Goal: Communication & Community: Answer question/provide support

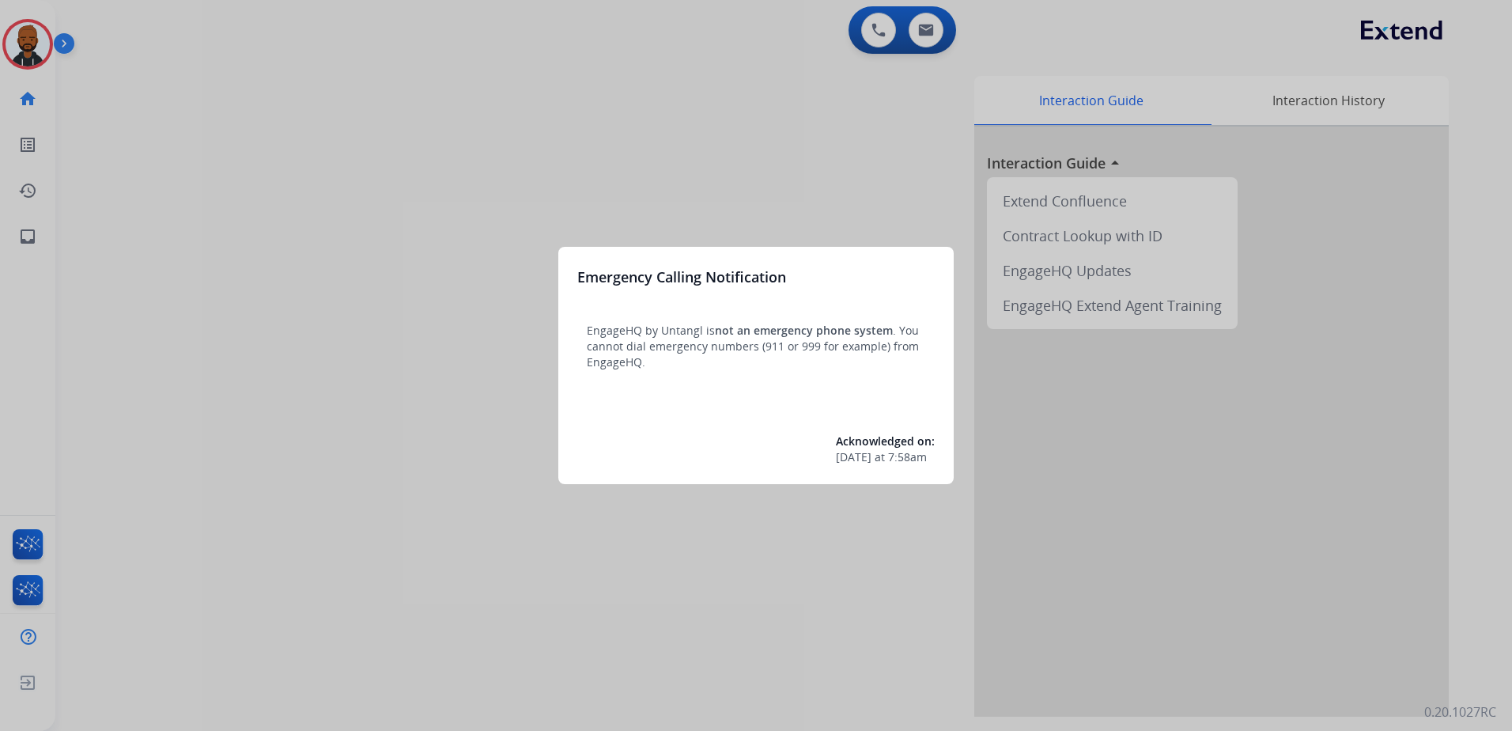
click at [474, 357] on div at bounding box center [756, 365] width 1512 height 731
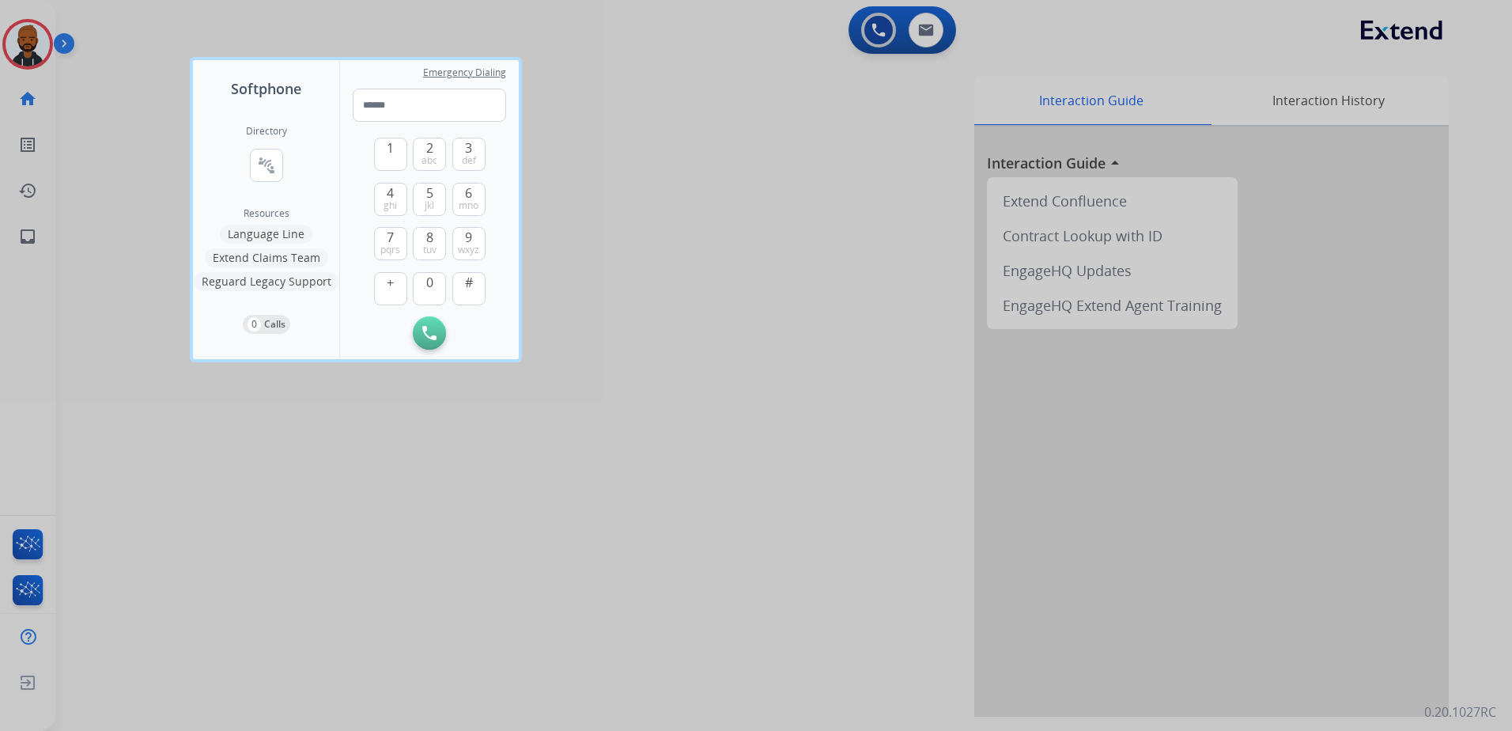
click at [618, 140] on div at bounding box center [756, 365] width 1512 height 731
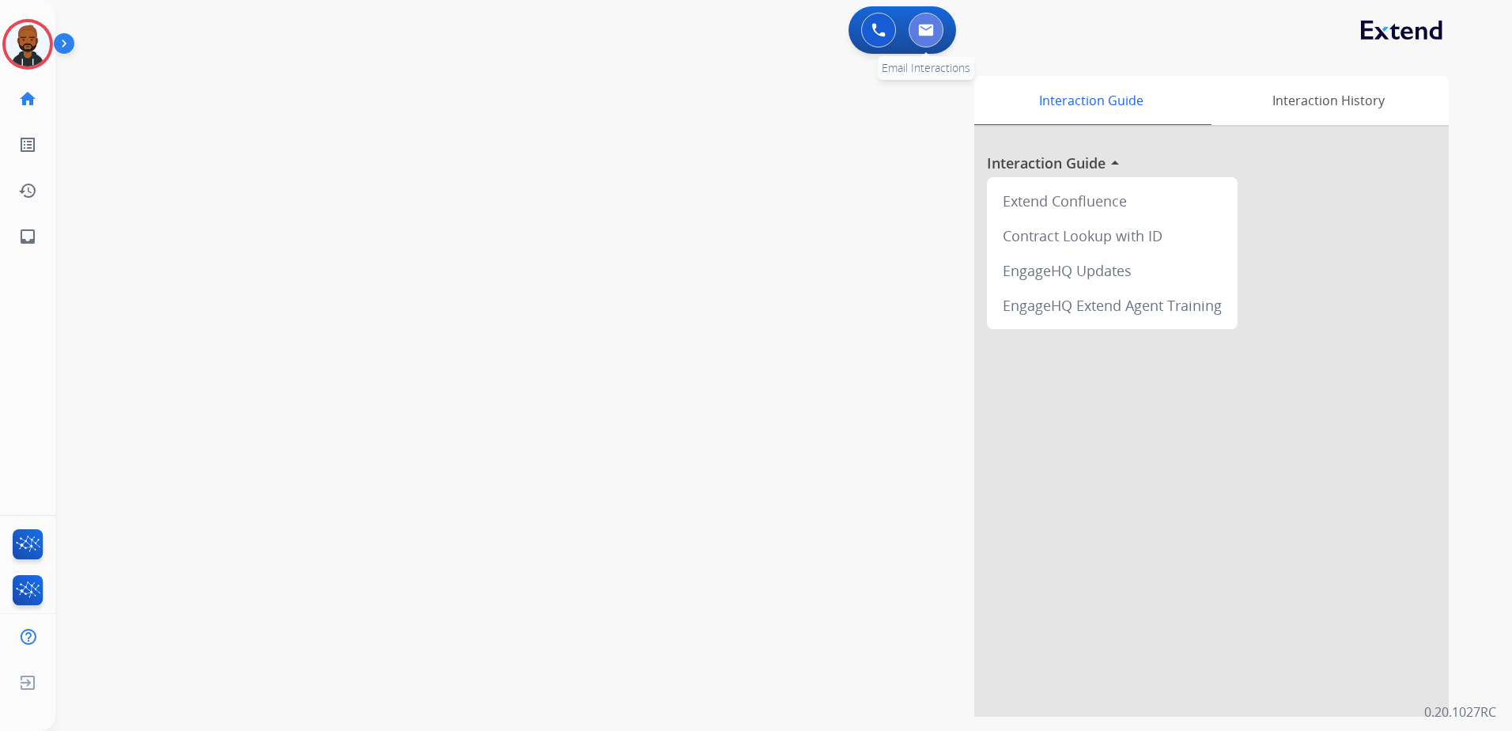
click at [925, 45] on button at bounding box center [926, 30] width 35 height 35
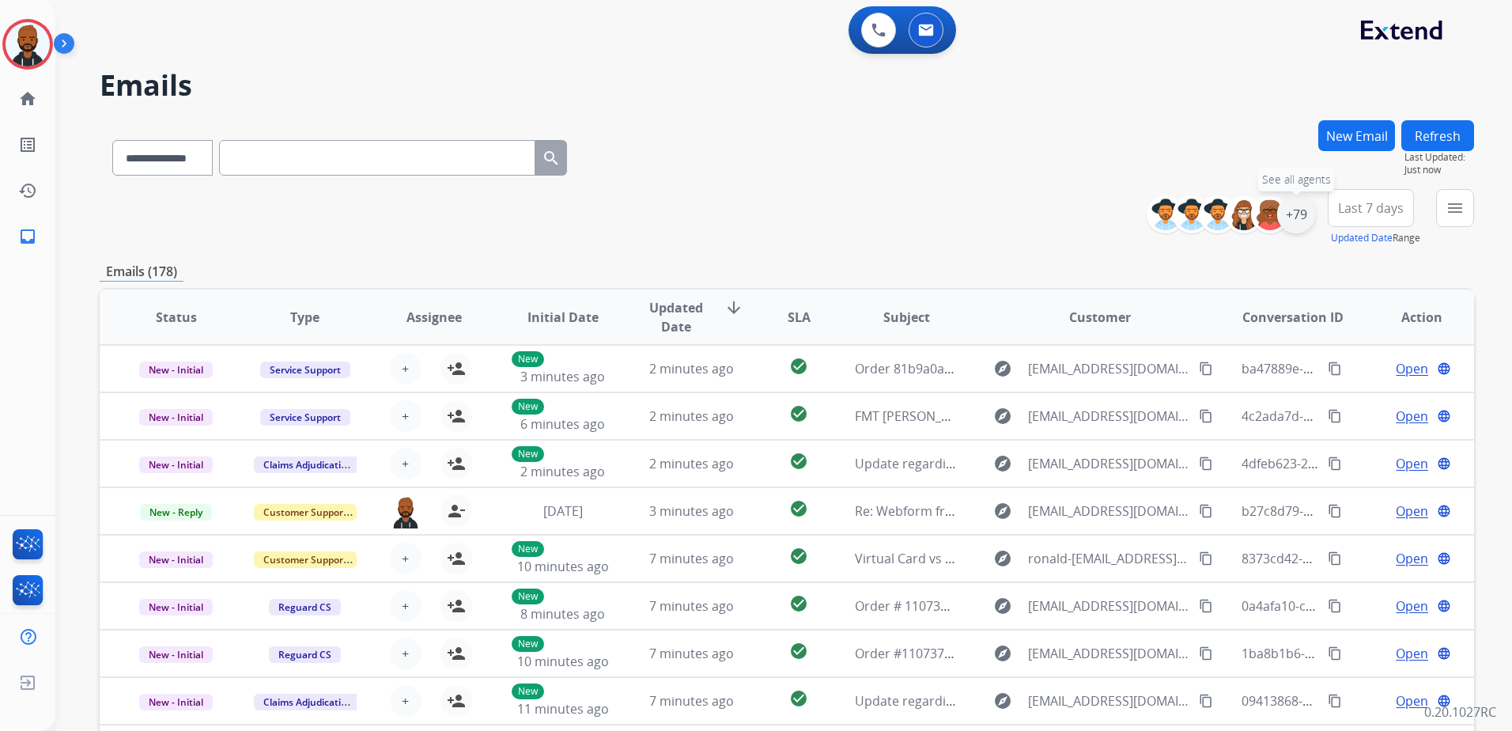
click at [1301, 210] on div "+79" at bounding box center [1296, 214] width 38 height 38
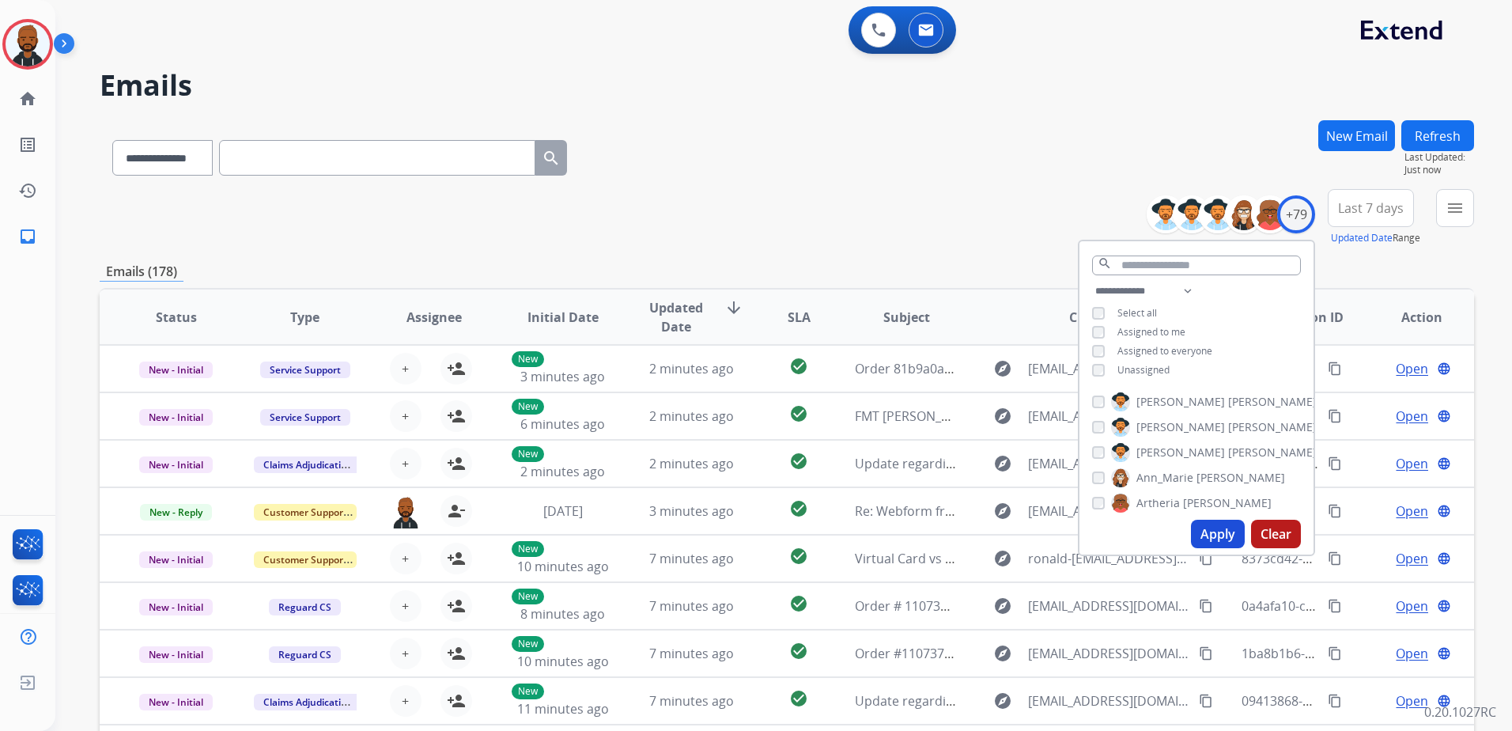
click at [1212, 535] on button "Apply" at bounding box center [1218, 534] width 54 height 28
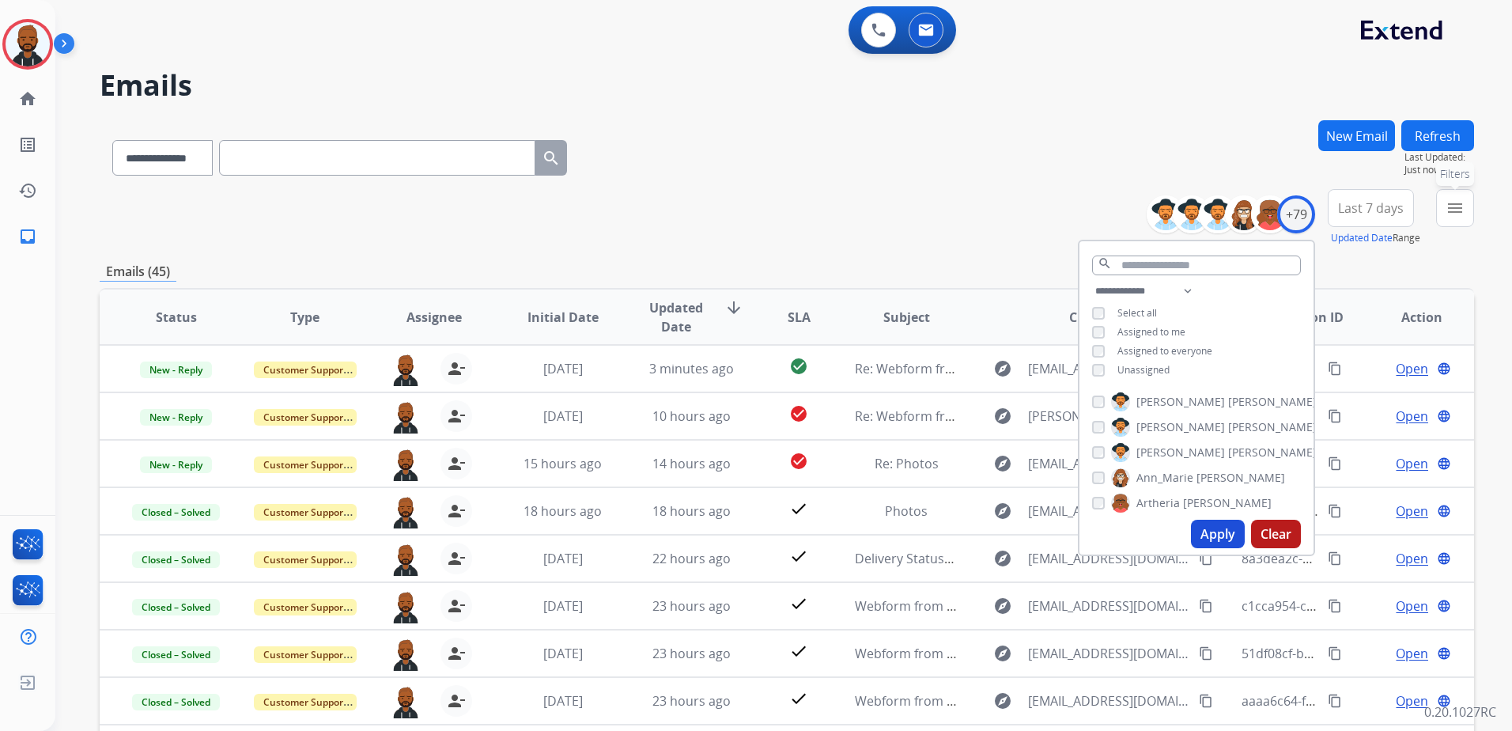
click at [1462, 210] on mat-icon "menu" at bounding box center [1455, 208] width 19 height 19
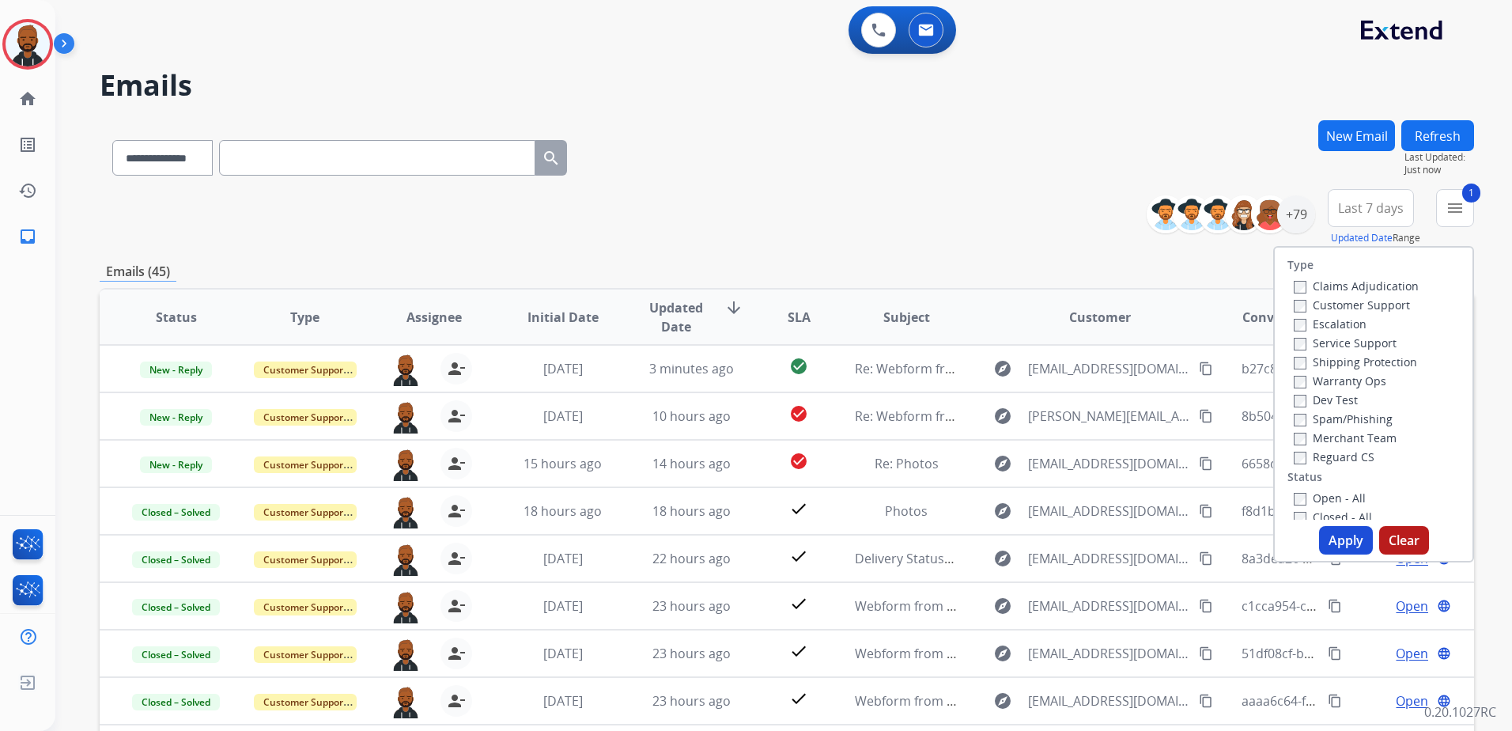
click at [1341, 532] on button "Apply" at bounding box center [1346, 540] width 54 height 28
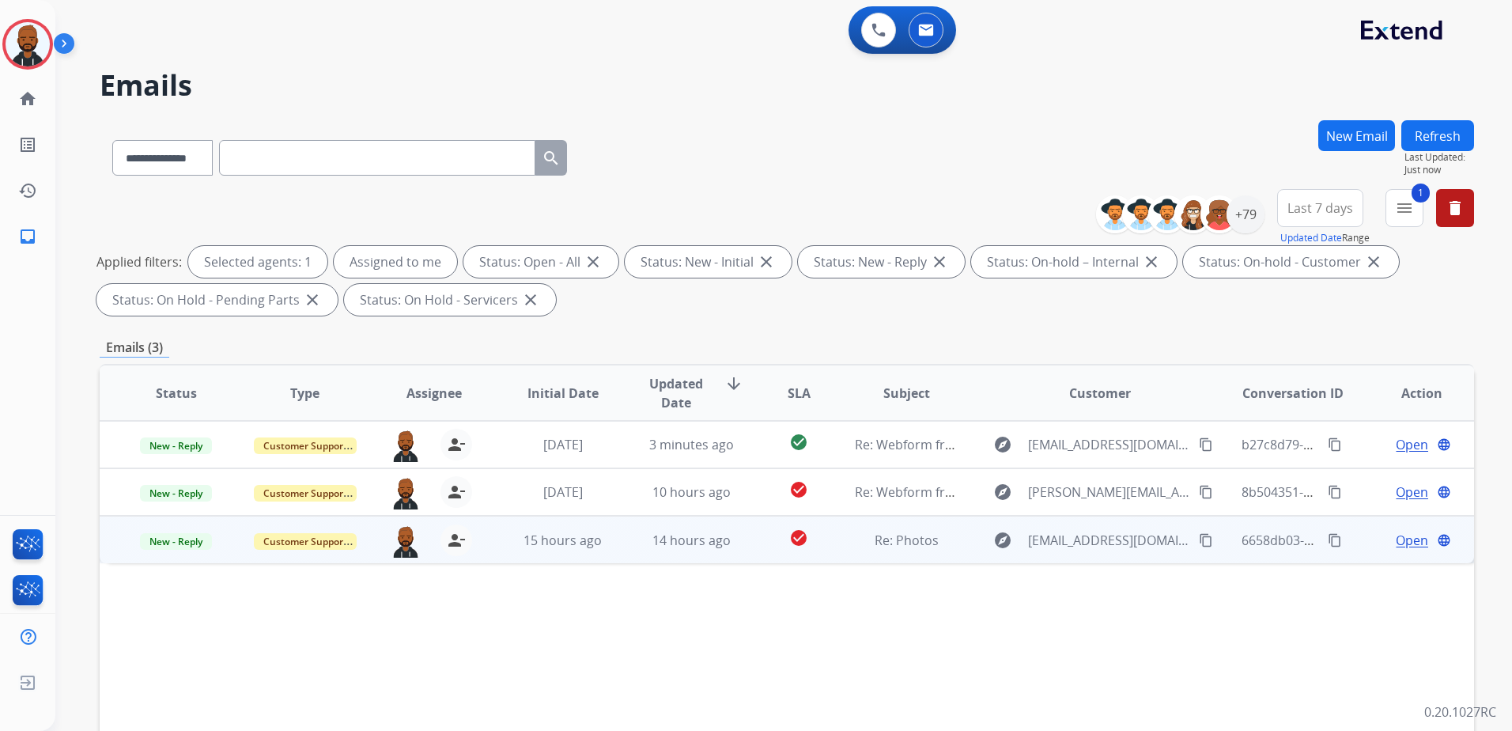
click at [1396, 544] on span "Open" at bounding box center [1412, 540] width 32 height 19
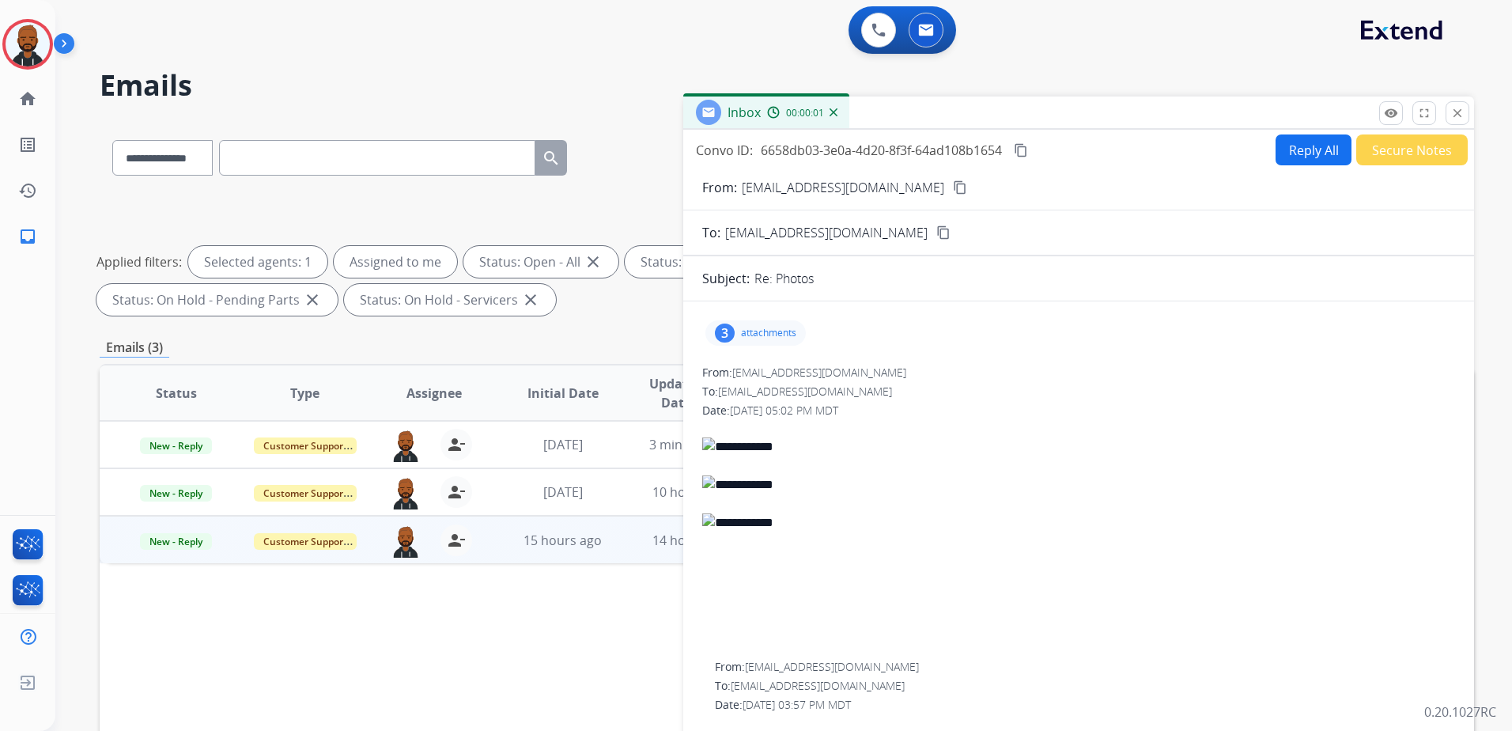
click at [729, 330] on div "3" at bounding box center [725, 332] width 20 height 19
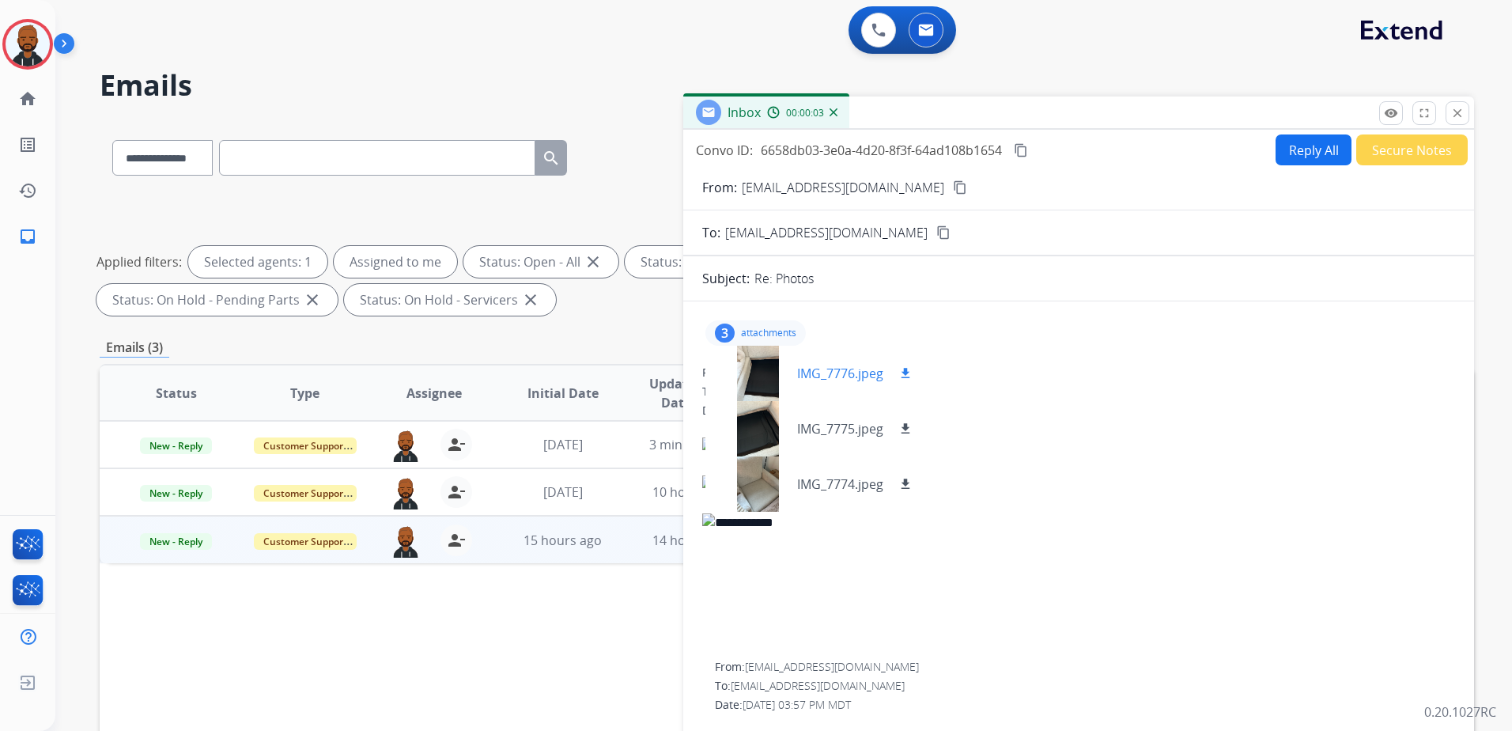
click at [910, 376] on mat-icon "download" at bounding box center [905, 373] width 14 height 14
click at [907, 433] on mat-icon "download" at bounding box center [905, 429] width 14 height 14
click at [908, 475] on button "download" at bounding box center [905, 484] width 19 height 19
click at [1500, 194] on div "**********" at bounding box center [783, 365] width 1457 height 731
click at [1310, 153] on button "Reply All" at bounding box center [1314, 149] width 76 height 31
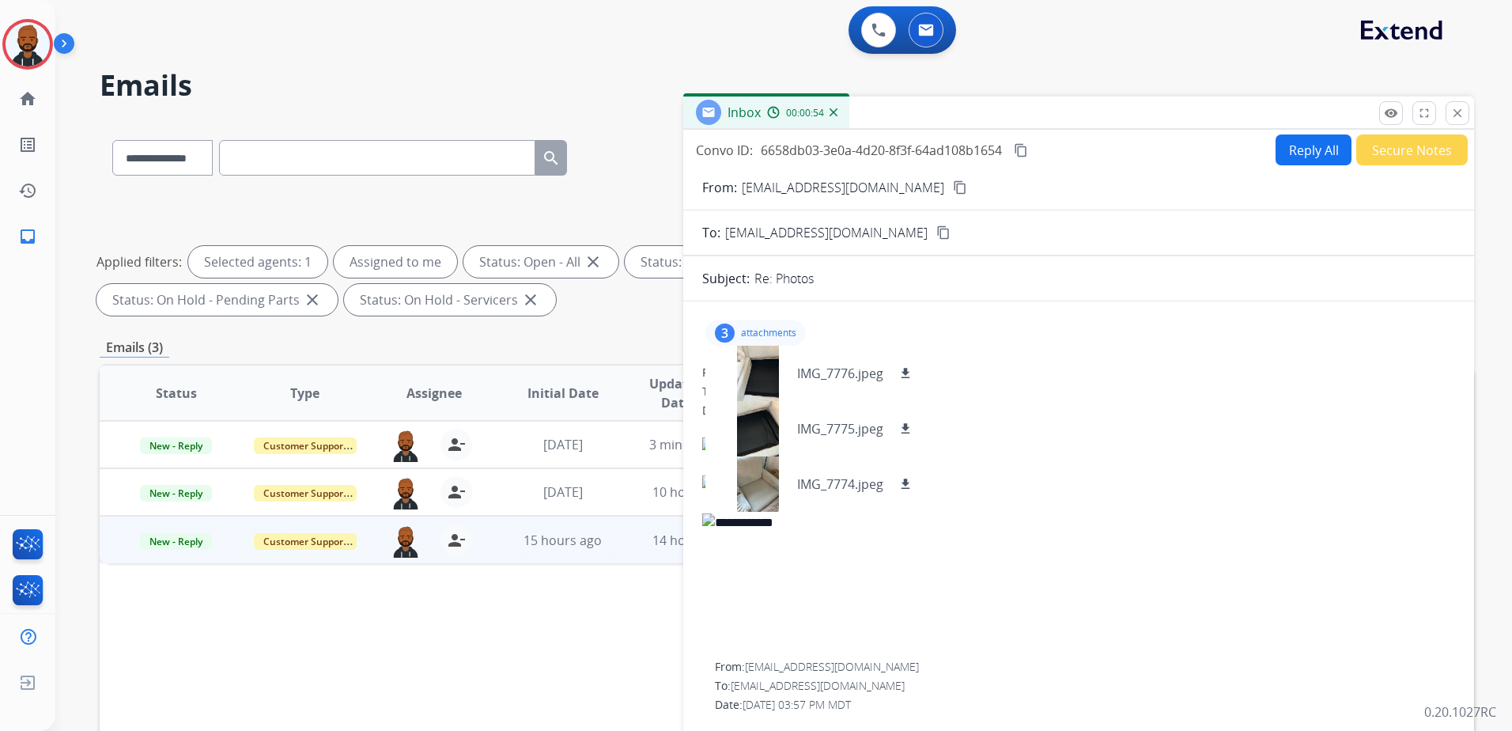
select select "**********"
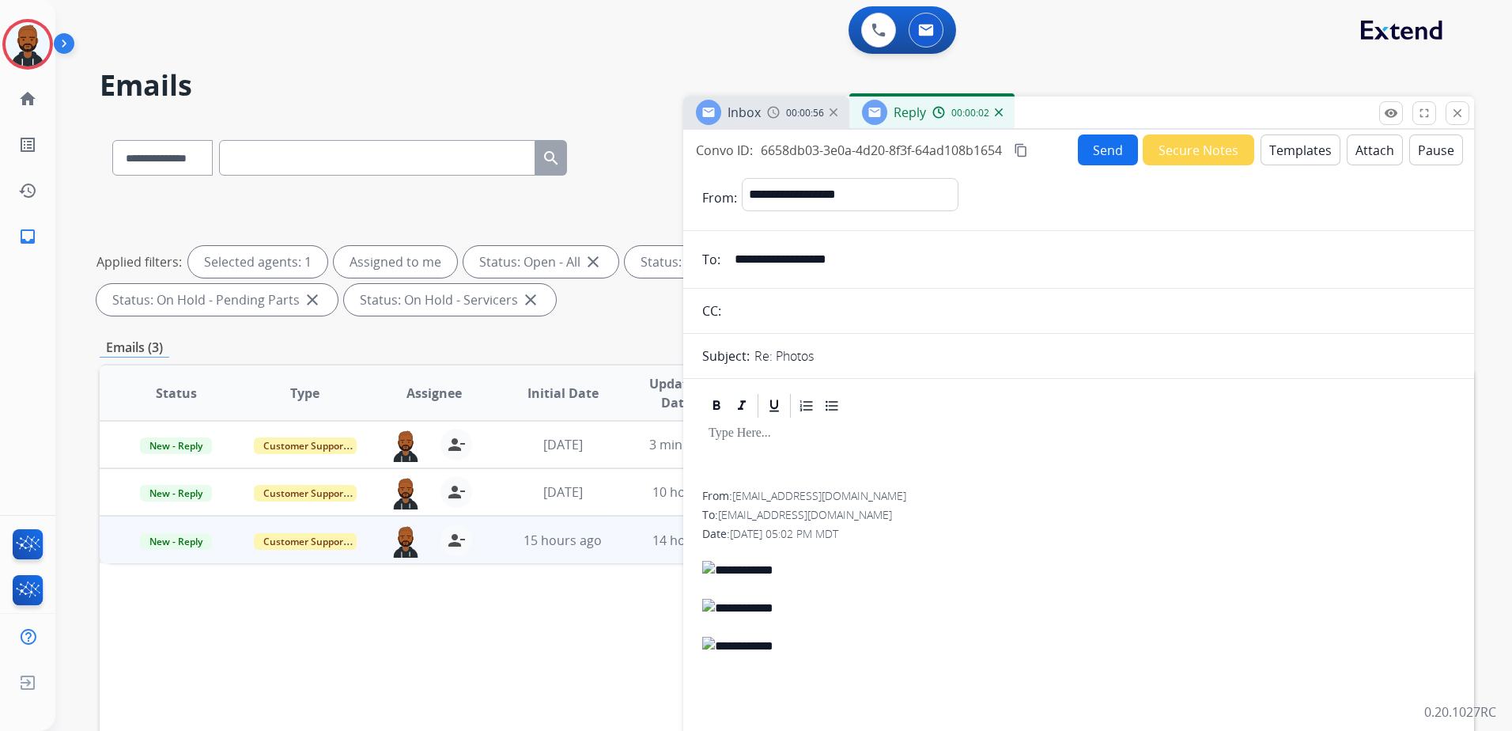
click at [1274, 158] on button "Templates" at bounding box center [1301, 149] width 80 height 31
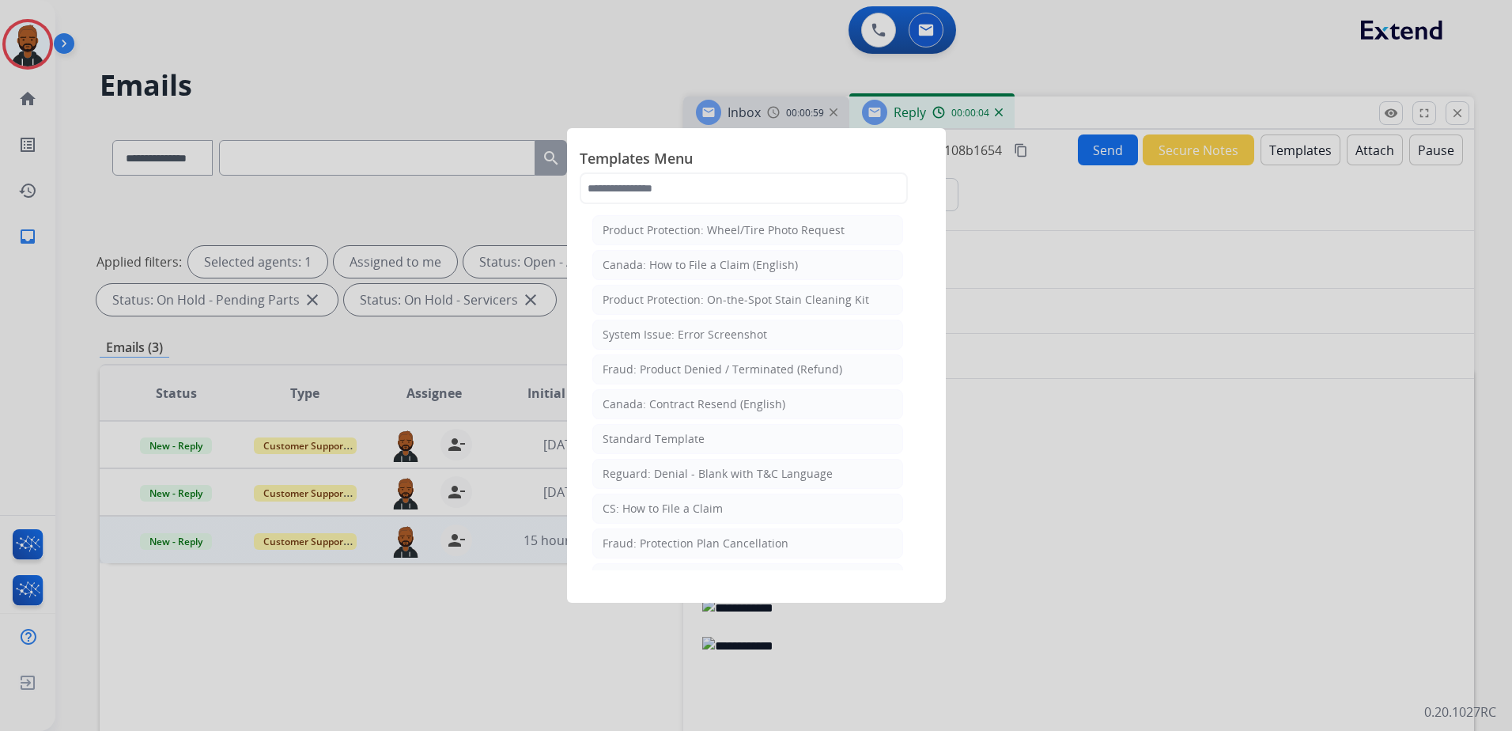
drag, startPoint x: 730, startPoint y: 429, endPoint x: 1193, endPoint y: 508, distance: 469.3
click at [1193, 508] on app-templates-menu-modal "Templates Menu Product Protection: Wheel/Tire Photo Request Canada: How to File…" at bounding box center [756, 365] width 1512 height 731
click at [1091, 573] on div at bounding box center [756, 365] width 1512 height 731
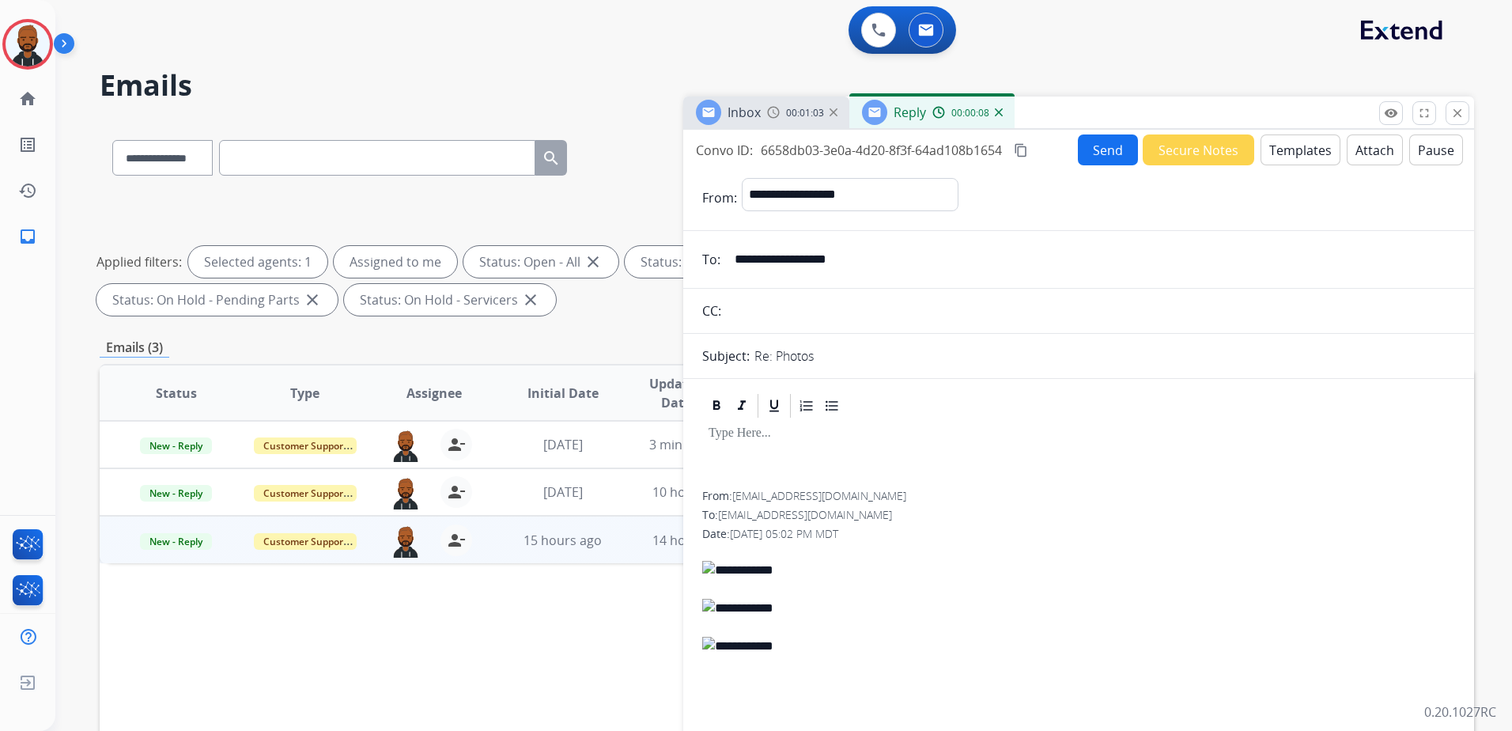
click at [1275, 152] on button "Templates" at bounding box center [1301, 149] width 80 height 31
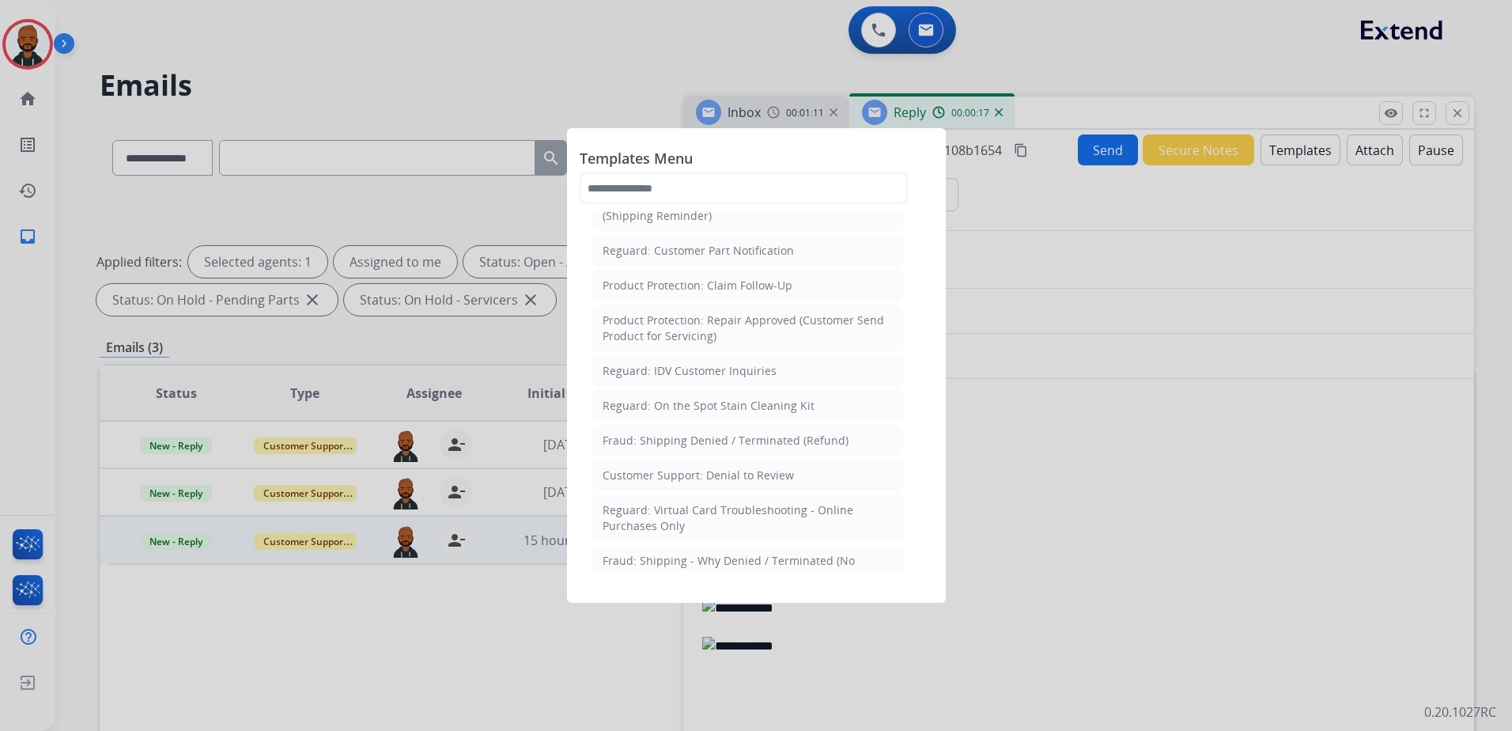
scroll to position [1028, 0]
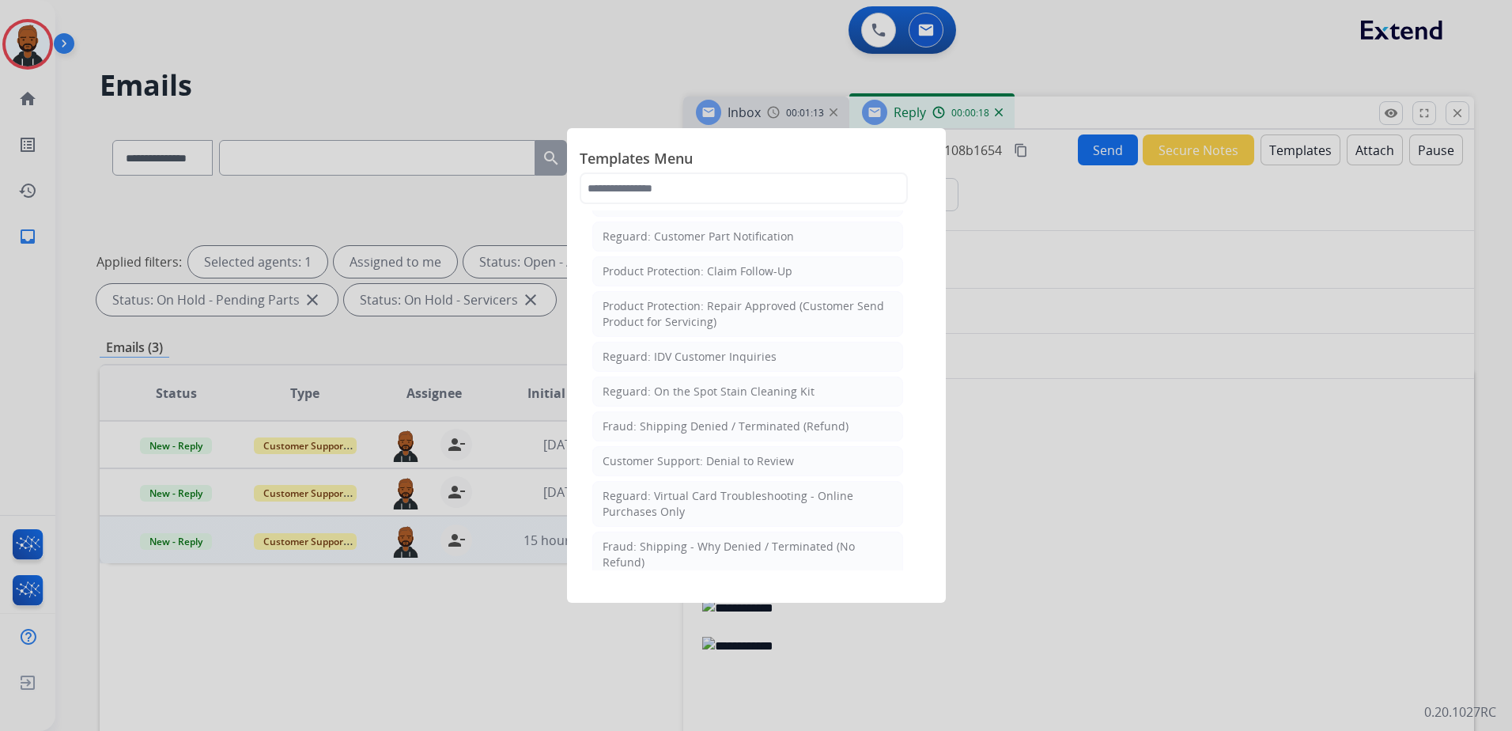
click at [9, 43] on div at bounding box center [756, 365] width 1512 height 731
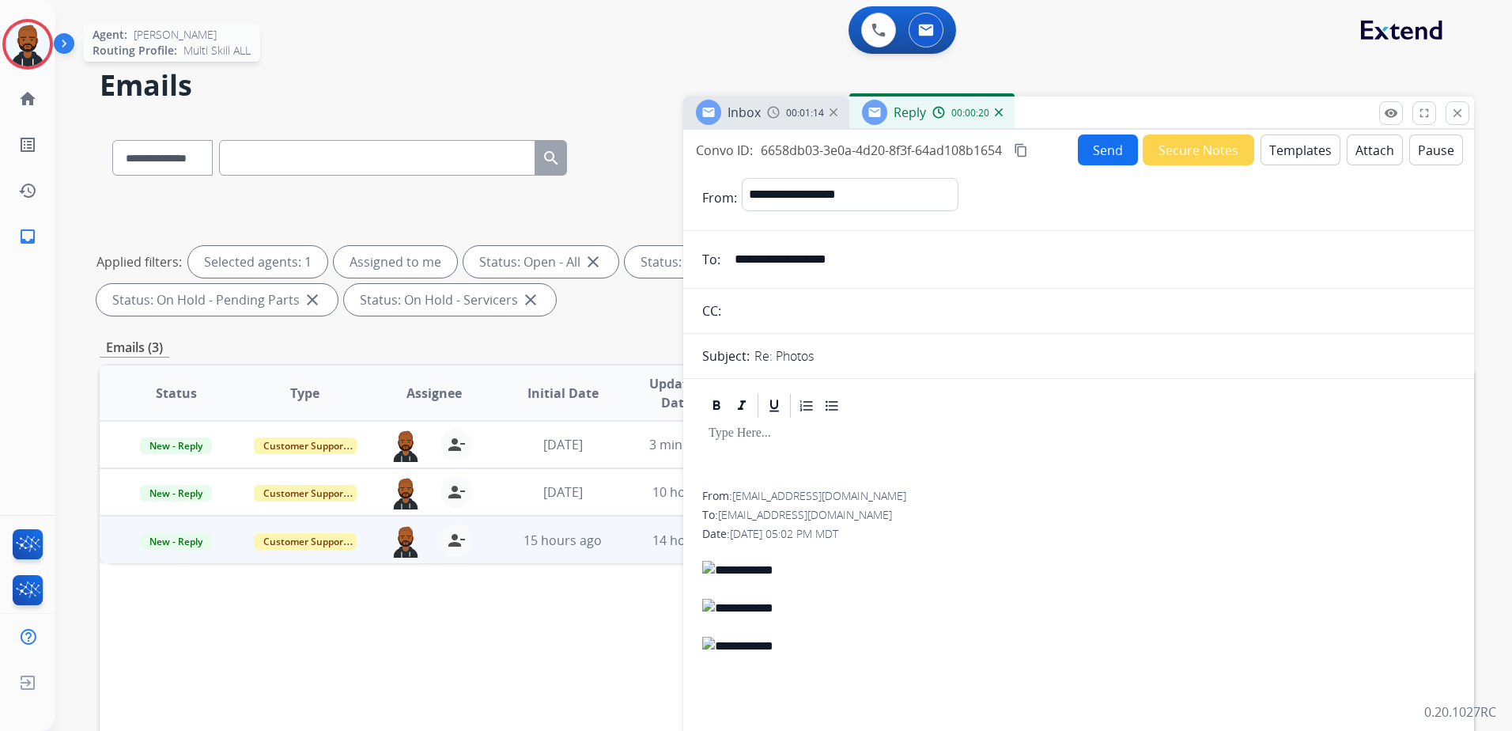
click at [36, 51] on img at bounding box center [28, 44] width 44 height 44
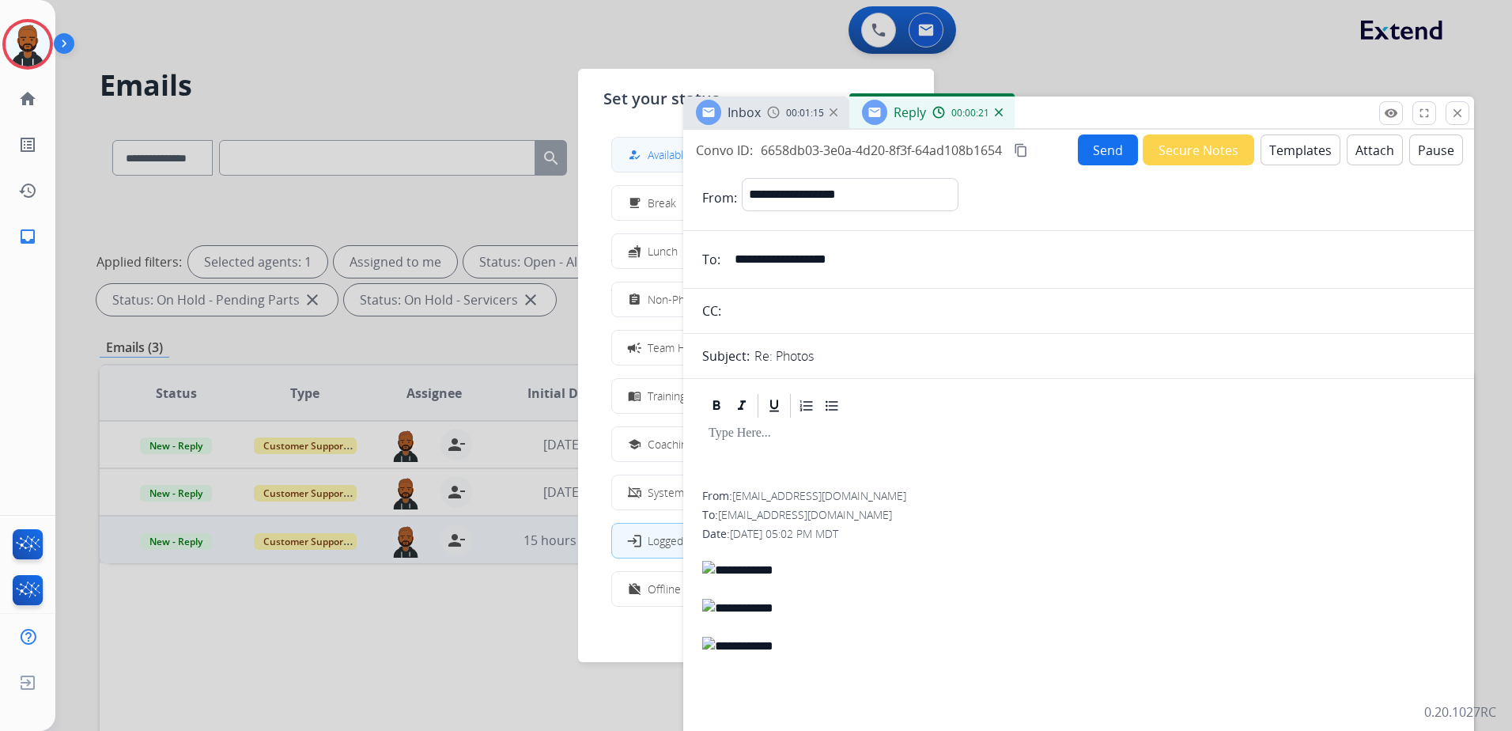
click at [647, 157] on div "how_to_reg" at bounding box center [636, 155] width 23 height 19
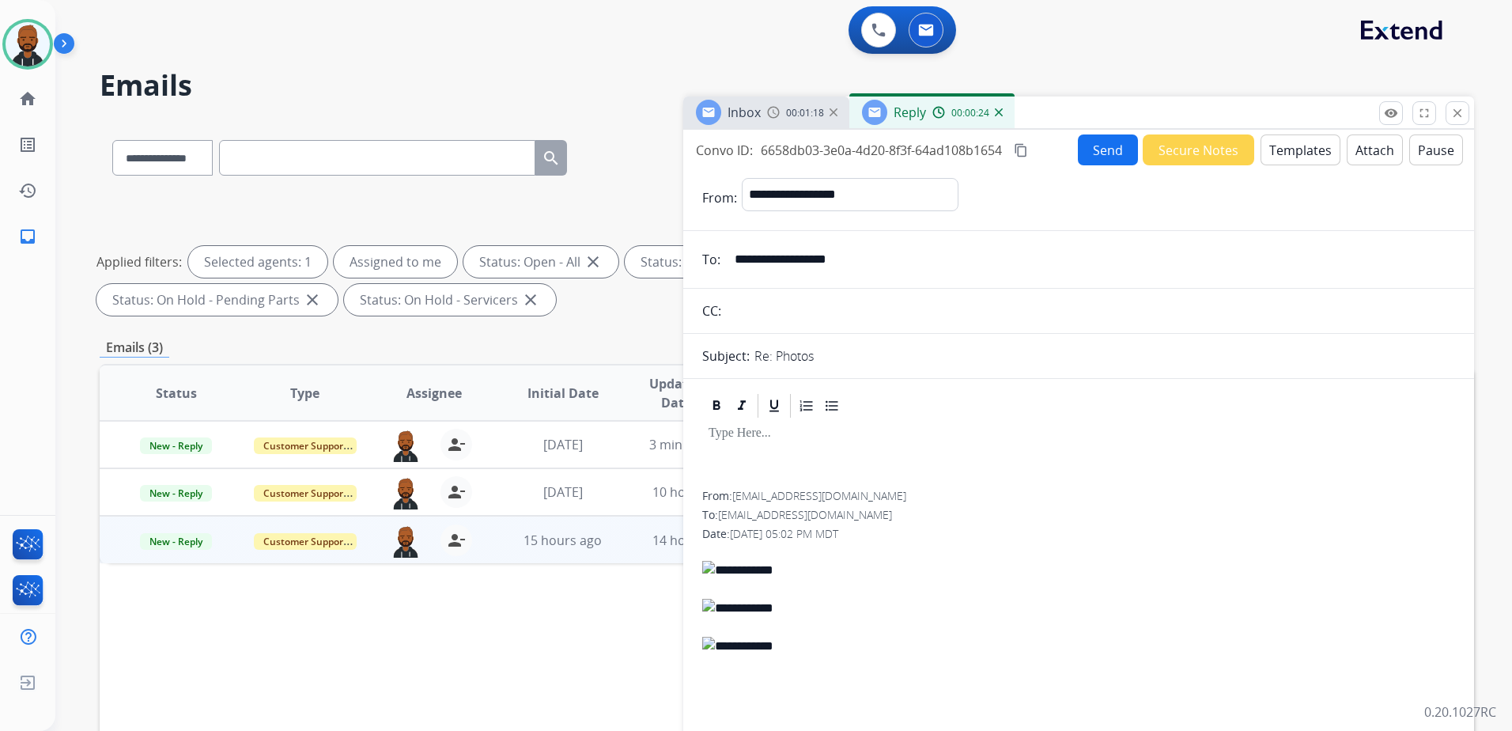
click at [1281, 157] on button "Templates" at bounding box center [1301, 149] width 80 height 31
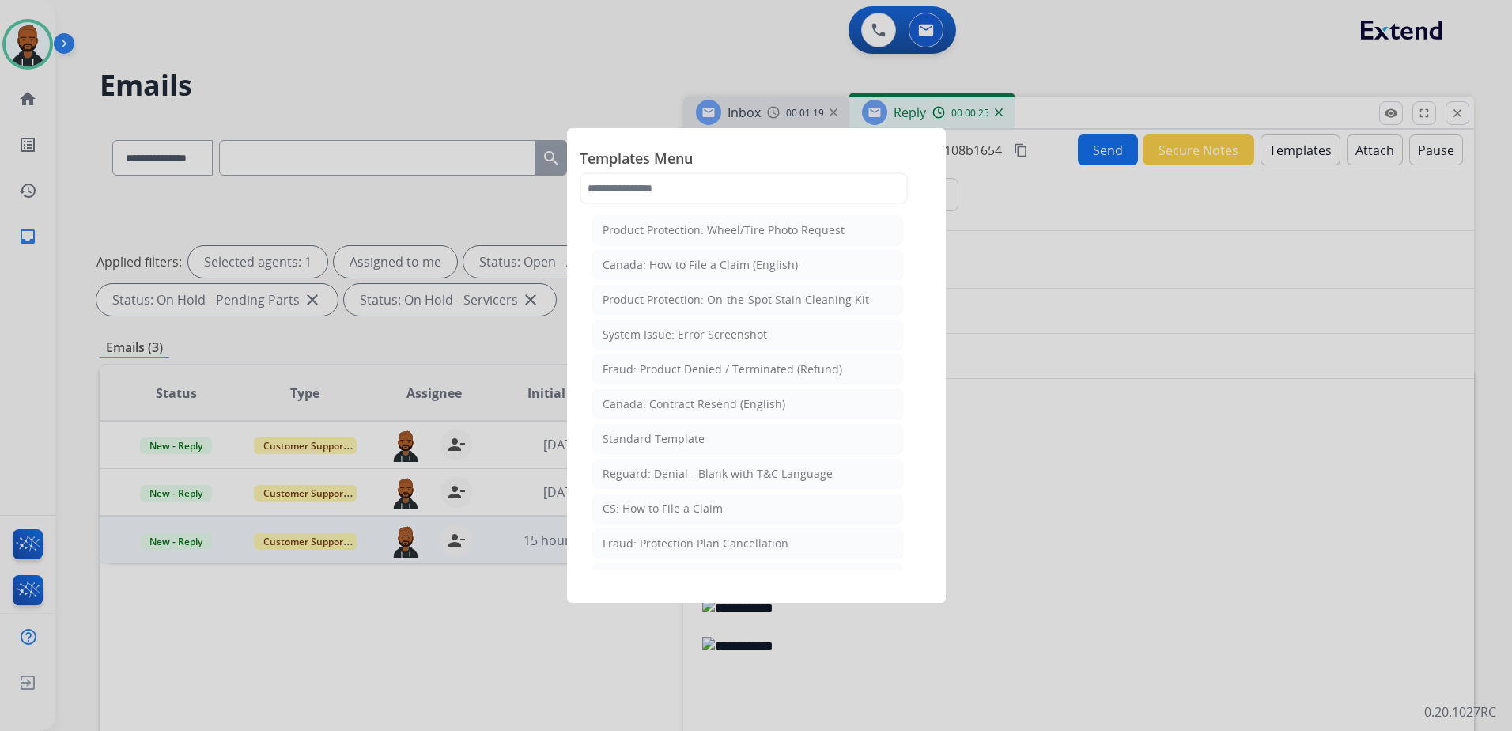
click at [935, 113] on div at bounding box center [756, 365] width 1512 height 731
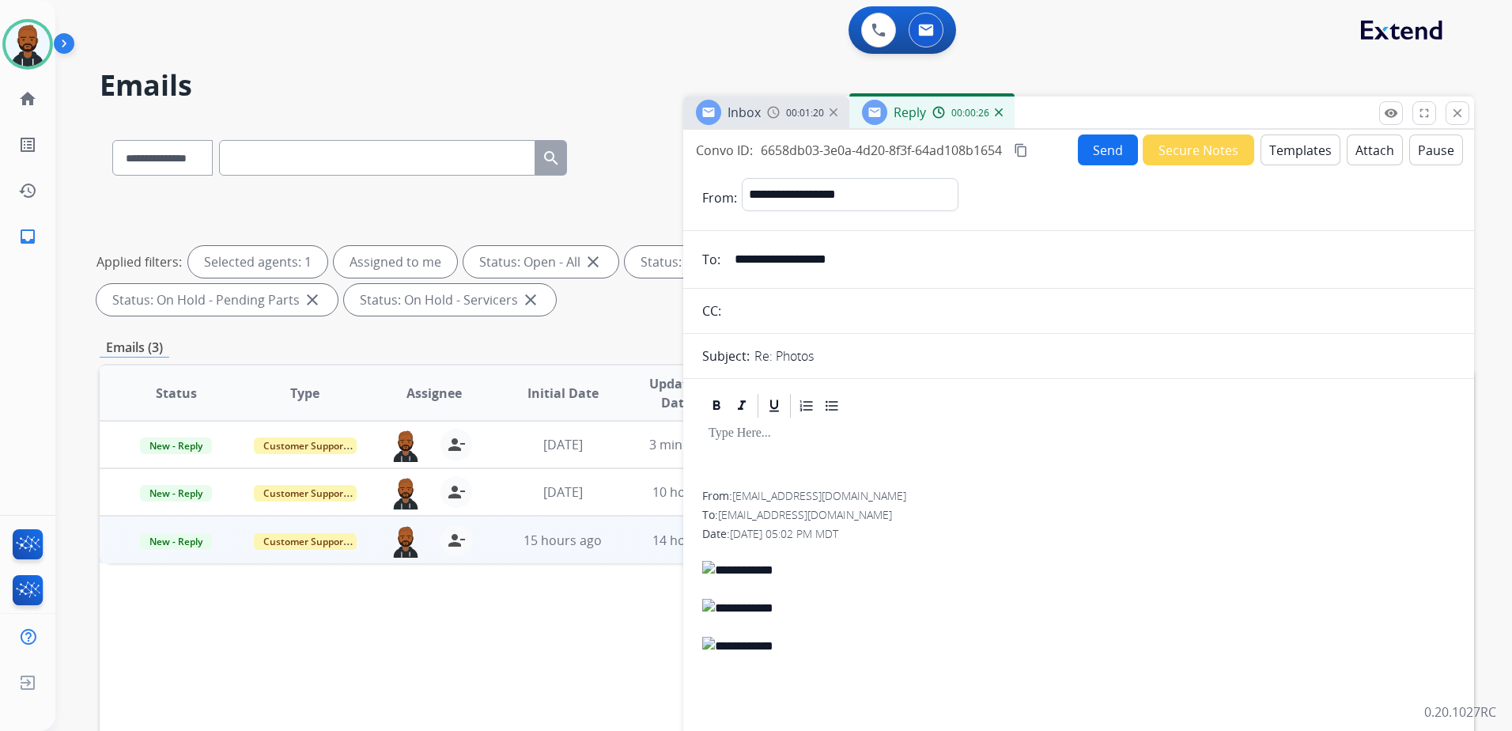
click at [1279, 159] on button "Templates" at bounding box center [1301, 149] width 80 height 31
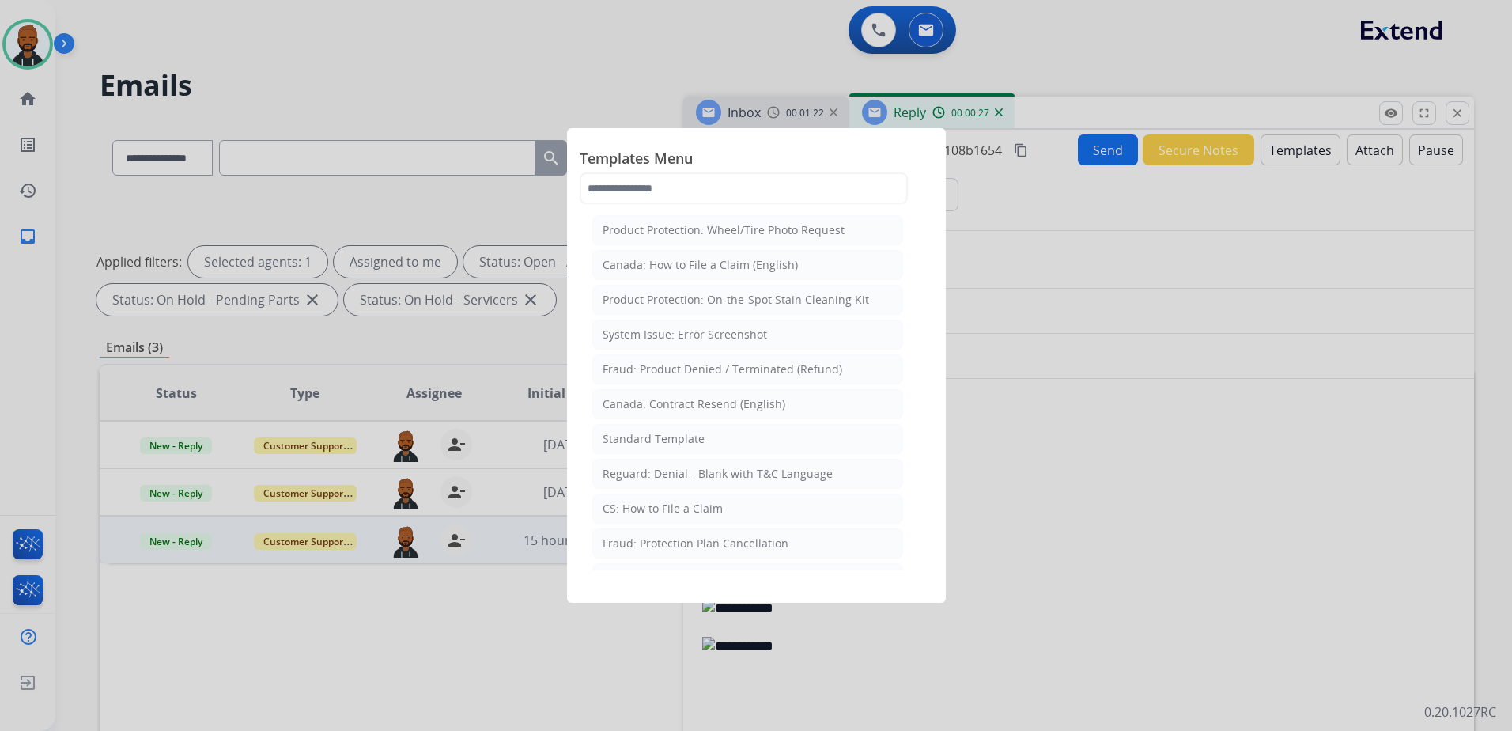
click at [746, 172] on span "Templates Menu" at bounding box center [757, 159] width 354 height 25
click at [737, 184] on input "text" at bounding box center [744, 188] width 328 height 32
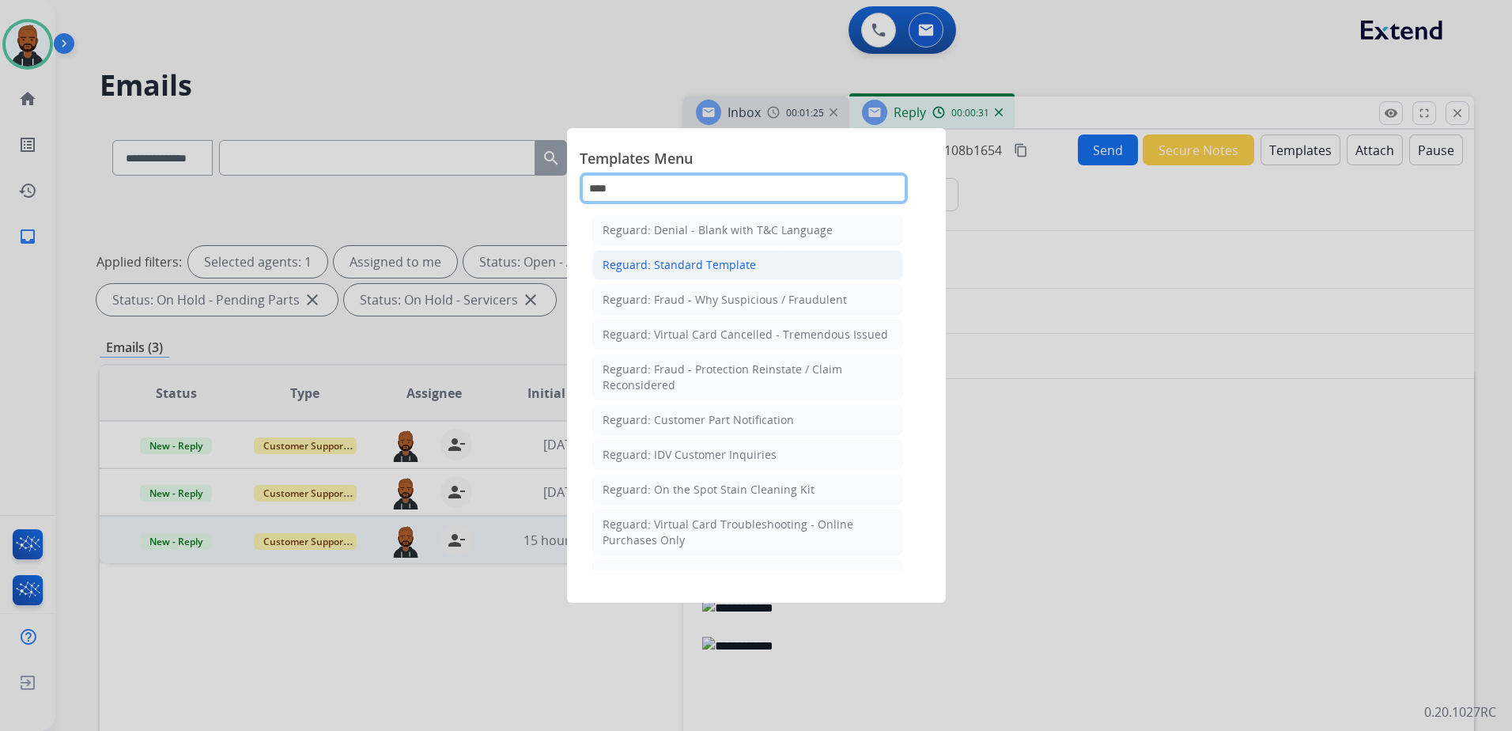
type input "****"
click at [721, 268] on div "Reguard: Standard Template" at bounding box center [679, 265] width 153 height 16
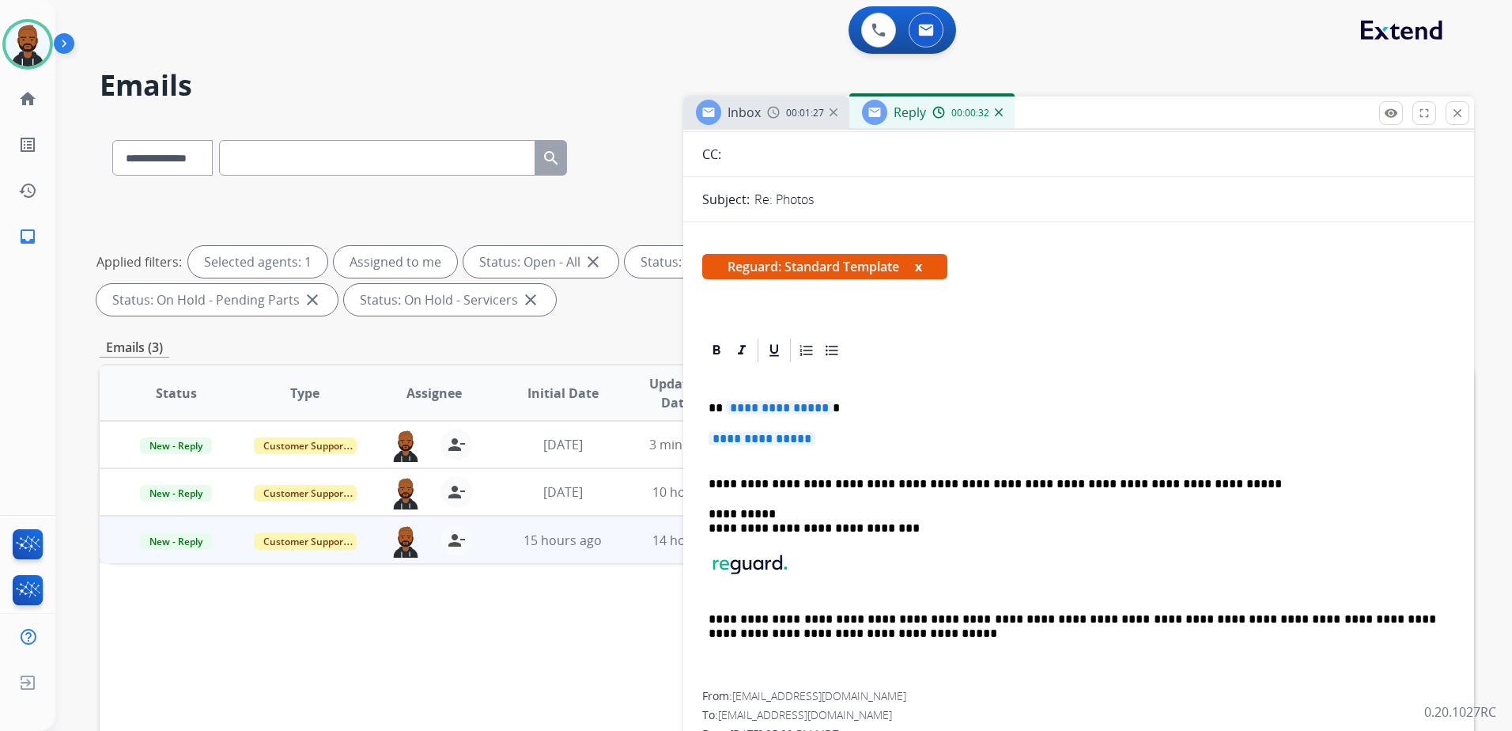
scroll to position [158, 0]
click at [799, 412] on span "**********" at bounding box center [779, 405] width 107 height 13
click at [749, 439] on span "**********" at bounding box center [762, 436] width 107 height 13
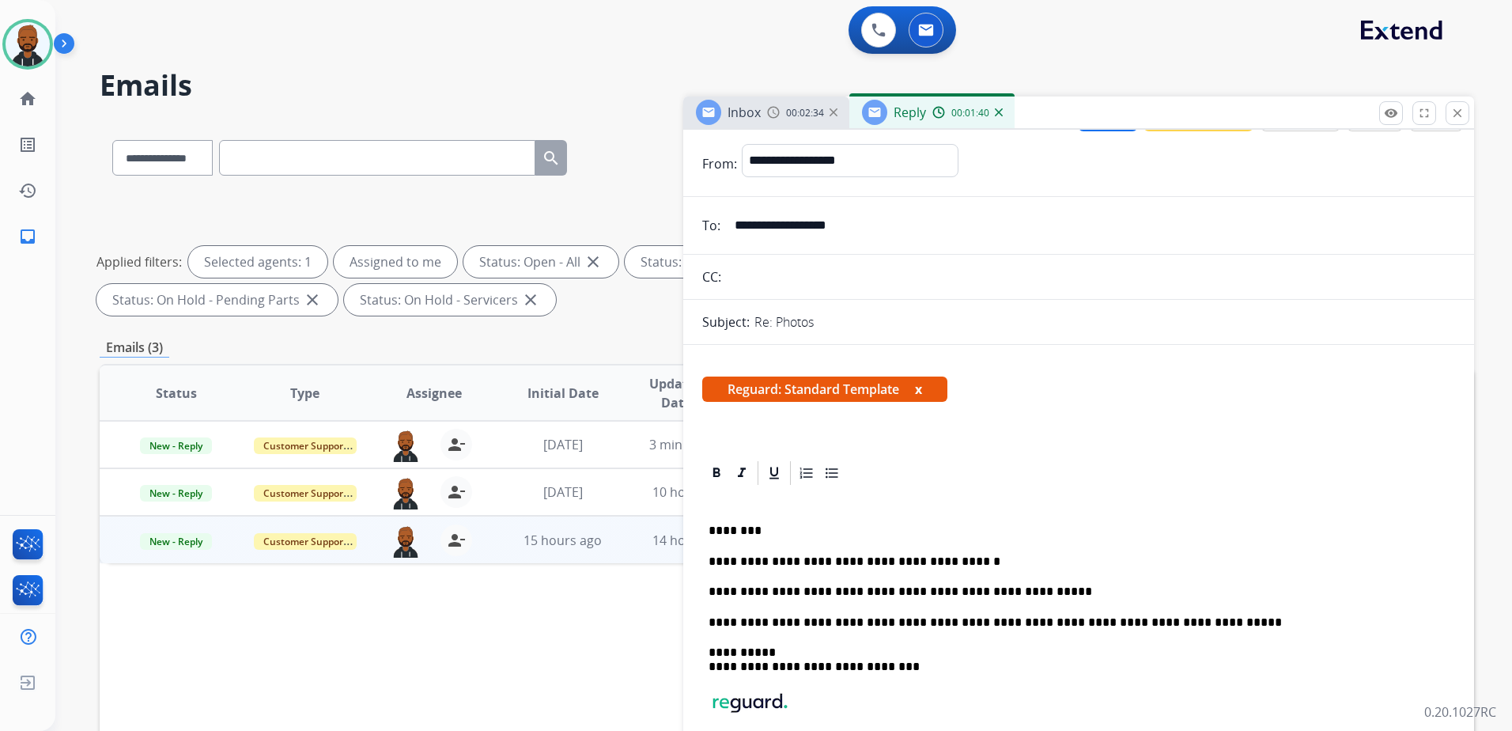
scroll to position [0, 0]
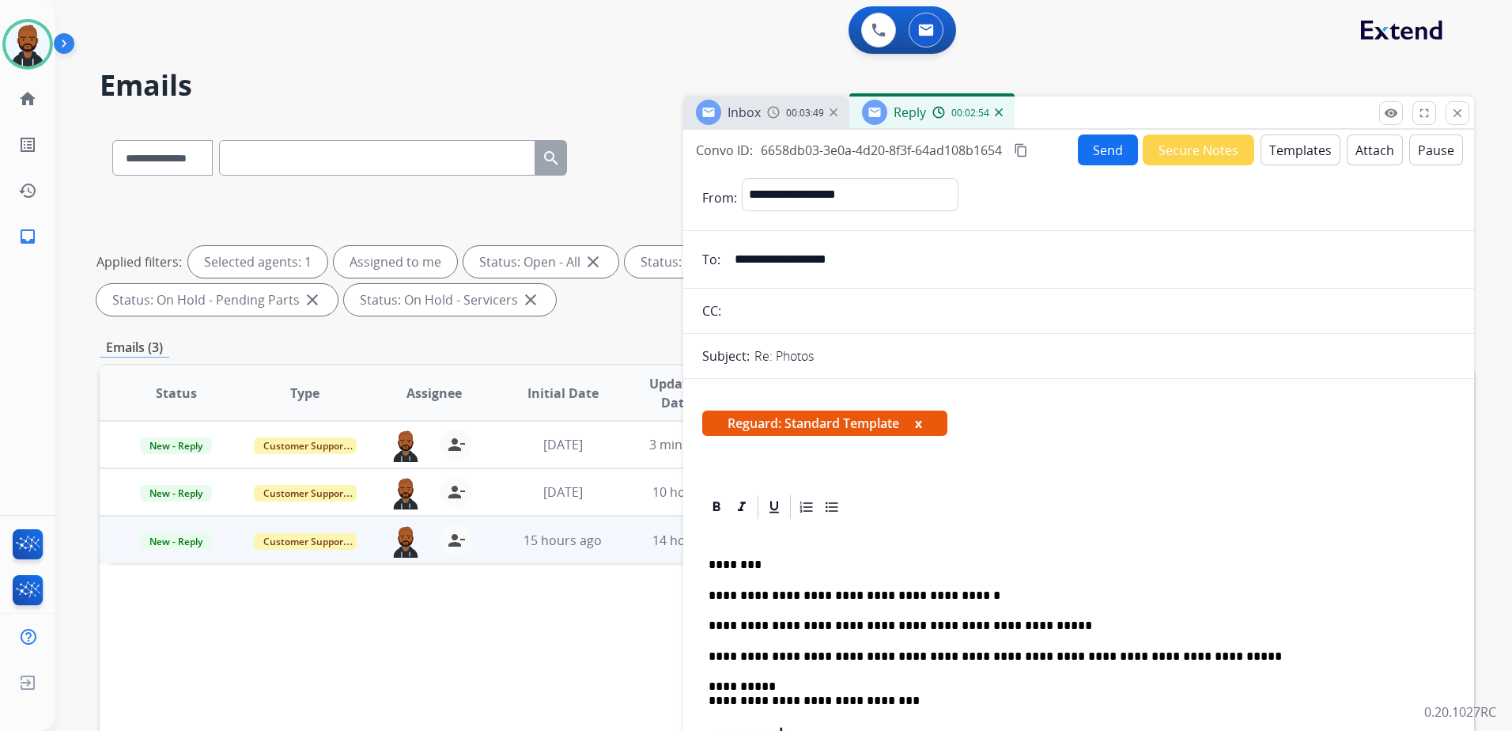
click at [1114, 149] on button "Send" at bounding box center [1108, 149] width 60 height 31
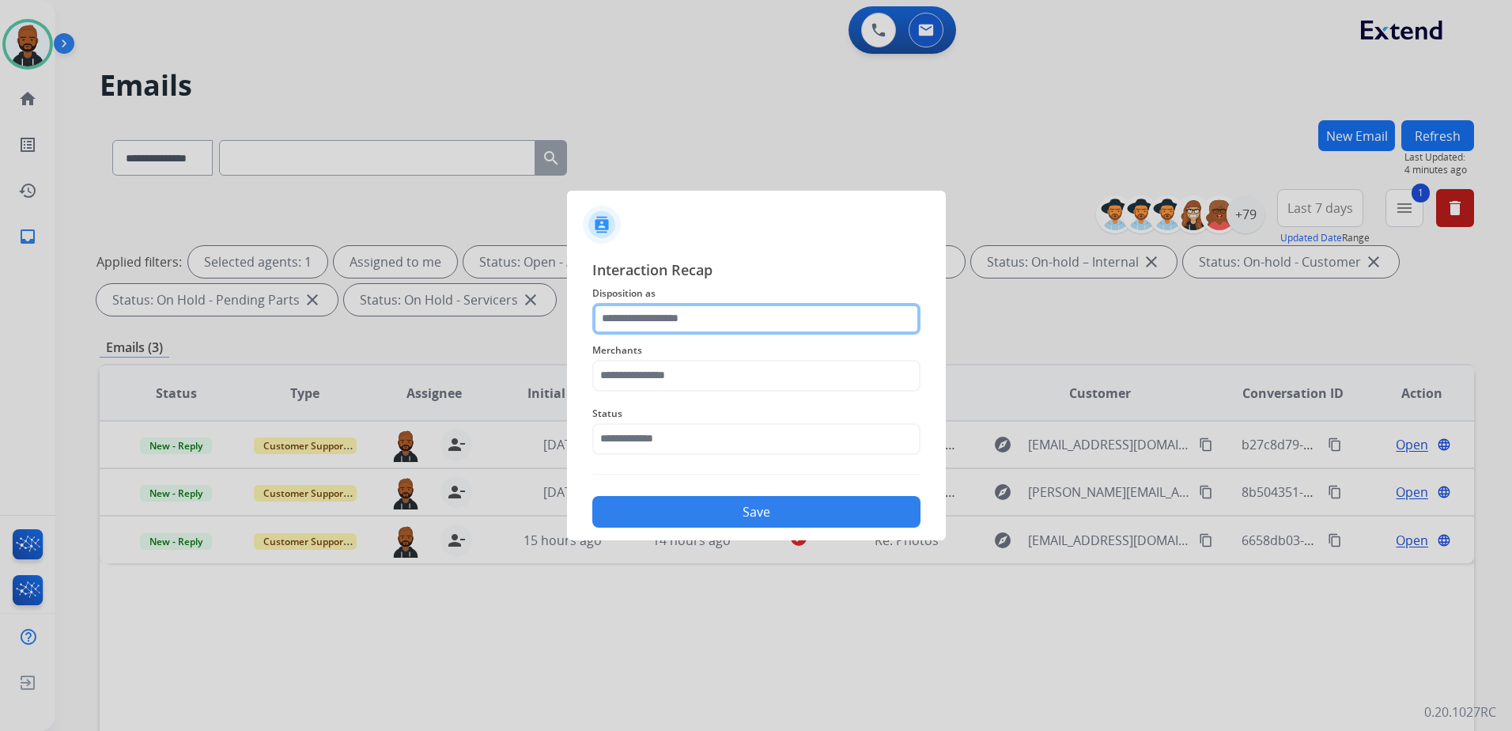
click at [731, 323] on input "text" at bounding box center [756, 319] width 328 height 32
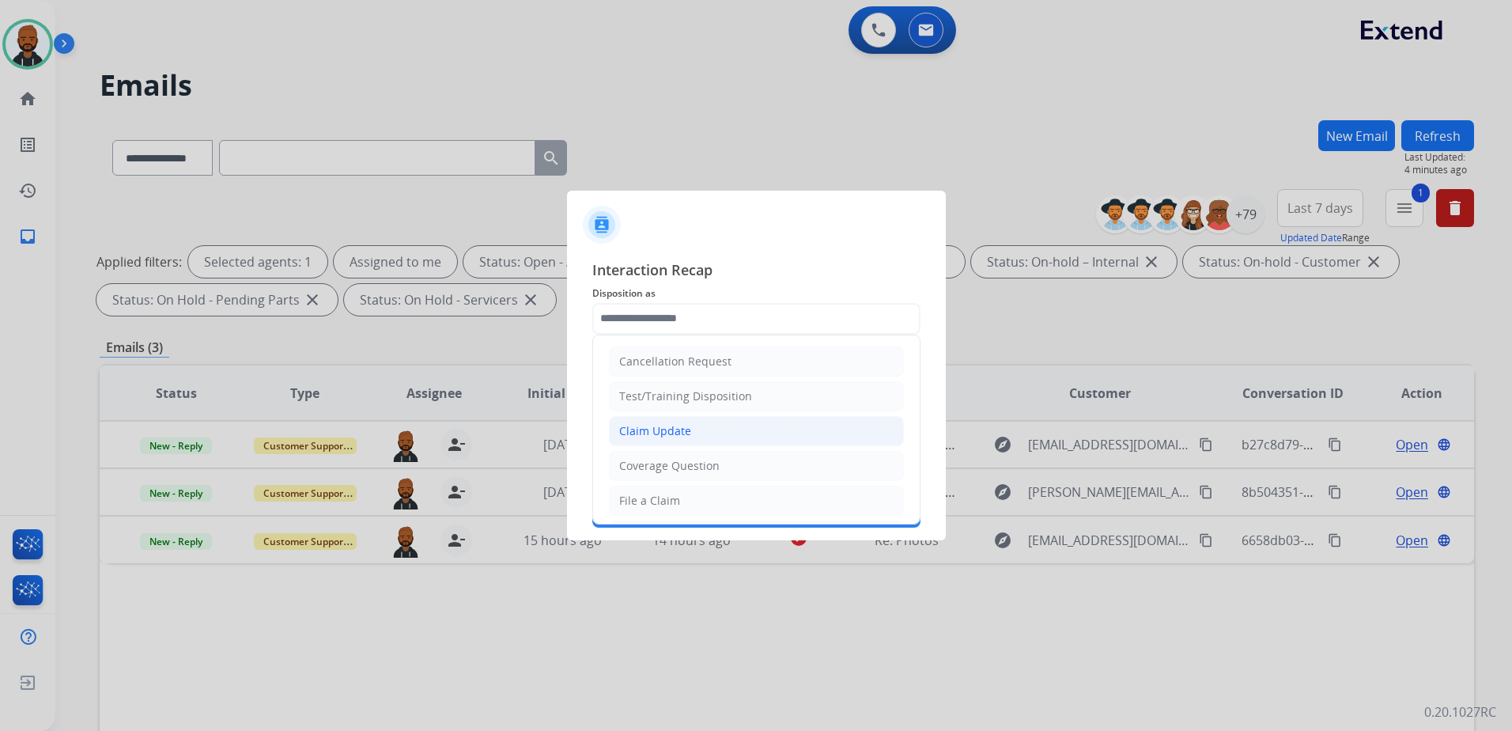
click at [743, 434] on li "Claim Update" at bounding box center [756, 431] width 295 height 30
type input "**********"
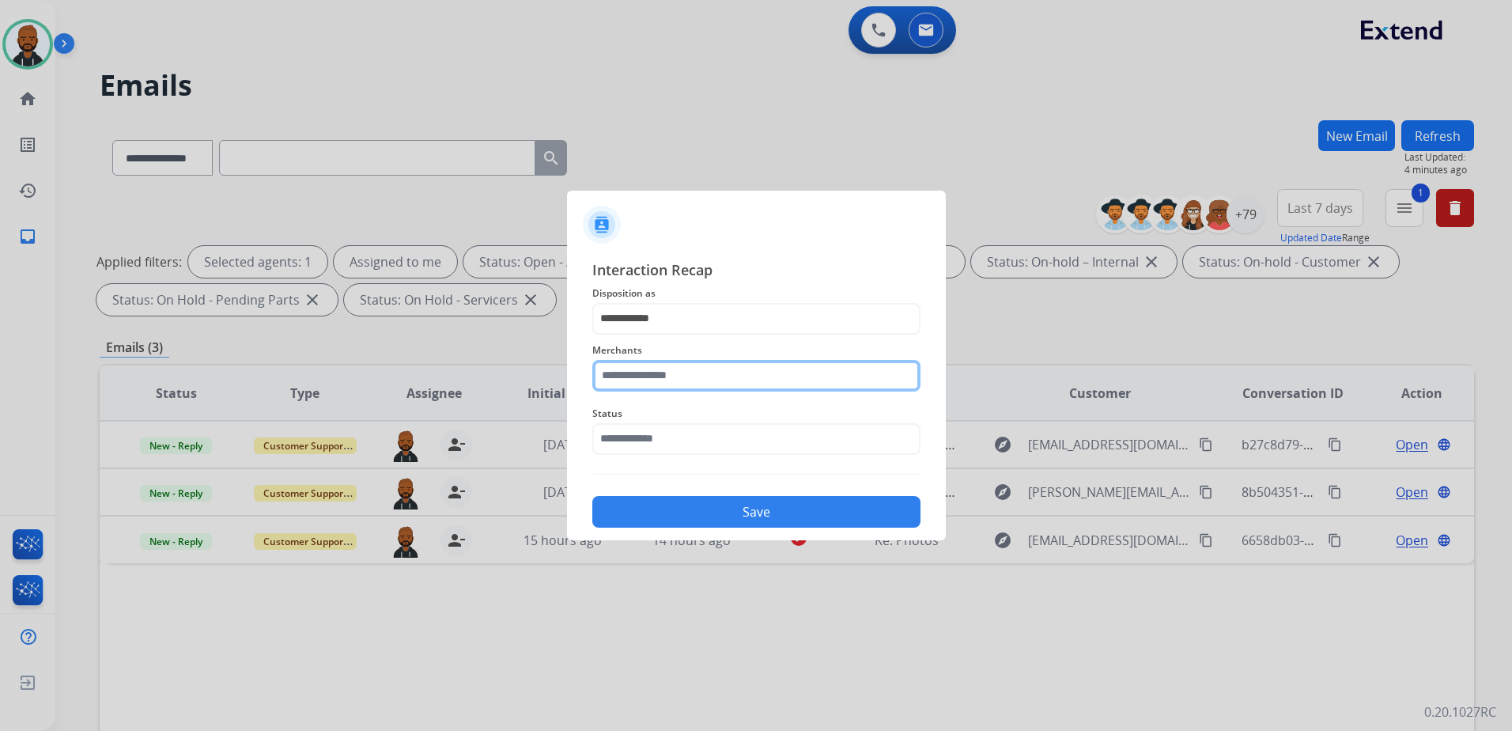
click at [746, 389] on input "text" at bounding box center [756, 376] width 328 height 32
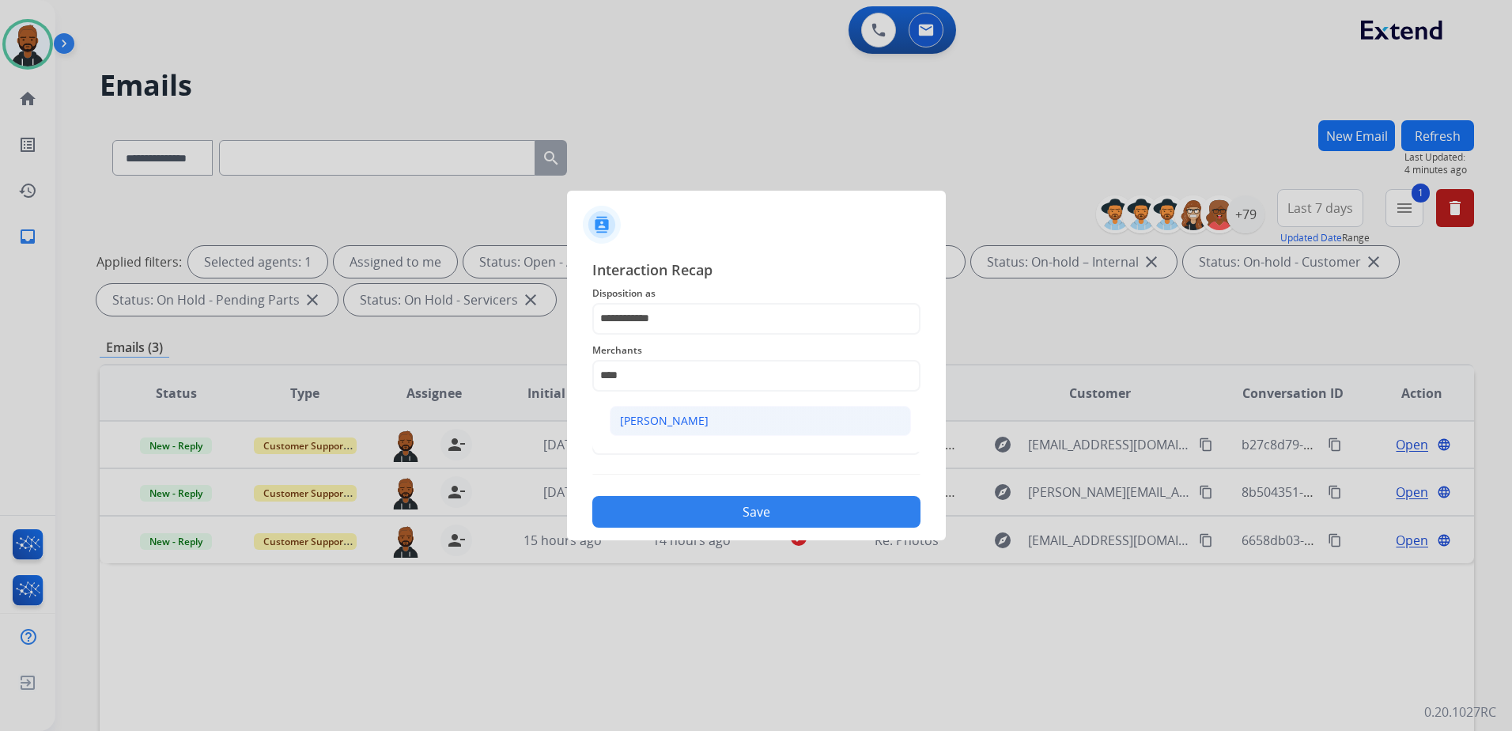
click at [715, 422] on li "Ashley - Reguard" at bounding box center [760, 421] width 301 height 30
type input "**********"
click at [722, 441] on input "text" at bounding box center [756, 439] width 328 height 32
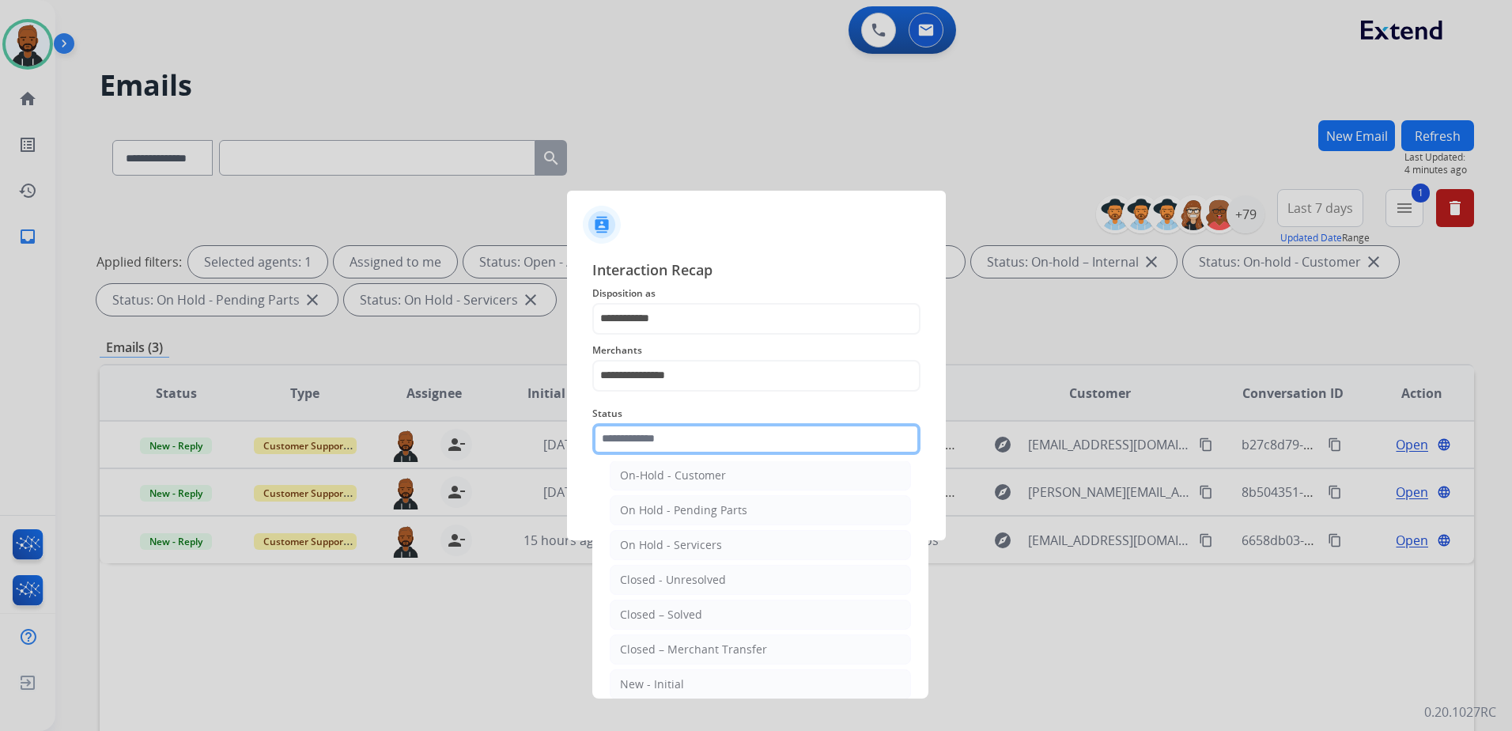
scroll to position [79, 0]
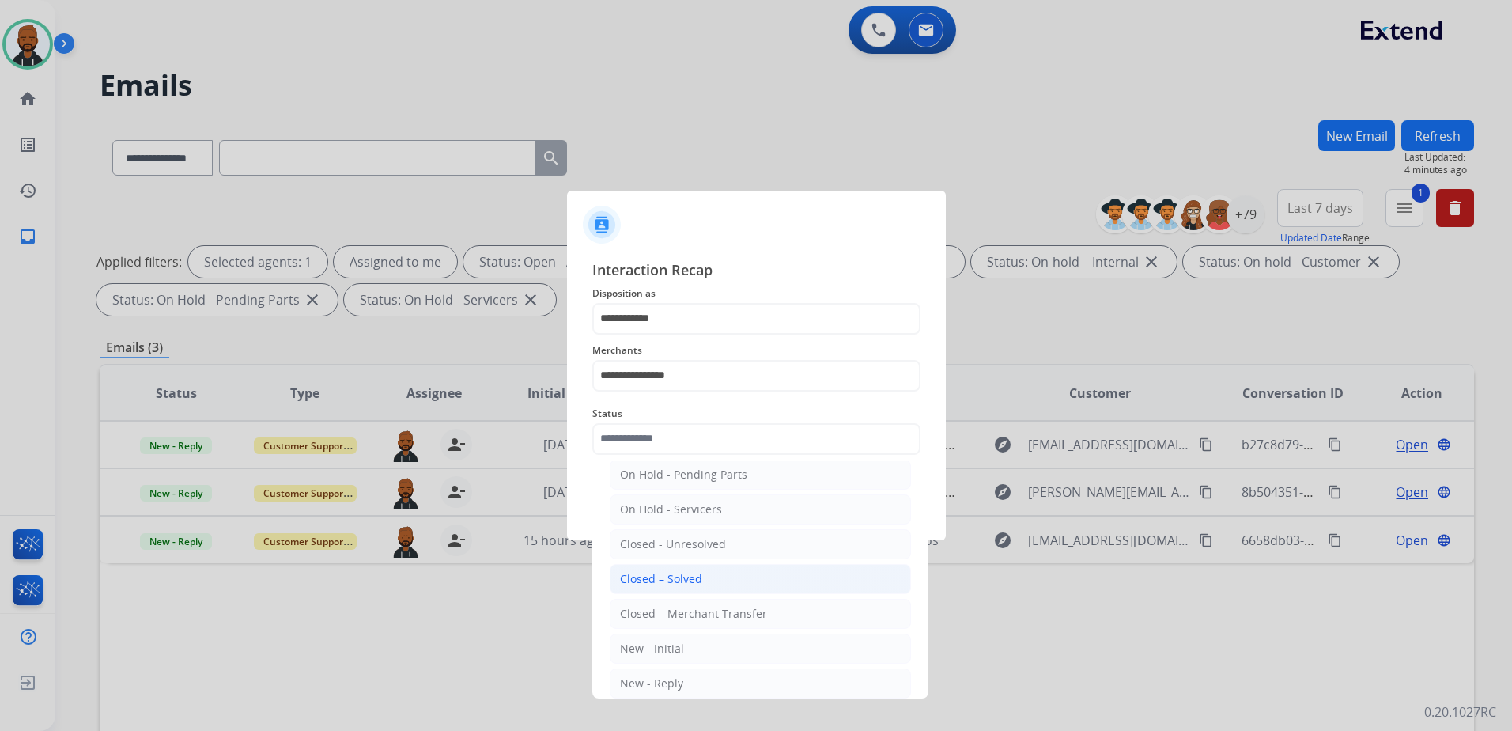
click at [701, 566] on li "Closed – Solved" at bounding box center [760, 579] width 301 height 30
type input "**********"
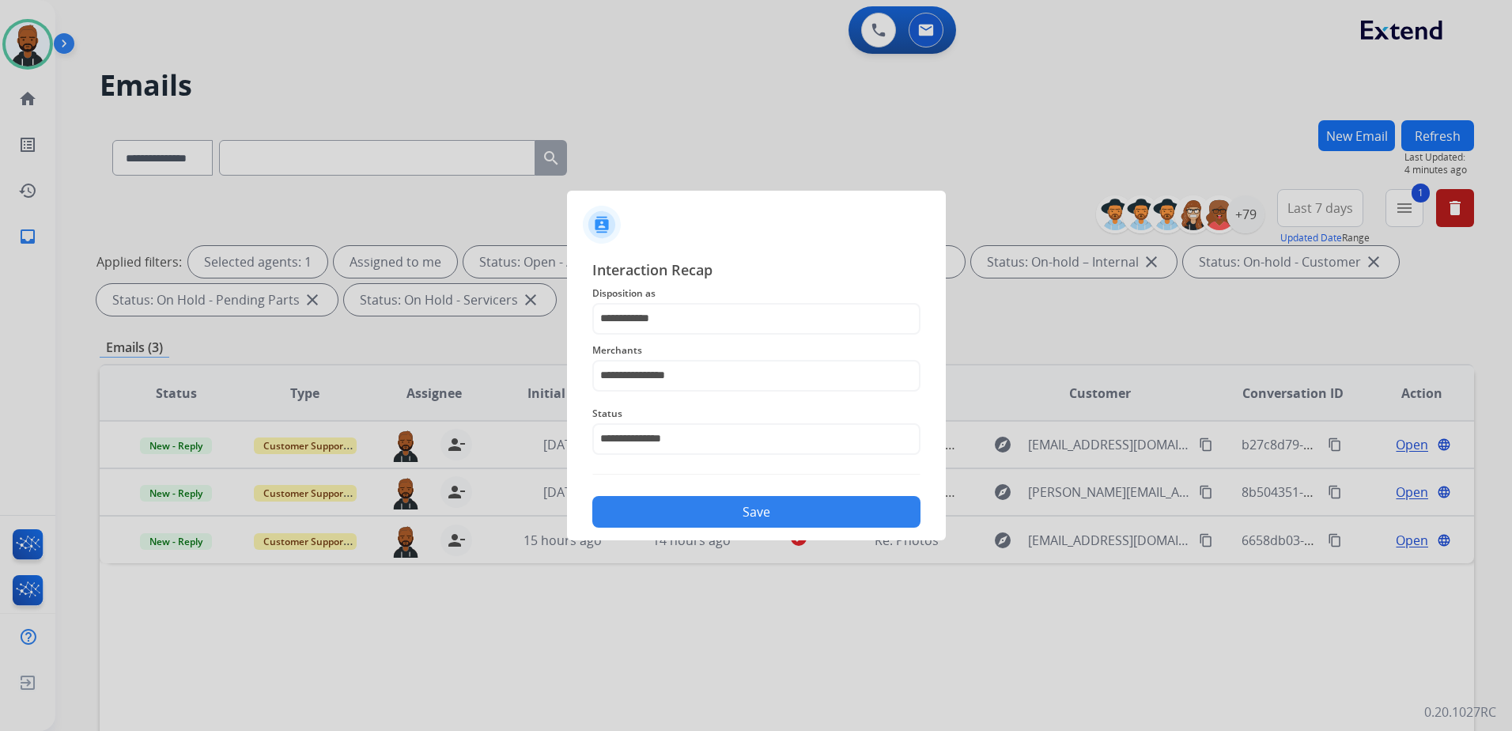
click at [730, 503] on button "Save" at bounding box center [756, 512] width 328 height 32
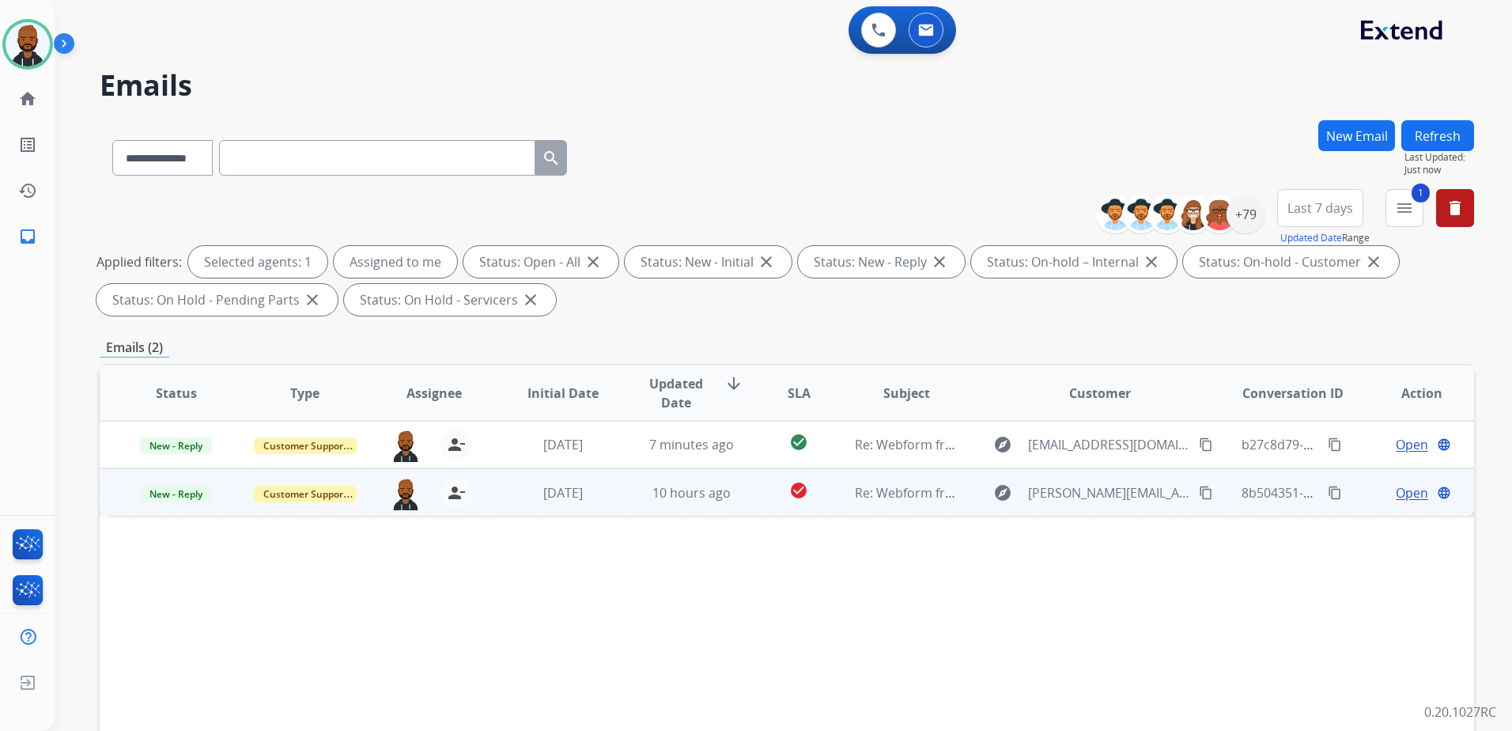
click at [1396, 492] on span "Open" at bounding box center [1412, 492] width 32 height 19
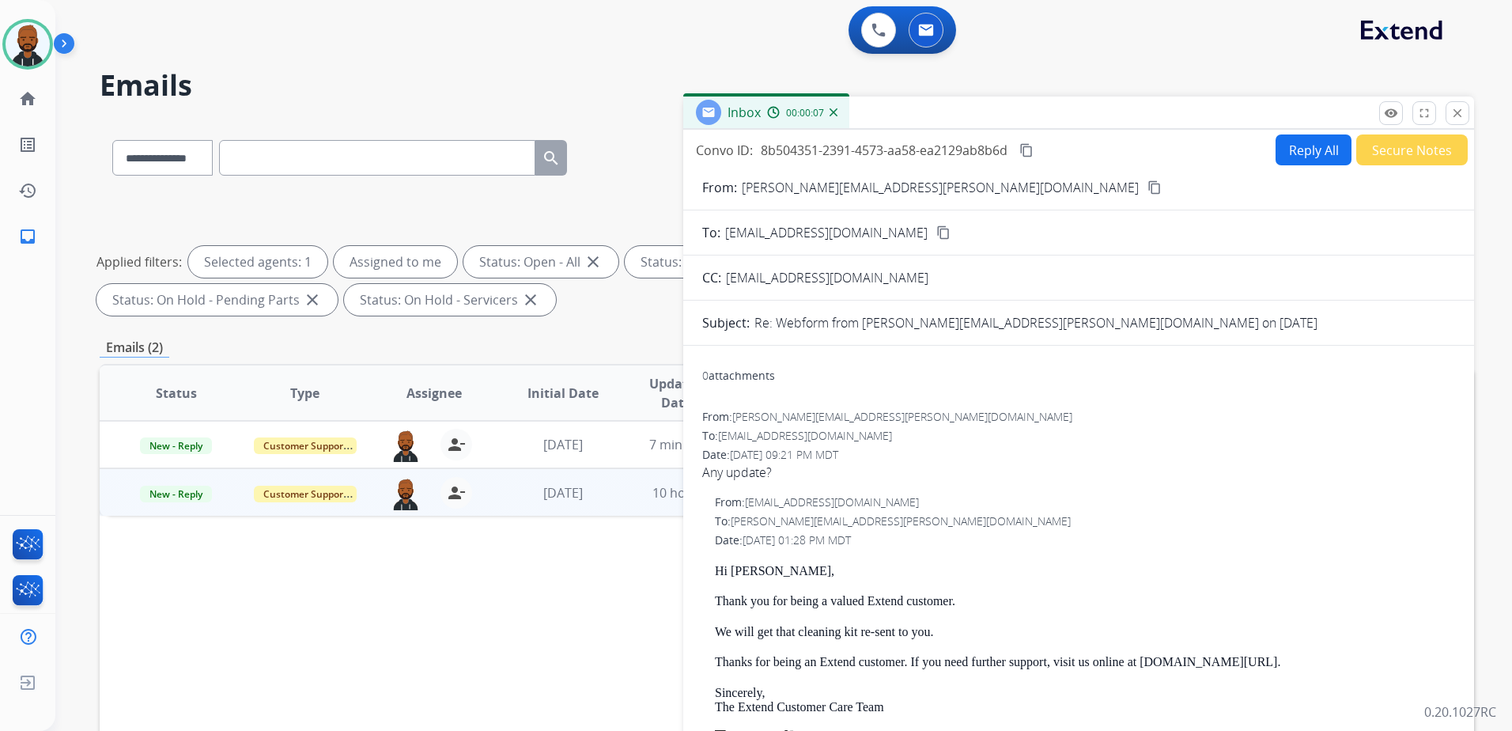
click at [1148, 192] on mat-icon "content_copy" at bounding box center [1155, 187] width 14 height 14
click at [1300, 151] on button "Reply All" at bounding box center [1314, 149] width 76 height 31
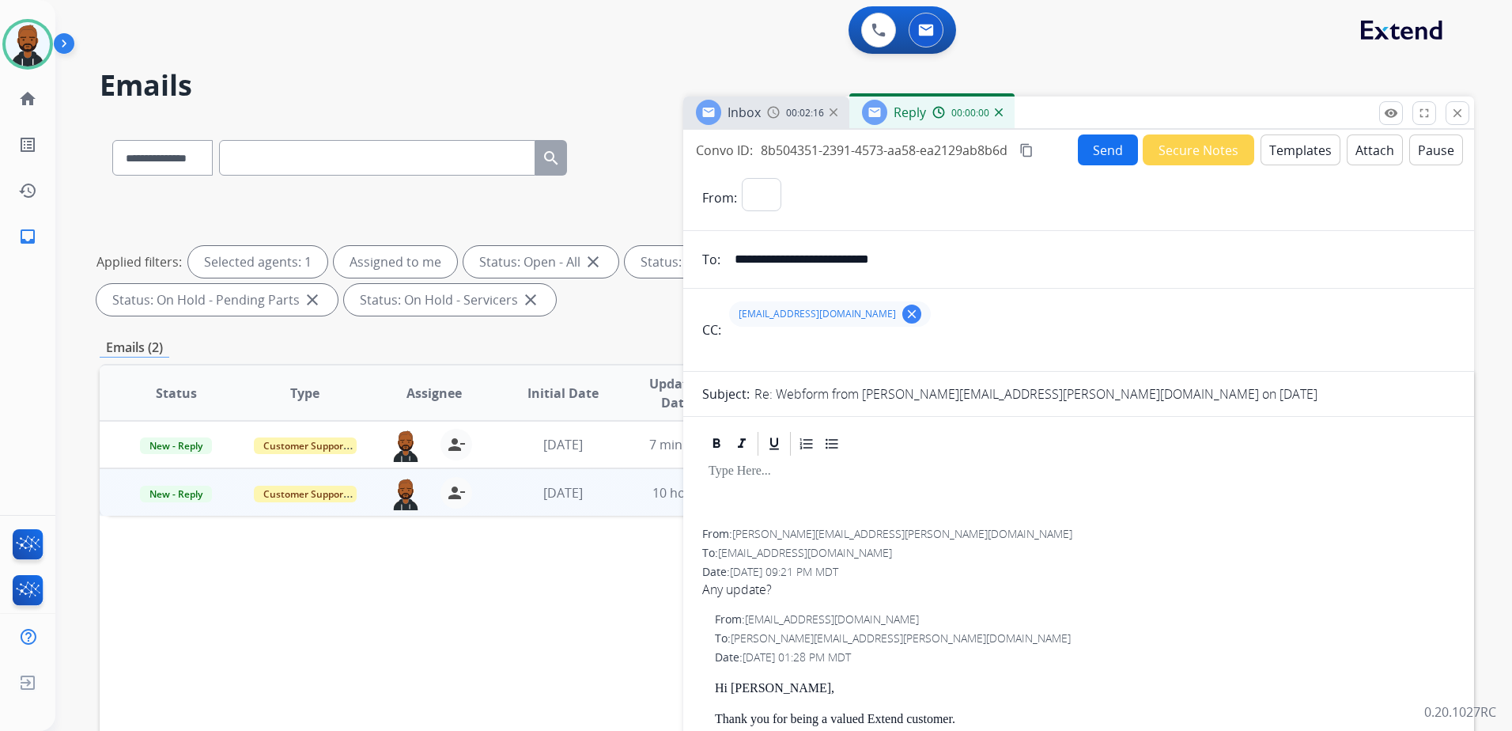
select select "**********"
click at [1282, 152] on button "Templates" at bounding box center [1301, 149] width 80 height 31
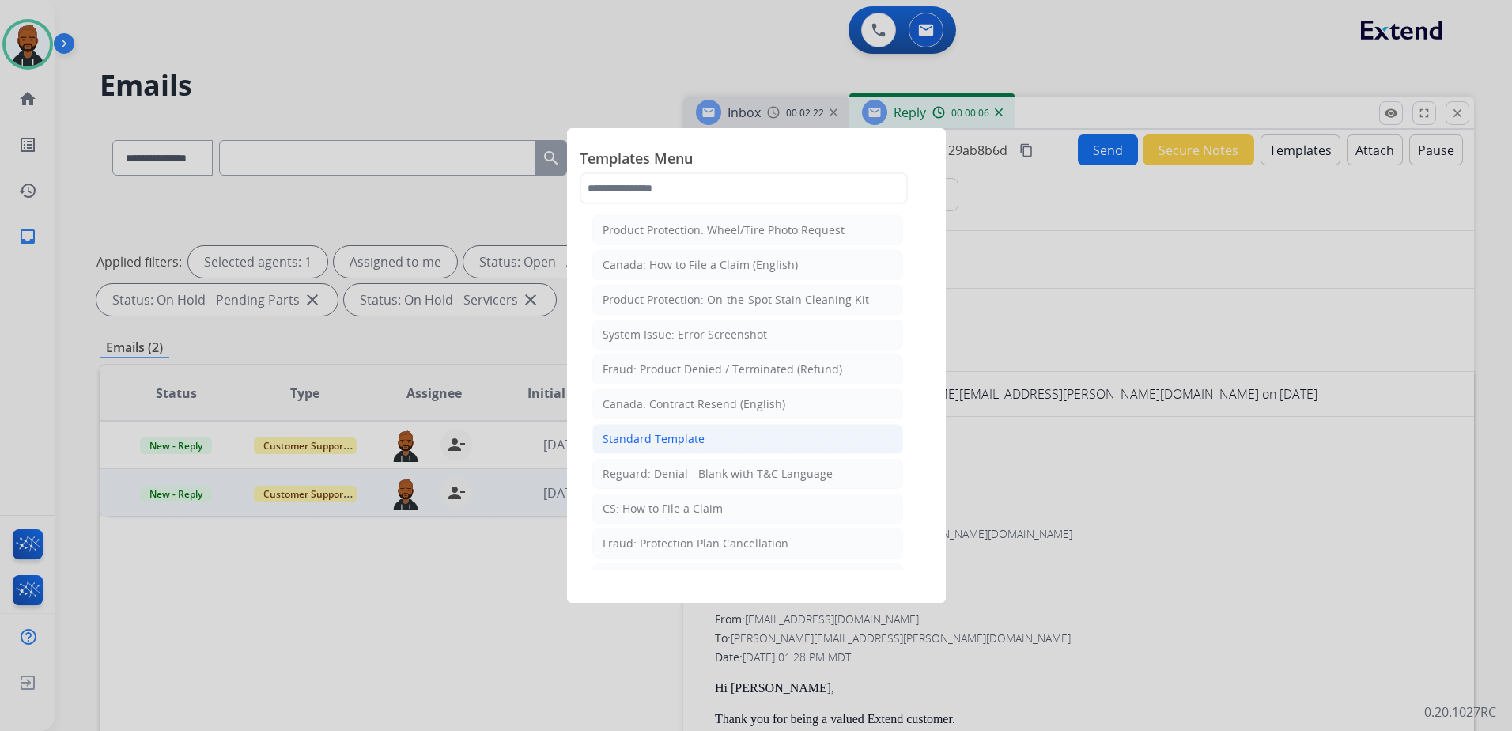
click at [713, 443] on li "Standard Template" at bounding box center [747, 439] width 311 height 30
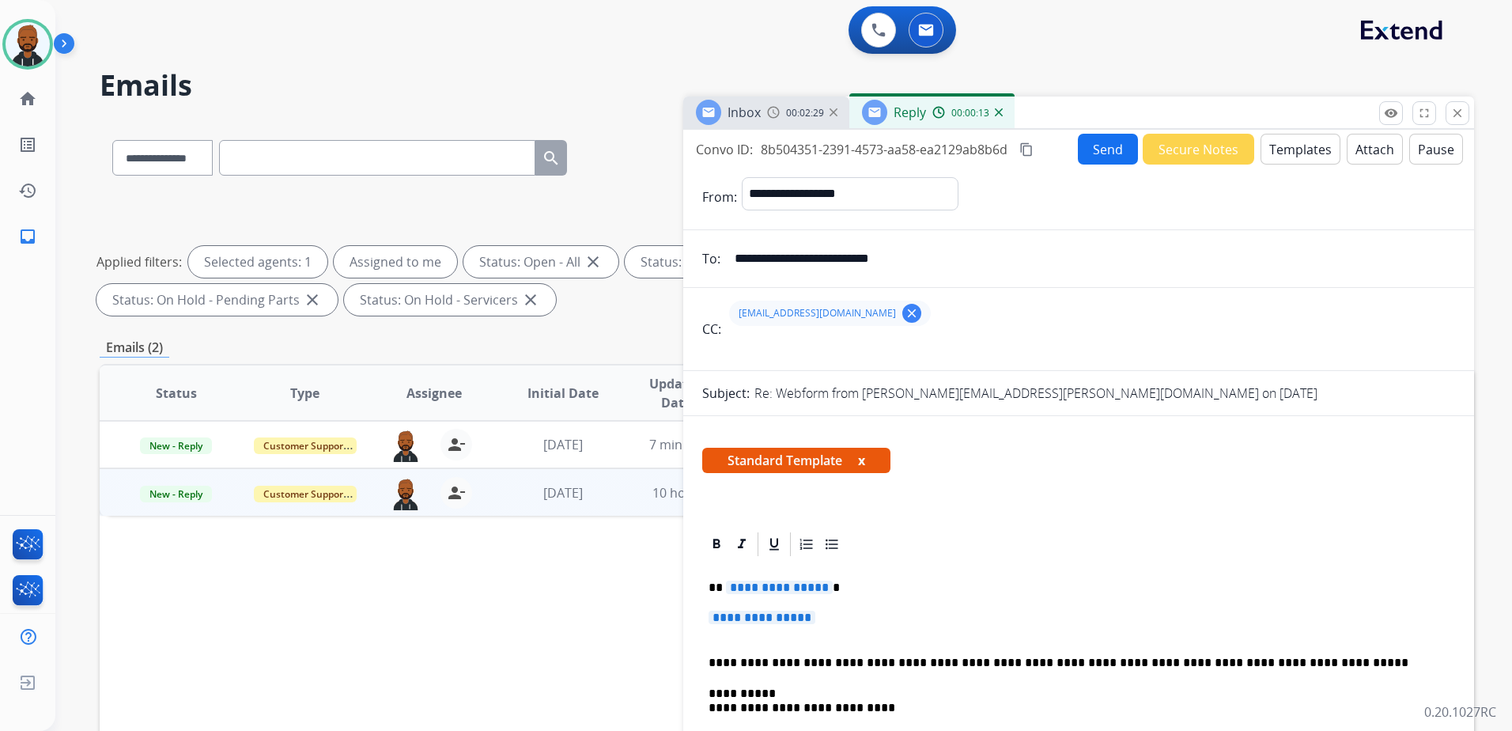
scroll to position [0, 0]
click at [803, 588] on span "**********" at bounding box center [779, 587] width 107 height 13
click at [769, 624] on span "**********" at bounding box center [762, 617] width 107 height 13
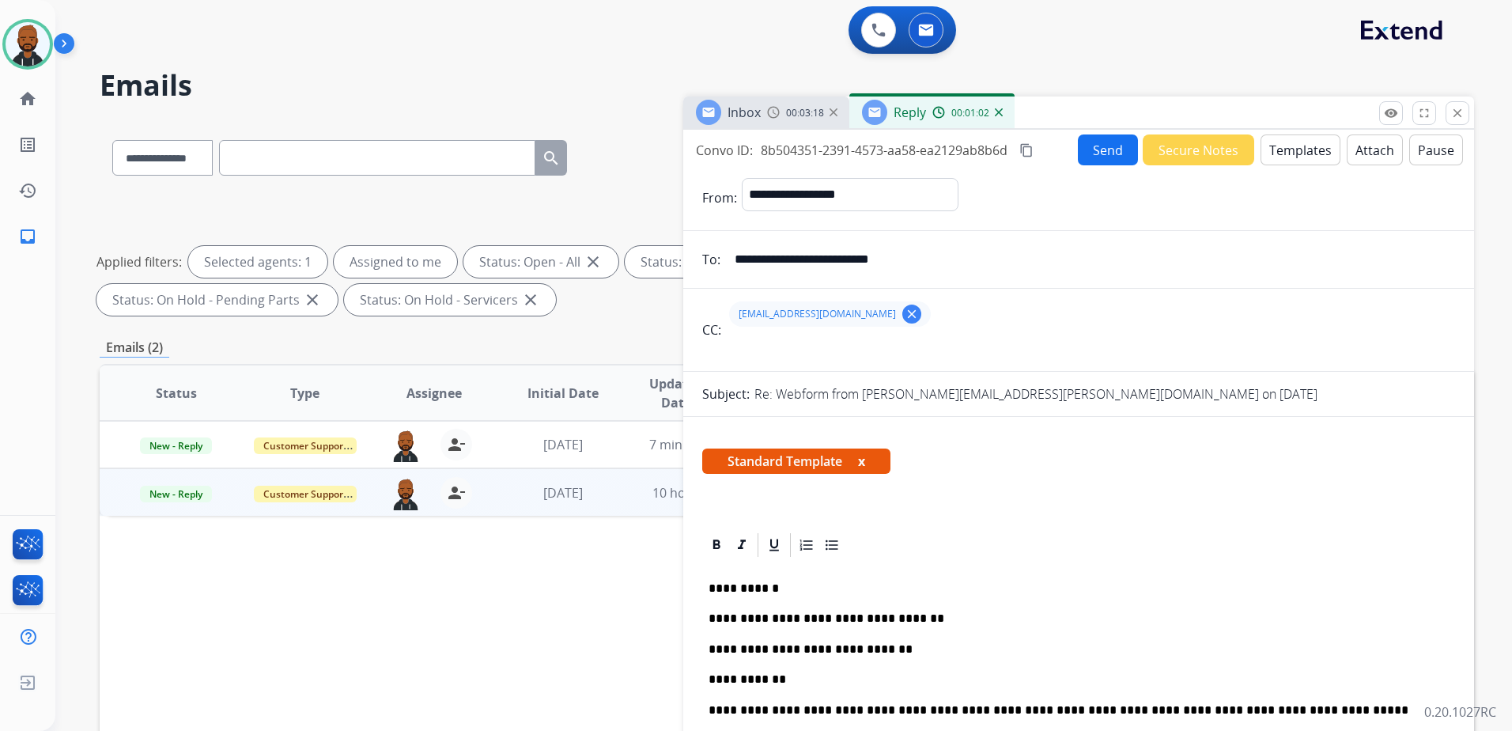
click at [799, 679] on p "**********" at bounding box center [1073, 679] width 728 height 14
drag, startPoint x: 1101, startPoint y: 157, endPoint x: 1157, endPoint y: 447, distance: 294.9
click at [1156, 447] on div "**********" at bounding box center [1078, 452] width 791 height 645
click at [1034, 149] on mat-icon "content_copy" at bounding box center [1026, 150] width 14 height 14
click at [1099, 155] on button "Send" at bounding box center [1108, 149] width 60 height 31
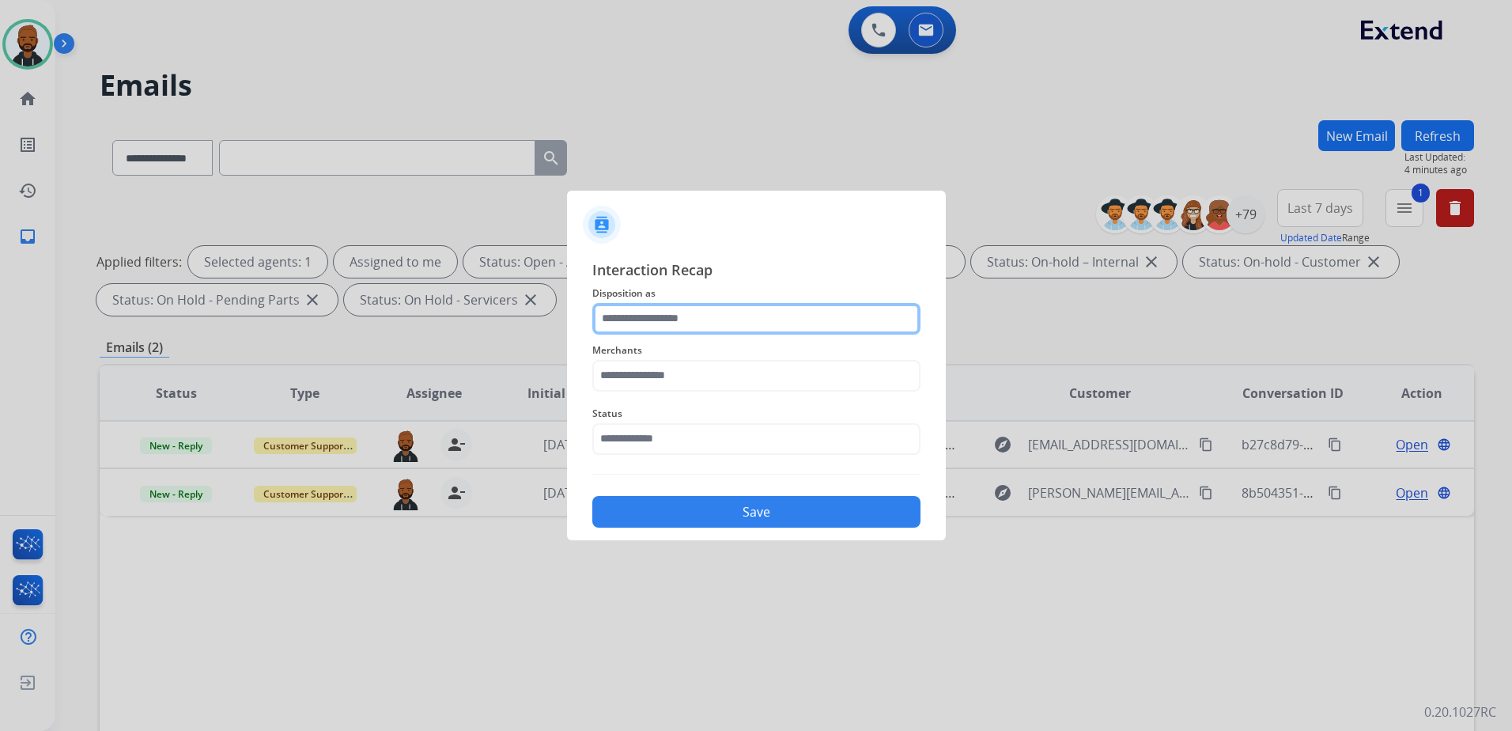
click at [712, 324] on input "text" at bounding box center [756, 319] width 328 height 32
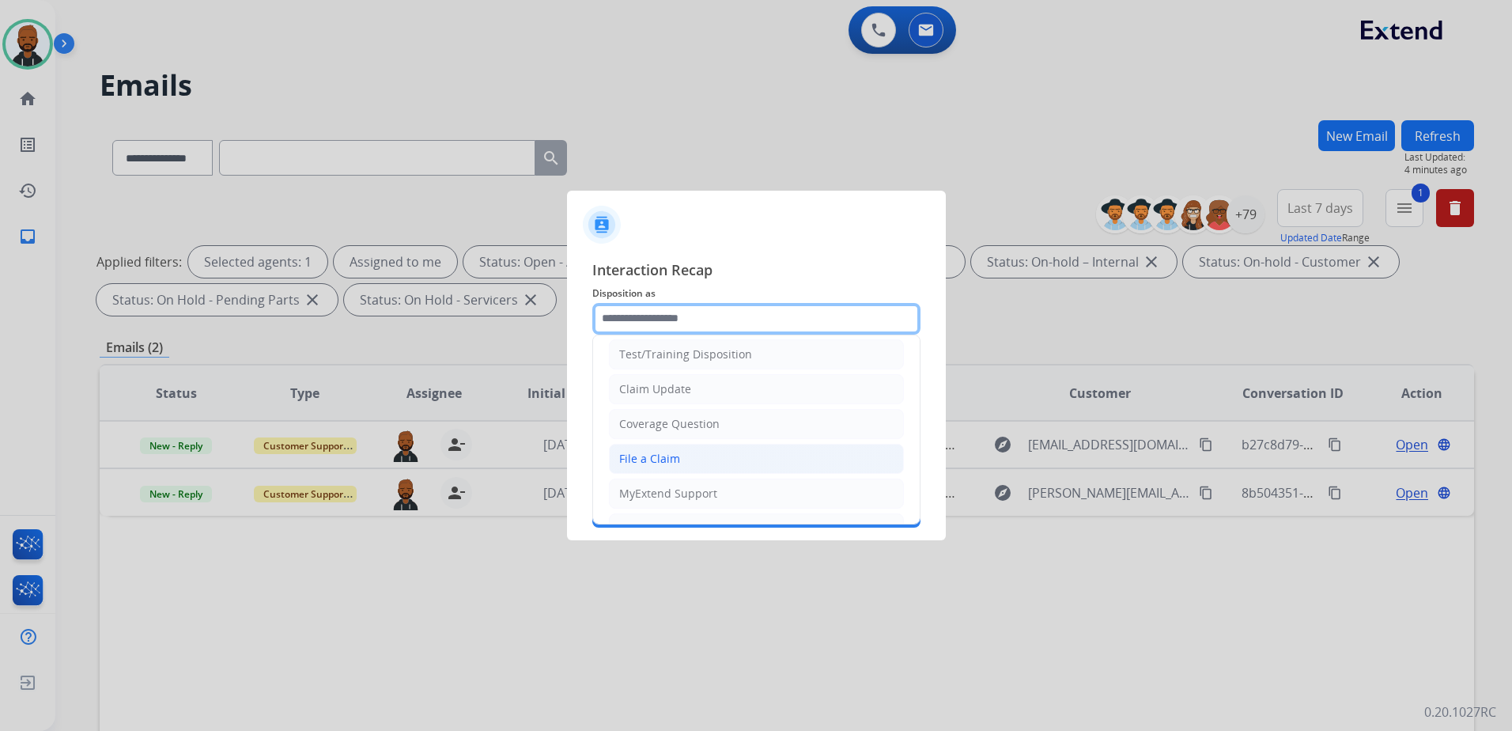
scroll to position [79, 0]
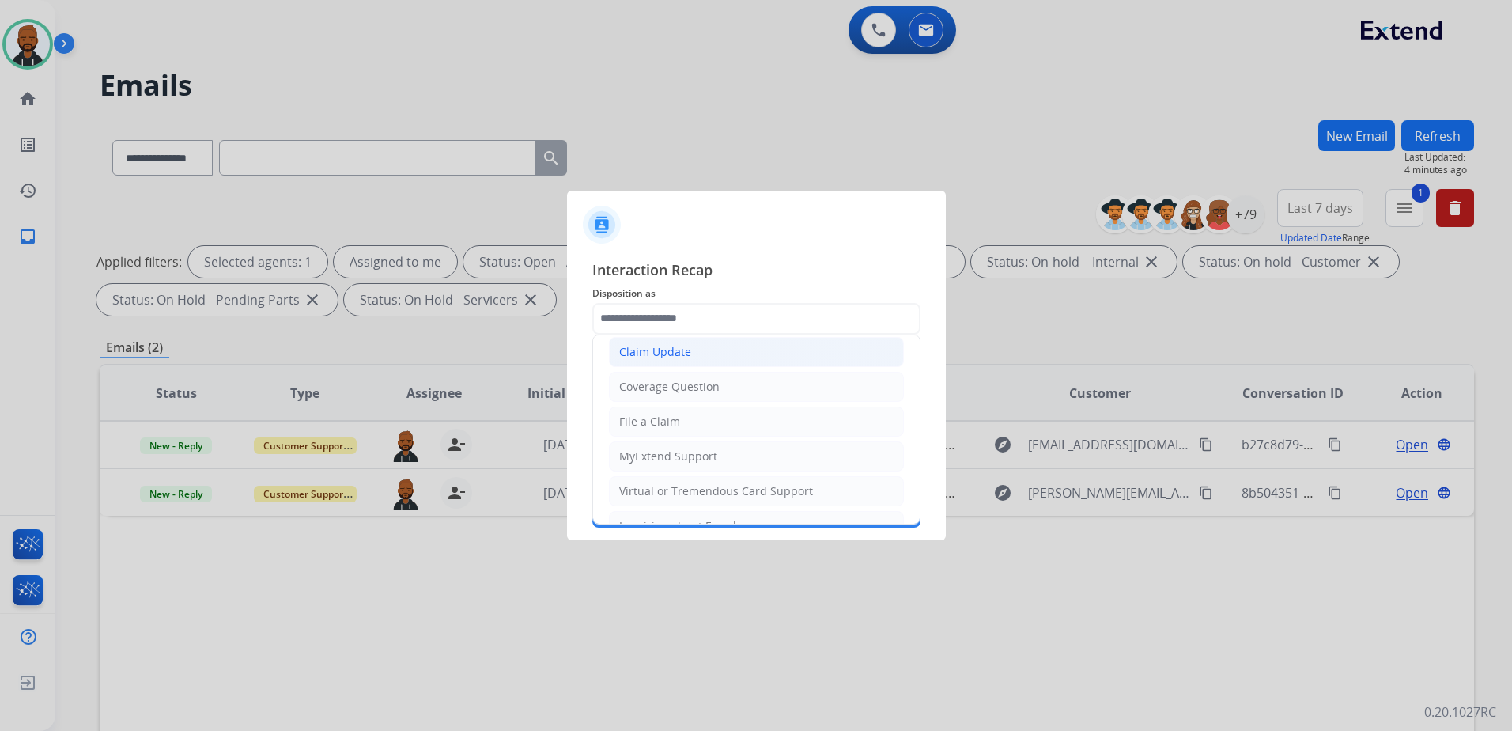
click at [679, 357] on div "Claim Update" at bounding box center [655, 352] width 72 height 16
type input "**********"
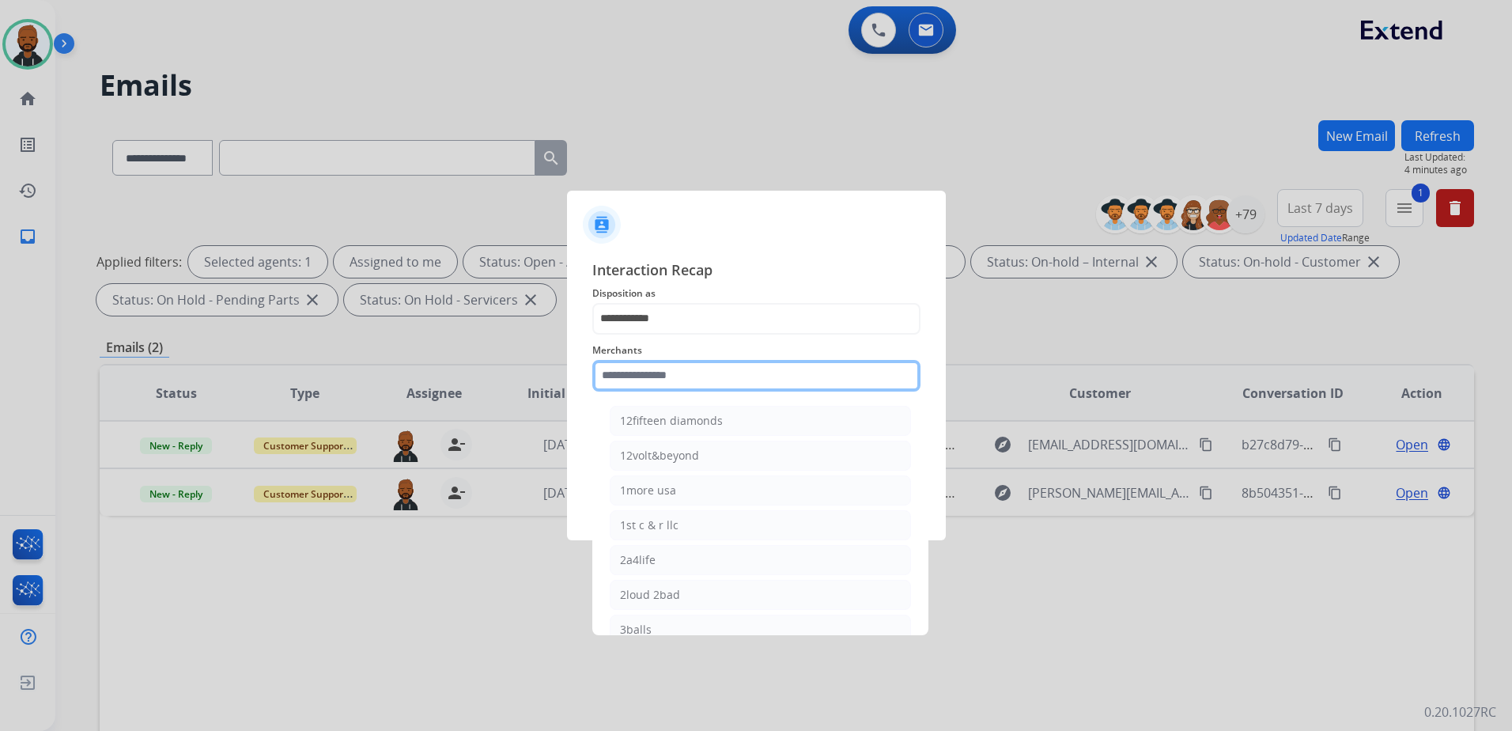
click at [694, 386] on input "text" at bounding box center [756, 376] width 328 height 32
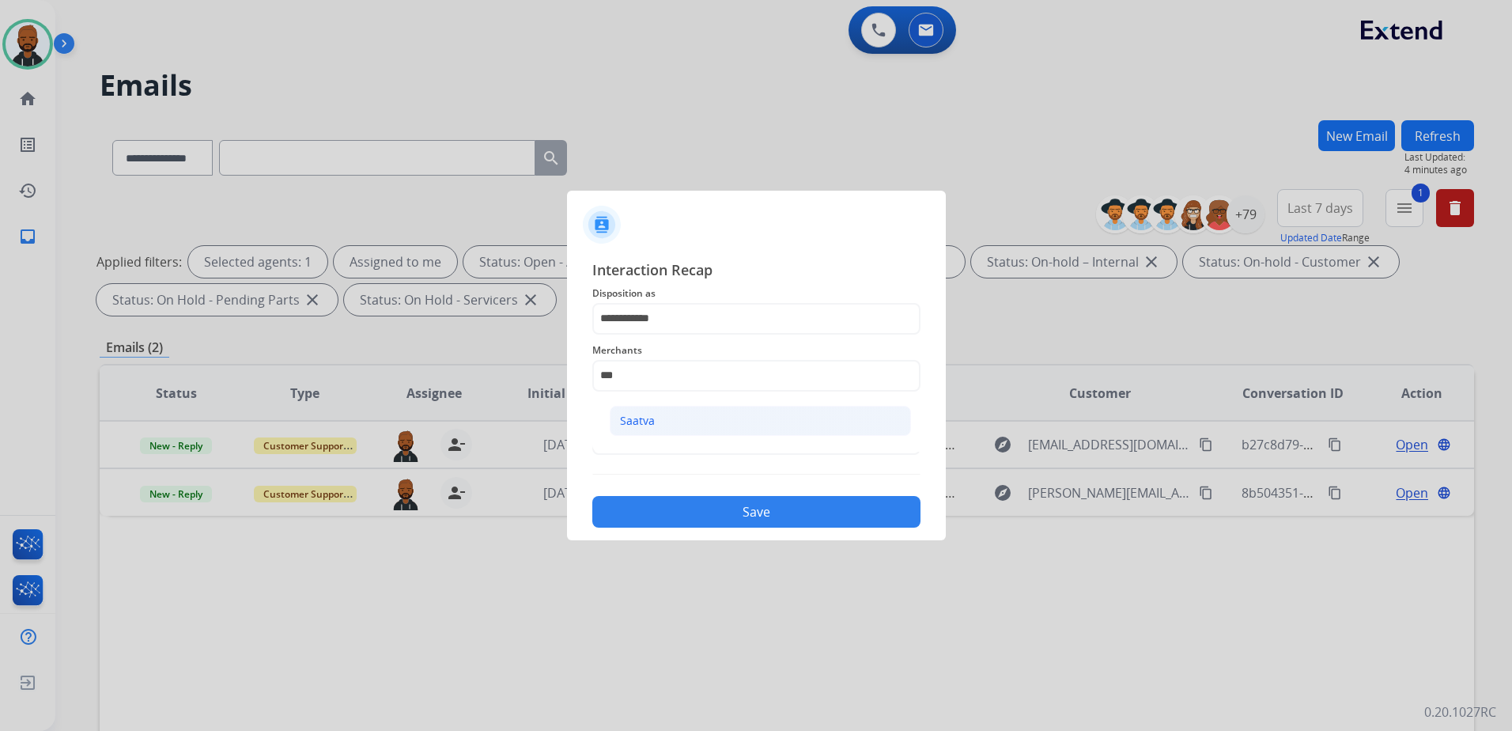
click at [673, 427] on li "Saatva" at bounding box center [760, 421] width 301 height 30
type input "******"
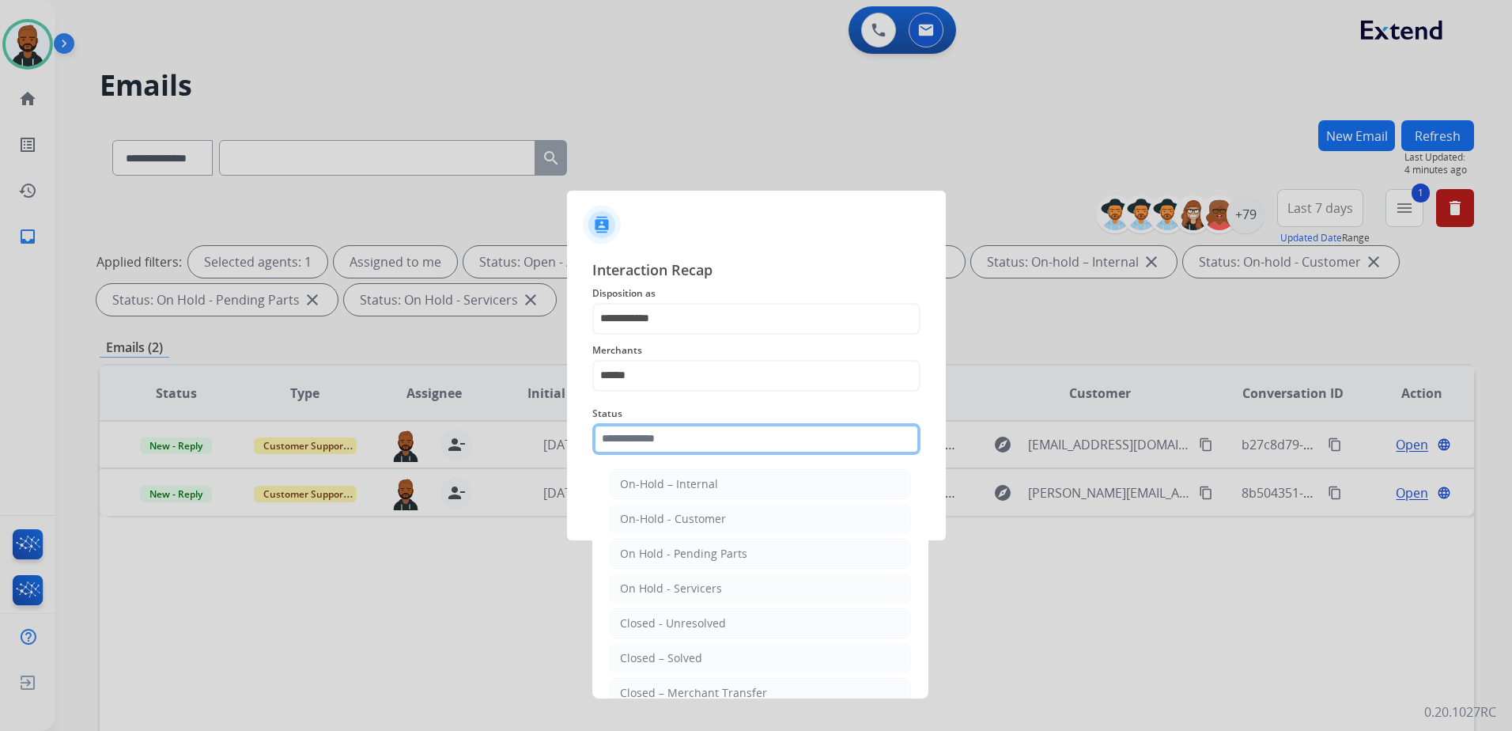
click at [692, 448] on input "text" at bounding box center [756, 439] width 328 height 32
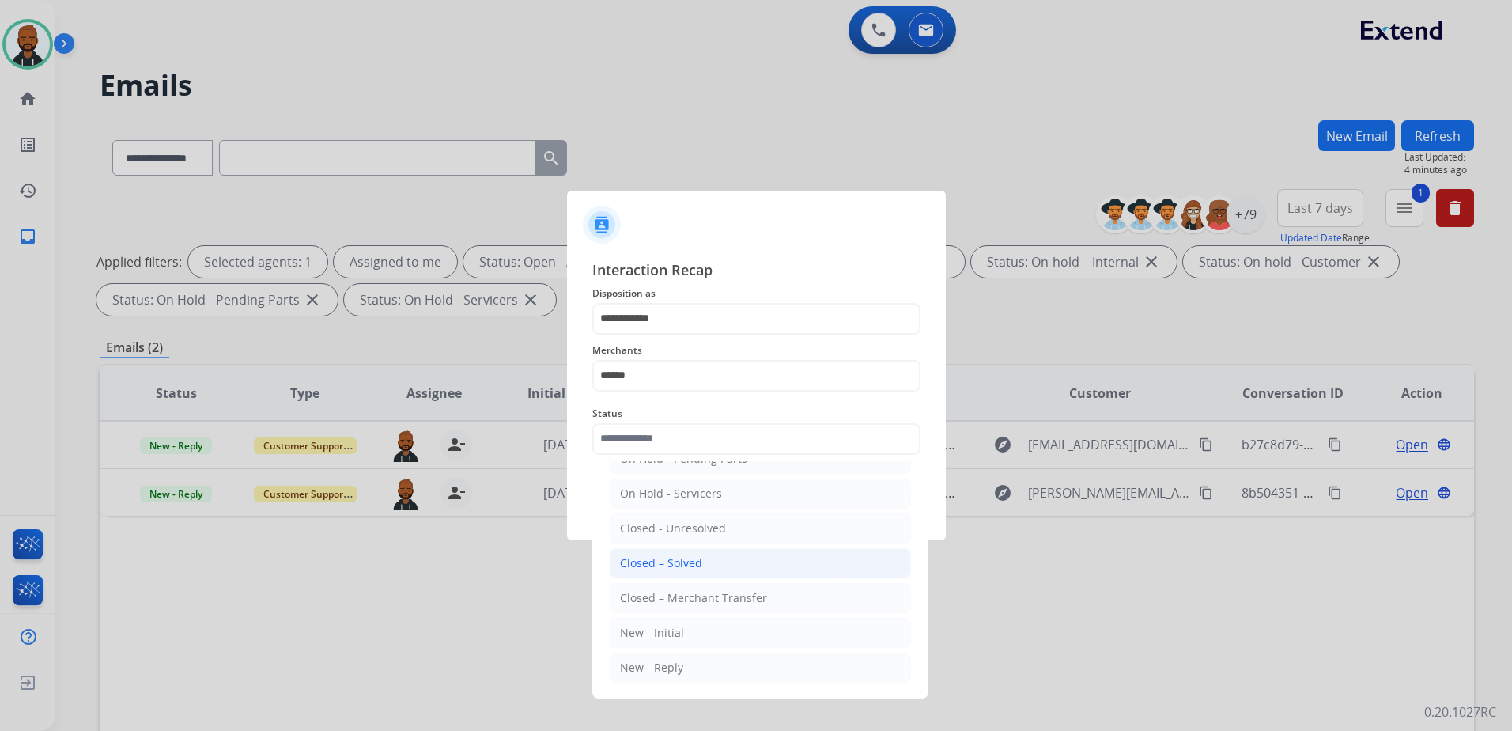
click at [703, 563] on li "Closed – Solved" at bounding box center [760, 563] width 301 height 30
type input "**********"
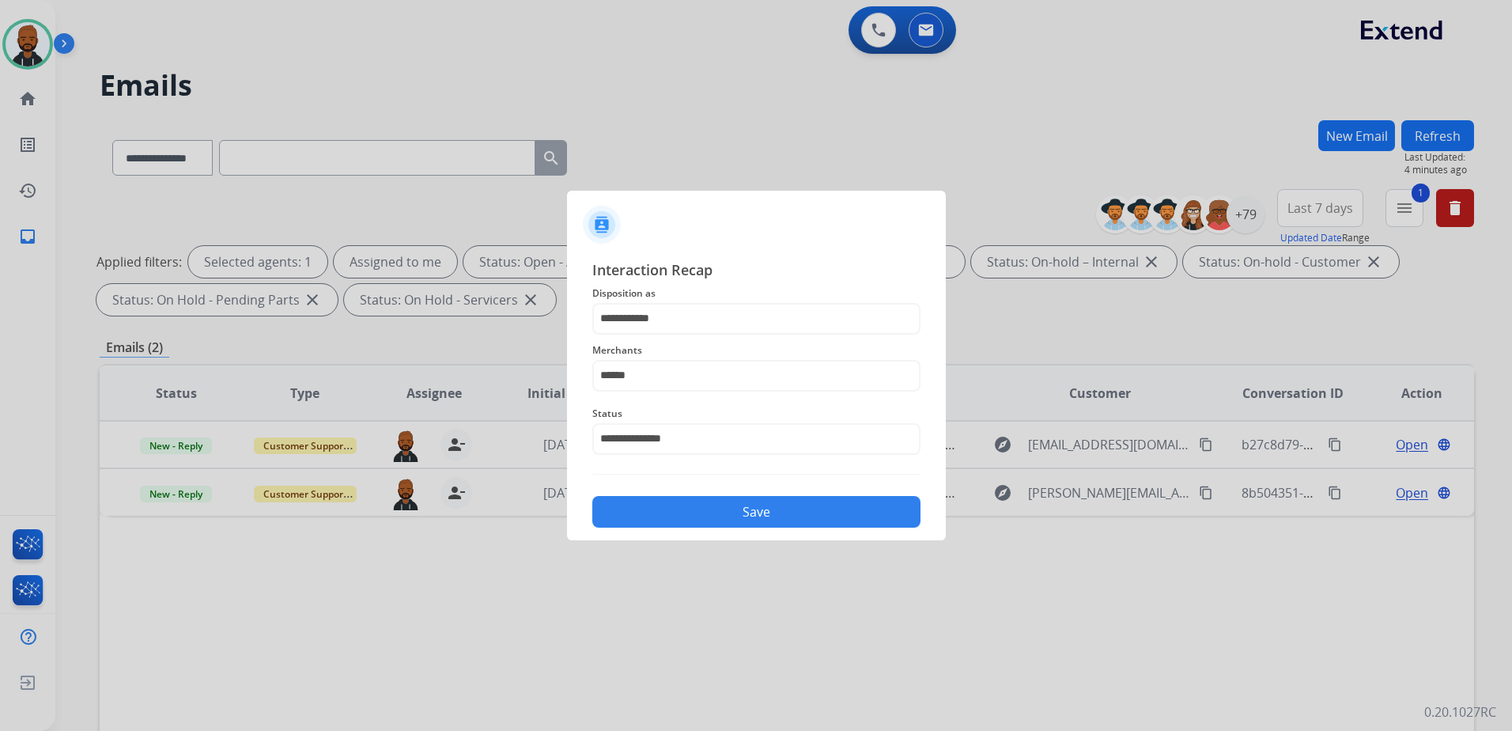
click at [739, 516] on button "Save" at bounding box center [756, 512] width 328 height 32
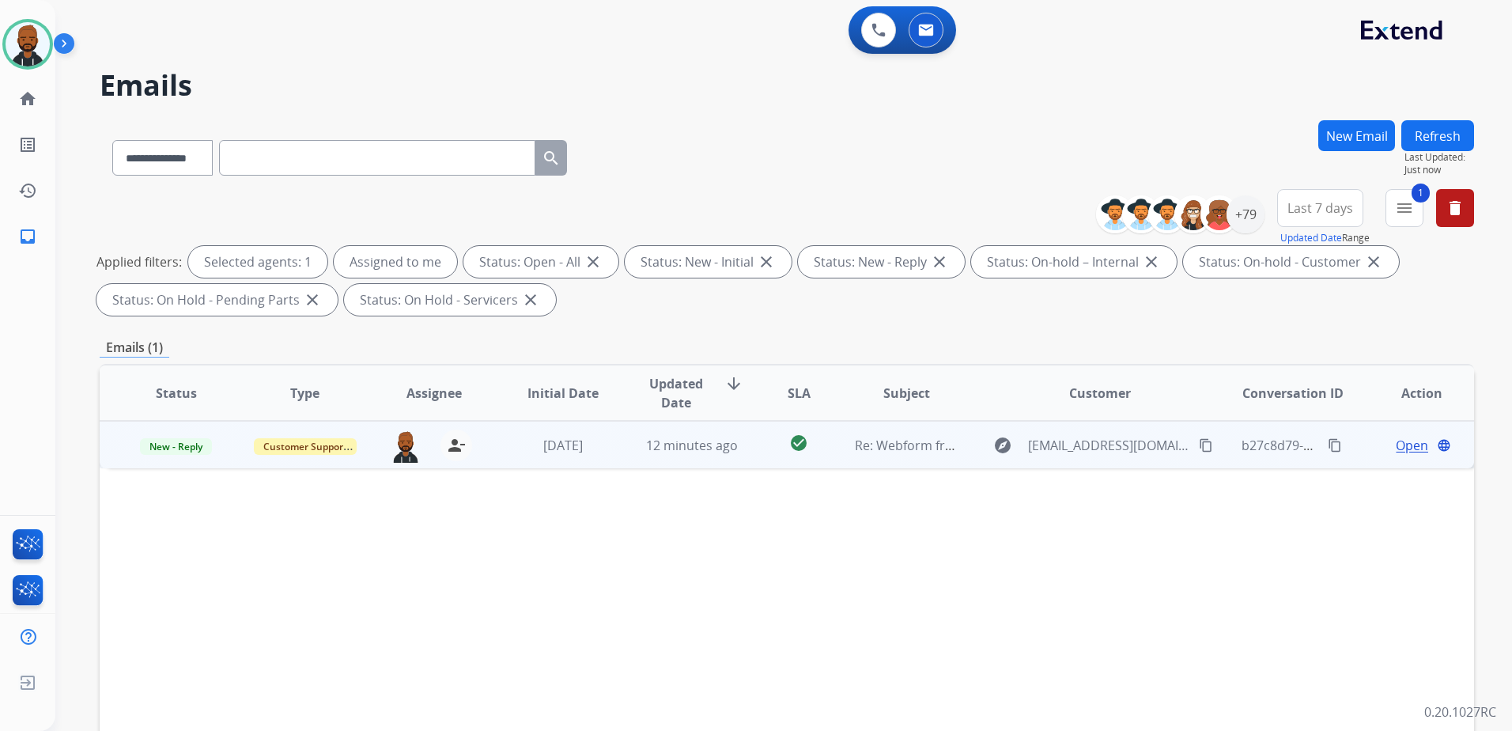
click at [1405, 445] on span "Open" at bounding box center [1412, 445] width 32 height 19
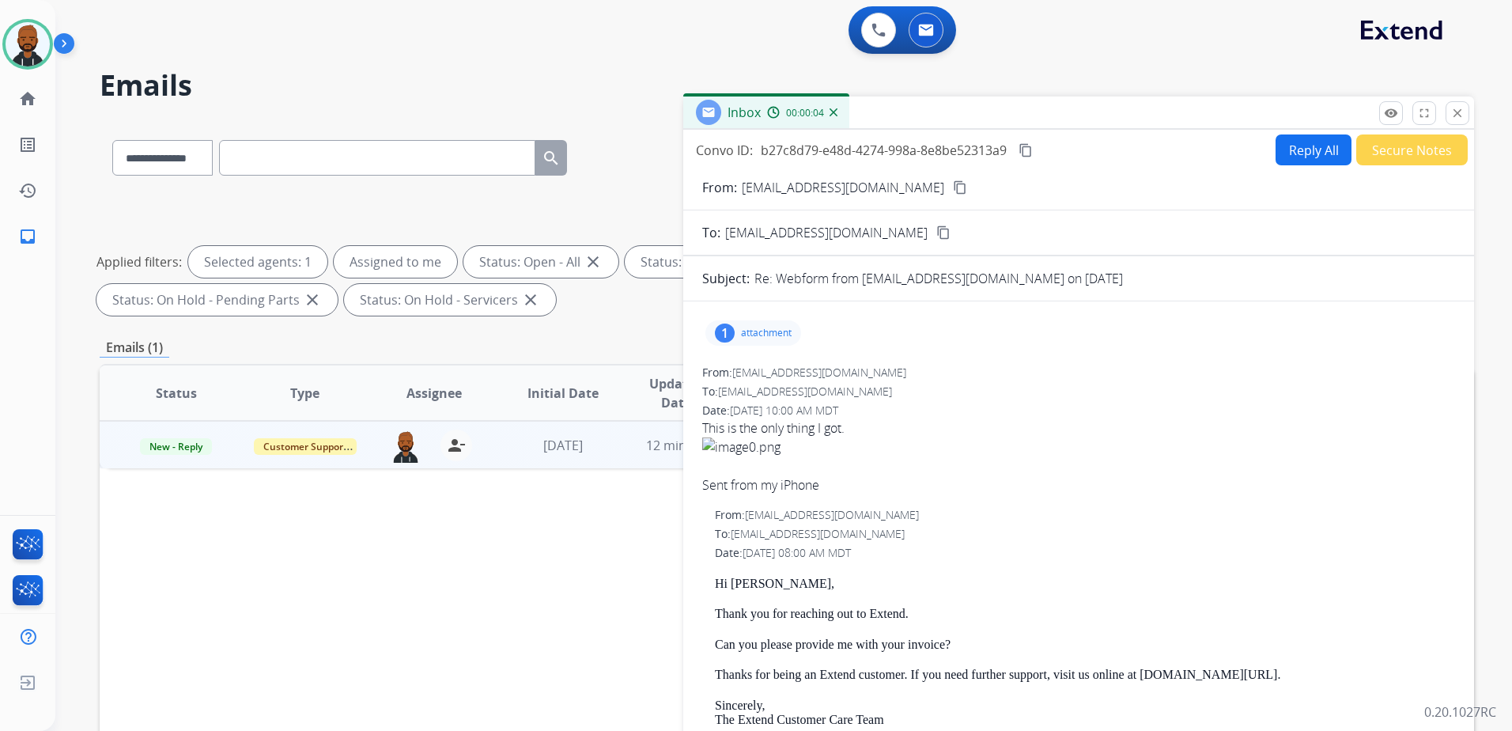
click at [953, 187] on mat-icon "content_copy" at bounding box center [960, 187] width 14 height 14
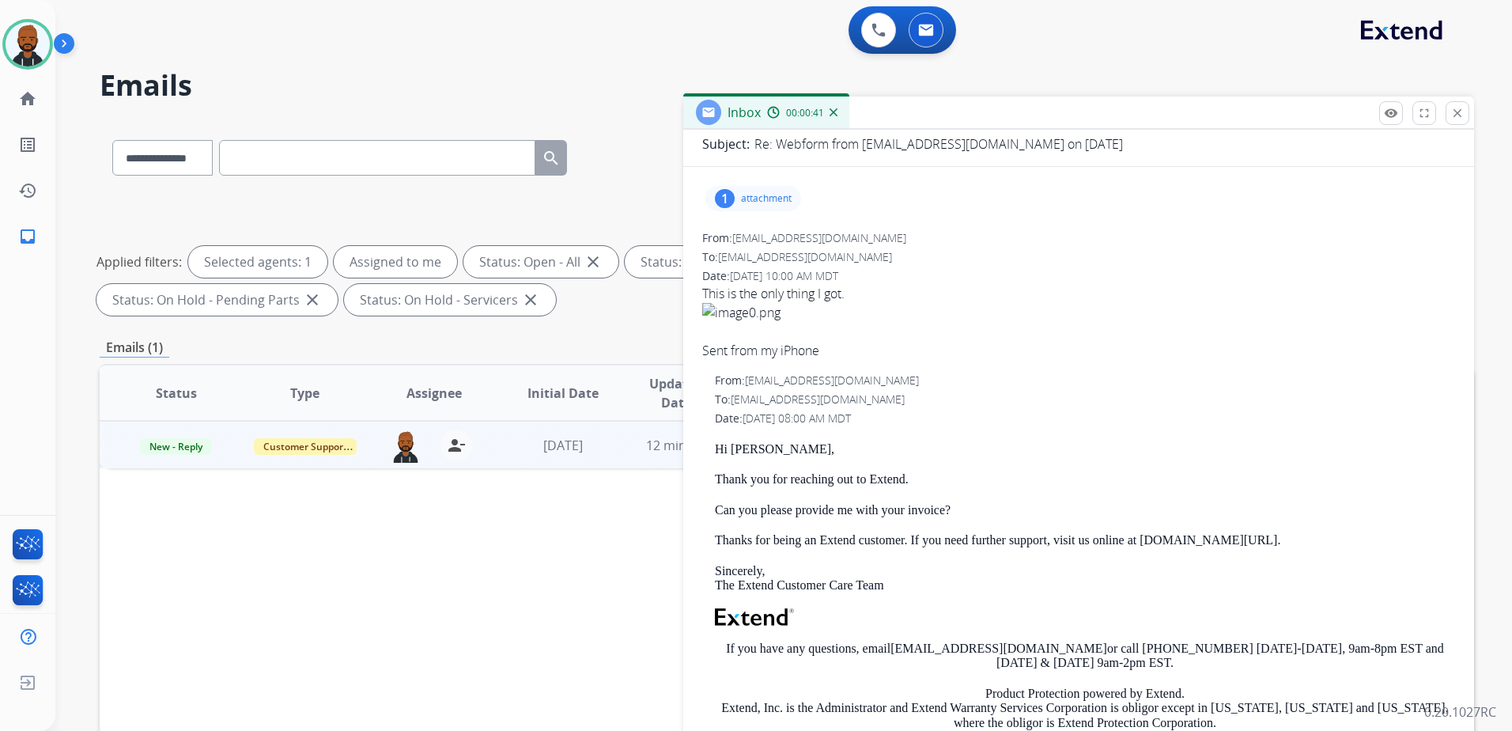
scroll to position [0, 0]
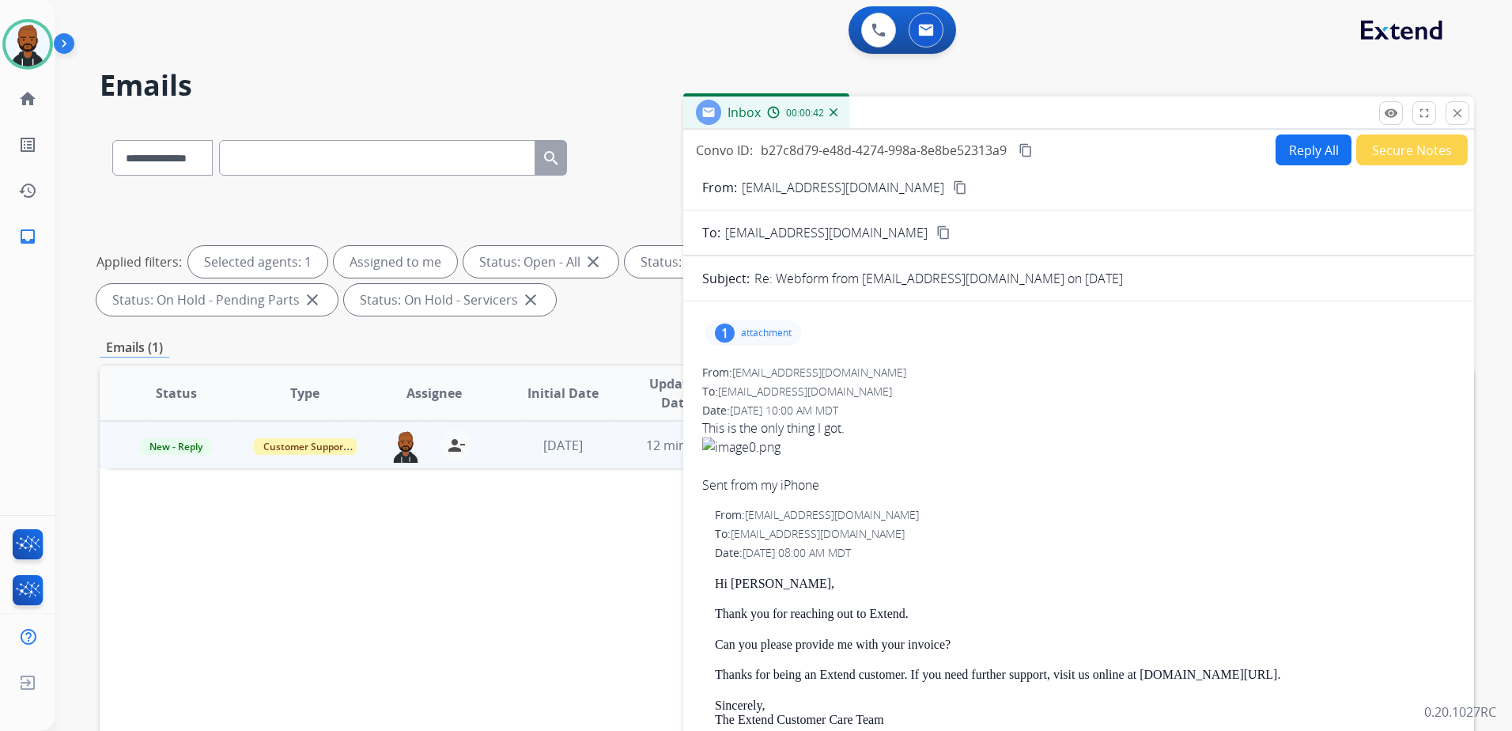
click at [1295, 156] on button "Reply All" at bounding box center [1314, 149] width 76 height 31
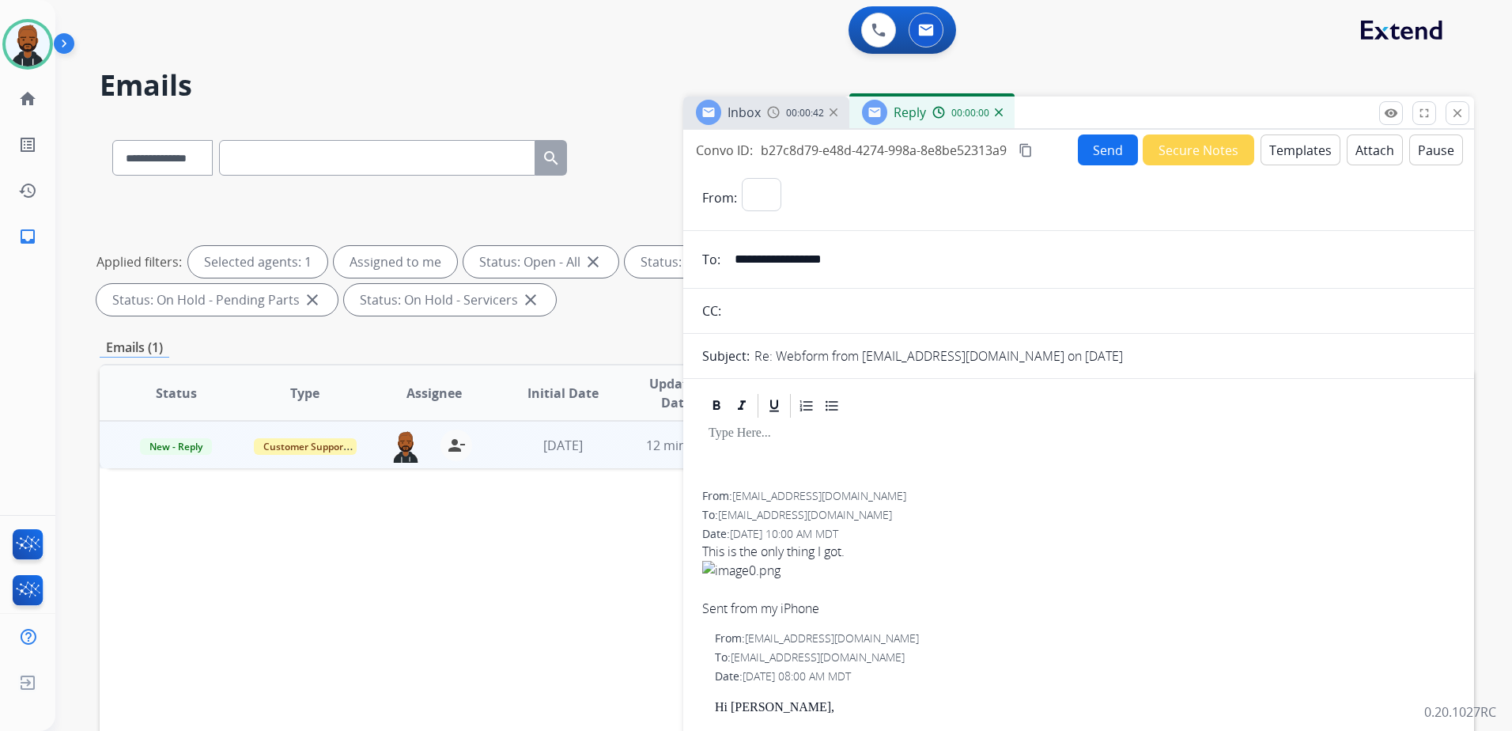
select select "**********"
click at [1296, 155] on button "Templates" at bounding box center [1301, 149] width 80 height 31
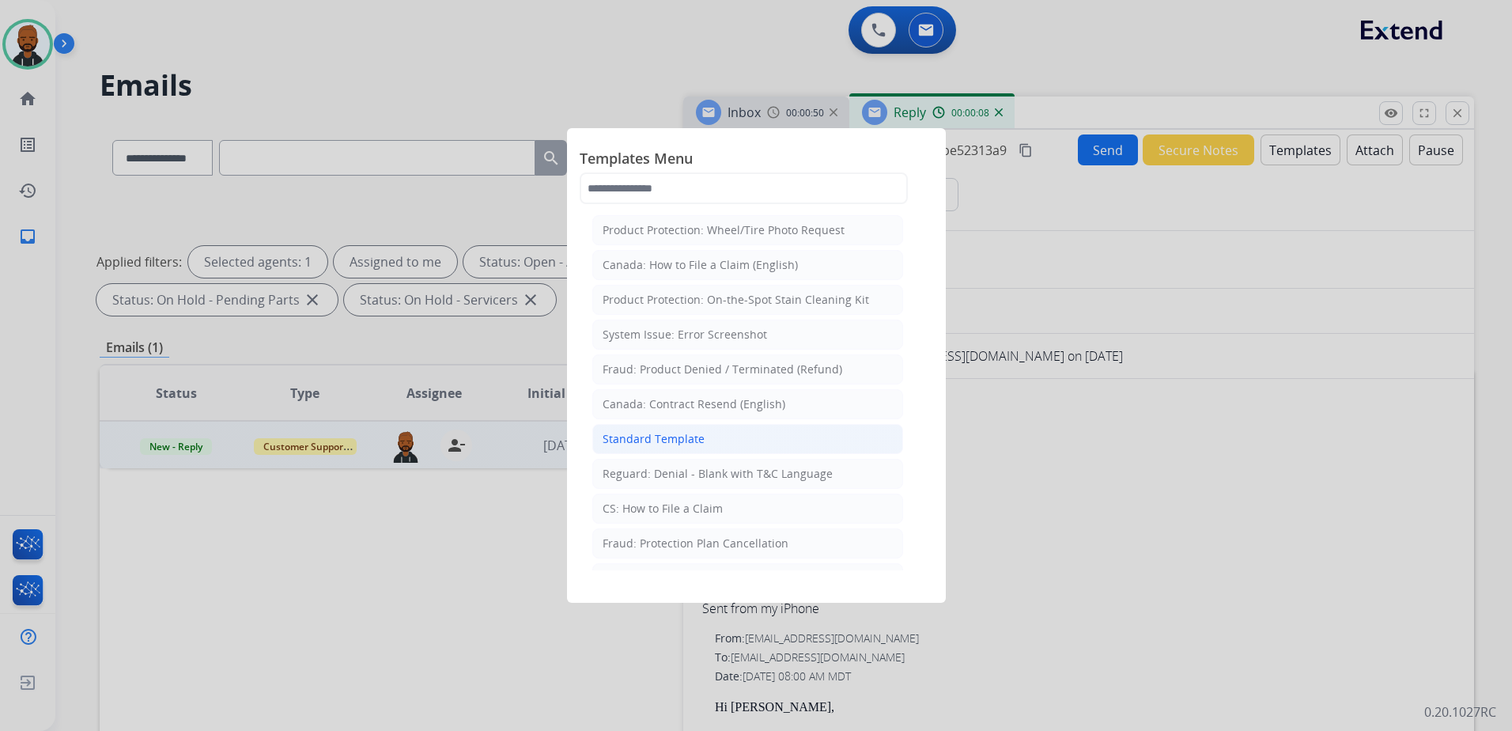
click at [710, 444] on li "Standard Template" at bounding box center [747, 439] width 311 height 30
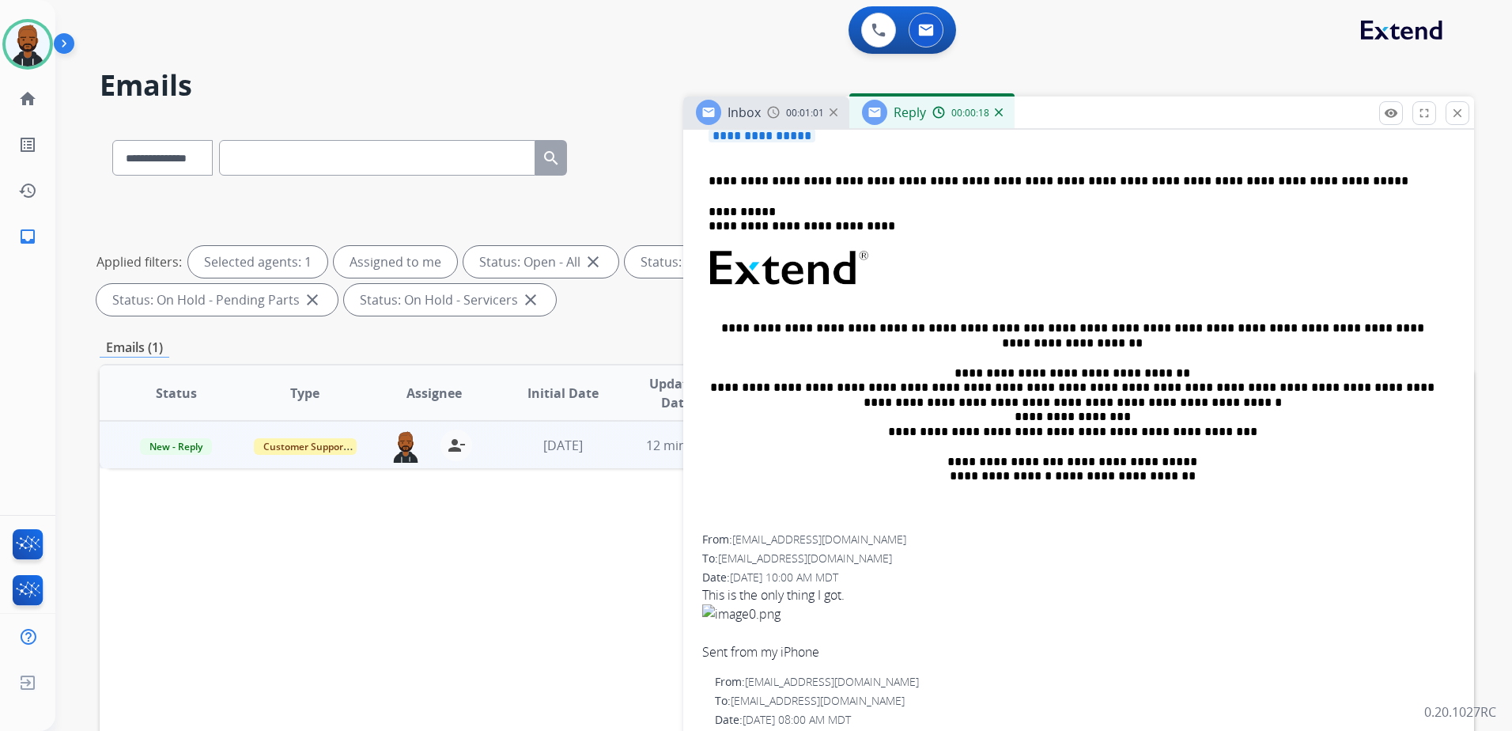
scroll to position [113, 0]
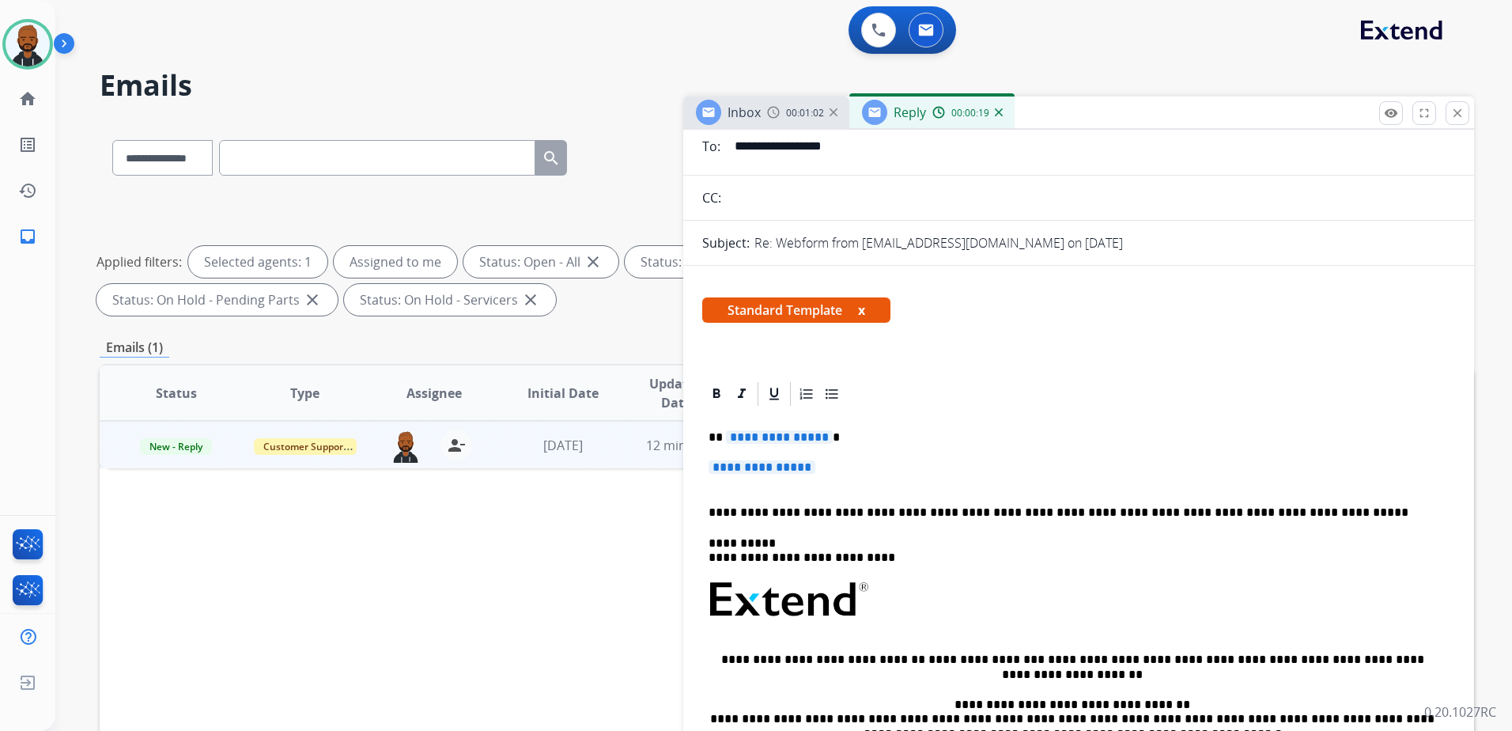
click at [798, 437] on span "**********" at bounding box center [779, 436] width 107 height 13
drag, startPoint x: 792, startPoint y: 475, endPoint x: 800, endPoint y: 479, distance: 8.8
click at [794, 474] on p "**********" at bounding box center [1079, 474] width 740 height 29
click at [813, 469] on span "**********" at bounding box center [762, 466] width 107 height 13
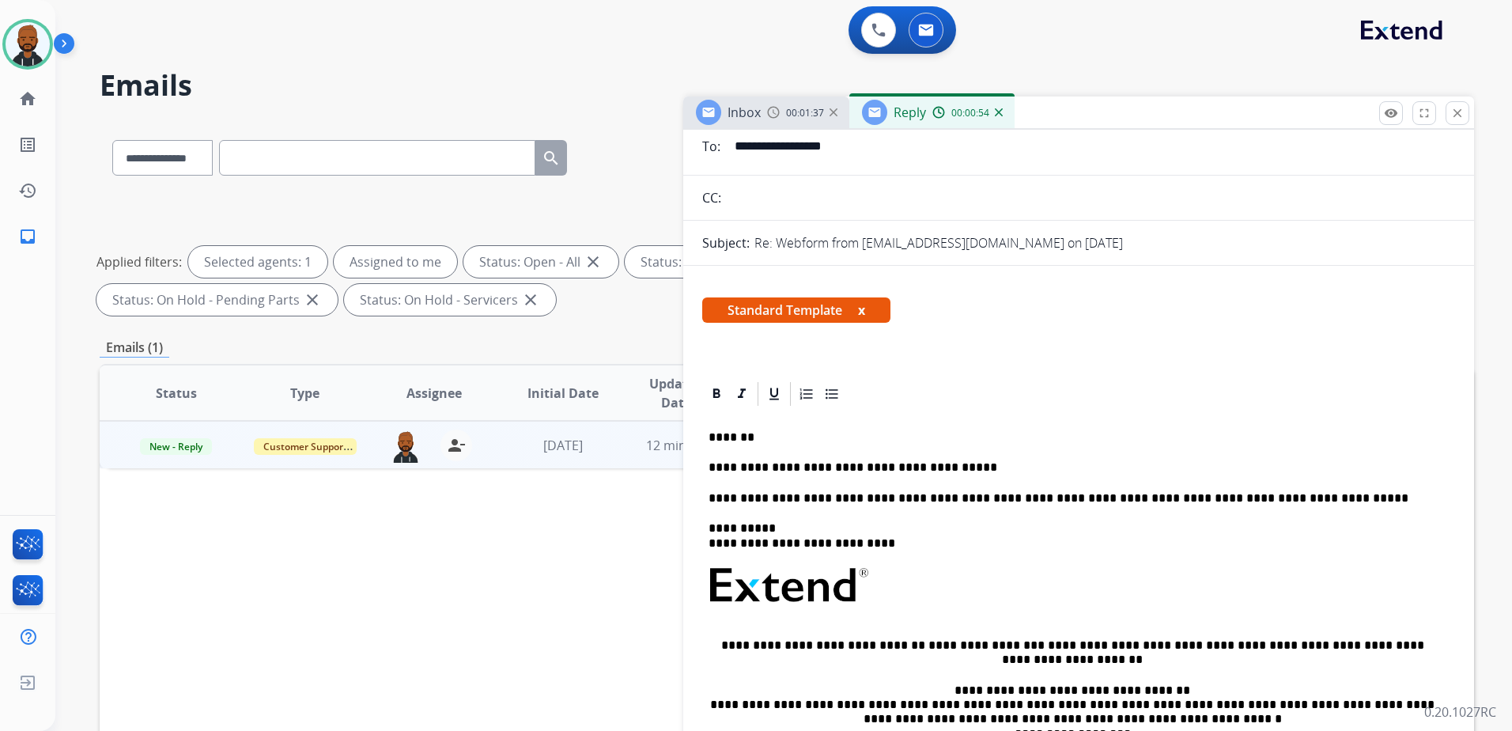
click at [990, 459] on div "**********" at bounding box center [1078, 629] width 753 height 443
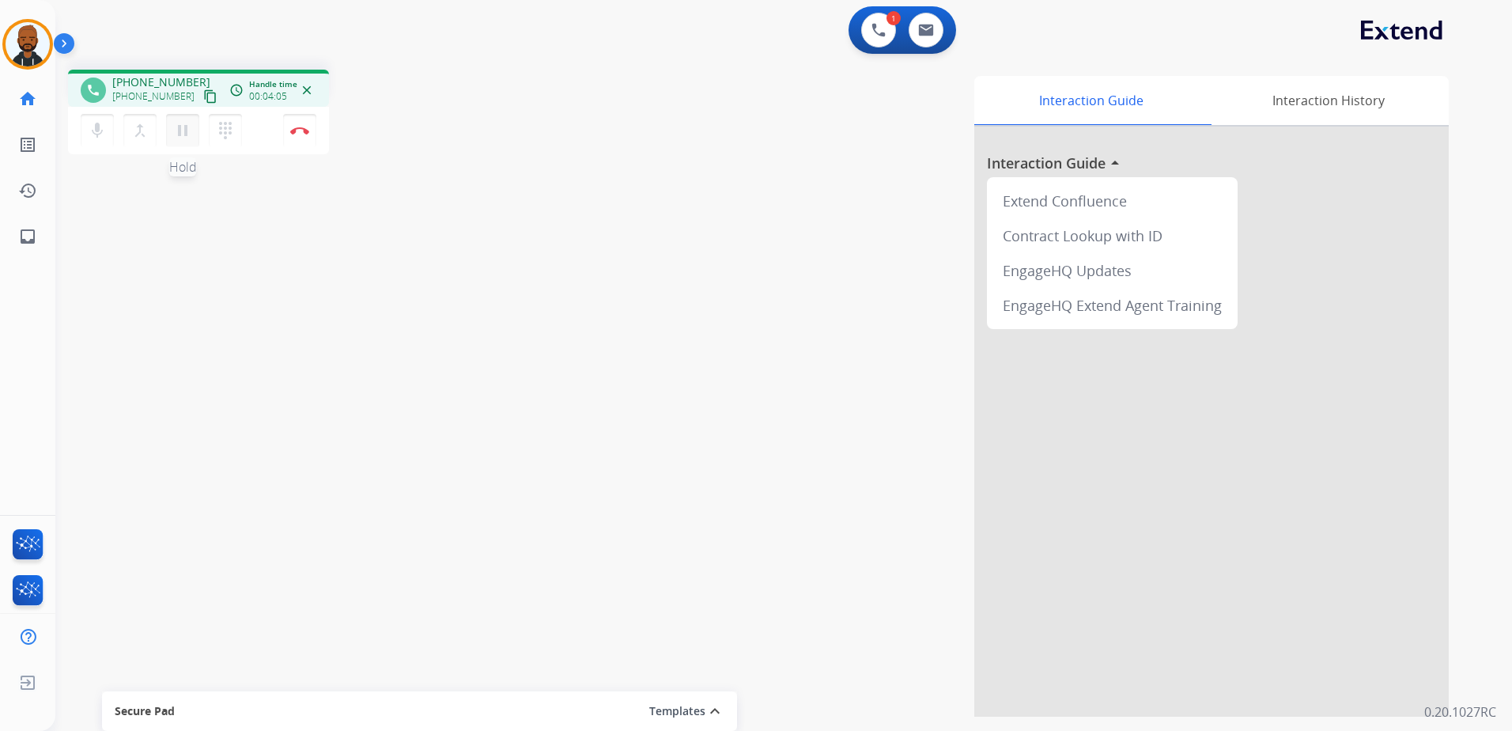
click at [184, 128] on mat-icon "pause" at bounding box center [182, 130] width 19 height 19
click at [183, 135] on mat-icon "play_arrow" at bounding box center [182, 130] width 19 height 19
click at [311, 131] on button "Disconnect" at bounding box center [299, 130] width 33 height 33
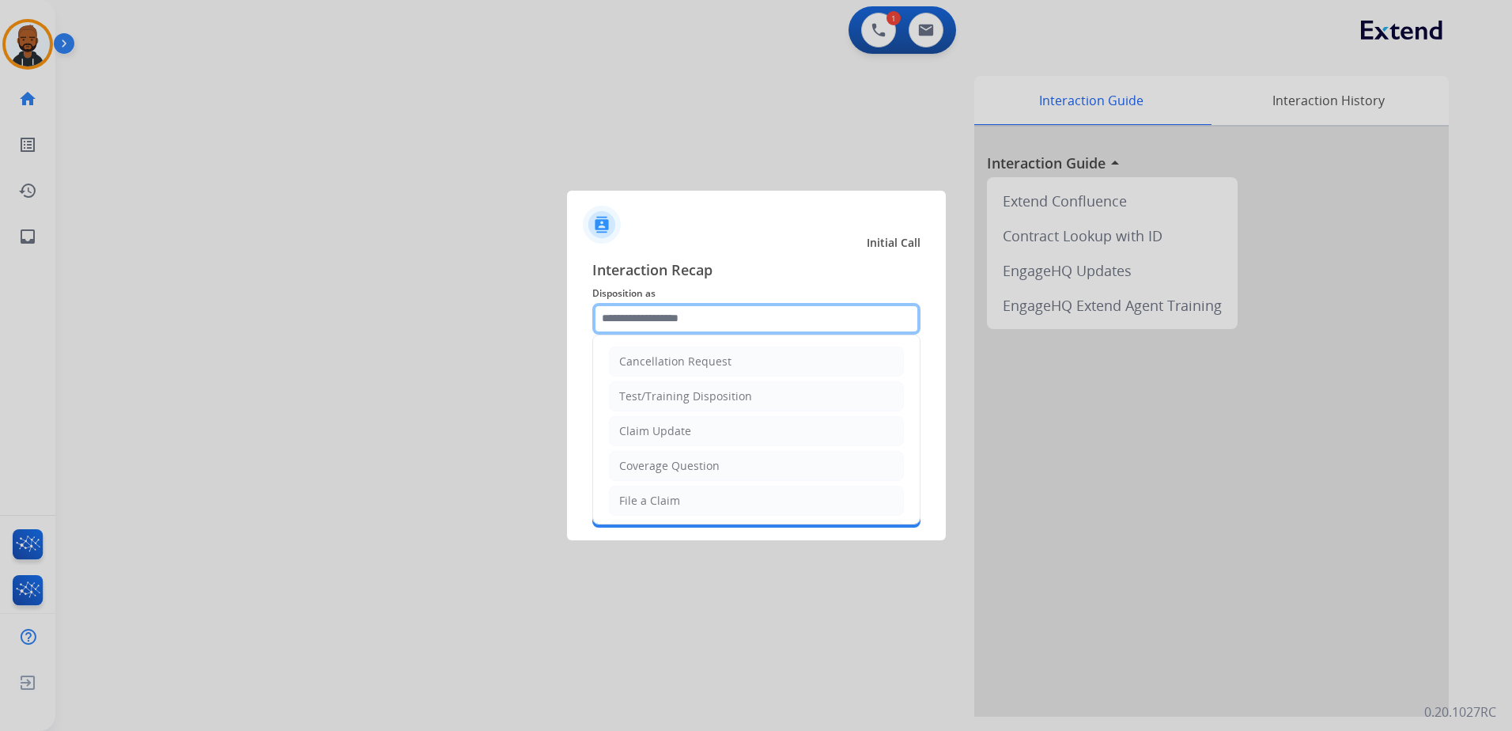
click at [685, 324] on input "text" at bounding box center [756, 319] width 328 height 32
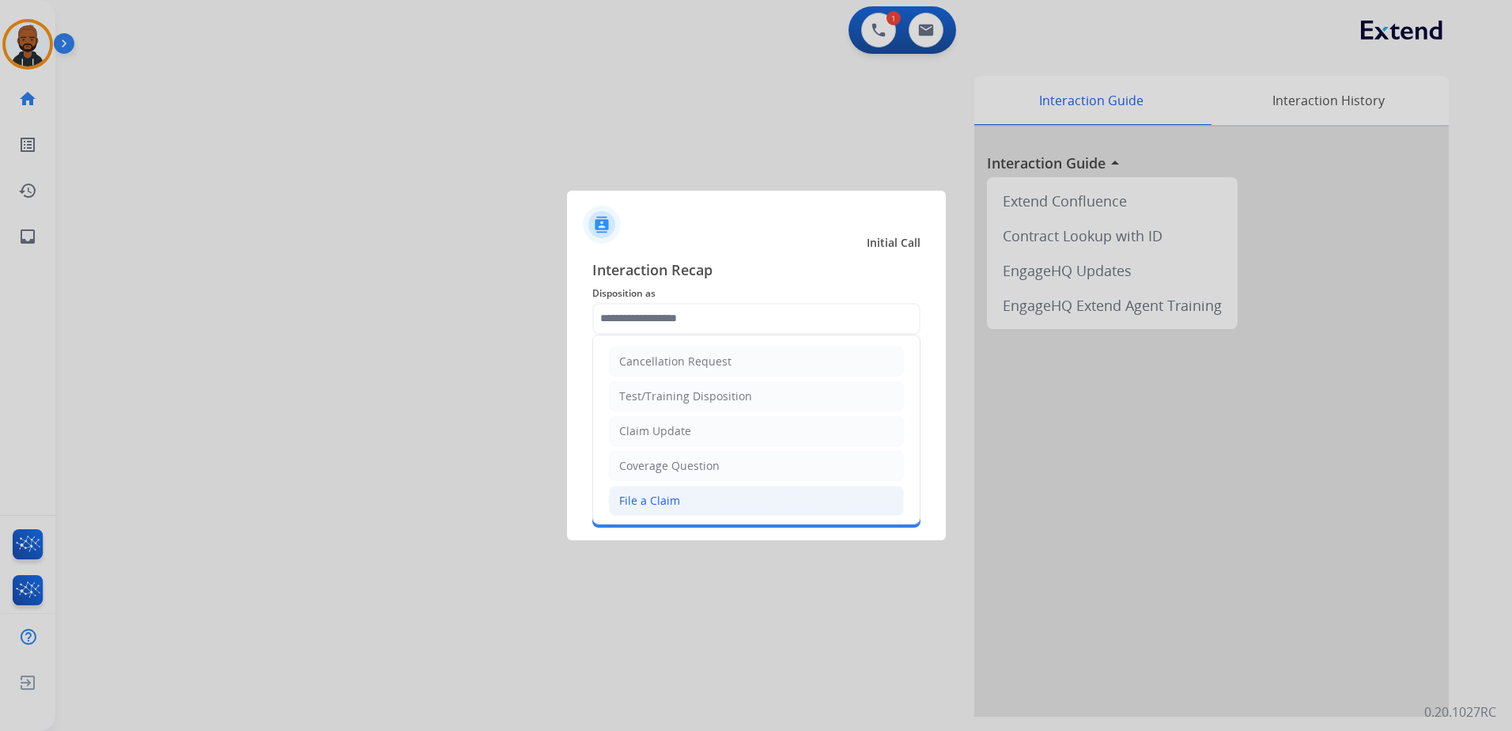
click at [683, 492] on li "File a Claim" at bounding box center [756, 501] width 295 height 30
type input "**********"
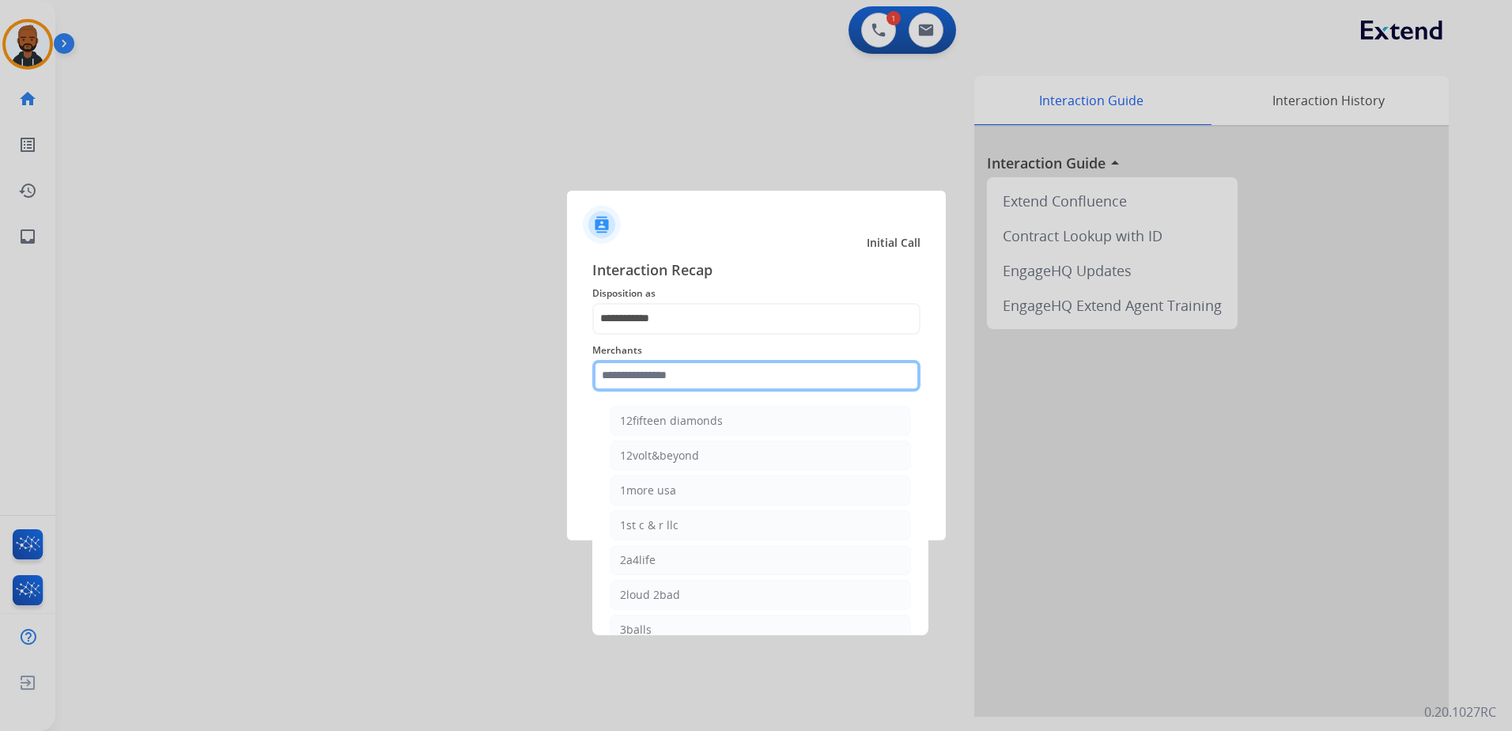
click at [702, 374] on input "text" at bounding box center [756, 376] width 328 height 32
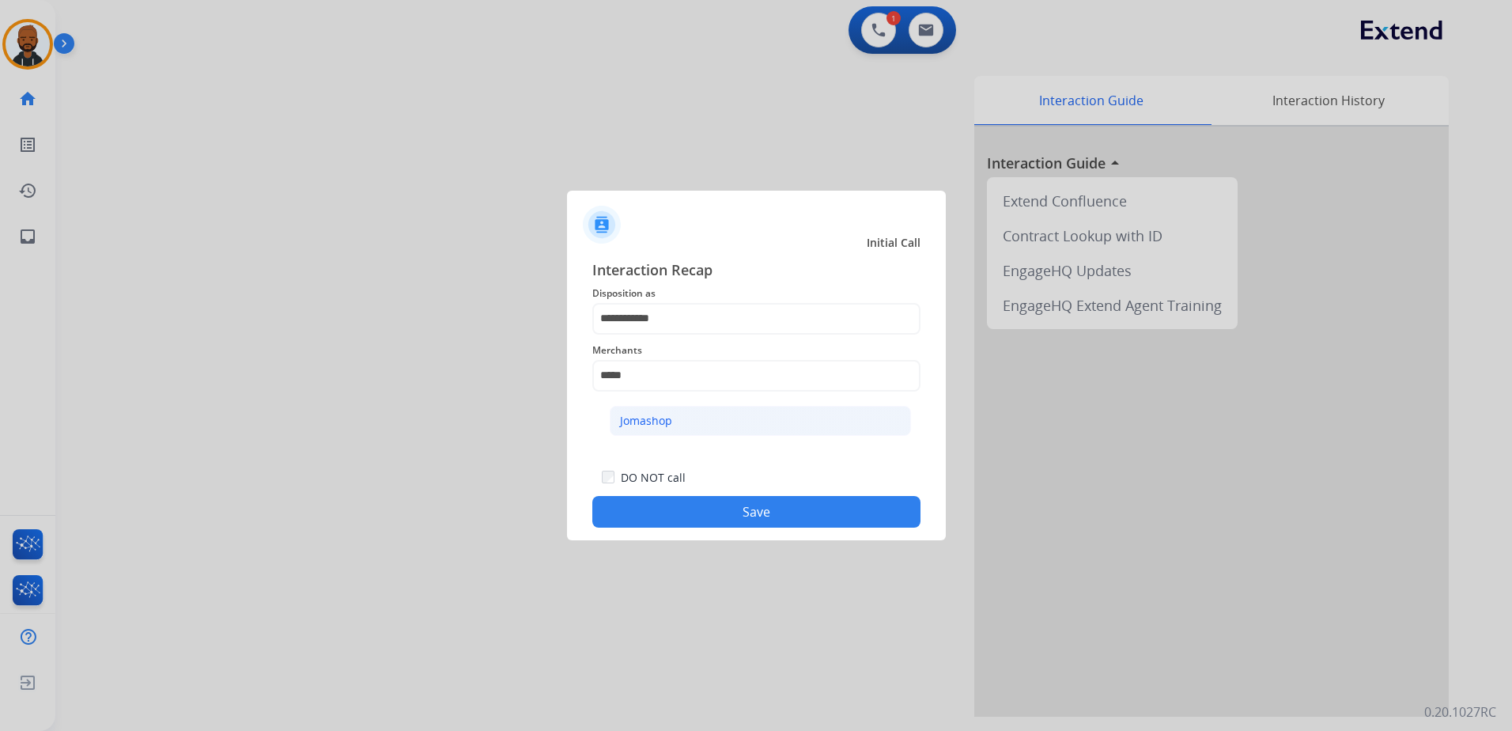
click at [715, 407] on li "Jomashop" at bounding box center [760, 421] width 301 height 30
type input "********"
click at [768, 524] on button "Save" at bounding box center [756, 512] width 328 height 32
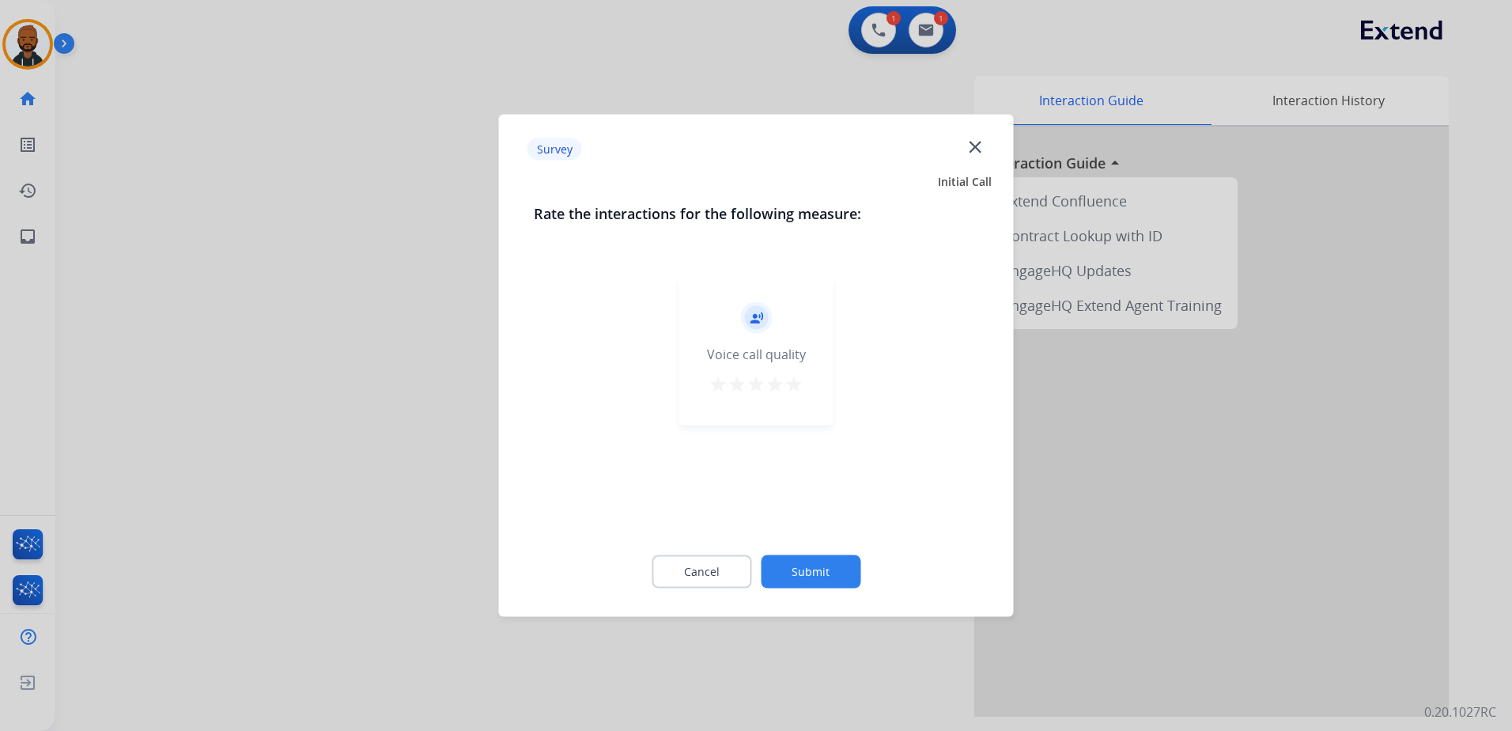
click at [792, 389] on mat-icon "star" at bounding box center [794, 384] width 19 height 19
click at [805, 562] on button "Submit" at bounding box center [811, 571] width 100 height 33
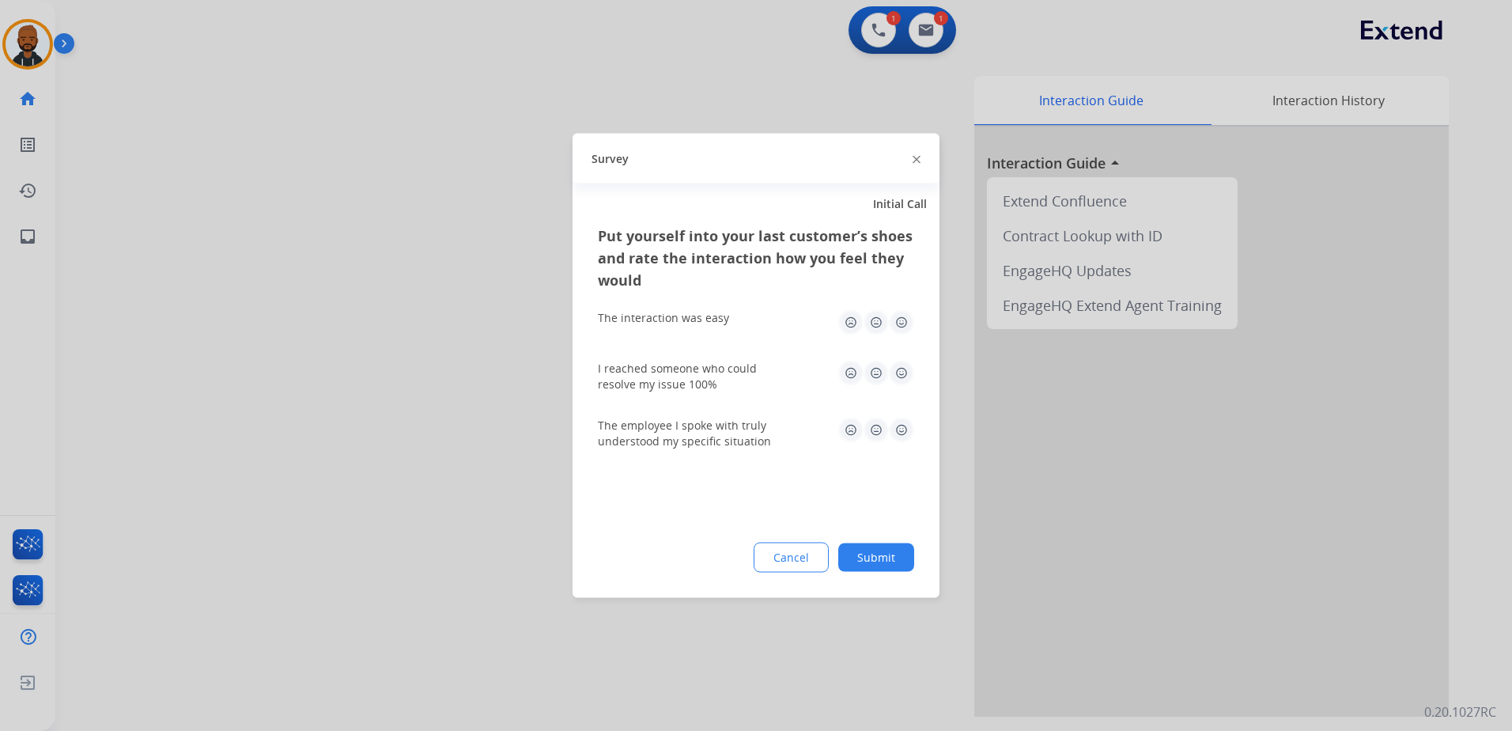
click at [896, 340] on div "The interaction was easy" at bounding box center [756, 322] width 316 height 51
click at [897, 335] on div "The interaction was easy" at bounding box center [756, 322] width 316 height 51
click at [898, 328] on img at bounding box center [901, 322] width 25 height 25
click at [898, 382] on img at bounding box center [901, 373] width 25 height 25
drag, startPoint x: 897, startPoint y: 428, endPoint x: 898, endPoint y: 440, distance: 12.0
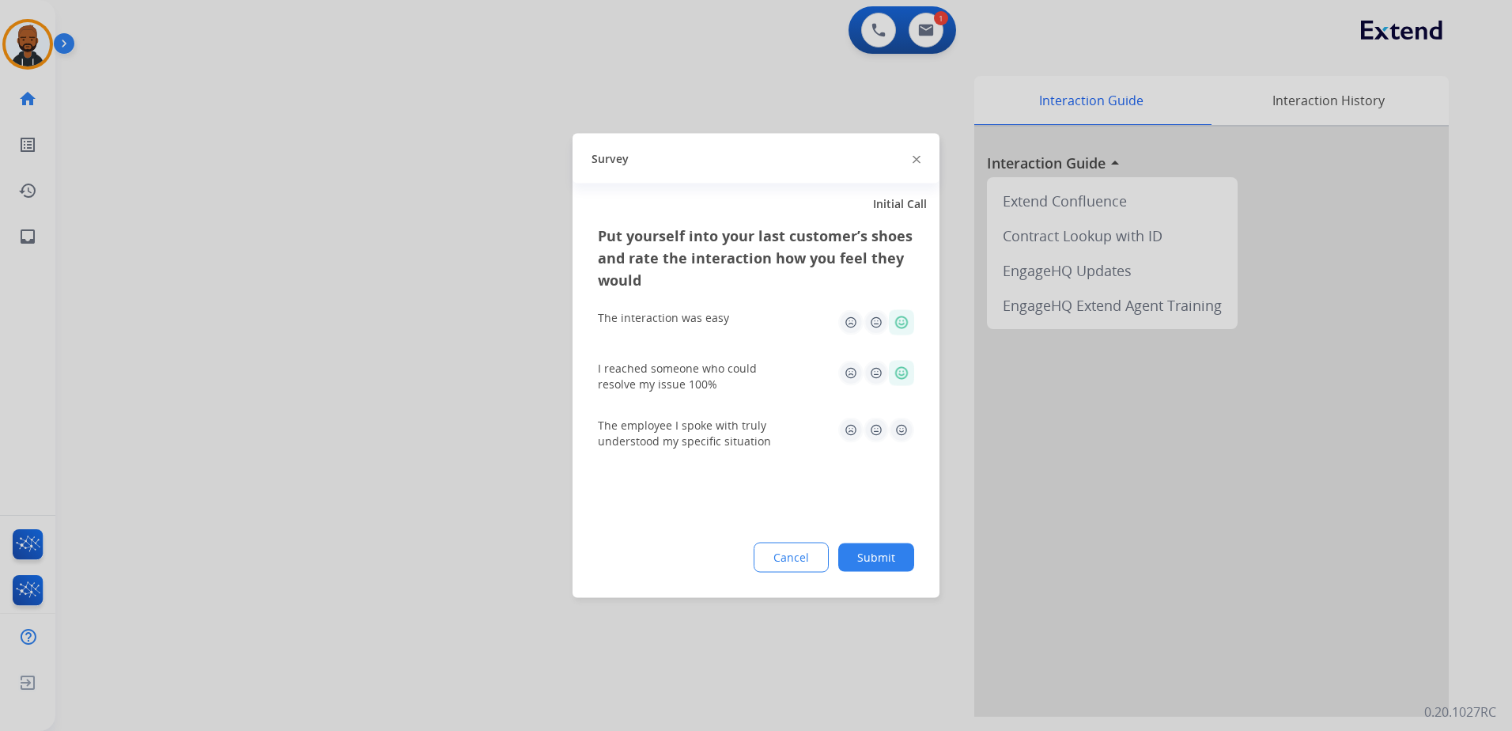
click at [897, 429] on img at bounding box center [901, 430] width 25 height 25
click at [886, 547] on button "Submit" at bounding box center [876, 557] width 76 height 28
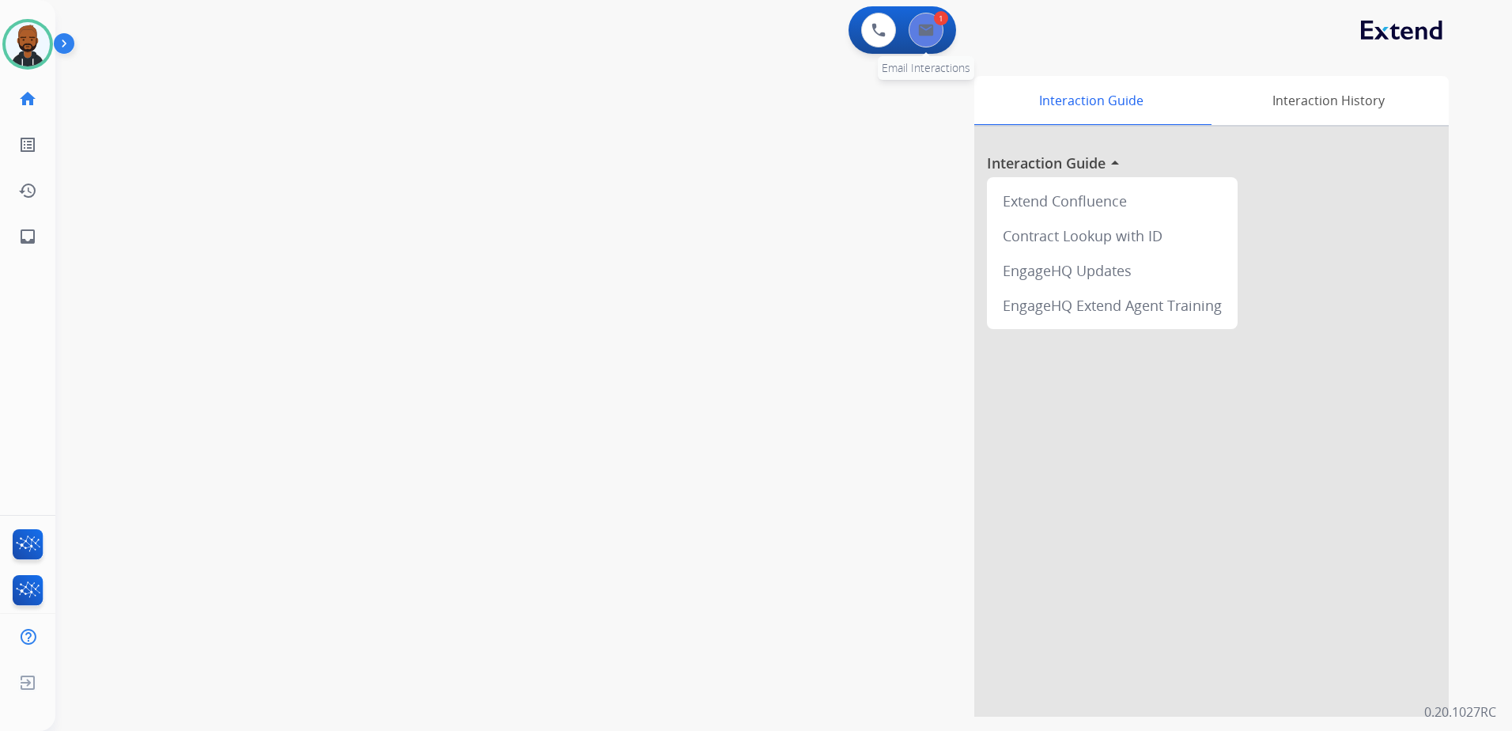
click at [940, 35] on button at bounding box center [926, 30] width 35 height 35
select select "**********"
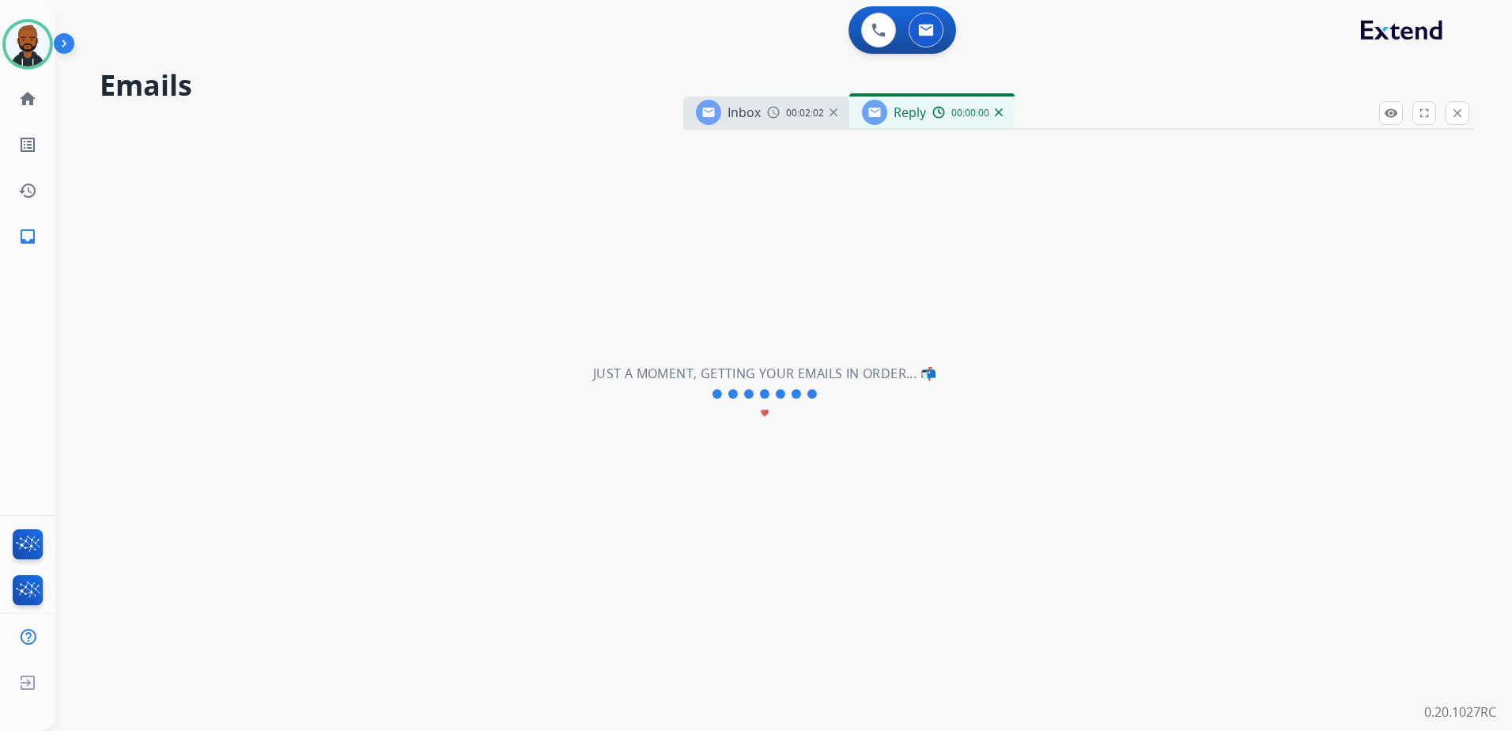
select select "**********"
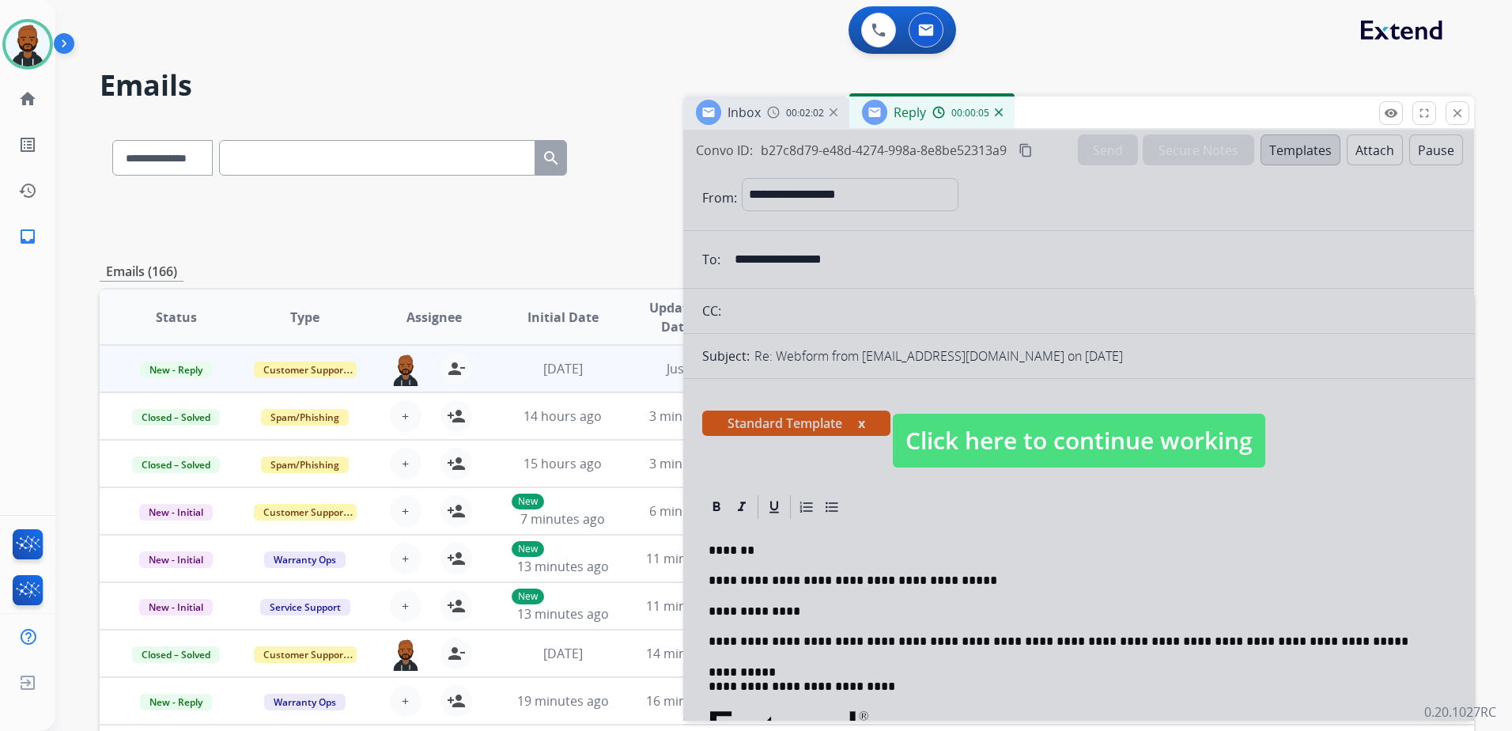
click at [1146, 431] on span "Click here to continue working" at bounding box center [1079, 441] width 373 height 54
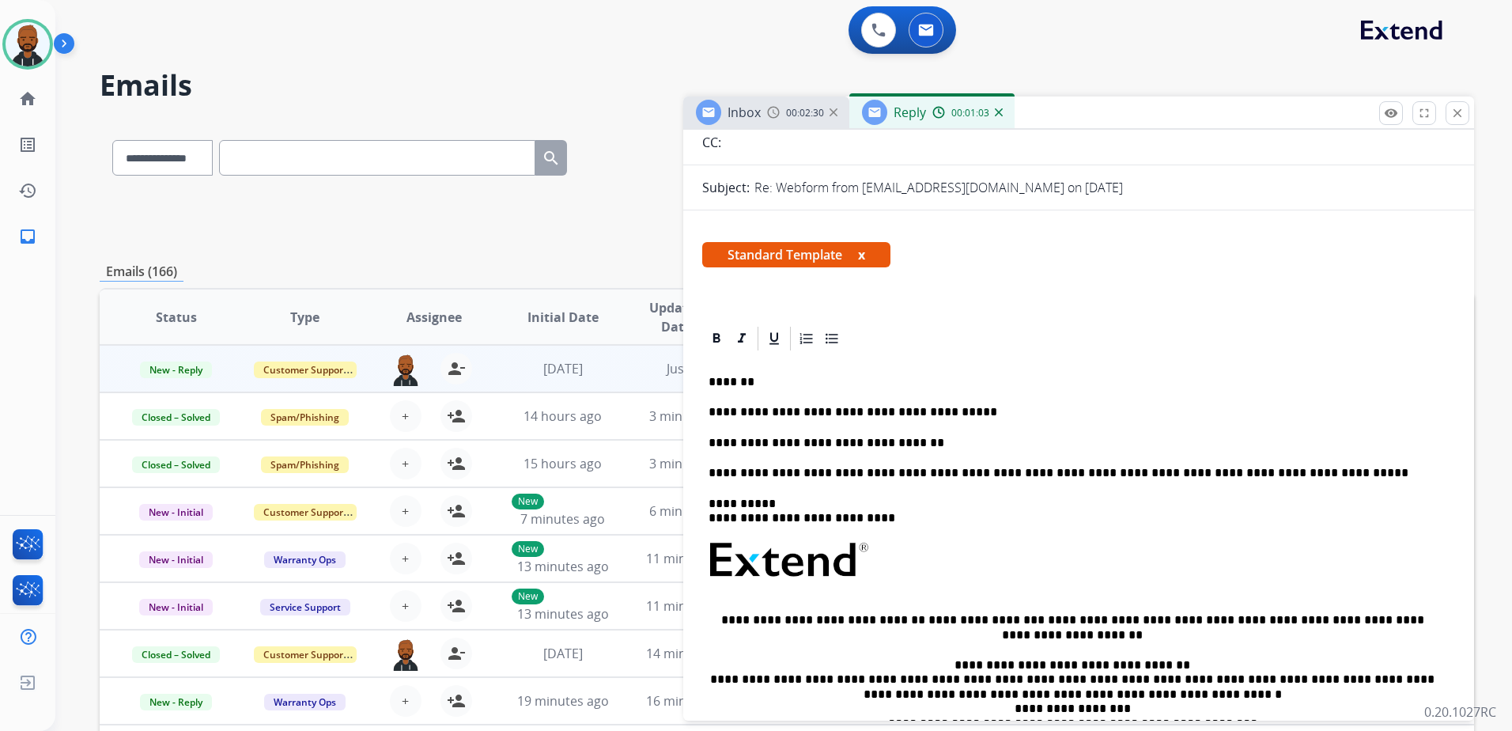
scroll to position [316, 0]
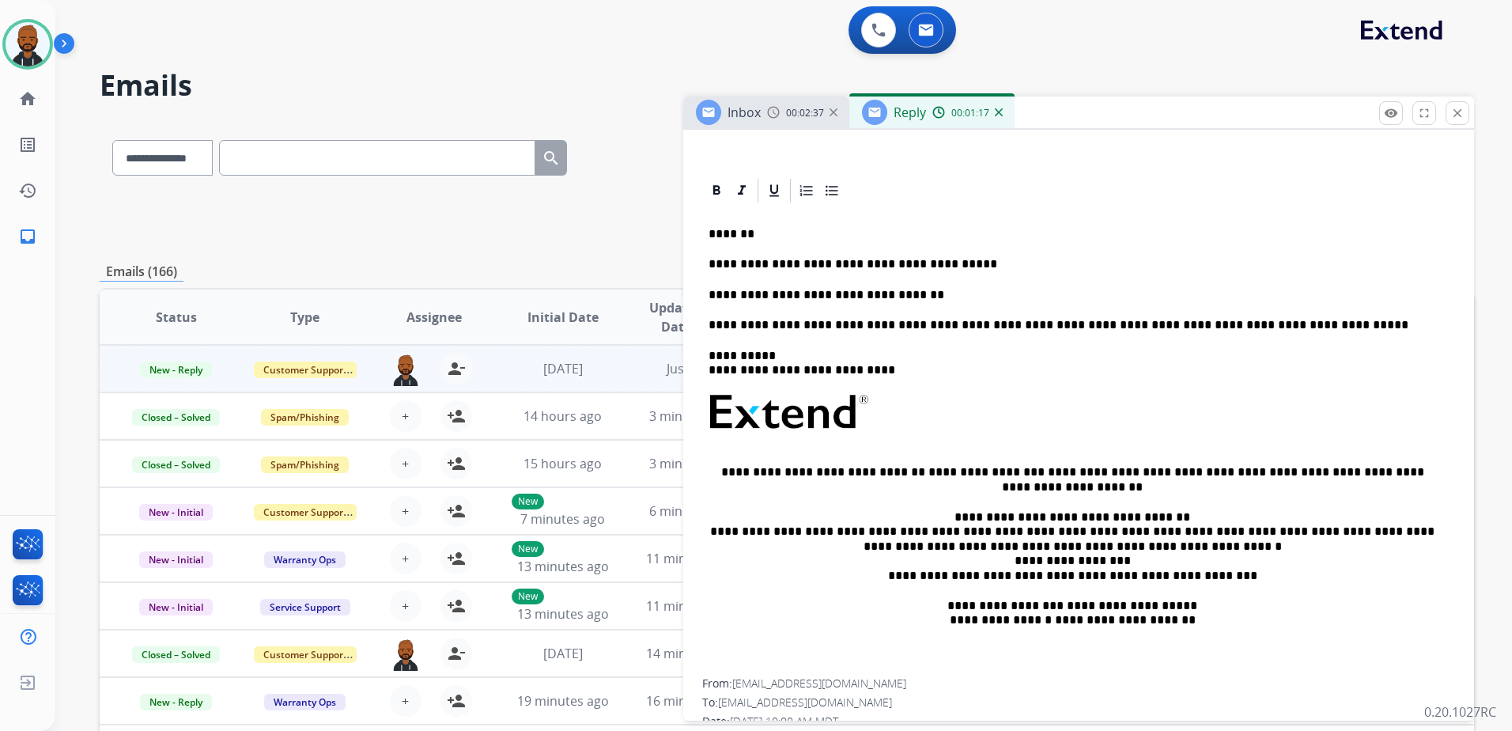
click at [946, 305] on div "**********" at bounding box center [1078, 442] width 753 height 474
click at [926, 294] on p "**********" at bounding box center [1073, 295] width 728 height 14
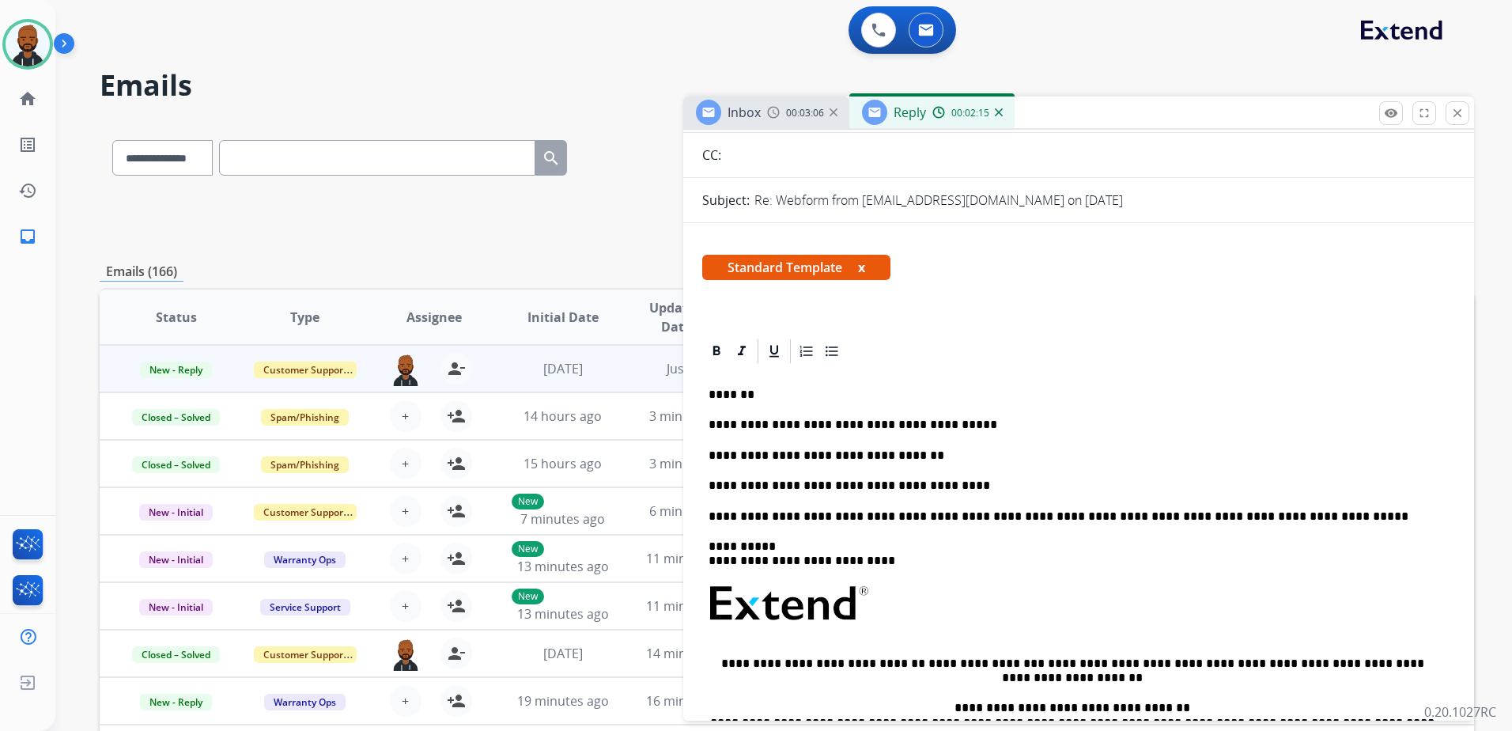
scroll to position [0, 0]
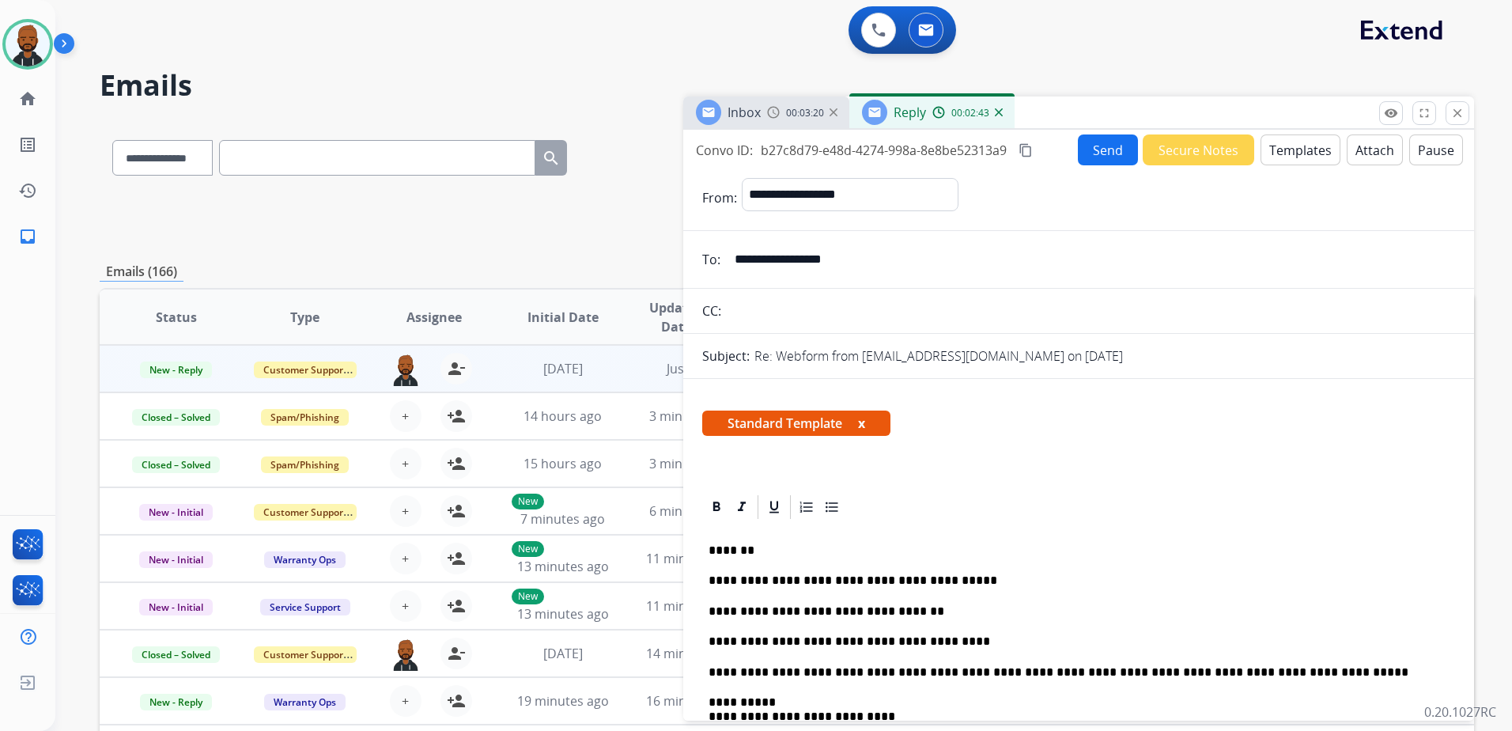
click at [1091, 155] on button "Send" at bounding box center [1108, 149] width 60 height 31
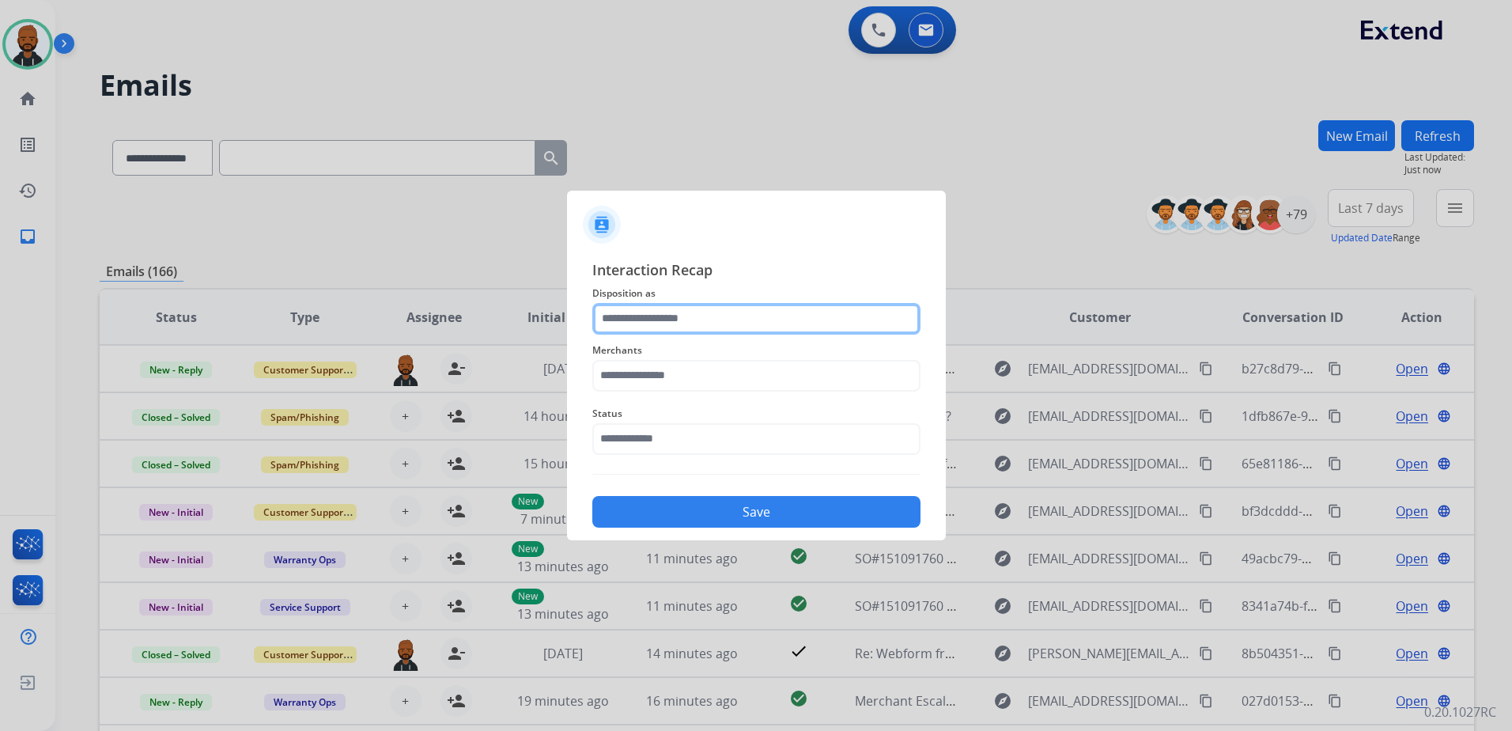
click at [728, 316] on input "text" at bounding box center [756, 319] width 328 height 32
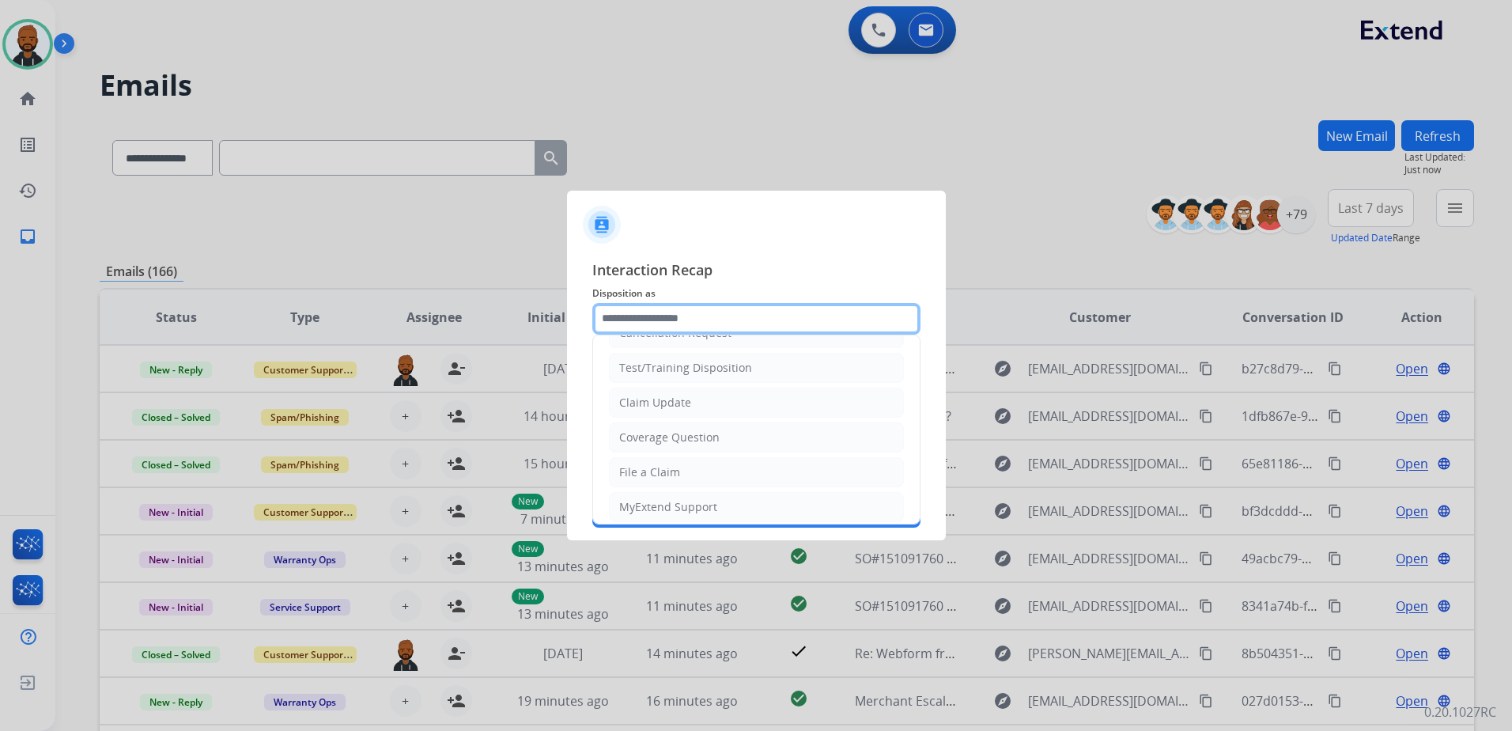
scroll to position [79, 0]
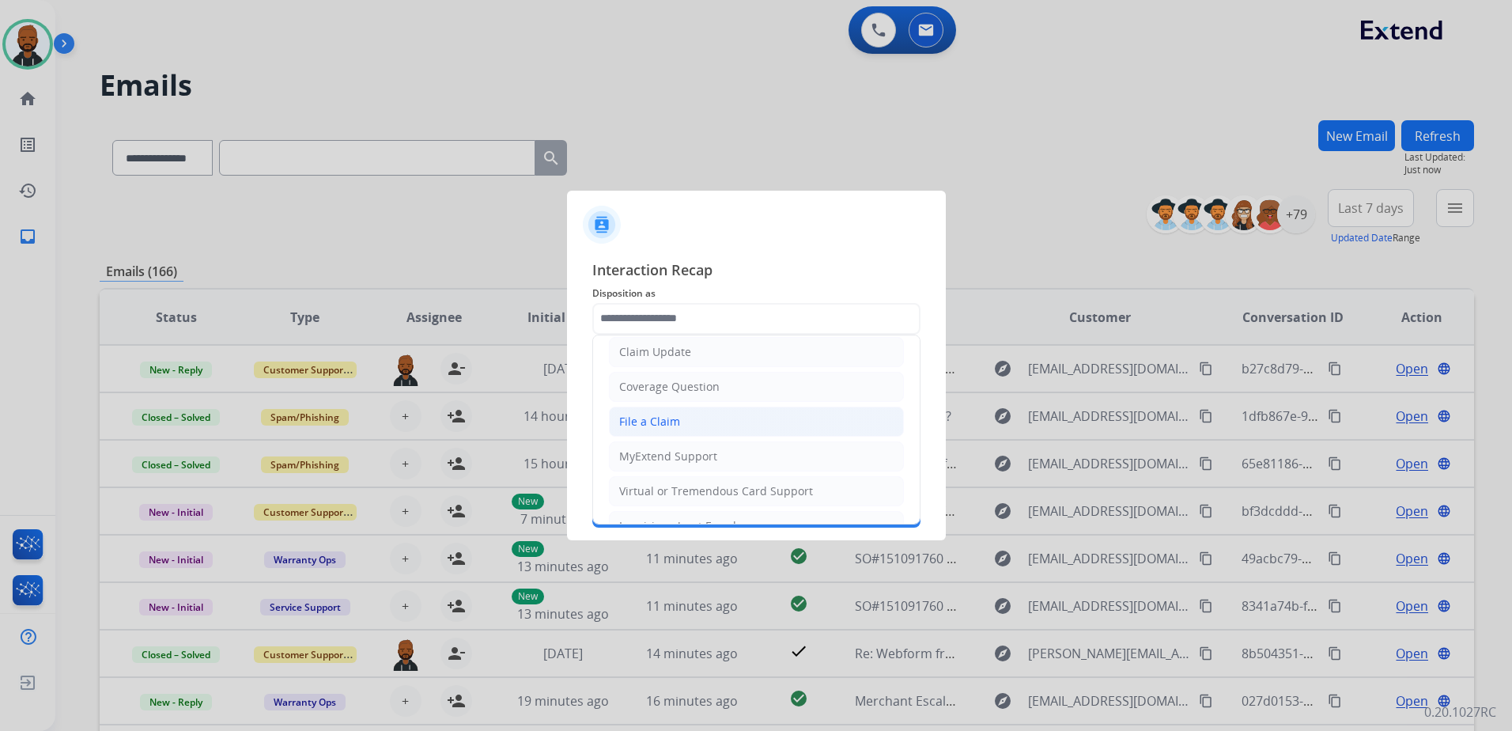
click at [685, 424] on li "File a Claim" at bounding box center [756, 422] width 295 height 30
type input "**********"
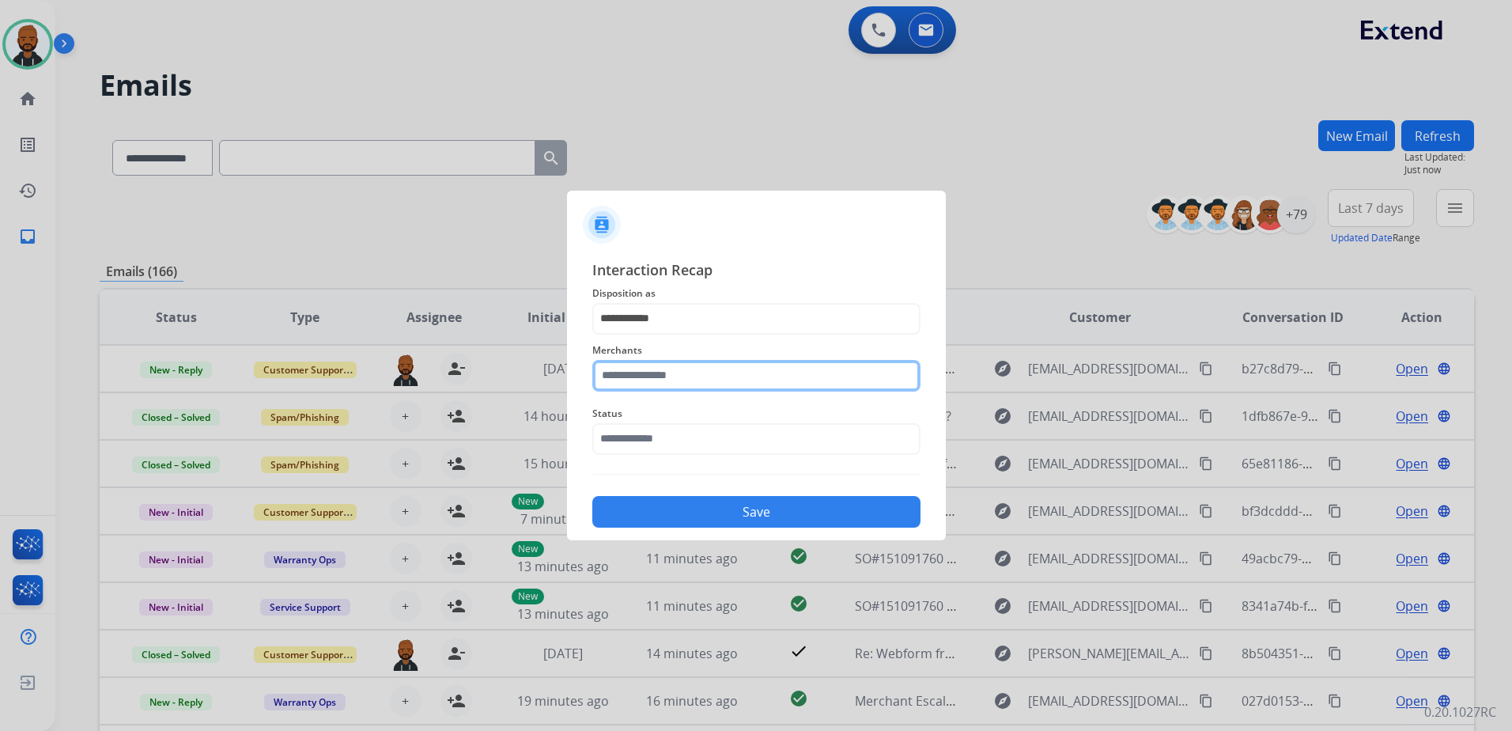
click at [715, 376] on input "text" at bounding box center [756, 376] width 328 height 32
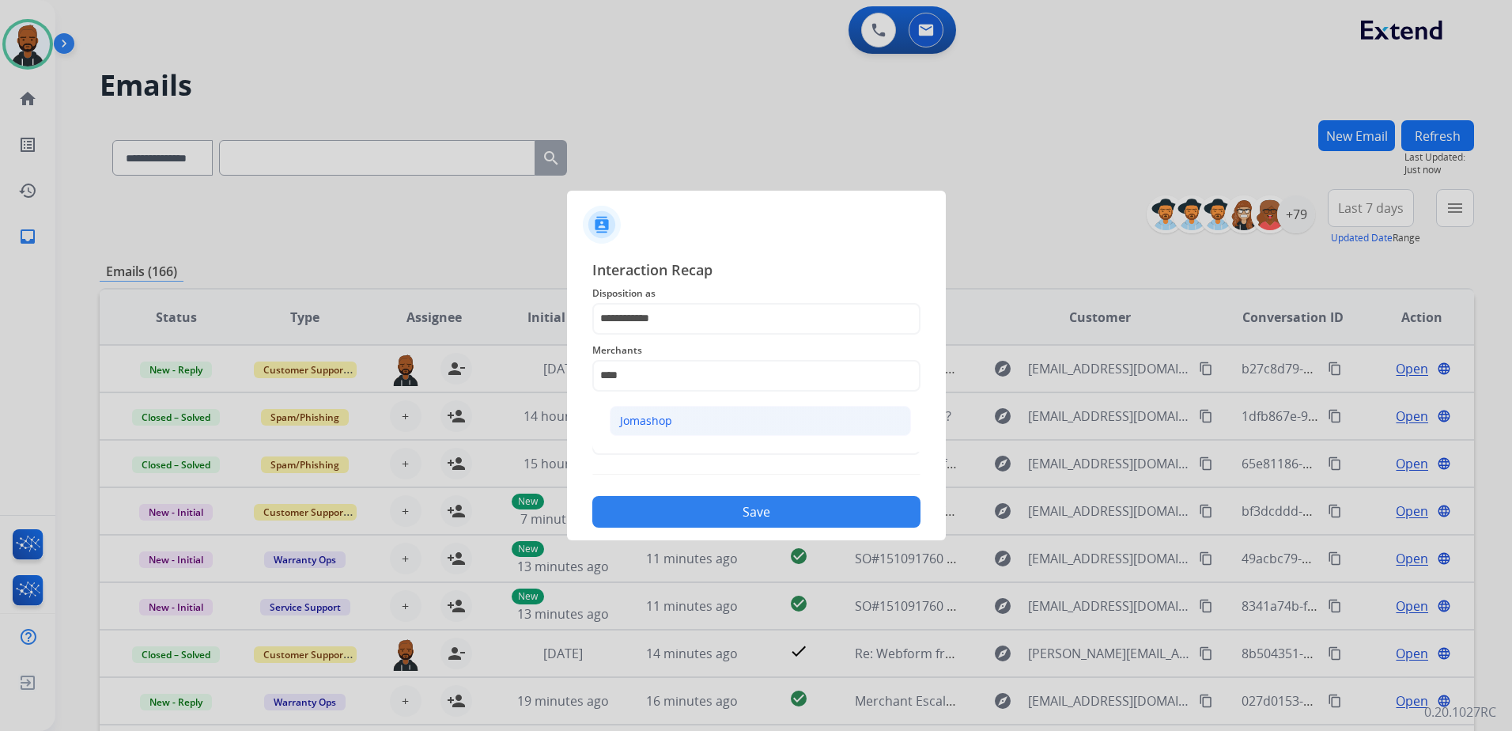
click at [678, 418] on li "Jomashop" at bounding box center [760, 421] width 301 height 30
type input "********"
click at [709, 441] on input "text" at bounding box center [756, 439] width 328 height 32
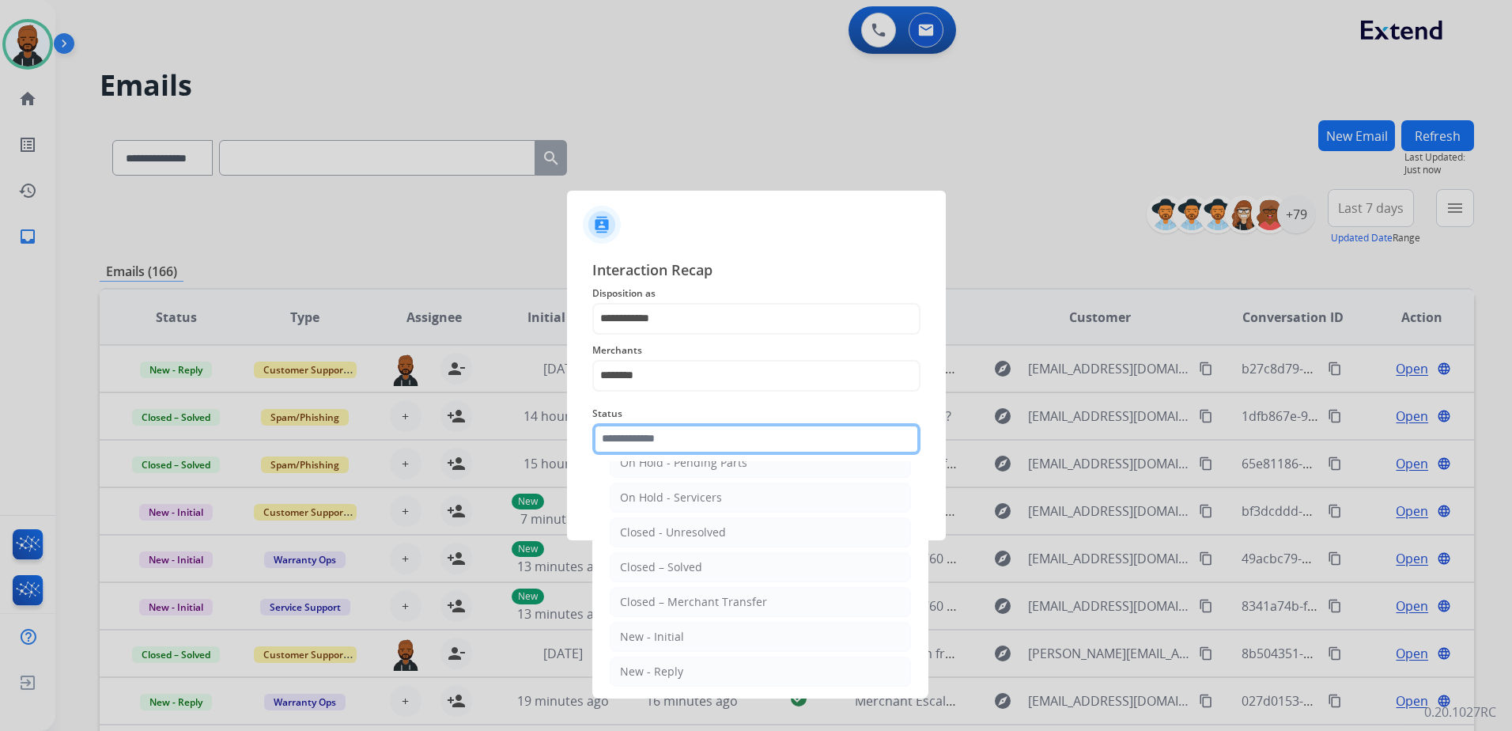
scroll to position [95, 0]
drag, startPoint x: 679, startPoint y: 554, endPoint x: 692, endPoint y: 558, distance: 14.0
click at [680, 554] on li "Closed – Solved" at bounding box center [760, 563] width 301 height 30
type input "**********"
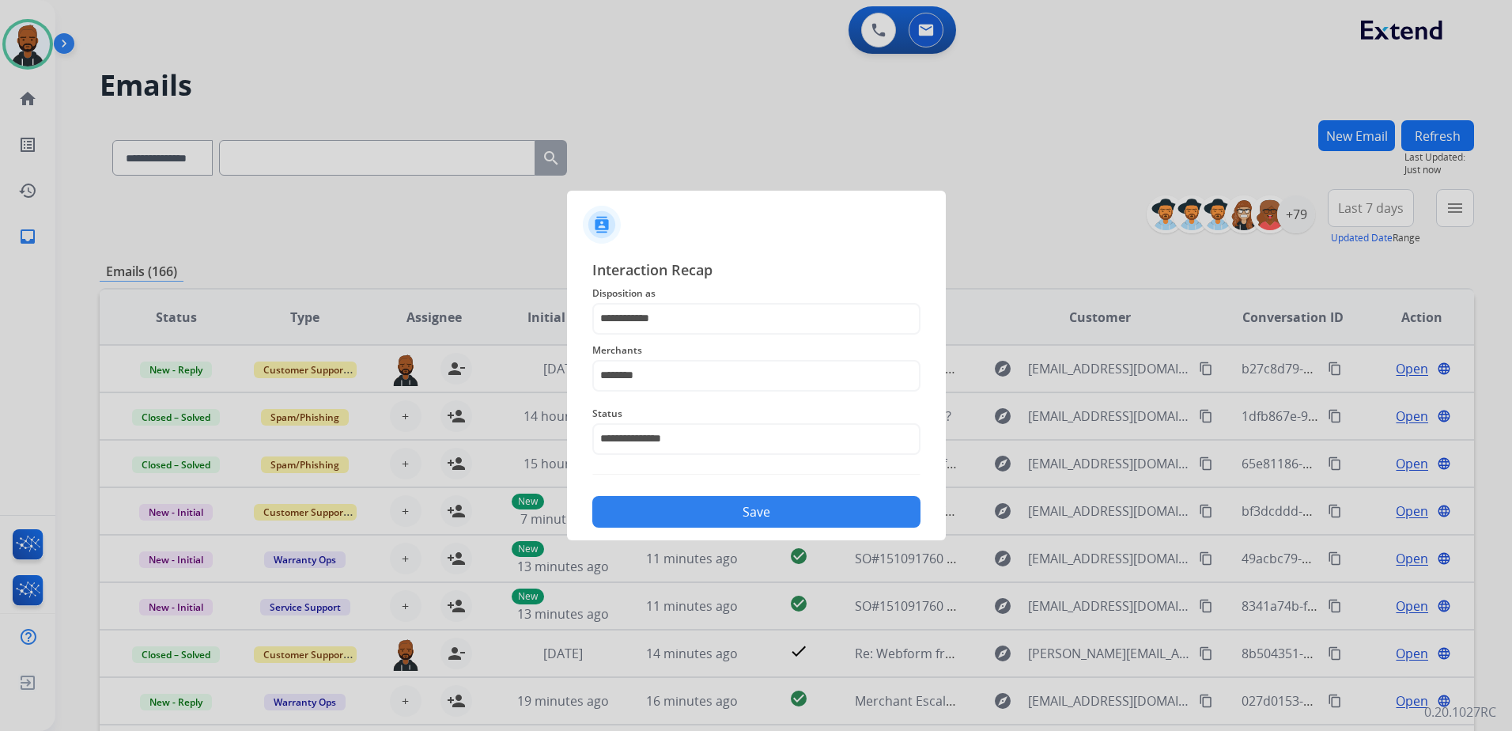
click at [758, 515] on button "Save" at bounding box center [756, 512] width 328 height 32
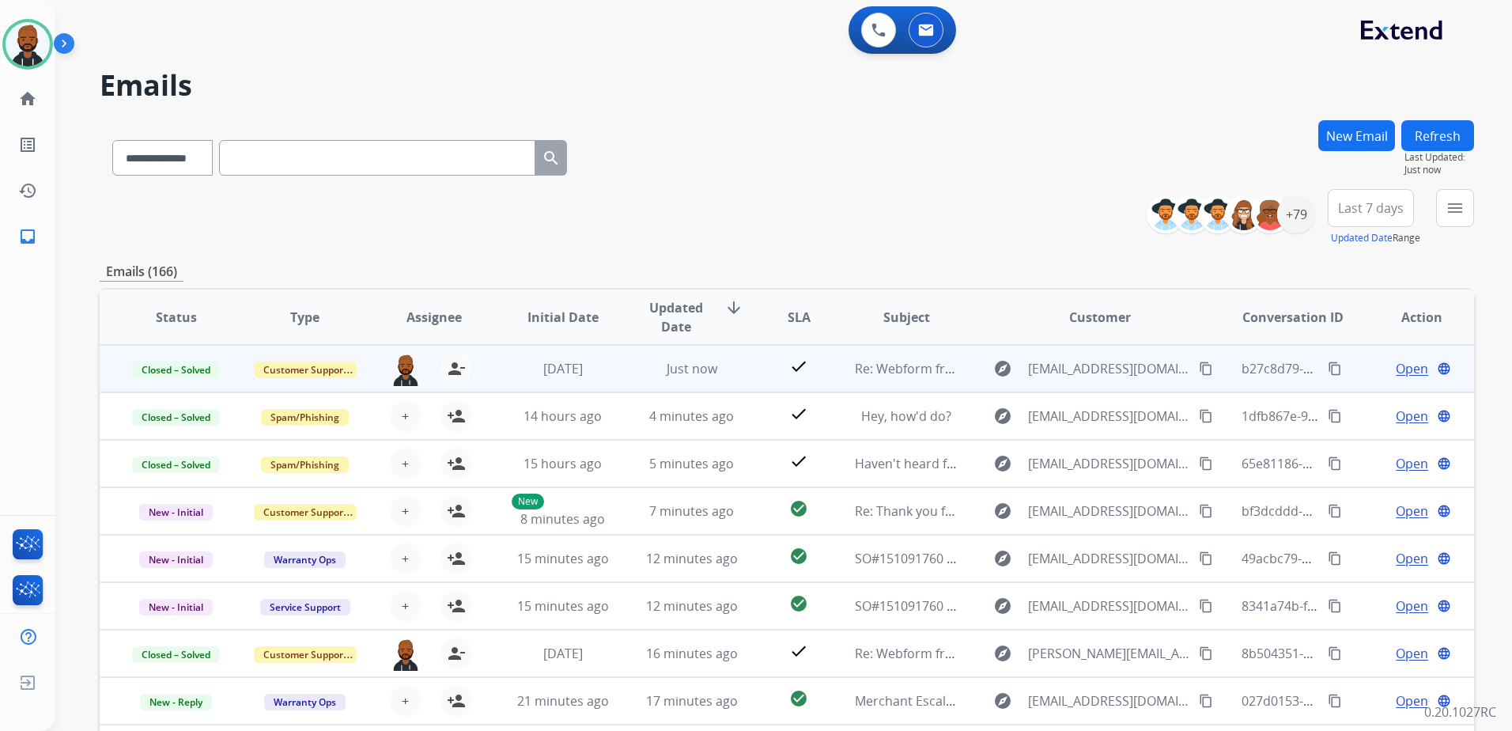
drag, startPoint x: 1324, startPoint y: 367, endPoint x: 1323, endPoint y: 375, distance: 7.9
click at [1328, 367] on mat-icon "content_copy" at bounding box center [1335, 368] width 14 height 14
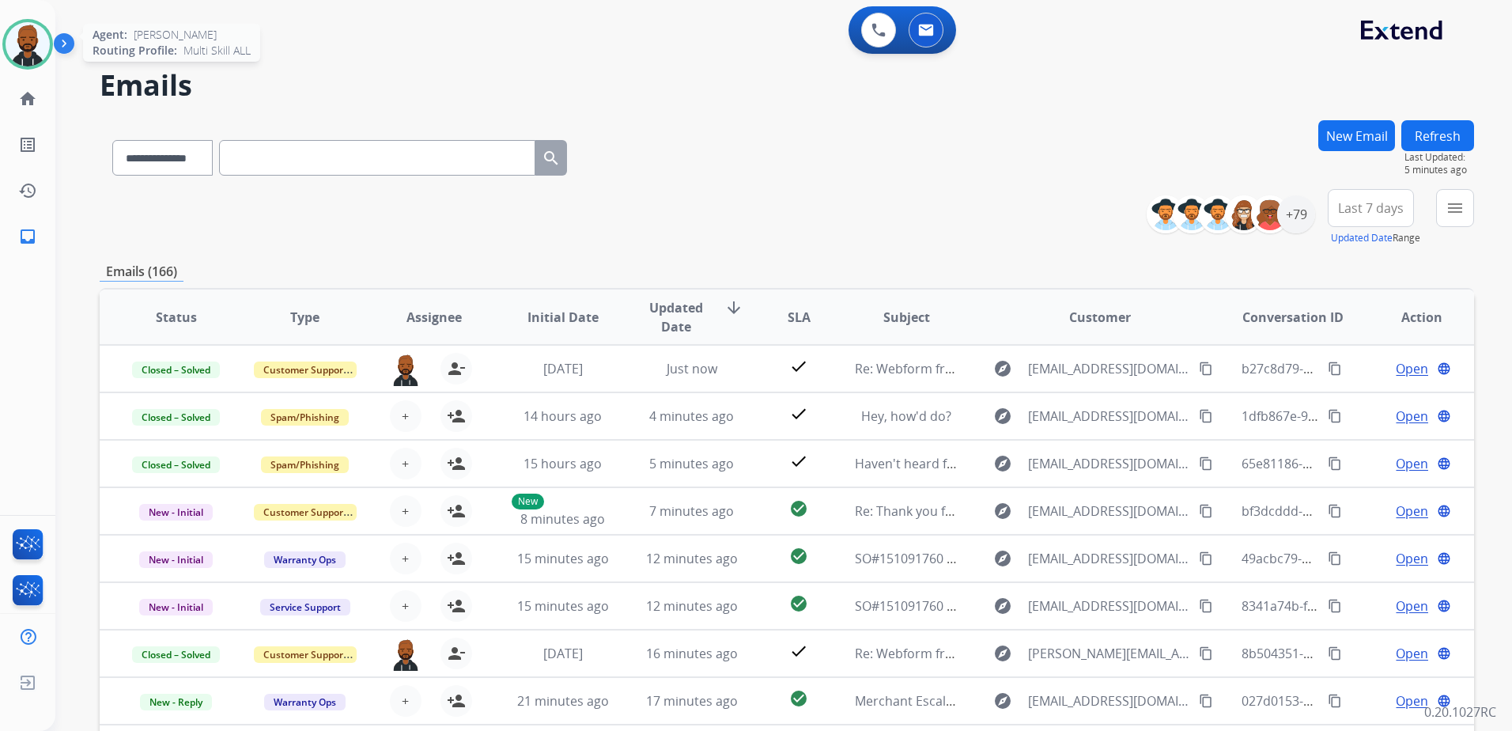
click at [27, 39] on img at bounding box center [28, 44] width 44 height 44
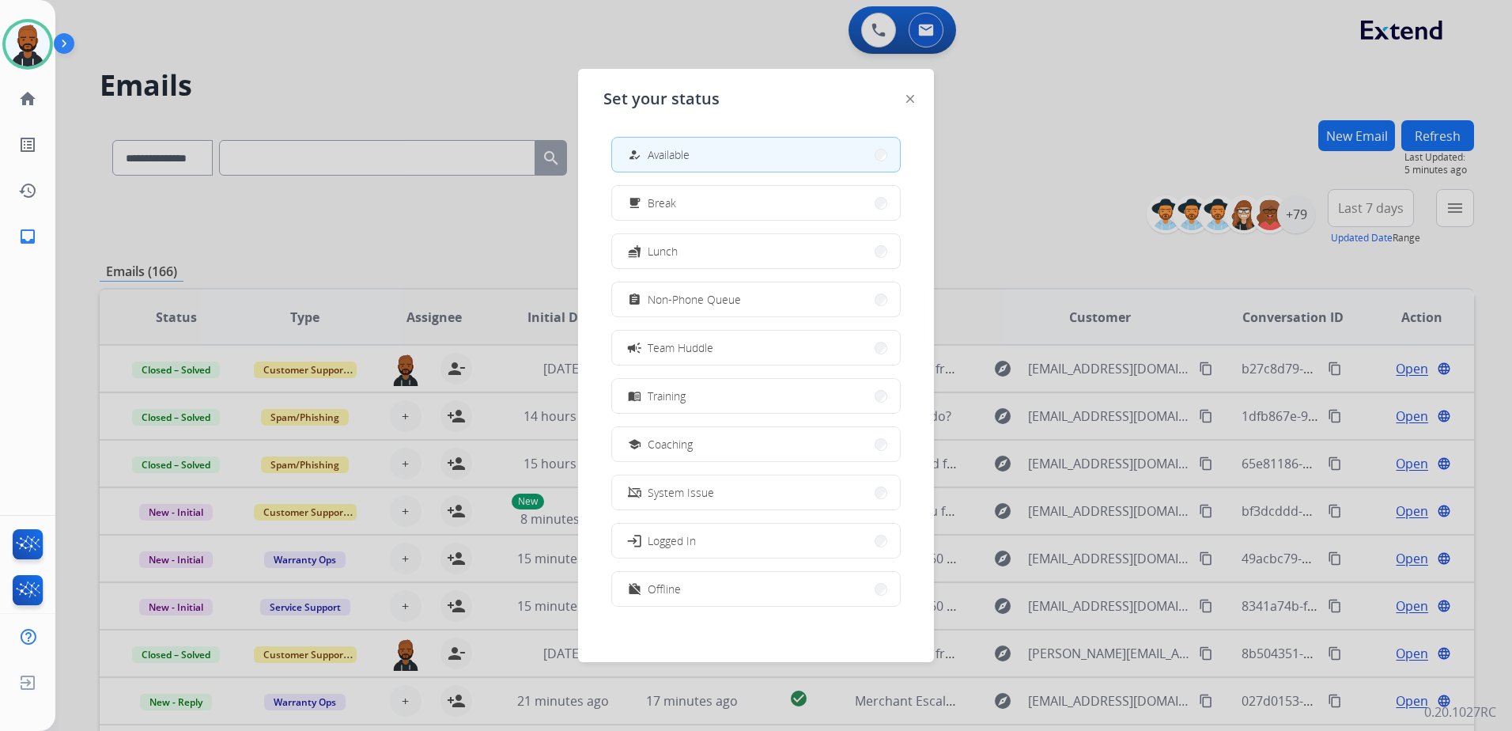
drag, startPoint x: 382, startPoint y: 89, endPoint x: 388, endPoint y: 78, distance: 12.4
click at [388, 71] on div at bounding box center [756, 365] width 1512 height 731
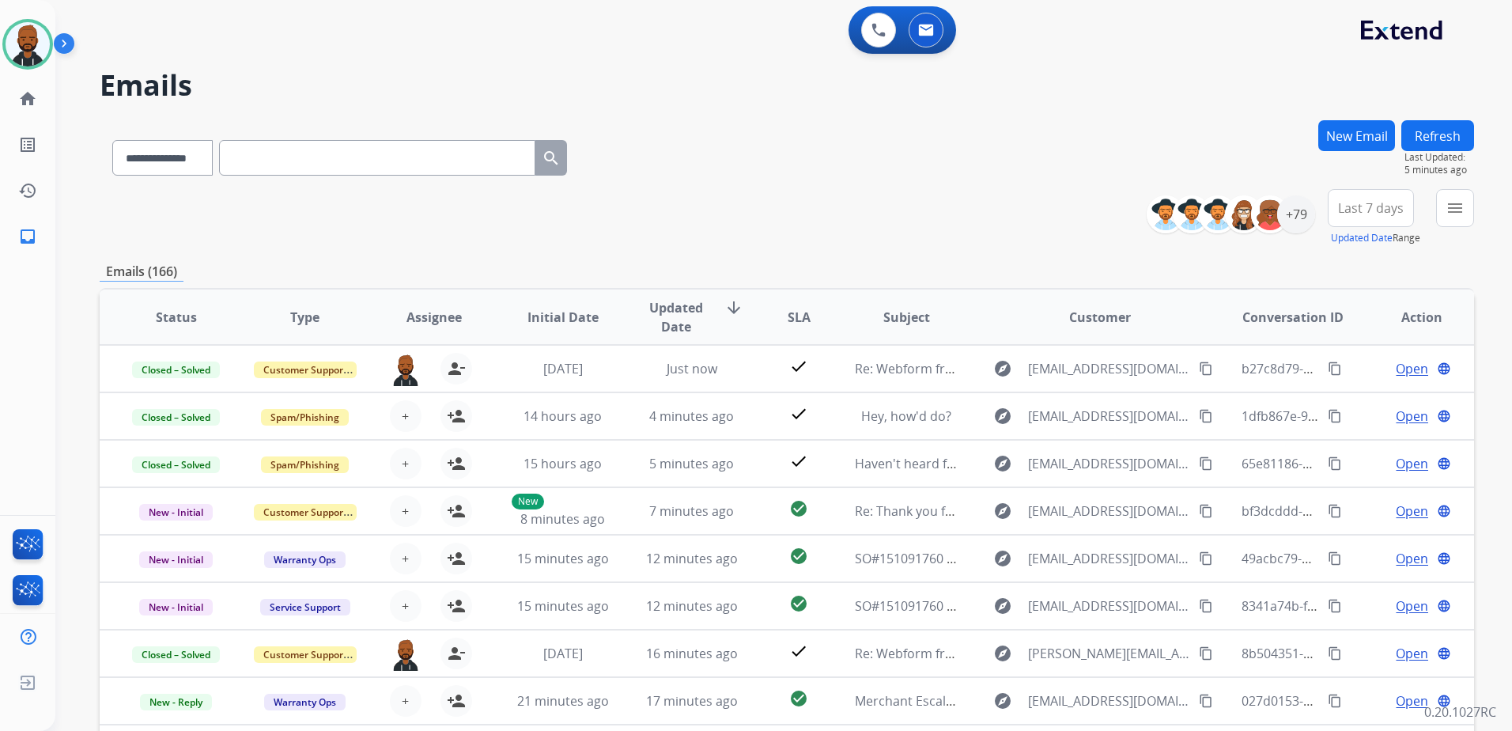
click at [868, 47] on div "0 Voice Interactions 0 Email Interactions" at bounding box center [903, 29] width 108 height 47
click at [872, 43] on button at bounding box center [878, 30] width 35 height 35
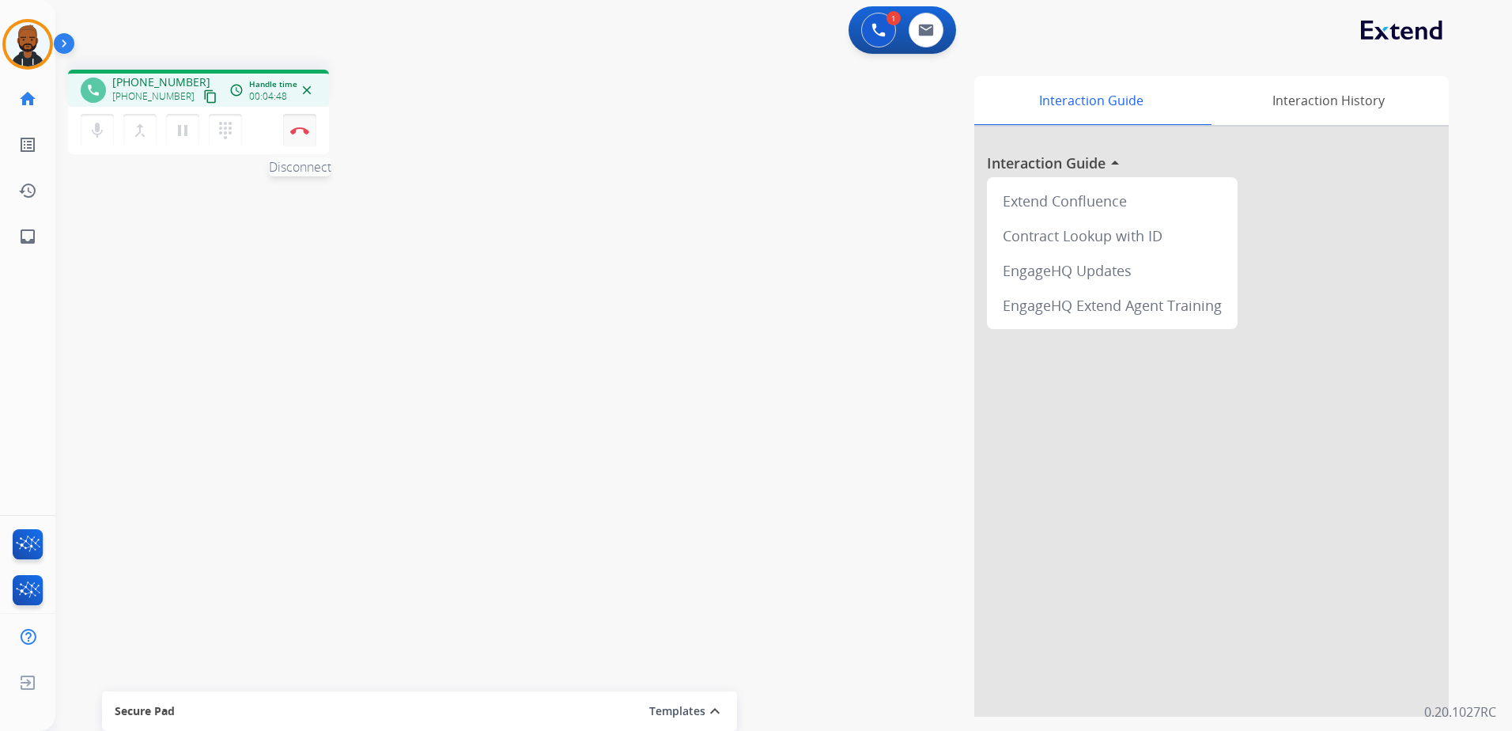
click at [305, 134] on button "Disconnect" at bounding box center [299, 130] width 33 height 33
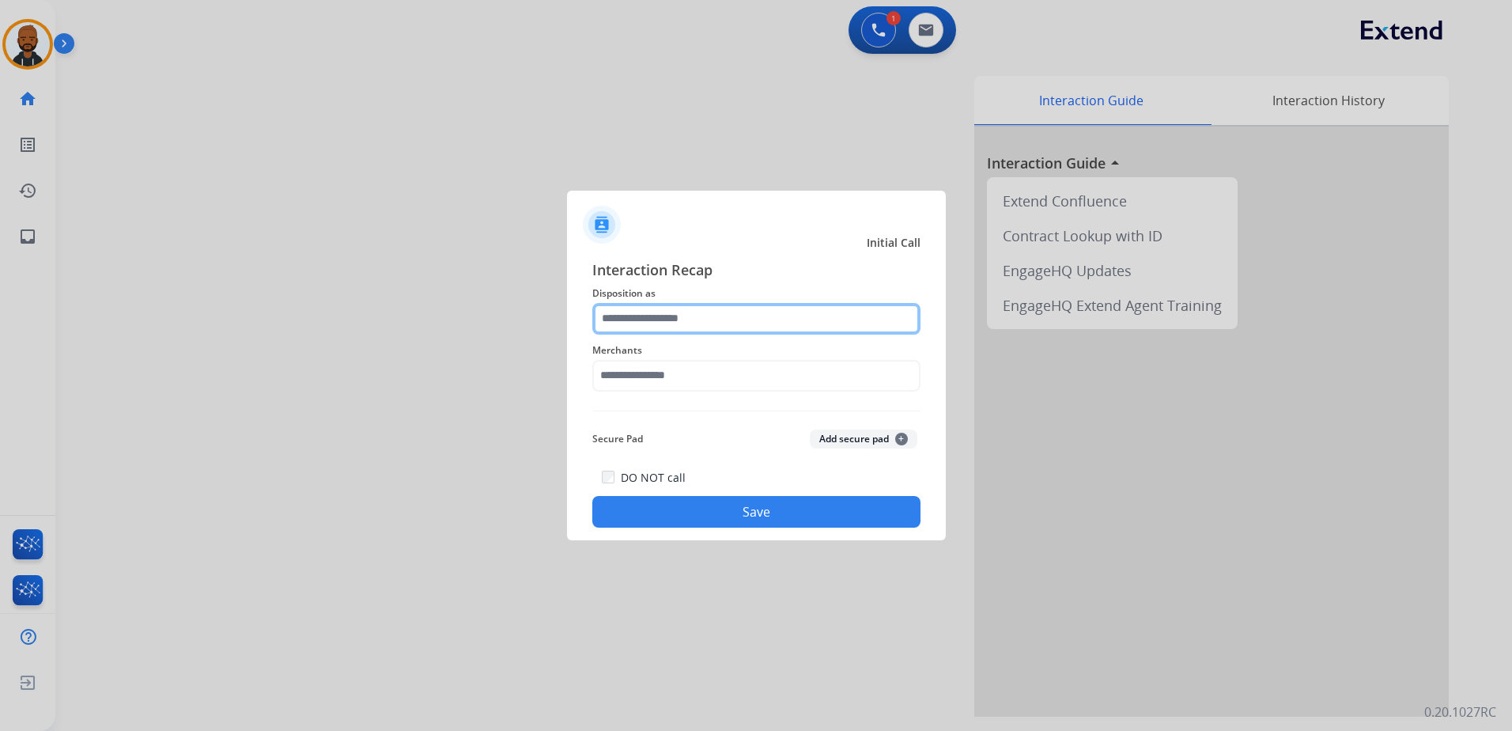
click at [674, 325] on input "text" at bounding box center [756, 319] width 328 height 32
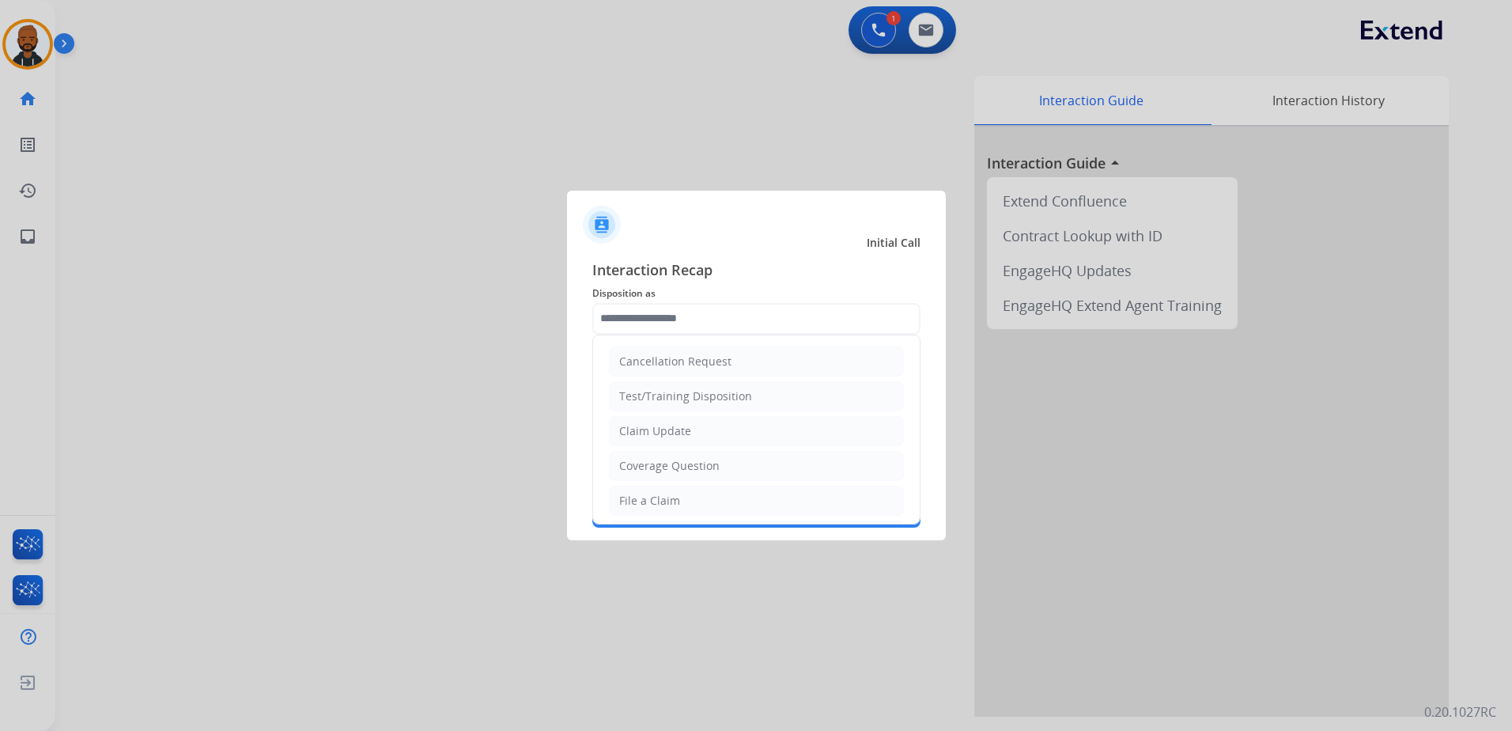
click at [698, 431] on li "Claim Update" at bounding box center [756, 431] width 295 height 30
type input "**********"
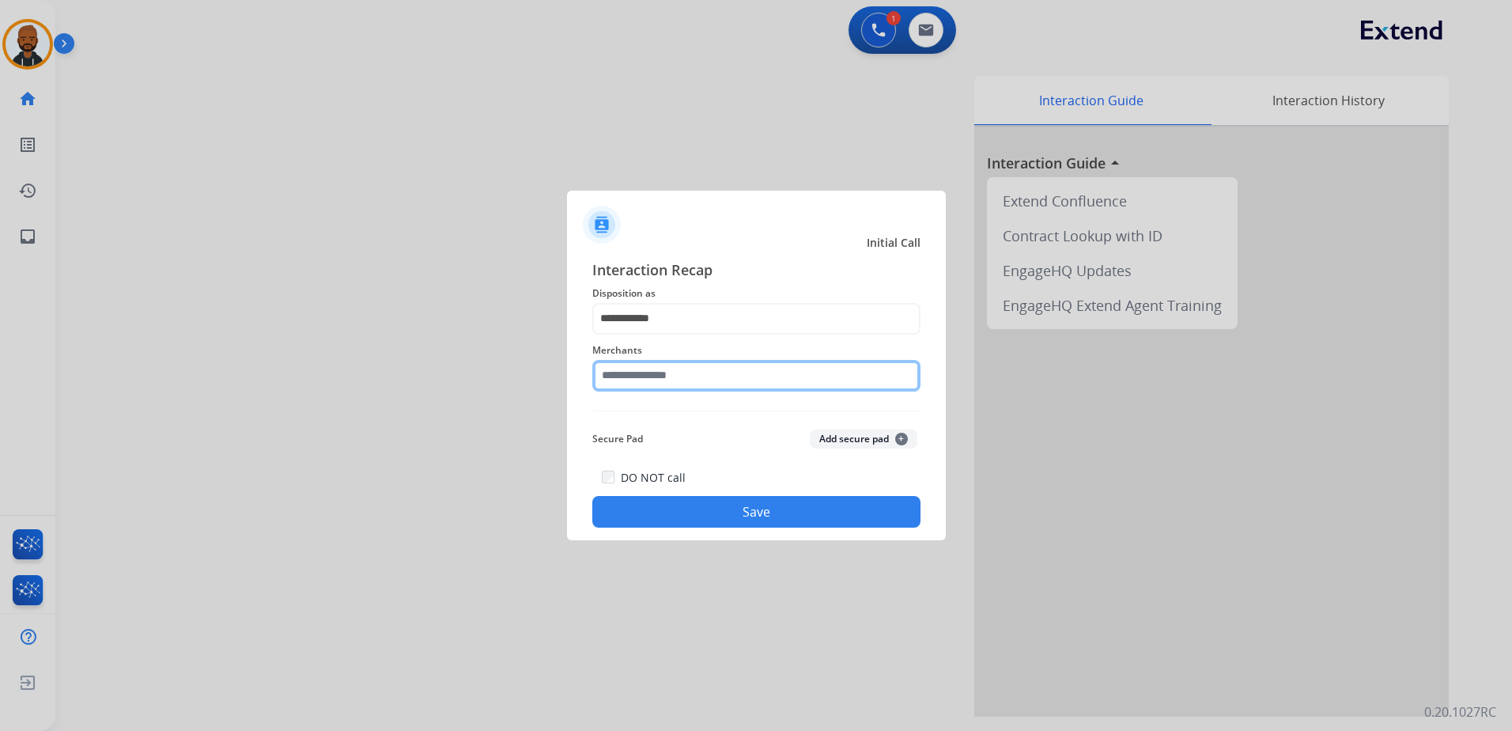
click at [710, 384] on input "text" at bounding box center [756, 376] width 328 height 32
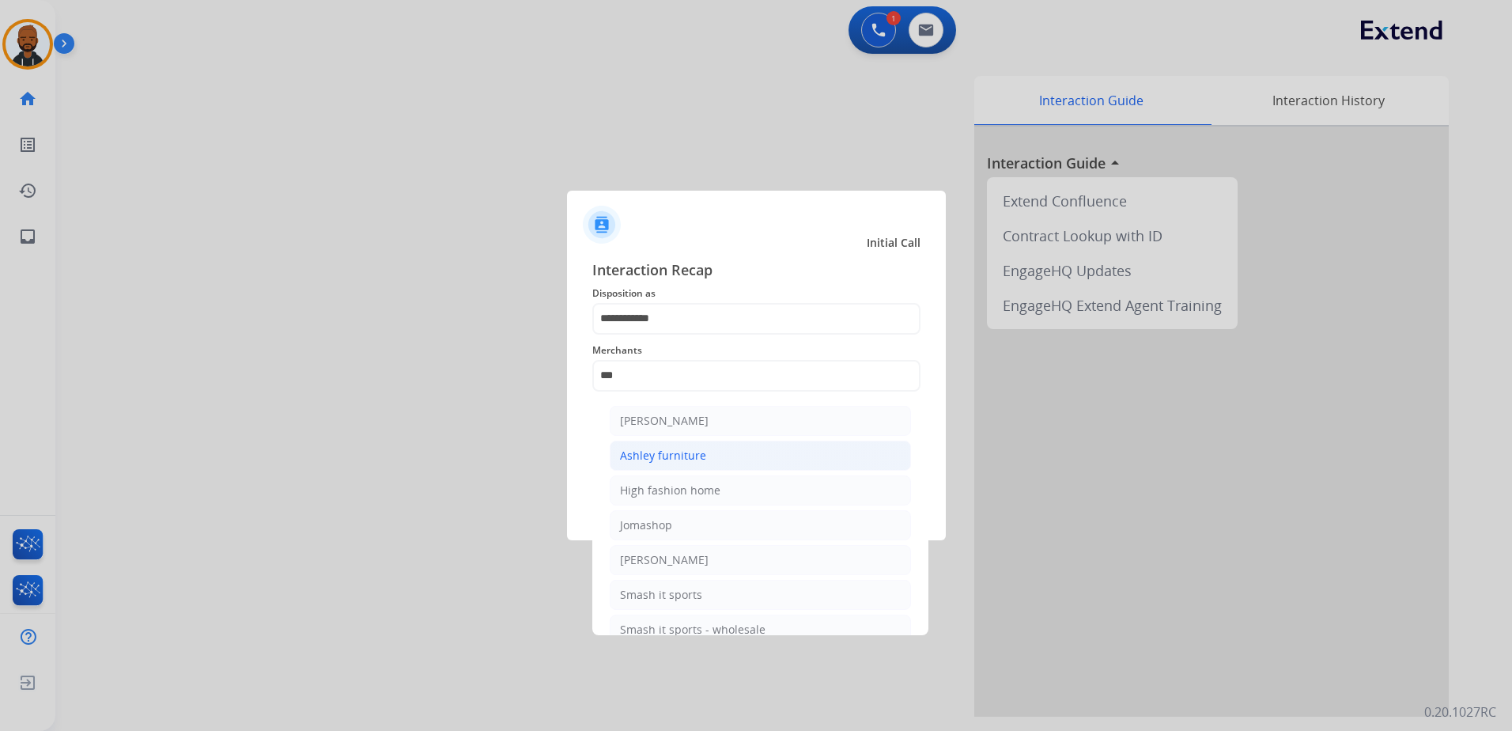
click at [696, 460] on div "Ashley furniture" at bounding box center [663, 456] width 86 height 16
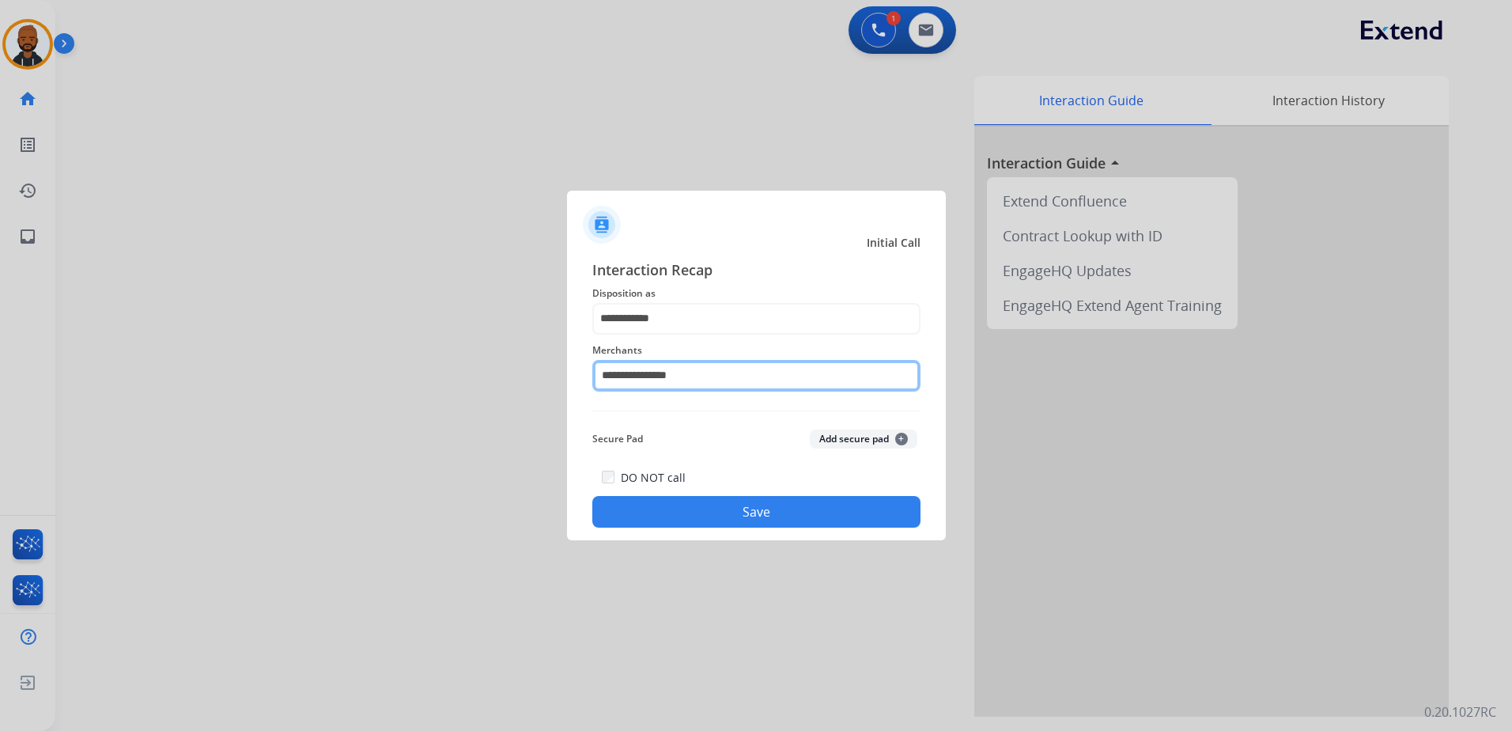
click at [713, 384] on input "**********" at bounding box center [756, 376] width 328 height 32
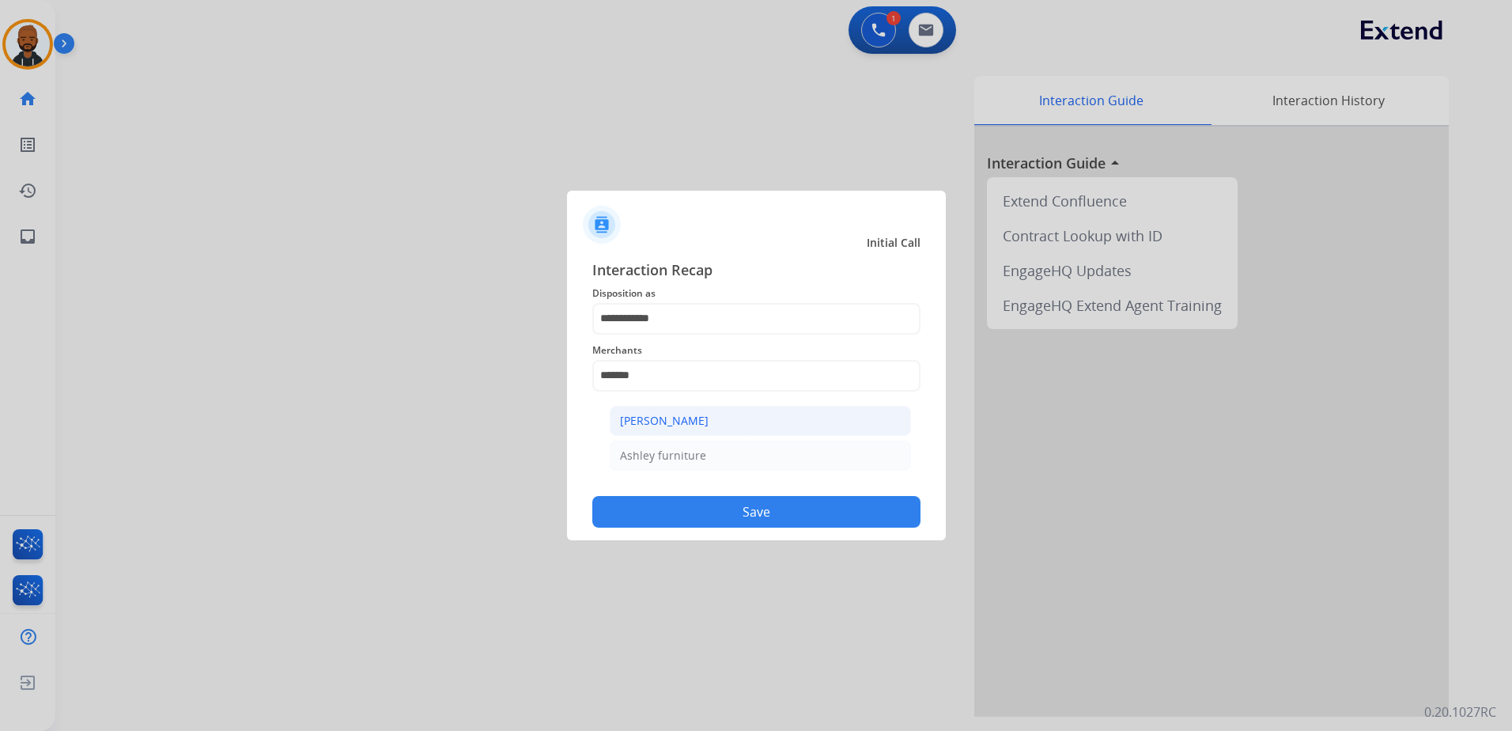
click at [700, 423] on div "Ashley - Reguard" at bounding box center [664, 421] width 89 height 16
type input "**********"
click at [808, 509] on button "Save" at bounding box center [756, 512] width 328 height 32
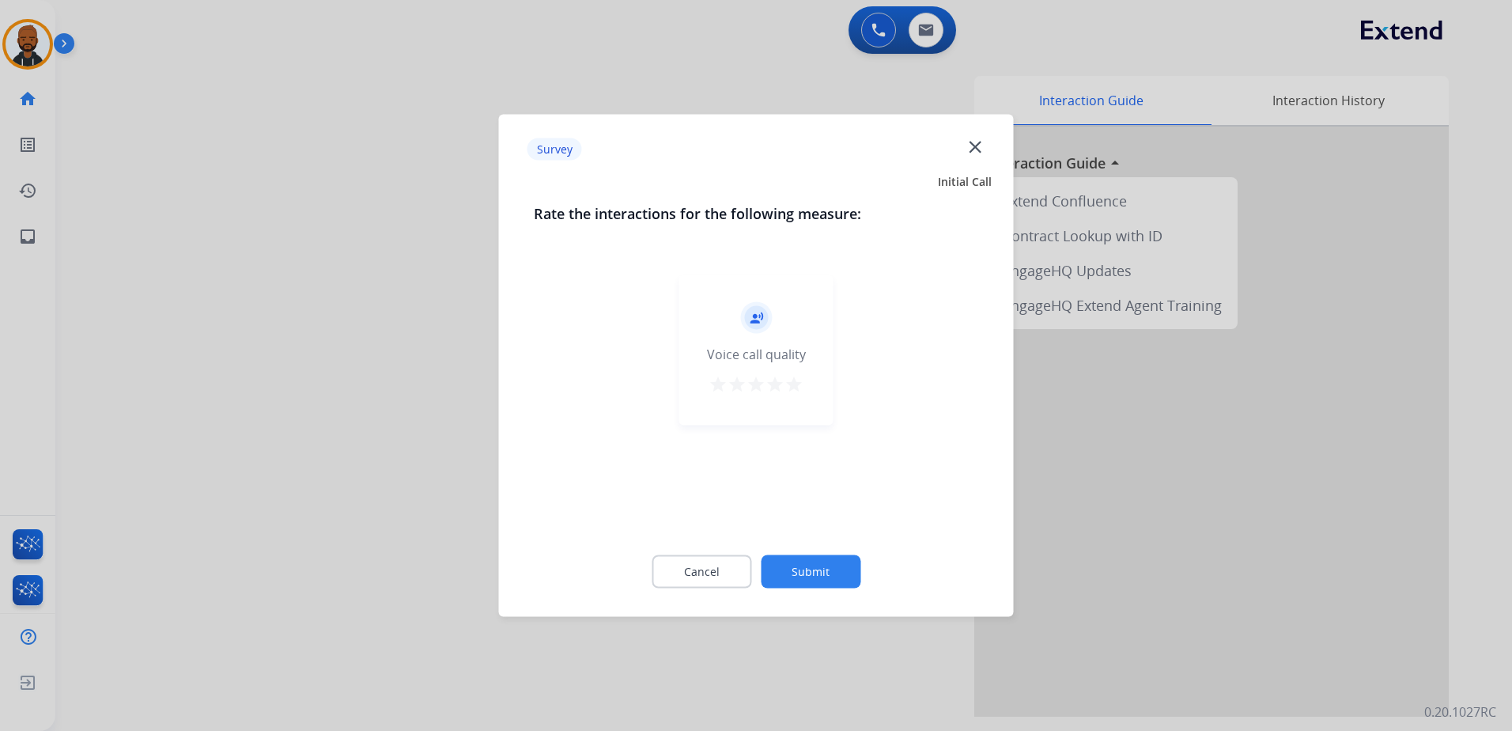
click at [807, 380] on div "record_voice_over Voice call quality star star star star star" at bounding box center [756, 350] width 154 height 150
click at [794, 382] on mat-icon "star" at bounding box center [794, 384] width 19 height 19
click at [819, 567] on button "Submit" at bounding box center [811, 571] width 100 height 33
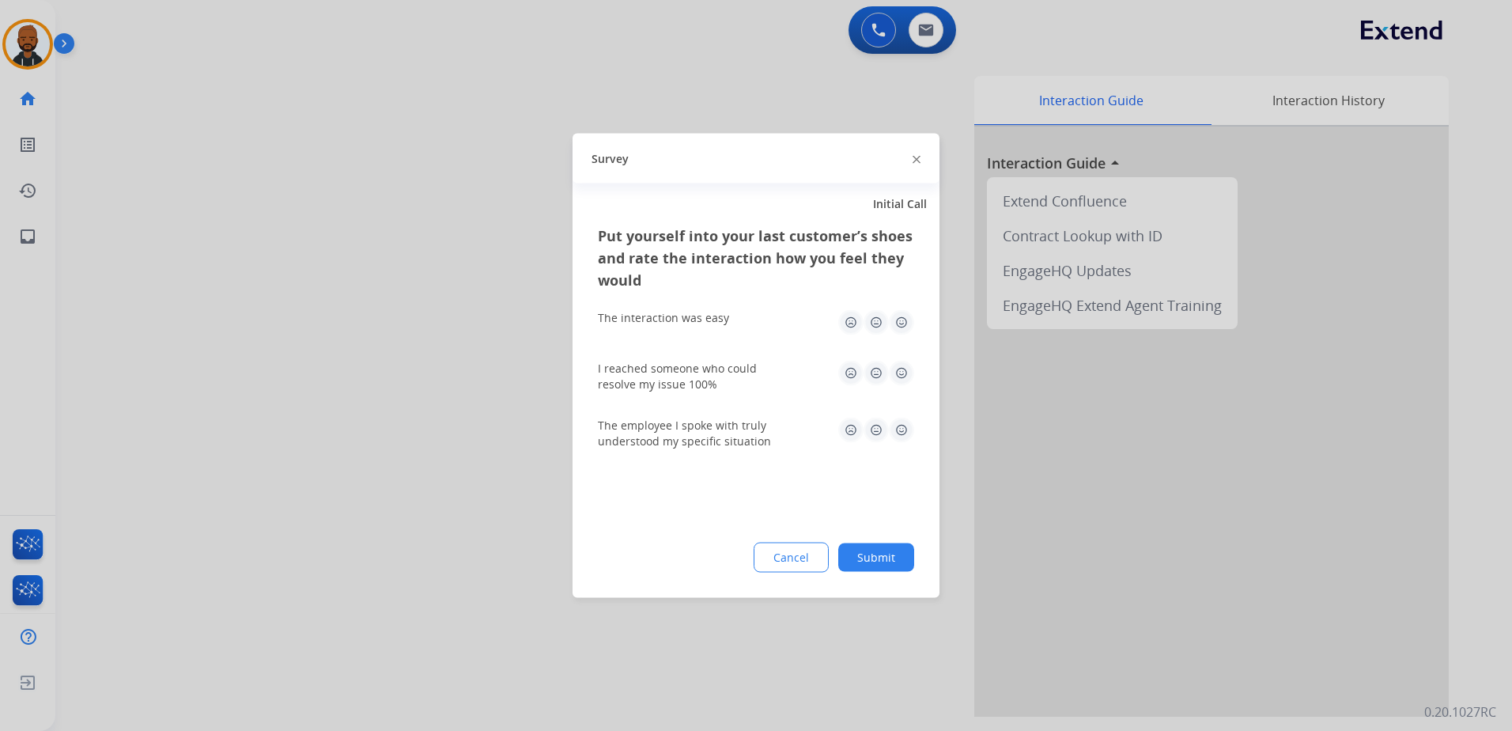
click at [902, 327] on img at bounding box center [901, 322] width 25 height 25
drag, startPoint x: 898, startPoint y: 375, endPoint x: 902, endPoint y: 384, distance: 9.3
click at [898, 375] on img at bounding box center [901, 373] width 25 height 25
click at [906, 422] on img at bounding box center [901, 430] width 25 height 25
click at [883, 552] on button "Submit" at bounding box center [876, 557] width 76 height 28
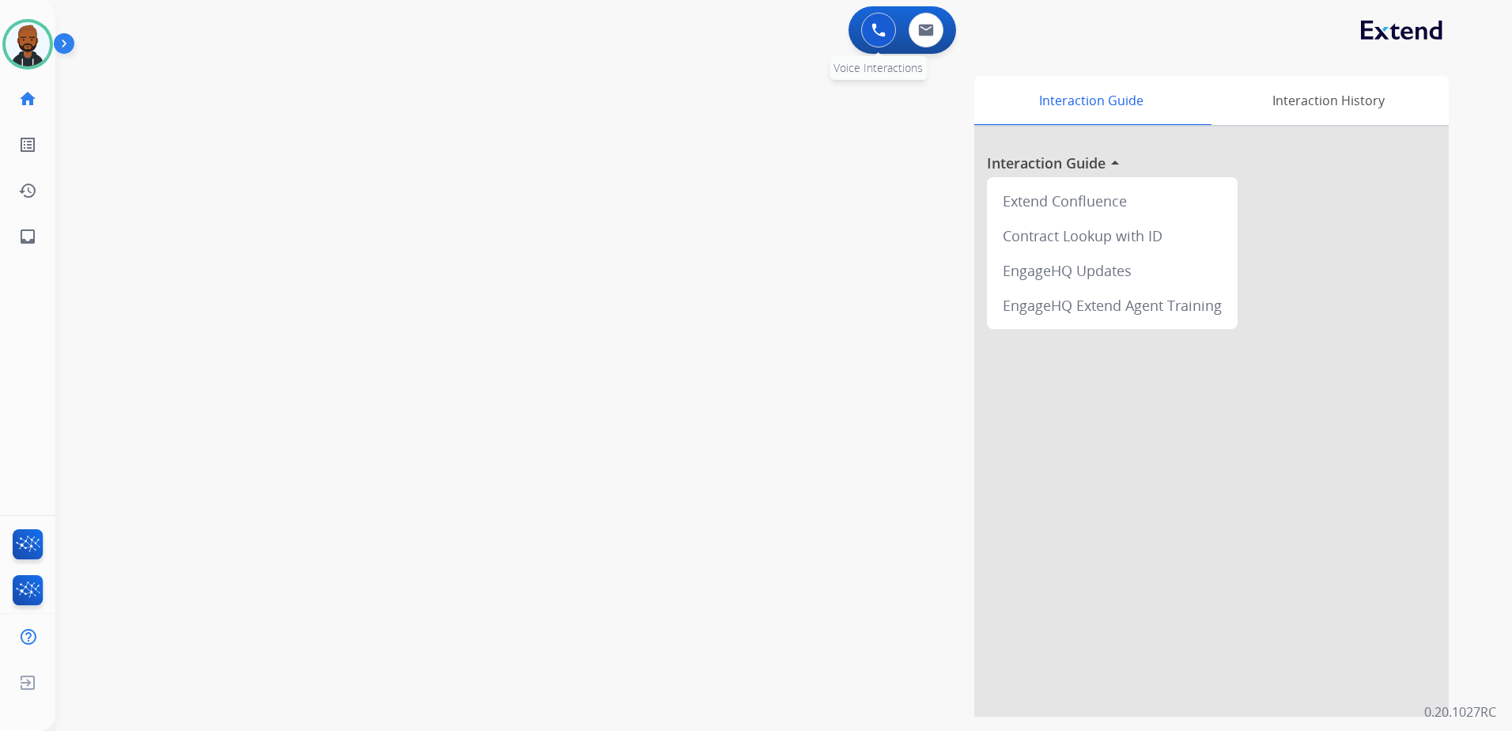
click at [877, 41] on button at bounding box center [878, 30] width 35 height 35
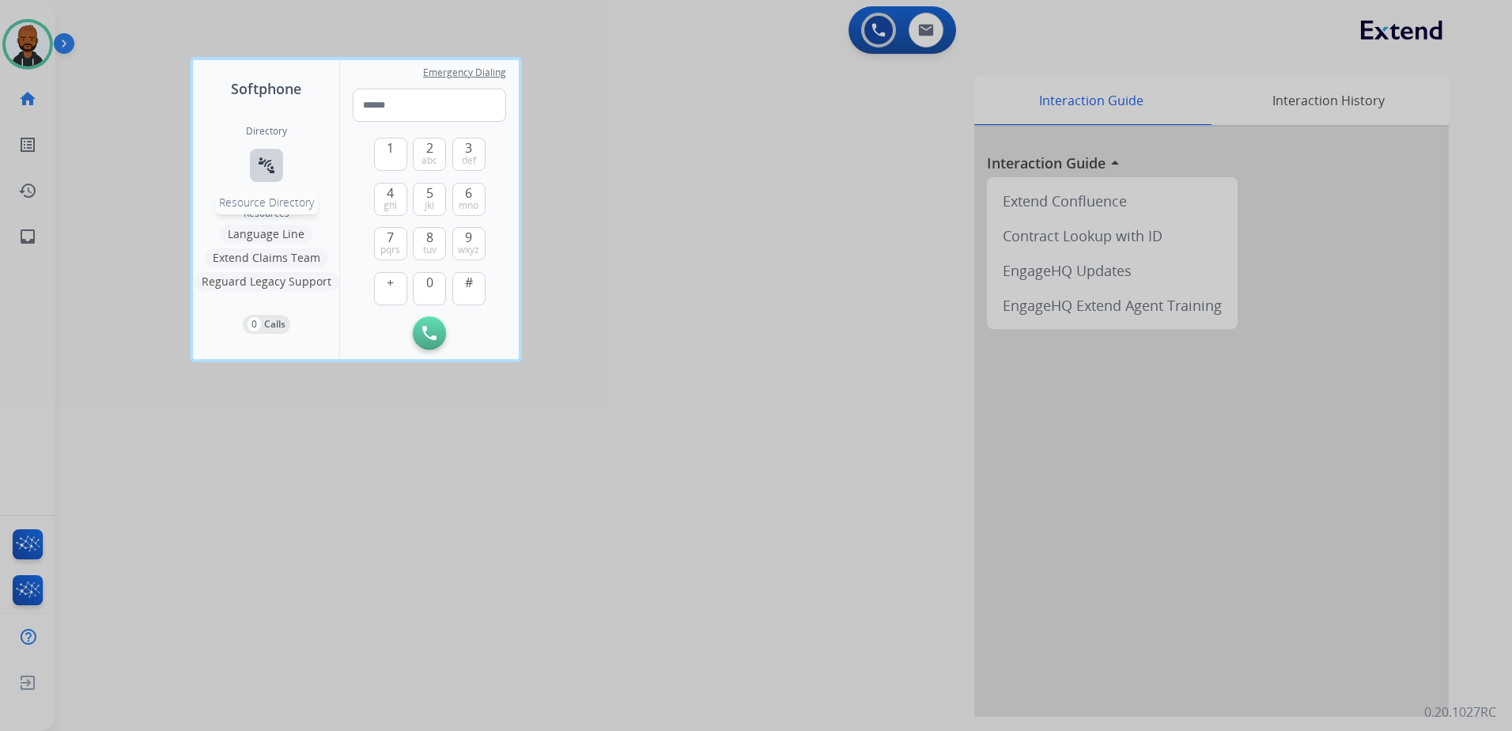
click at [275, 164] on mat-icon "connect_without_contact" at bounding box center [266, 165] width 19 height 19
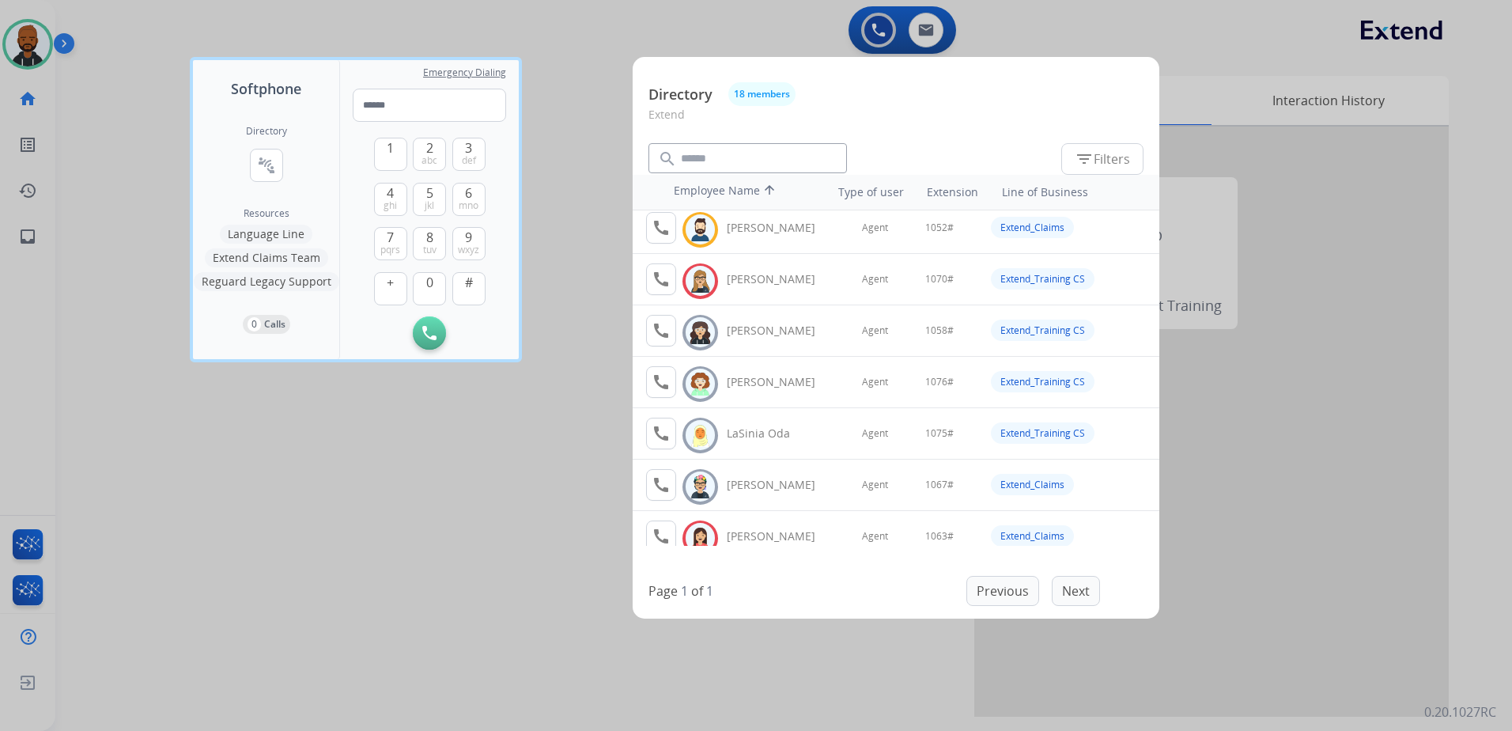
scroll to position [158, 0]
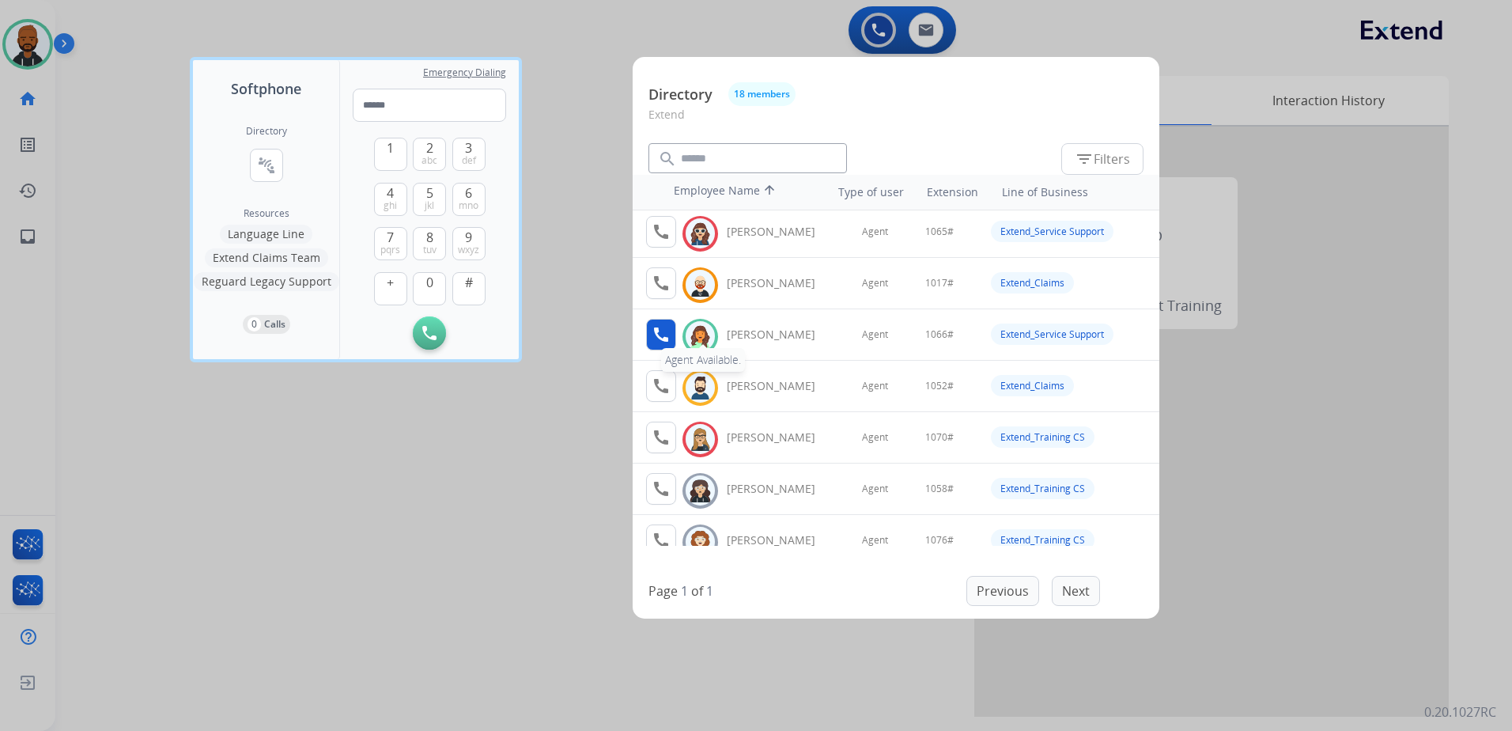
click at [664, 337] on mat-icon "call" at bounding box center [661, 334] width 19 height 19
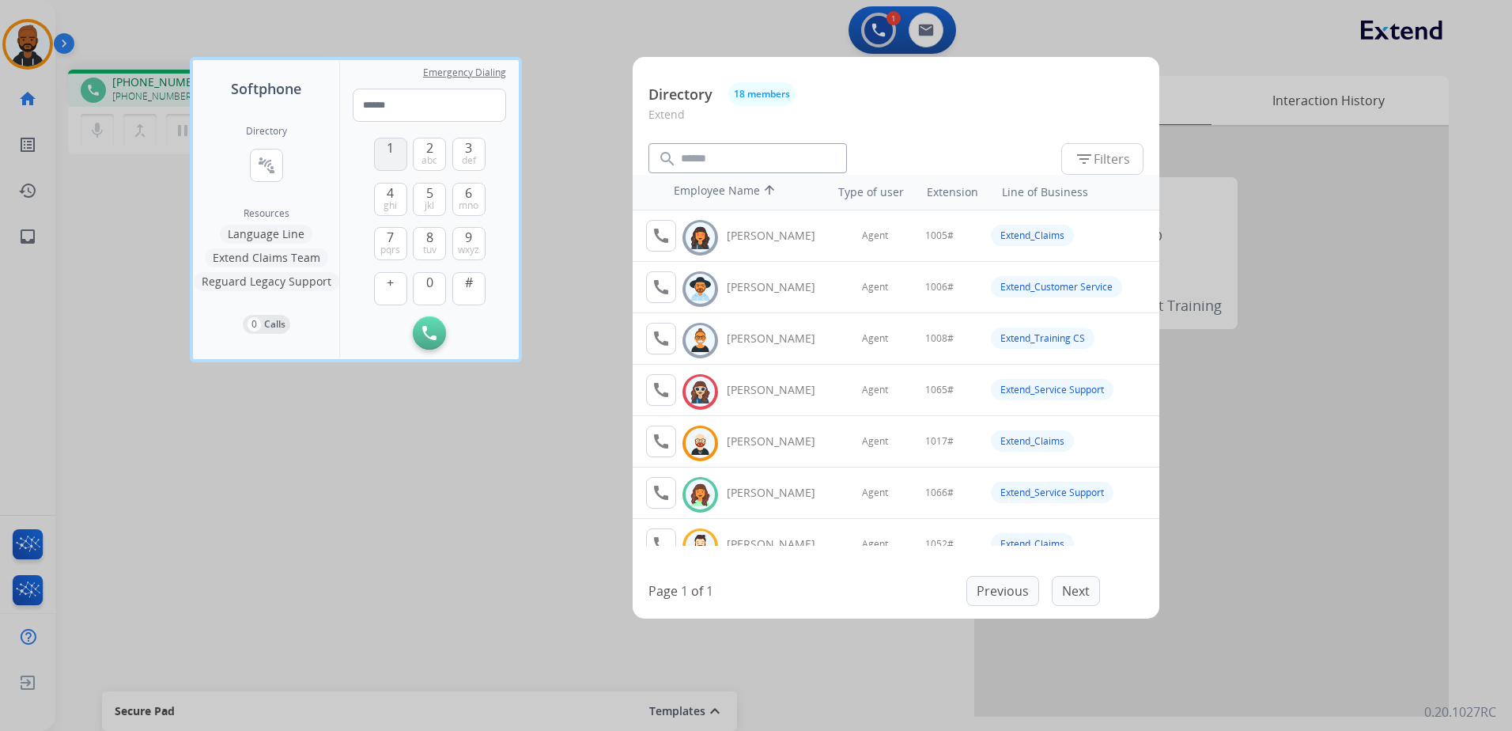
click at [389, 155] on span "1" at bounding box center [390, 147] width 7 height 19
click at [429, 279] on span "0" at bounding box center [429, 282] width 7 height 19
click at [463, 192] on button "6 mno" at bounding box center [468, 199] width 33 height 33
click at [471, 282] on span "#" at bounding box center [469, 282] width 8 height 19
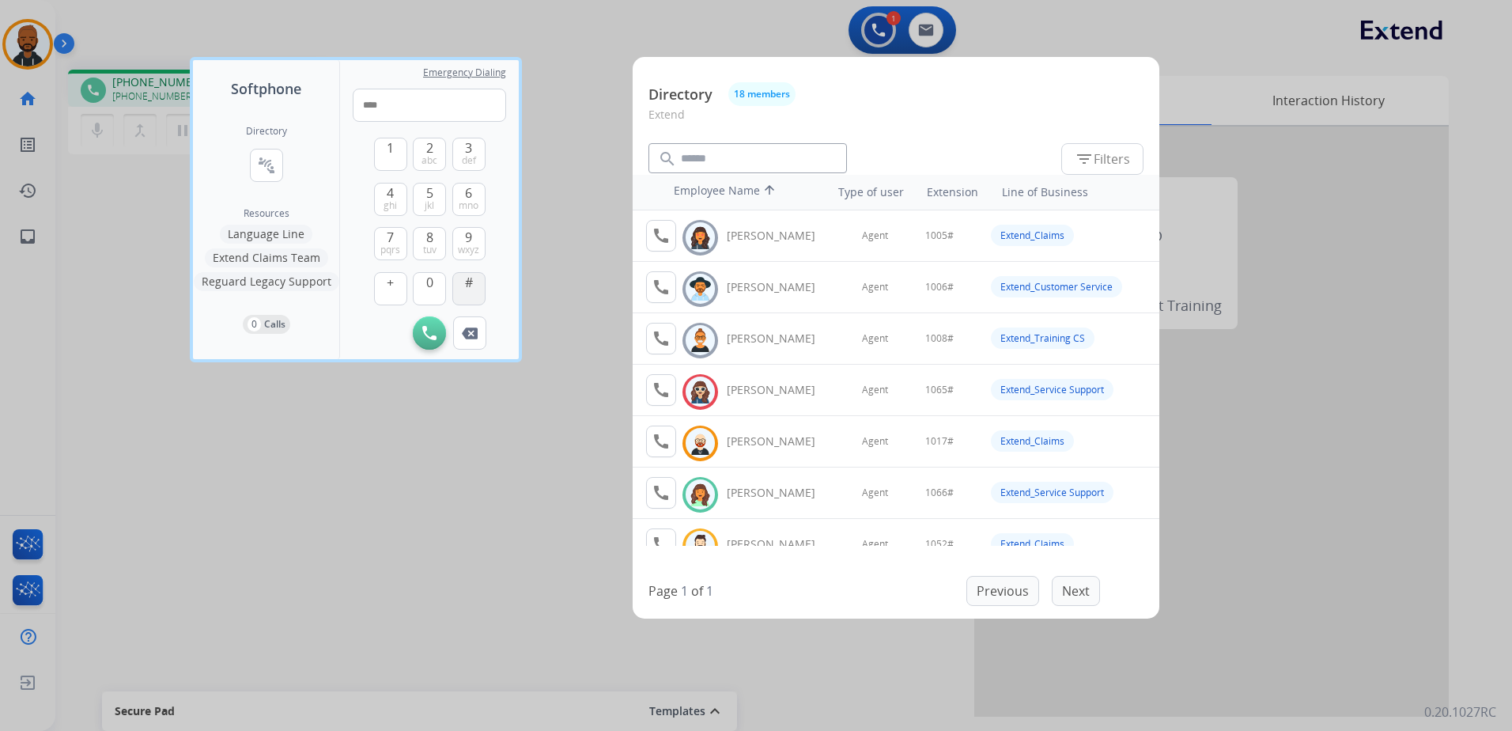
type input "*****"
click at [589, 480] on div at bounding box center [756, 365] width 1512 height 731
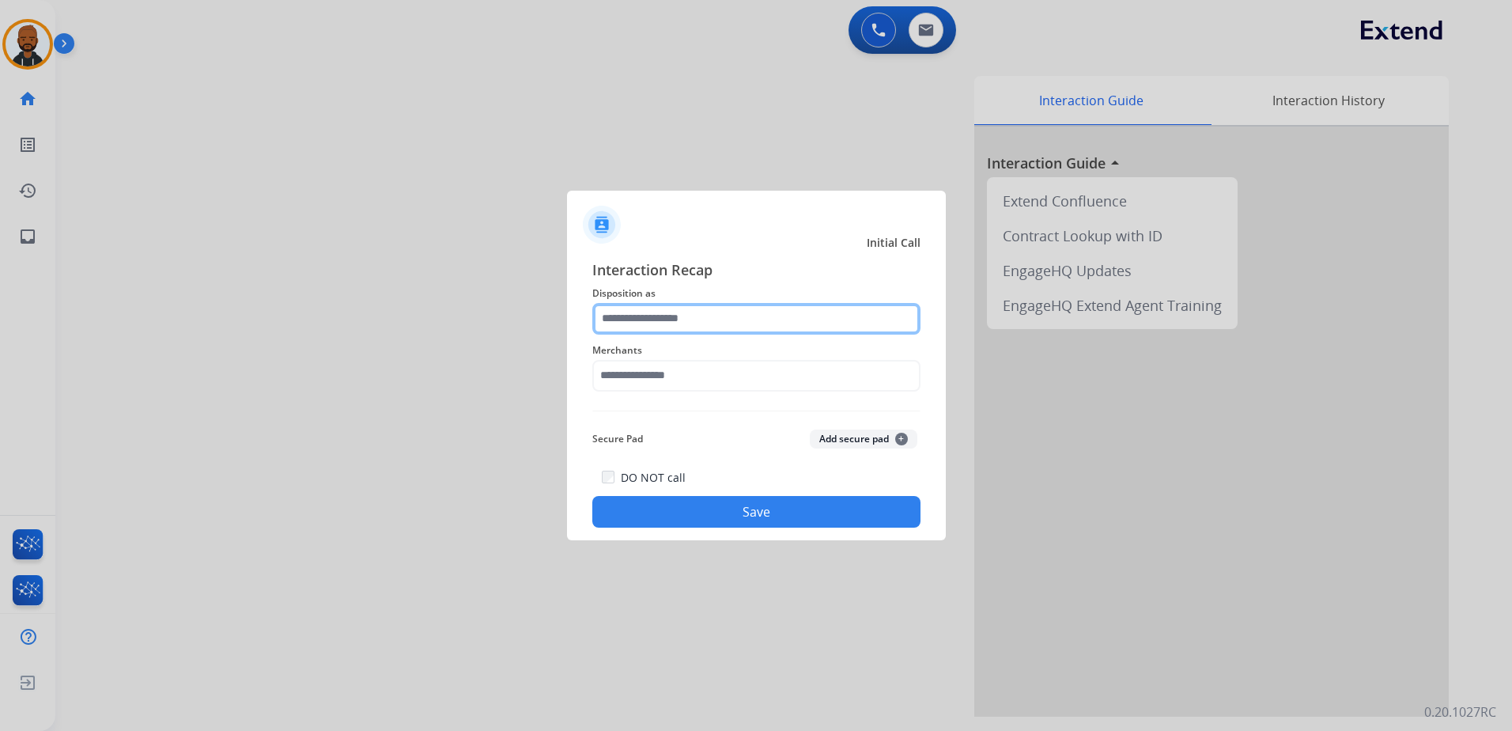
click at [653, 330] on input "text" at bounding box center [756, 319] width 328 height 32
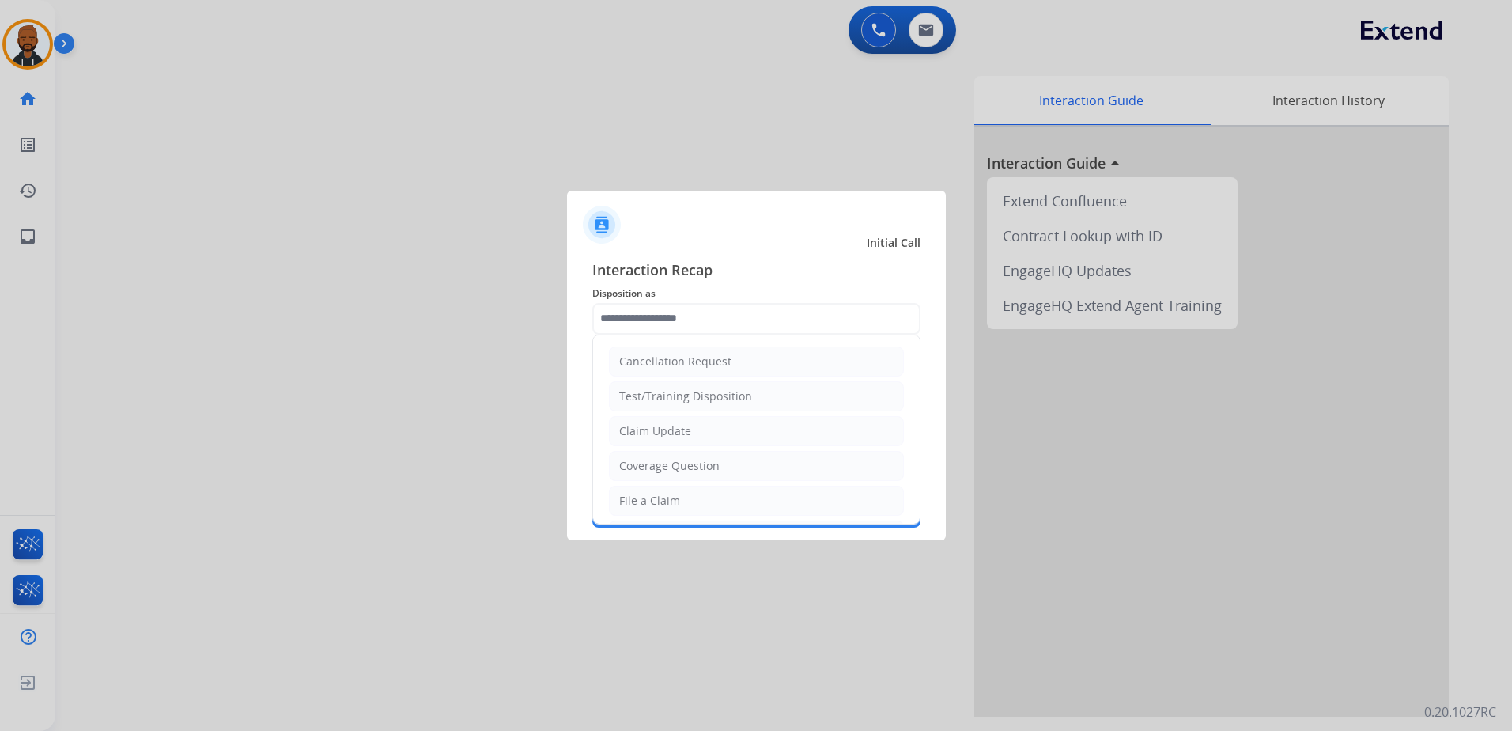
click at [704, 427] on li "Claim Update" at bounding box center [756, 431] width 295 height 30
type input "**********"
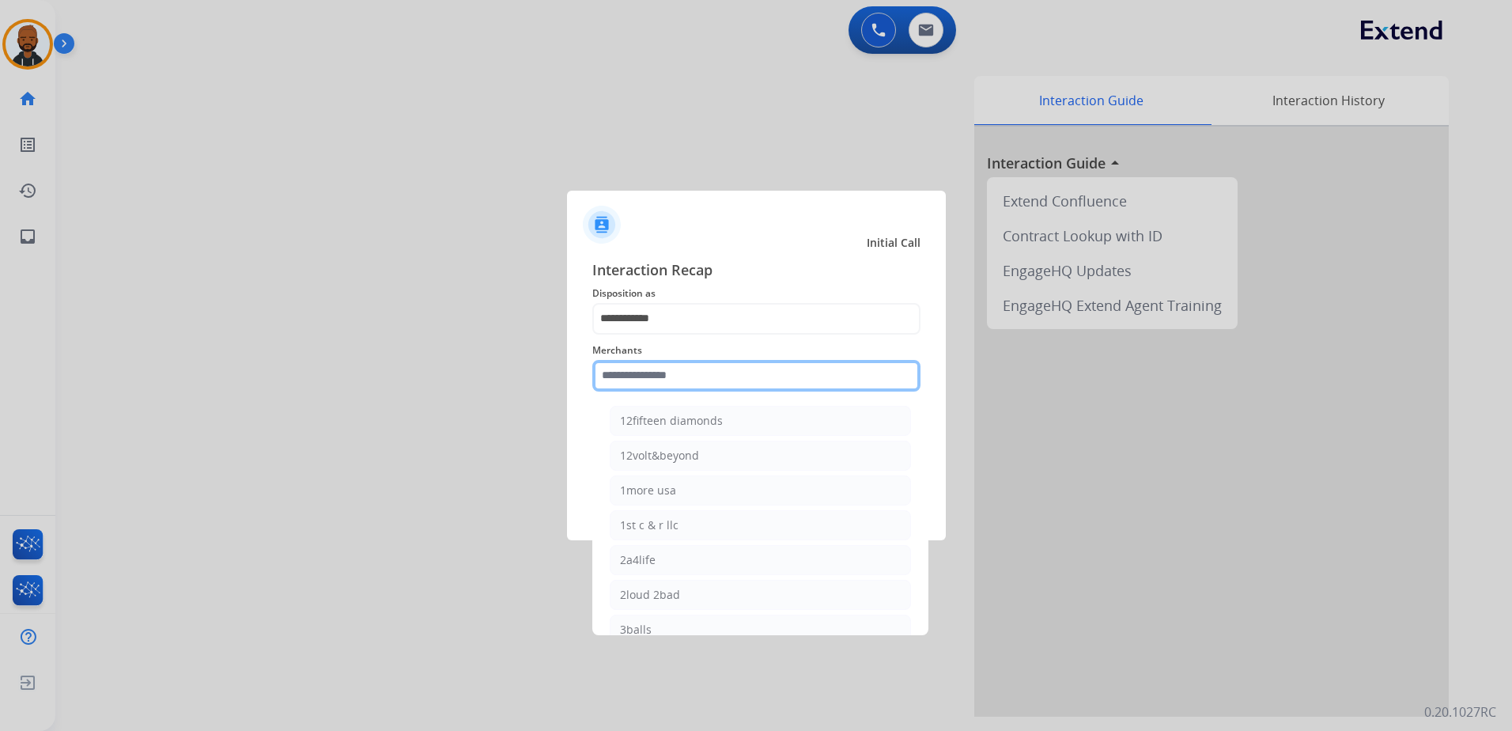
click at [686, 370] on input "text" at bounding box center [756, 376] width 328 height 32
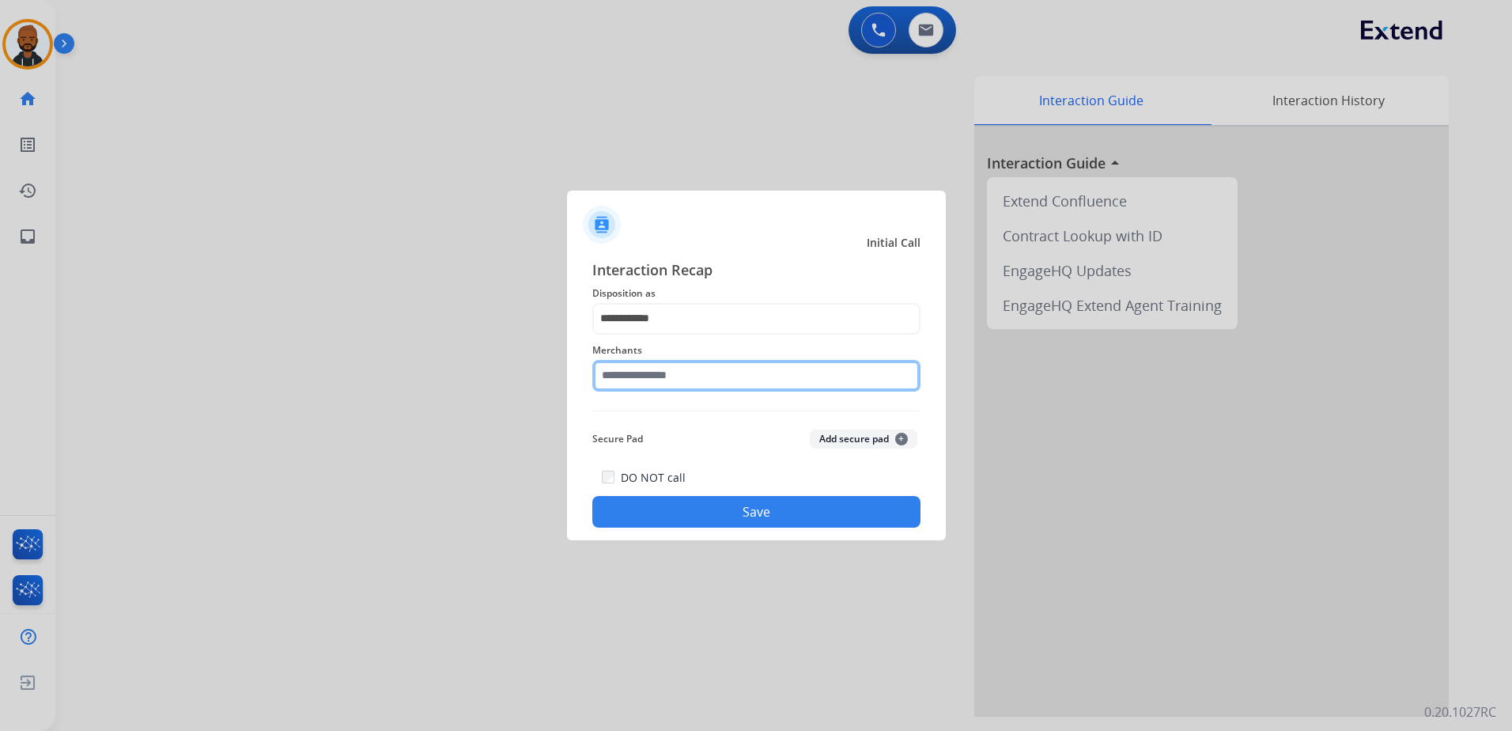
click at [715, 364] on input "text" at bounding box center [756, 376] width 328 height 32
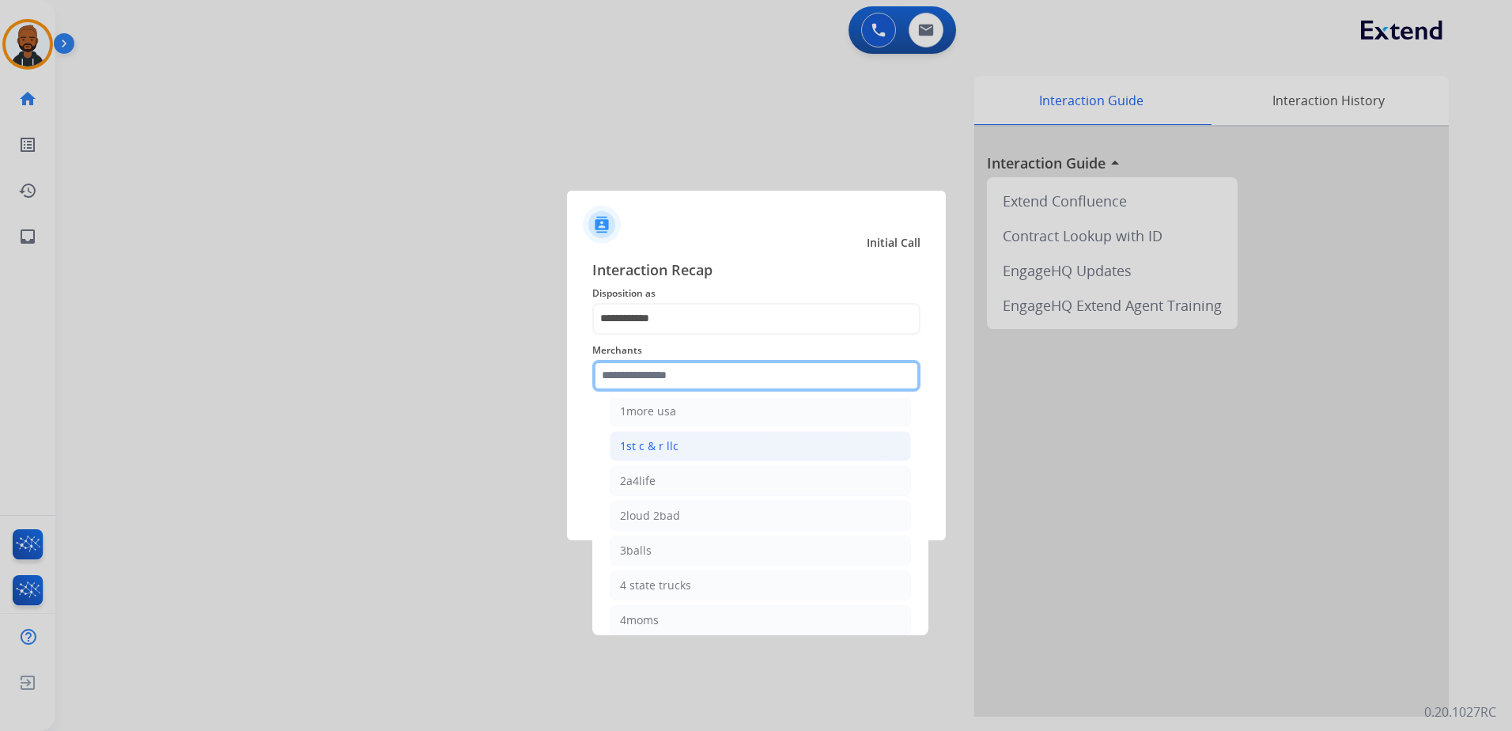
scroll to position [158, 0]
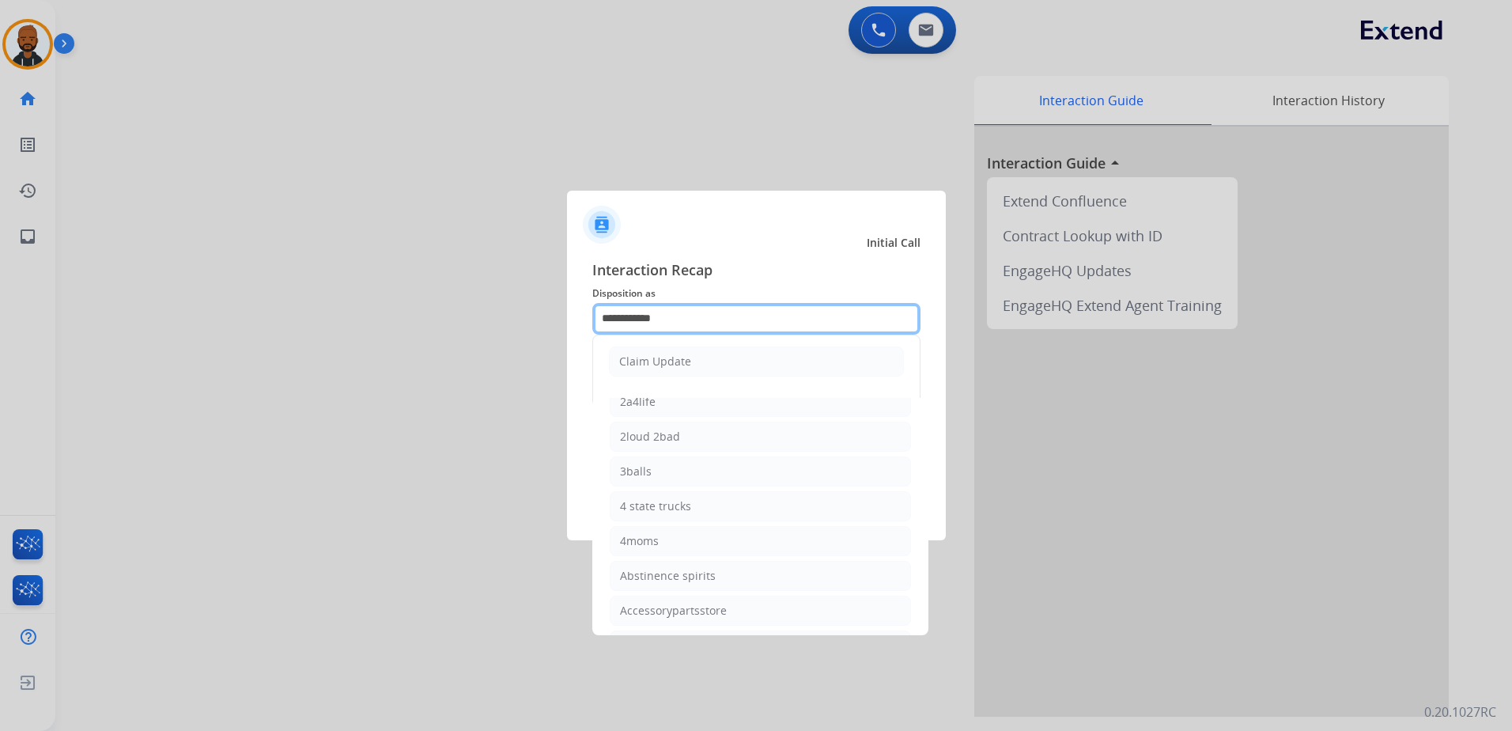
drag, startPoint x: 702, startPoint y: 324, endPoint x: 459, endPoint y: 323, distance: 242.8
click at [0, 323] on app-contact-recap-modal "**********" at bounding box center [0, 365] width 0 height 731
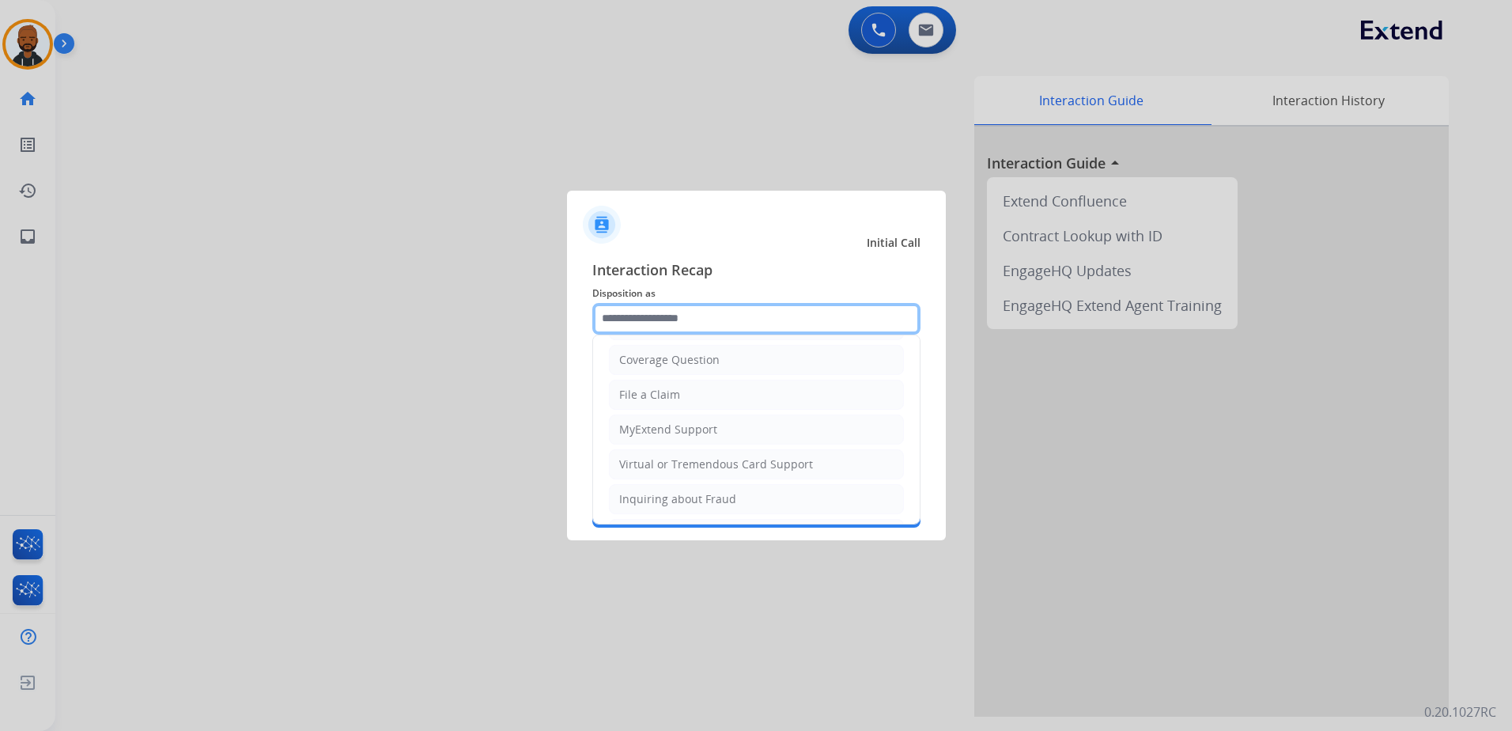
scroll to position [316, 0]
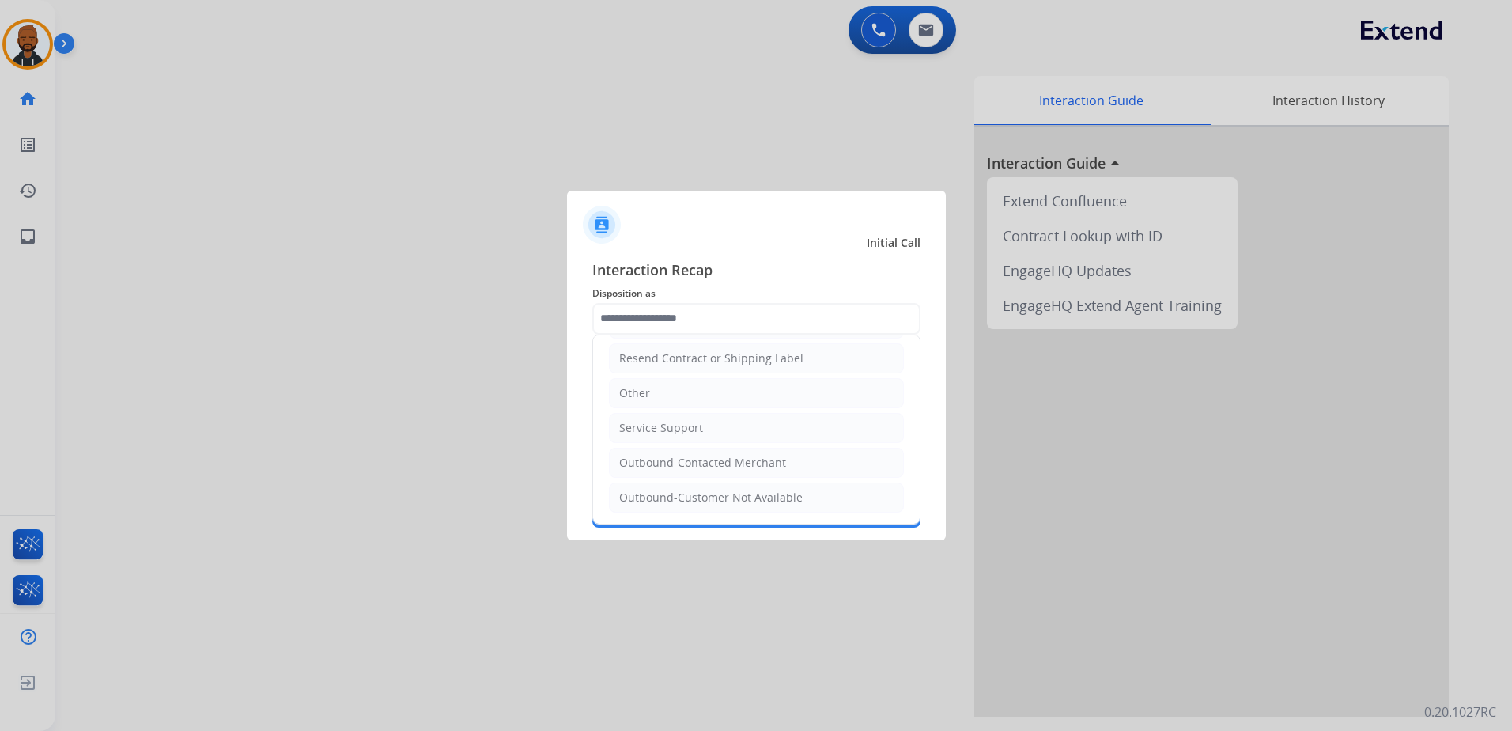
click at [698, 422] on div "Service Support" at bounding box center [661, 428] width 84 height 16
type input "**********"
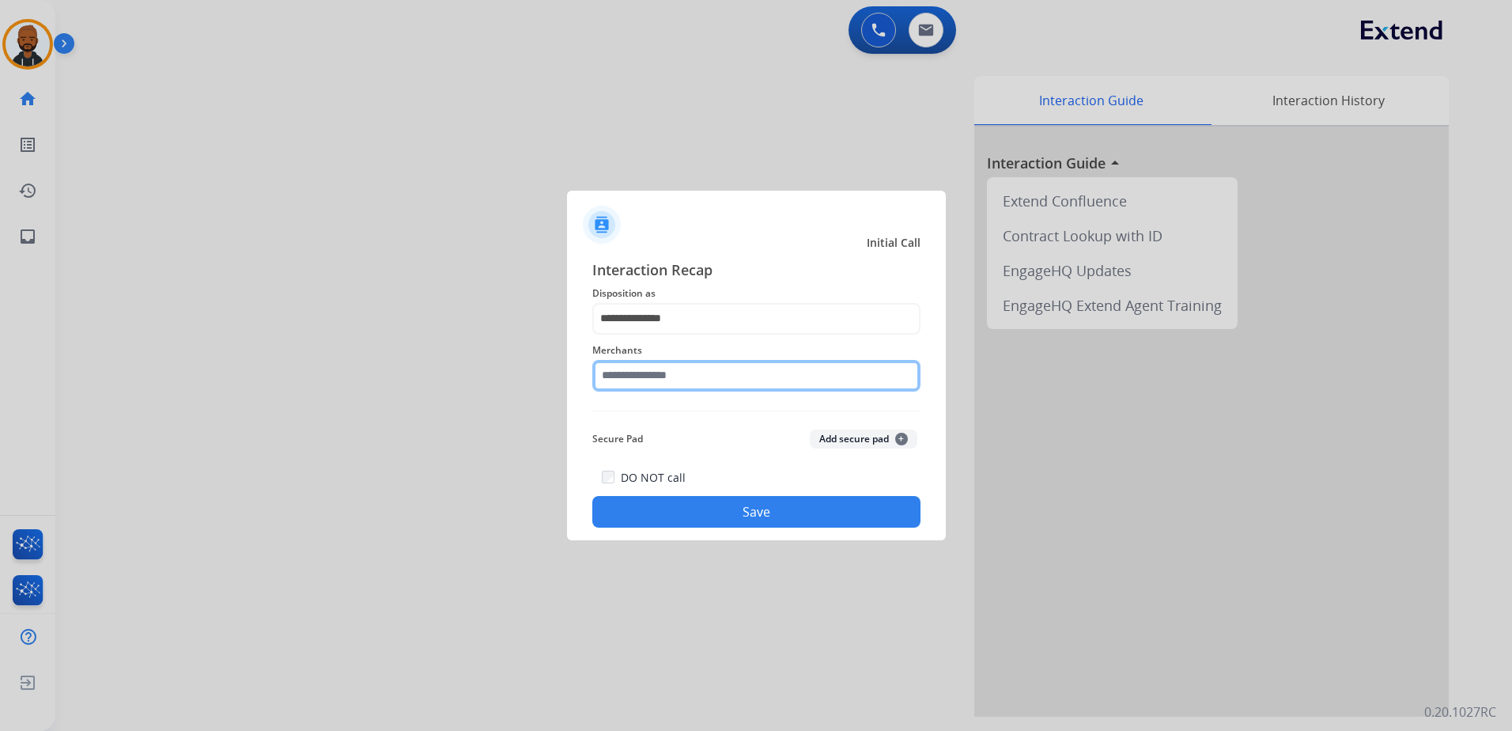
click at [692, 383] on input "text" at bounding box center [756, 376] width 328 height 32
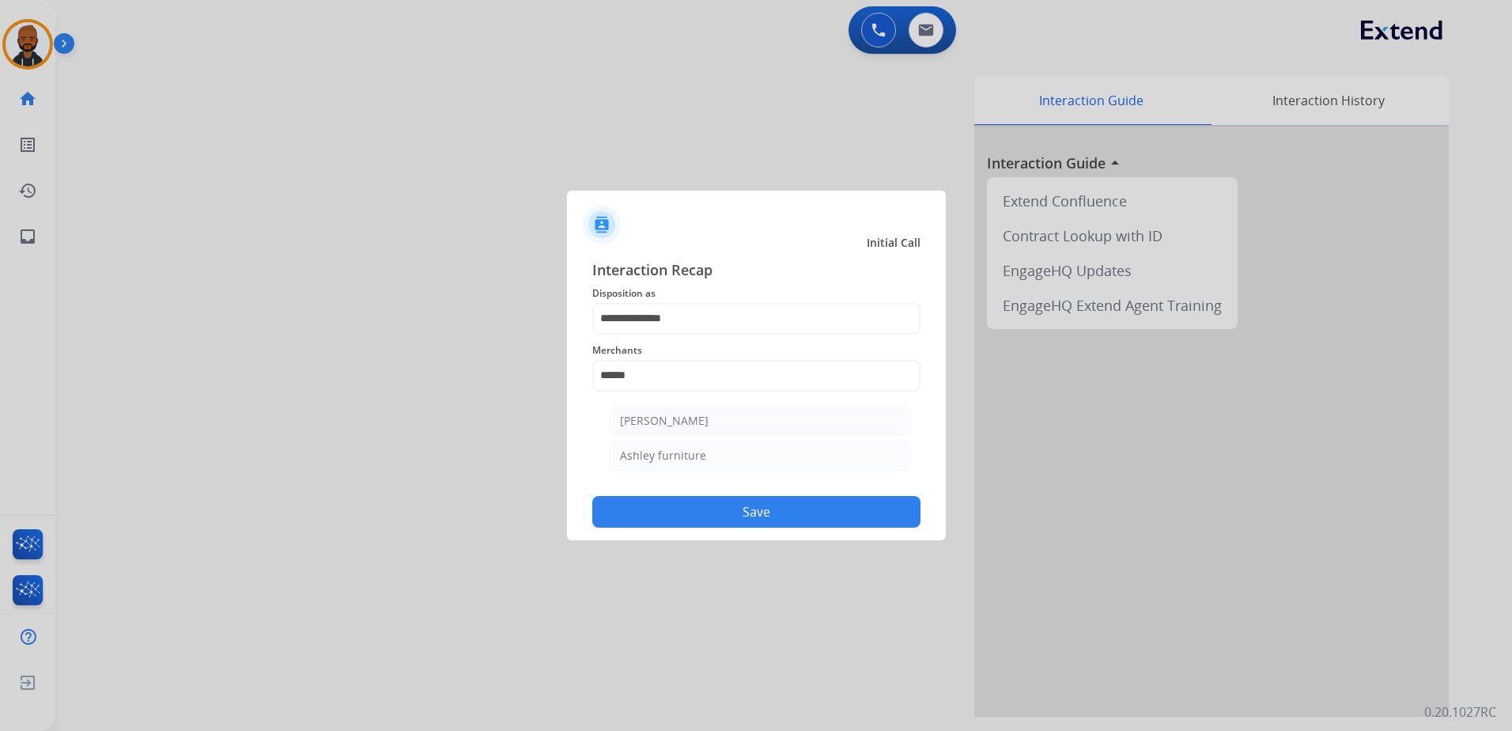
drag, startPoint x: 669, startPoint y: 414, endPoint x: 675, endPoint y: 420, distance: 8.4
click at [671, 414] on div "Ashley - Reguard" at bounding box center [664, 421] width 89 height 16
type input "**********"
click at [726, 512] on button "Save" at bounding box center [756, 512] width 328 height 32
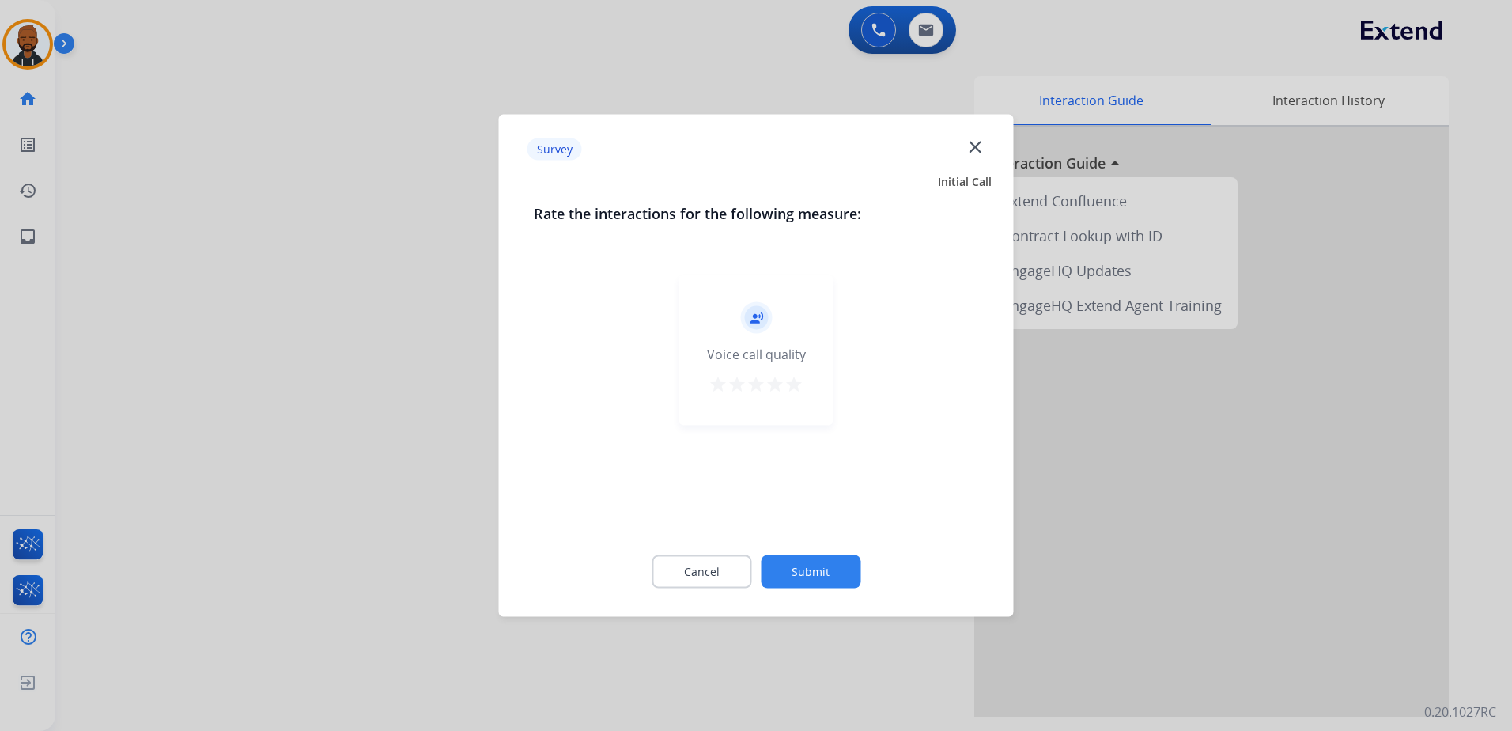
click at [800, 391] on mat-icon "star" at bounding box center [794, 384] width 19 height 19
click at [823, 568] on button "Submit" at bounding box center [811, 571] width 100 height 33
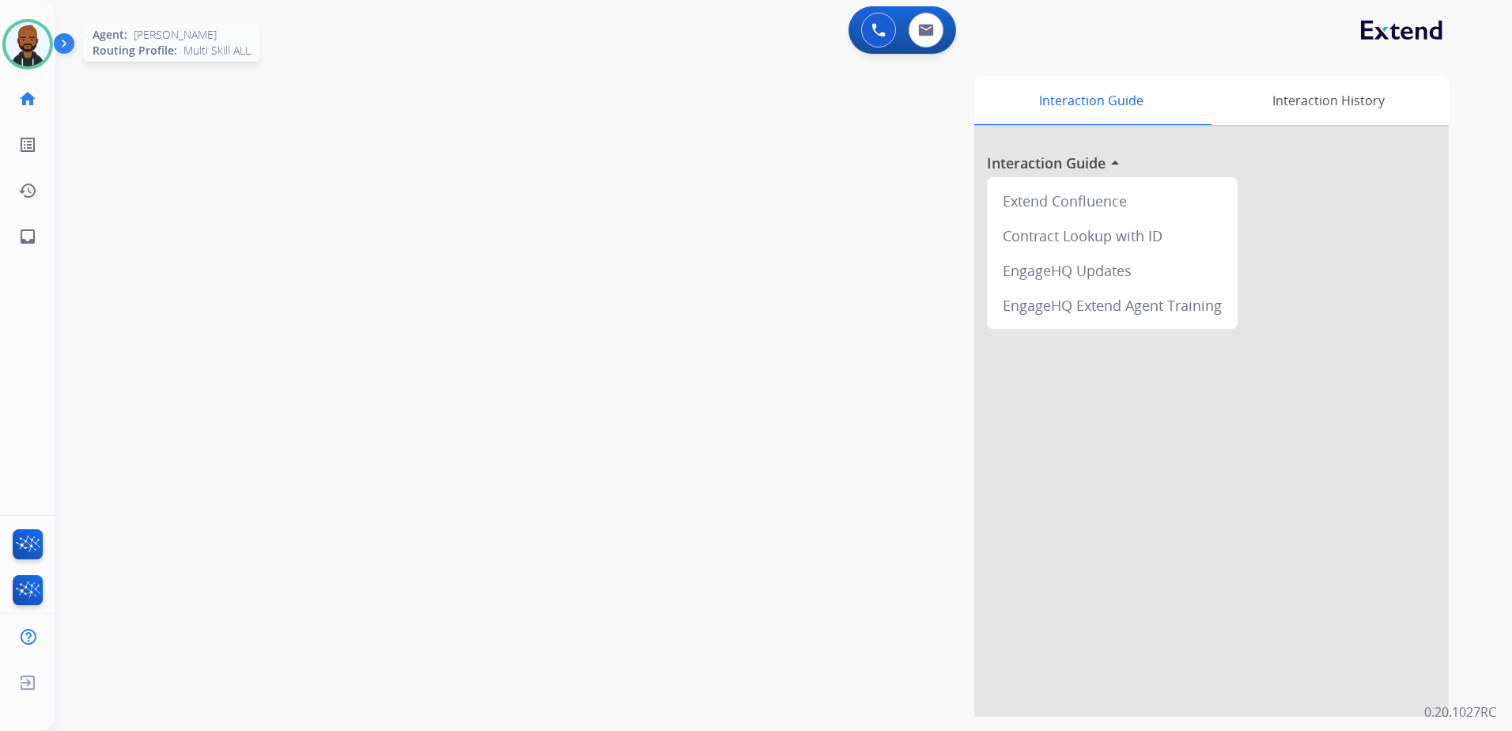
click at [21, 52] on img at bounding box center [28, 44] width 44 height 44
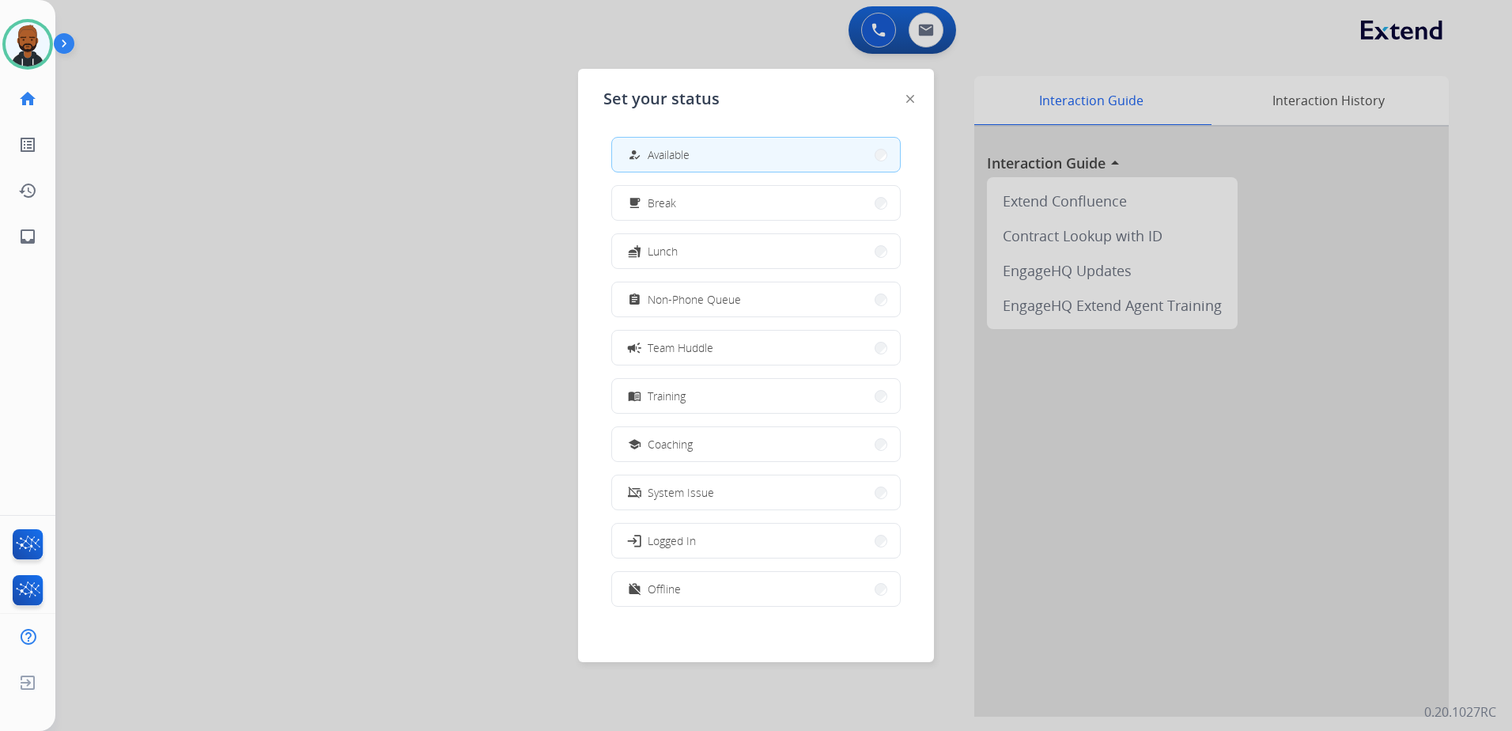
drag, startPoint x: 446, startPoint y: 372, endPoint x: 508, endPoint y: 295, distance: 98.4
click at [446, 371] on div at bounding box center [756, 365] width 1512 height 731
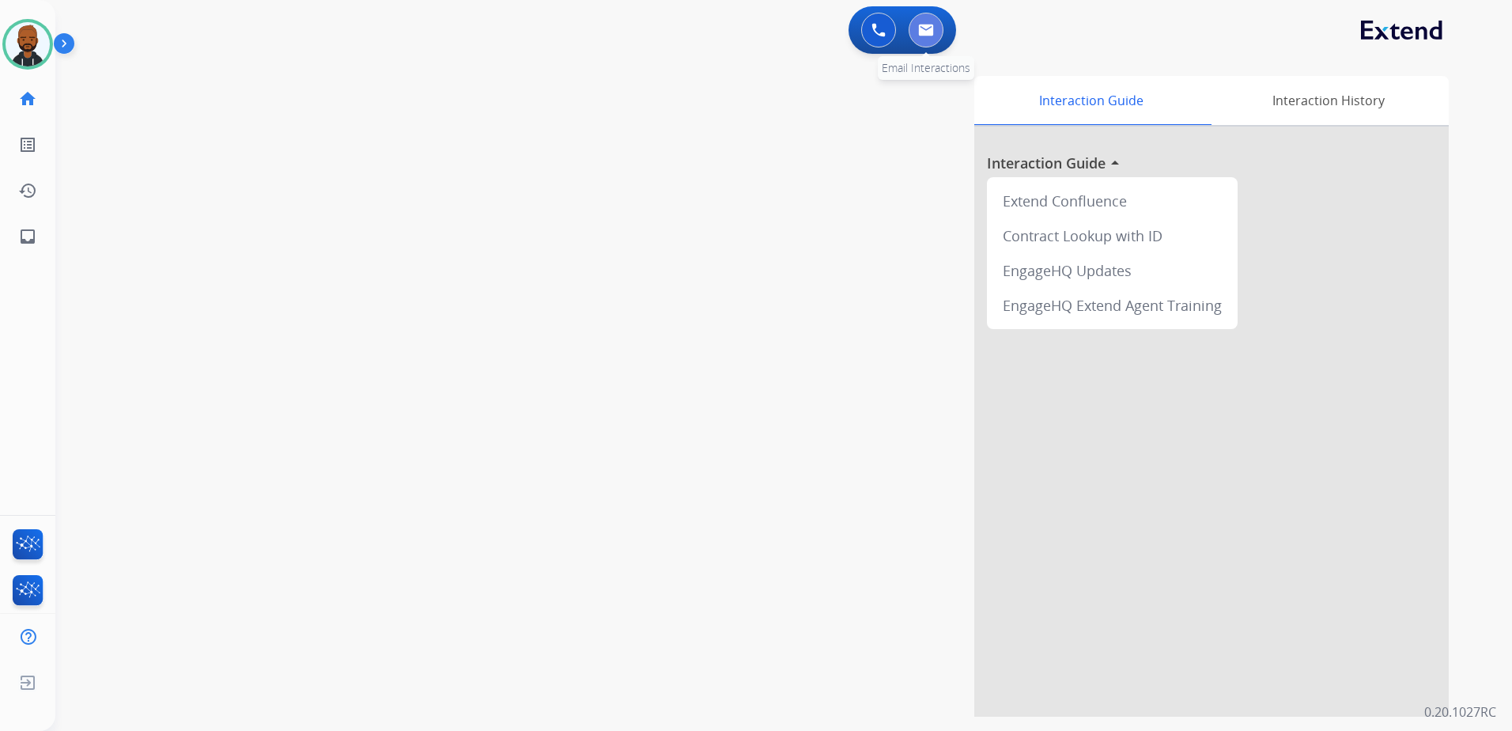
click at [912, 33] on button at bounding box center [926, 30] width 35 height 35
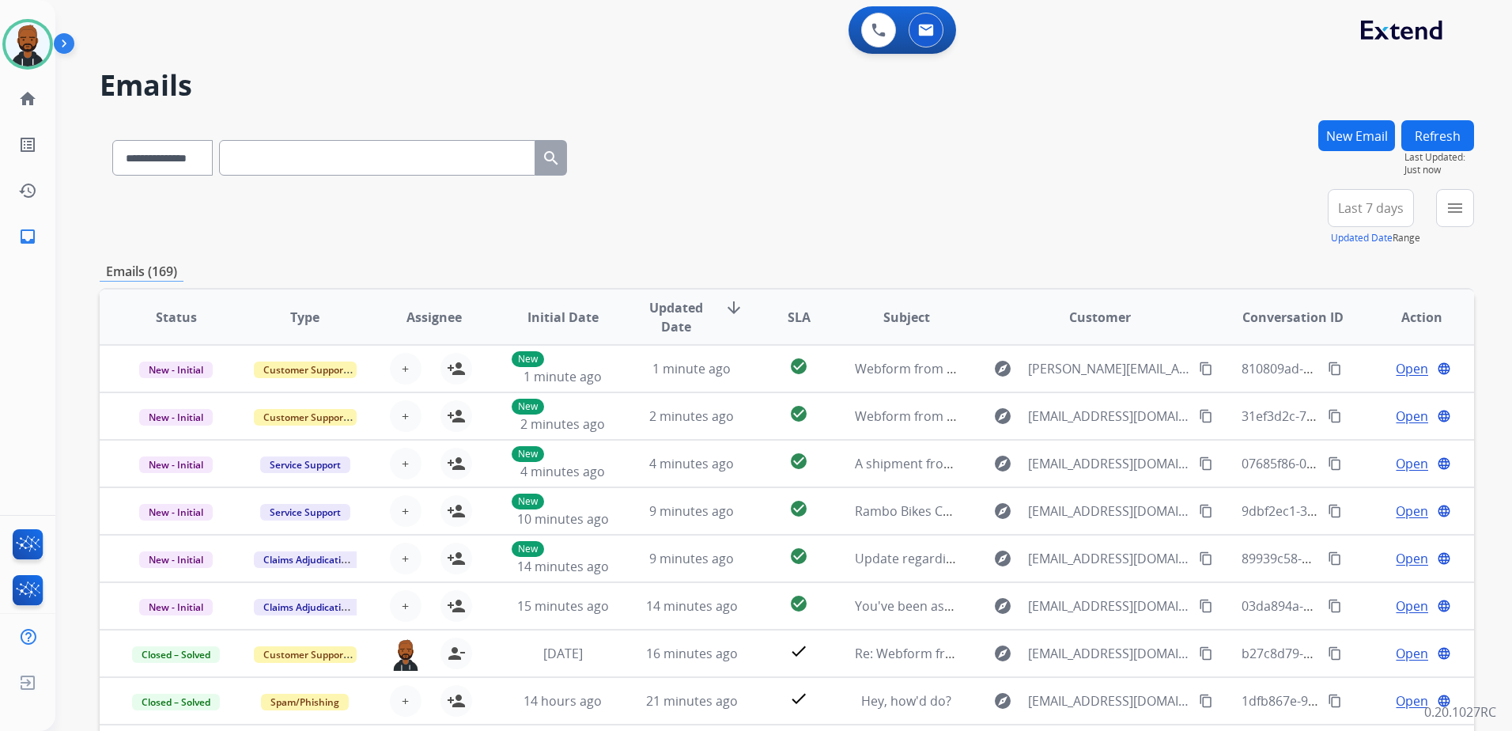
click at [1361, 141] on button "New Email" at bounding box center [1356, 135] width 77 height 31
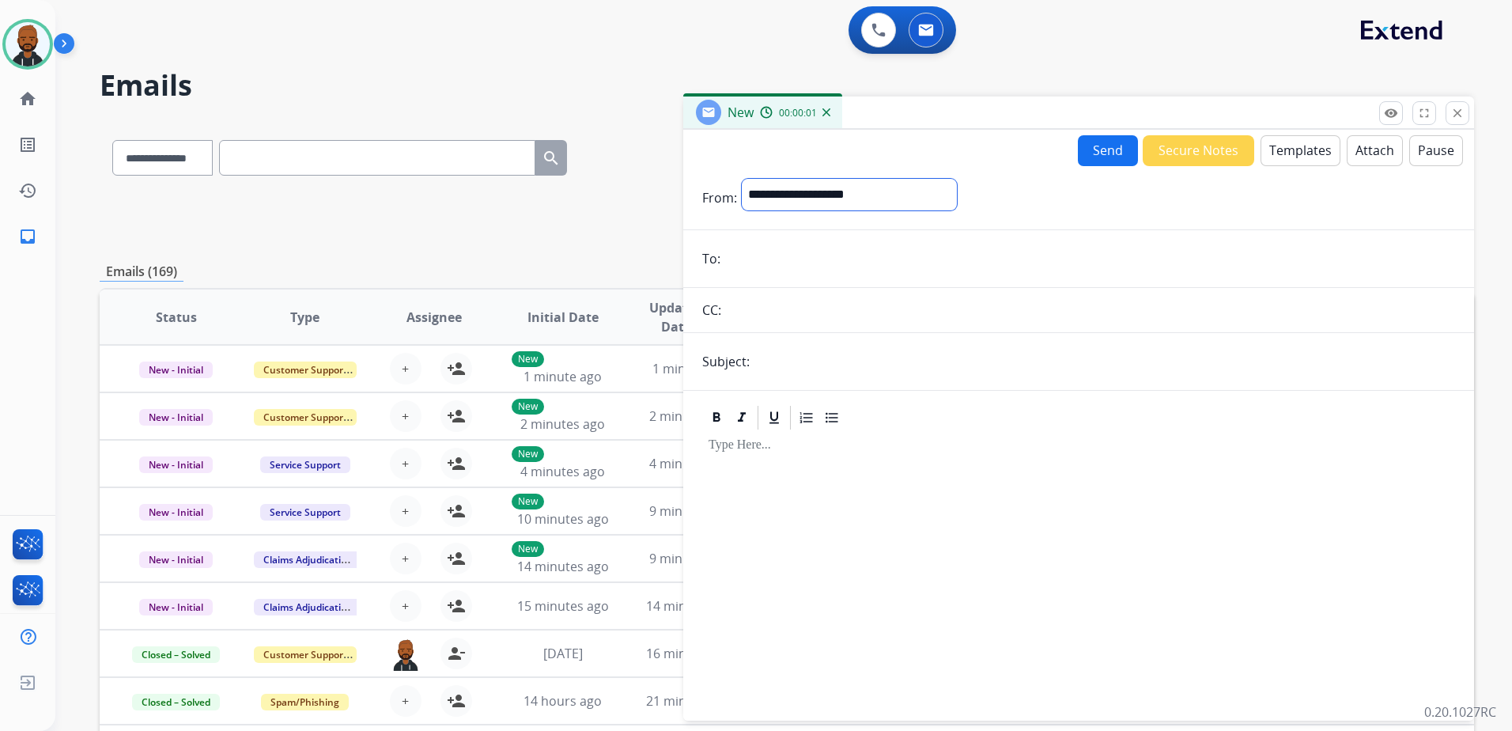
click at [921, 204] on select "**********" at bounding box center [849, 195] width 215 height 32
select select "**********"
click at [742, 179] on select "**********" at bounding box center [849, 195] width 215 height 32
click at [835, 263] on input "email" at bounding box center [1090, 260] width 730 height 32
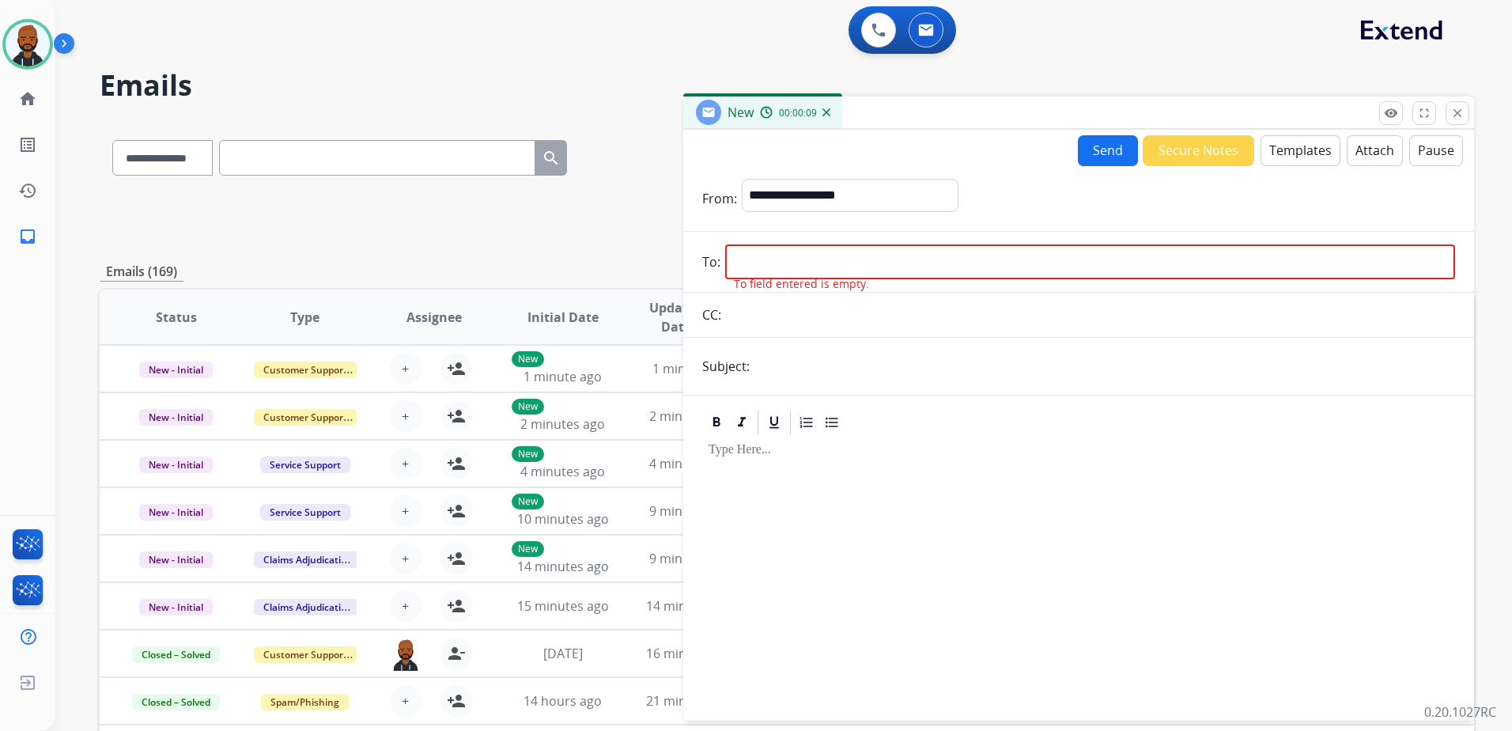
paste input "**********"
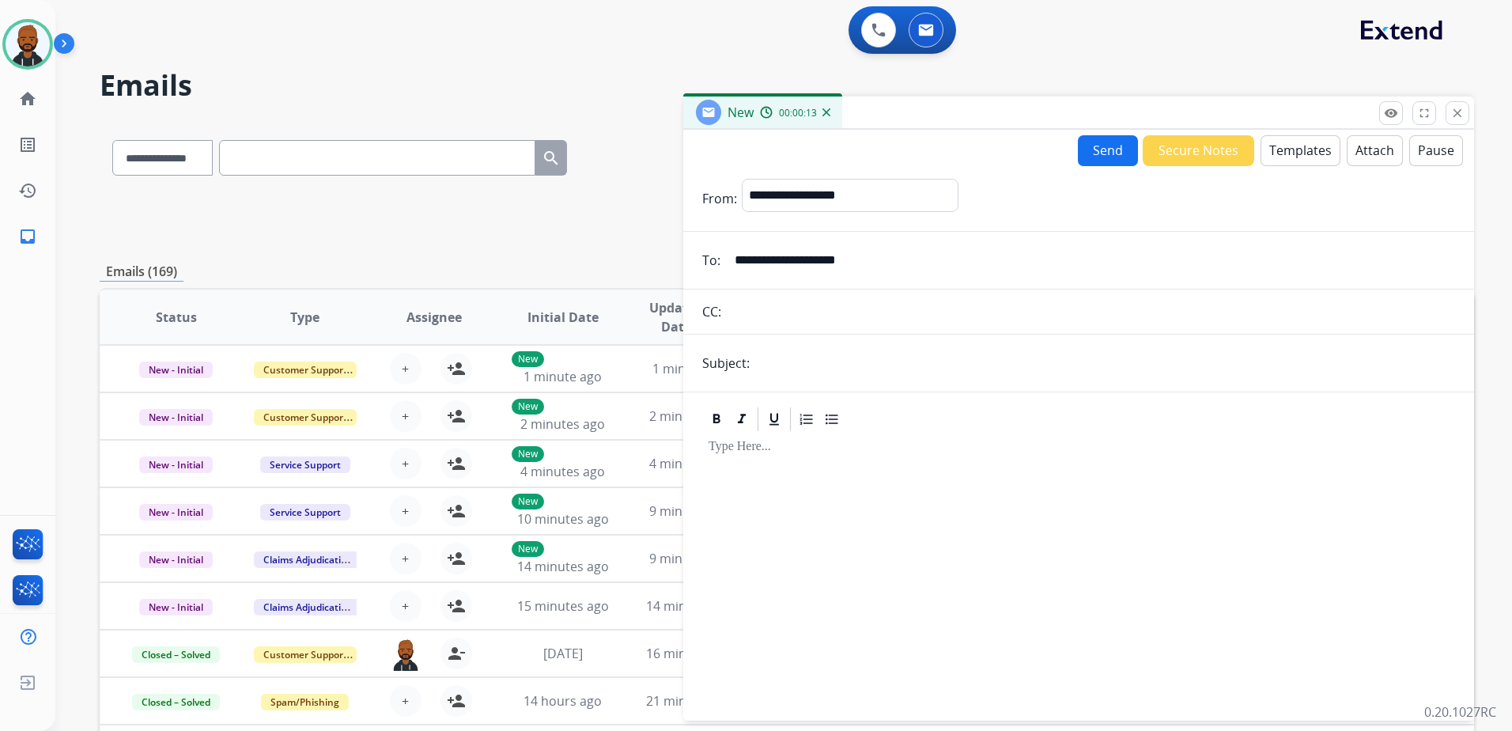
type input "**********"
click at [1302, 158] on button "Templates" at bounding box center [1301, 150] width 80 height 31
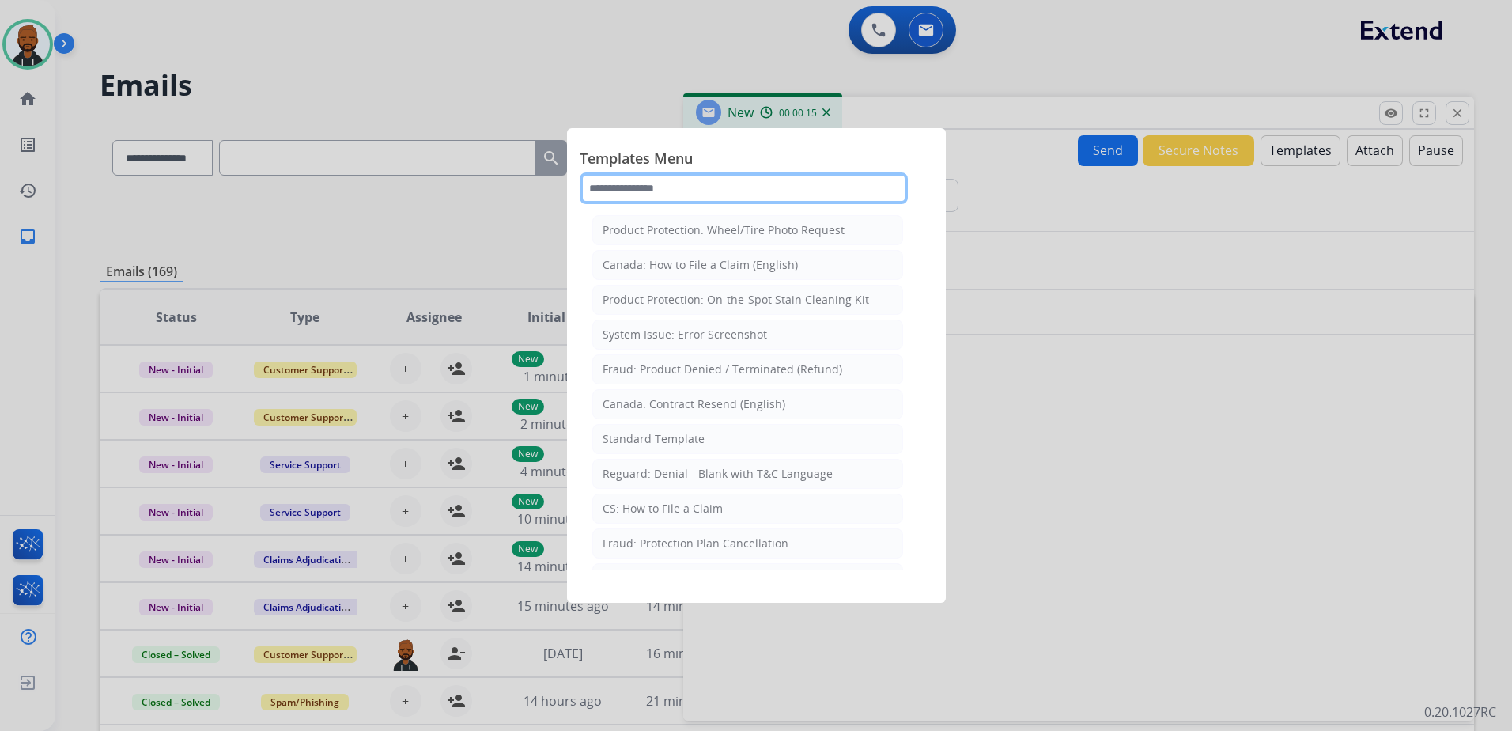
click at [776, 194] on input "text" at bounding box center [744, 188] width 328 height 32
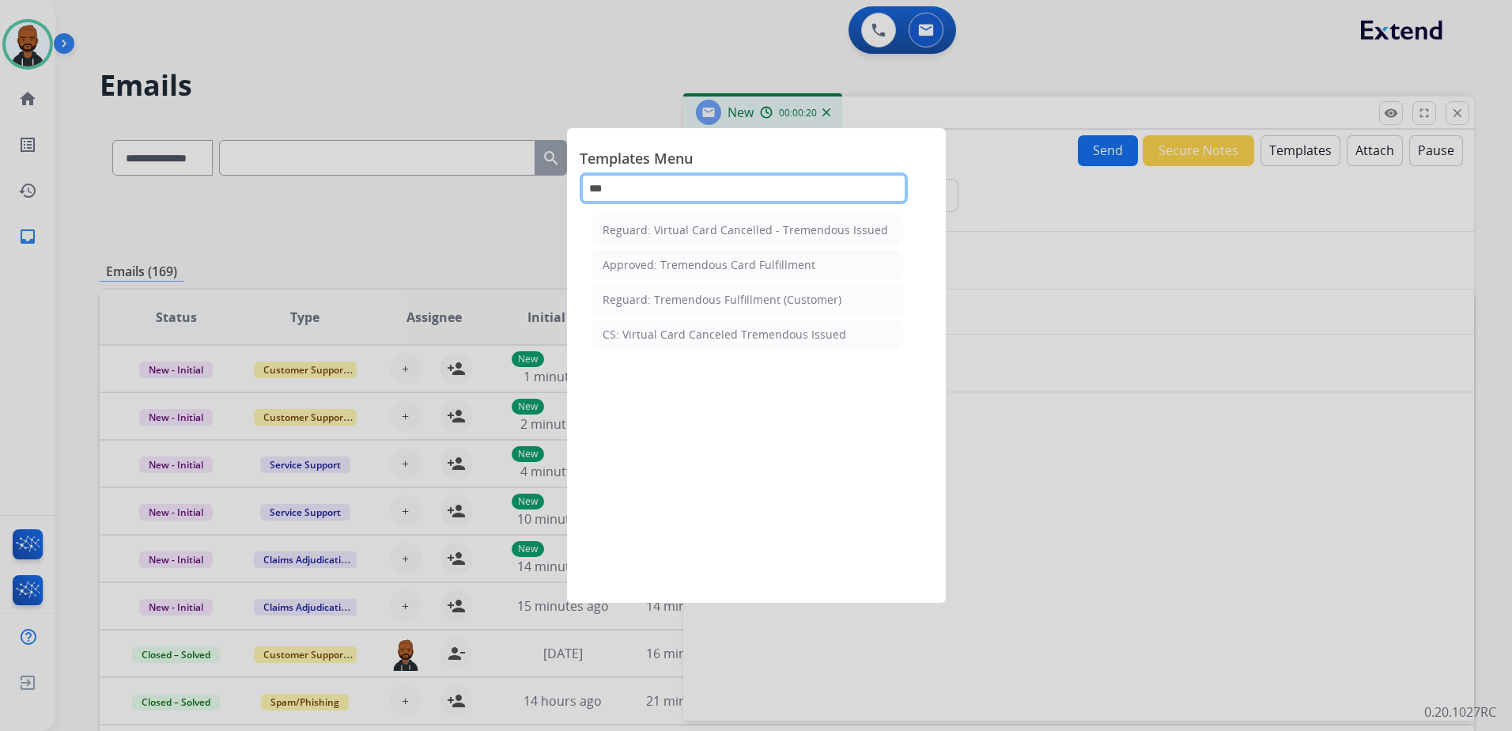
type input "***"
click at [763, 297] on div "Reguard: Tremendous Fulfillment (Customer)" at bounding box center [722, 300] width 239 height 16
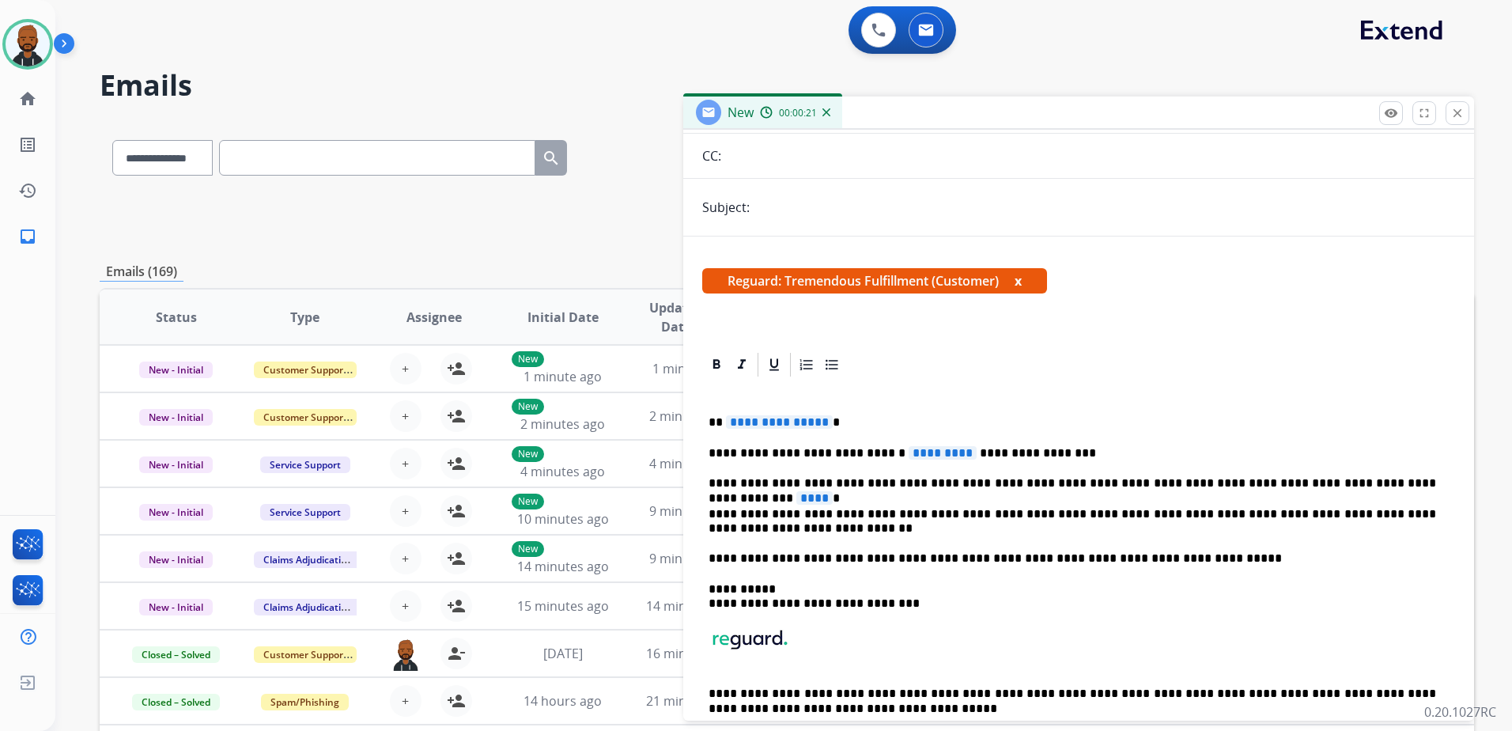
scroll to position [158, 0]
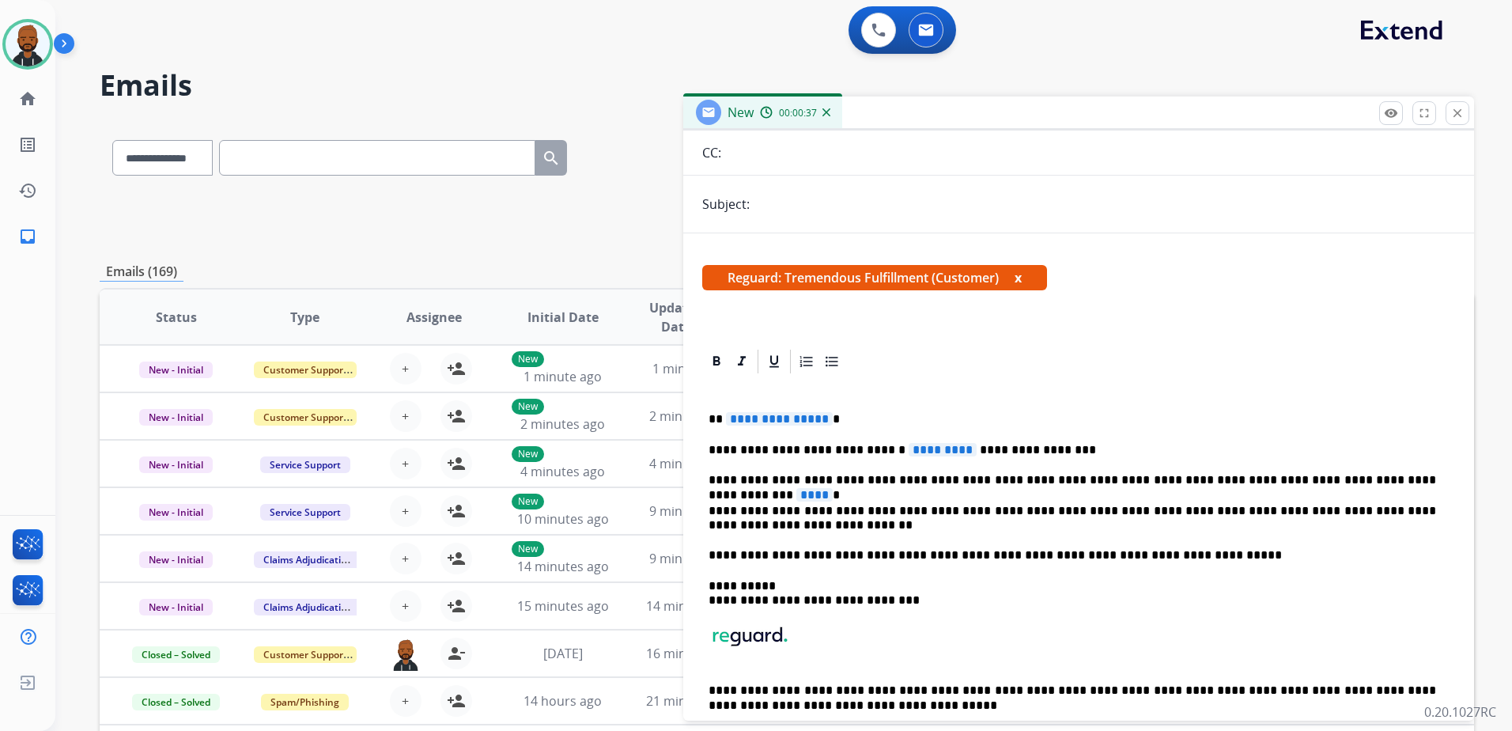
click at [900, 460] on div "**********" at bounding box center [1078, 570] width 753 height 388
click at [909, 448] on span "*********" at bounding box center [943, 449] width 68 height 13
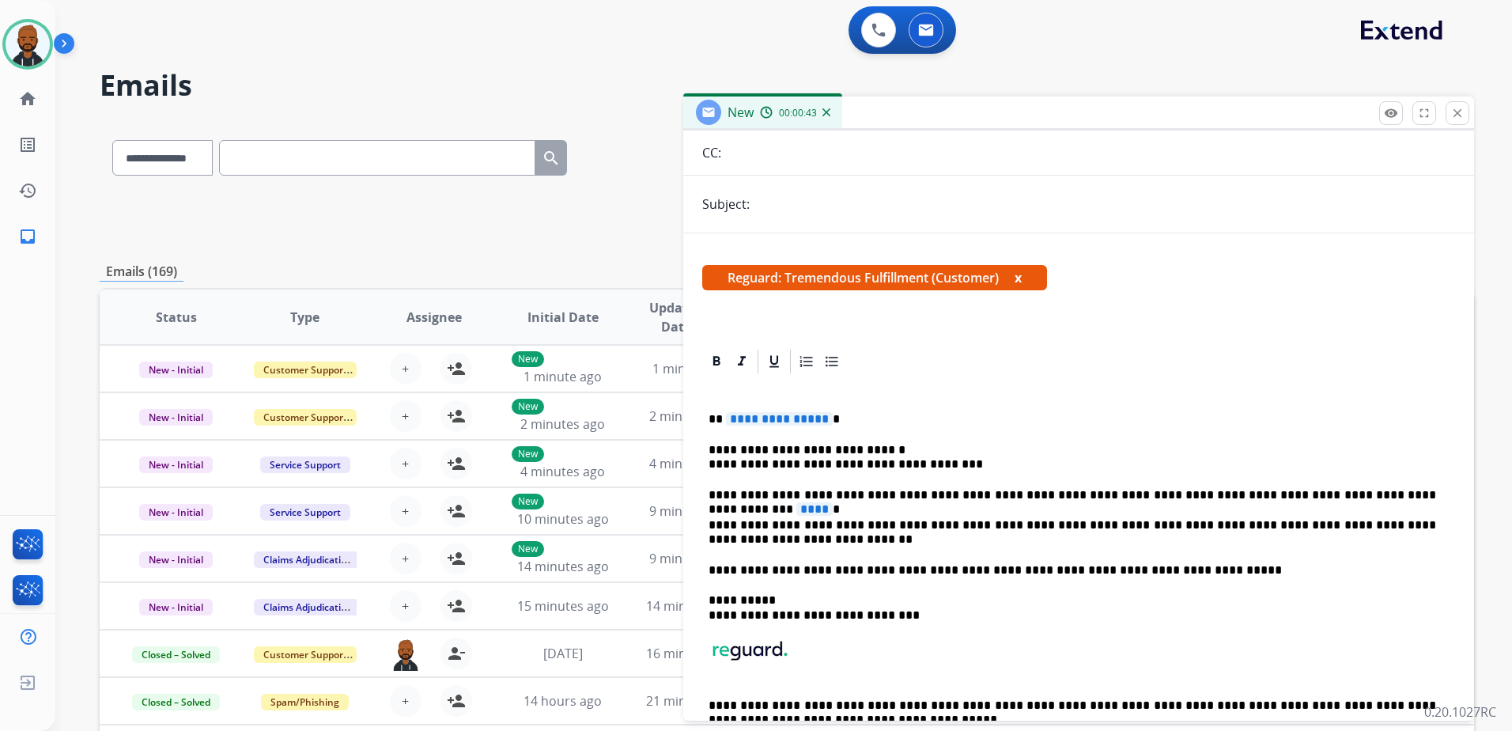
click at [711, 463] on p "**********" at bounding box center [1073, 457] width 728 height 29
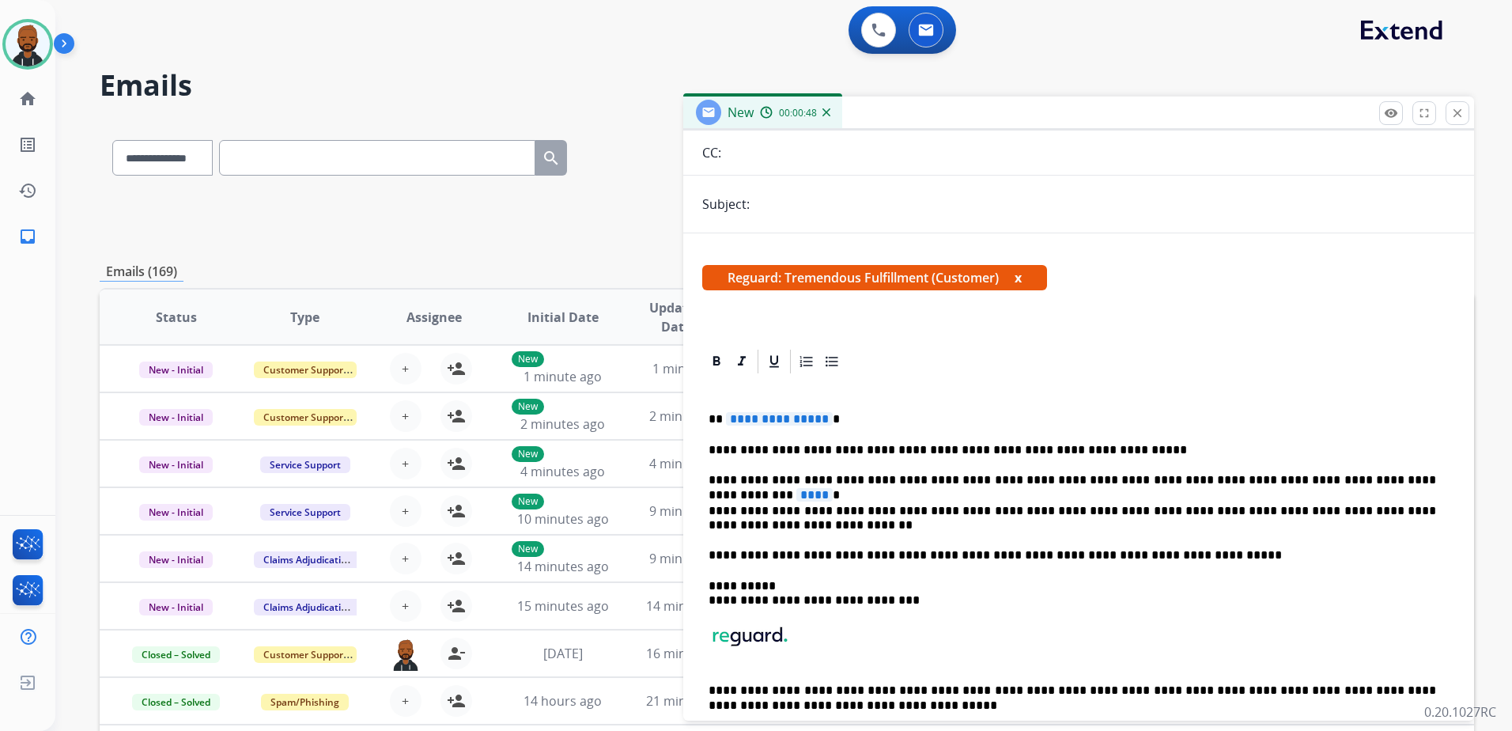
click at [747, 415] on span "**********" at bounding box center [779, 418] width 107 height 13
click at [833, 488] on span "****" at bounding box center [814, 494] width 36 height 13
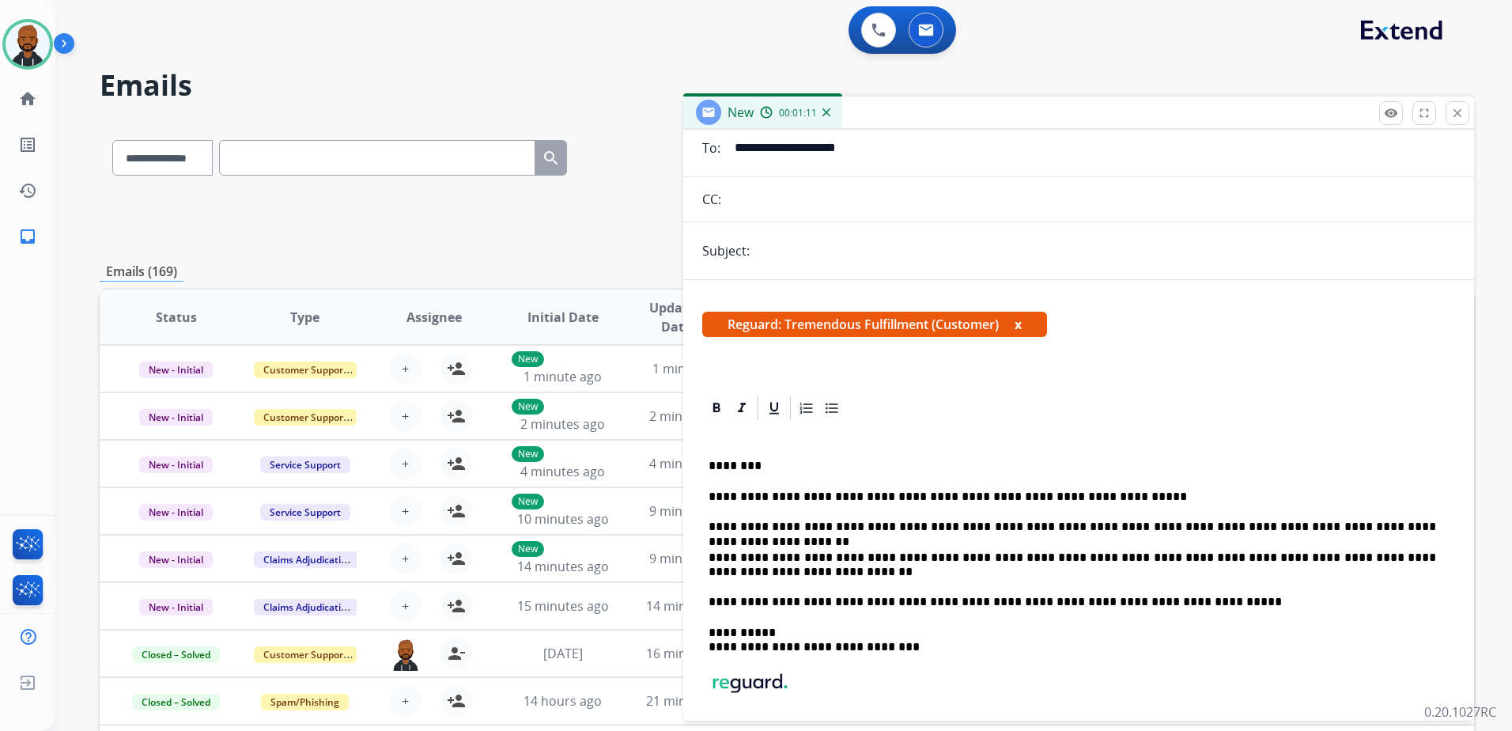
scroll to position [0, 0]
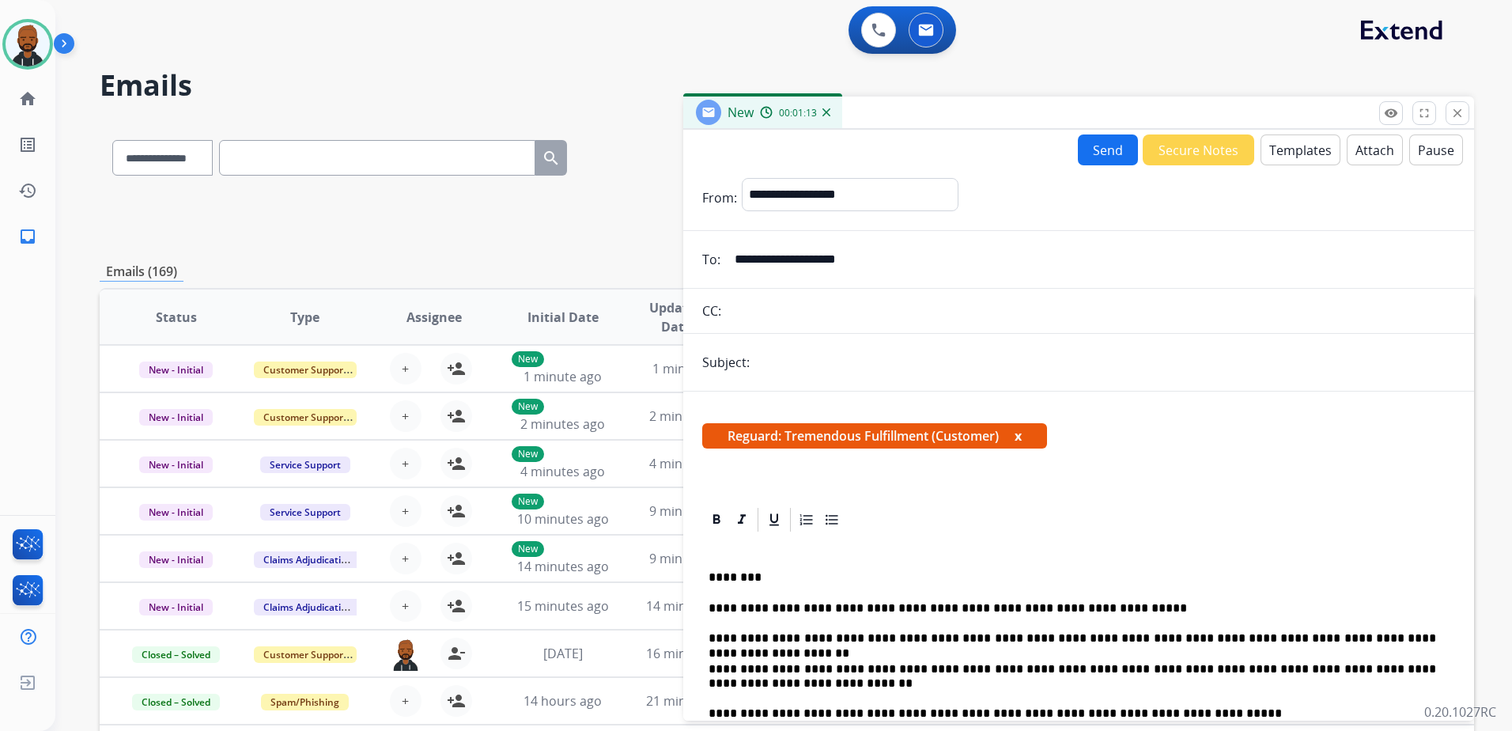
click at [853, 361] on input "text" at bounding box center [1105, 362] width 701 height 32
type input "**********"
click at [1091, 144] on button "Send" at bounding box center [1108, 149] width 60 height 31
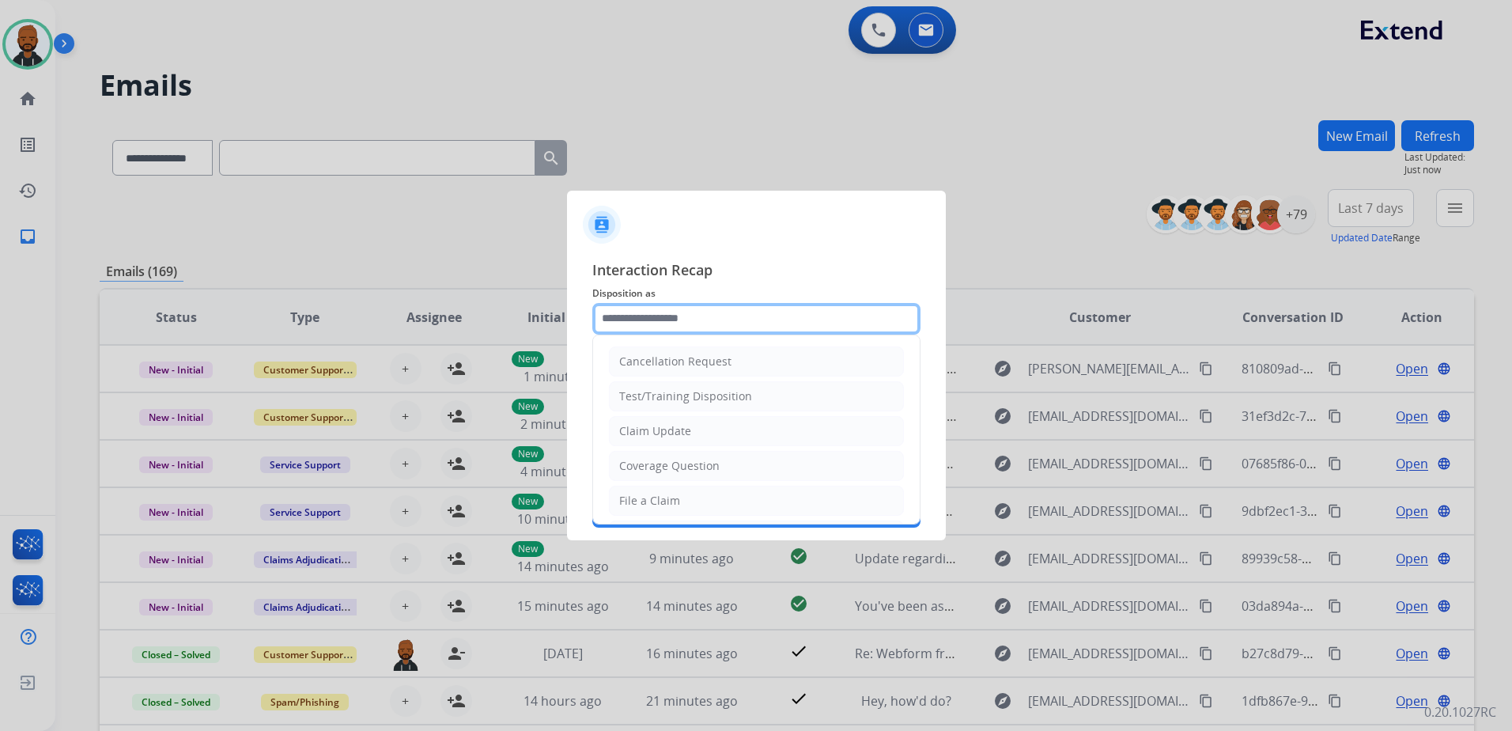
drag, startPoint x: 778, startPoint y: 323, endPoint x: 770, endPoint y: 327, distance: 9.6
click at [776, 324] on input "text" at bounding box center [756, 319] width 328 height 32
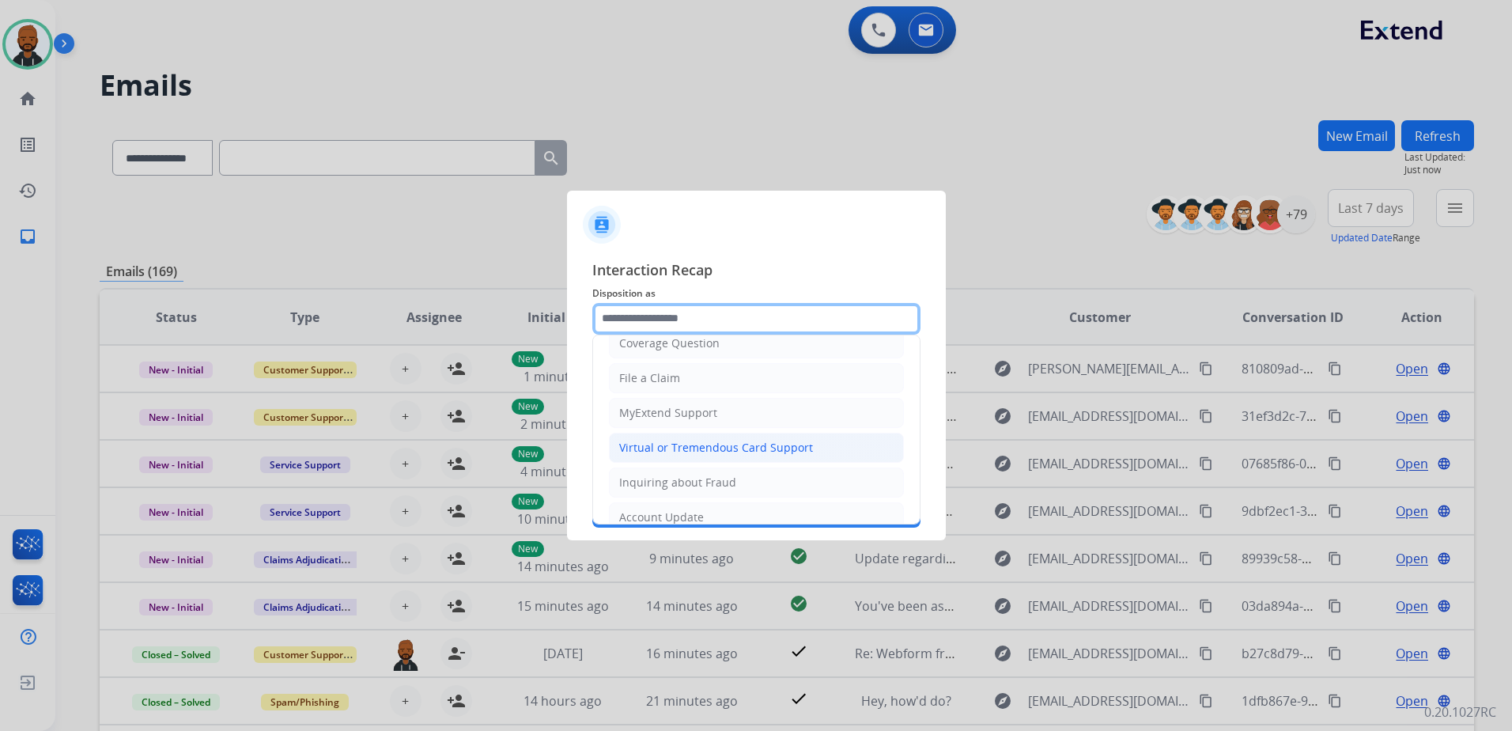
scroll to position [158, 0]
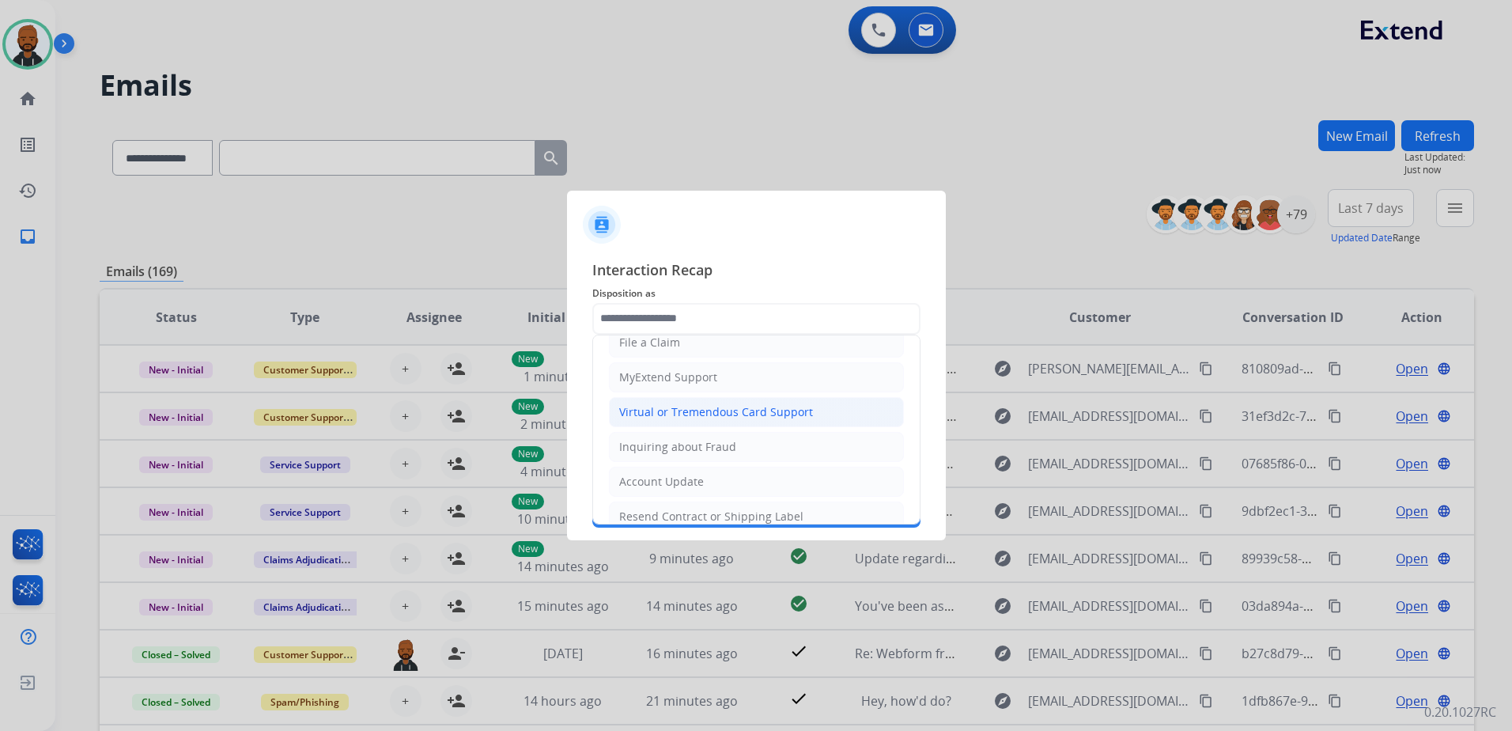
click at [724, 405] on div "Virtual or Tremendous Card Support" at bounding box center [716, 412] width 194 height 16
type input "**********"
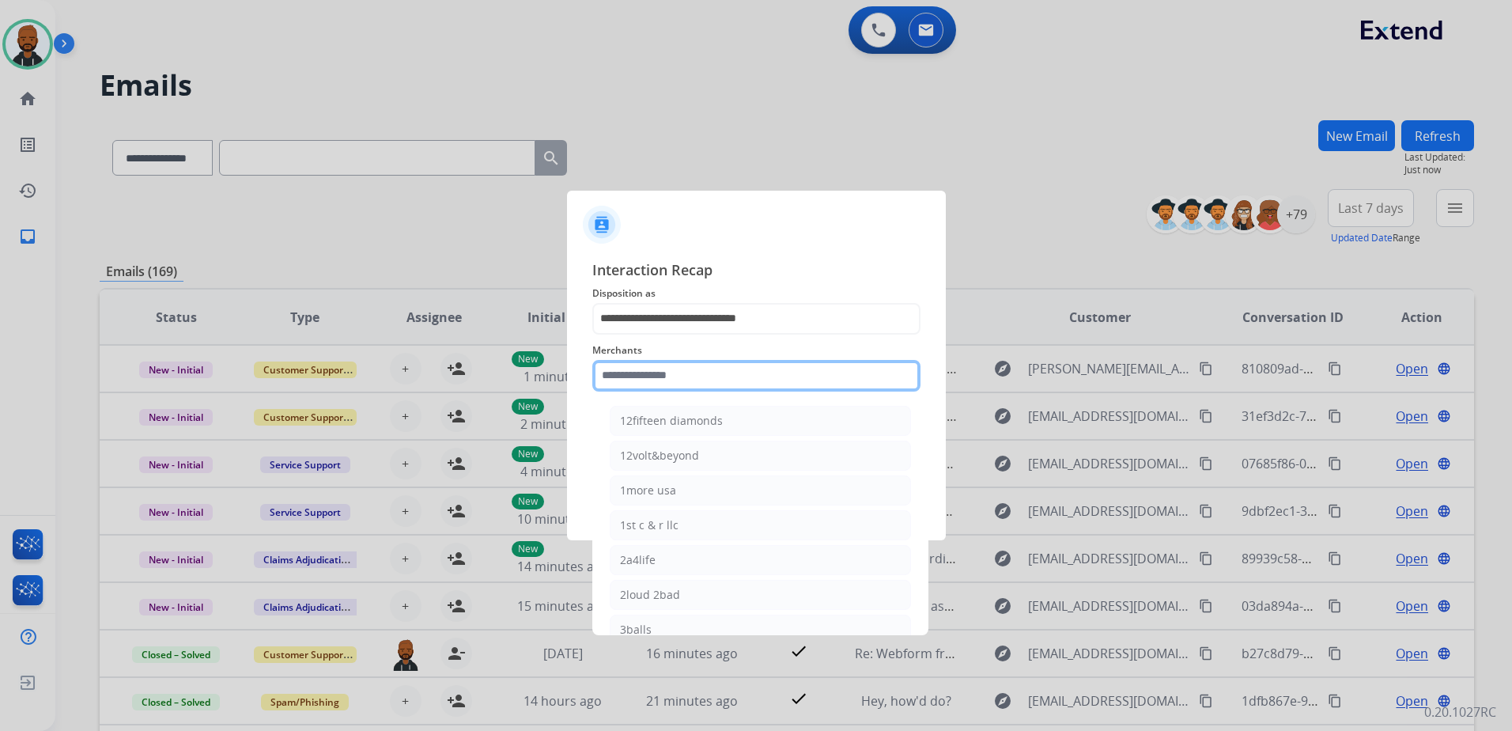
click at [727, 386] on input "text" at bounding box center [756, 376] width 328 height 32
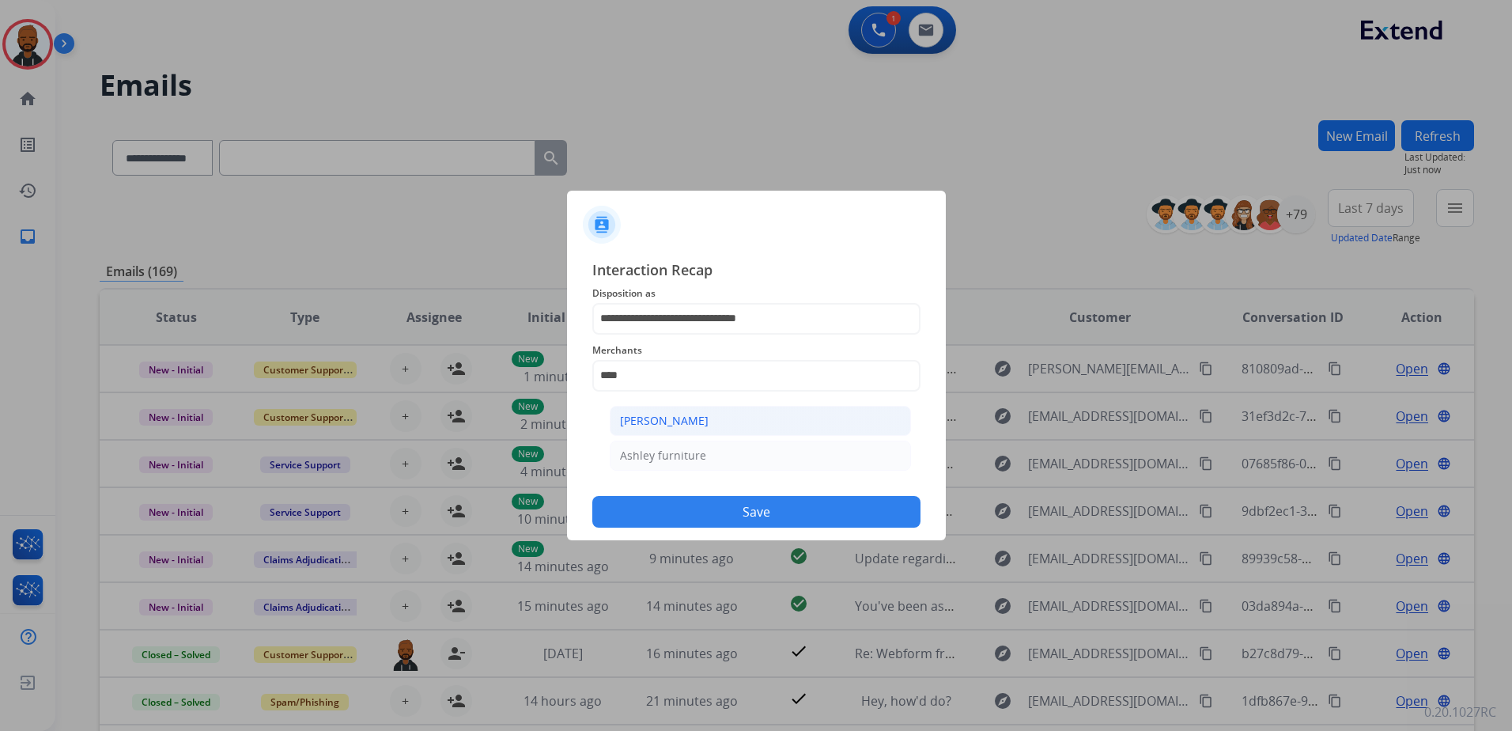
click at [770, 417] on li "Ashley - Reguard" at bounding box center [760, 421] width 301 height 30
type input "**********"
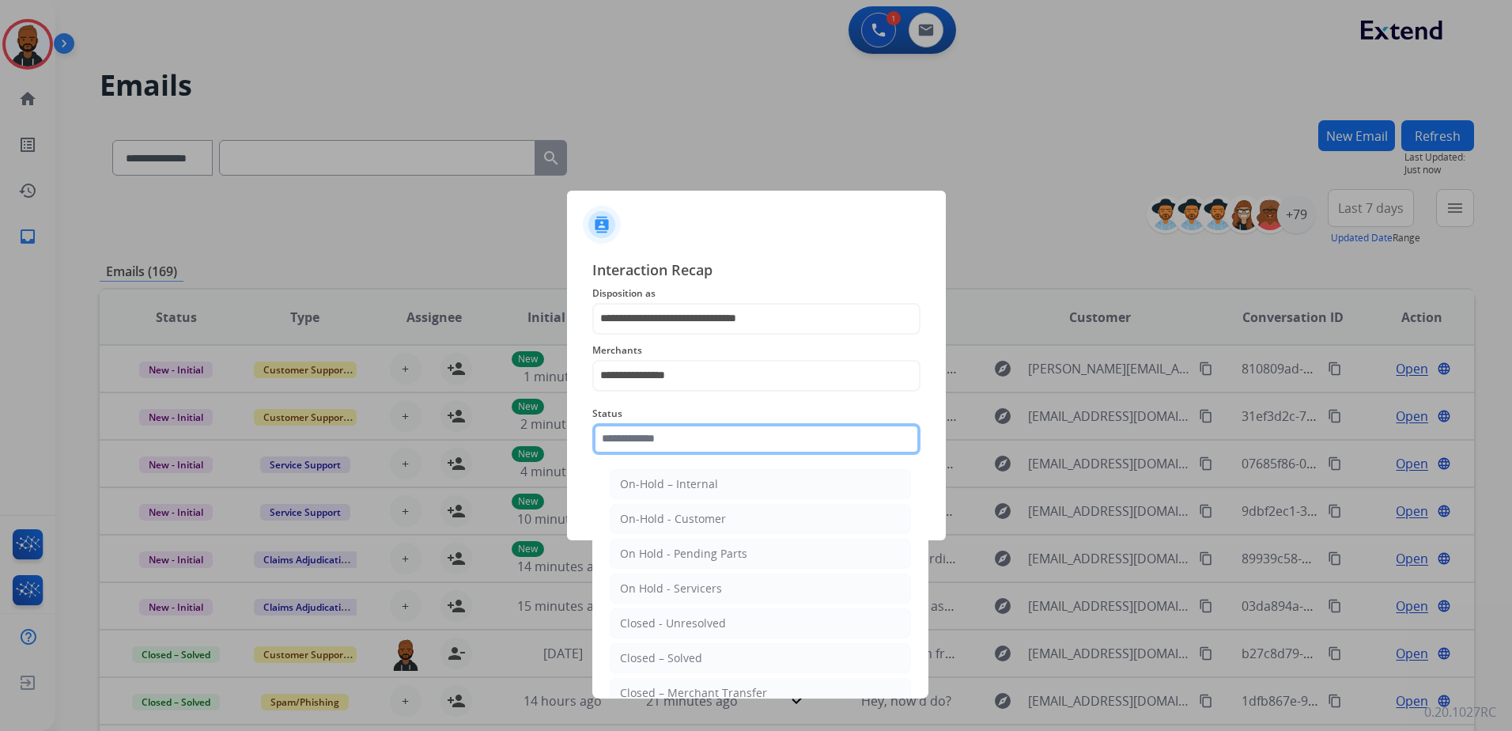
click at [769, 444] on input "text" at bounding box center [756, 439] width 328 height 32
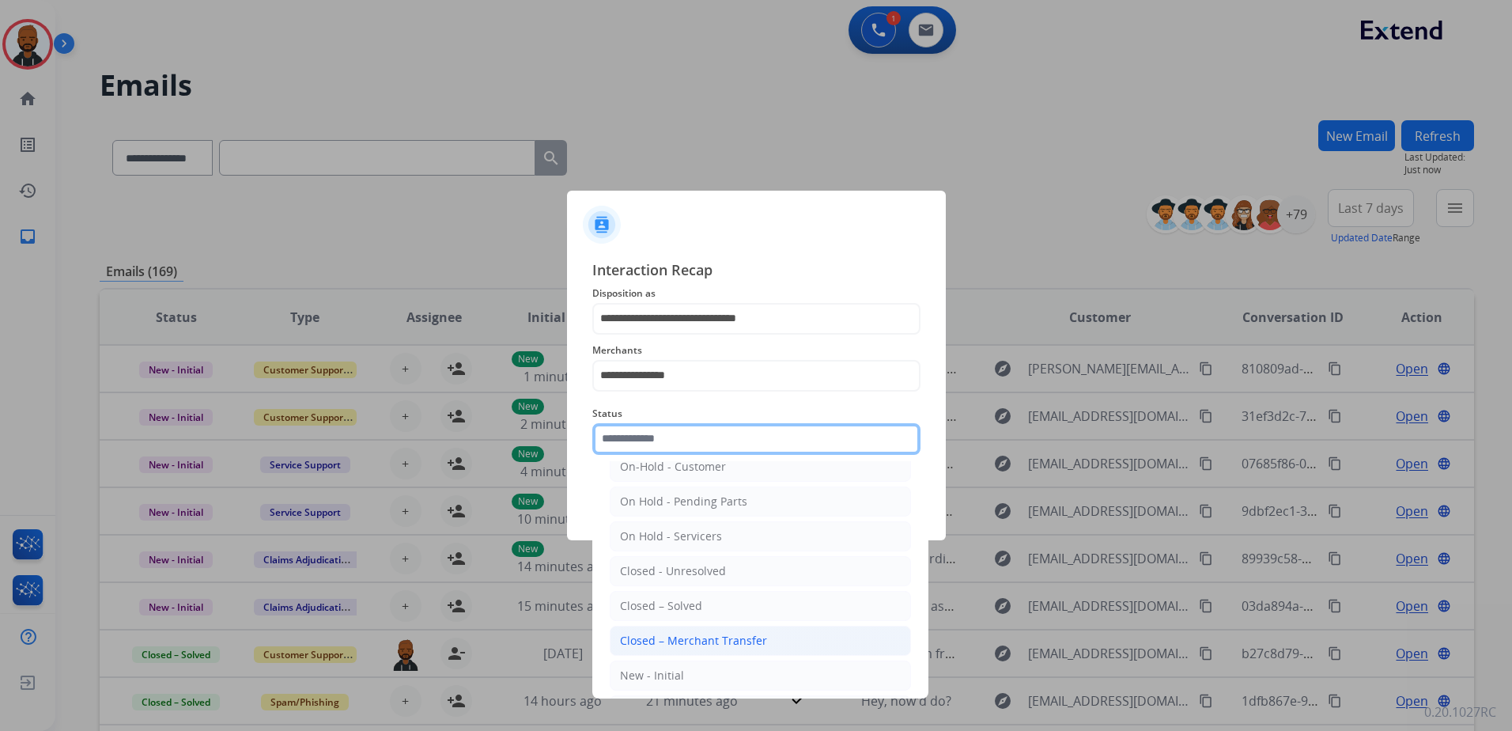
scroll to position [79, 0]
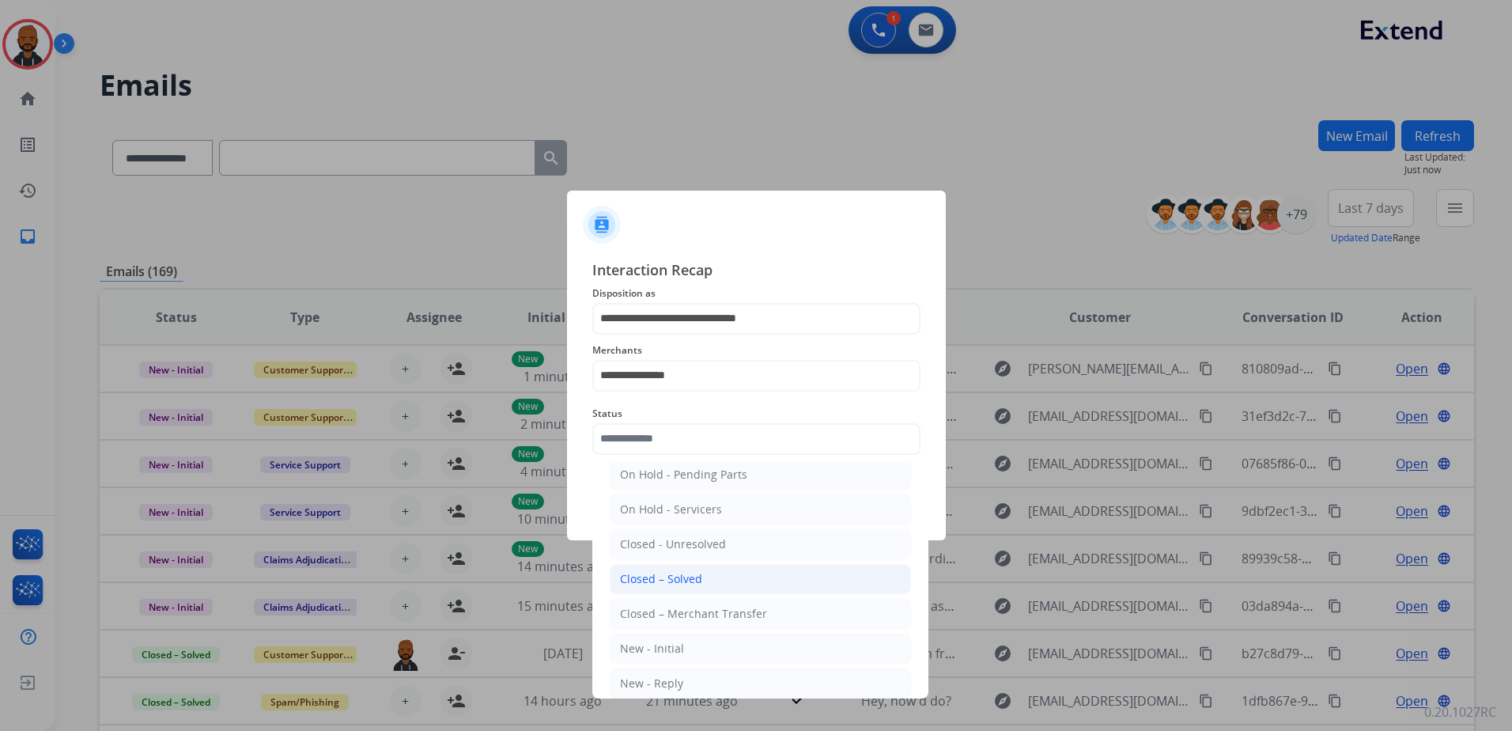
click at [719, 573] on li "Closed – Solved" at bounding box center [760, 579] width 301 height 30
type input "**********"
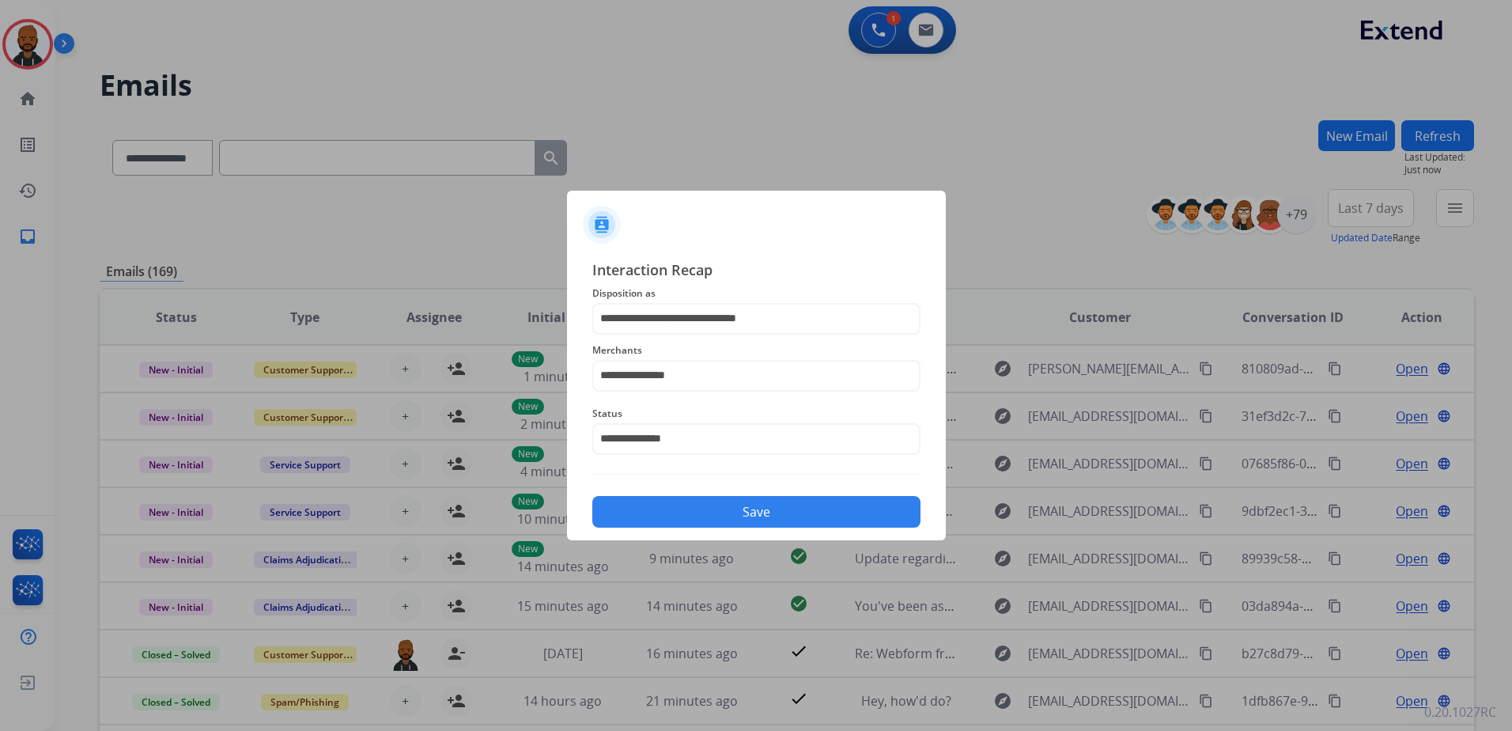
click at [784, 510] on button "Save" at bounding box center [756, 512] width 328 height 32
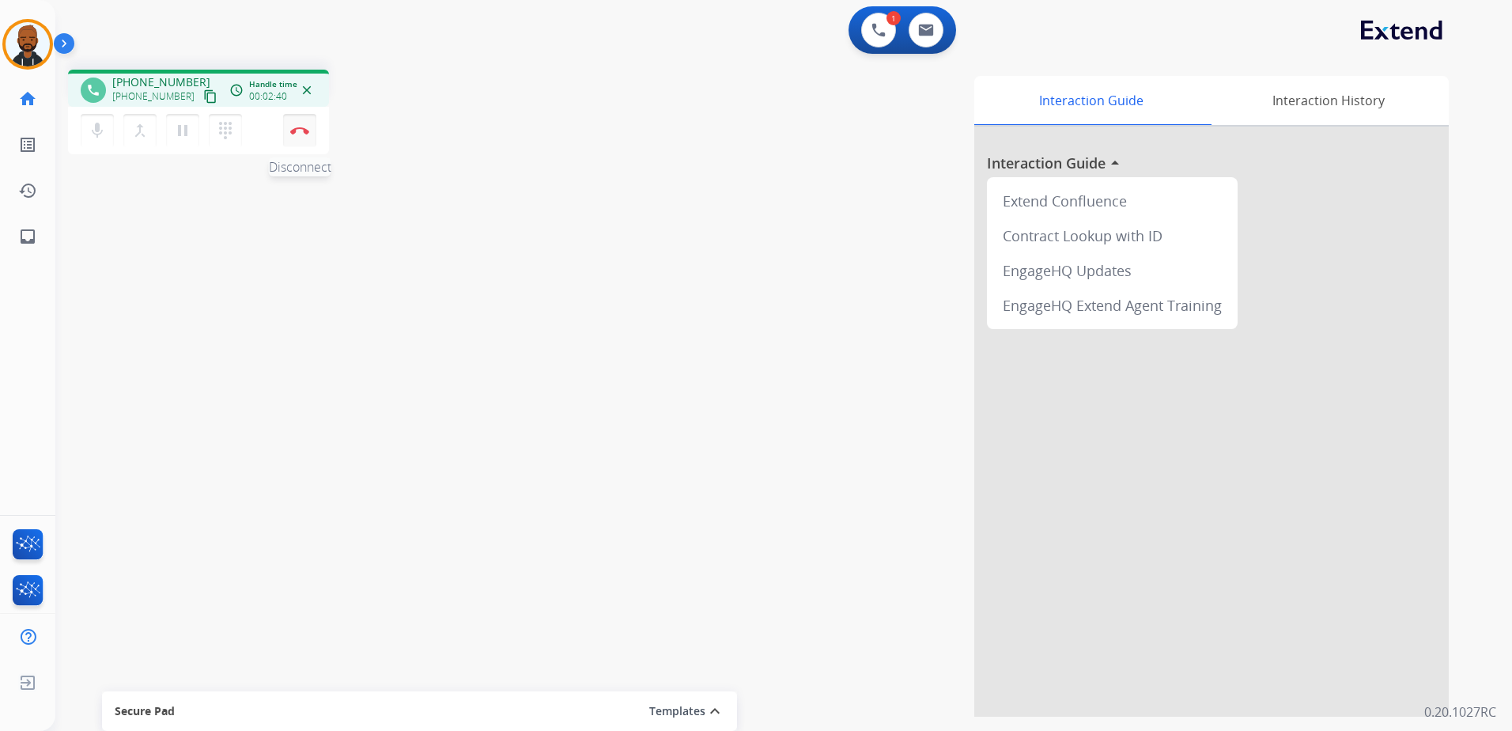
click at [301, 131] on img at bounding box center [299, 131] width 19 height 8
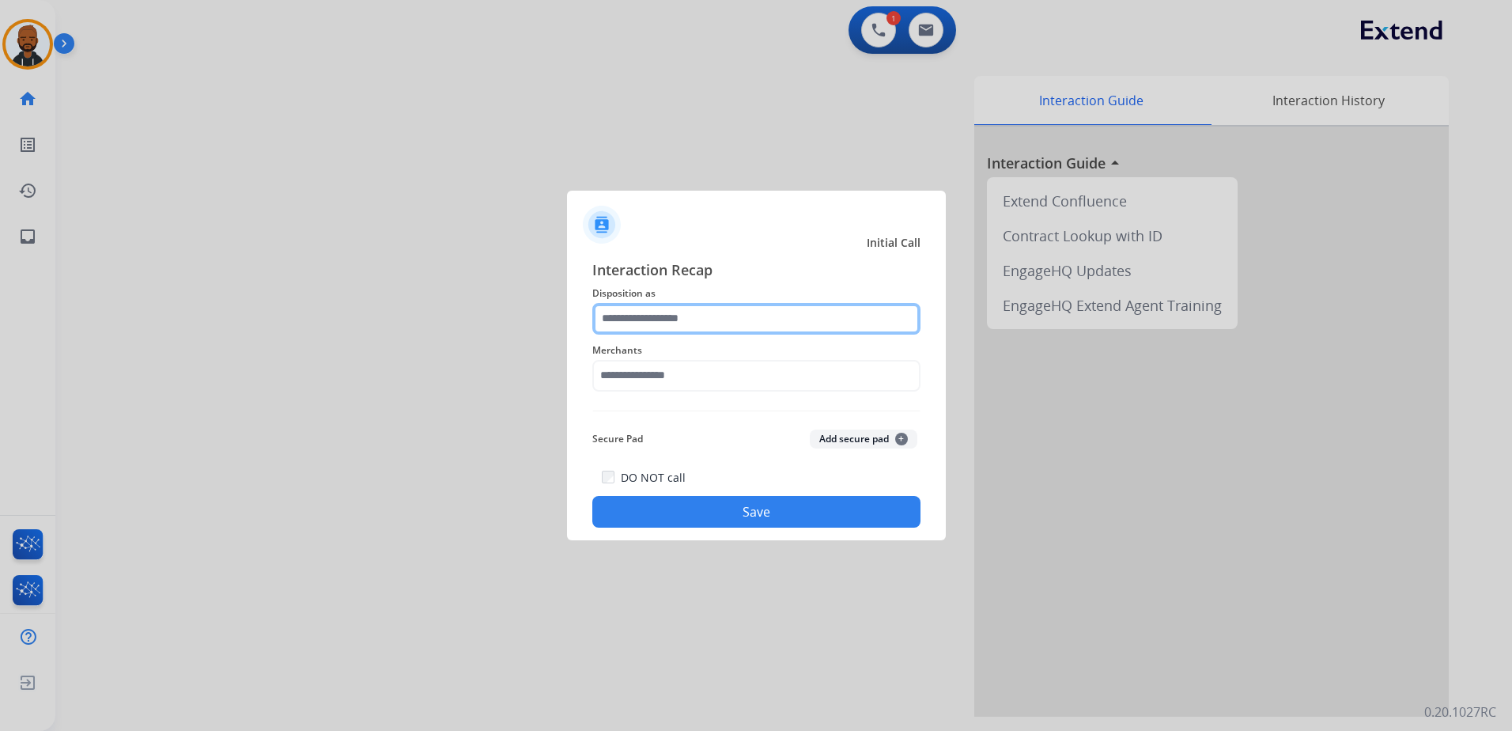
click at [717, 329] on input "text" at bounding box center [756, 319] width 328 height 32
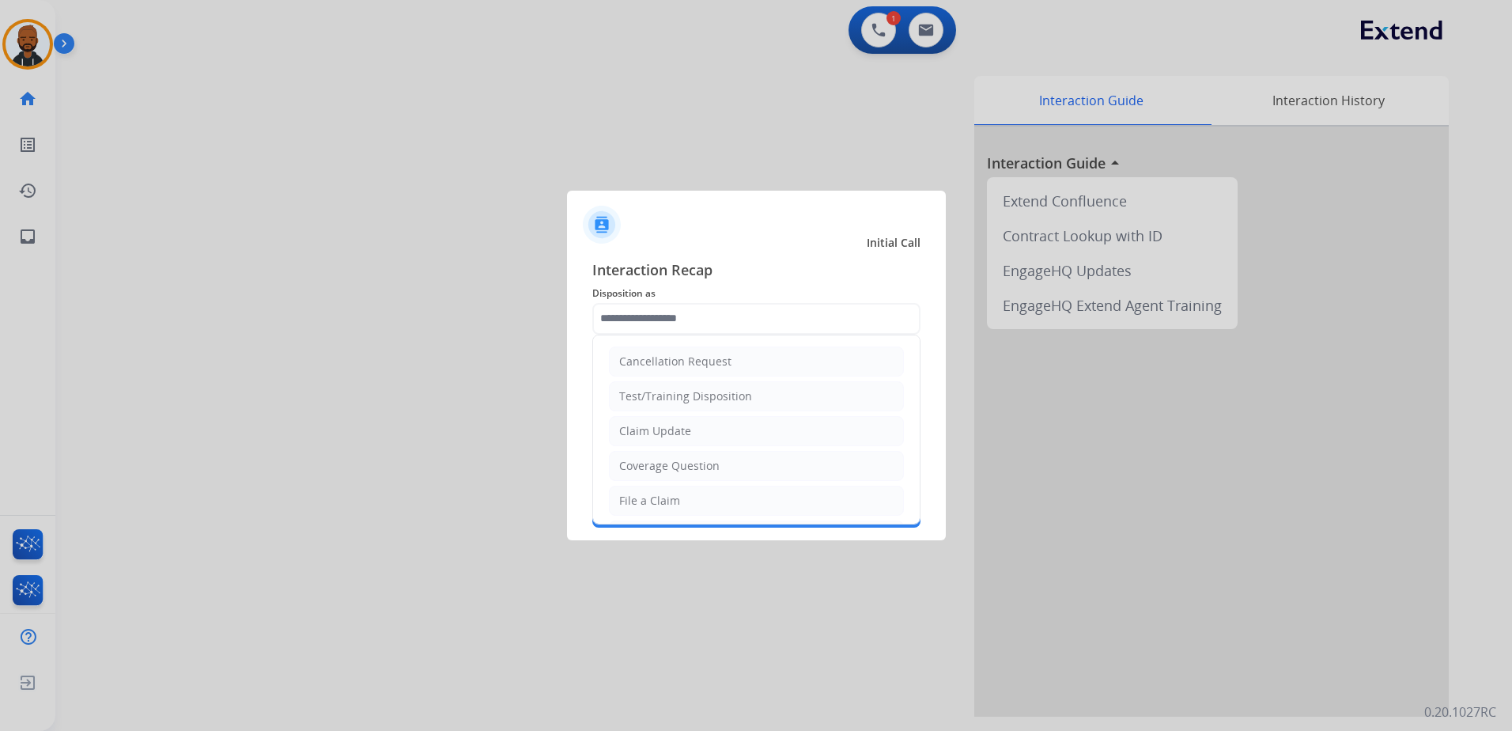
click at [683, 490] on li "File a Claim" at bounding box center [756, 501] width 295 height 30
type input "**********"
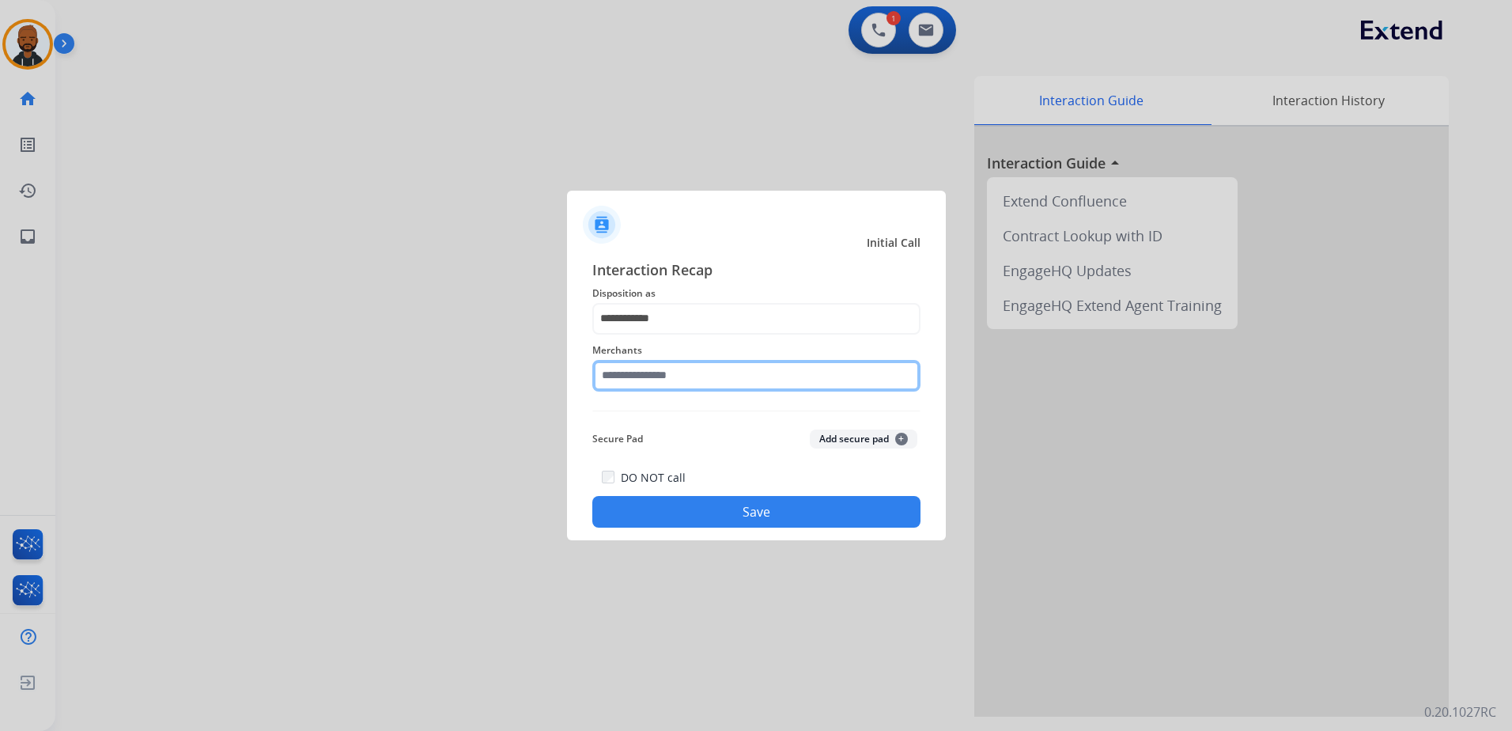
click at [705, 380] on input "text" at bounding box center [756, 376] width 328 height 32
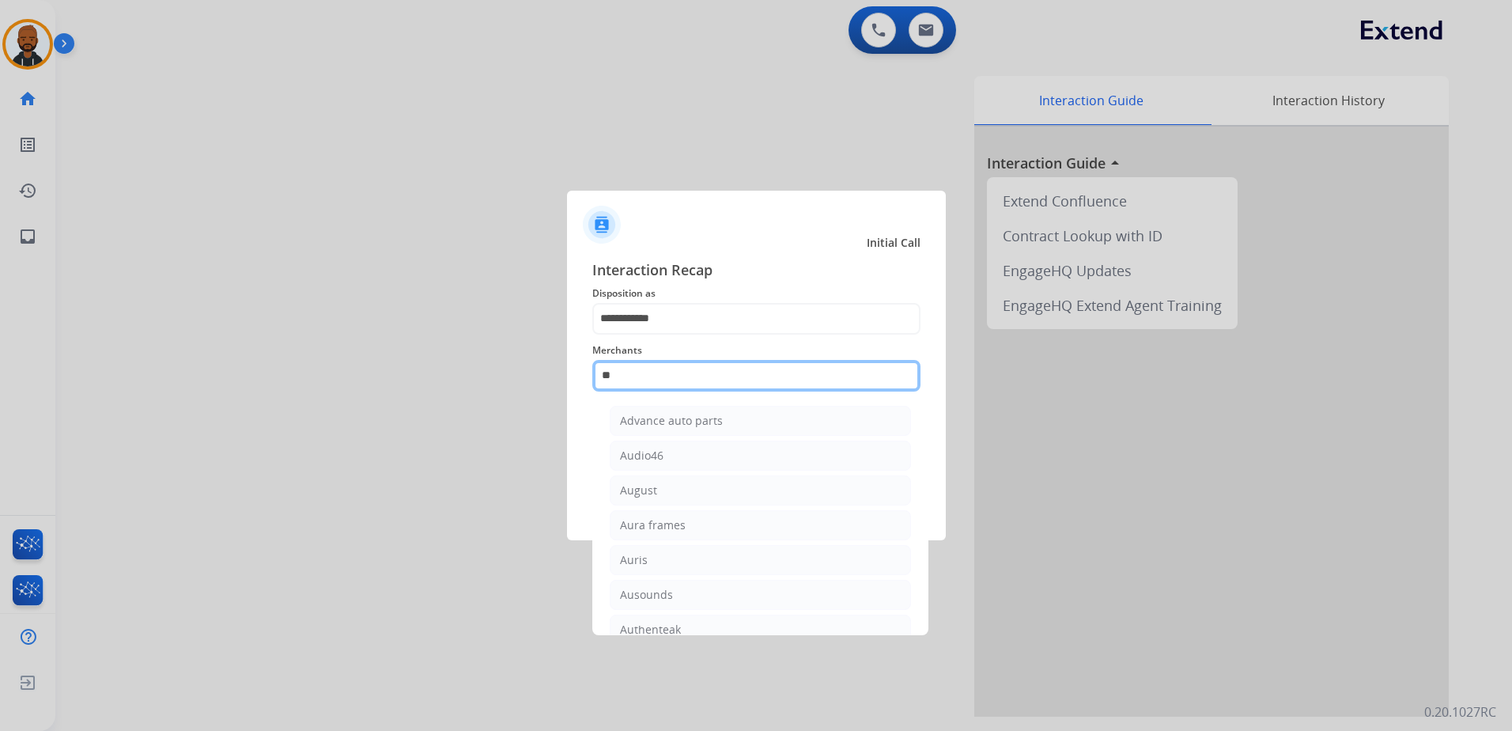
type input "*"
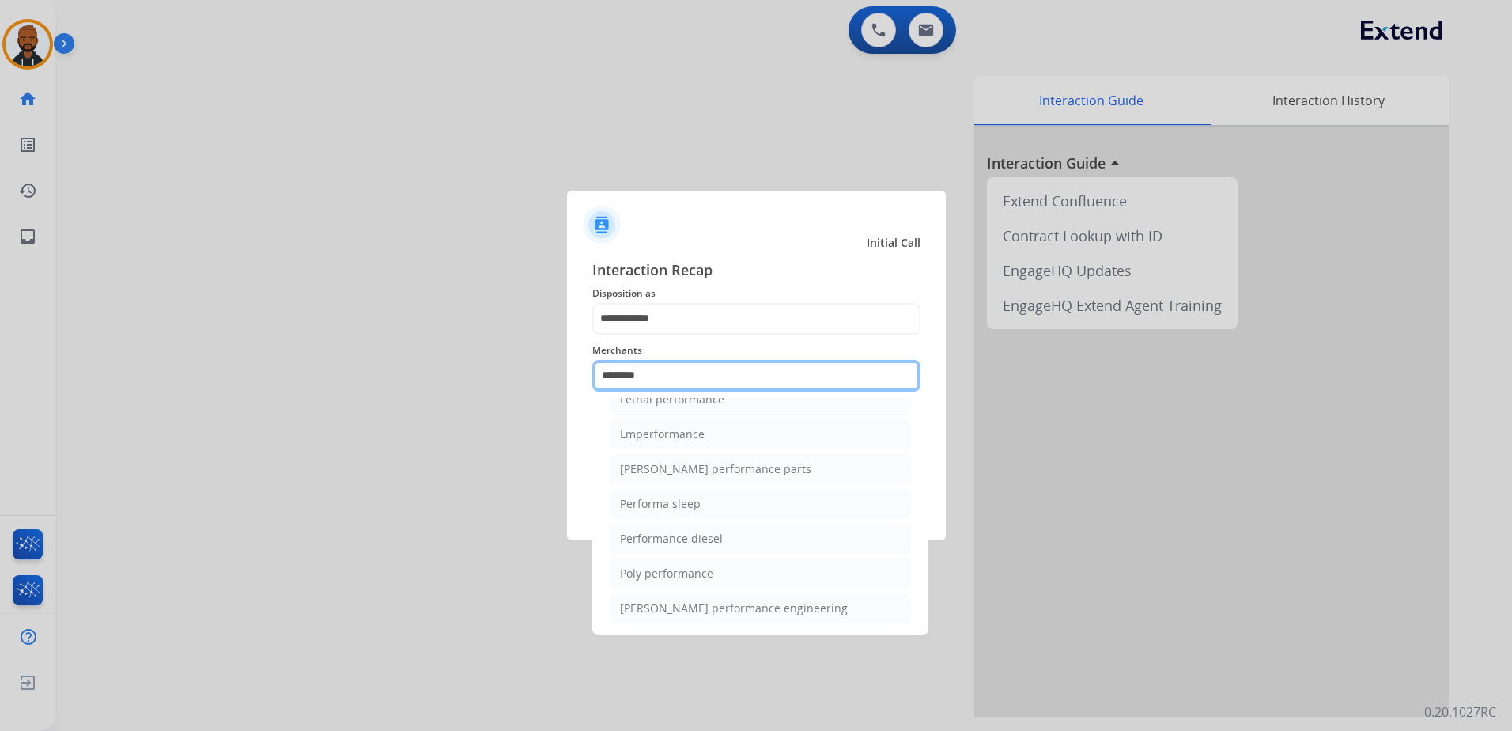
scroll to position [130, 0]
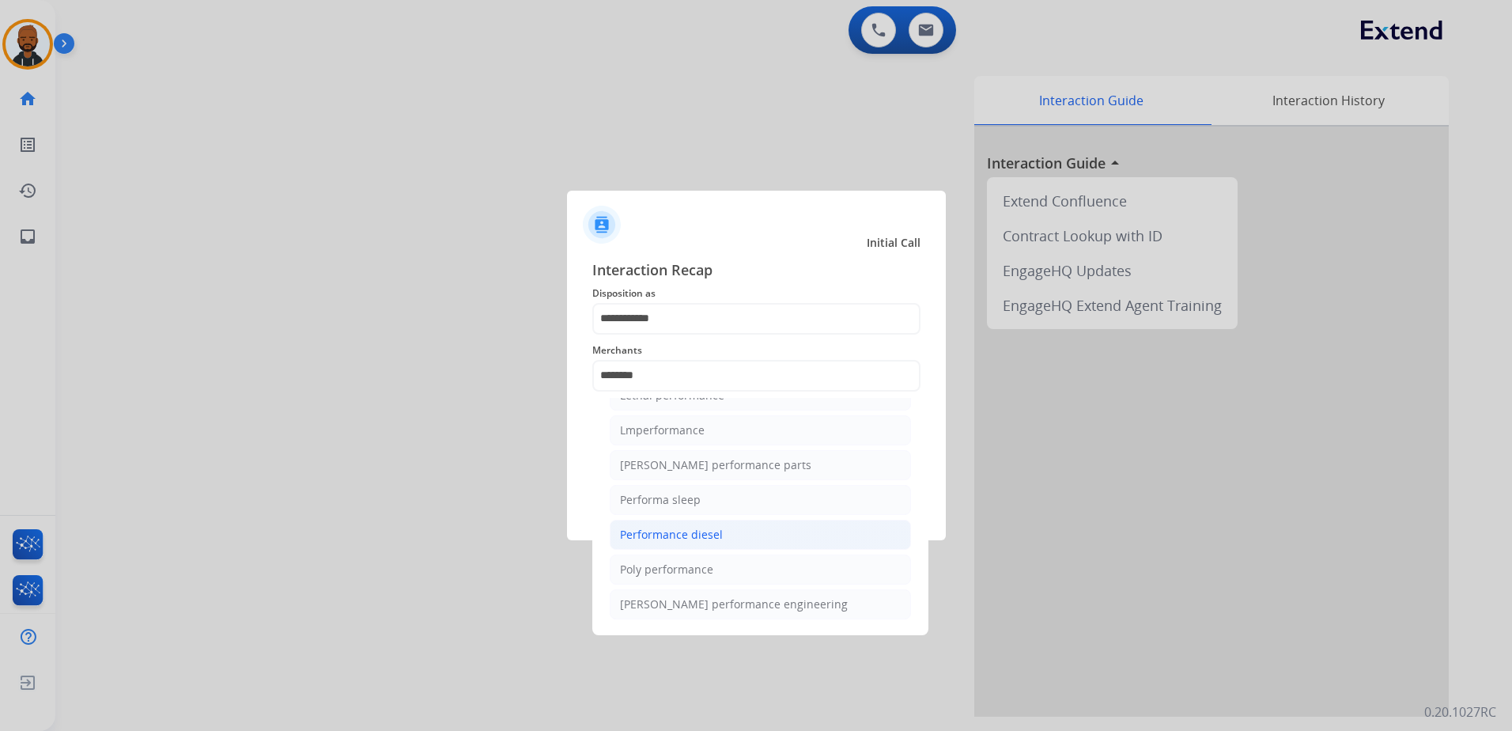
click at [726, 533] on li "Performance diesel" at bounding box center [760, 535] width 301 height 30
type input "**********"
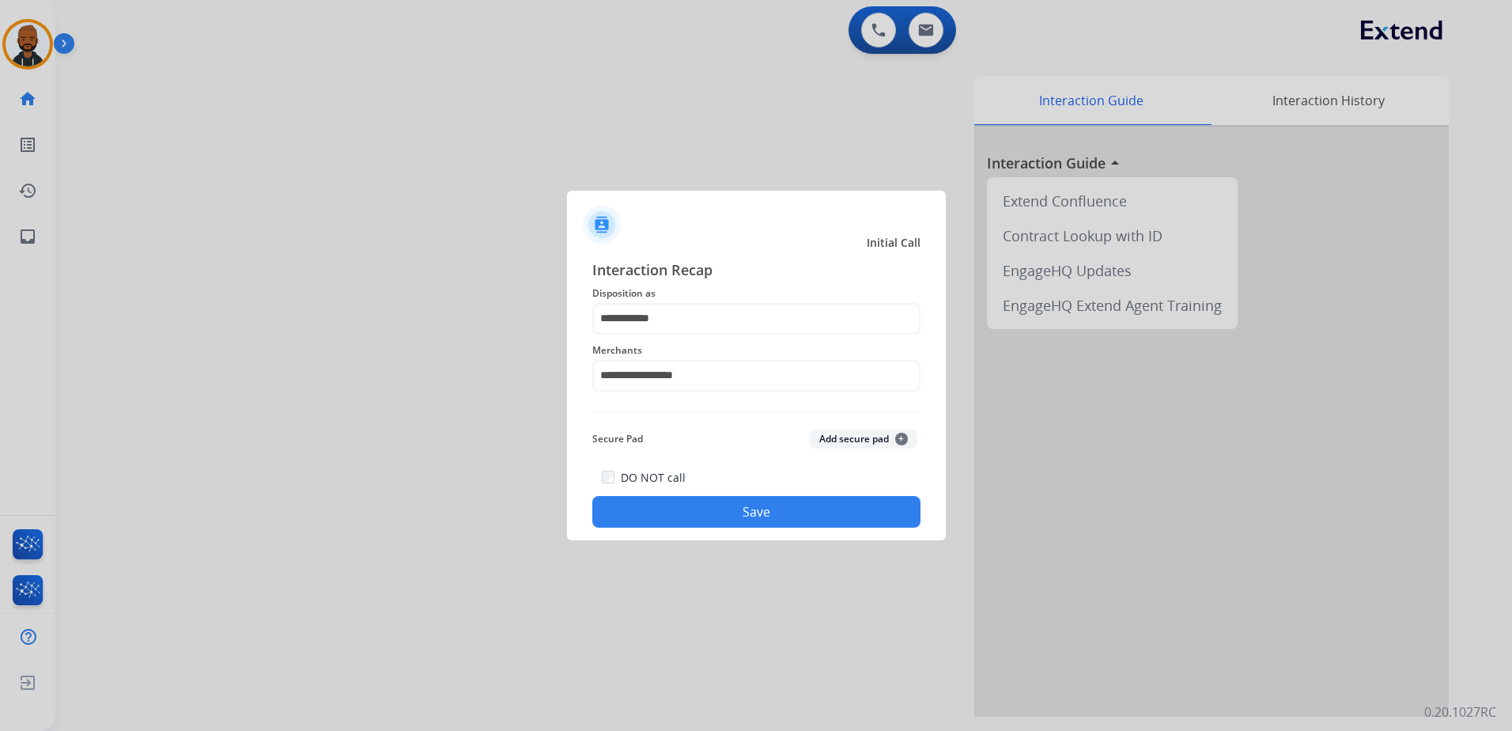
click at [822, 509] on button "Save" at bounding box center [756, 512] width 328 height 32
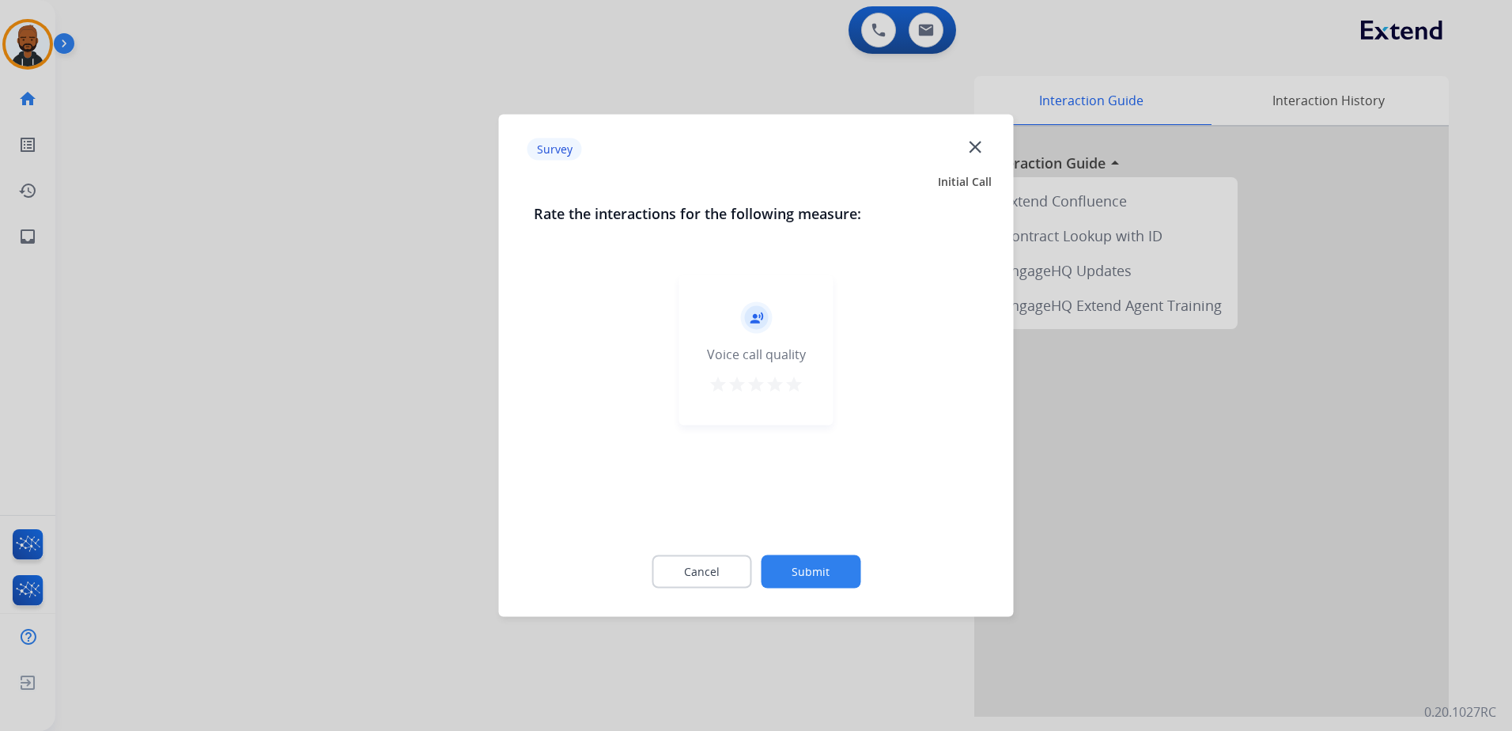
click at [811, 385] on div "record_voice_over Voice call quality star star star star star" at bounding box center [756, 350] width 154 height 150
click at [792, 407] on div "record_voice_over Voice call quality star star star star star" at bounding box center [756, 350] width 154 height 150
click at [796, 385] on mat-icon "star" at bounding box center [794, 384] width 19 height 19
click at [819, 583] on button "Submit" at bounding box center [811, 571] width 100 height 33
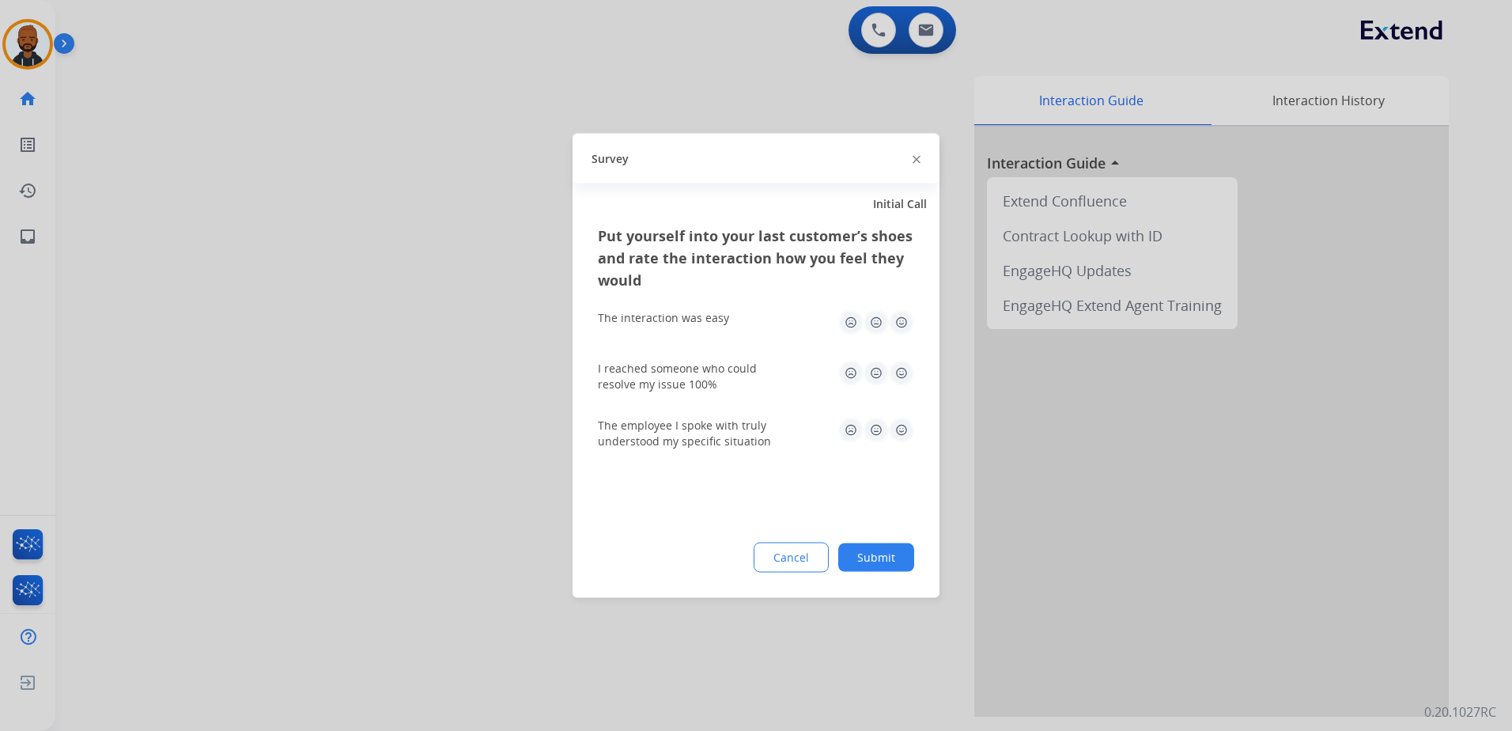
click at [899, 331] on img at bounding box center [901, 322] width 25 height 25
click at [901, 373] on img at bounding box center [901, 373] width 25 height 25
click at [899, 433] on img at bounding box center [901, 430] width 25 height 25
click at [891, 560] on button "Submit" at bounding box center [876, 557] width 76 height 28
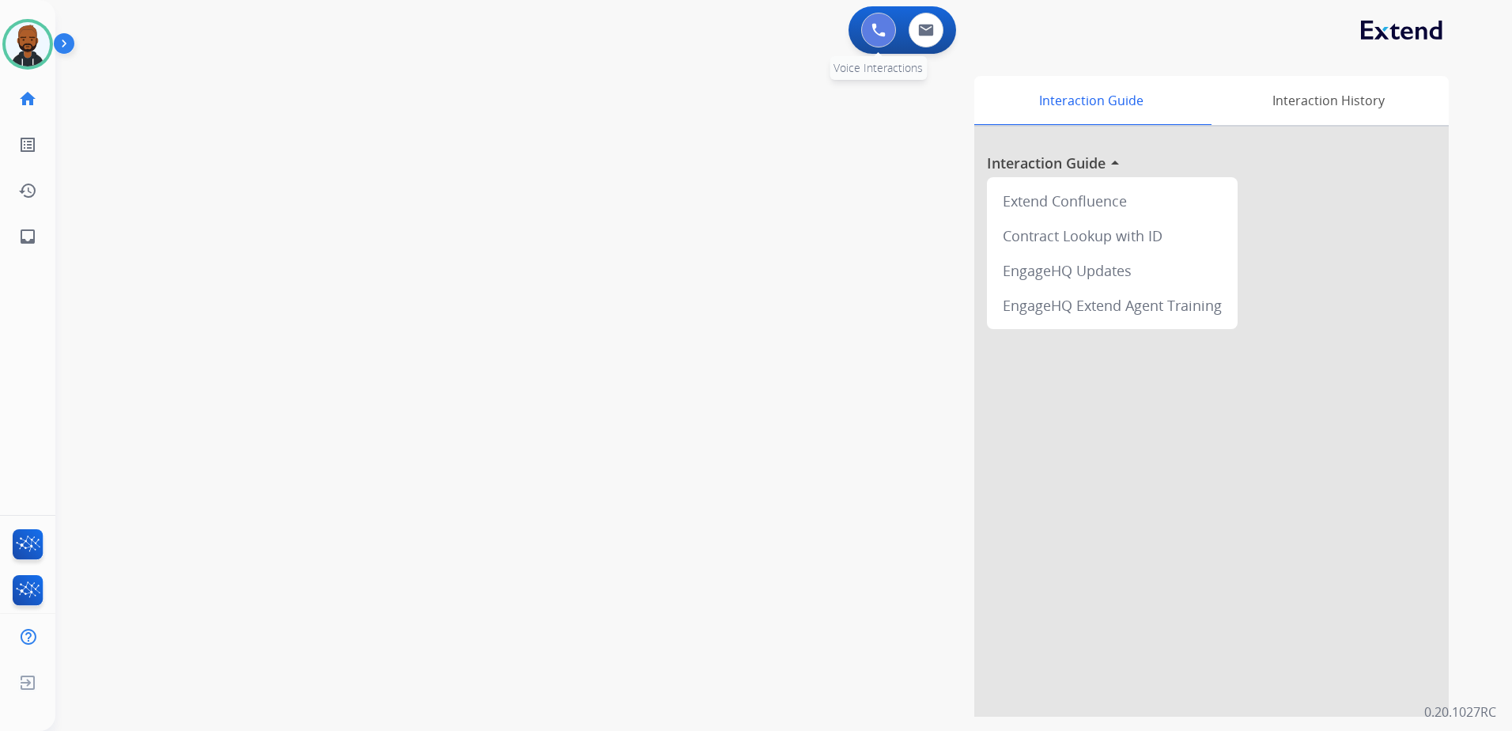
click at [883, 34] on button at bounding box center [878, 30] width 35 height 35
click at [865, 35] on button at bounding box center [878, 30] width 35 height 35
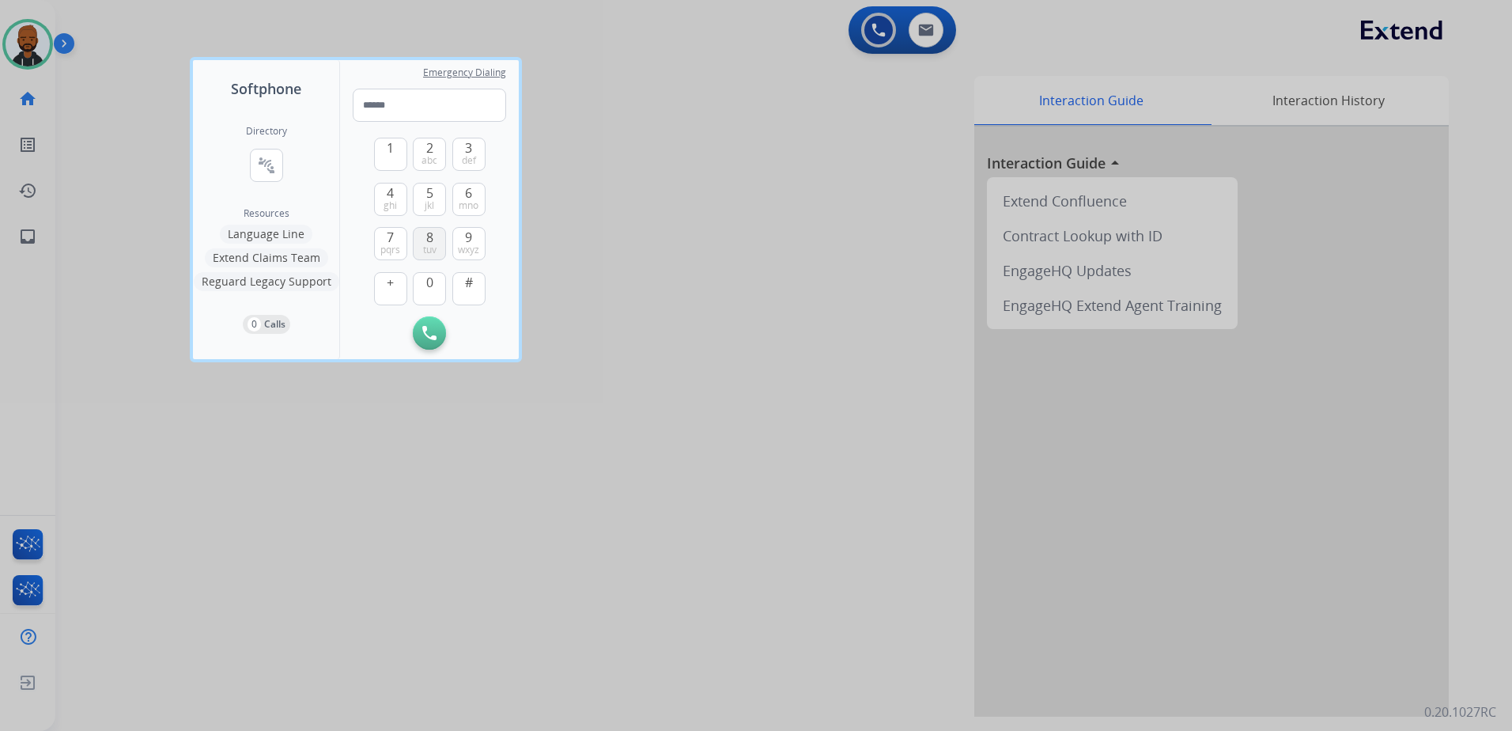
click at [432, 230] on span "8" at bounding box center [429, 237] width 7 height 19
click at [430, 277] on span "0" at bounding box center [429, 282] width 7 height 19
click at [396, 194] on button "4 ghi" at bounding box center [390, 199] width 33 height 33
click at [389, 224] on div "1 2 abc 3 def 4 ghi 5 jkl 6 mno 7 pqrs 8 tuv 9 wxyz + 0 #" at bounding box center [430, 219] width 112 height 195
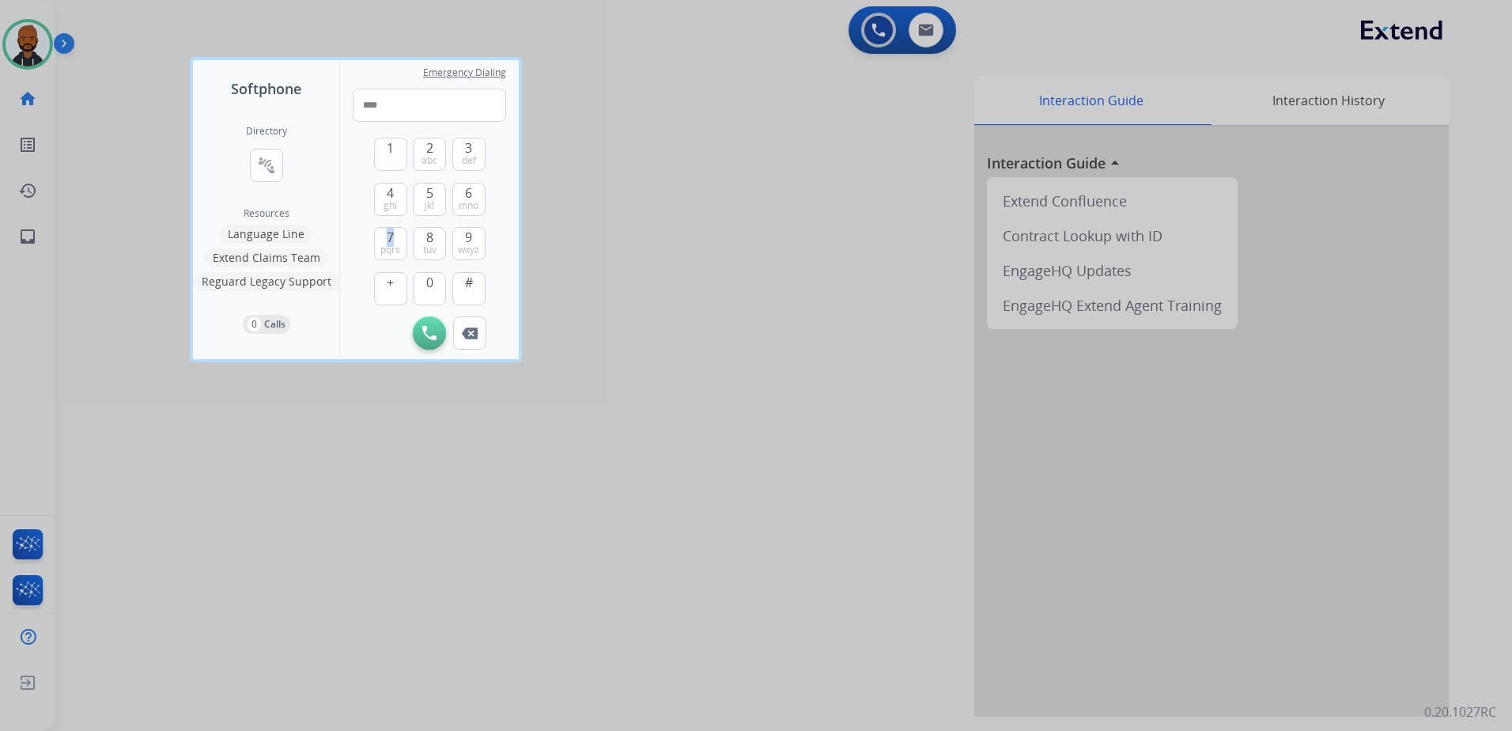
click at [389, 225] on div "1 2 abc 3 def 4 ghi 5 jkl 6 mno 7 pqrs 8 tuv 9 wxyz + 0 #" at bounding box center [430, 219] width 112 height 195
drag, startPoint x: 389, startPoint y: 225, endPoint x: 389, endPoint y: 235, distance: 10.3
click at [389, 235] on span "7" at bounding box center [390, 237] width 7 height 19
drag, startPoint x: 389, startPoint y: 235, endPoint x: 426, endPoint y: 287, distance: 63.6
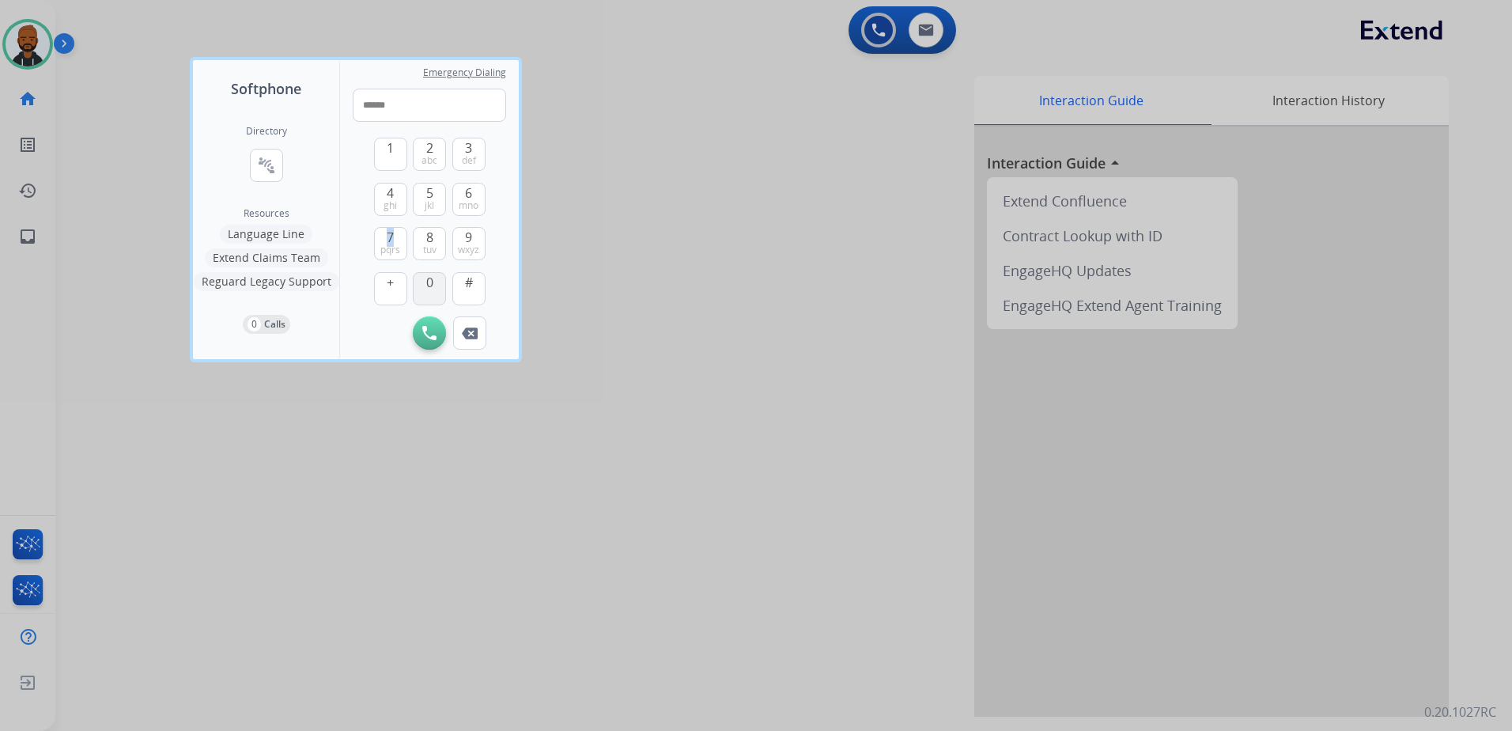
click at [426, 287] on span "0" at bounding box center [429, 282] width 7 height 19
click at [425, 287] on button "0" at bounding box center [429, 288] width 33 height 33
click at [465, 244] on span "wxyz" at bounding box center [468, 250] width 21 height 13
click at [395, 232] on button "7 pqrs" at bounding box center [390, 243] width 33 height 33
type input "**********"
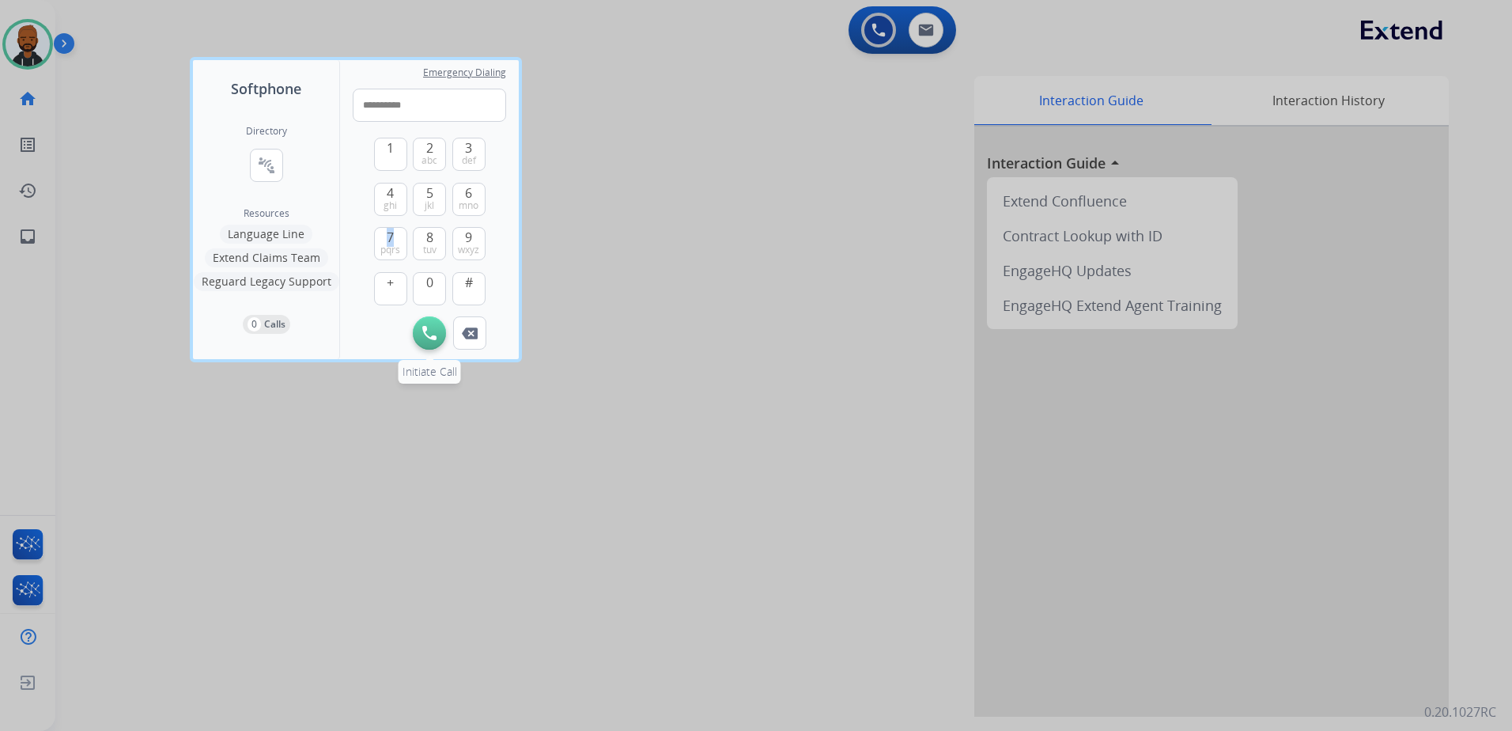
click at [431, 327] on img at bounding box center [429, 333] width 14 height 14
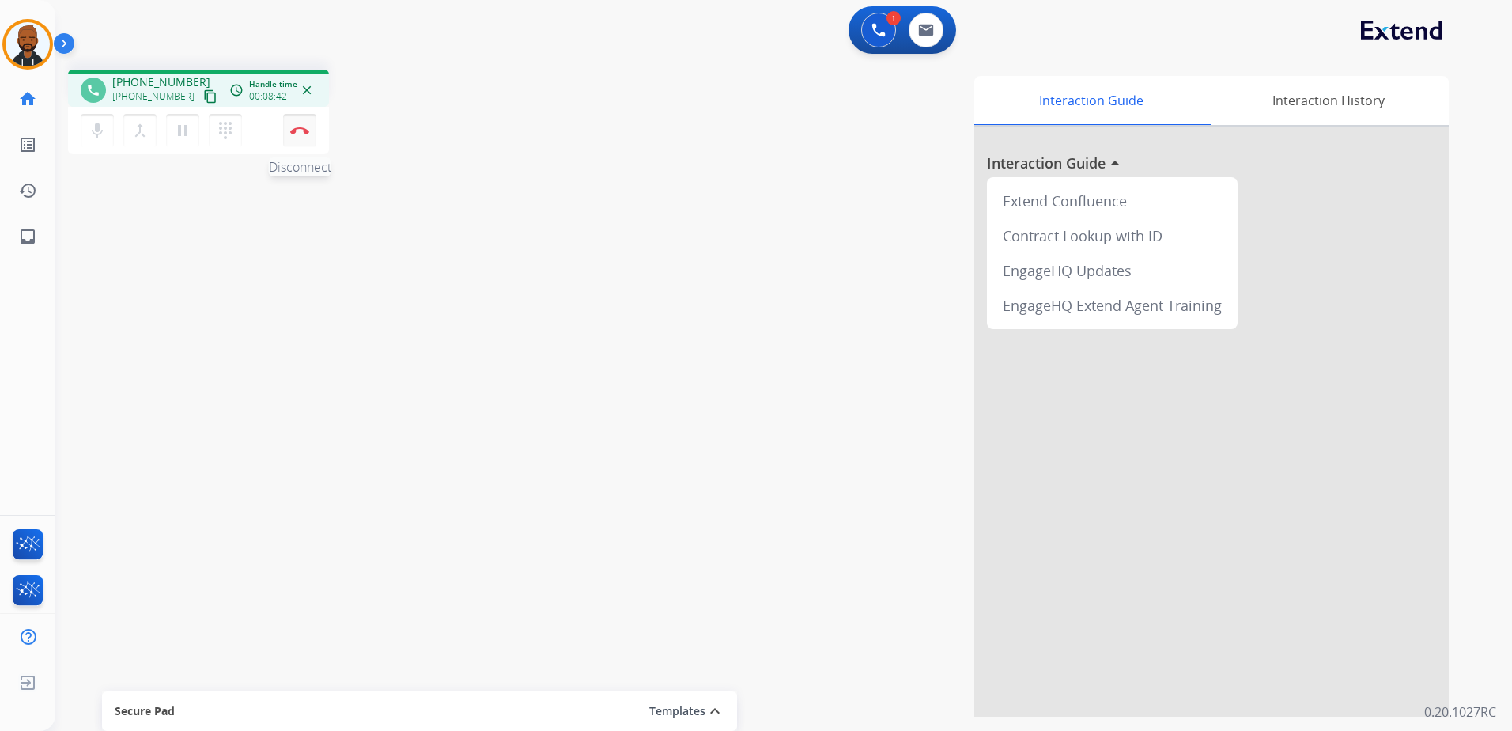
click at [302, 136] on button "Disconnect" at bounding box center [299, 130] width 33 height 33
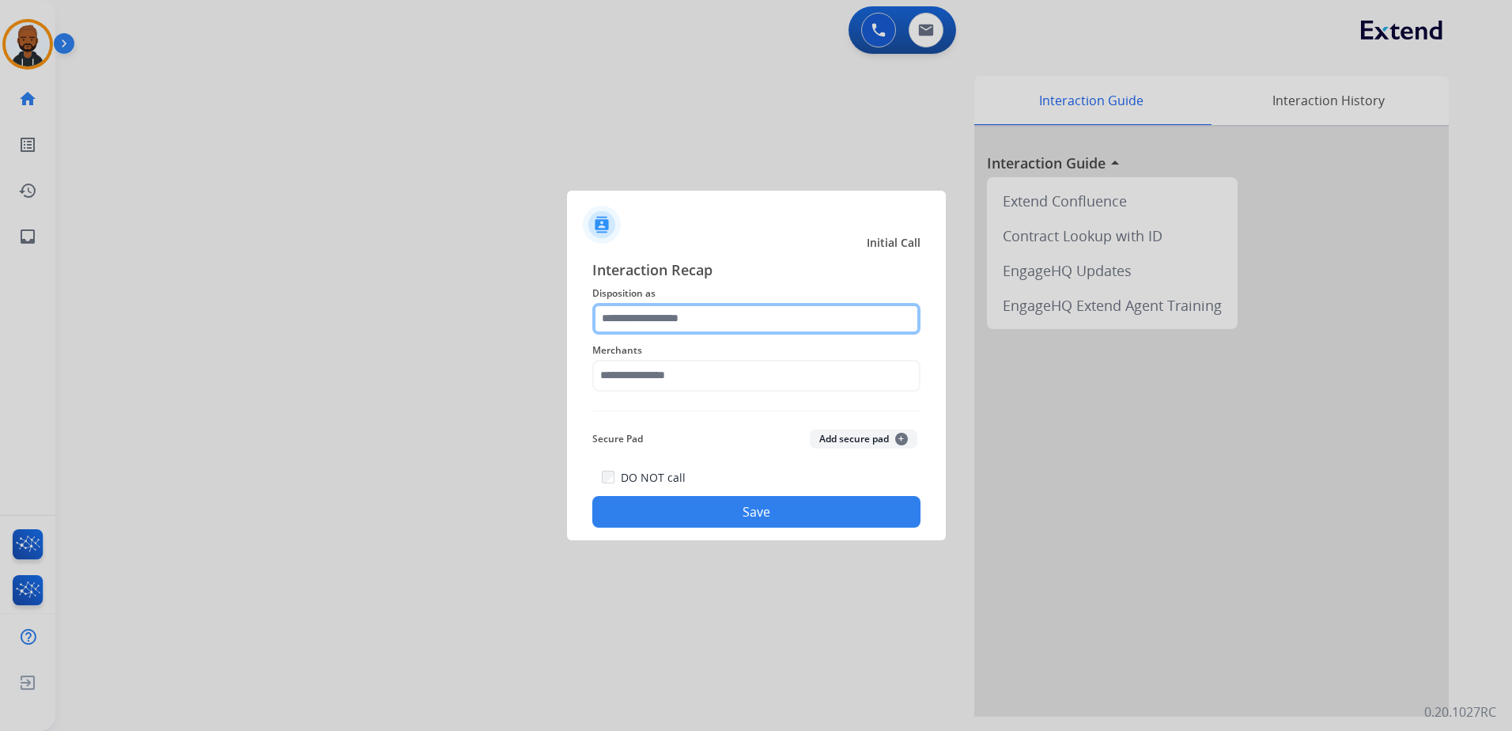
click at [646, 308] on input "text" at bounding box center [756, 319] width 328 height 32
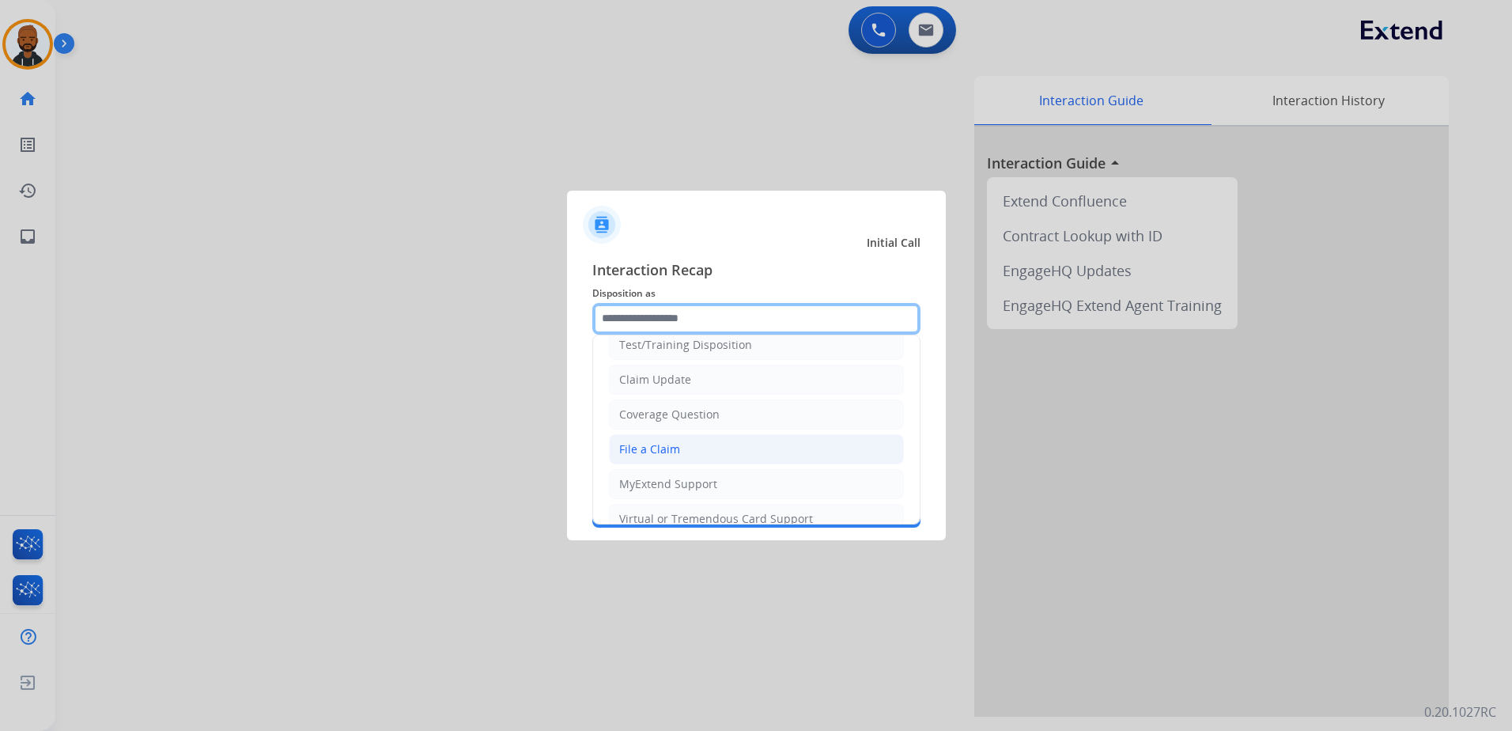
scroll to position [79, 0]
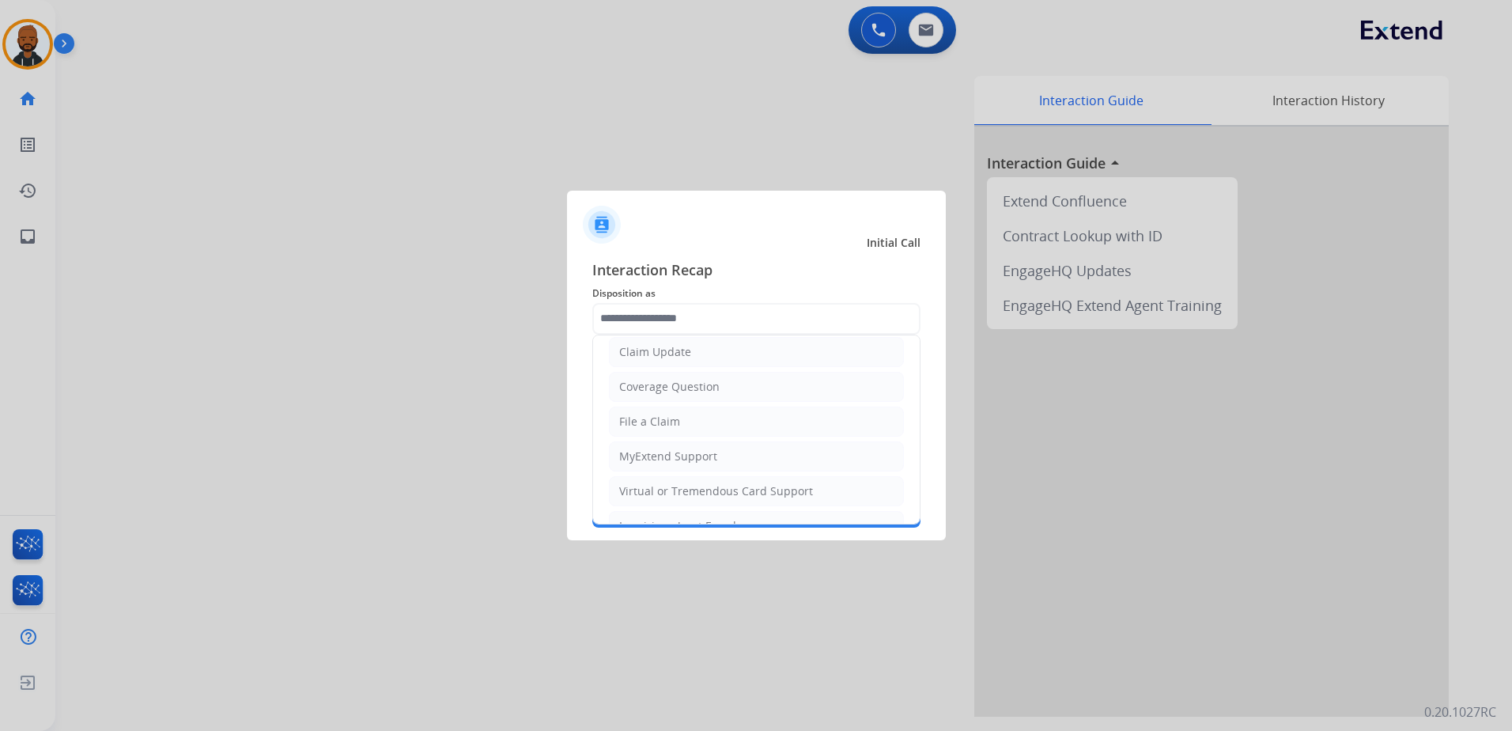
click at [645, 367] on ul "Cancellation Request Test/Training Disposition Claim Update Coverage Question F…" at bounding box center [756, 508] width 327 height 505
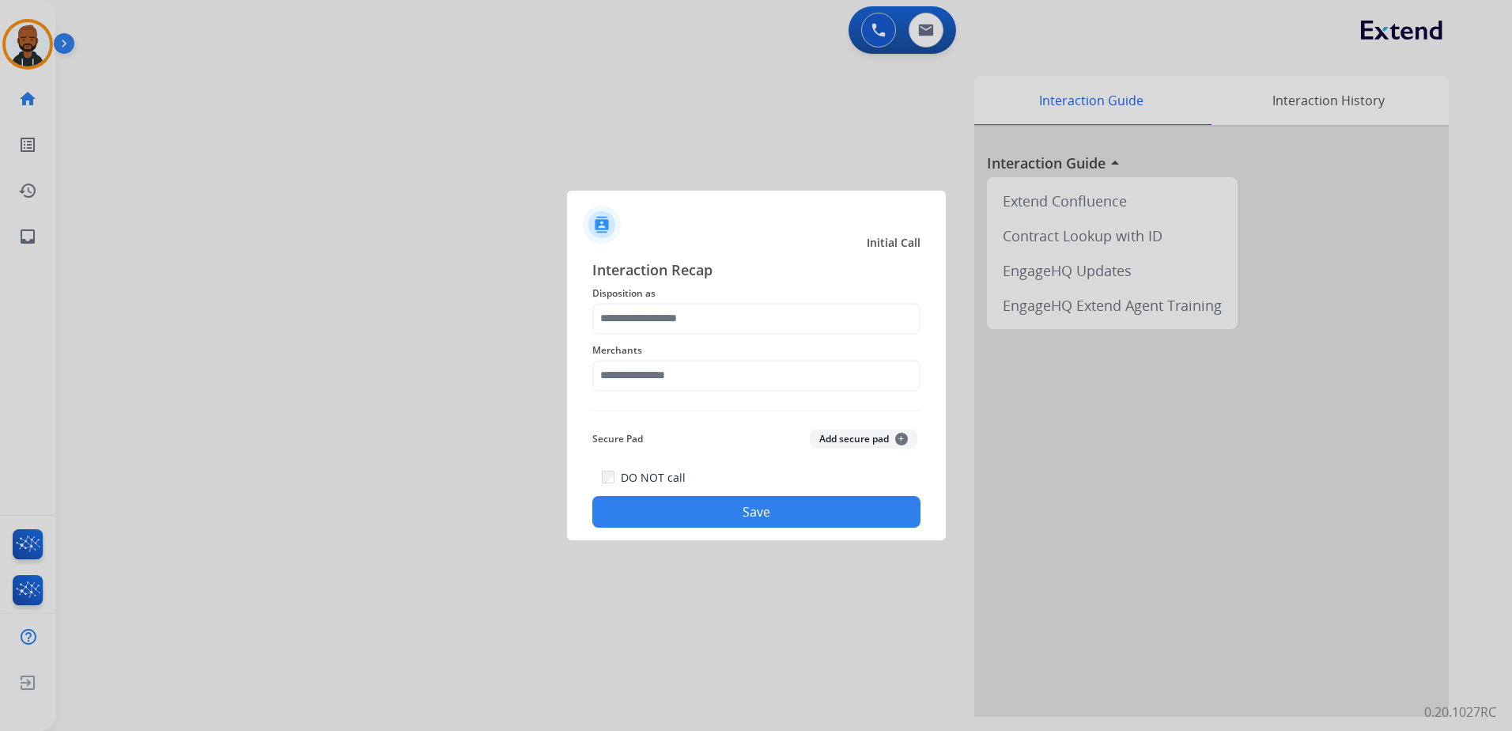
click at [660, 358] on span "Merchants" at bounding box center [756, 350] width 328 height 19
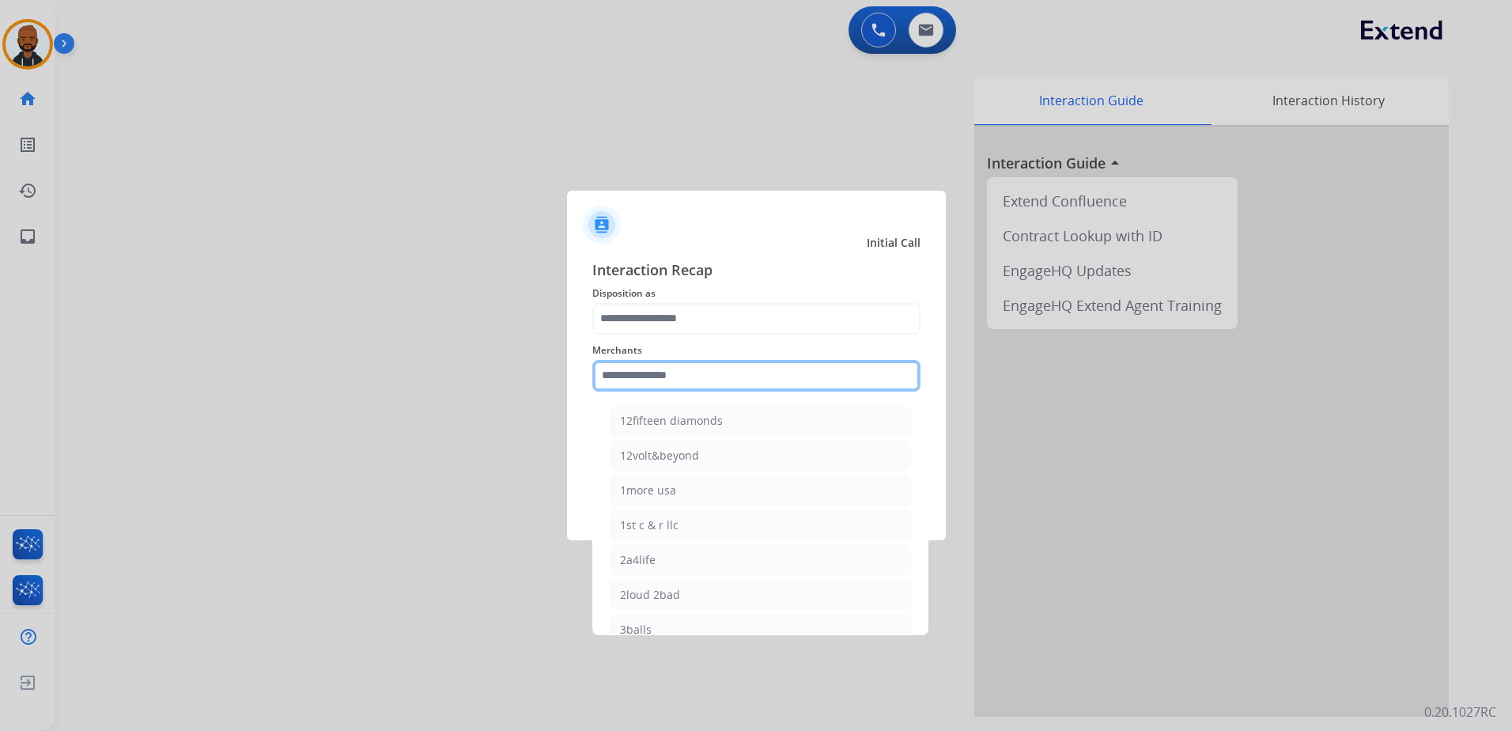
click at [675, 385] on input "text" at bounding box center [756, 376] width 328 height 32
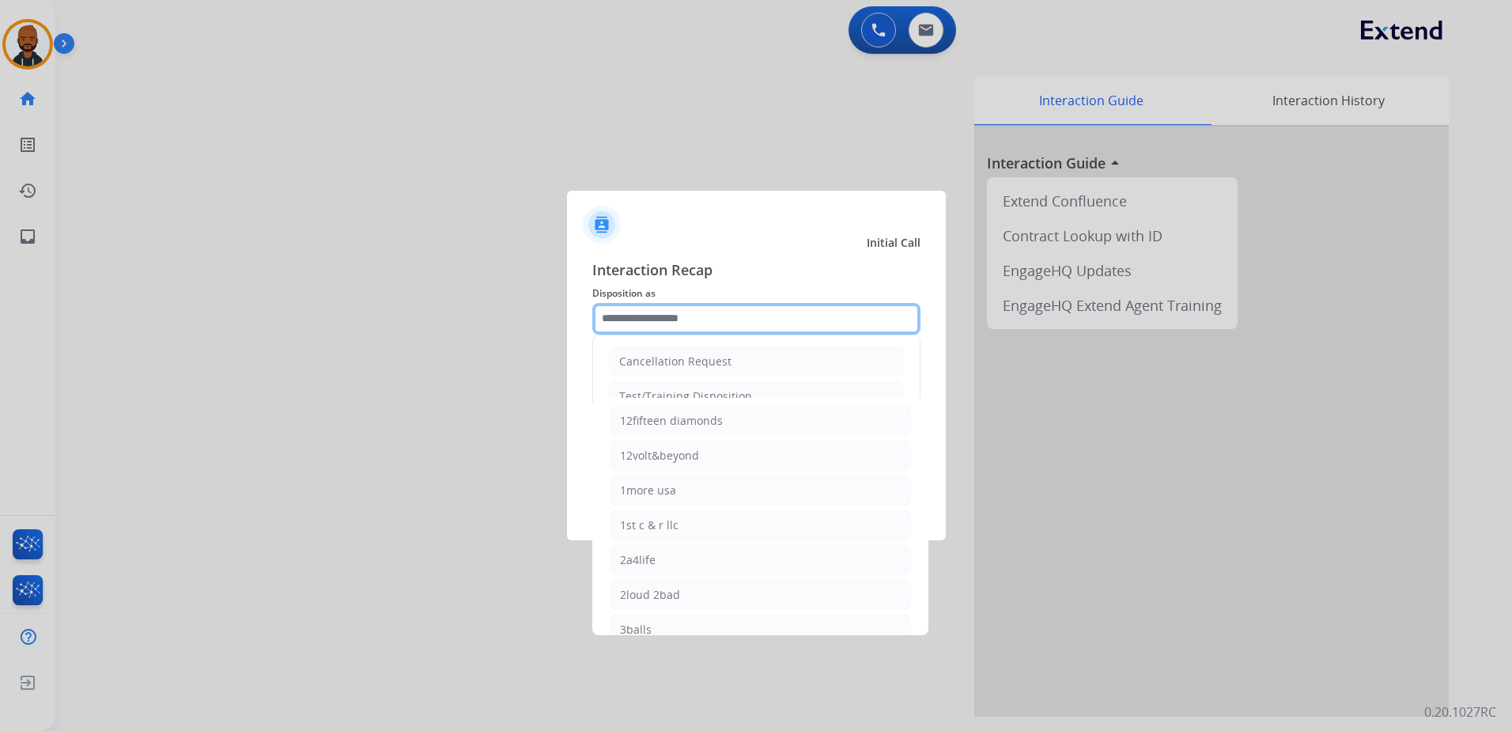
click at [675, 325] on input "text" at bounding box center [756, 319] width 328 height 32
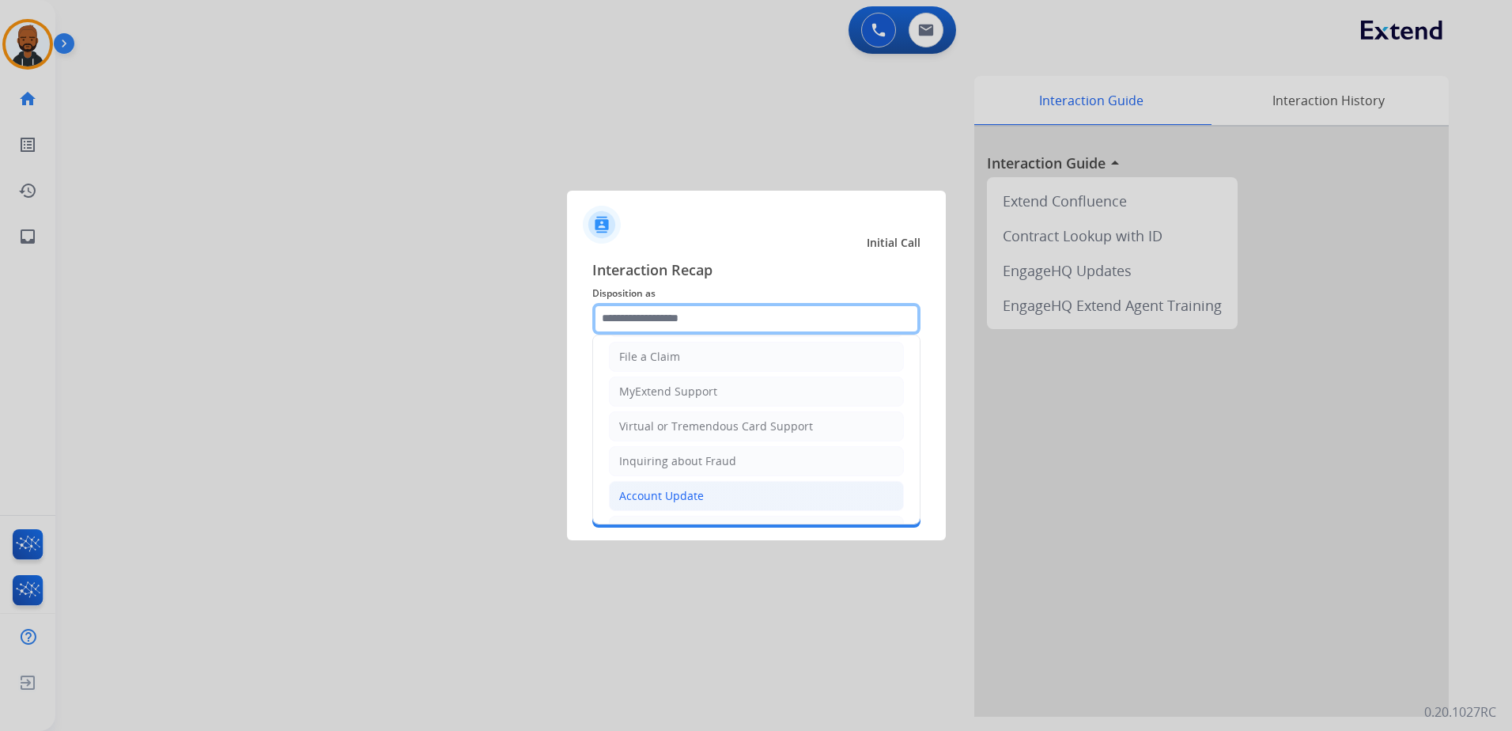
scroll to position [316, 0]
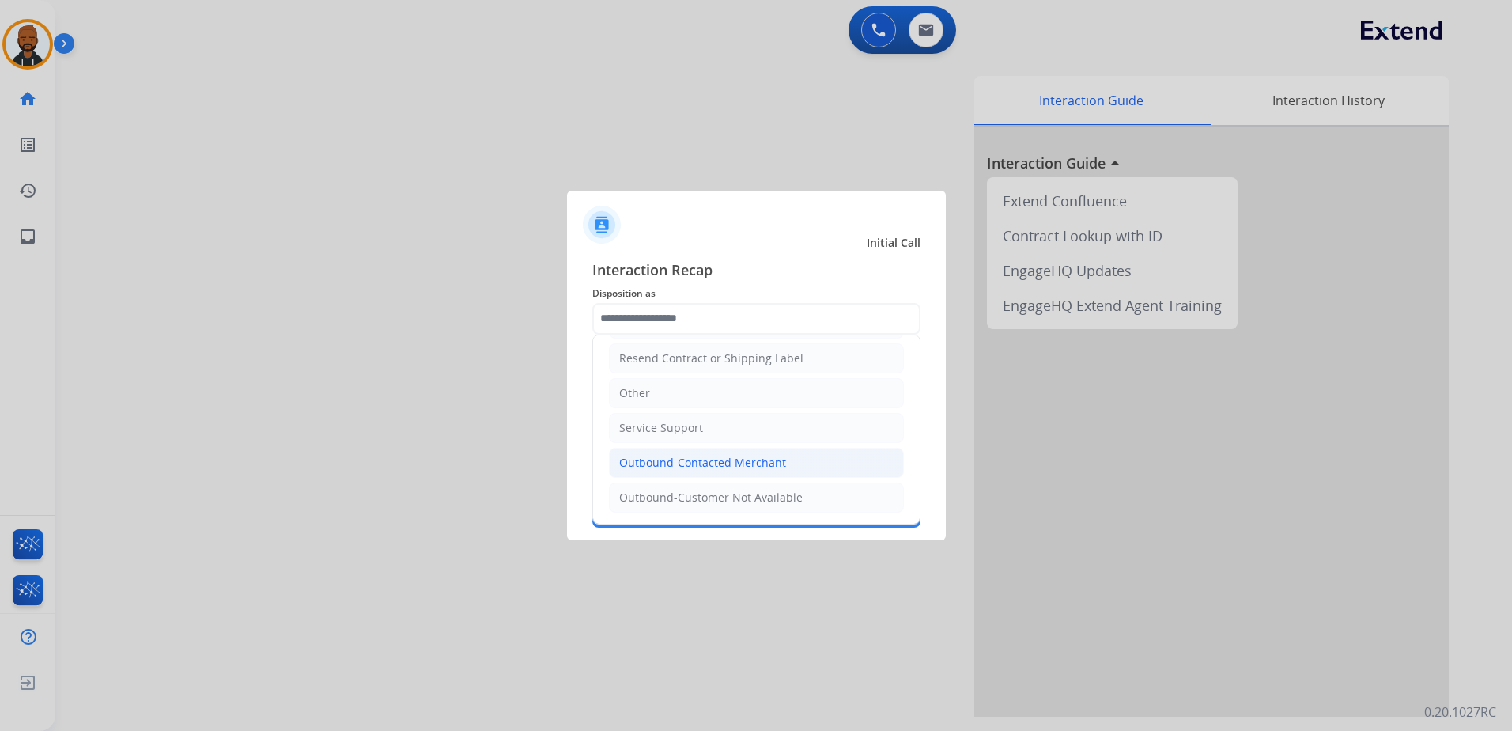
click at [716, 468] on div "Outbound-Contacted Merchant" at bounding box center [702, 463] width 167 height 16
type input "**********"
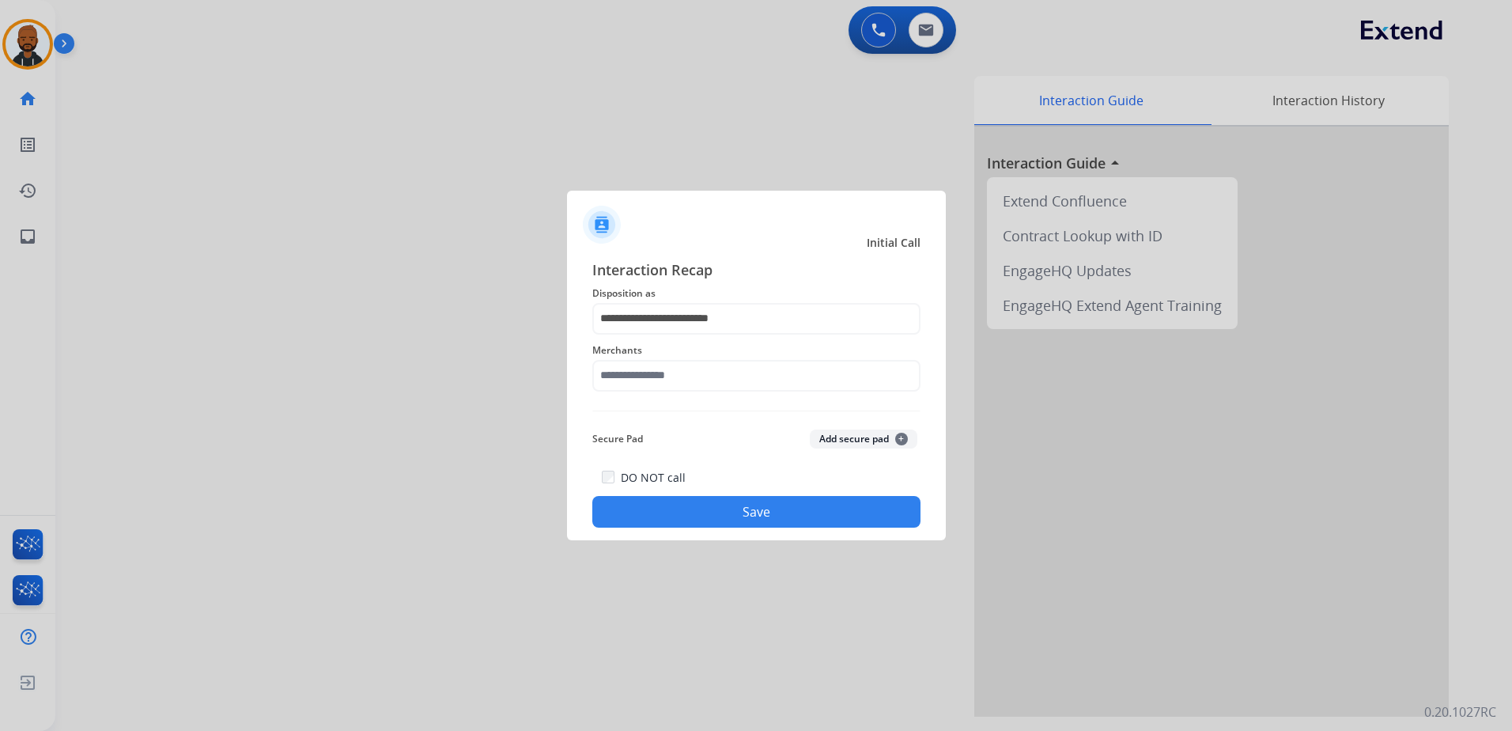
drag, startPoint x: 682, startPoint y: 346, endPoint x: 686, endPoint y: 367, distance: 20.9
click at [682, 346] on span "Merchants" at bounding box center [756, 350] width 328 height 19
click at [686, 374] on input "text" at bounding box center [756, 376] width 328 height 32
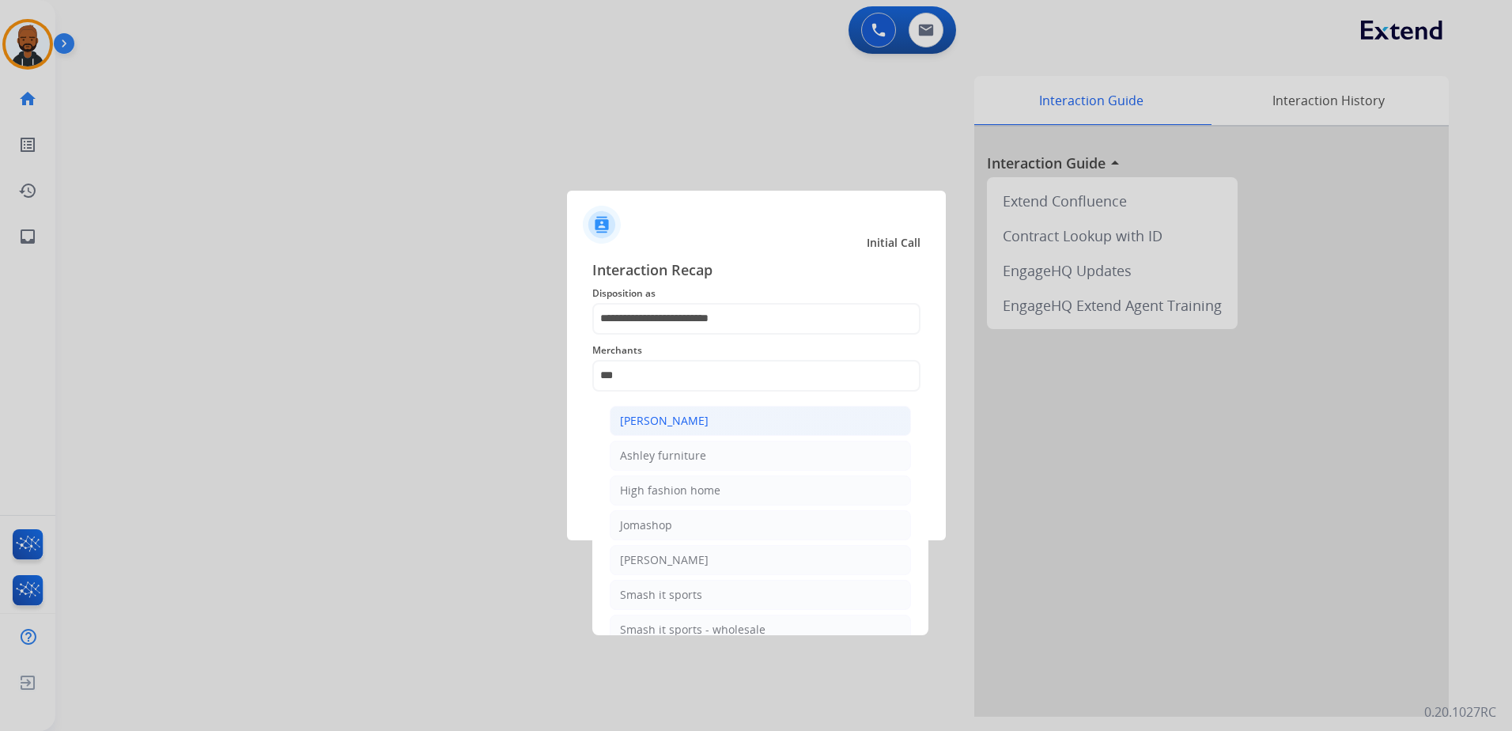
click at [673, 420] on div "Ashley - Reguard" at bounding box center [664, 421] width 89 height 16
type input "**********"
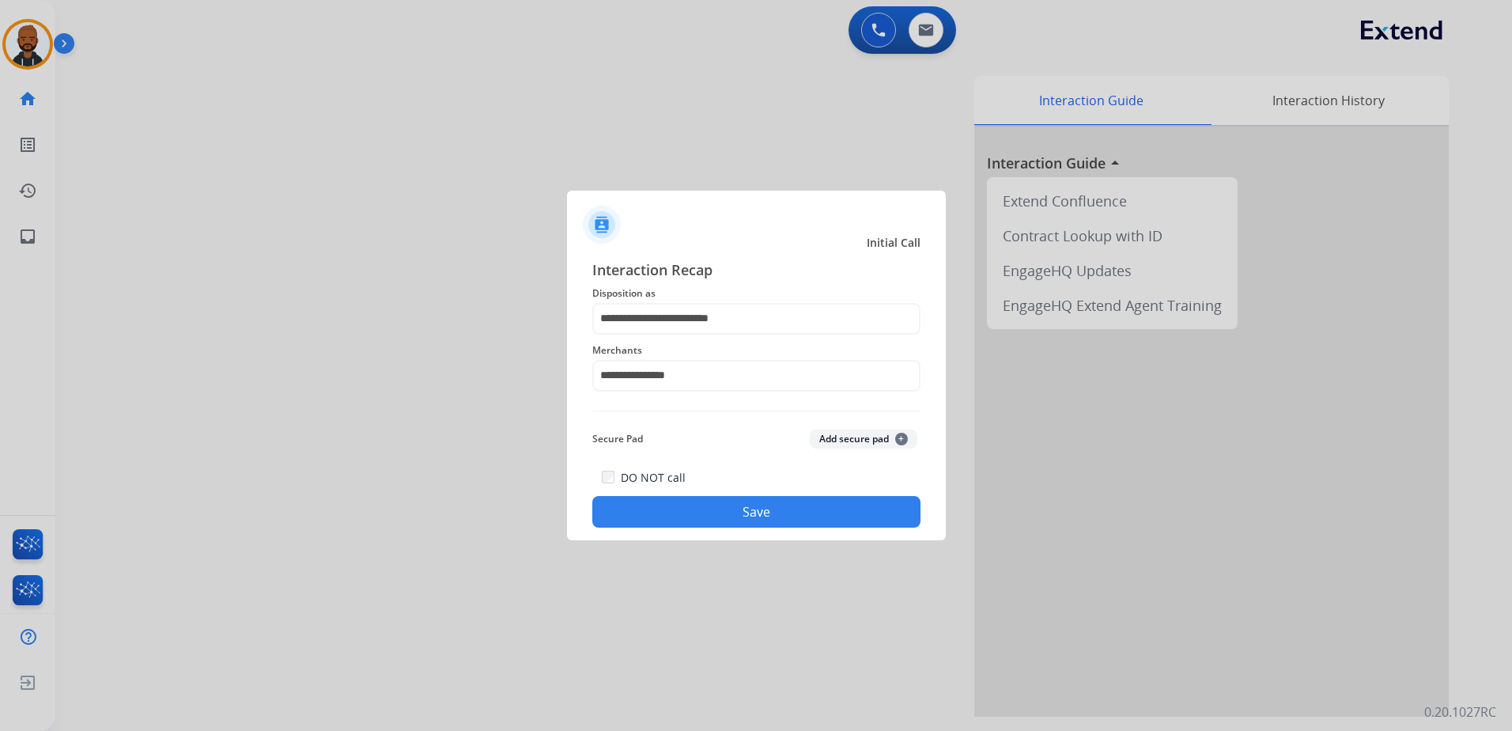
click at [739, 512] on button "Save" at bounding box center [756, 512] width 328 height 32
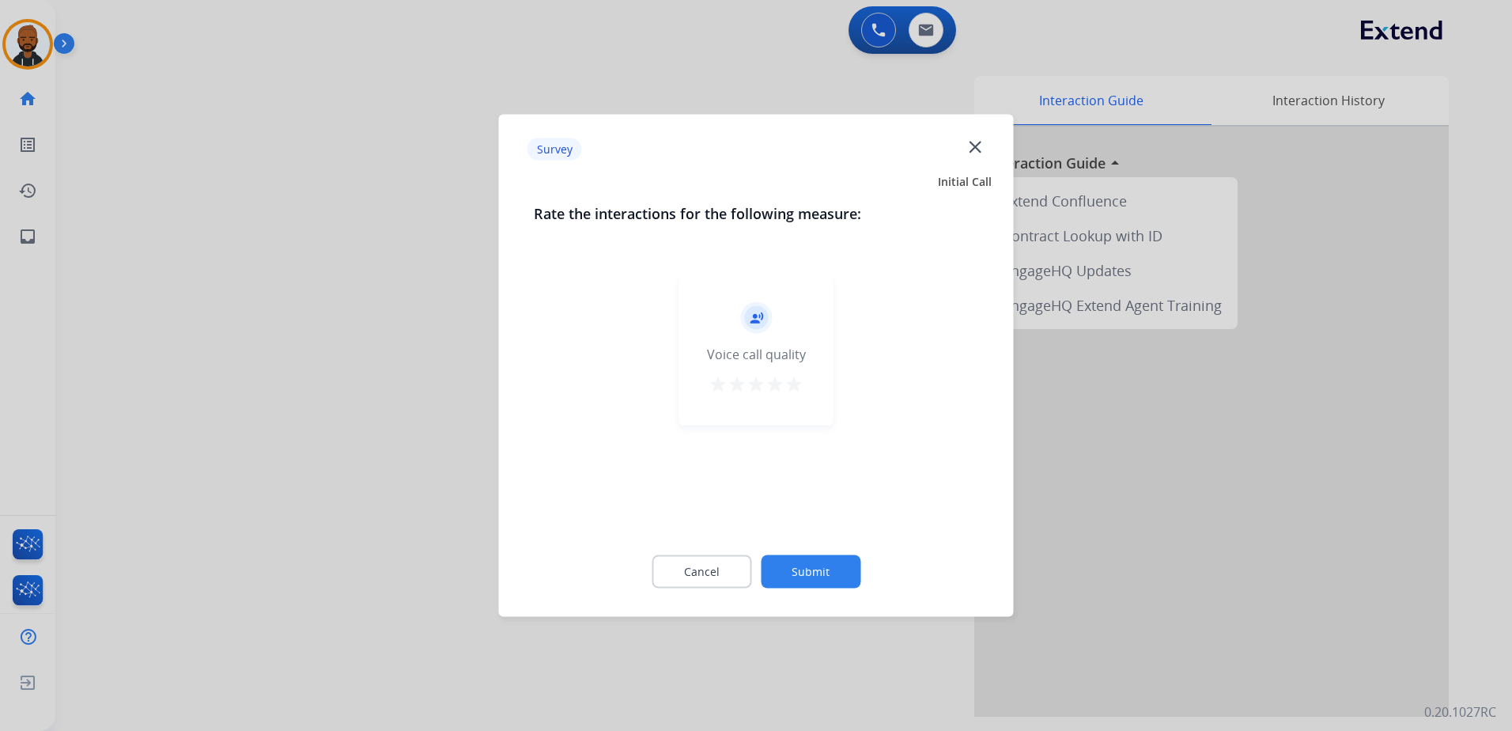
click at [790, 384] on mat-icon "star" at bounding box center [794, 384] width 19 height 19
click at [810, 557] on button "Submit" at bounding box center [811, 571] width 100 height 33
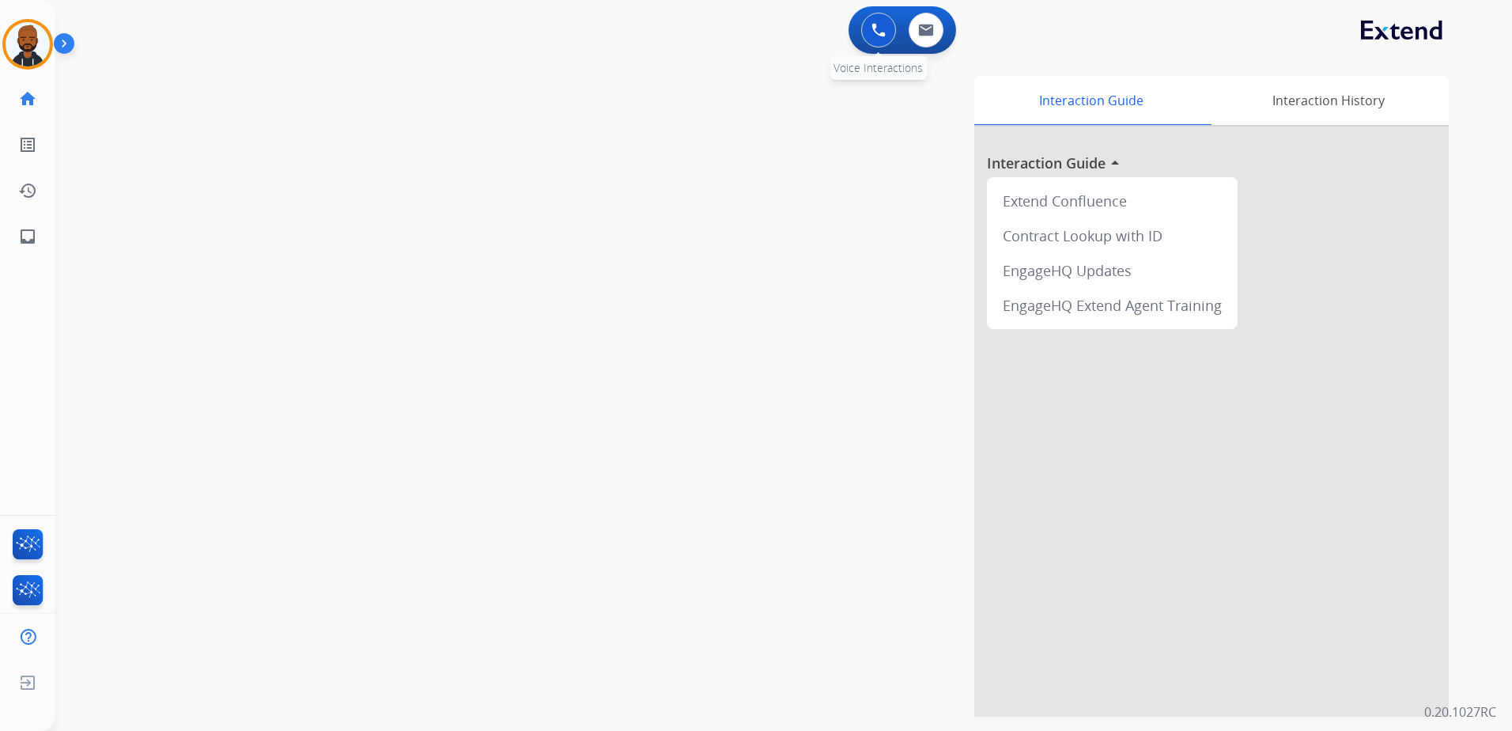
click at [883, 38] on button at bounding box center [878, 30] width 35 height 35
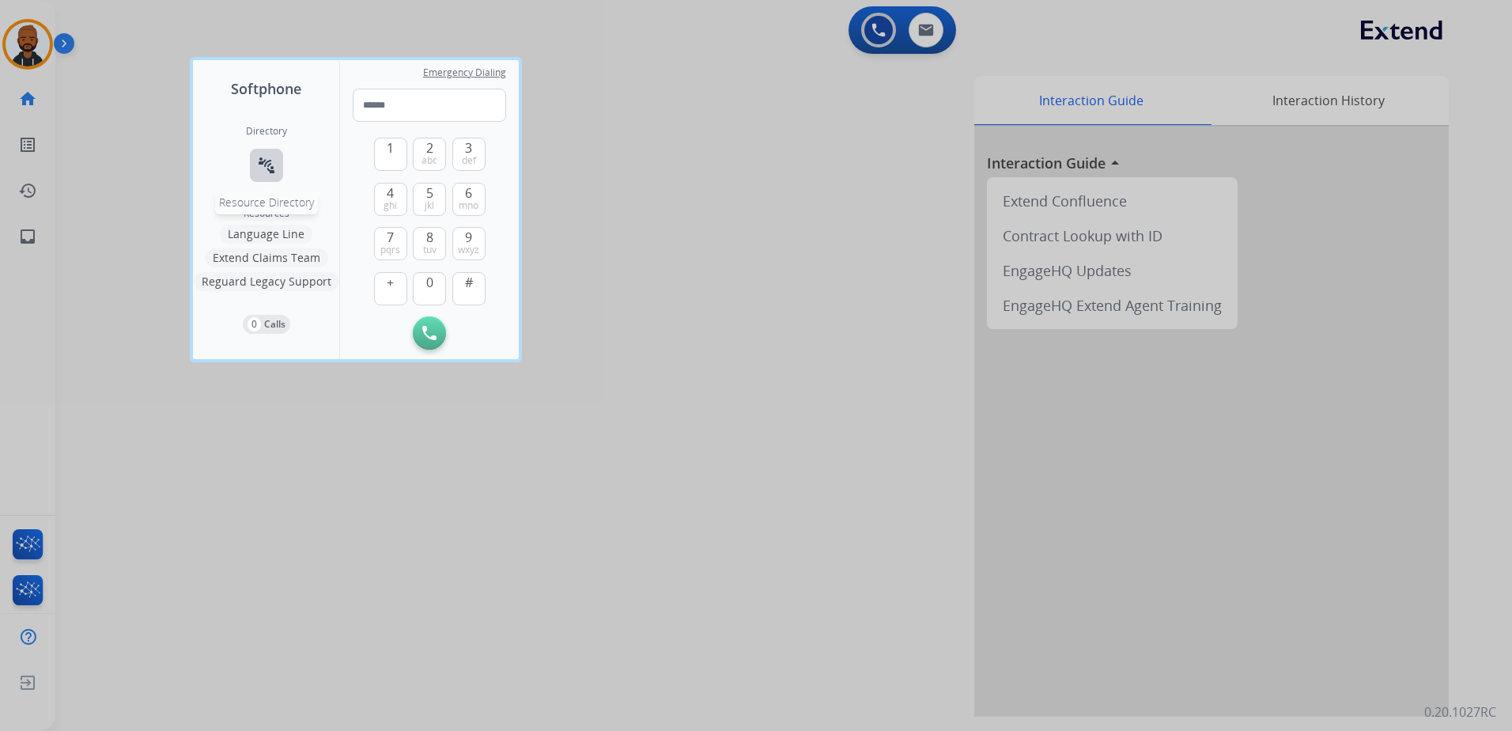
click at [280, 161] on button "connect_without_contact Resource Directory" at bounding box center [266, 165] width 33 height 33
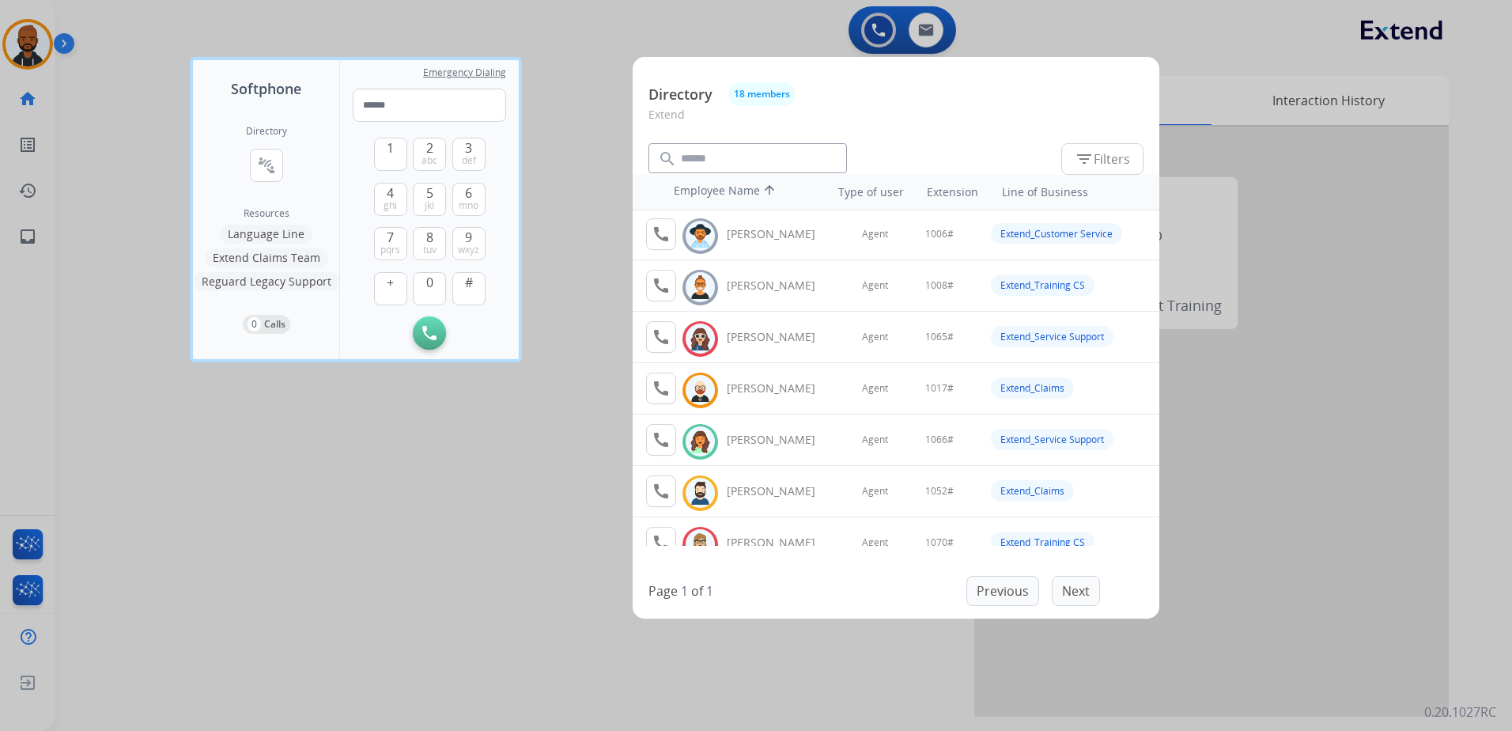
scroll to position [79, 0]
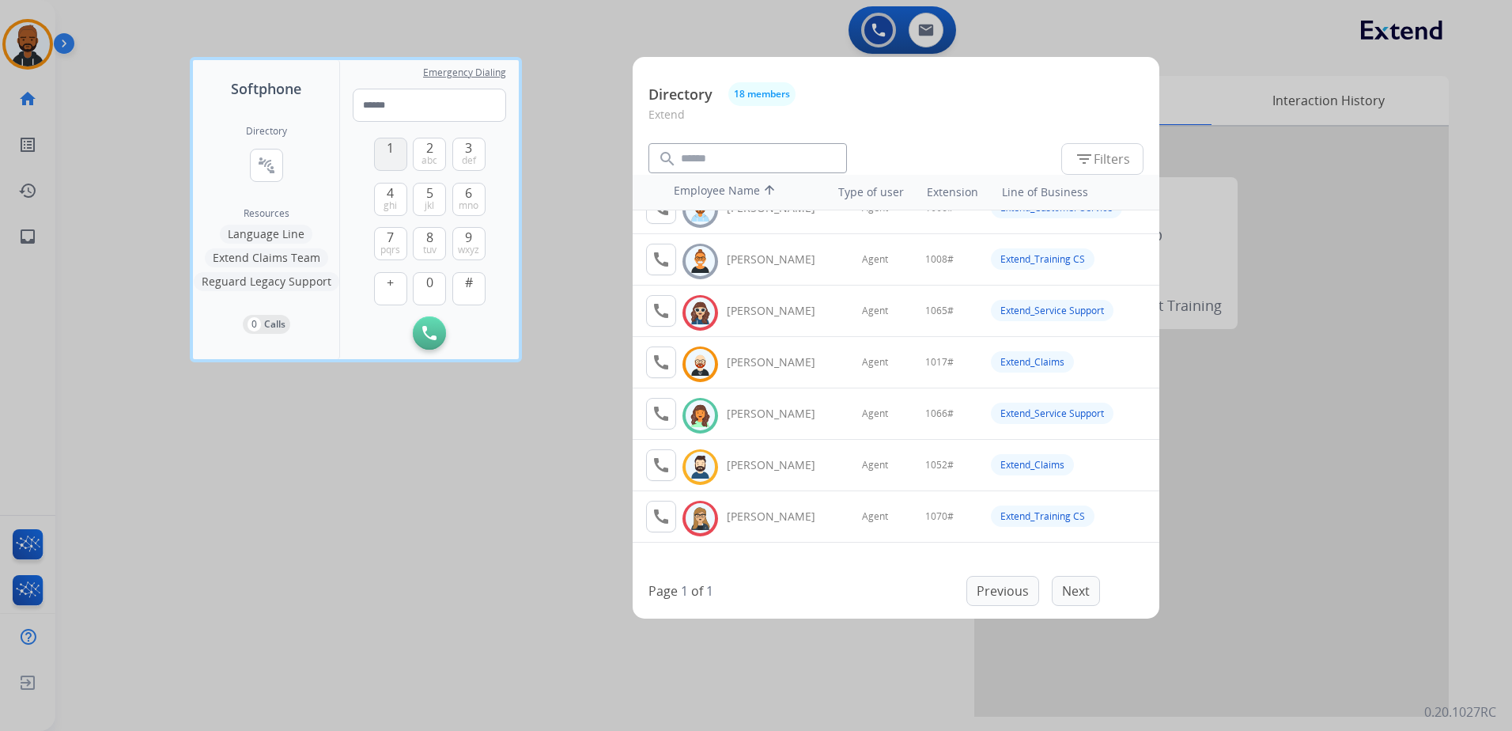
click at [392, 158] on button "1" at bounding box center [390, 154] width 33 height 33
type input "*"
click at [664, 412] on mat-icon "call" at bounding box center [661, 413] width 19 height 19
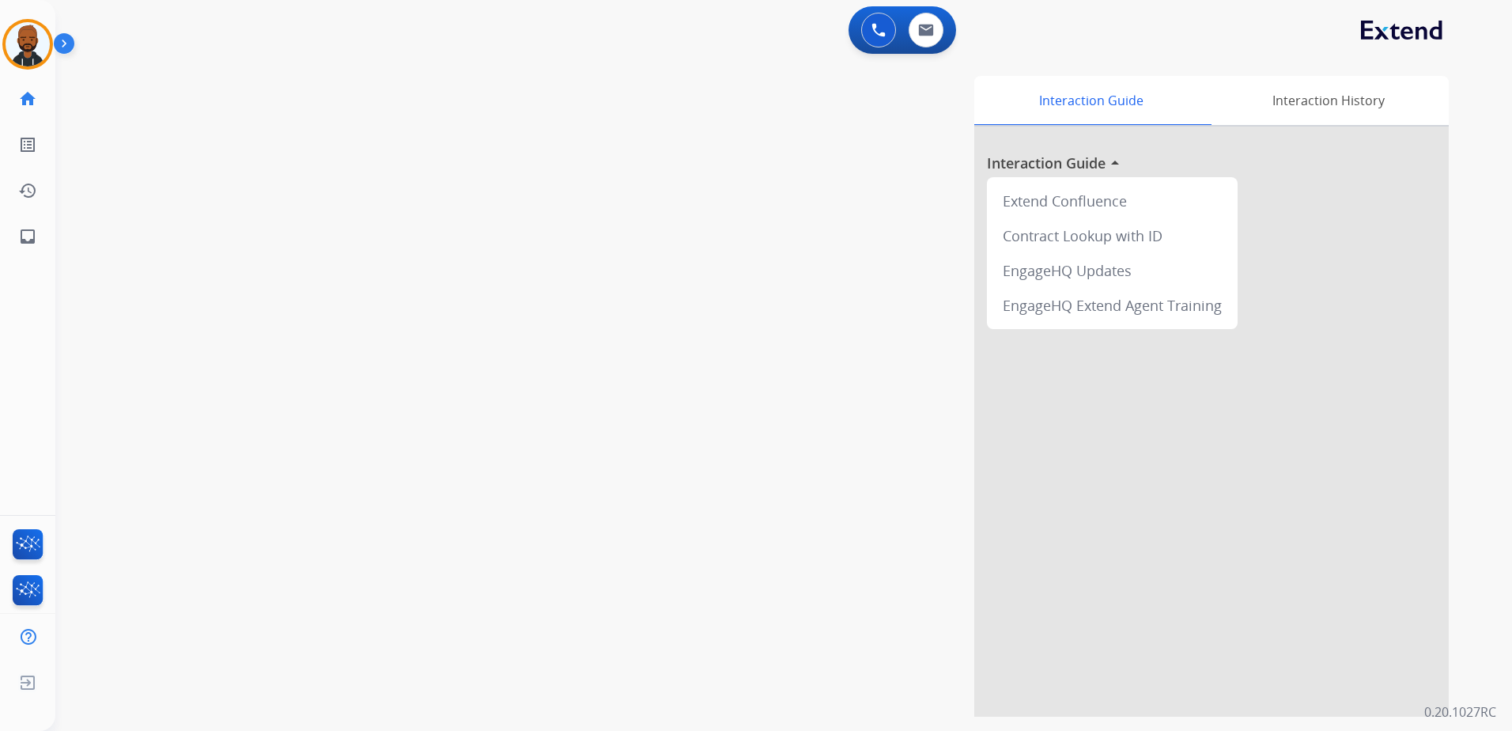
drag, startPoint x: 866, startPoint y: 44, endPoint x: 853, endPoint y: 44, distance: 13.4
click at [864, 44] on div "0 Voice Interactions" at bounding box center [878, 30] width 47 height 35
click at [850, 34] on div "0 Voice Interactions 0 Email Interactions" at bounding box center [903, 29] width 108 height 47
click at [866, 28] on button at bounding box center [878, 30] width 35 height 35
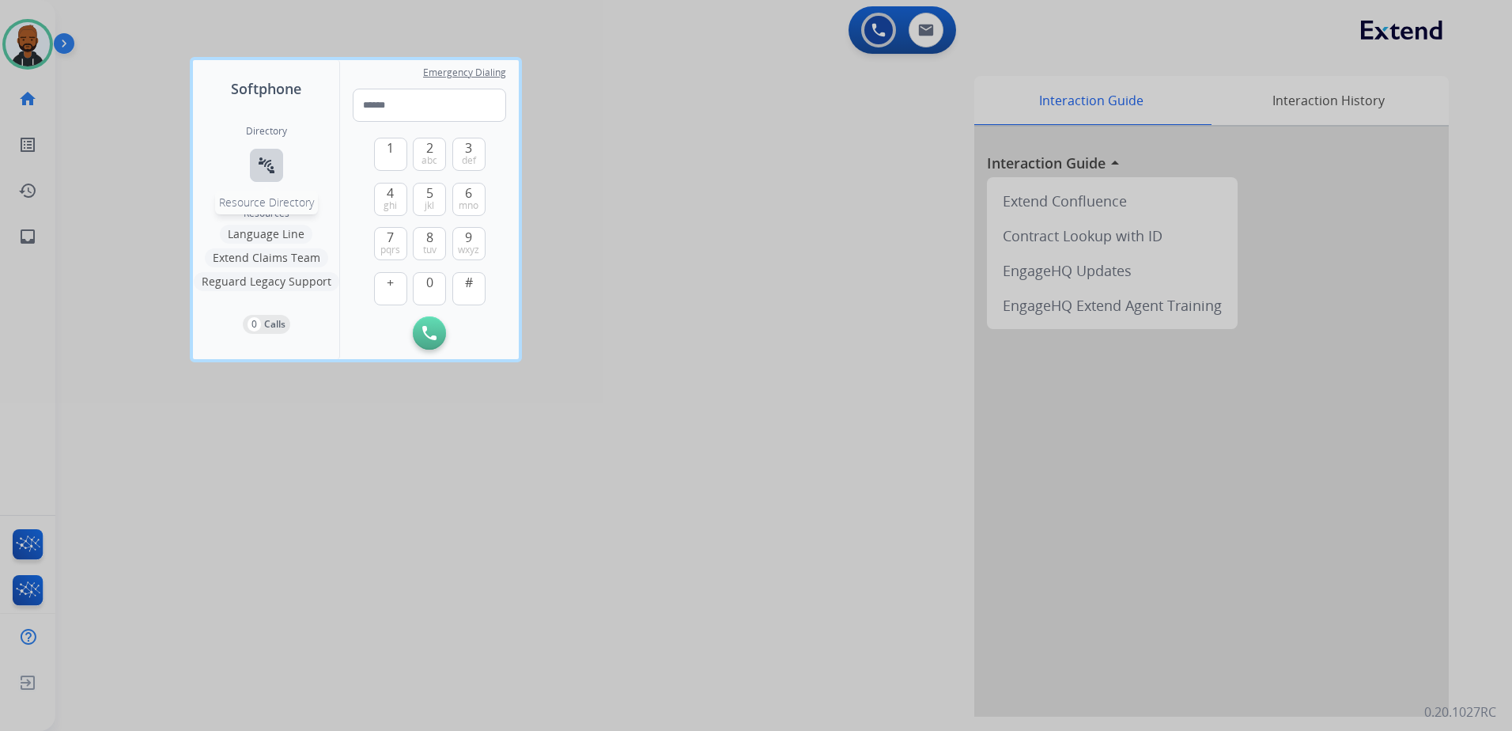
click at [279, 168] on button "connect_without_contact Resource Directory" at bounding box center [266, 165] width 33 height 33
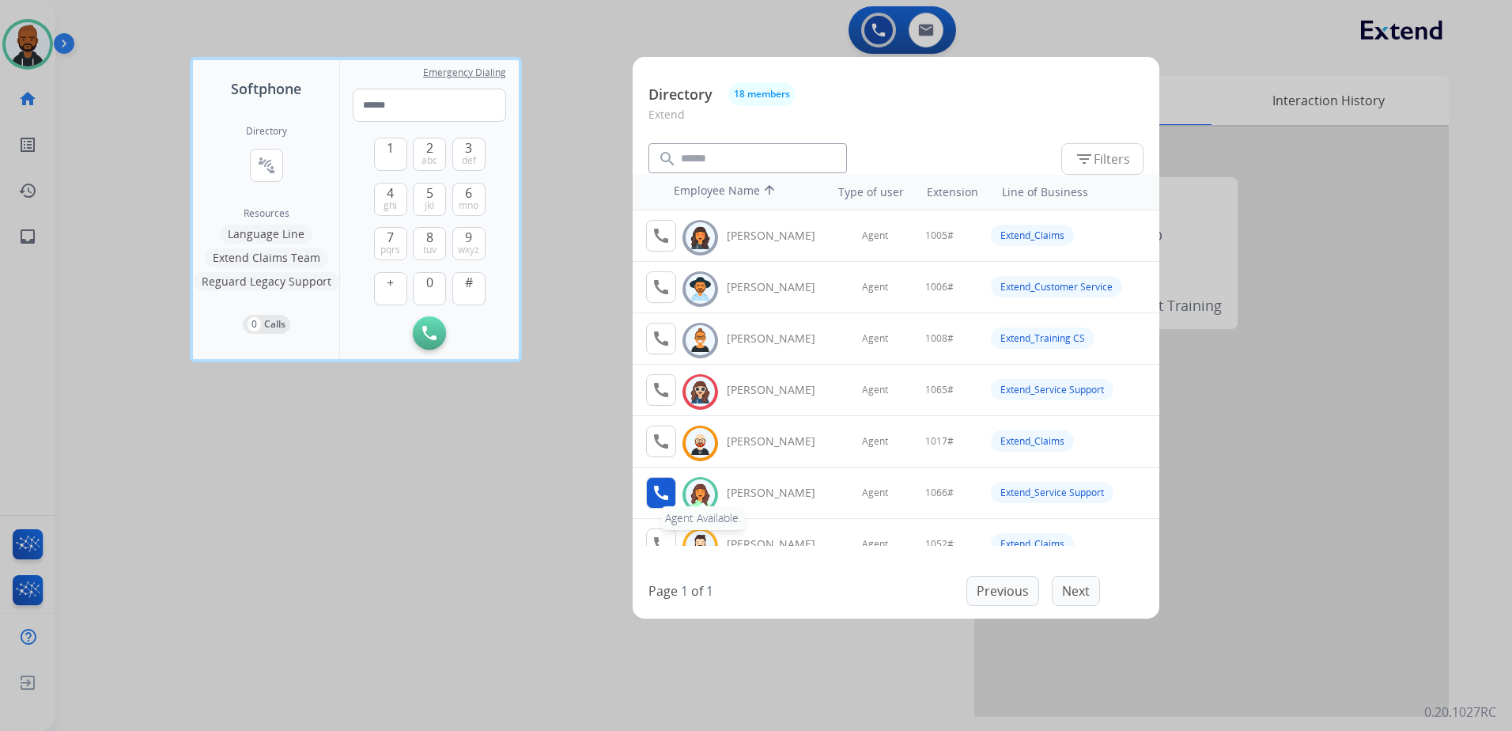
click at [665, 488] on mat-icon "call" at bounding box center [661, 492] width 19 height 19
click at [390, 151] on span "1" at bounding box center [390, 147] width 7 height 19
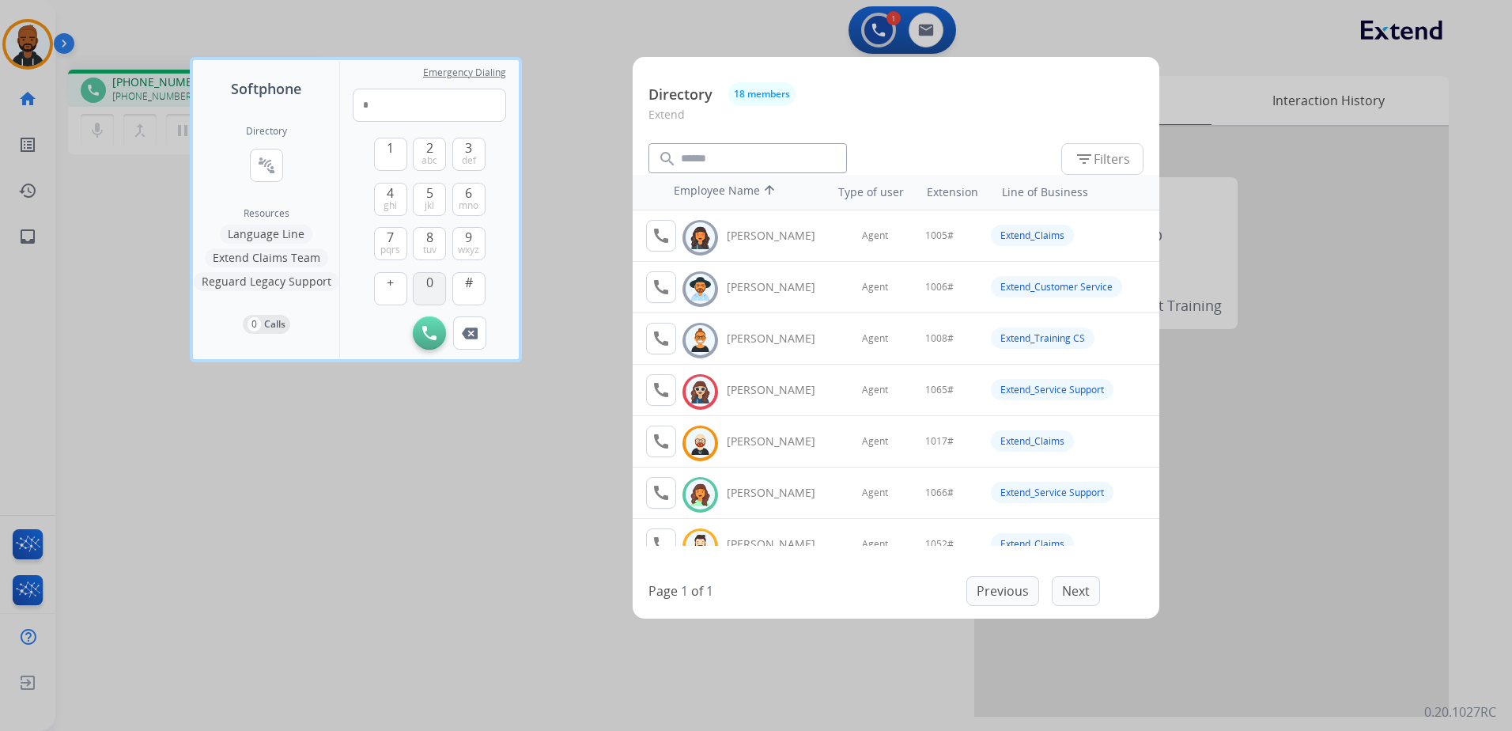
click at [432, 281] on span "0" at bounding box center [429, 282] width 7 height 19
click at [461, 199] on span "mno" at bounding box center [469, 205] width 20 height 13
click at [468, 282] on span "#" at bounding box center [469, 282] width 8 height 19
type input "*****"
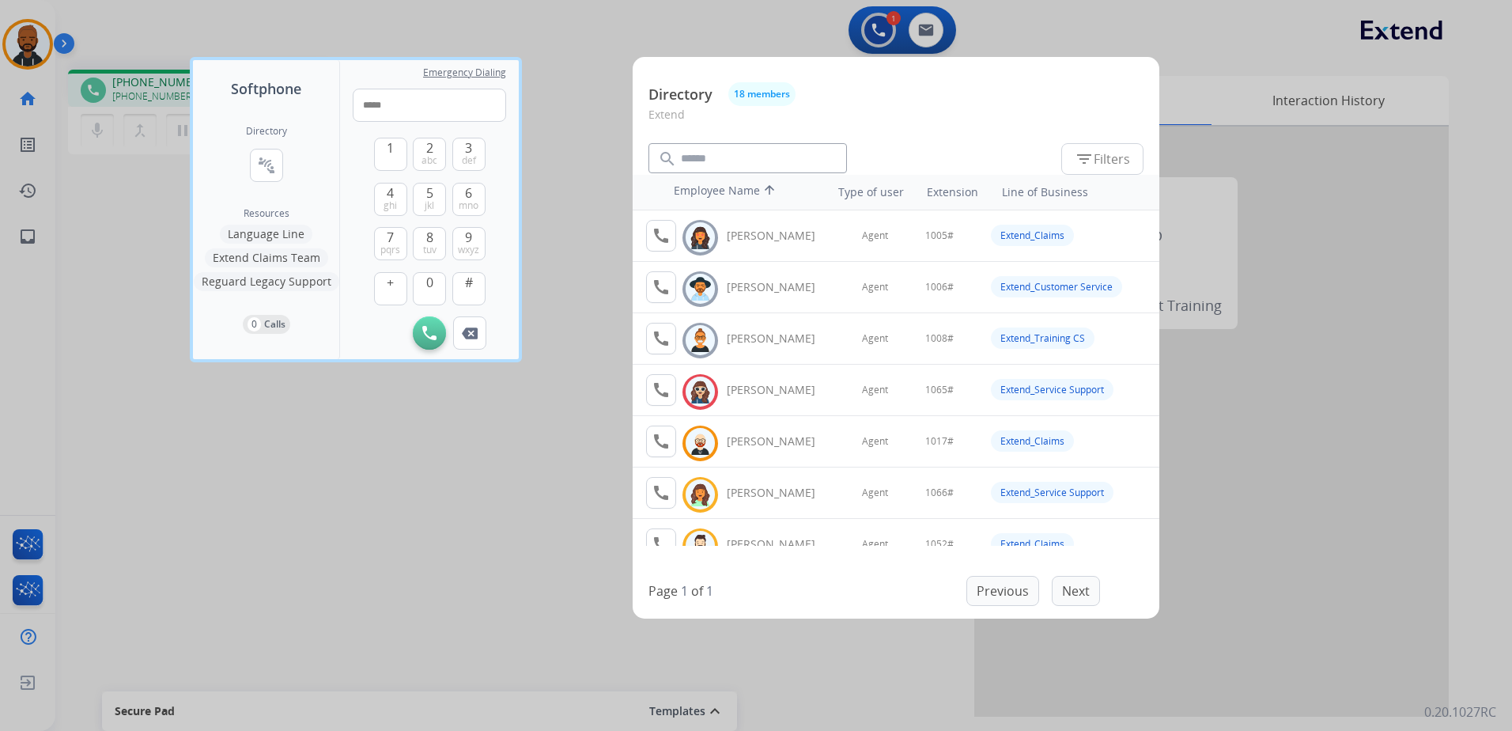
click at [375, 605] on div at bounding box center [756, 365] width 1512 height 731
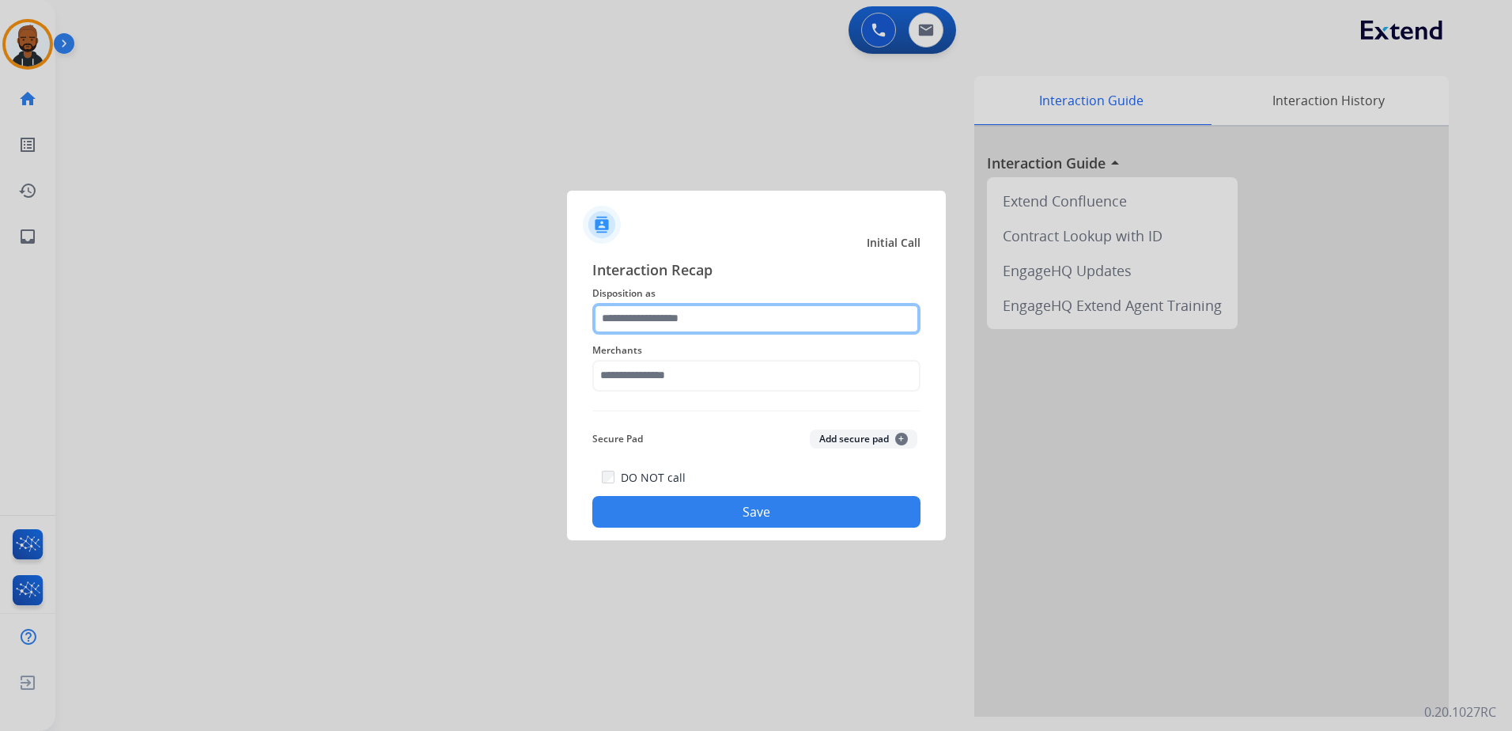
click at [656, 327] on input "text" at bounding box center [756, 319] width 328 height 32
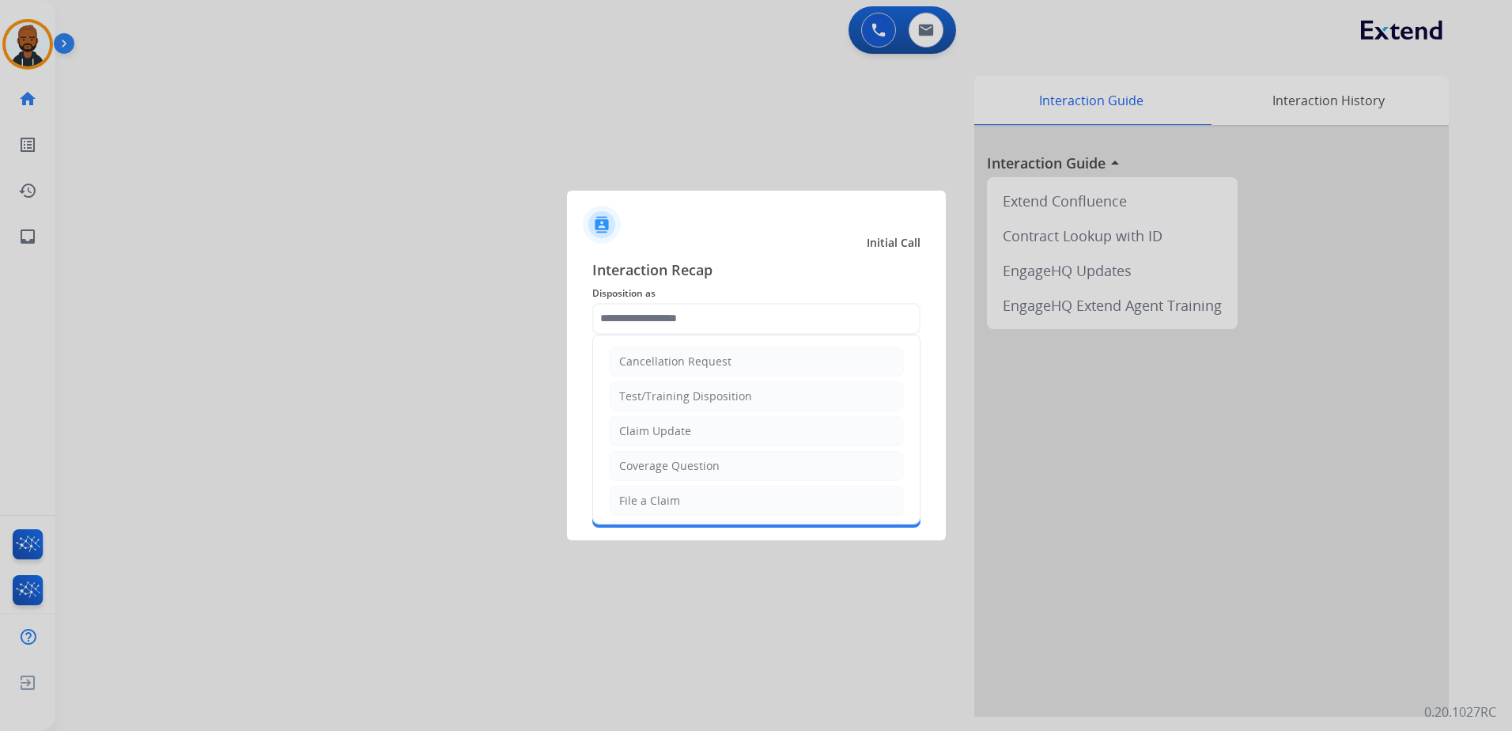
click at [679, 421] on li "Claim Update" at bounding box center [756, 431] width 295 height 30
type input "**********"
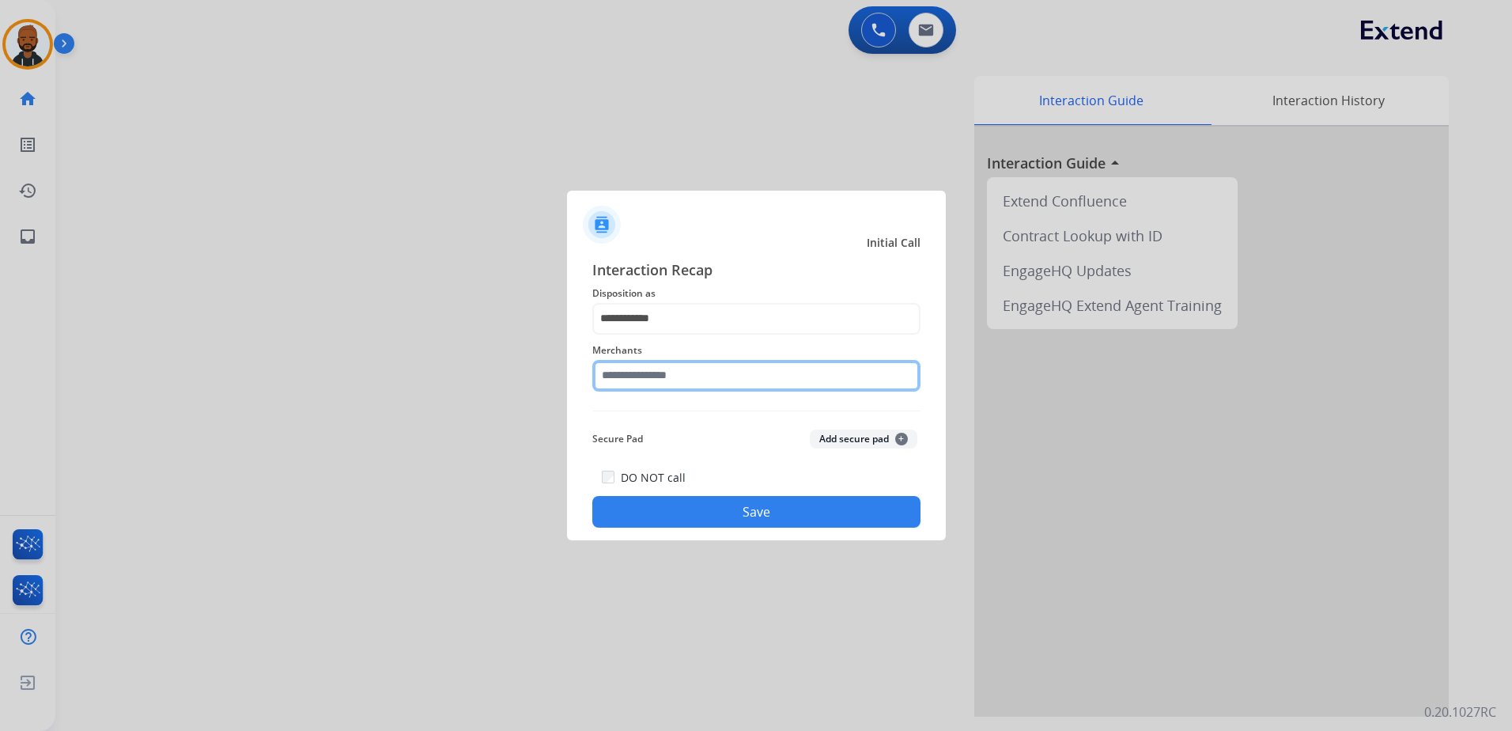
click at [683, 384] on input "text" at bounding box center [756, 376] width 328 height 32
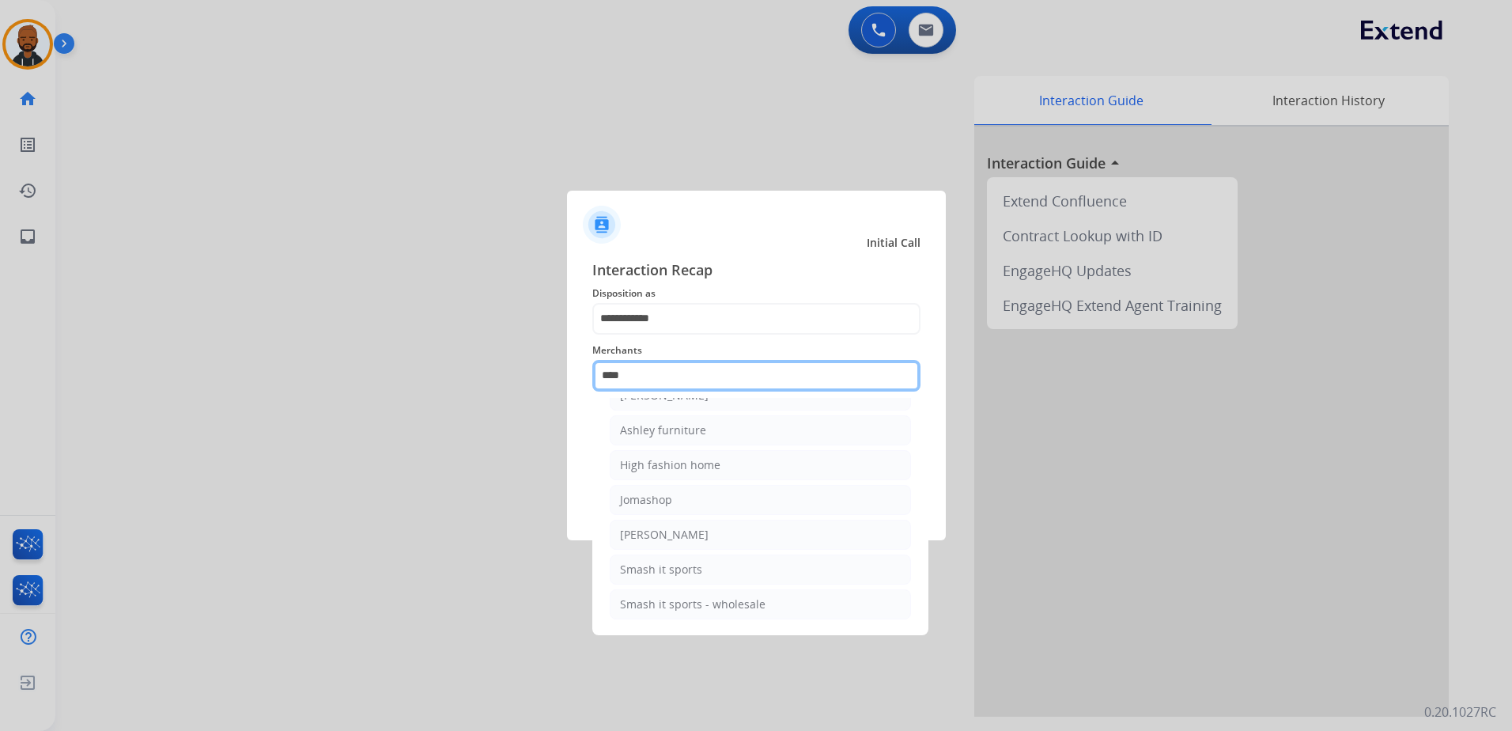
scroll to position [0, 0]
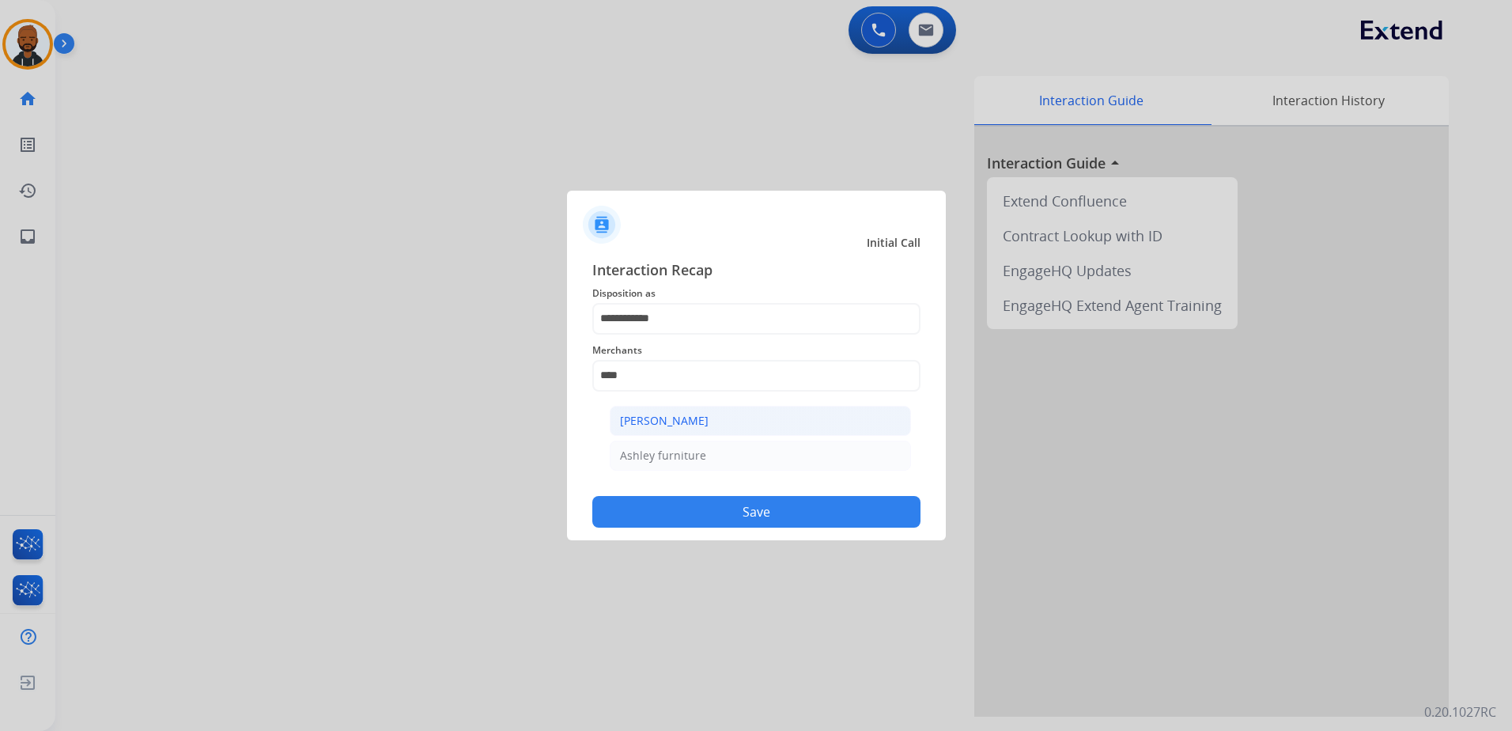
click at [668, 422] on div "Ashley - Reguard" at bounding box center [664, 421] width 89 height 16
type input "**********"
click at [740, 513] on button "Save" at bounding box center [756, 512] width 328 height 32
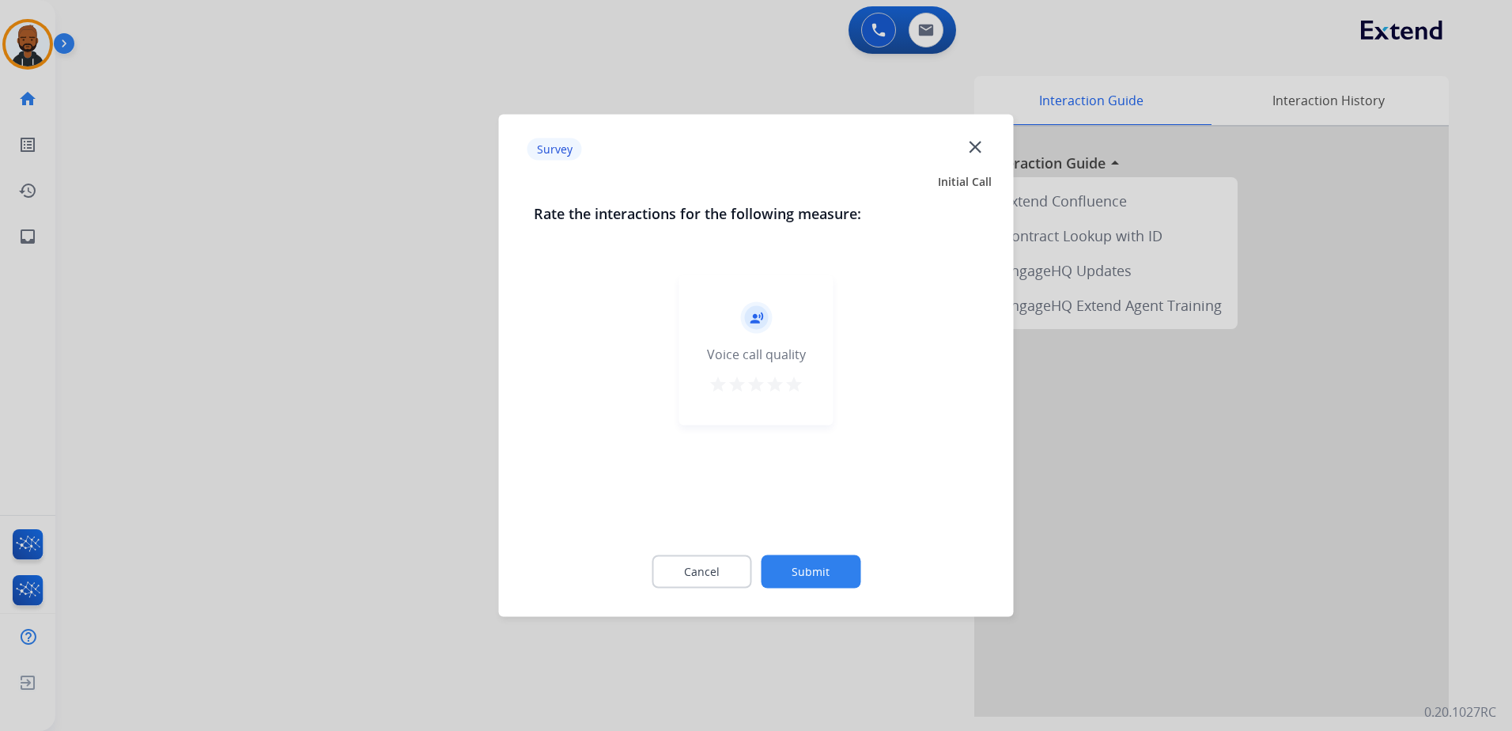
click at [816, 396] on div "record_voice_over Voice call quality star star star star star" at bounding box center [756, 350] width 154 height 150
click at [797, 389] on mat-icon "star" at bounding box center [794, 384] width 19 height 19
click at [817, 566] on button "Submit" at bounding box center [811, 571] width 100 height 33
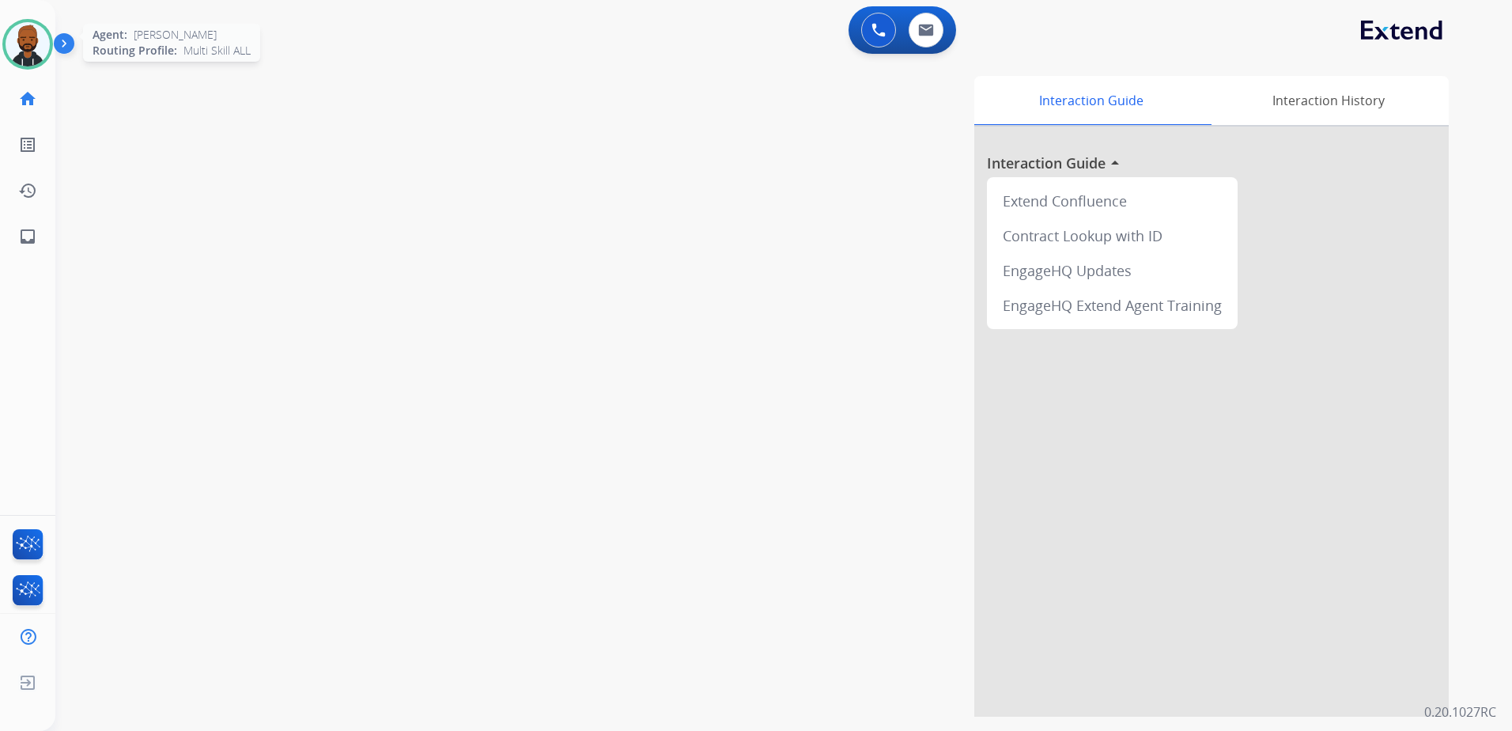
click at [25, 64] on img at bounding box center [28, 44] width 44 height 44
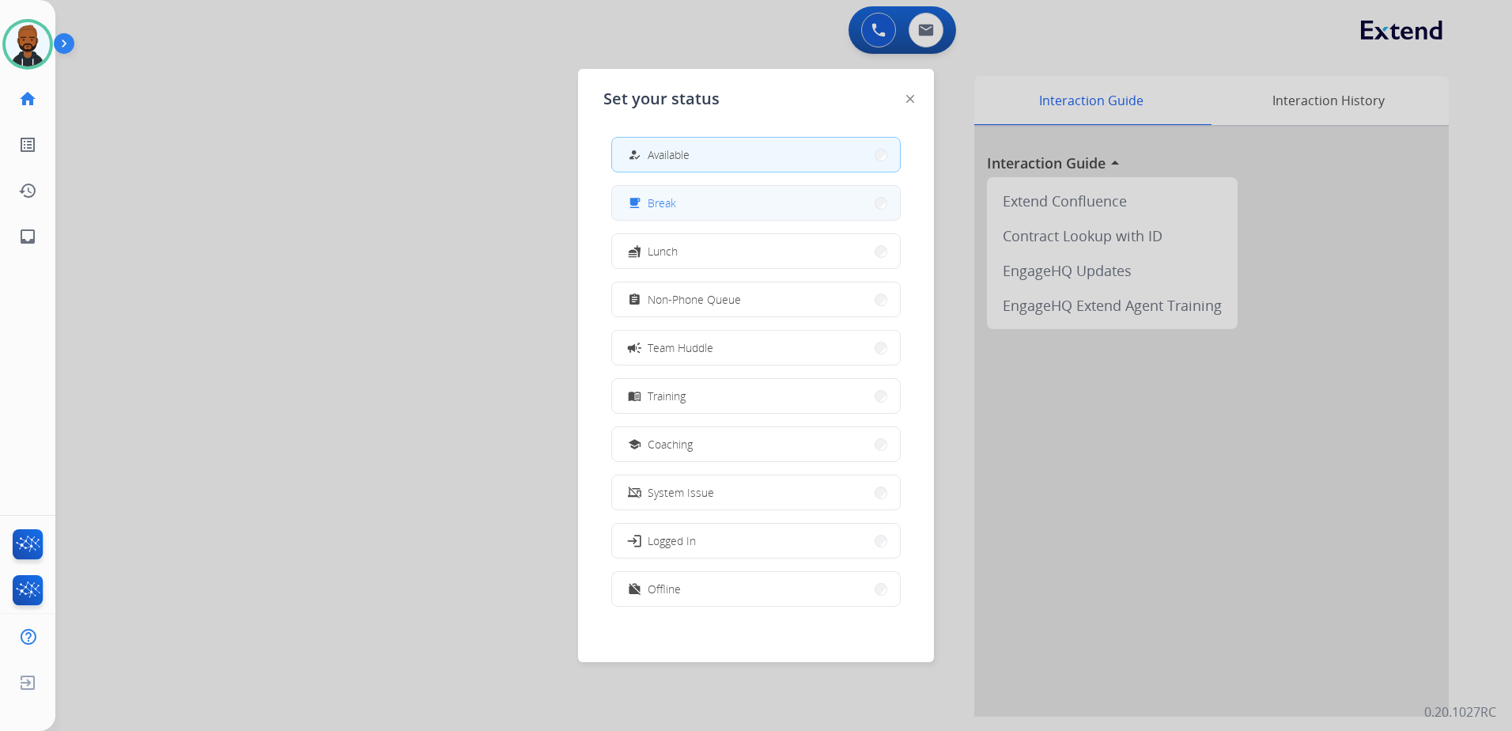
click at [692, 202] on button "free_breakfast Break" at bounding box center [756, 203] width 288 height 34
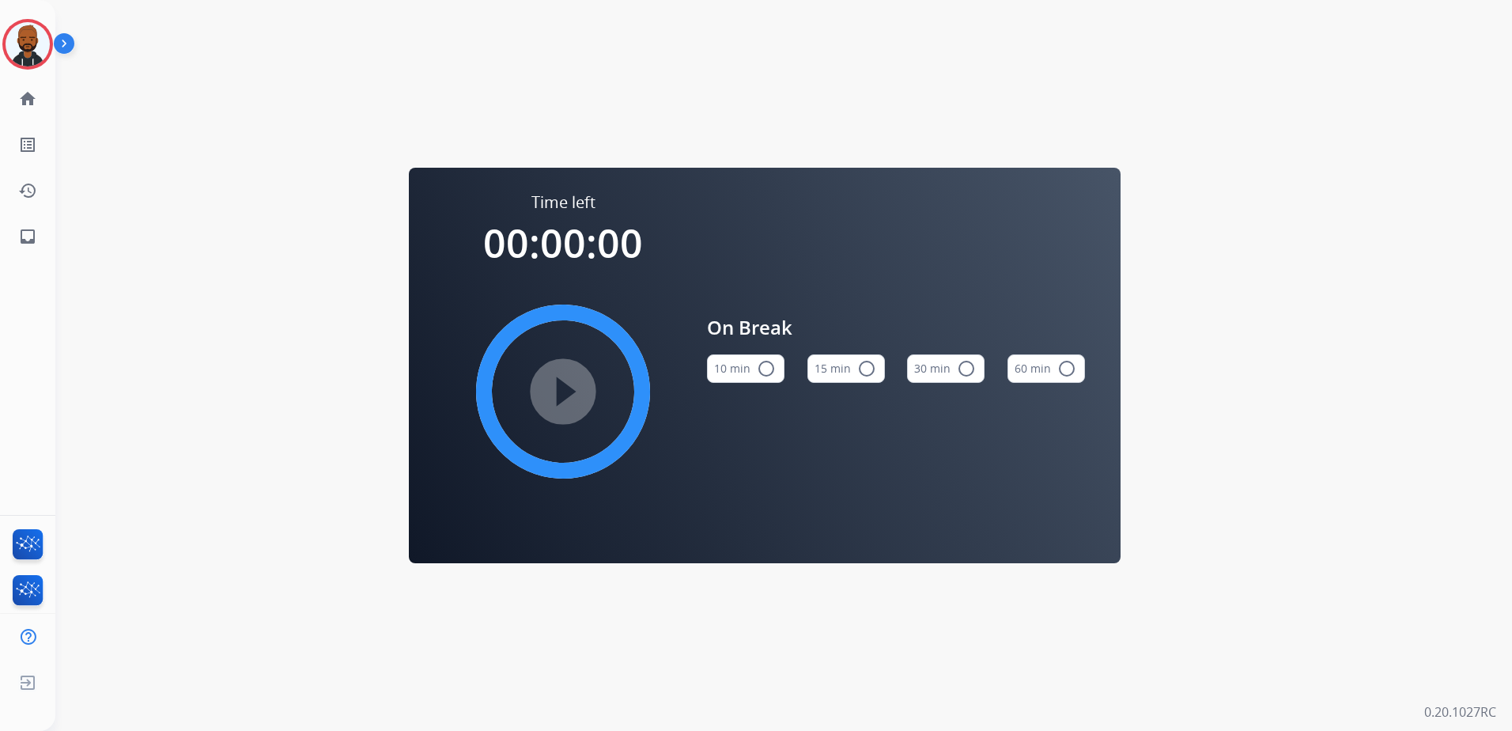
click at [854, 376] on button "15 min radio_button_unchecked" at bounding box center [847, 368] width 78 height 28
click at [49, 47] on div at bounding box center [27, 44] width 51 height 51
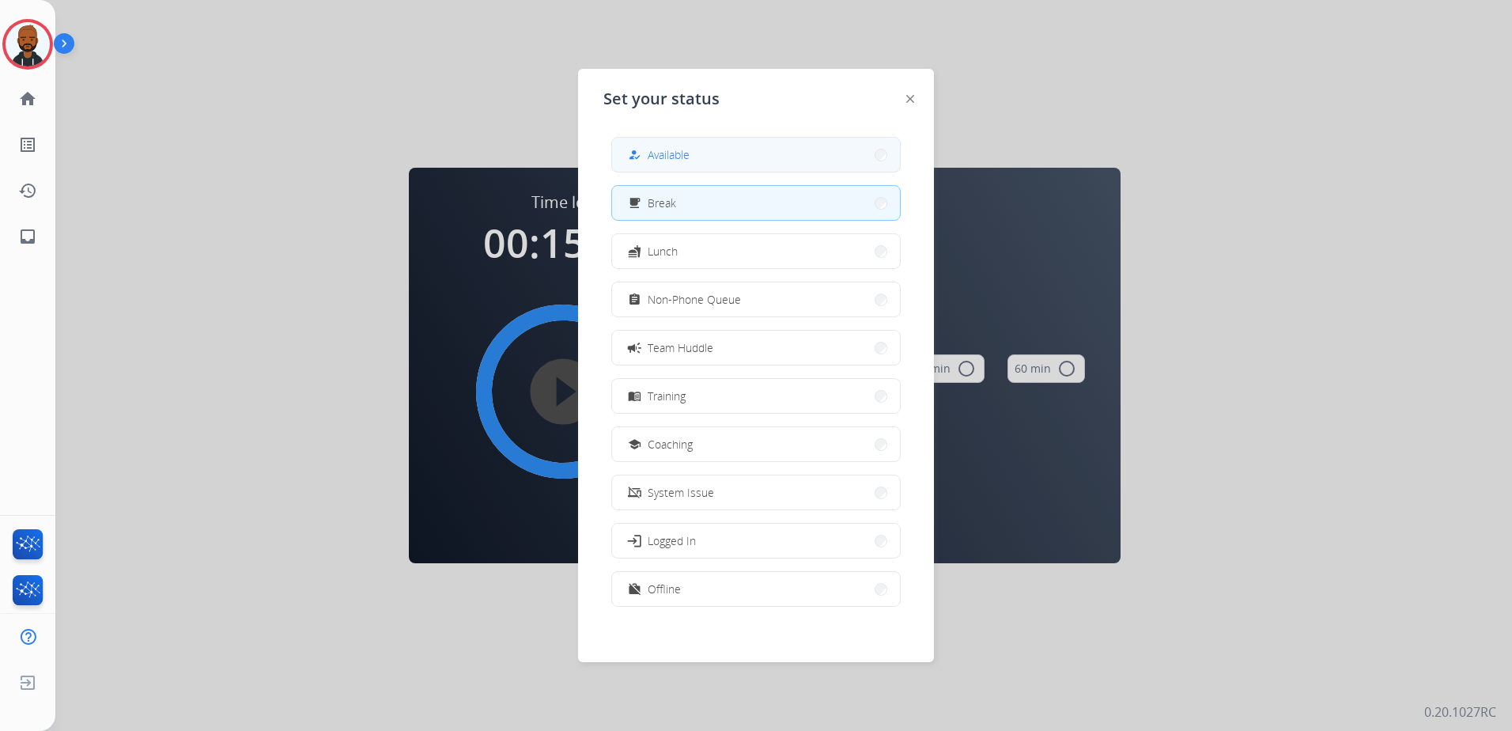
click at [681, 163] on div "how_to_reg Available" at bounding box center [657, 155] width 65 height 19
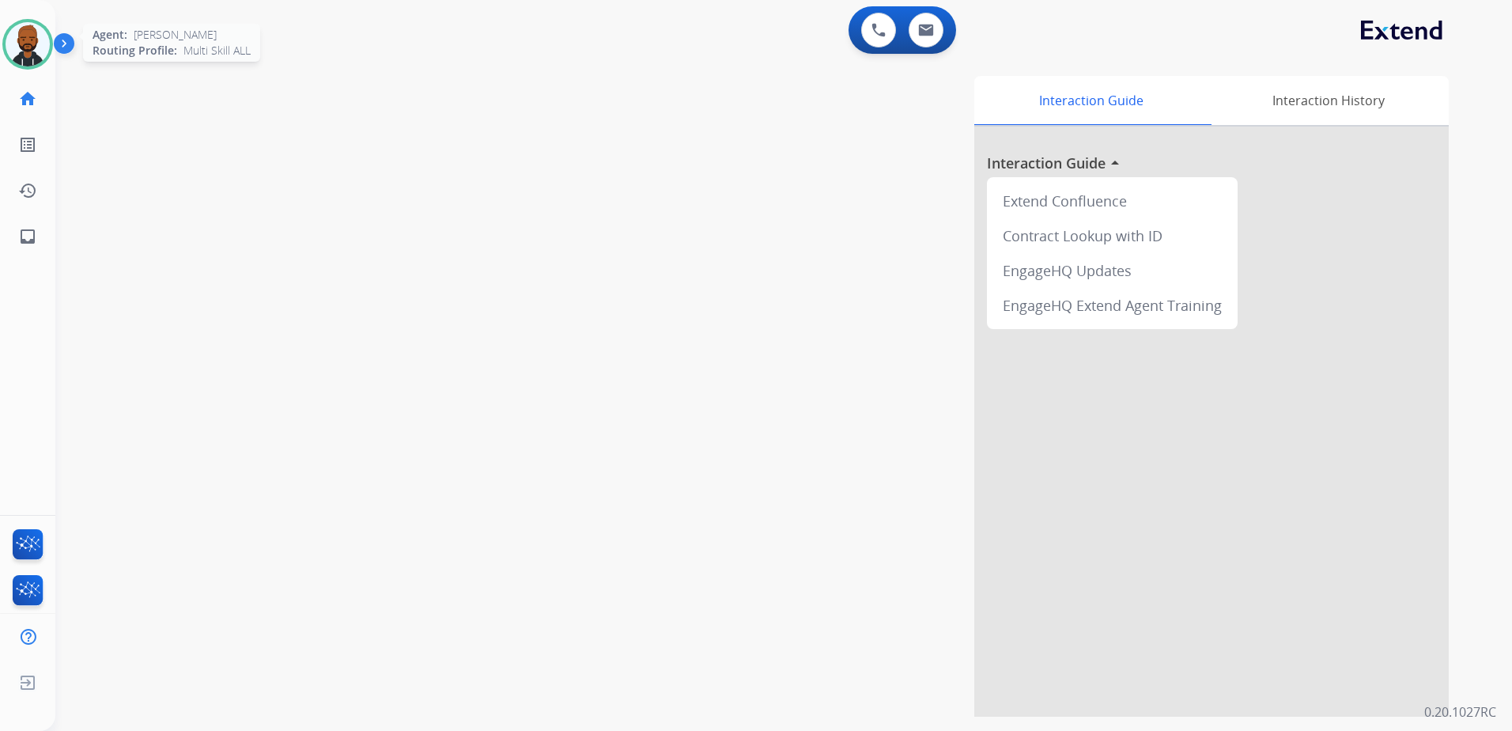
click at [18, 55] on img at bounding box center [28, 44] width 44 height 44
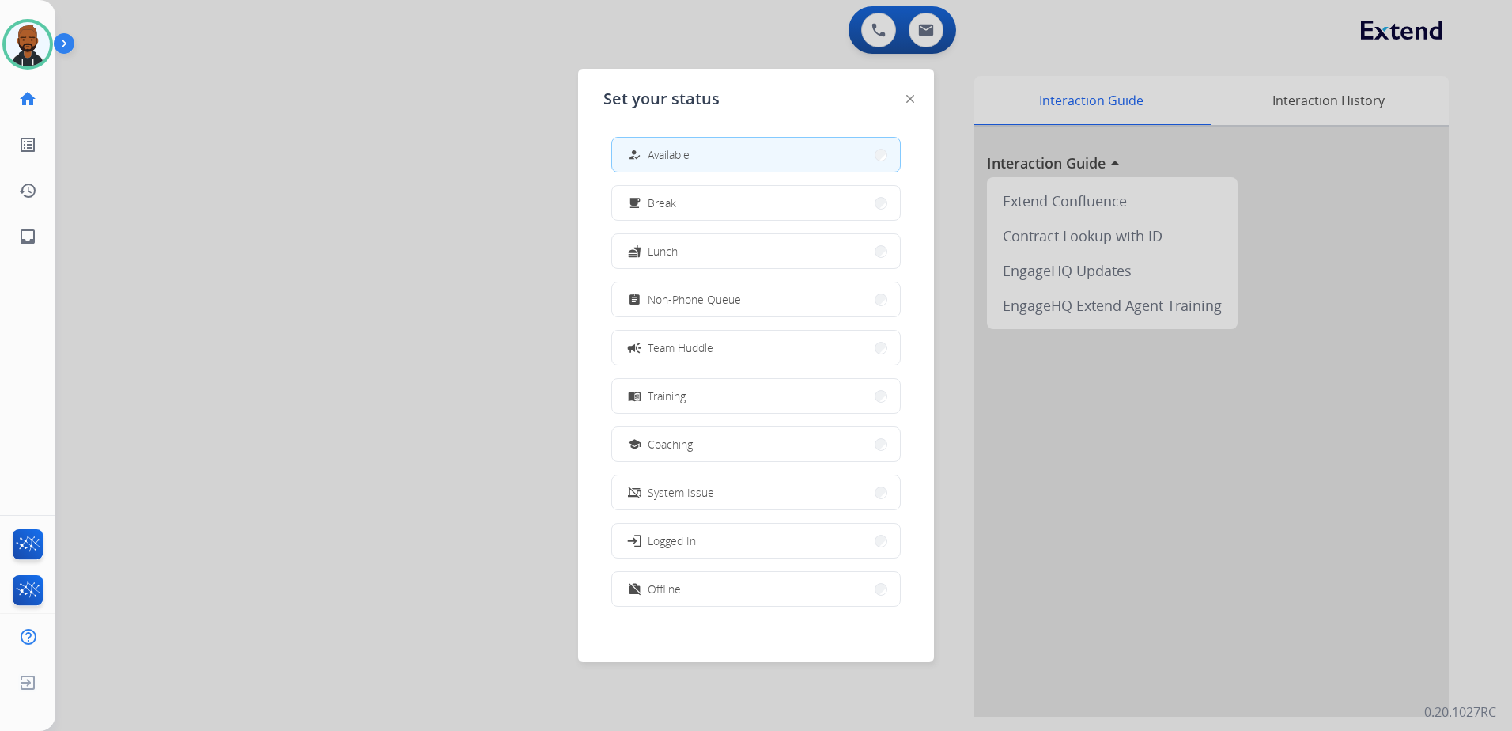
click at [641, 293] on mat-icon "assignment" at bounding box center [634, 299] width 13 height 13
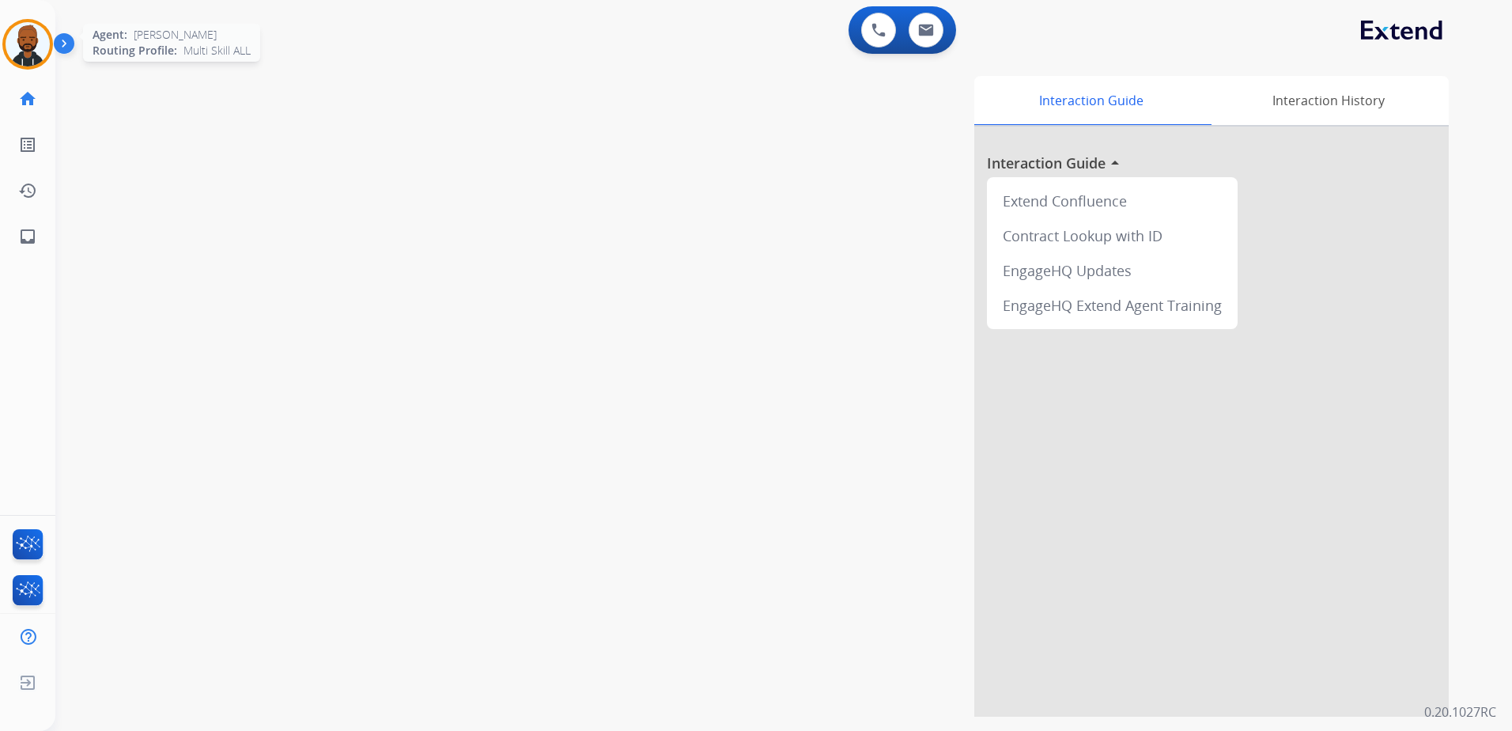
click at [37, 37] on img at bounding box center [28, 44] width 44 height 44
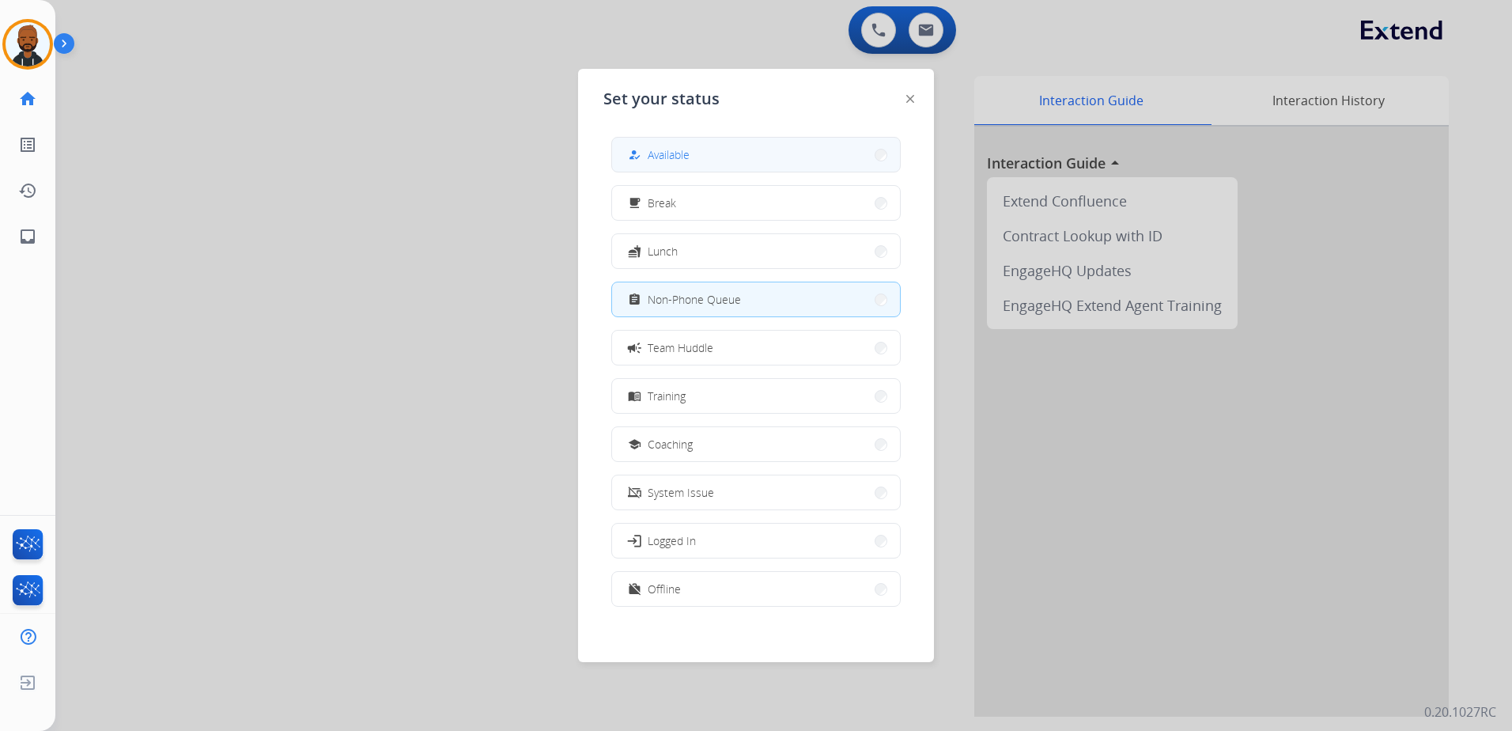
click at [651, 153] on div "how_to_reg Available" at bounding box center [657, 155] width 65 height 19
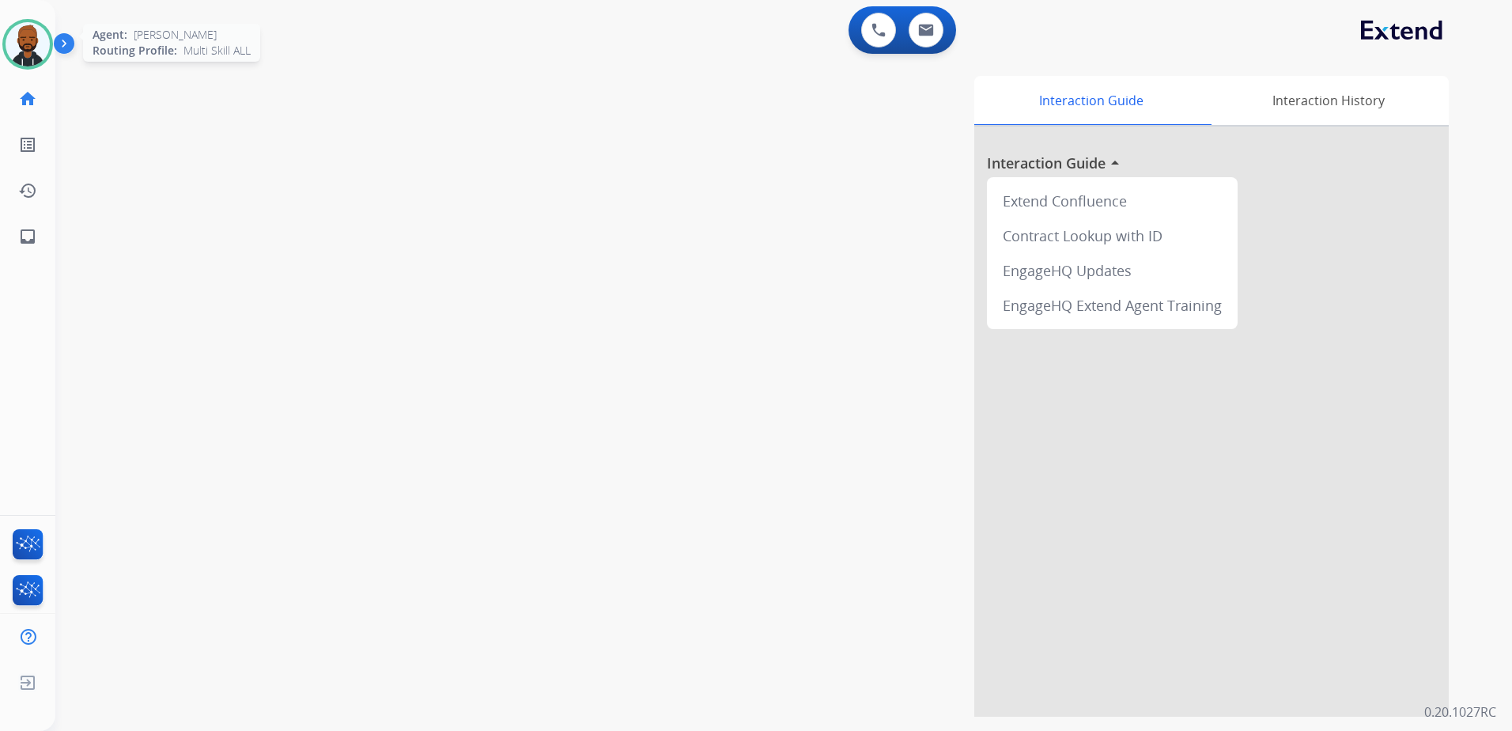
click at [46, 55] on img at bounding box center [28, 44] width 44 height 44
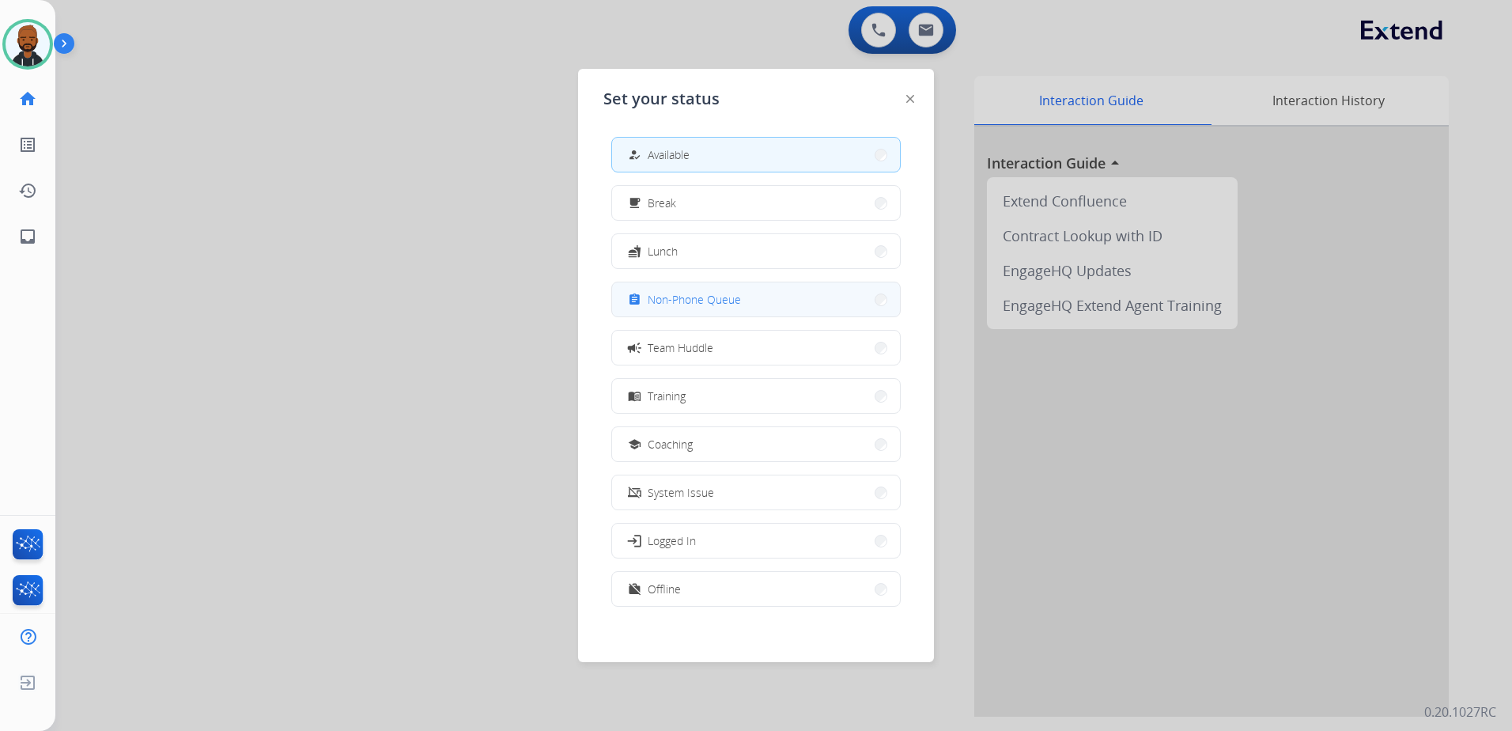
click at [717, 289] on button "assignment Non-Phone Queue" at bounding box center [756, 299] width 288 height 34
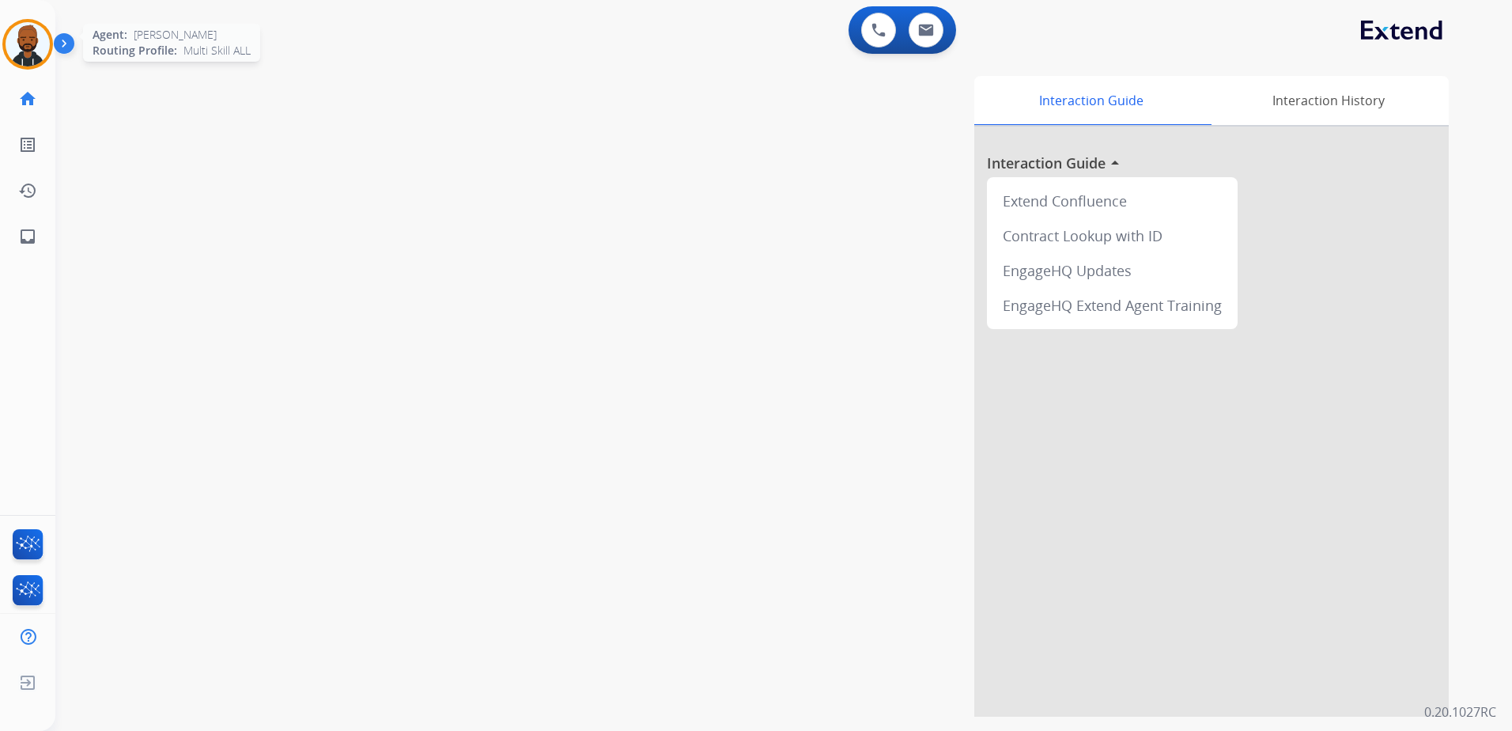
click at [25, 54] on img at bounding box center [28, 44] width 44 height 44
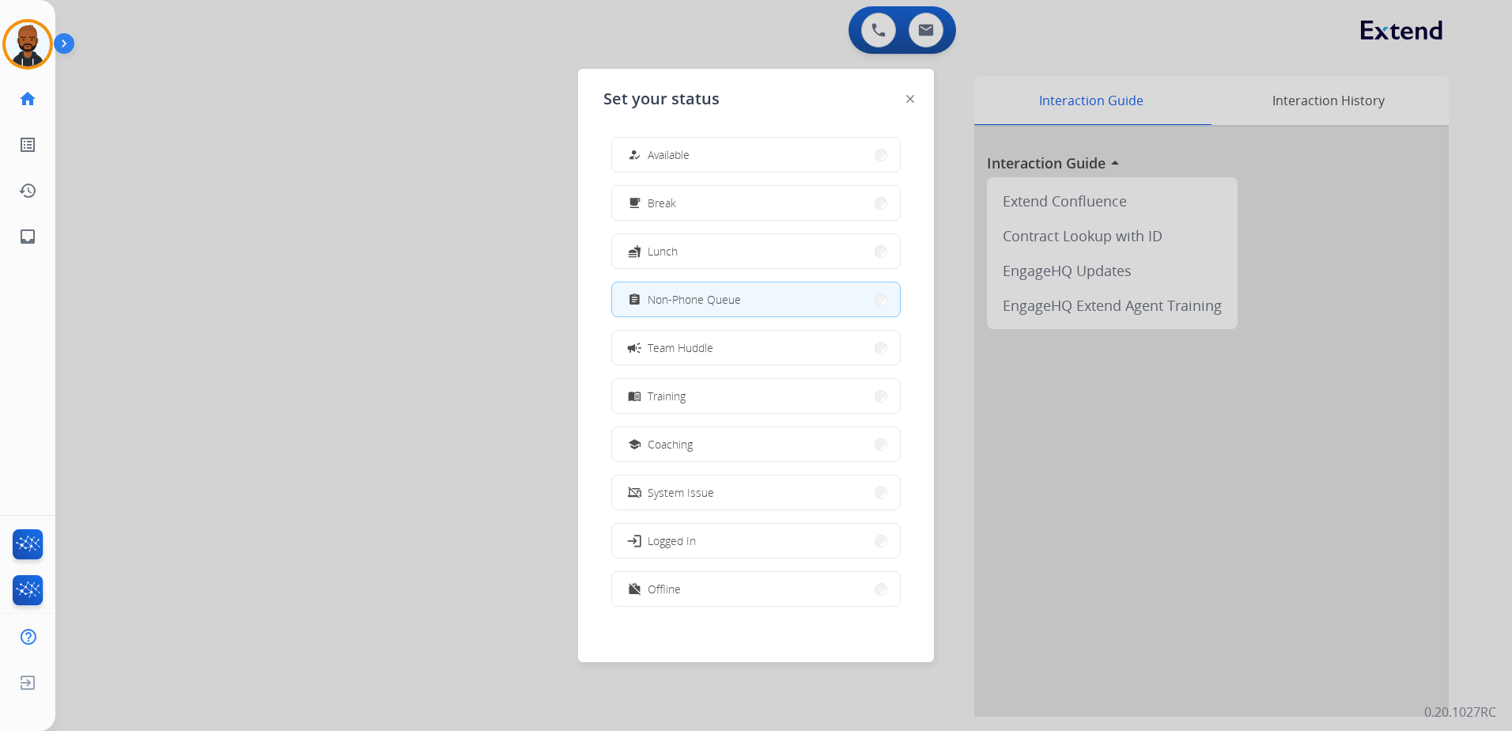
click at [679, 150] on span "Available" at bounding box center [669, 154] width 42 height 17
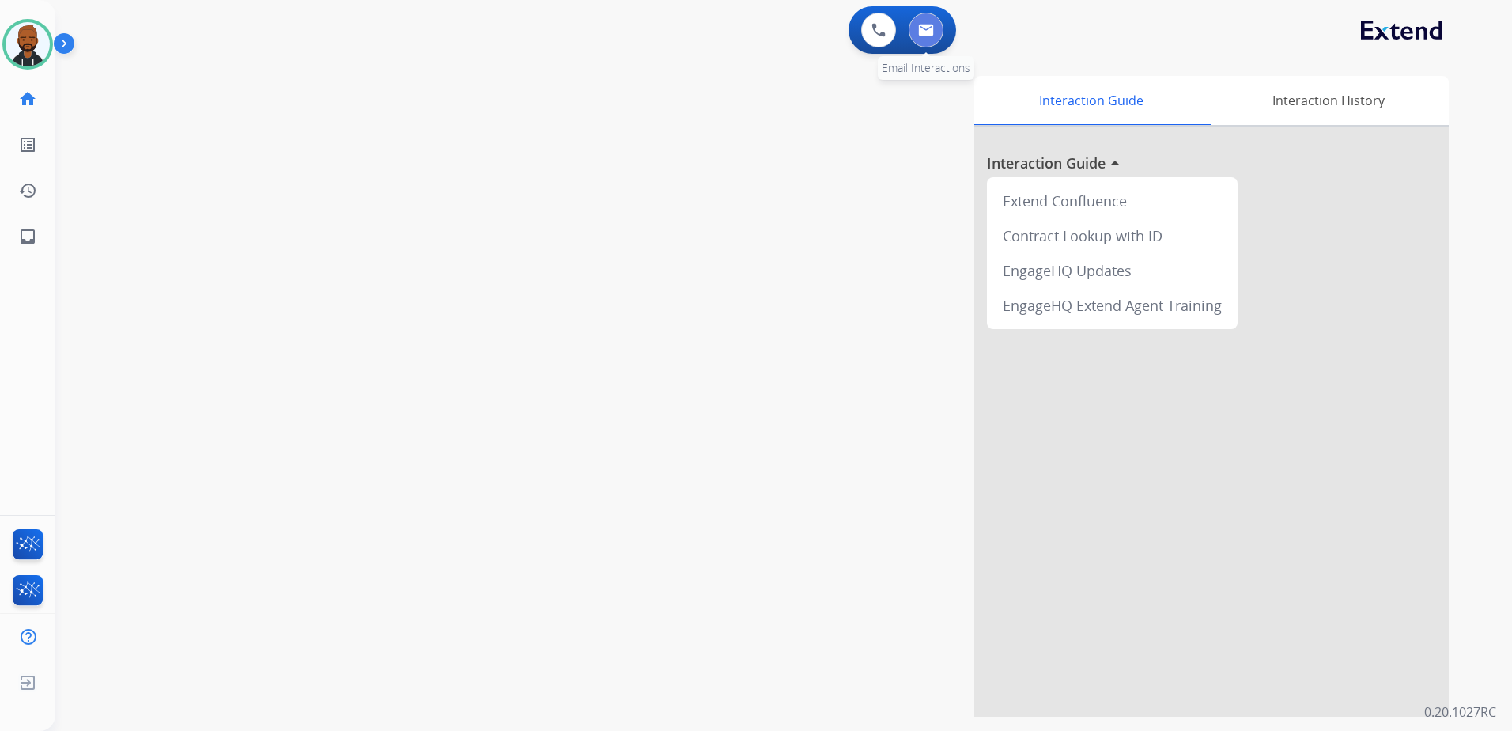
click at [926, 41] on button at bounding box center [926, 30] width 35 height 35
select select "**********"
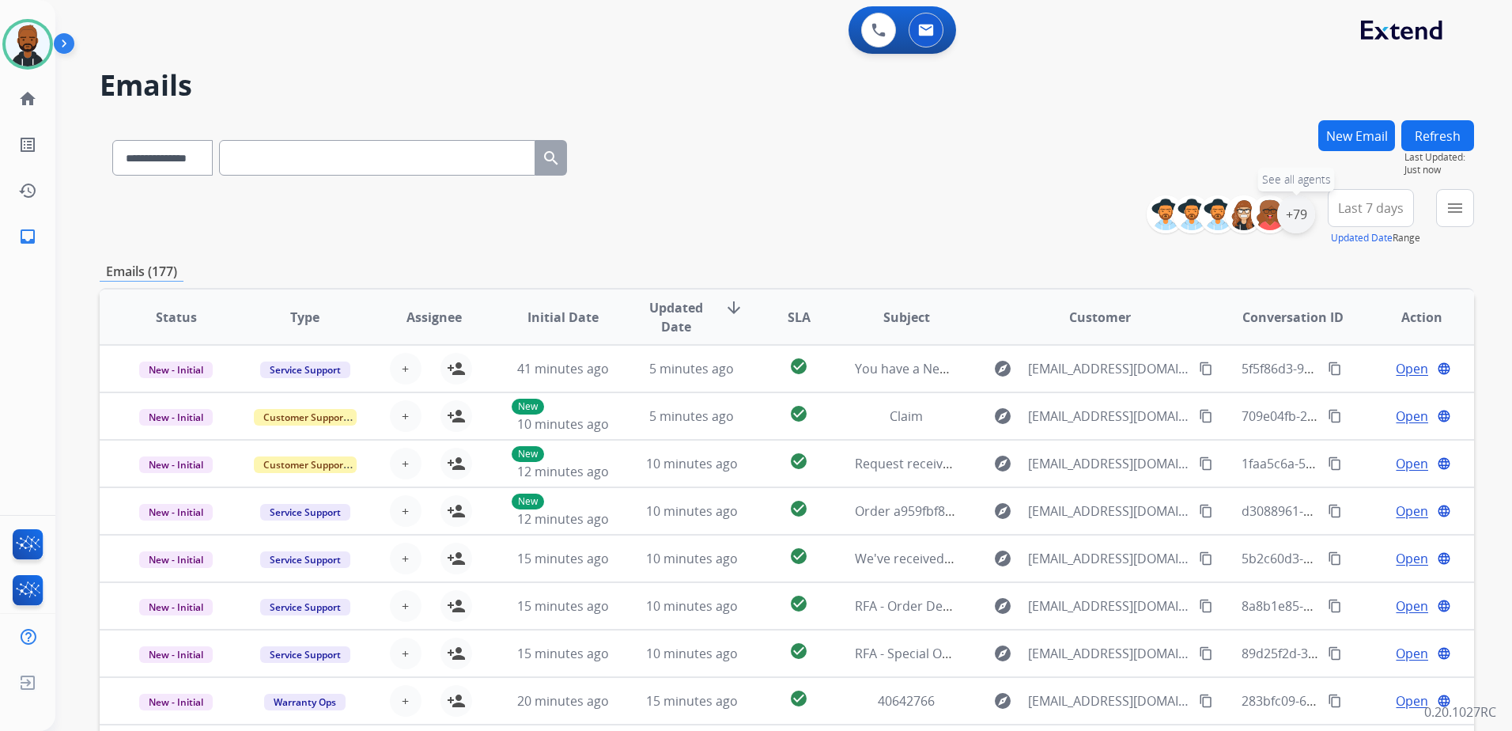
click at [1297, 214] on div "+79" at bounding box center [1296, 214] width 38 height 38
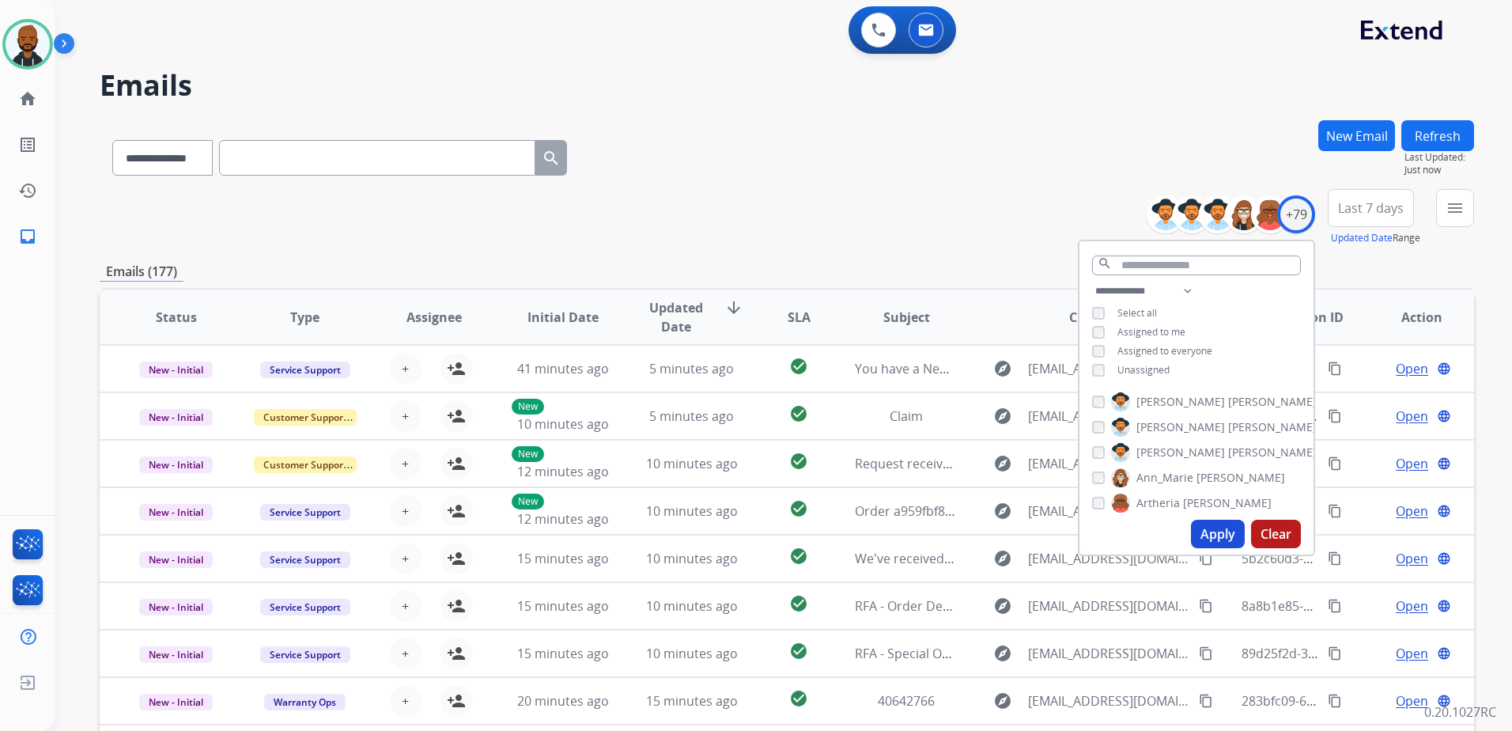
click at [1209, 537] on button "Apply" at bounding box center [1218, 534] width 54 height 28
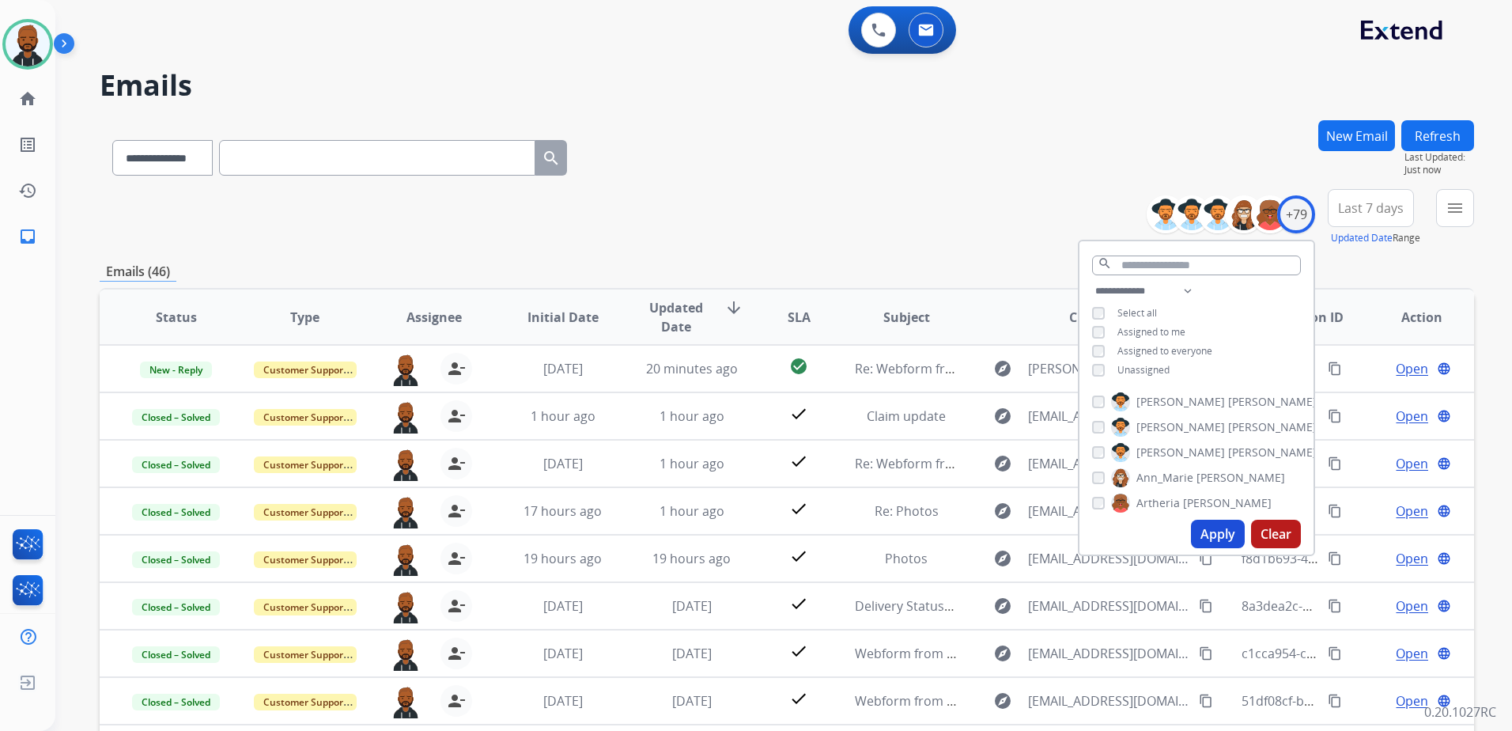
click at [1395, 270] on div "Emails (46)" at bounding box center [787, 272] width 1375 height 20
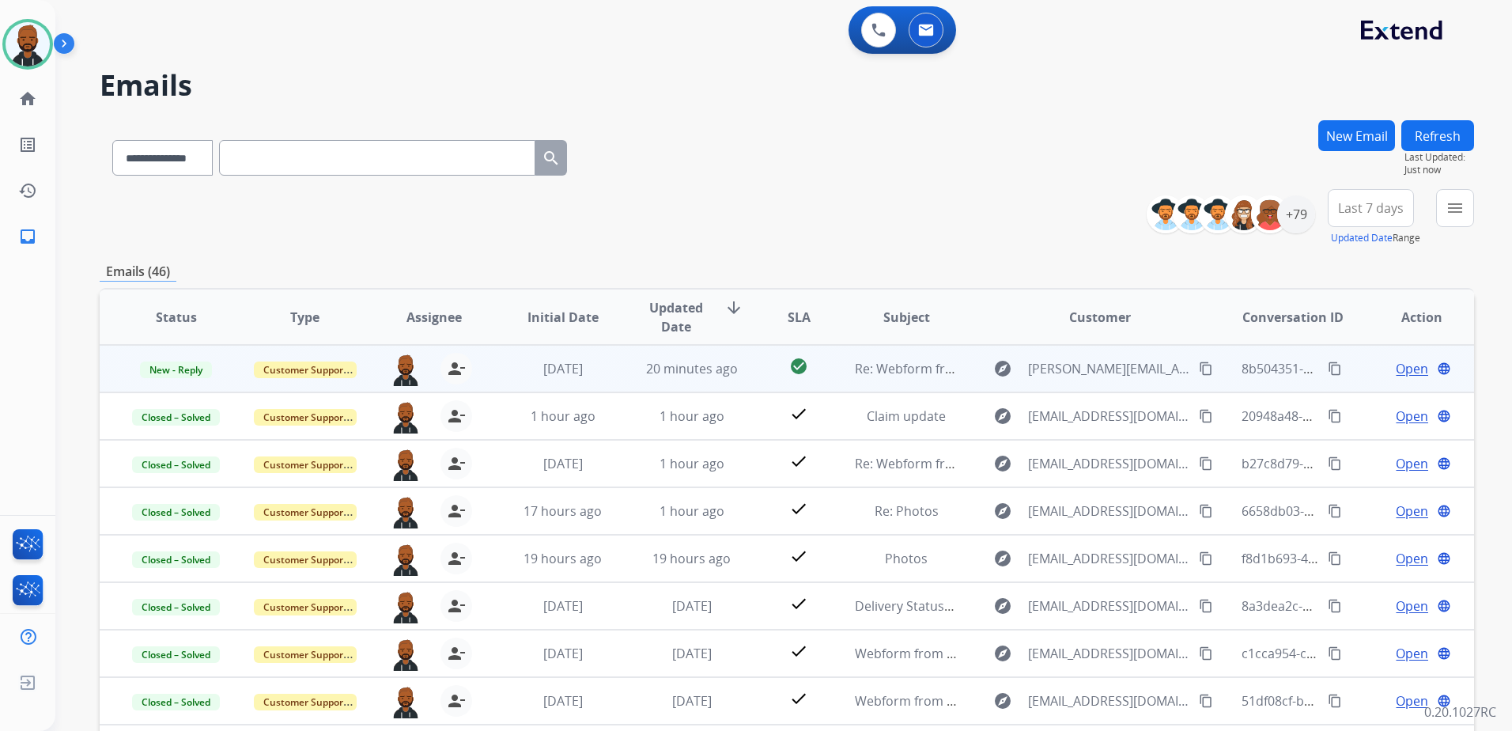
click at [1401, 370] on span "Open" at bounding box center [1412, 368] width 32 height 19
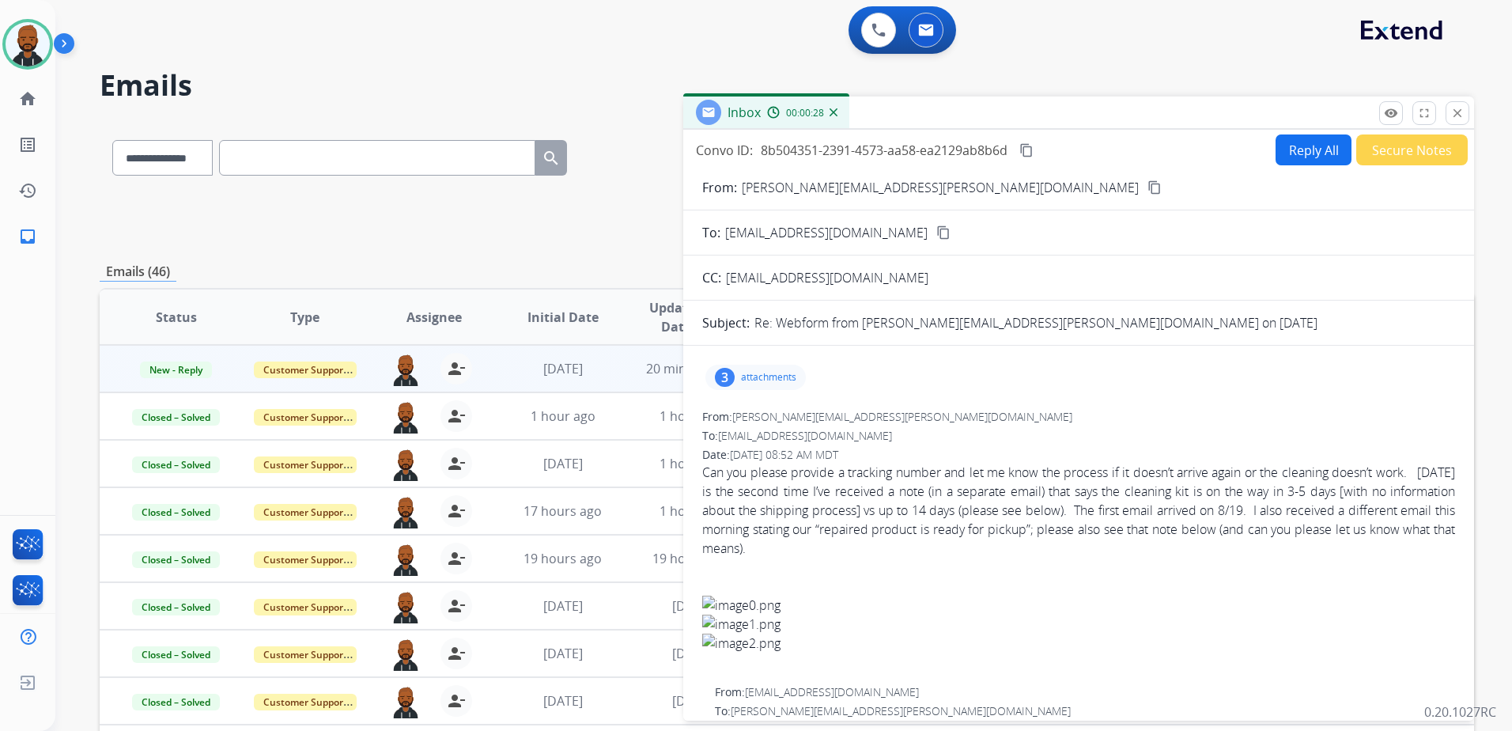
click at [743, 379] on p "attachments" at bounding box center [768, 377] width 55 height 13
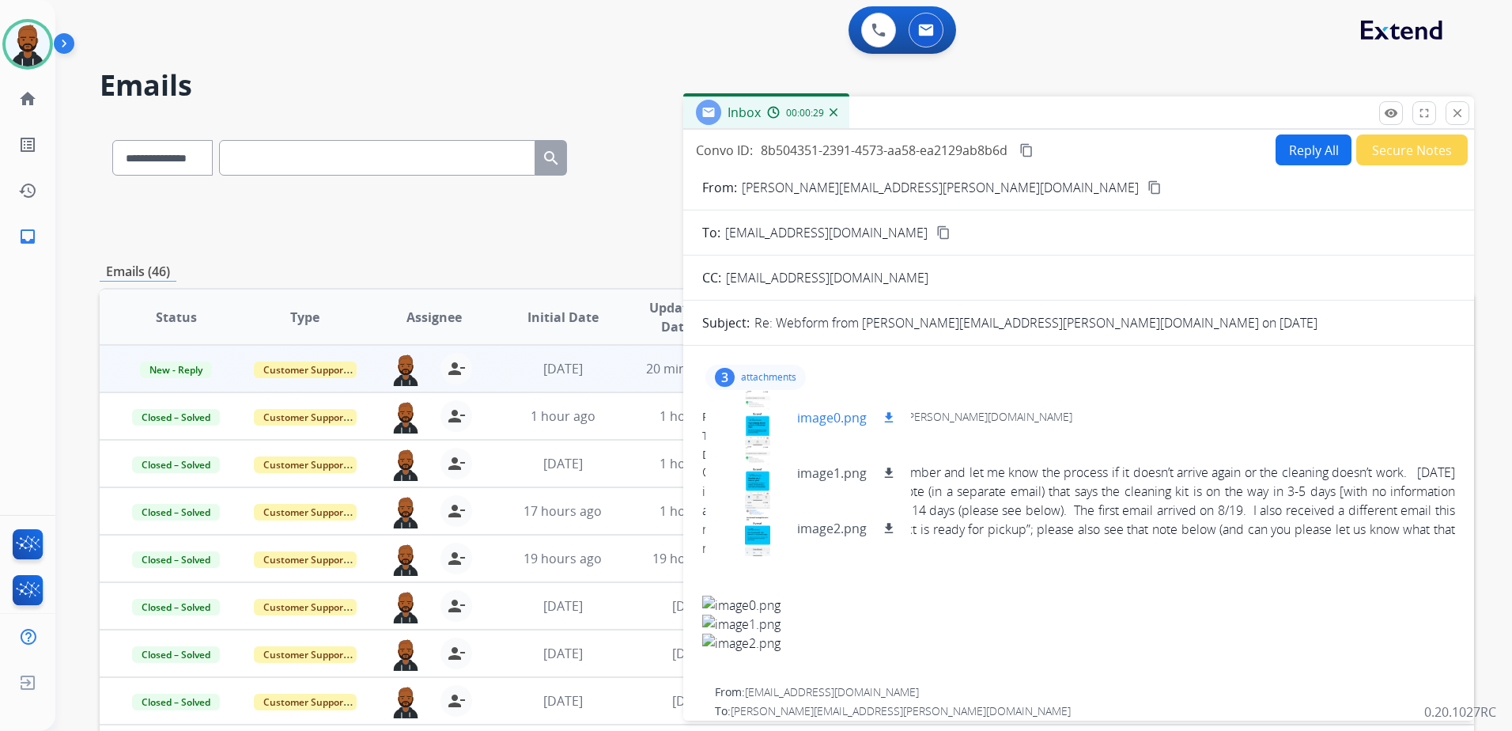
click at [762, 429] on div at bounding box center [757, 417] width 79 height 55
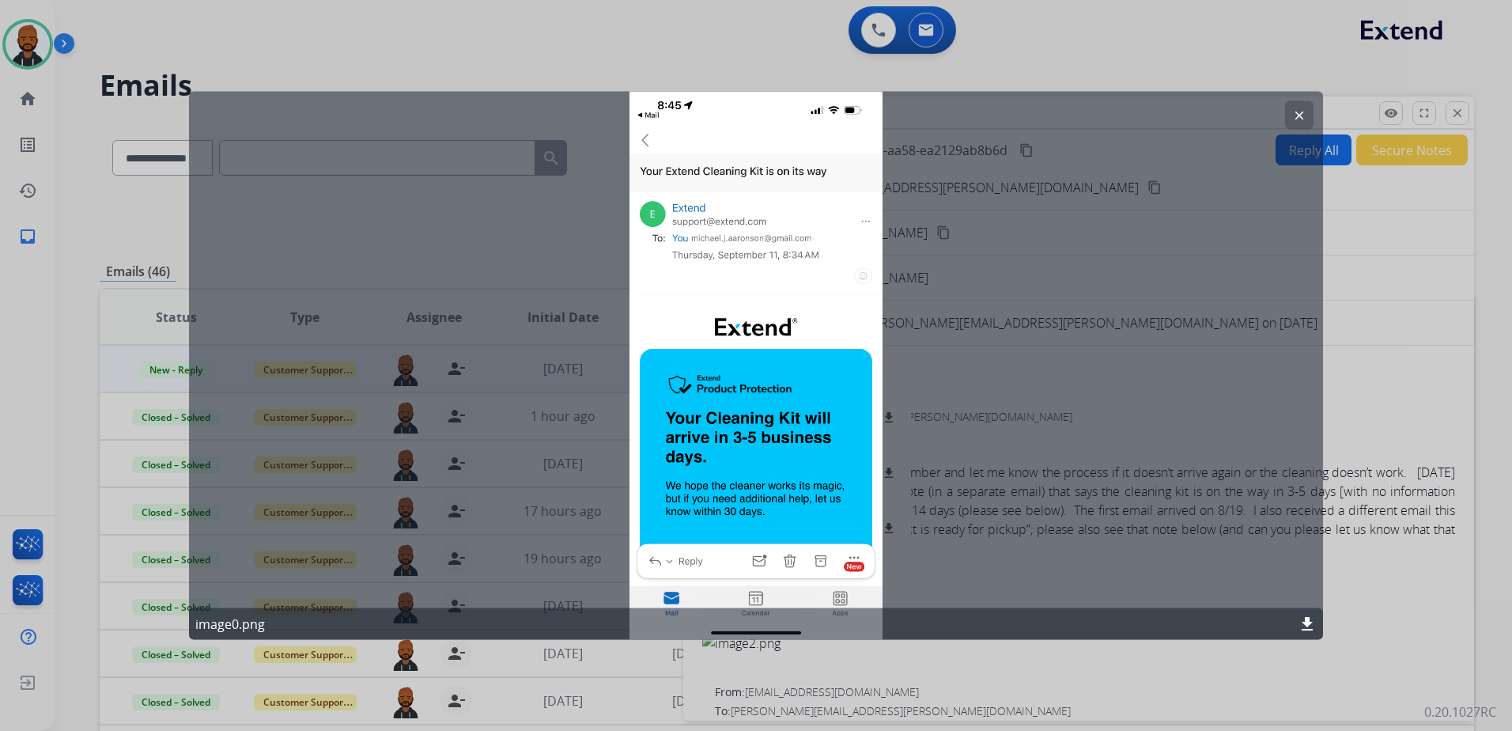
drag, startPoint x: 1299, startPoint y: 104, endPoint x: 1287, endPoint y: 114, distance: 15.7
click at [1299, 104] on button "clear" at bounding box center [1299, 115] width 28 height 28
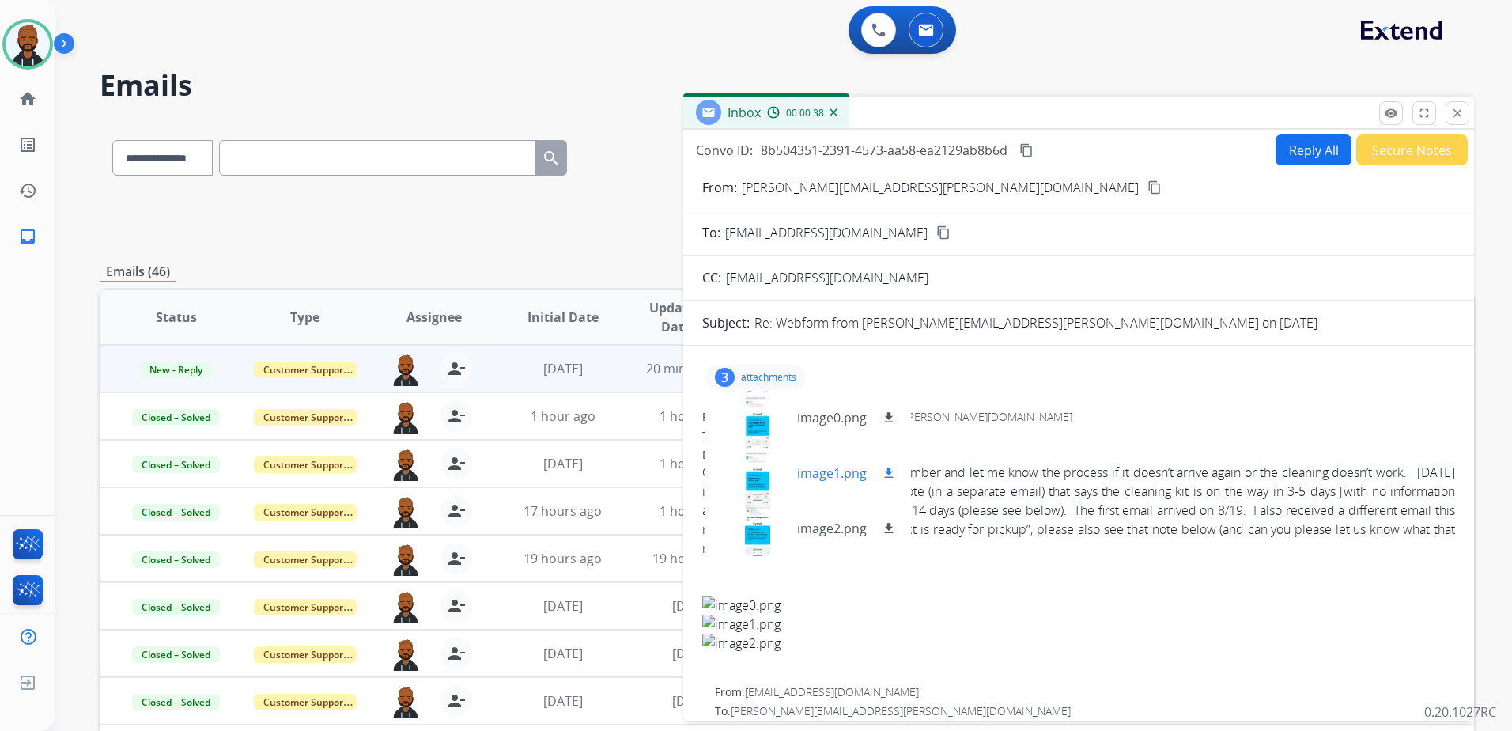
click at [751, 478] on div at bounding box center [757, 472] width 79 height 55
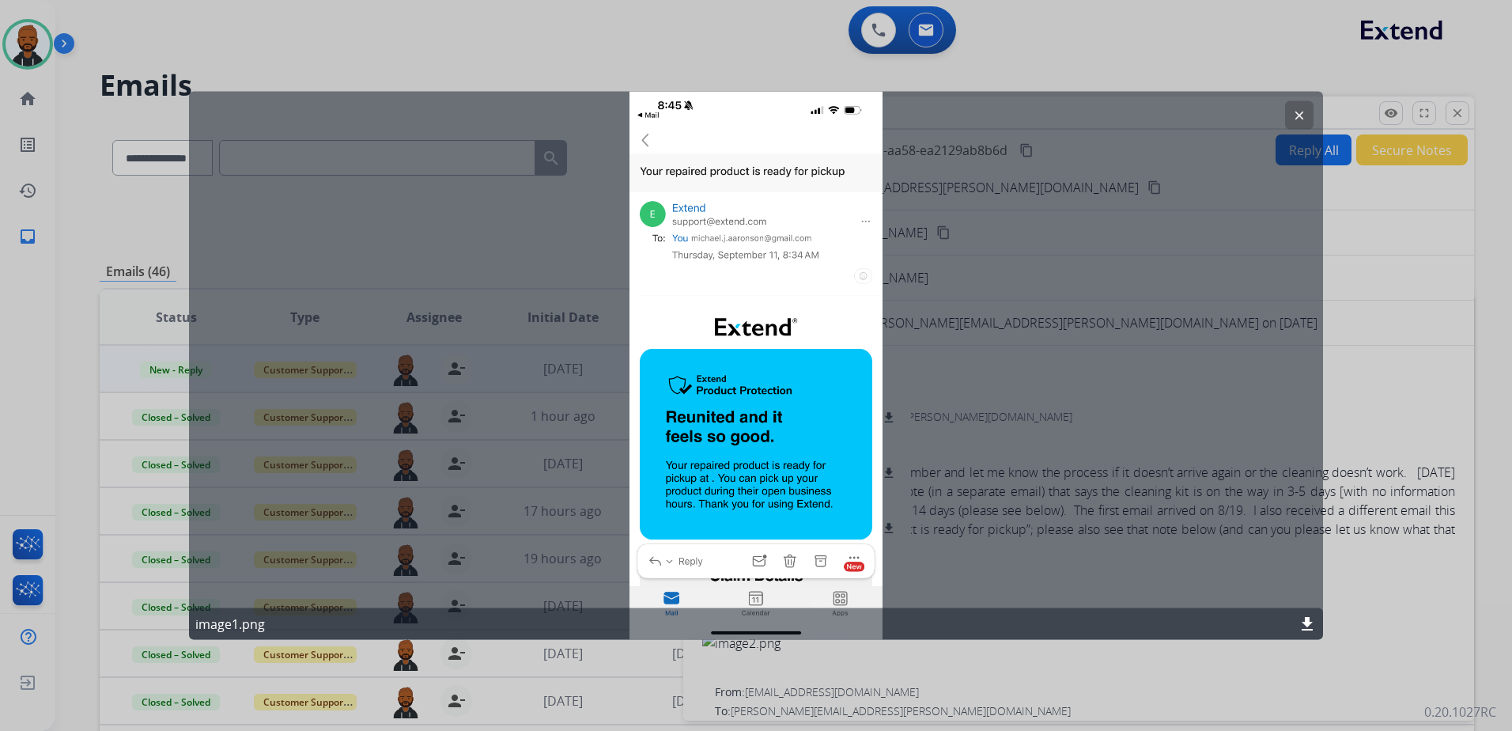
click at [1304, 109] on mat-icon "clear" at bounding box center [1299, 115] width 14 height 14
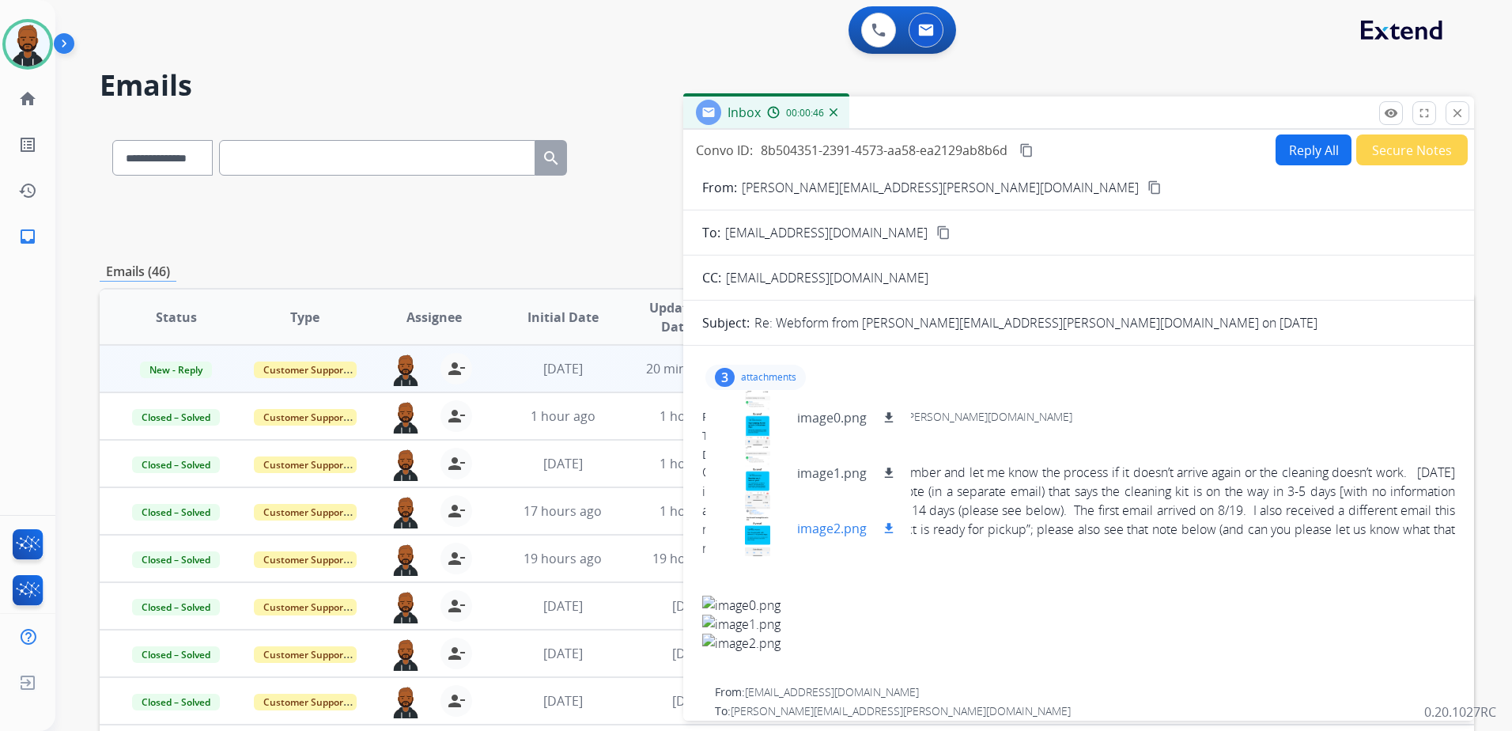
click at [770, 524] on div at bounding box center [757, 528] width 79 height 55
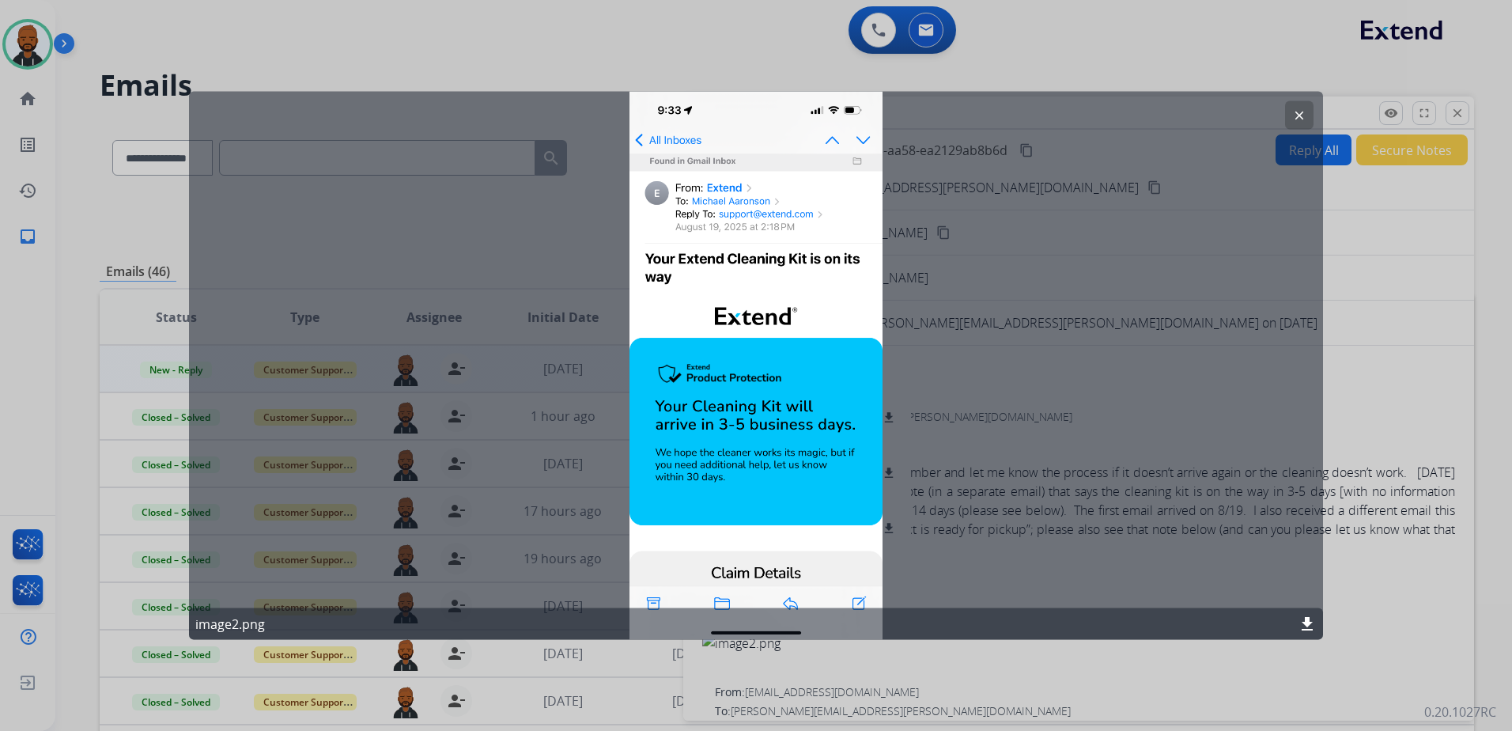
click at [1297, 110] on mat-icon "clear" at bounding box center [1299, 115] width 14 height 14
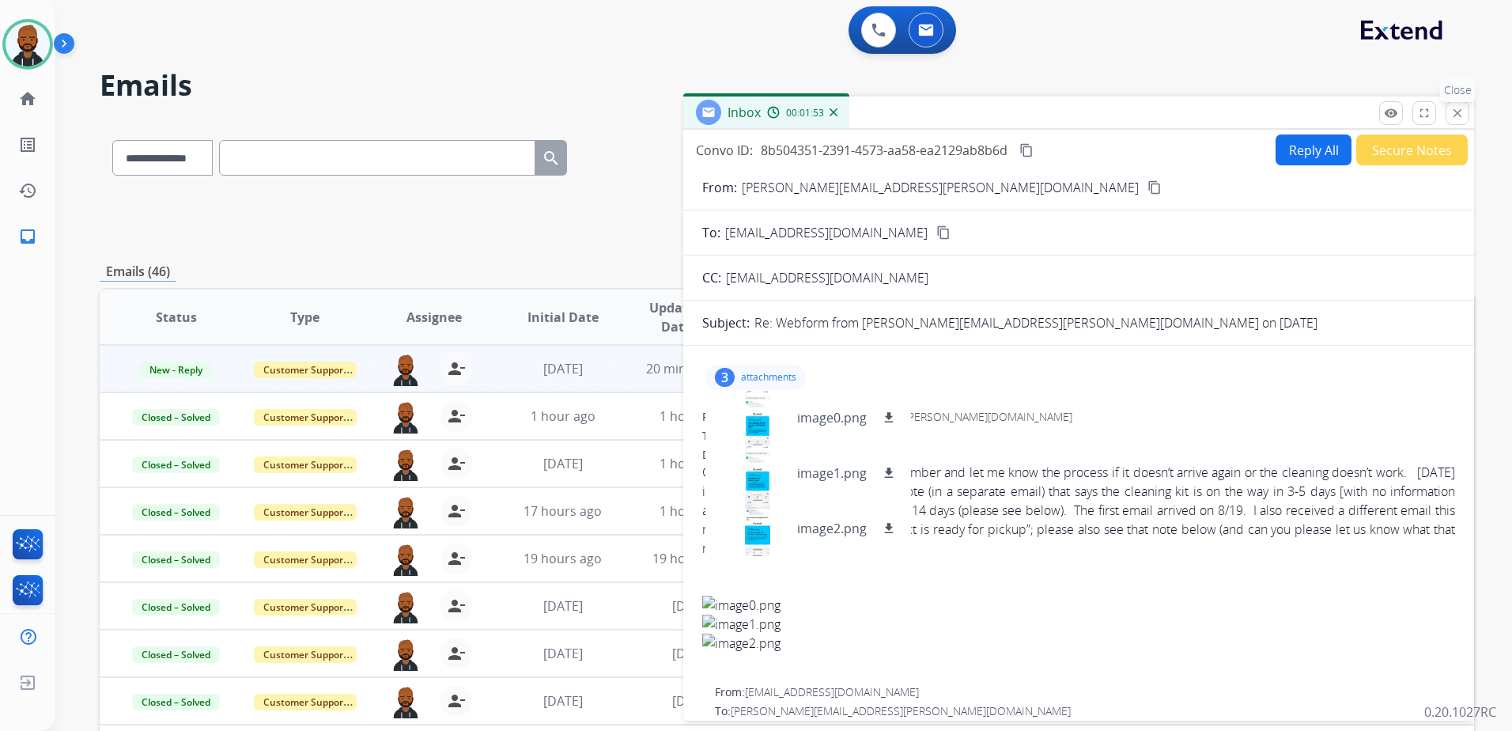
click at [1454, 112] on mat-icon "close" at bounding box center [1458, 113] width 14 height 14
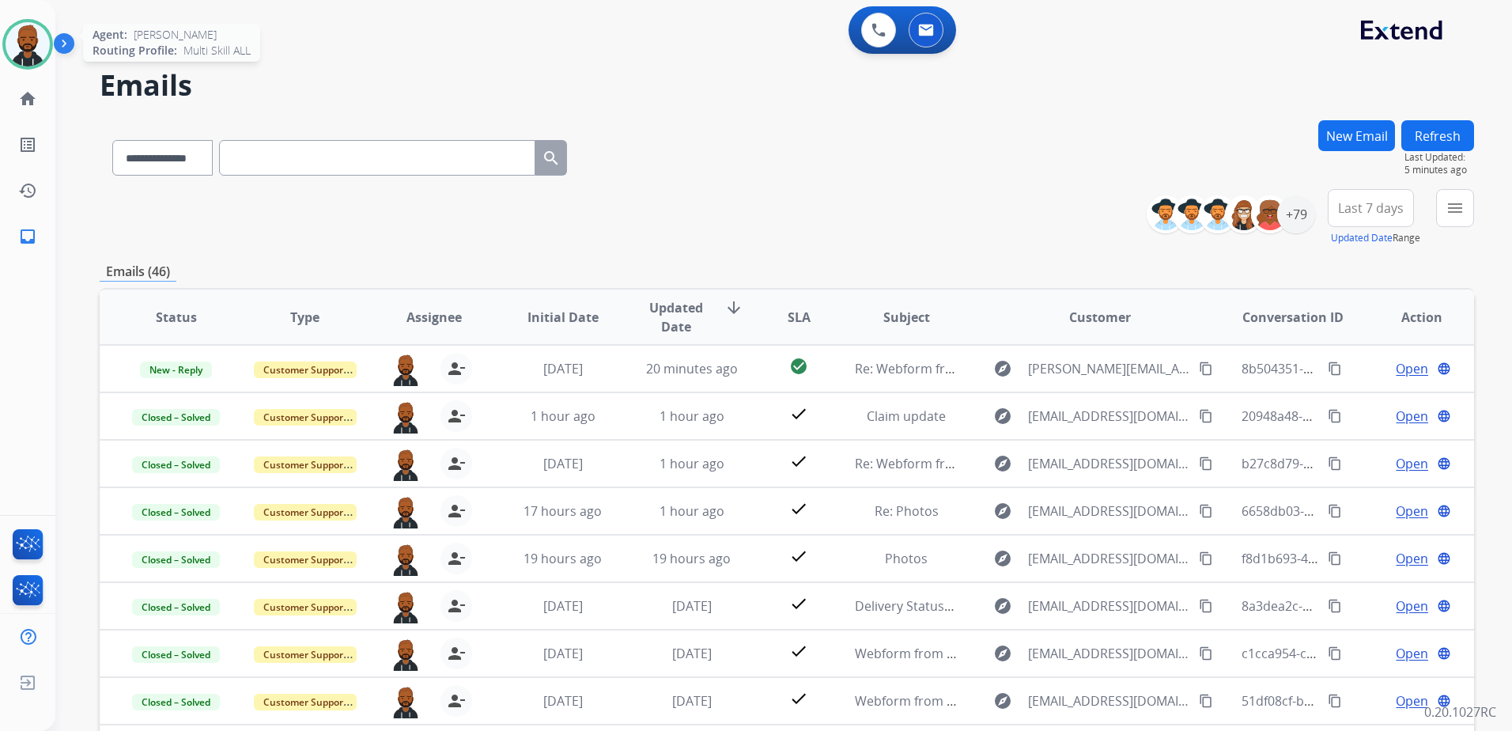
click at [36, 58] on img at bounding box center [28, 44] width 44 height 44
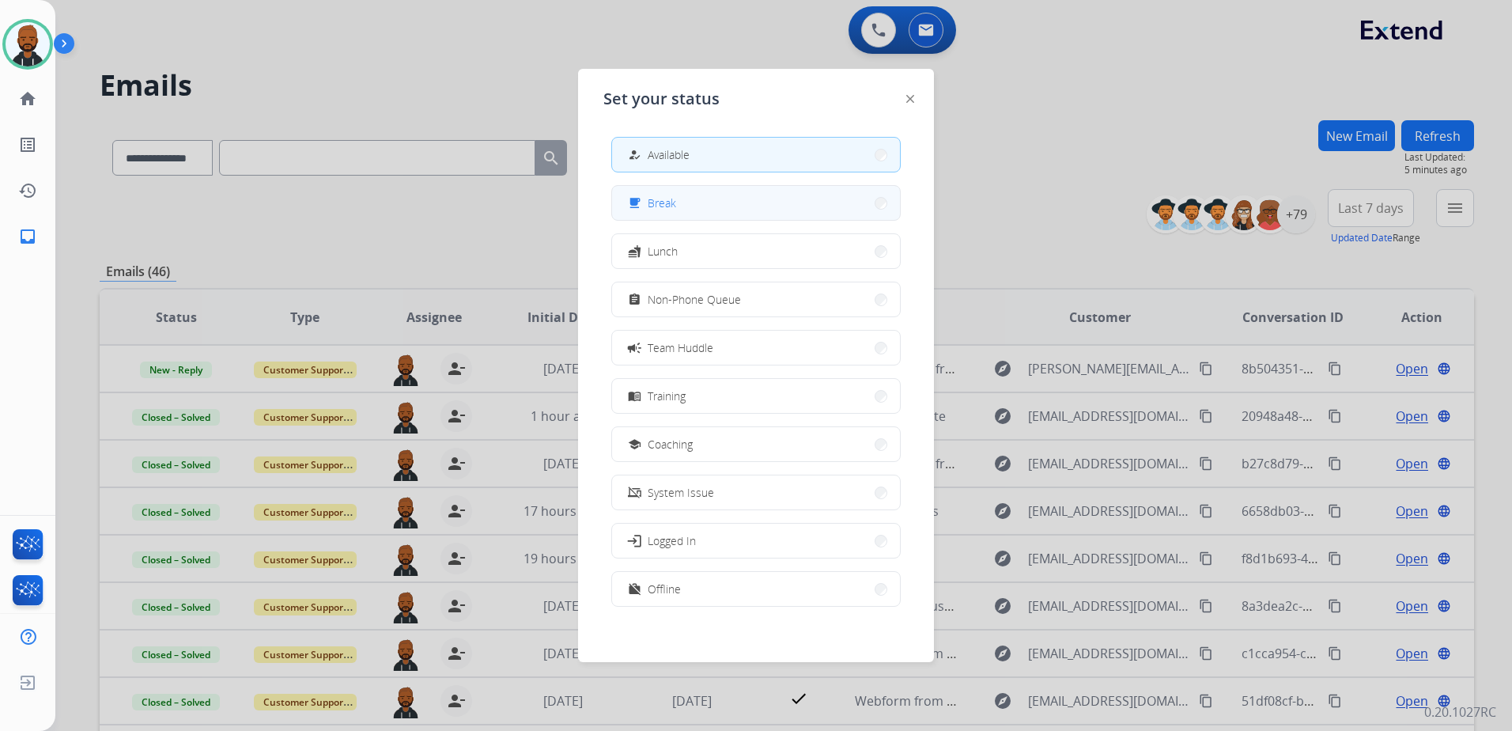
click at [684, 203] on button "free_breakfast Break" at bounding box center [756, 203] width 288 height 34
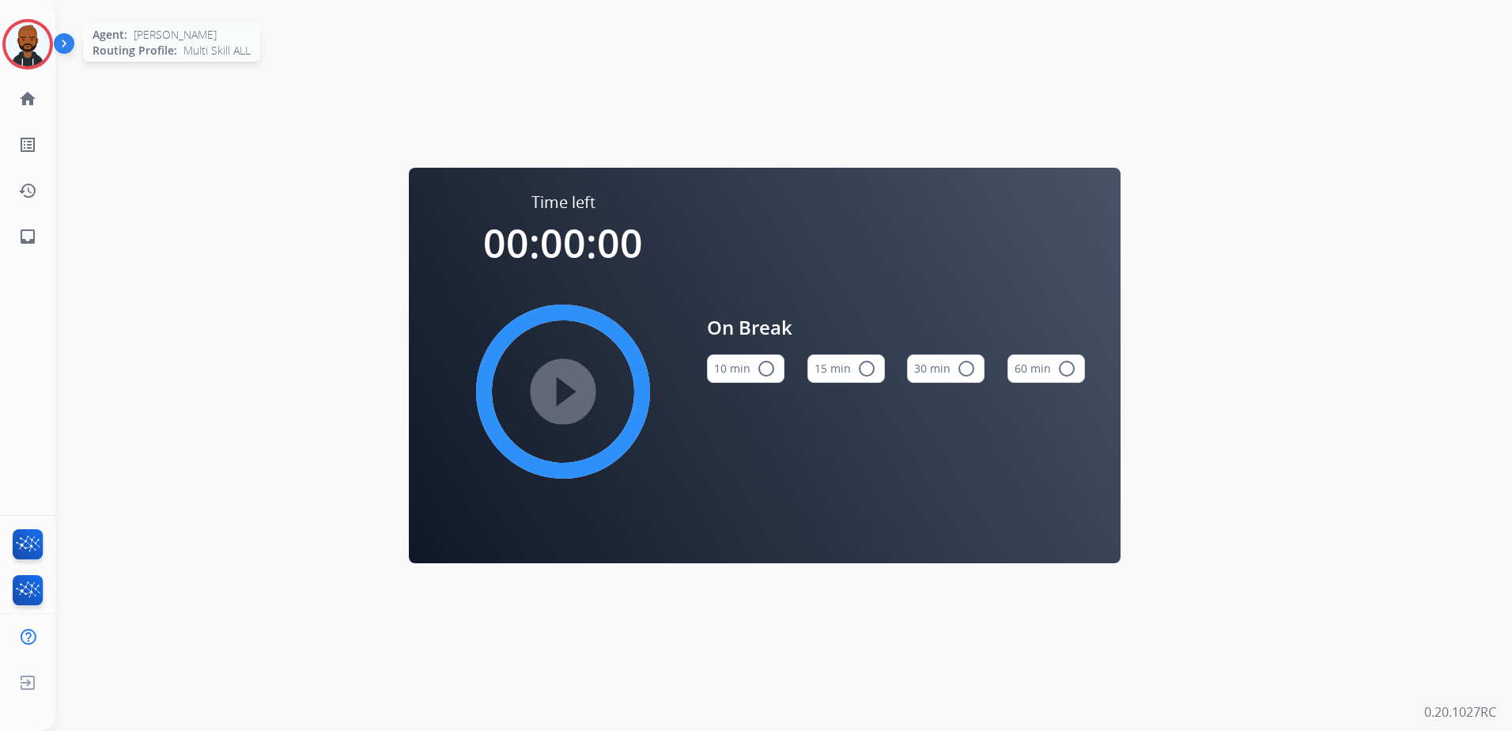
click at [32, 52] on img at bounding box center [28, 44] width 44 height 44
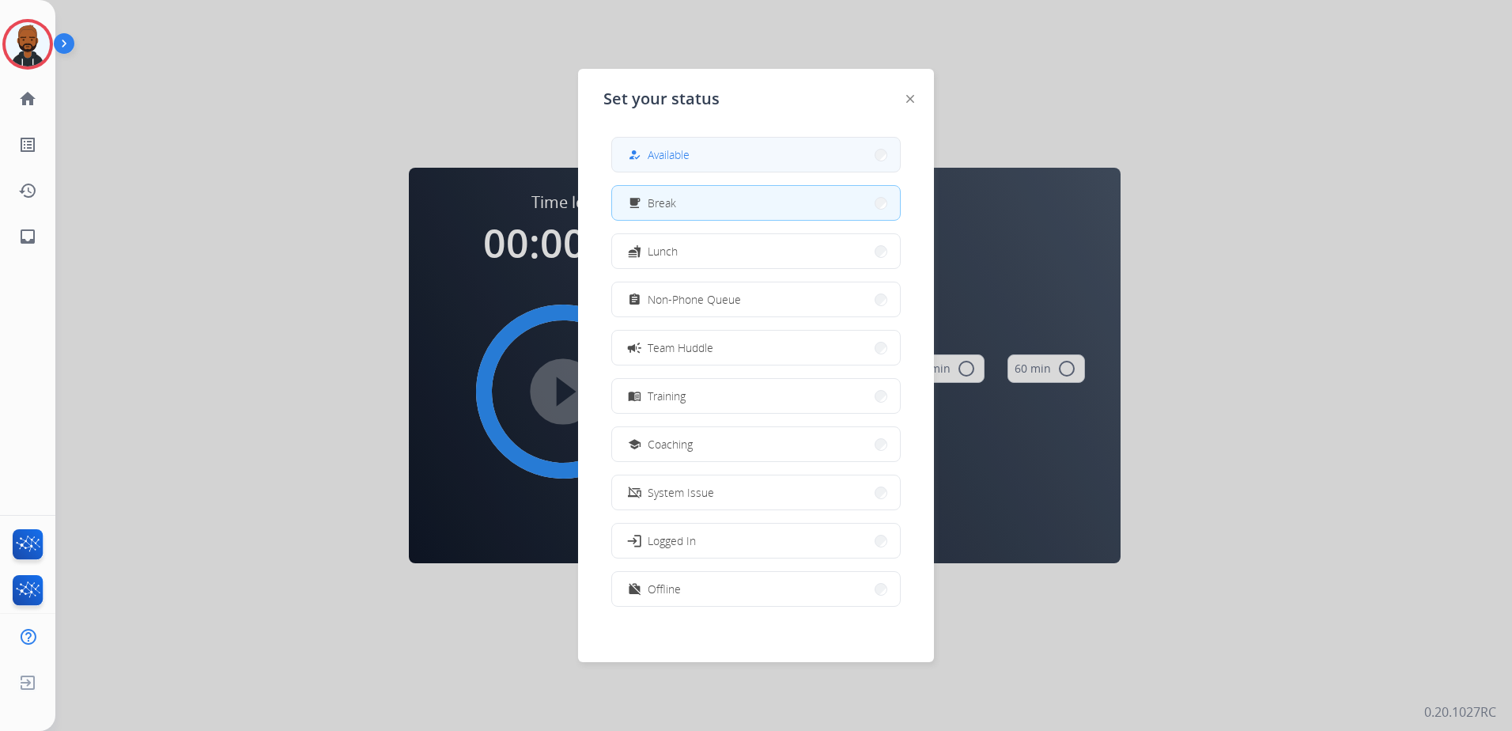
click at [653, 149] on span "Available" at bounding box center [669, 154] width 42 height 17
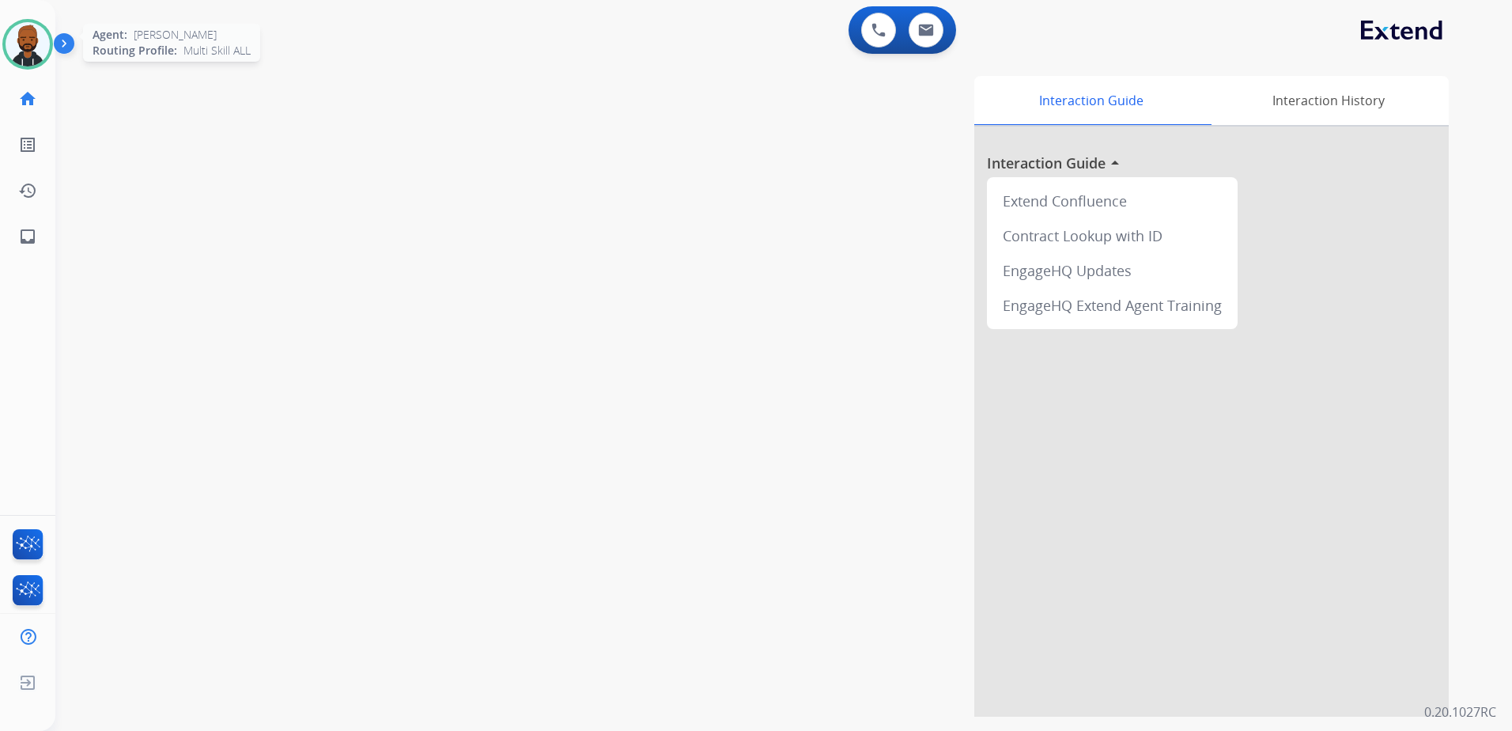
click at [19, 58] on img at bounding box center [28, 44] width 44 height 44
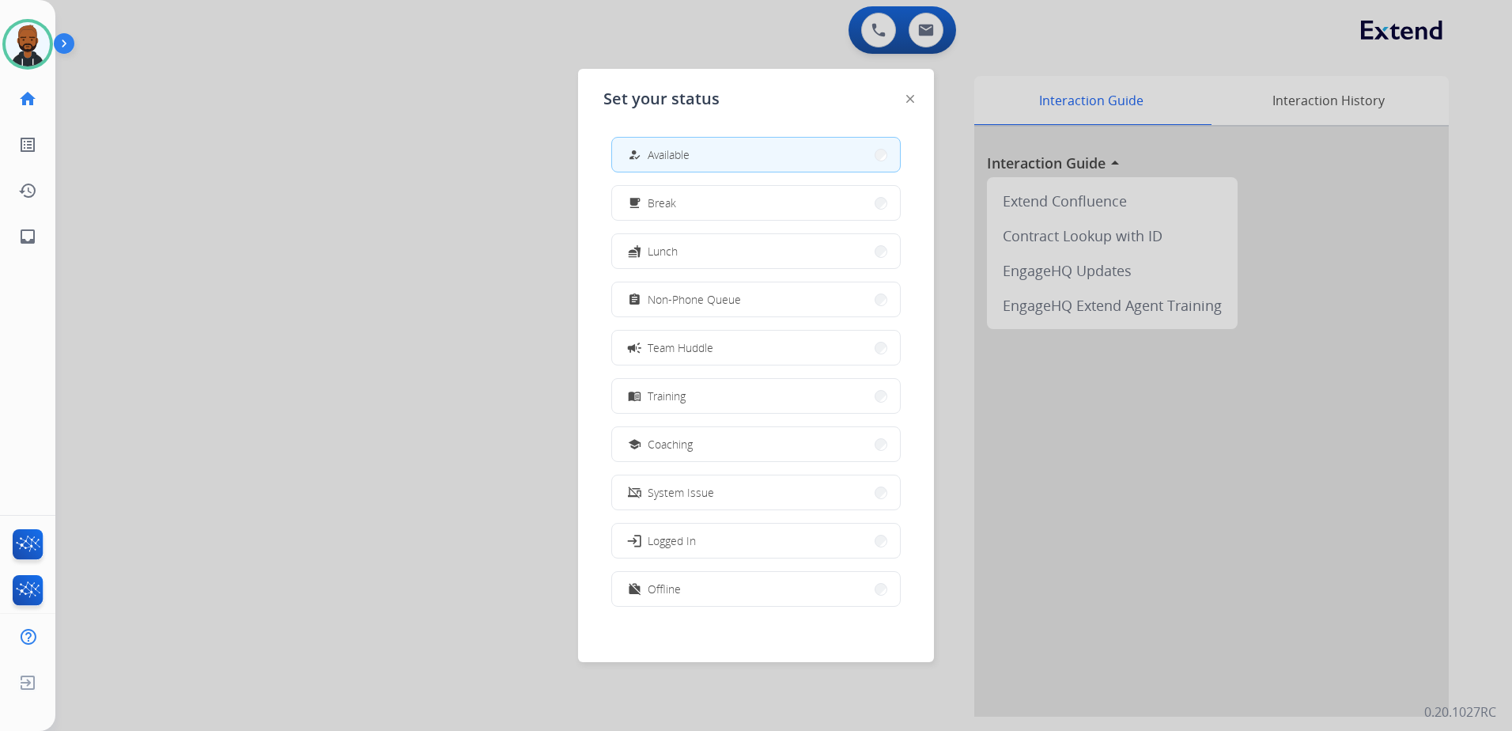
click at [705, 288] on button "assignment Non-Phone Queue" at bounding box center [756, 299] width 288 height 34
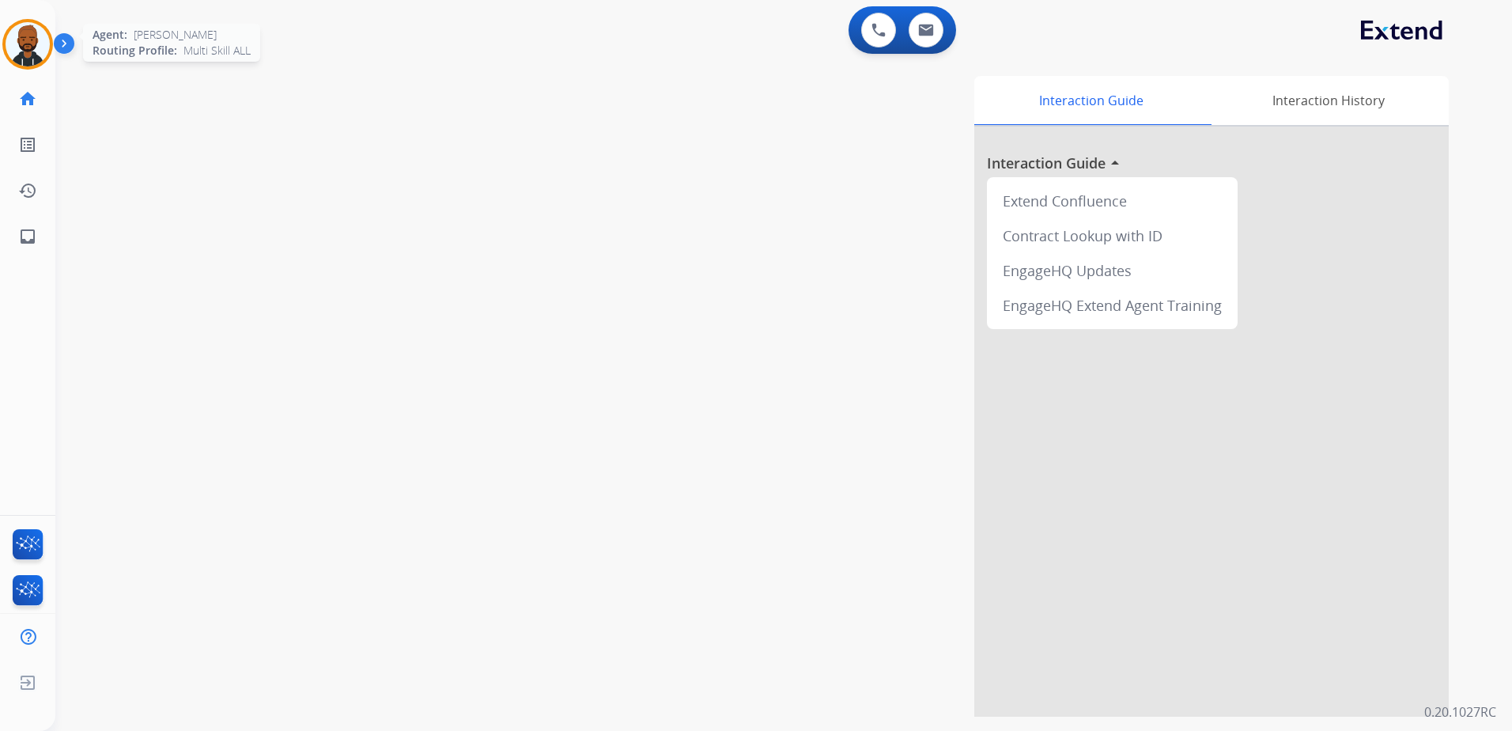
click at [18, 43] on img at bounding box center [28, 44] width 44 height 44
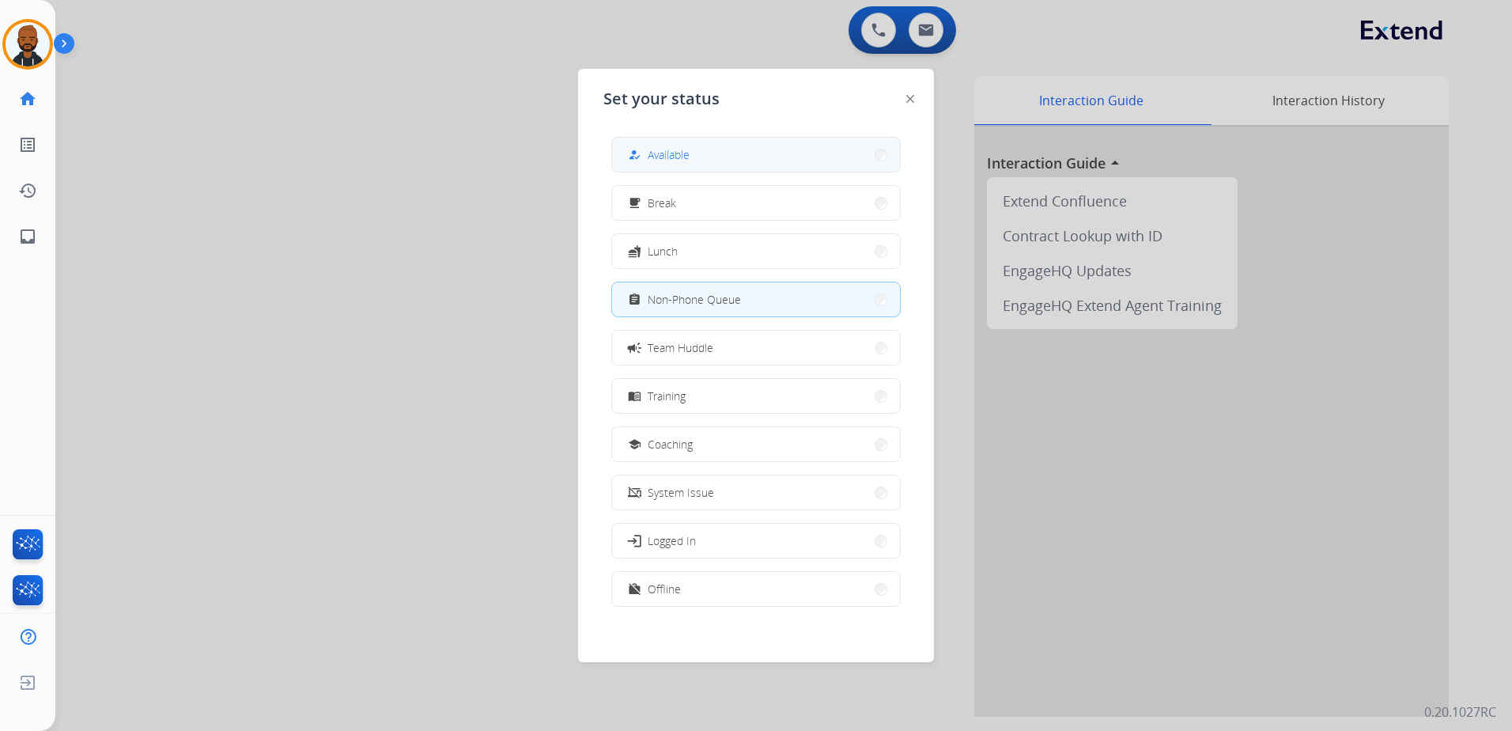
click at [815, 142] on button "how_to_reg Available" at bounding box center [756, 155] width 288 height 34
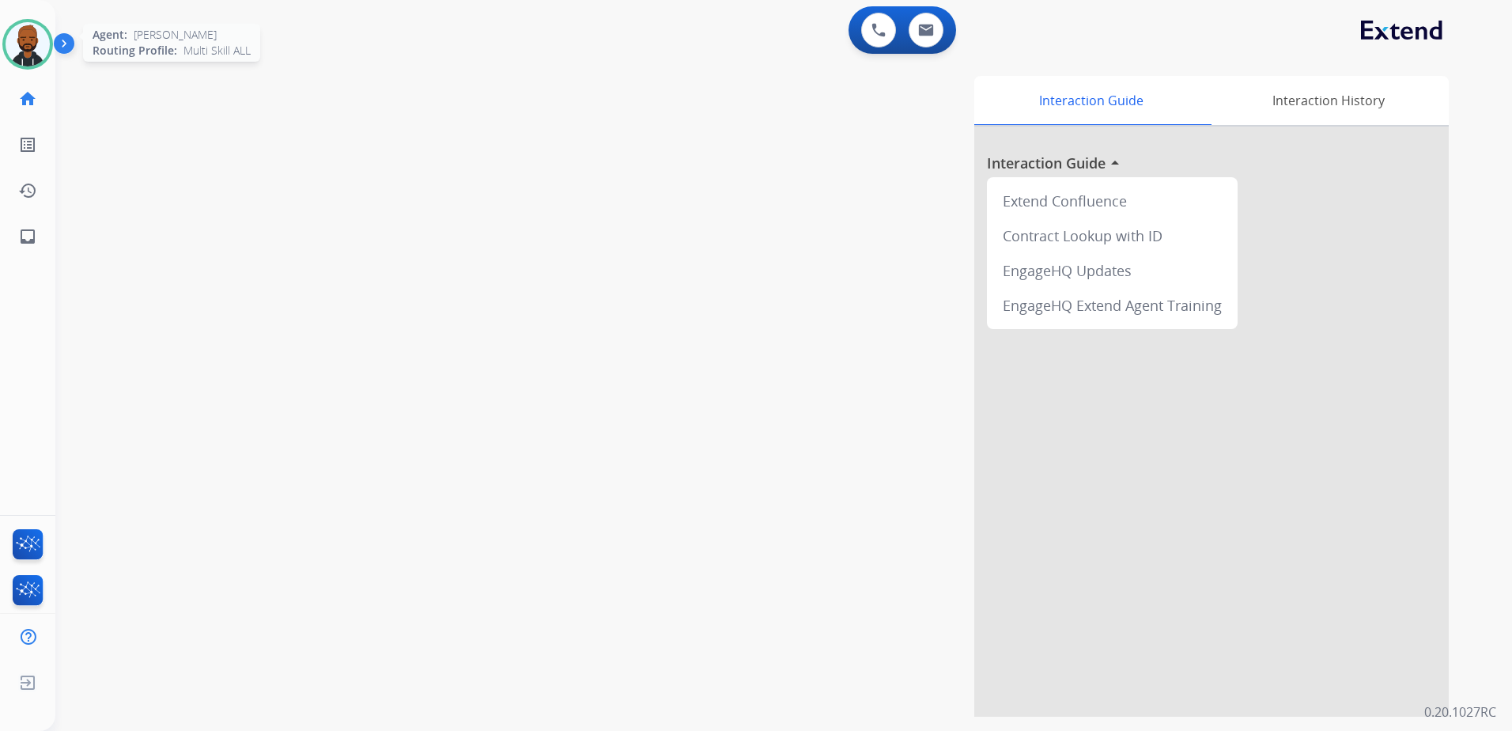
click at [46, 44] on img at bounding box center [28, 44] width 44 height 44
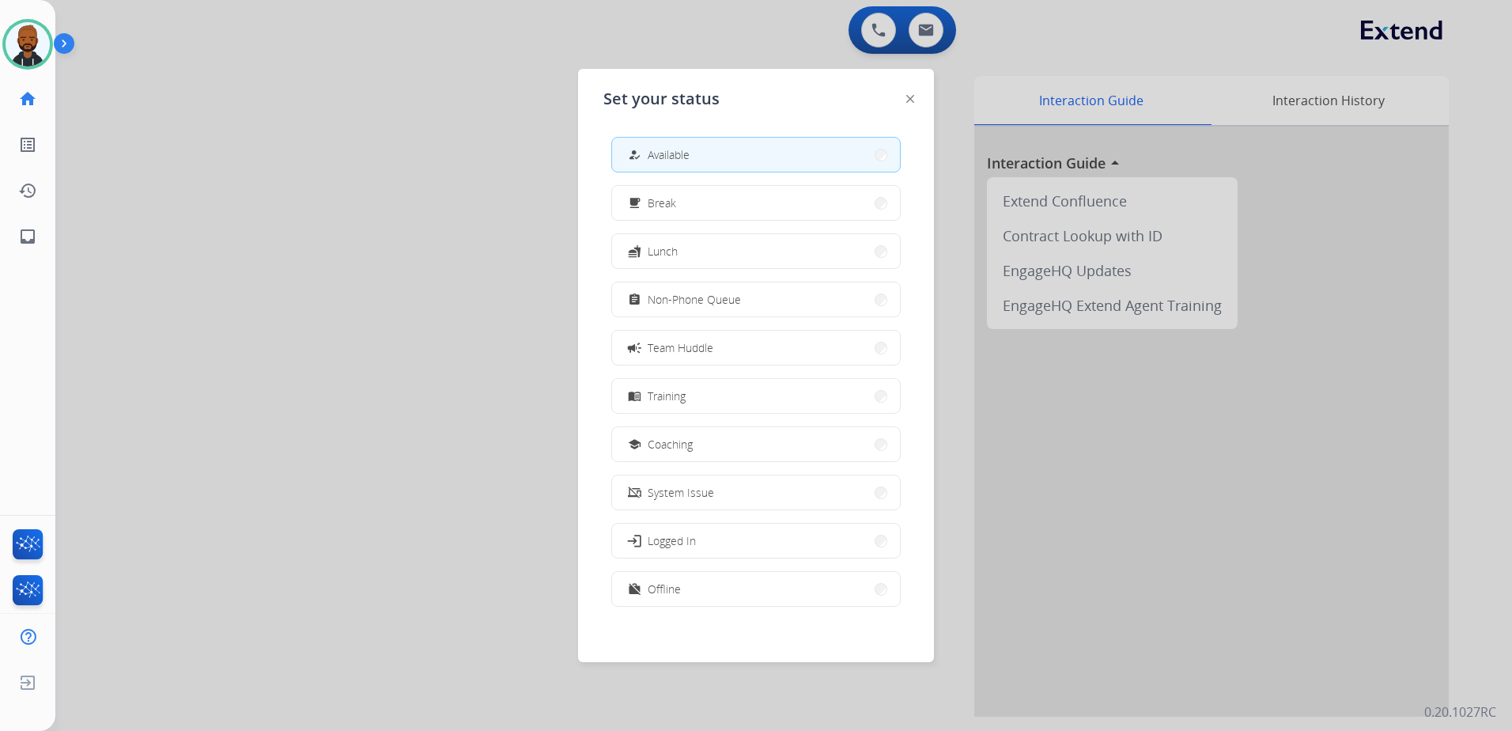
click at [709, 298] on span "Non-Phone Queue" at bounding box center [694, 299] width 93 height 17
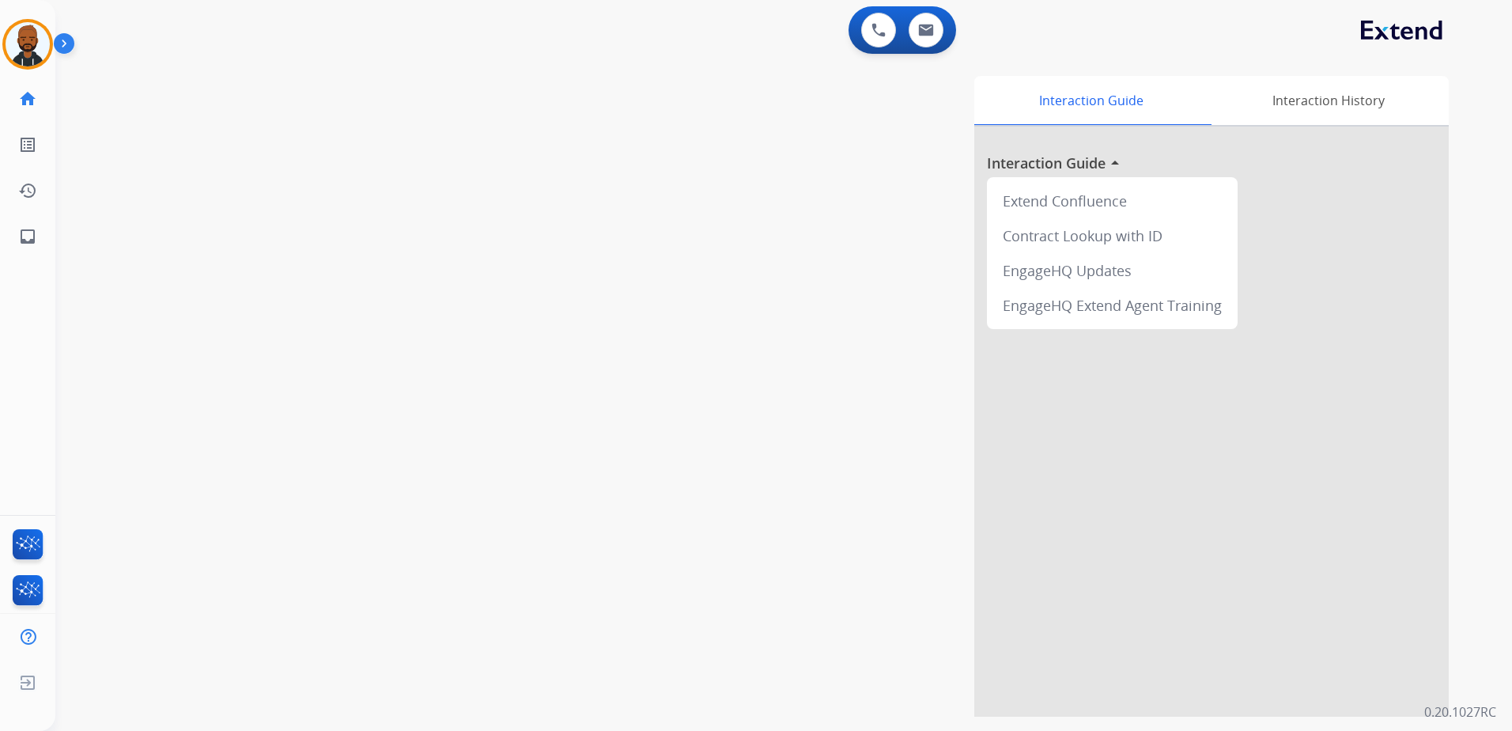
drag, startPoint x: 27, startPoint y: 38, endPoint x: 59, endPoint y: 50, distance: 33.8
click at [28, 40] on img at bounding box center [28, 44] width 44 height 44
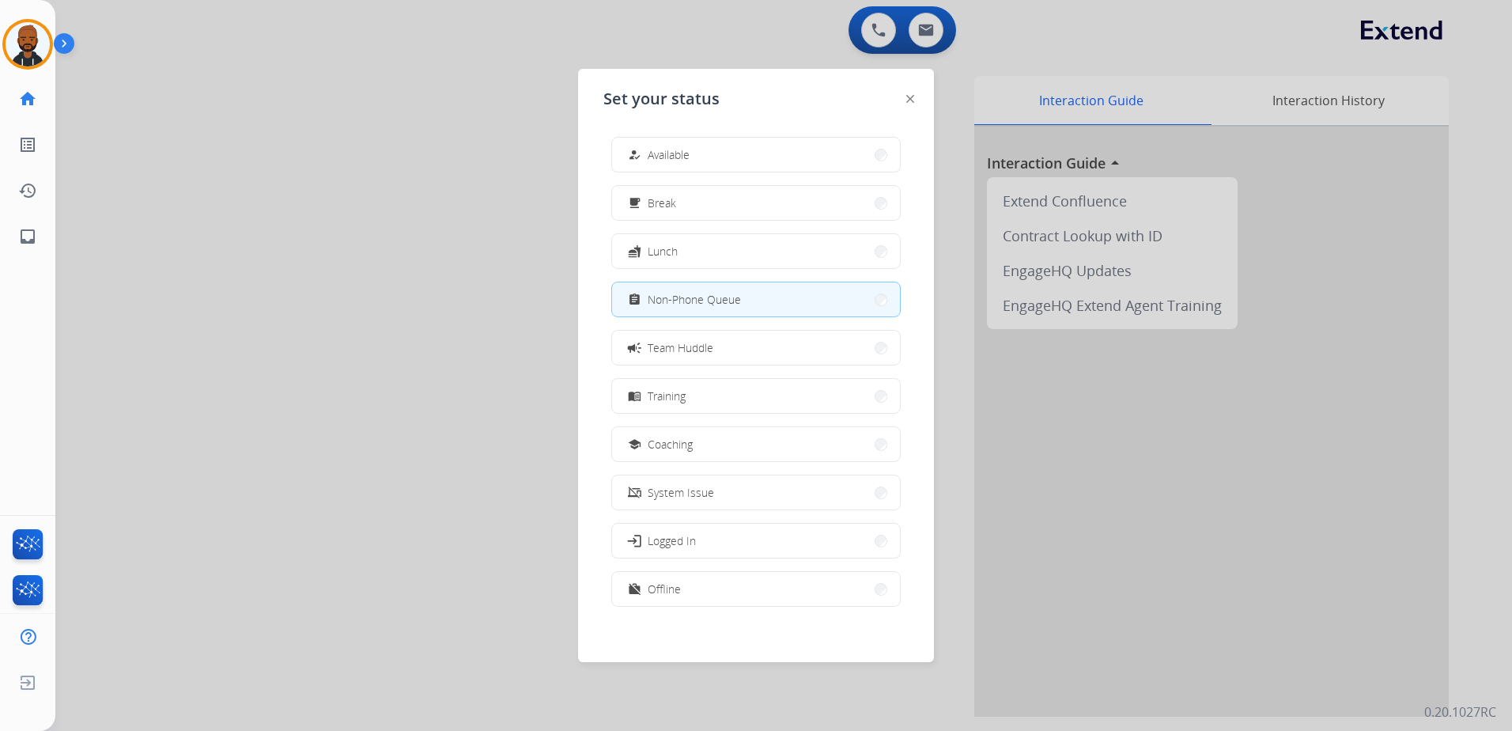
click at [679, 163] on div "how_to_reg Available" at bounding box center [657, 155] width 65 height 19
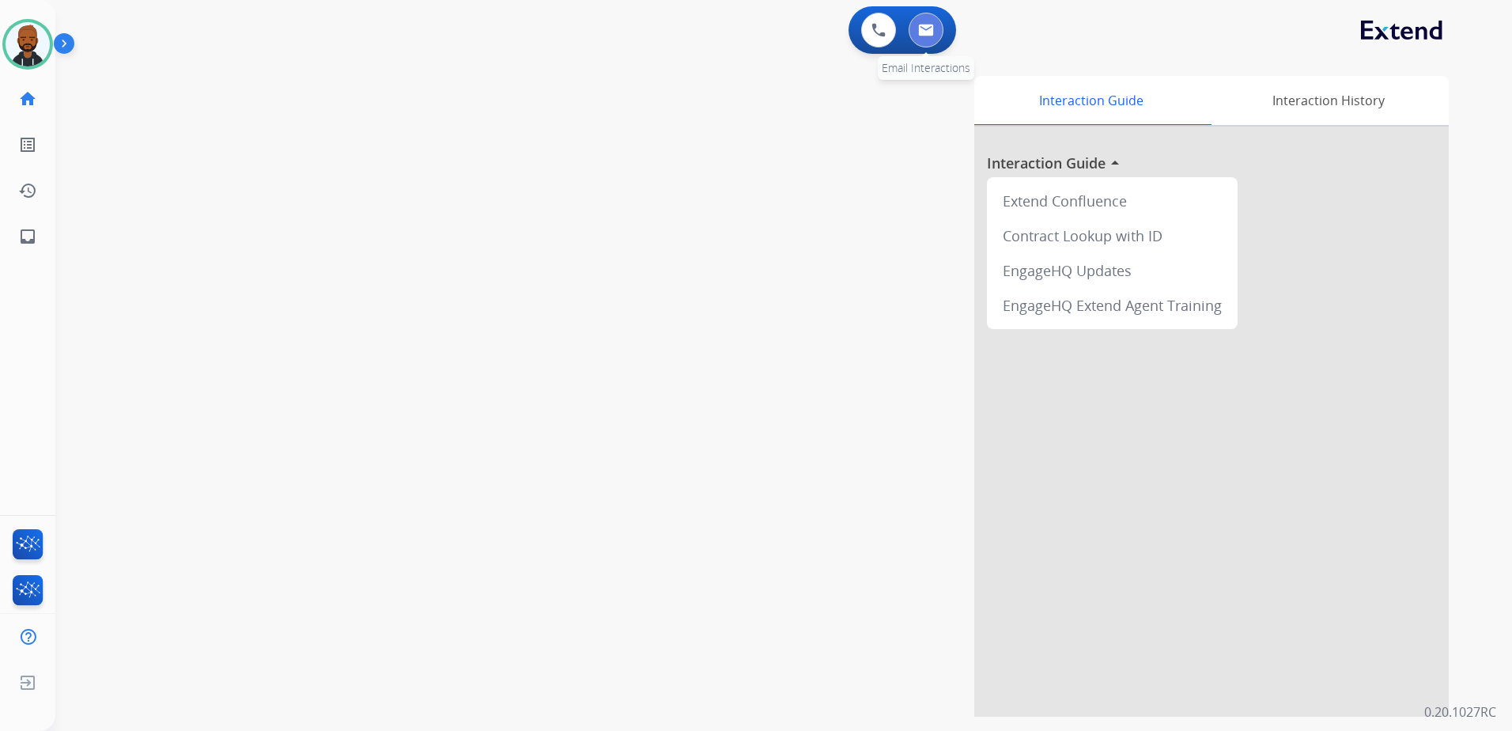
click at [924, 35] on img at bounding box center [926, 30] width 16 height 13
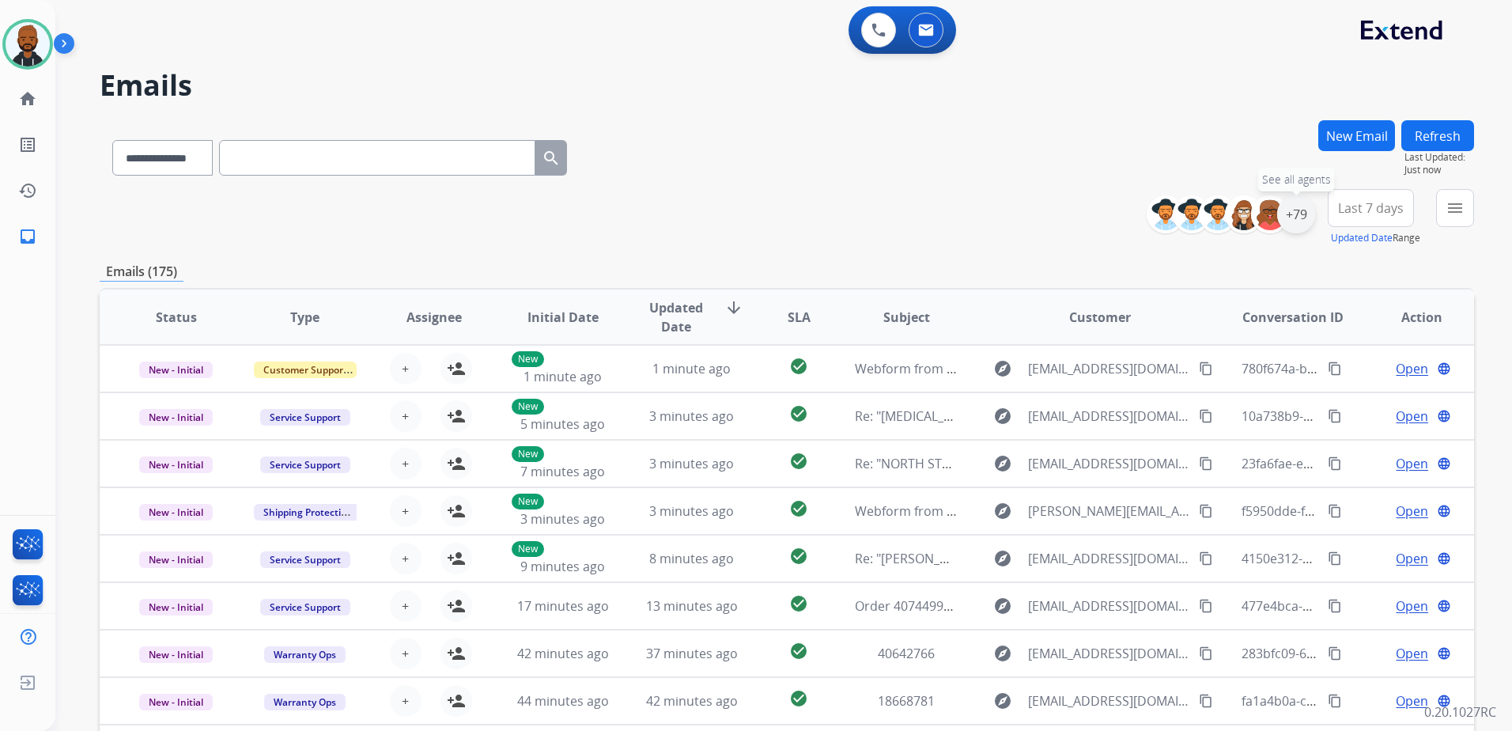
click at [1300, 217] on div "+79" at bounding box center [1296, 214] width 38 height 38
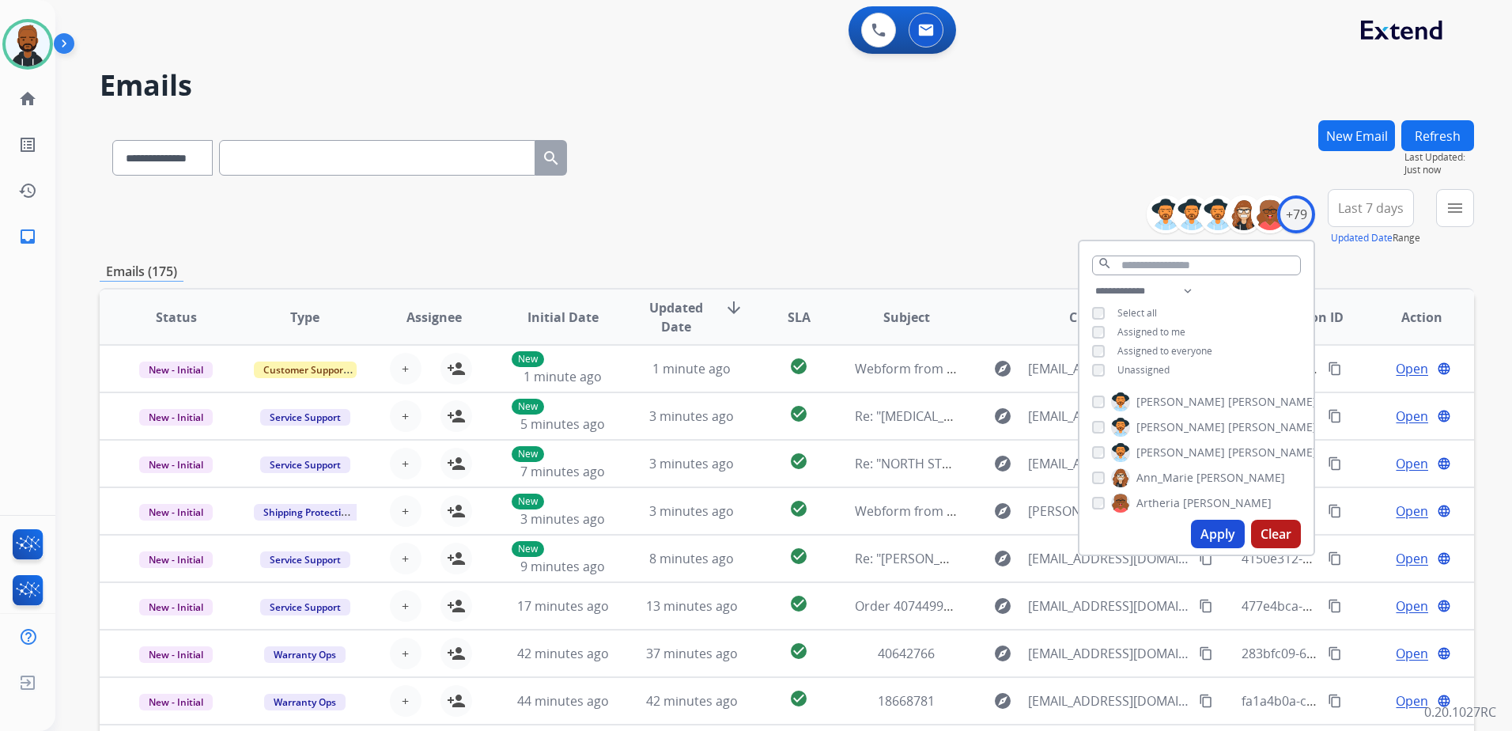
click at [1194, 526] on button "Apply" at bounding box center [1218, 534] width 54 height 28
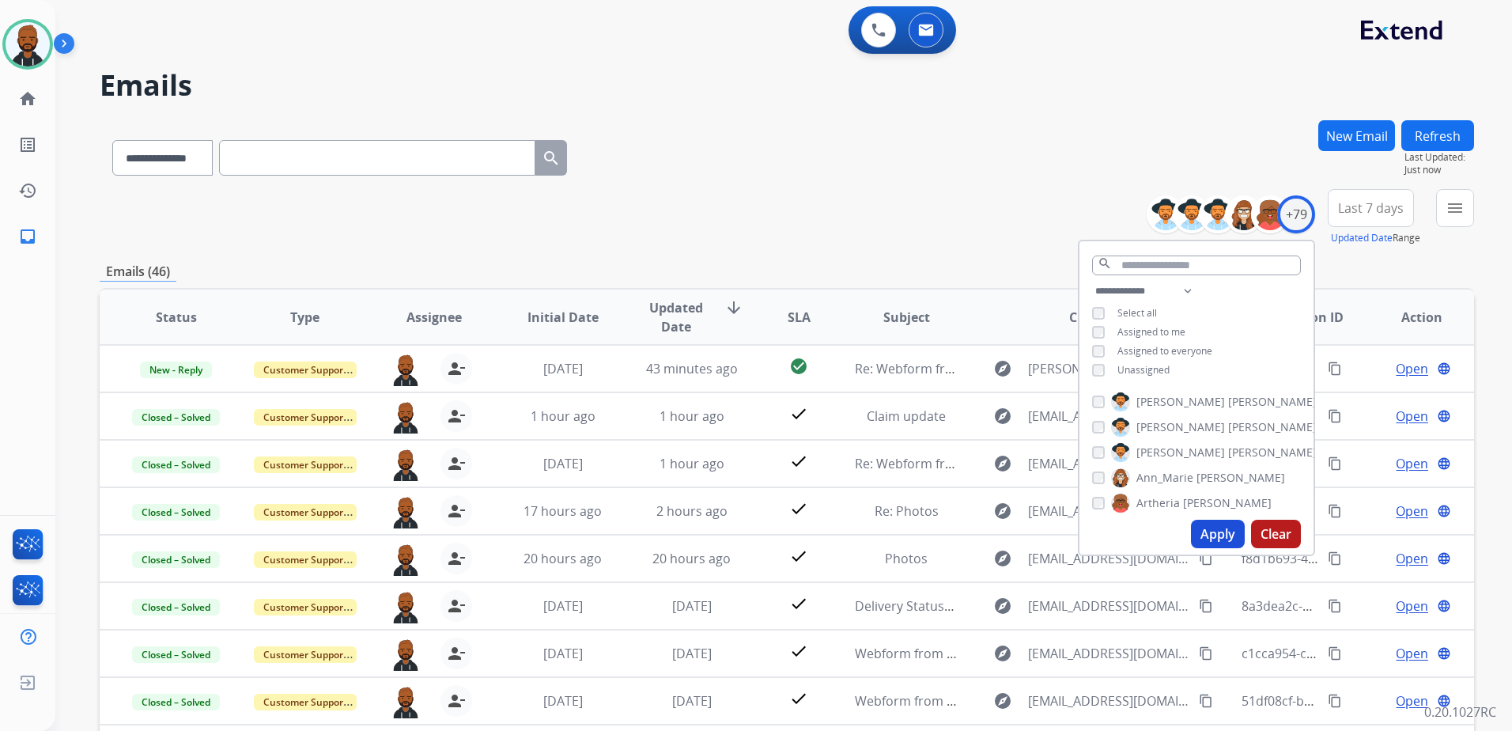
click at [907, 225] on div "**********" at bounding box center [787, 217] width 1375 height 57
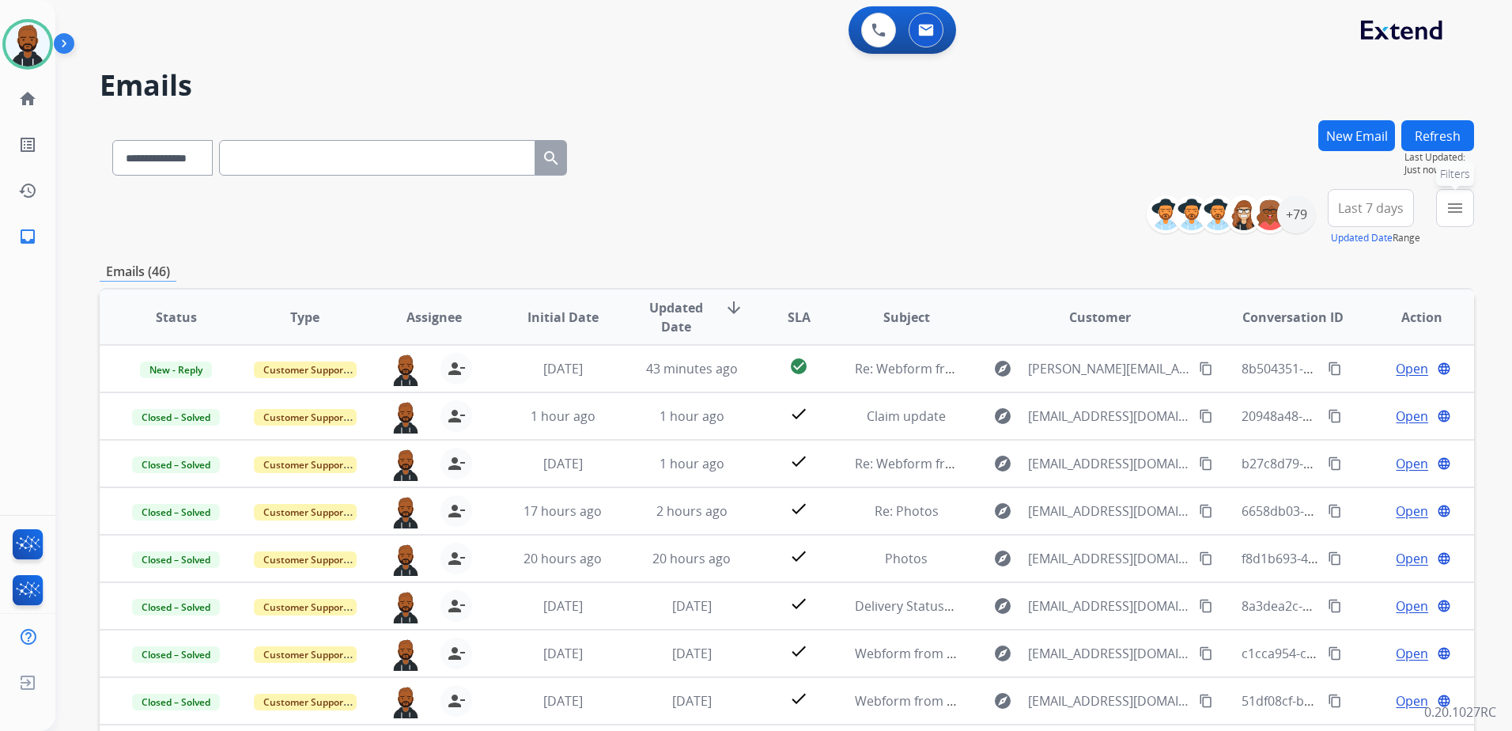
click at [1452, 211] on mat-icon "menu" at bounding box center [1455, 208] width 19 height 19
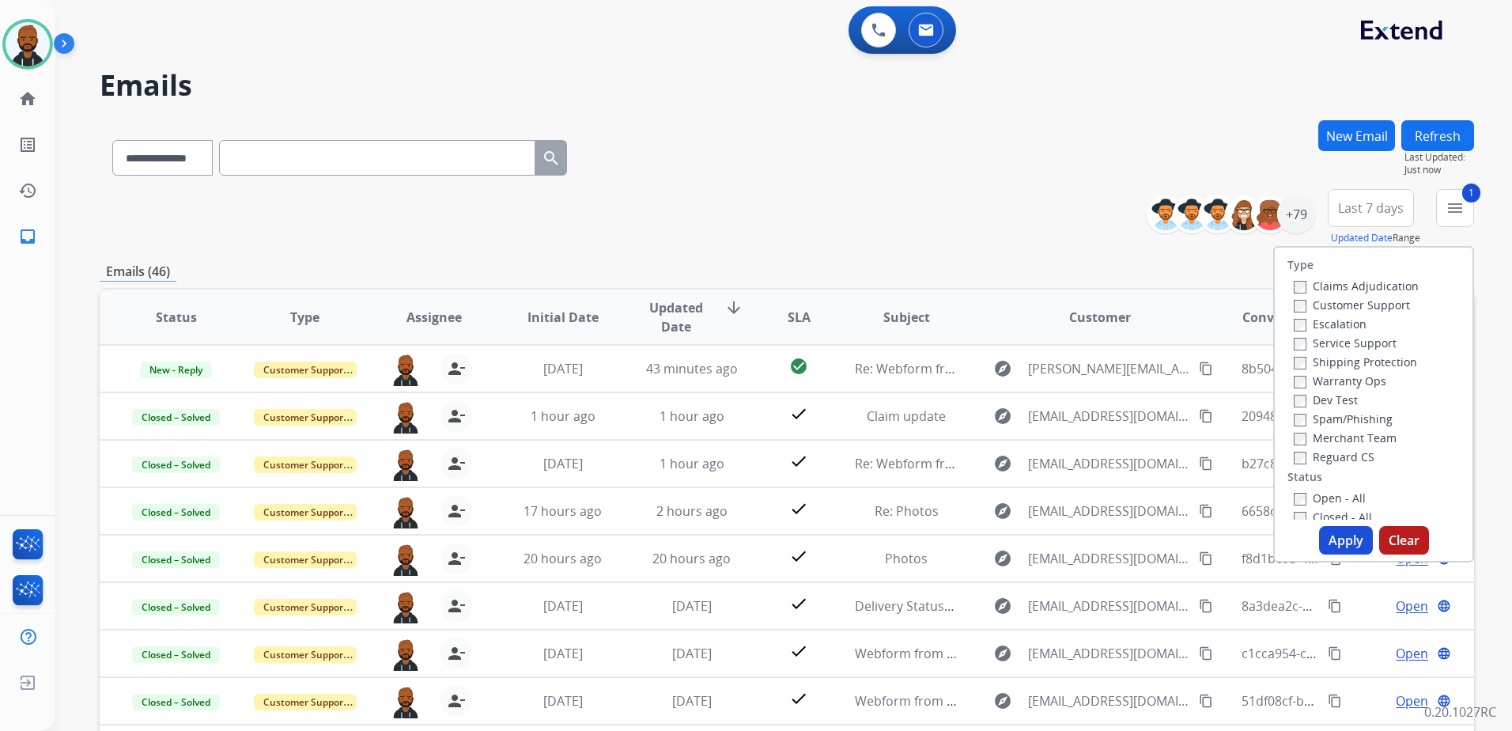
click at [1342, 541] on button "Apply" at bounding box center [1346, 540] width 54 height 28
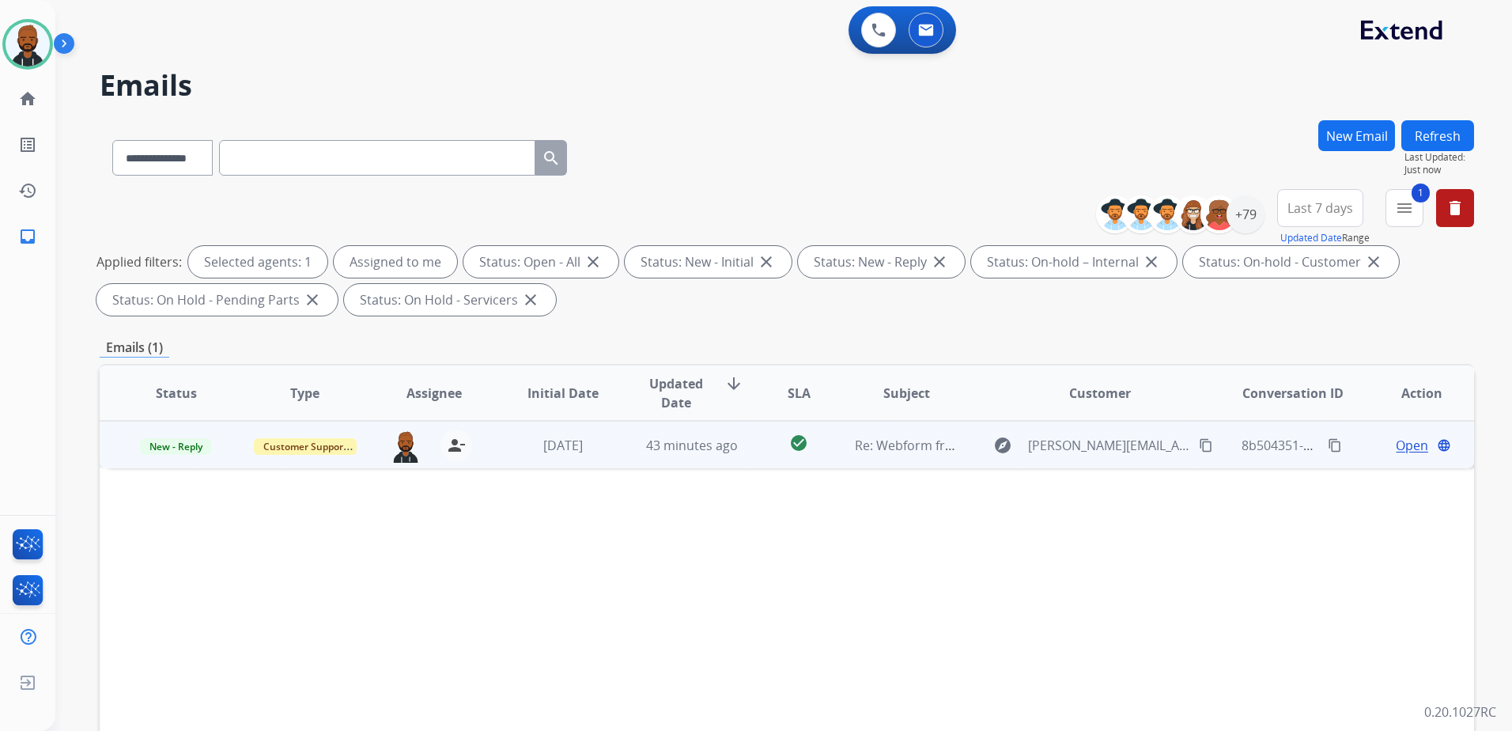
click at [1396, 446] on span "Open" at bounding box center [1412, 445] width 32 height 19
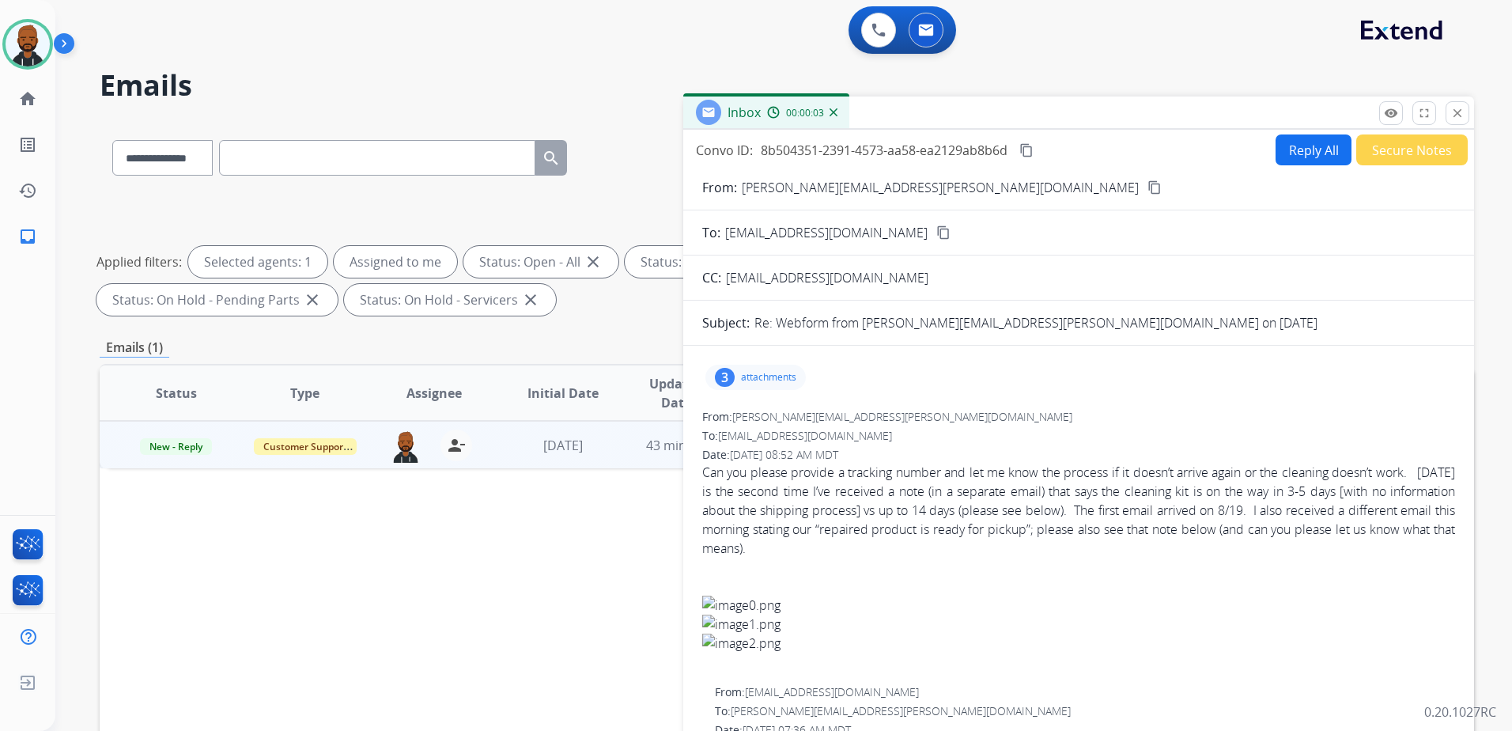
click at [719, 376] on div "3" at bounding box center [725, 377] width 20 height 19
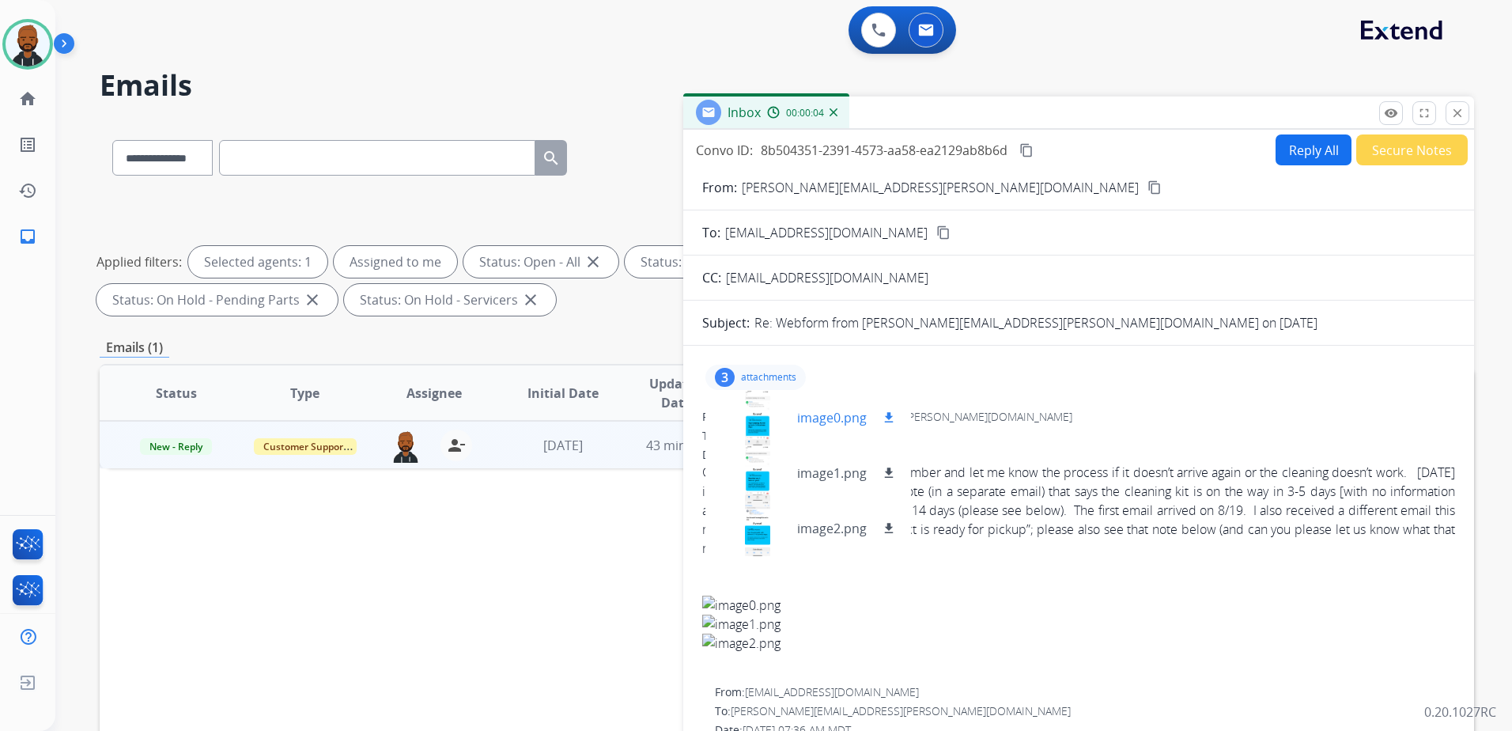
click at [819, 426] on p "image0.png" at bounding box center [832, 417] width 70 height 19
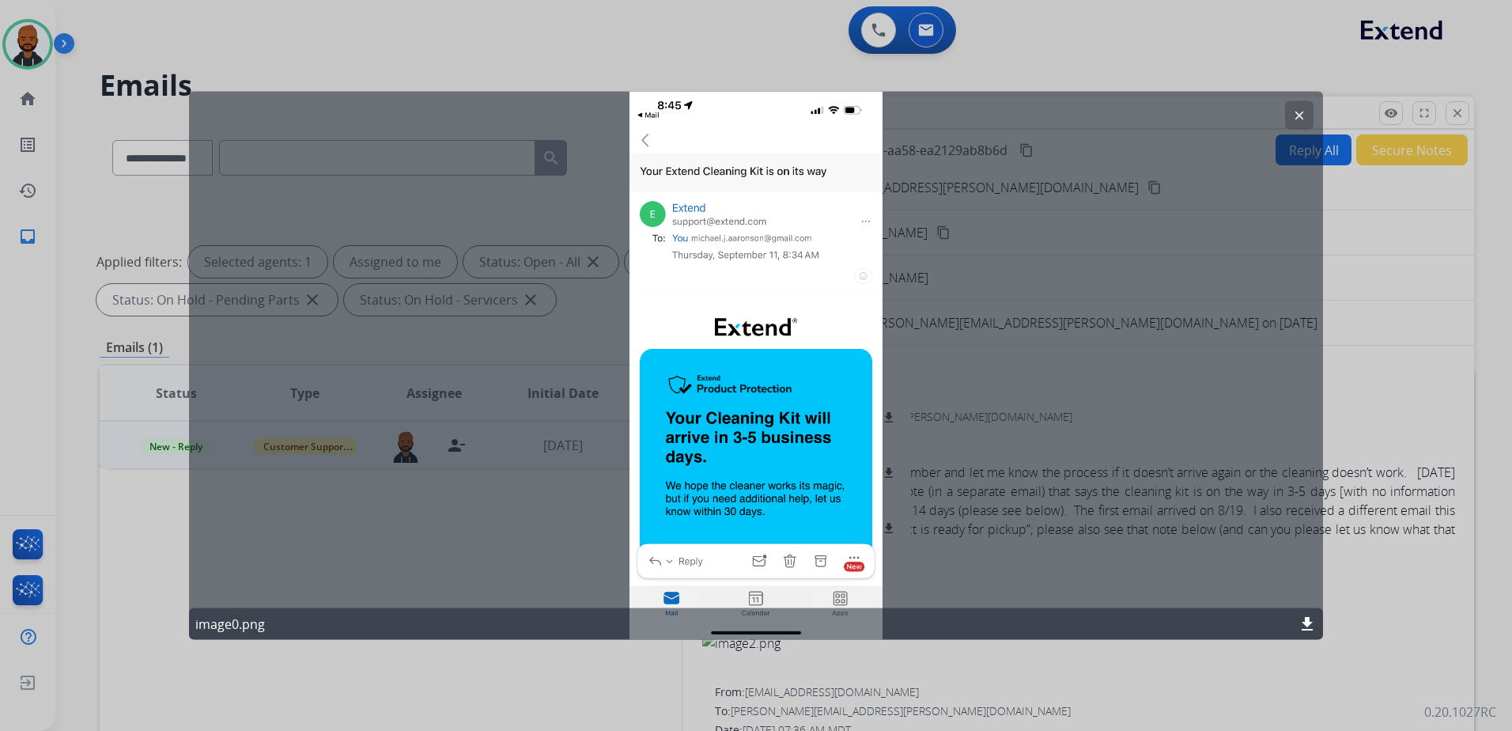
click at [1288, 117] on button "clear" at bounding box center [1299, 115] width 28 height 28
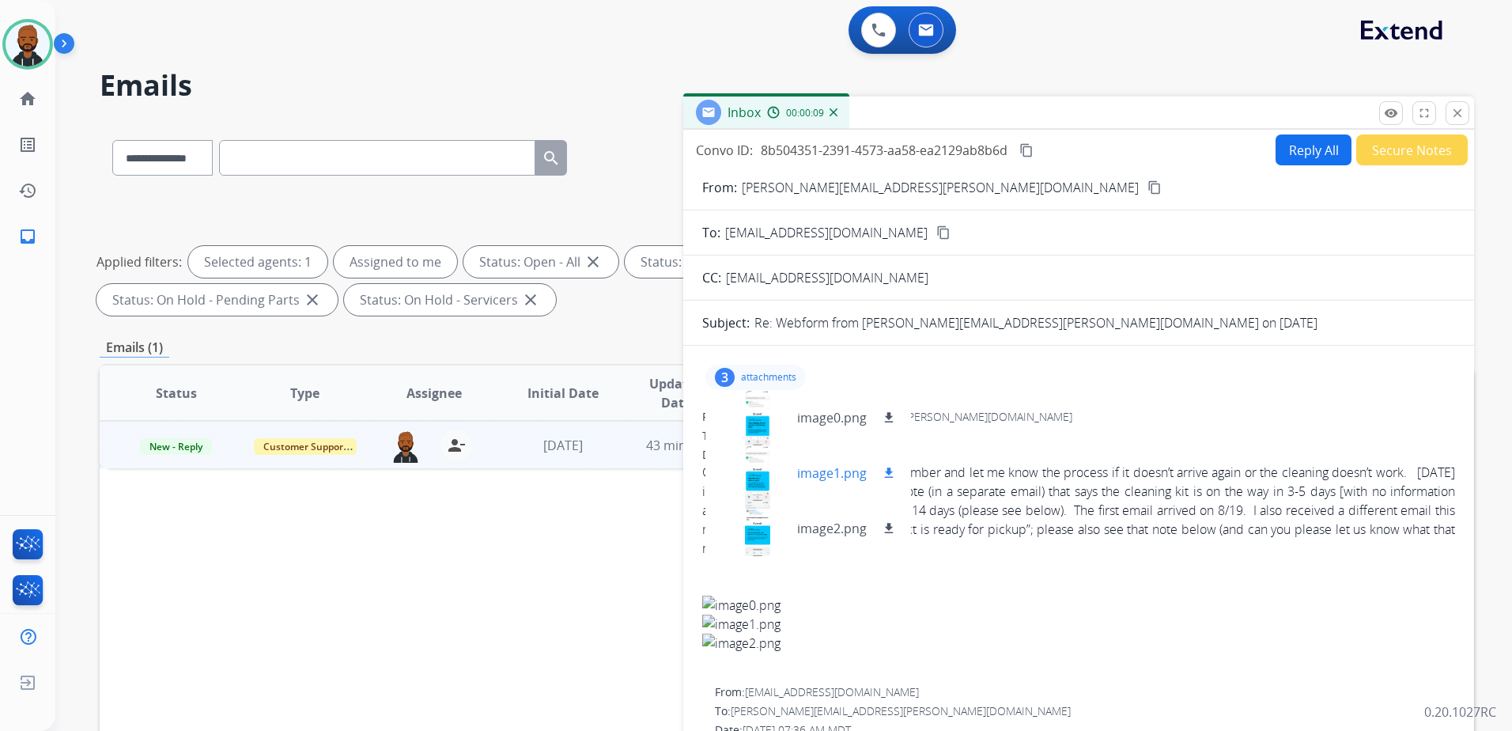
click at [762, 477] on div at bounding box center [757, 472] width 79 height 55
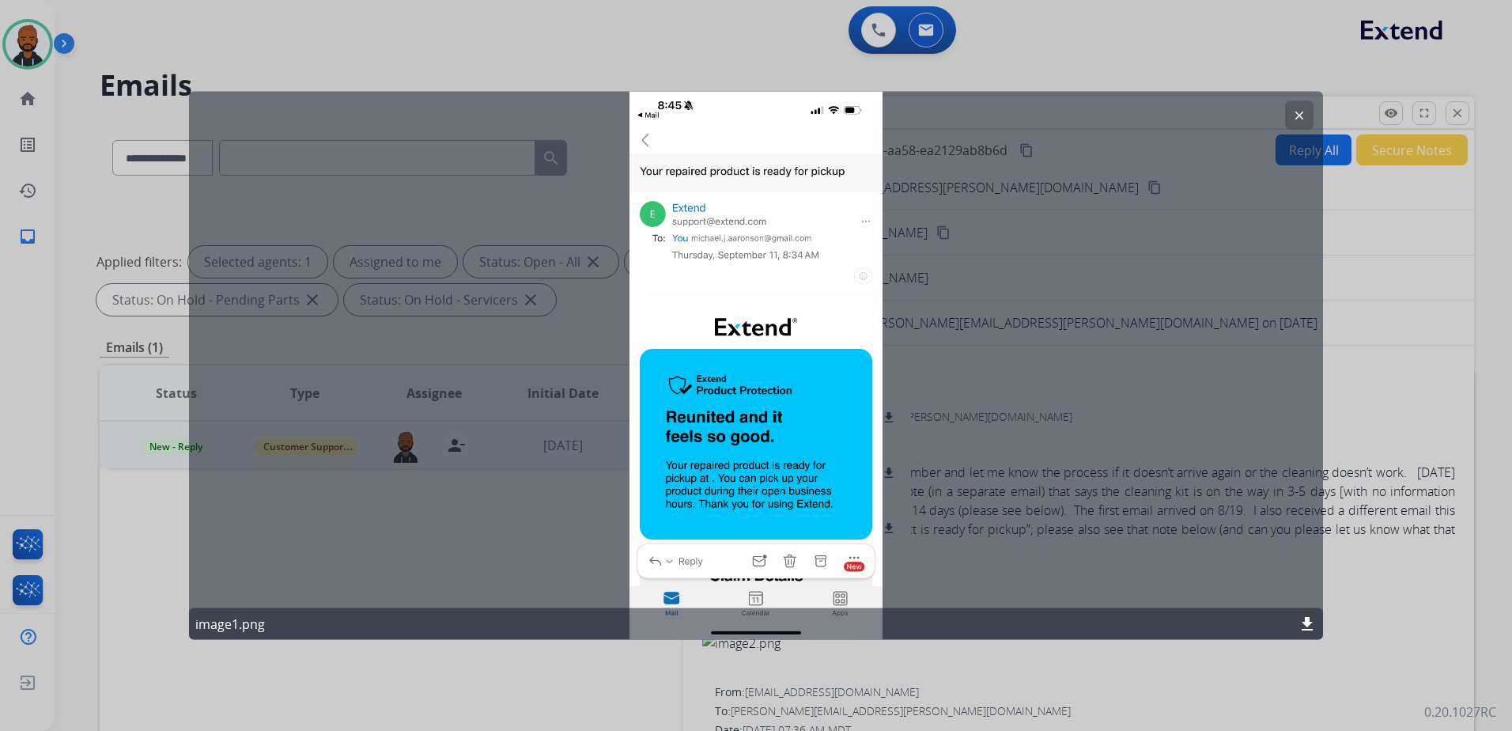
click at [1307, 111] on button "clear" at bounding box center [1299, 115] width 28 height 28
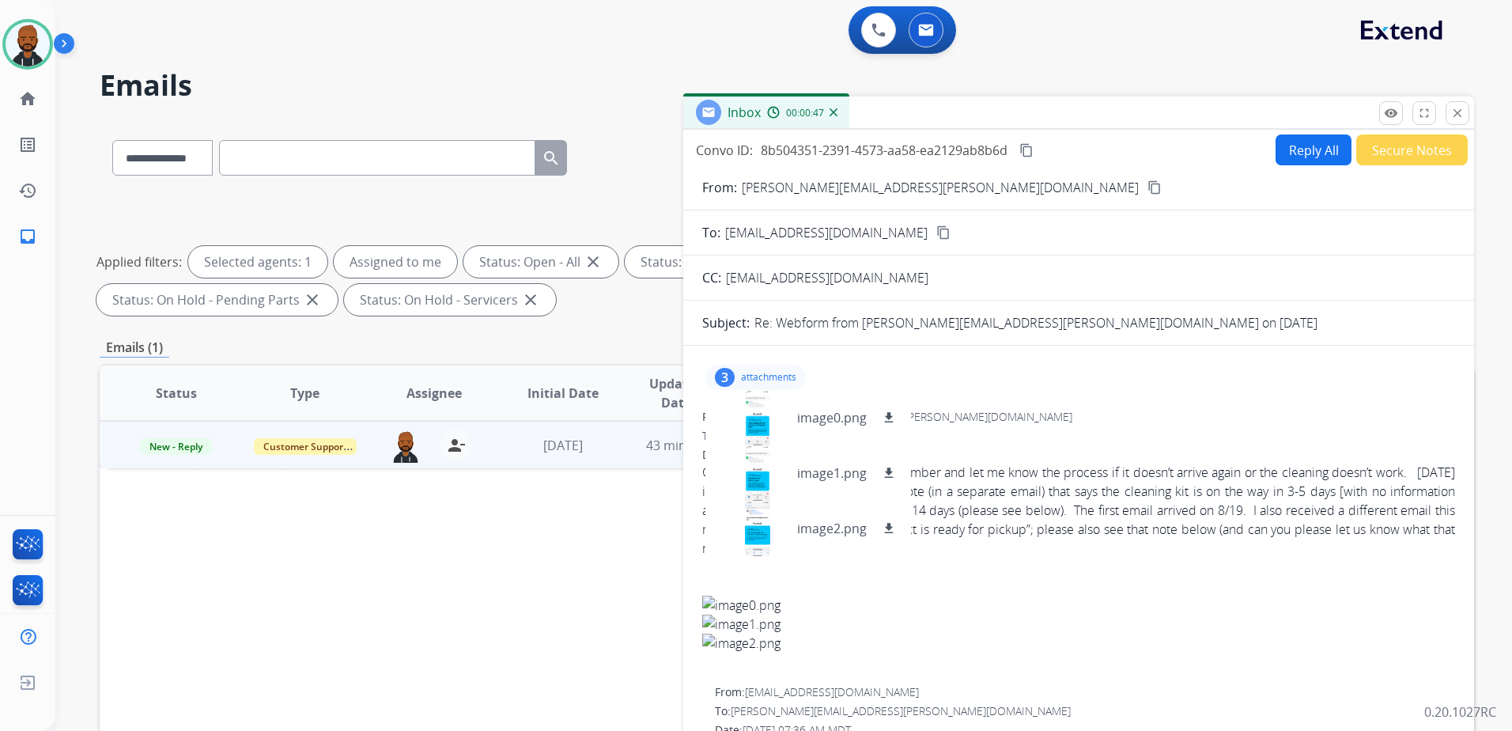
drag, startPoint x: -3, startPoint y: 439, endPoint x: -3, endPoint y: 771, distance: 332.2
drag, startPoint x: -3, startPoint y: 771, endPoint x: 751, endPoint y: 483, distance: 806.8
click at [751, 483] on div at bounding box center [757, 472] width 79 height 55
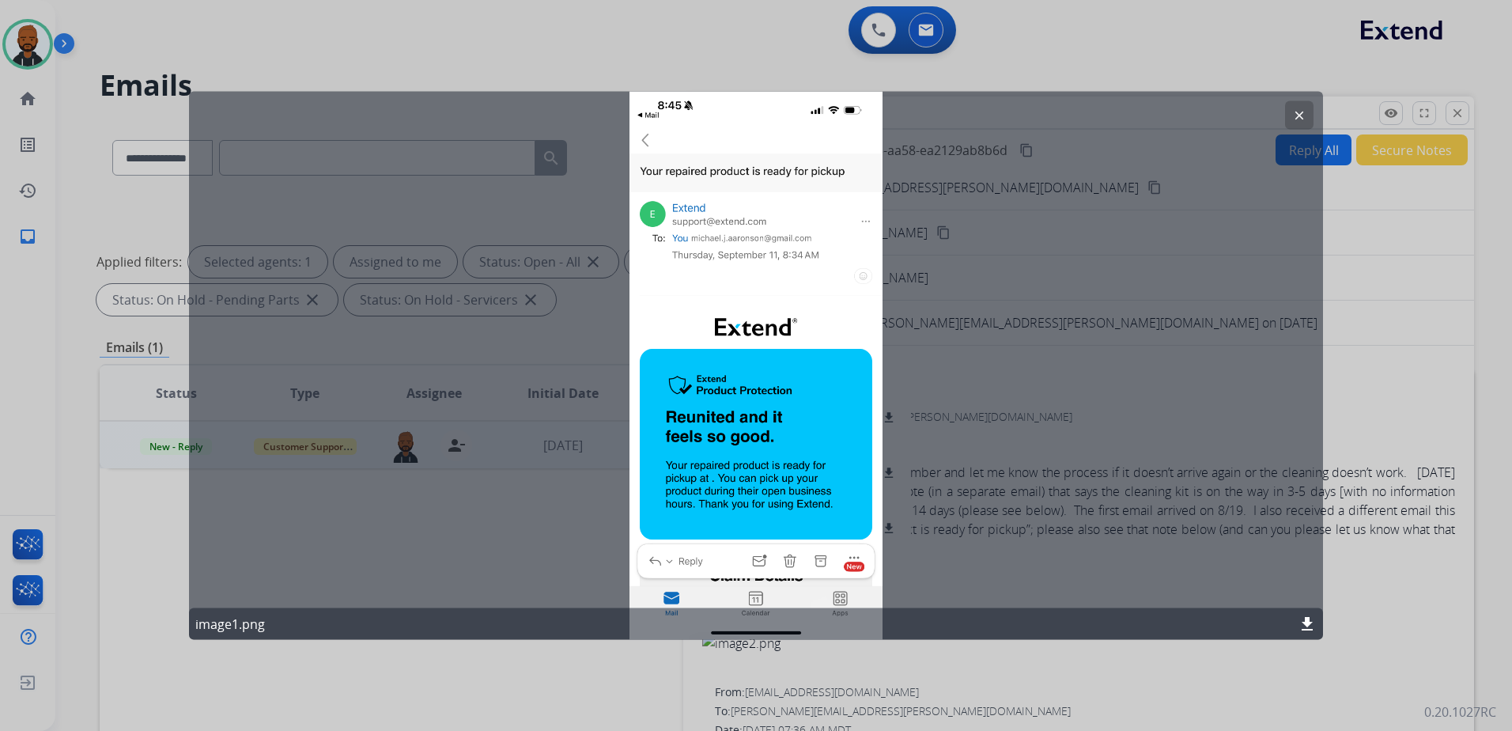
click at [1292, 115] on button "clear" at bounding box center [1299, 115] width 28 height 28
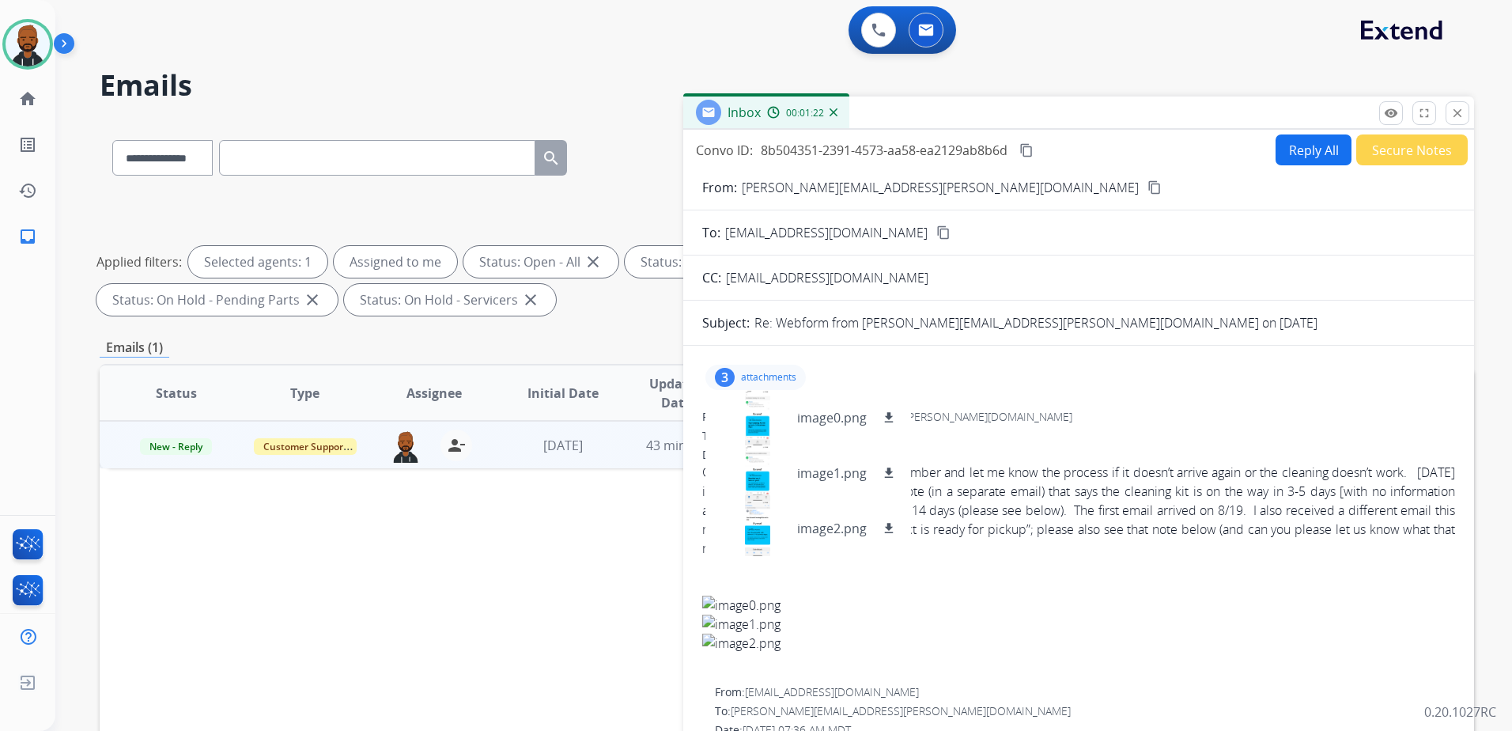
click at [1180, 590] on div at bounding box center [1078, 586] width 753 height 19
click at [741, 373] on p "attachments" at bounding box center [768, 377] width 55 height 13
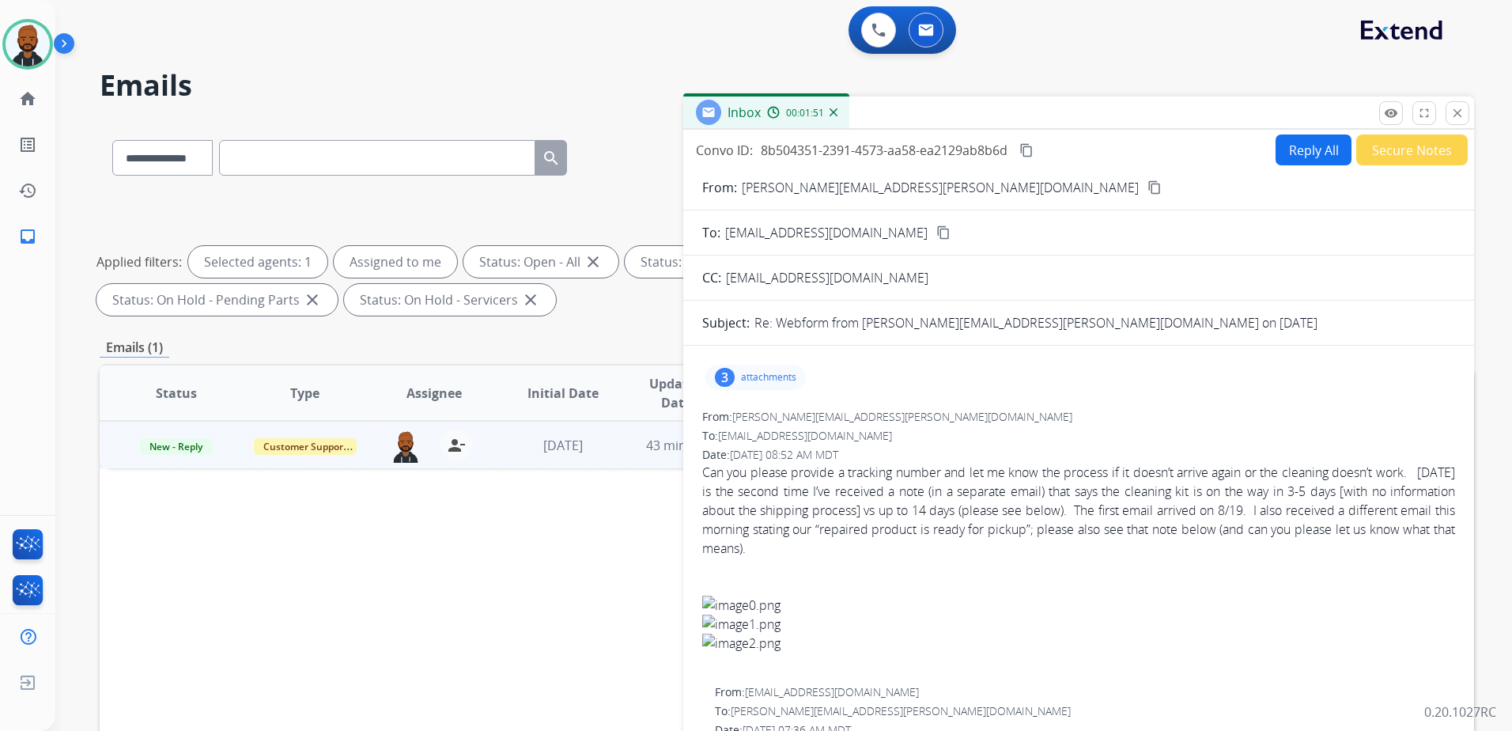
click at [1307, 148] on button "Reply All" at bounding box center [1314, 149] width 76 height 31
select select "**********"
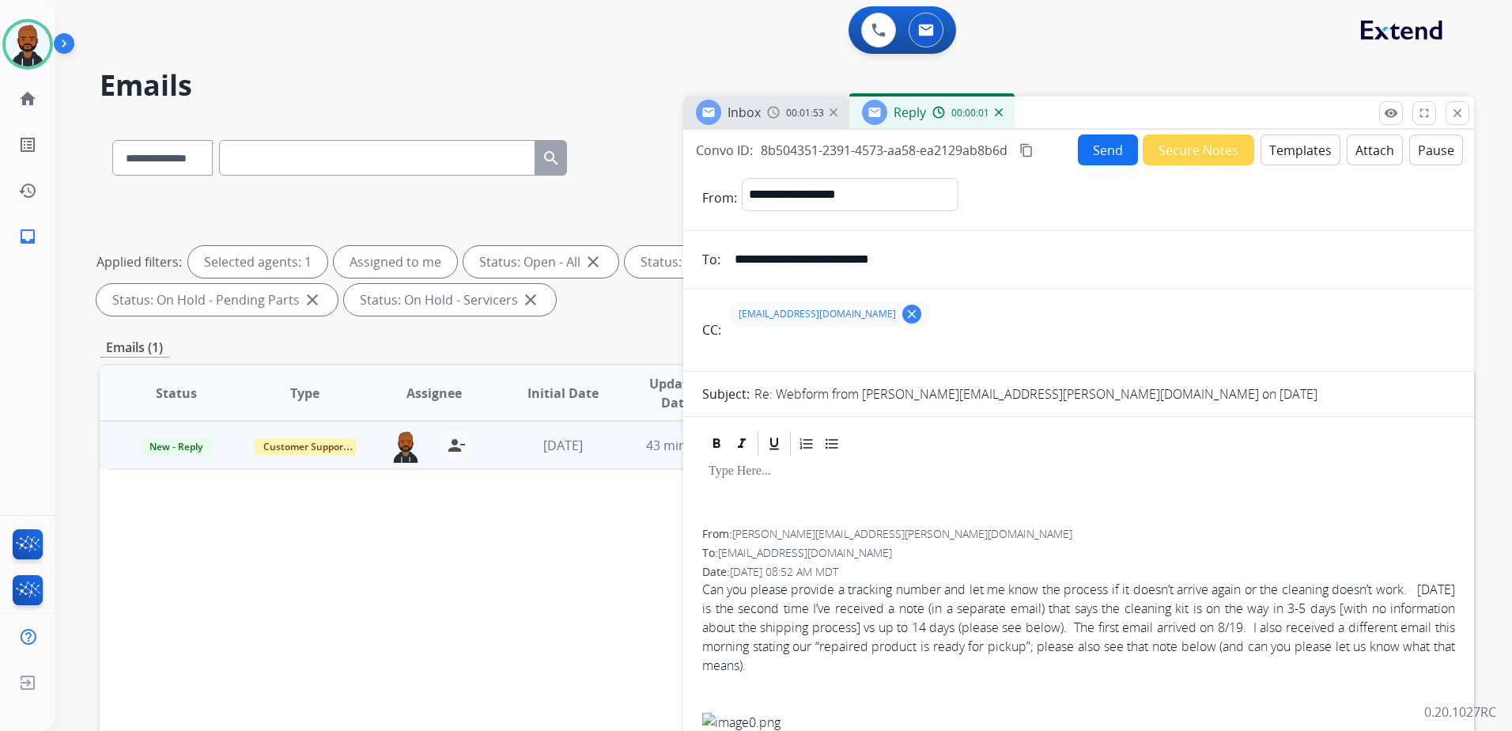
click at [1270, 146] on button "Templates" at bounding box center [1301, 149] width 80 height 31
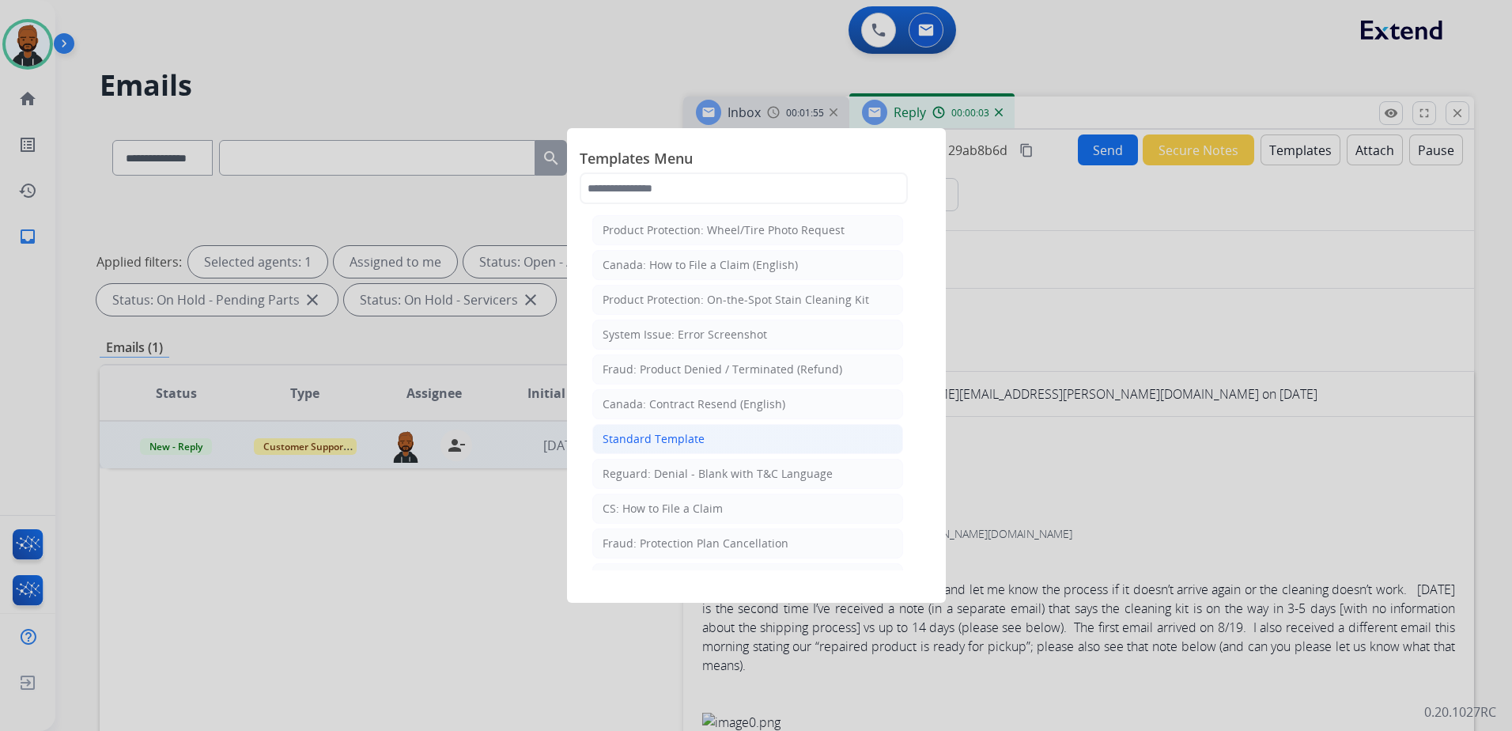
click at [692, 437] on div "Standard Template" at bounding box center [654, 439] width 102 height 16
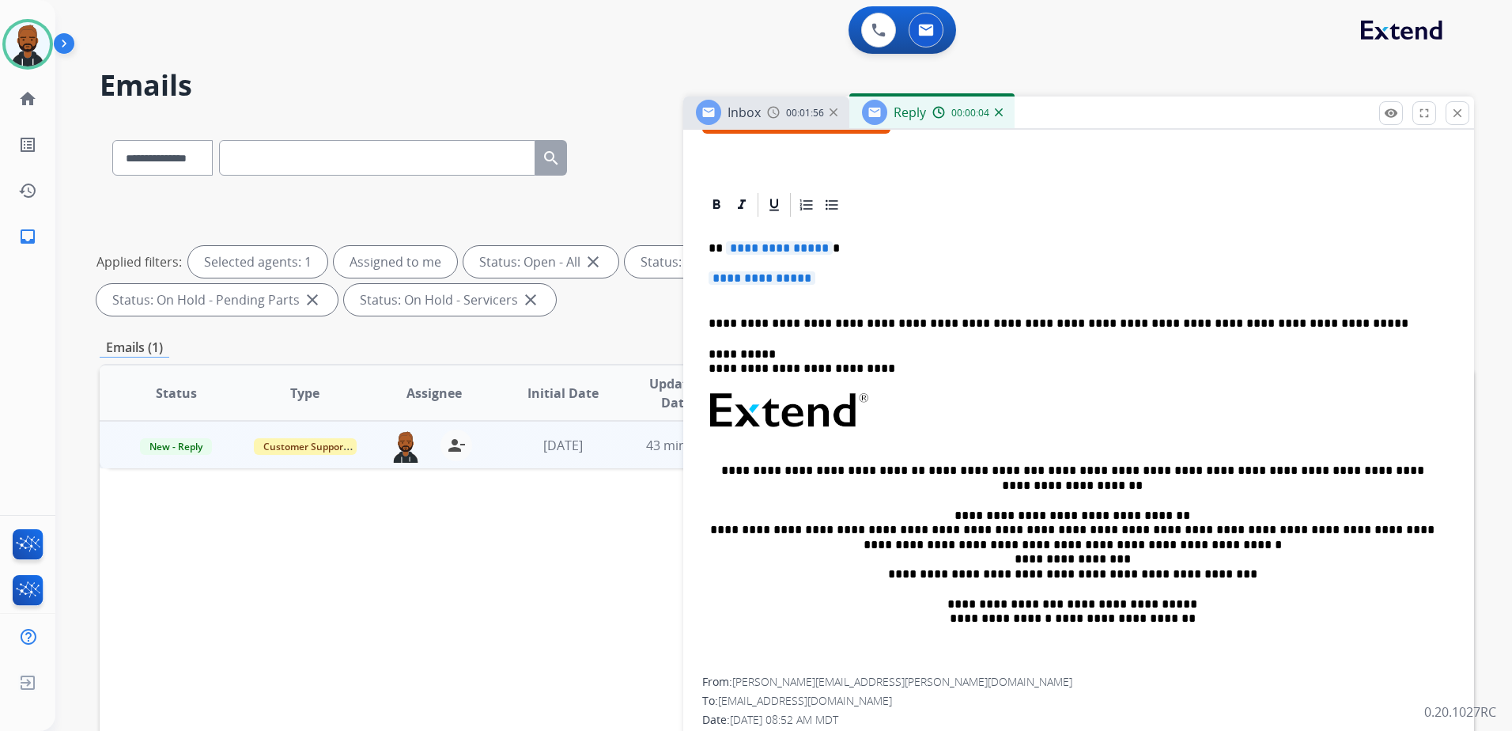
scroll to position [237, 0]
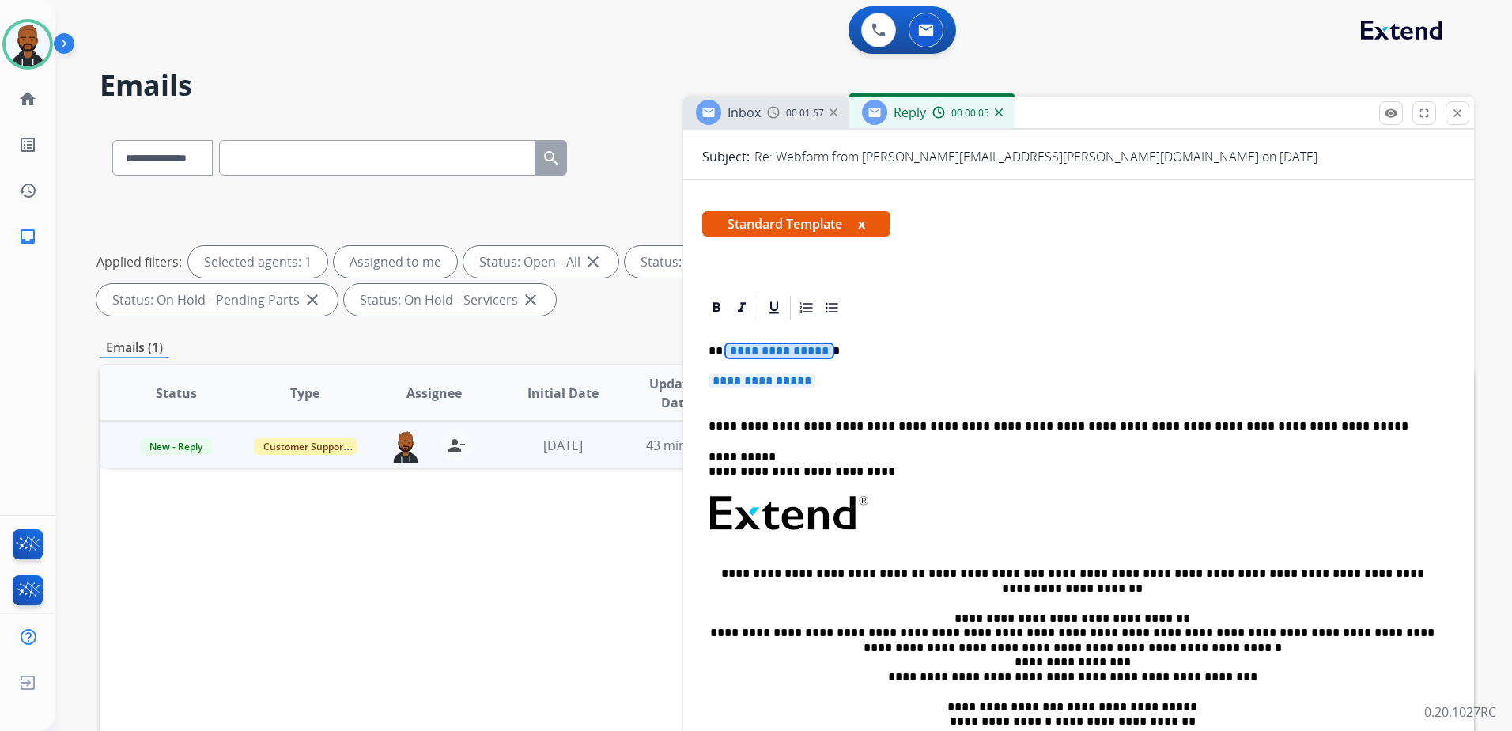
click at [807, 354] on span "**********" at bounding box center [779, 350] width 107 height 13
drag, startPoint x: 771, startPoint y: 380, endPoint x: 781, endPoint y: 382, distance: 9.6
click at [773, 383] on span "**********" at bounding box center [762, 380] width 107 height 13
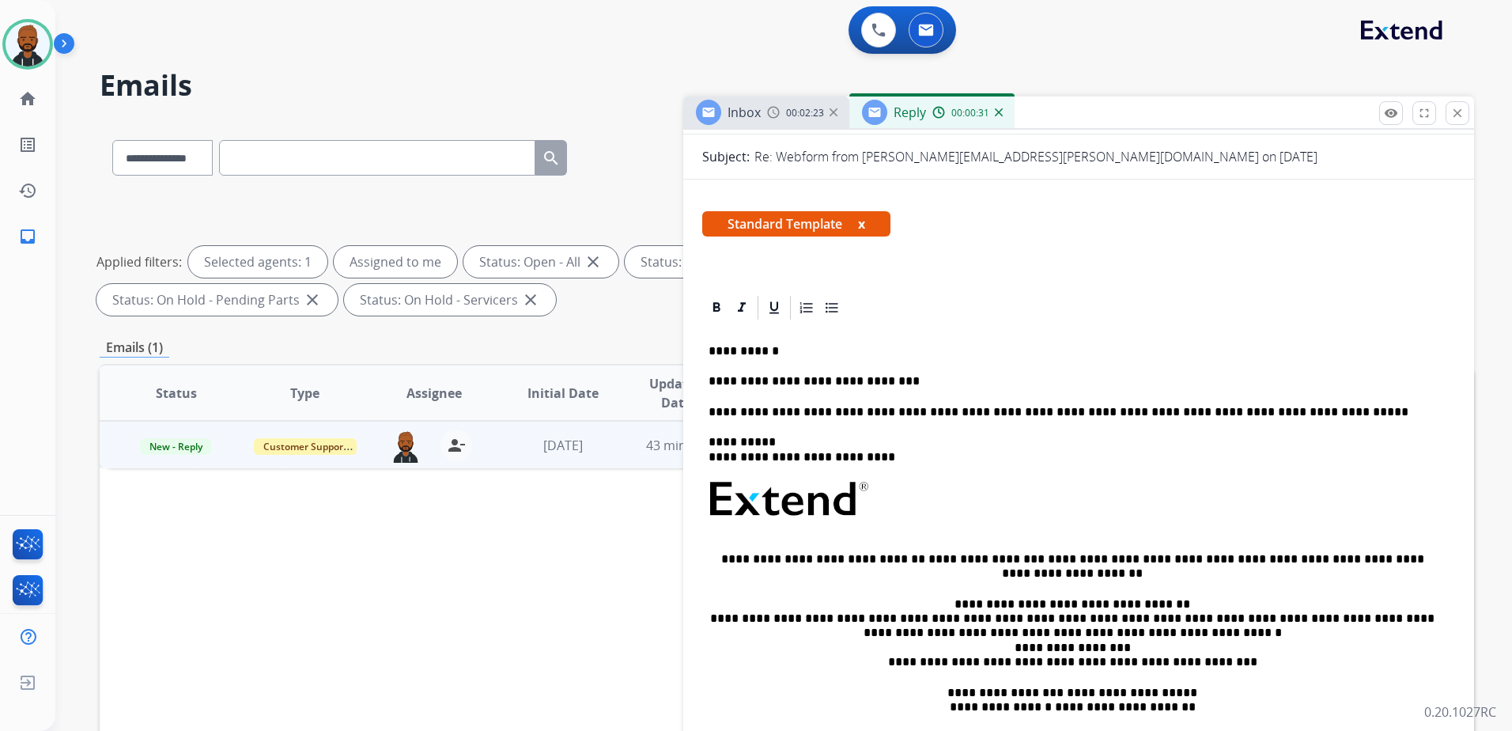
click at [921, 373] on div "**********" at bounding box center [1078, 543] width 753 height 443
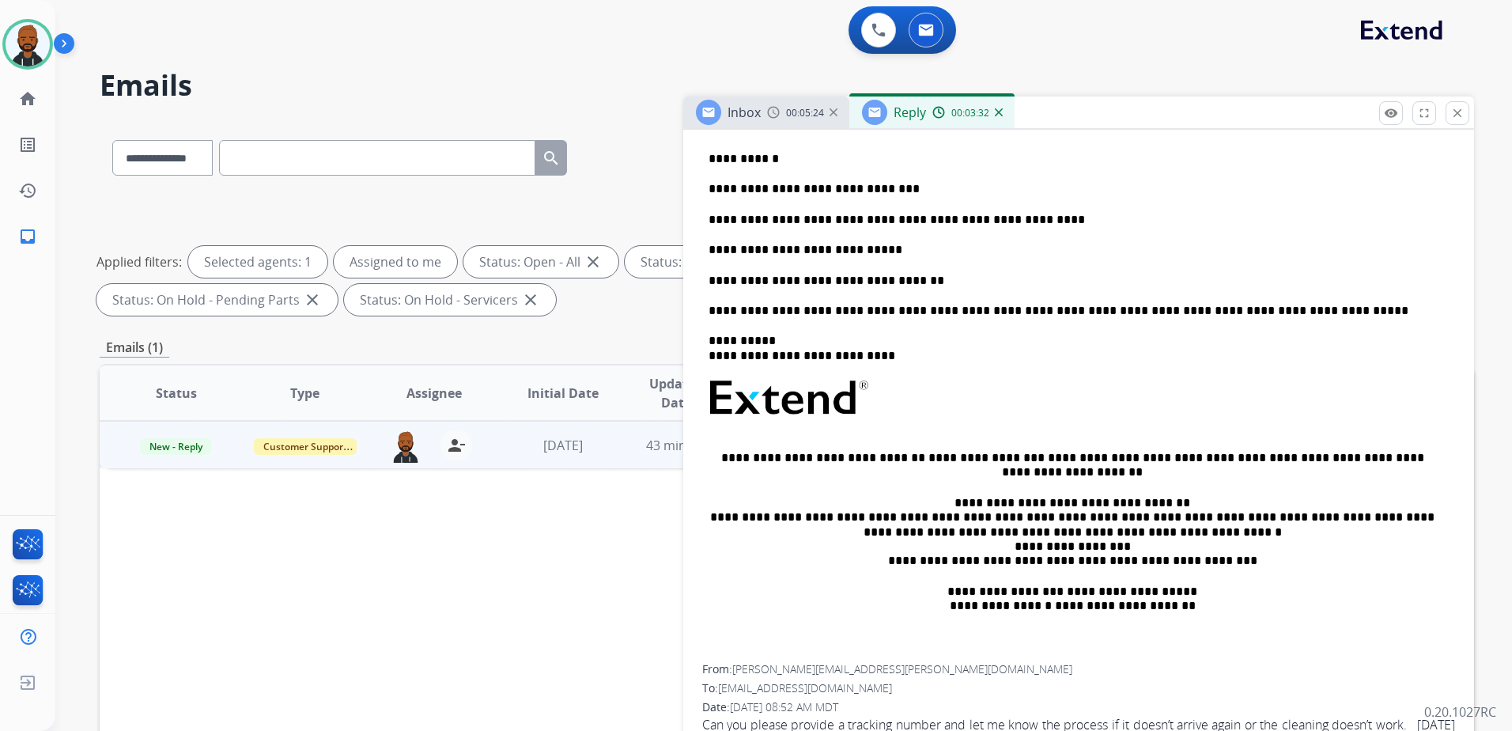
scroll to position [395, 0]
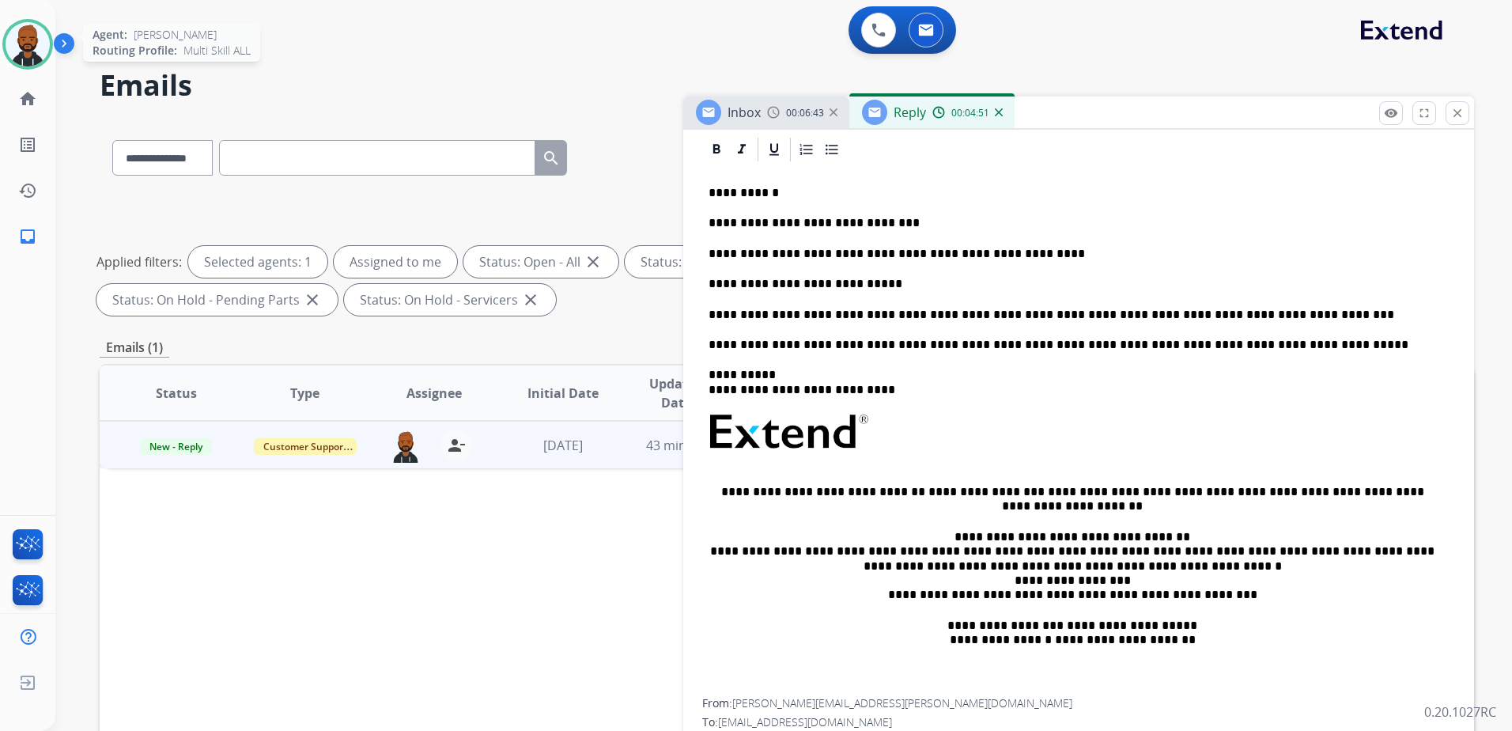
click at [19, 47] on img at bounding box center [28, 44] width 44 height 44
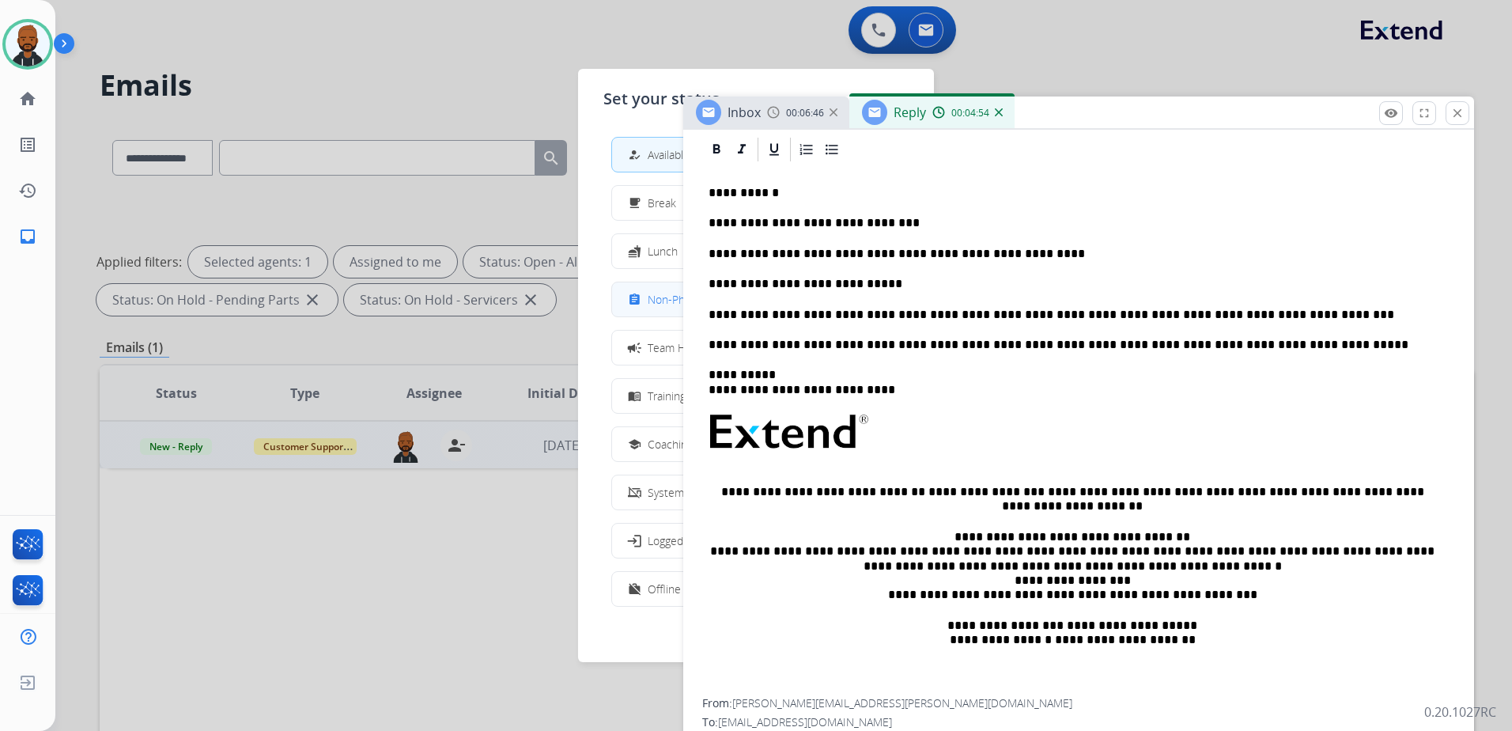
drag, startPoint x: 645, startPoint y: 289, endPoint x: 611, endPoint y: 289, distance: 34.0
click at [644, 292] on div "assignment" at bounding box center [636, 299] width 23 height 19
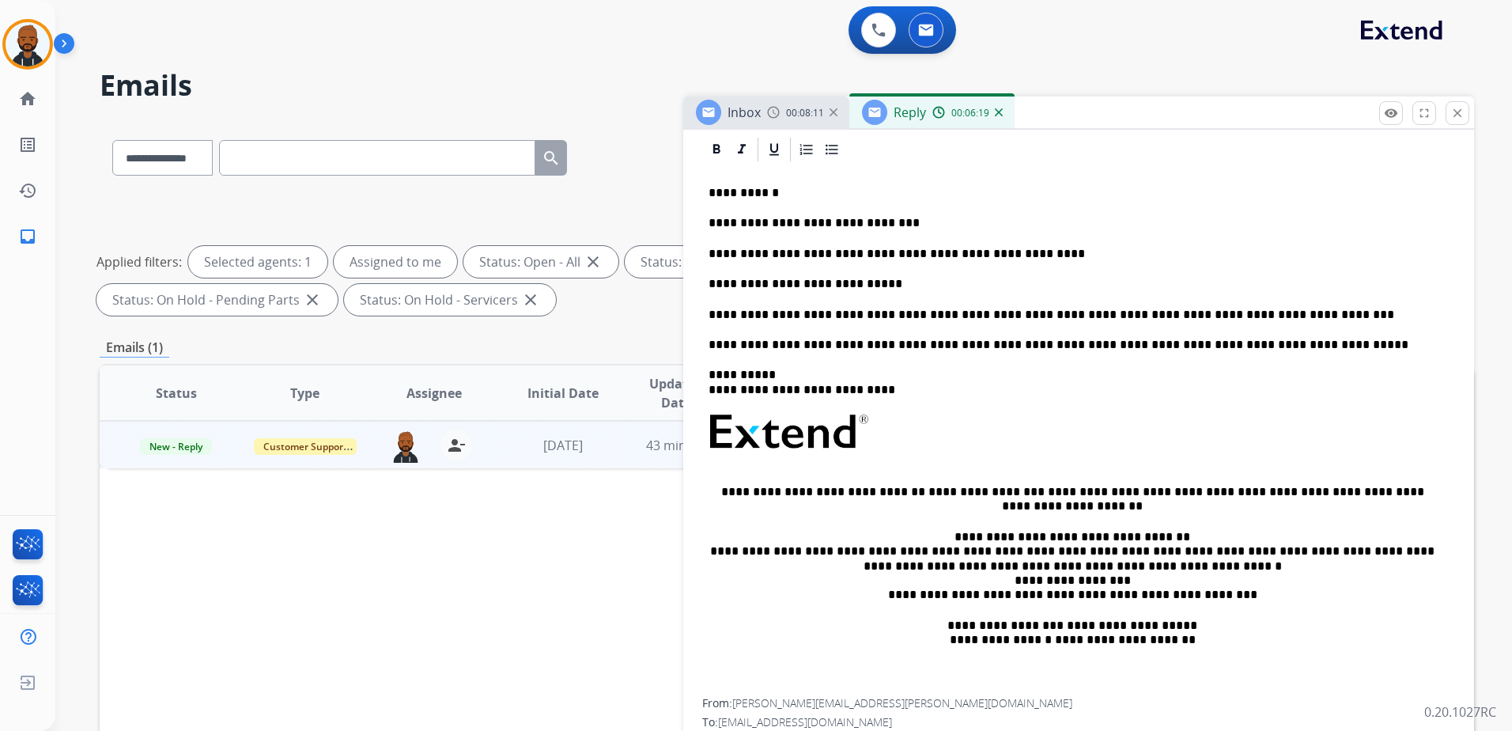
click at [1254, 314] on p "**********" at bounding box center [1073, 315] width 728 height 14
click at [1250, 315] on p "**********" at bounding box center [1073, 315] width 728 height 14
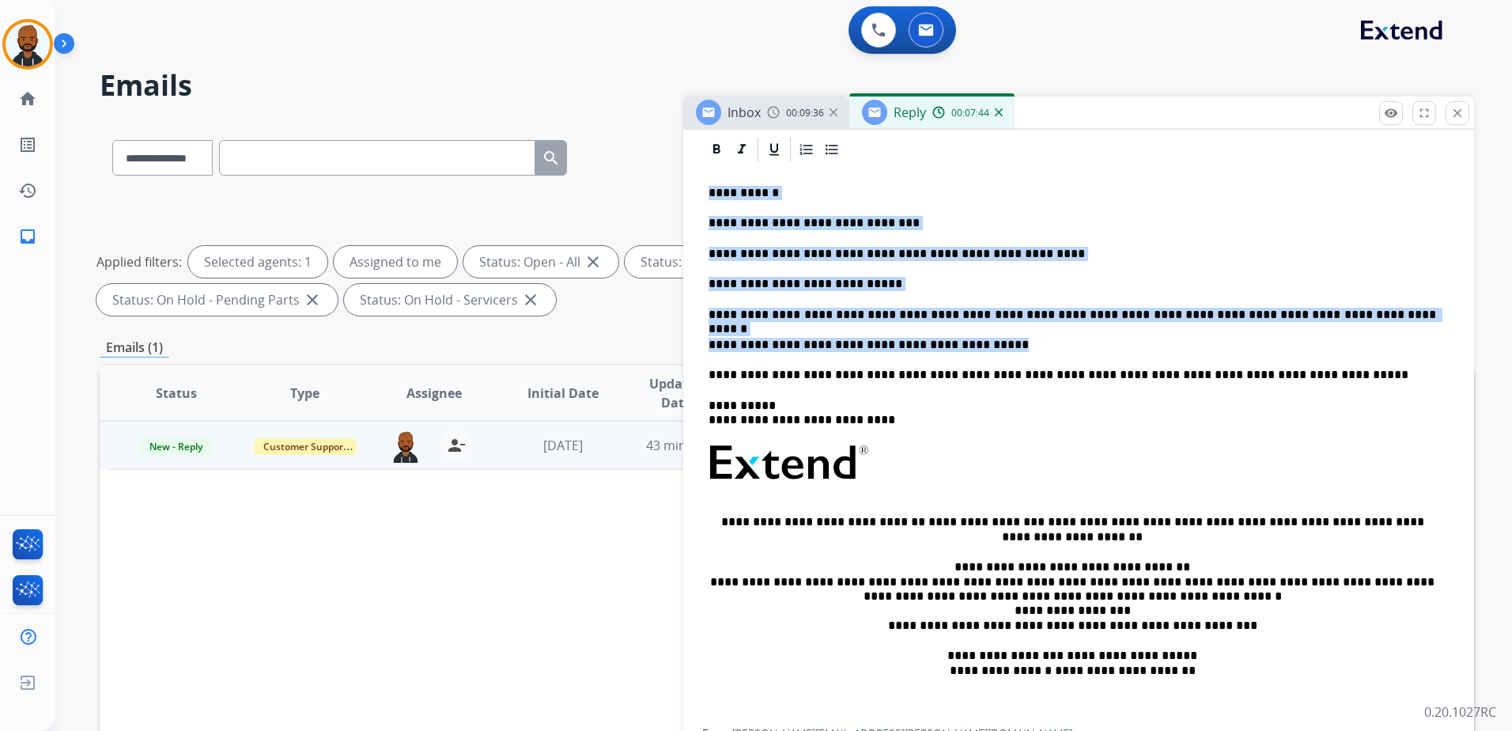
drag, startPoint x: 705, startPoint y: 188, endPoint x: 1055, endPoint y: 335, distance: 380.0
click at [1055, 335] on div "**********" at bounding box center [1078, 446] width 753 height 565
copy div "**********"
click at [1219, 99] on div "Inbox 00:09:44 Reply 00:07:52" at bounding box center [1078, 112] width 791 height 33
click at [1448, 119] on button "close Close" at bounding box center [1458, 113] width 24 height 24
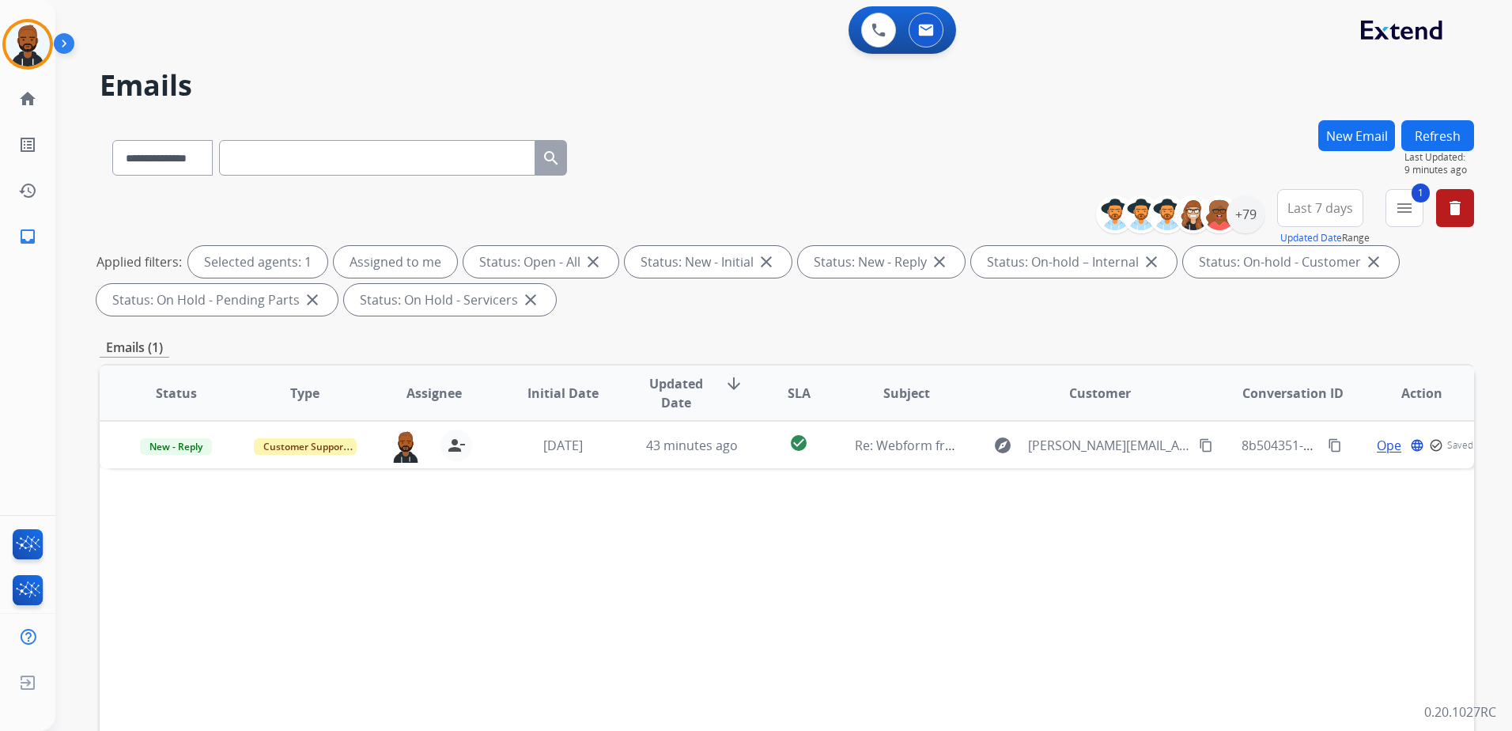
drag, startPoint x: 853, startPoint y: 38, endPoint x: 864, endPoint y: 40, distance: 10.4
click at [855, 38] on div "0 Voice Interactions 0 Email Interactions" at bounding box center [903, 29] width 108 height 47
click at [865, 40] on button at bounding box center [878, 30] width 35 height 35
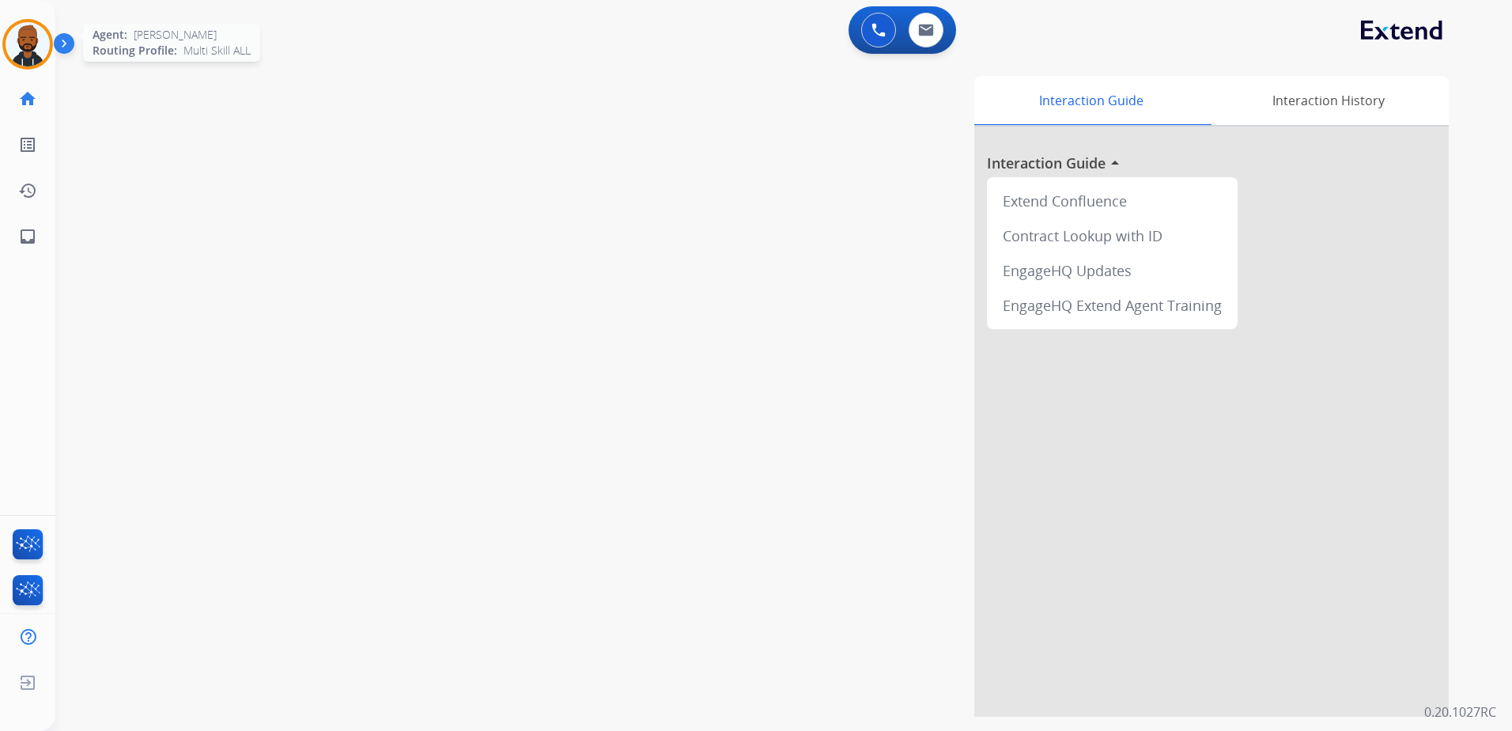
click at [23, 51] on img at bounding box center [28, 44] width 44 height 44
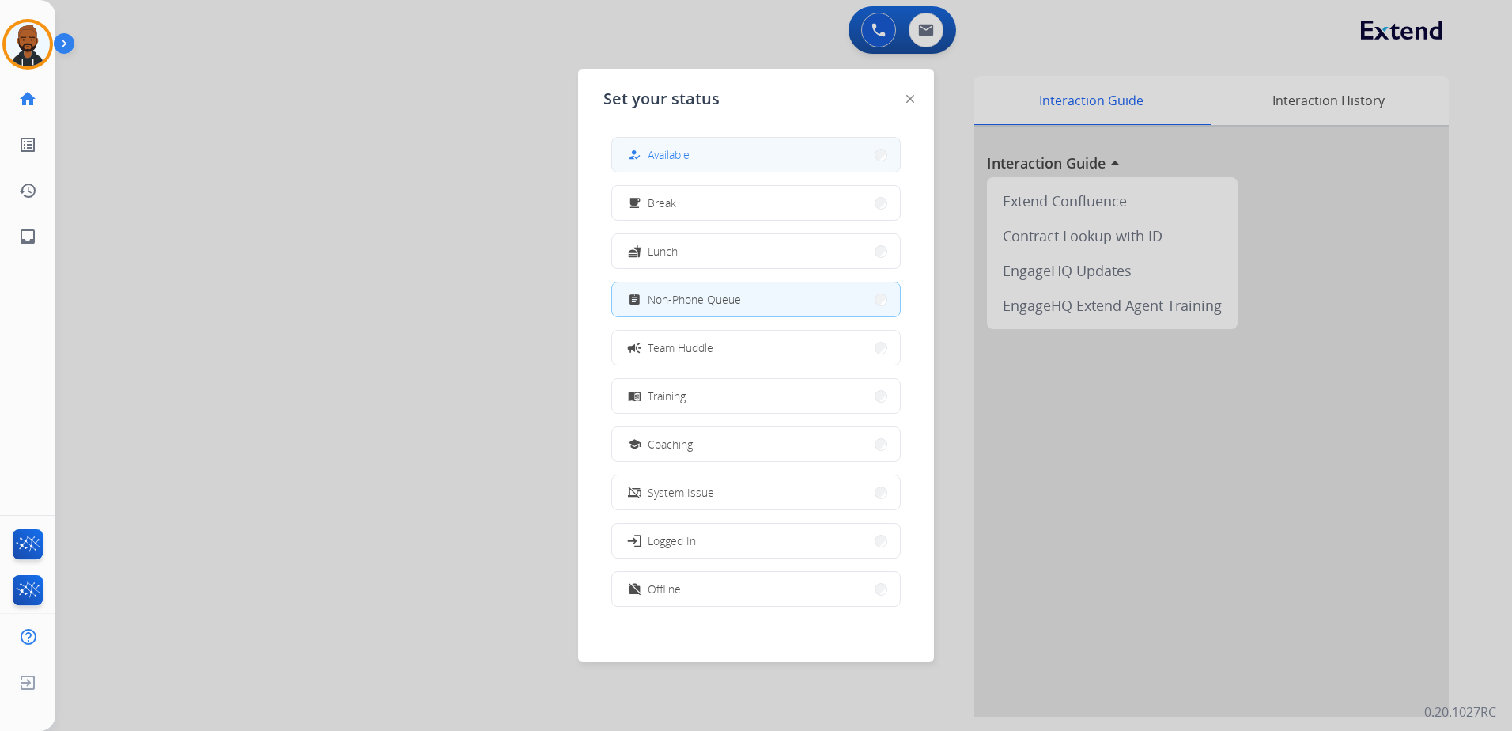
click at [694, 161] on button "how_to_reg Available" at bounding box center [756, 155] width 288 height 34
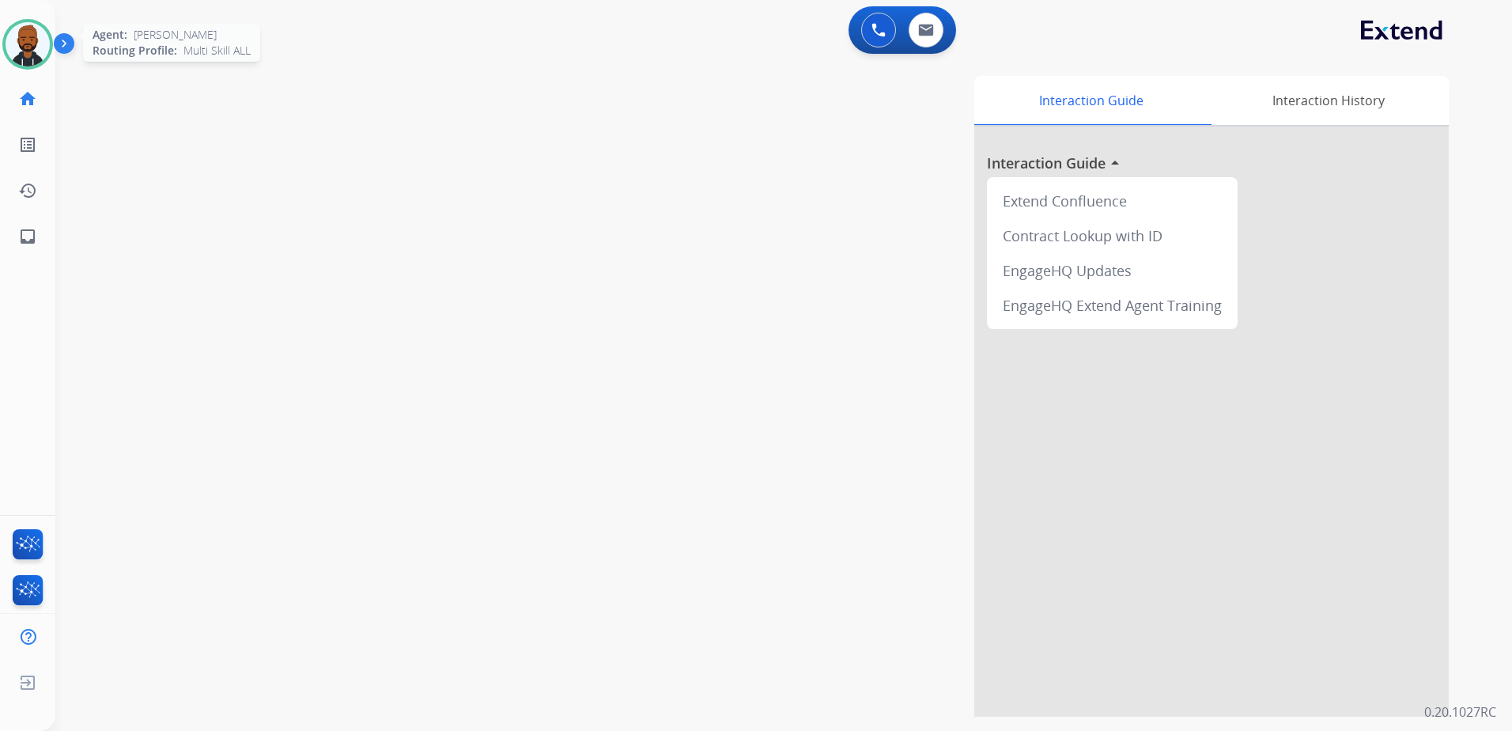
click at [21, 53] on img at bounding box center [28, 44] width 44 height 44
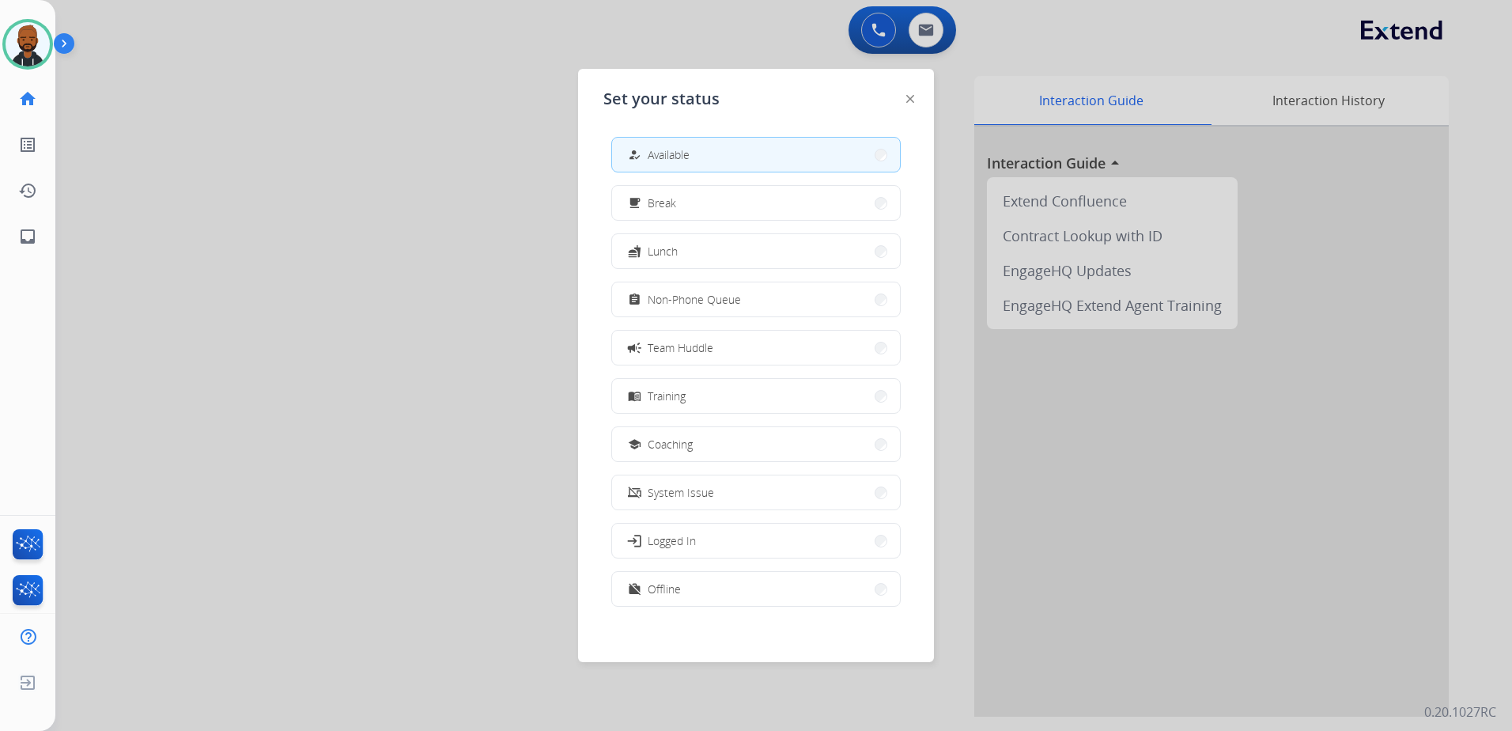
drag, startPoint x: 663, startPoint y: 47, endPoint x: 718, endPoint y: 46, distance: 55.4
click at [668, 46] on div at bounding box center [756, 365] width 1512 height 731
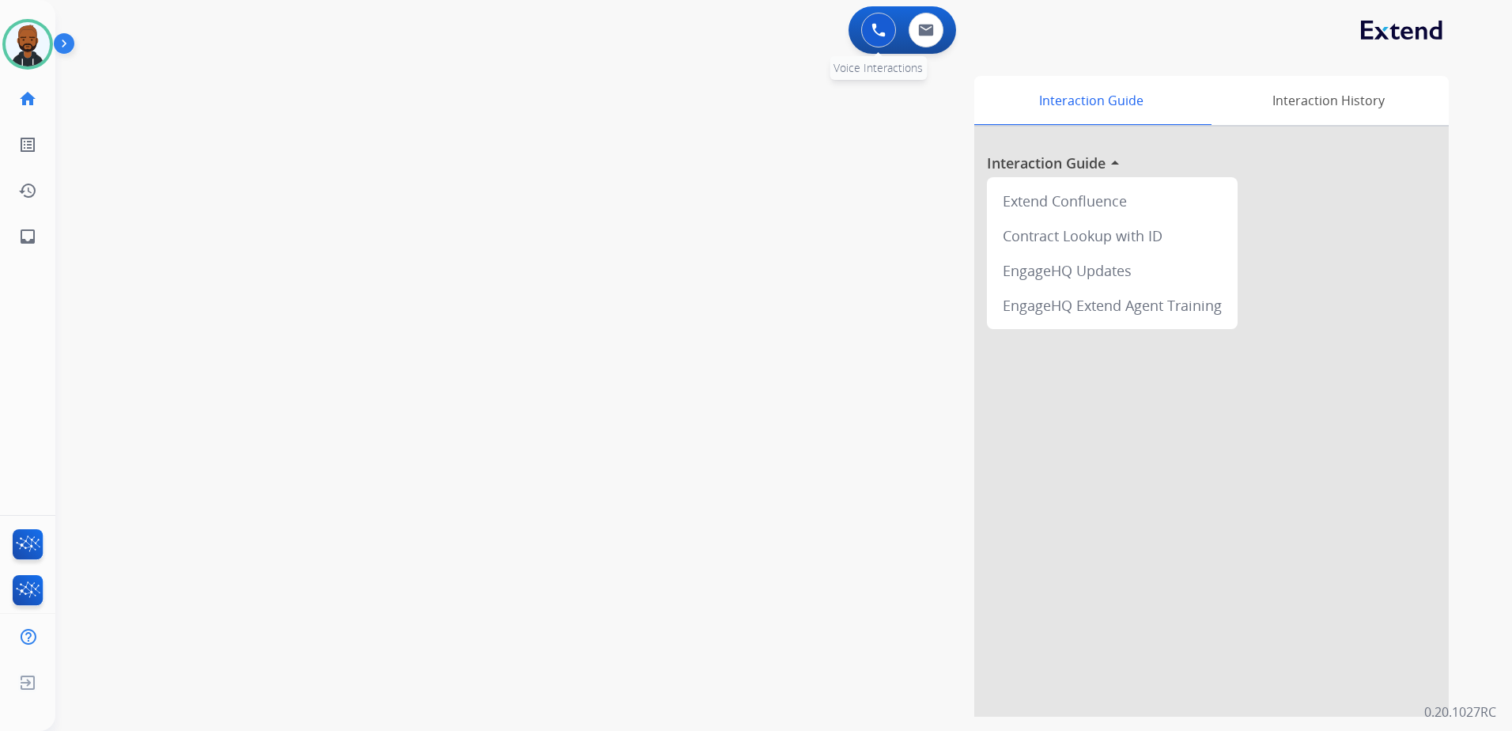
click at [873, 34] on img at bounding box center [879, 30] width 14 height 14
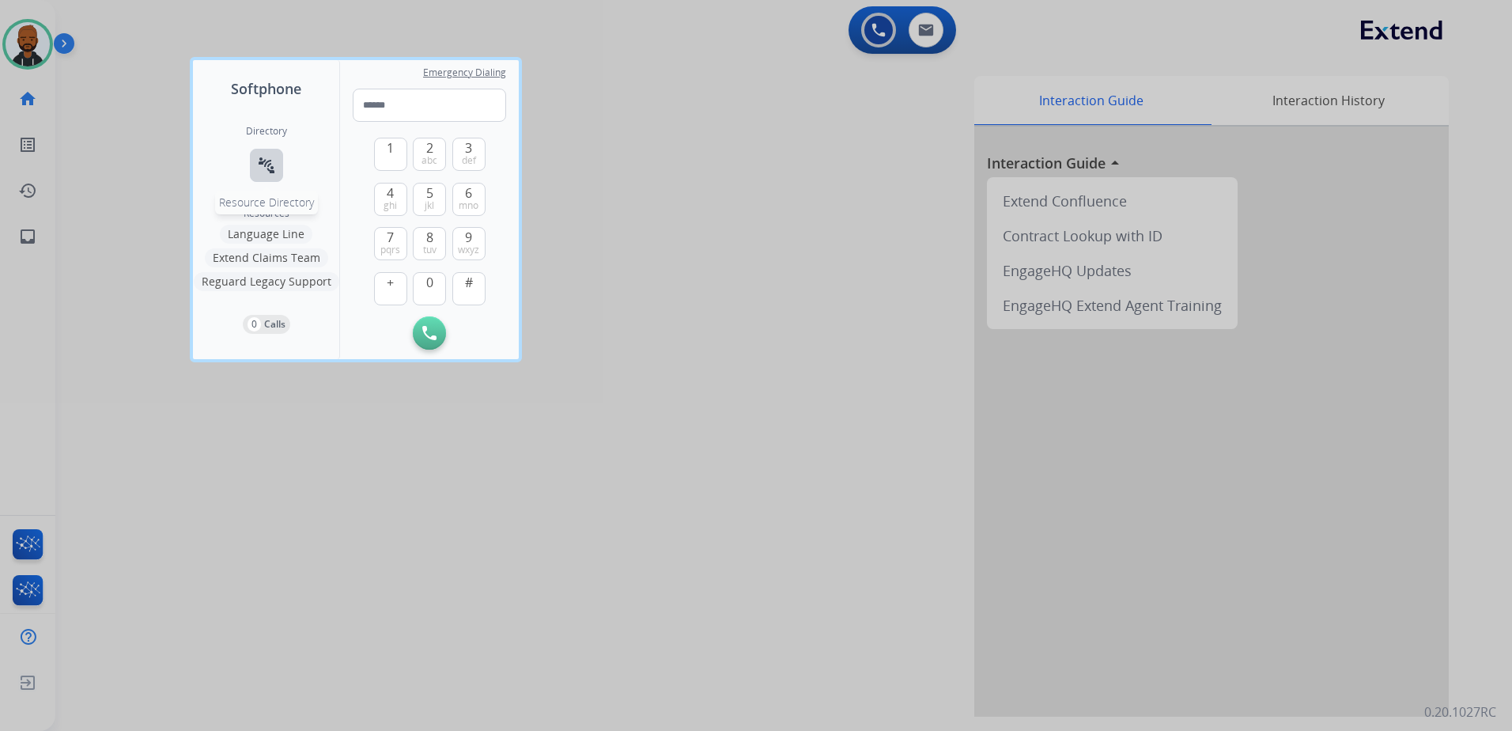
click at [270, 168] on mat-icon "connect_without_contact" at bounding box center [266, 165] width 19 height 19
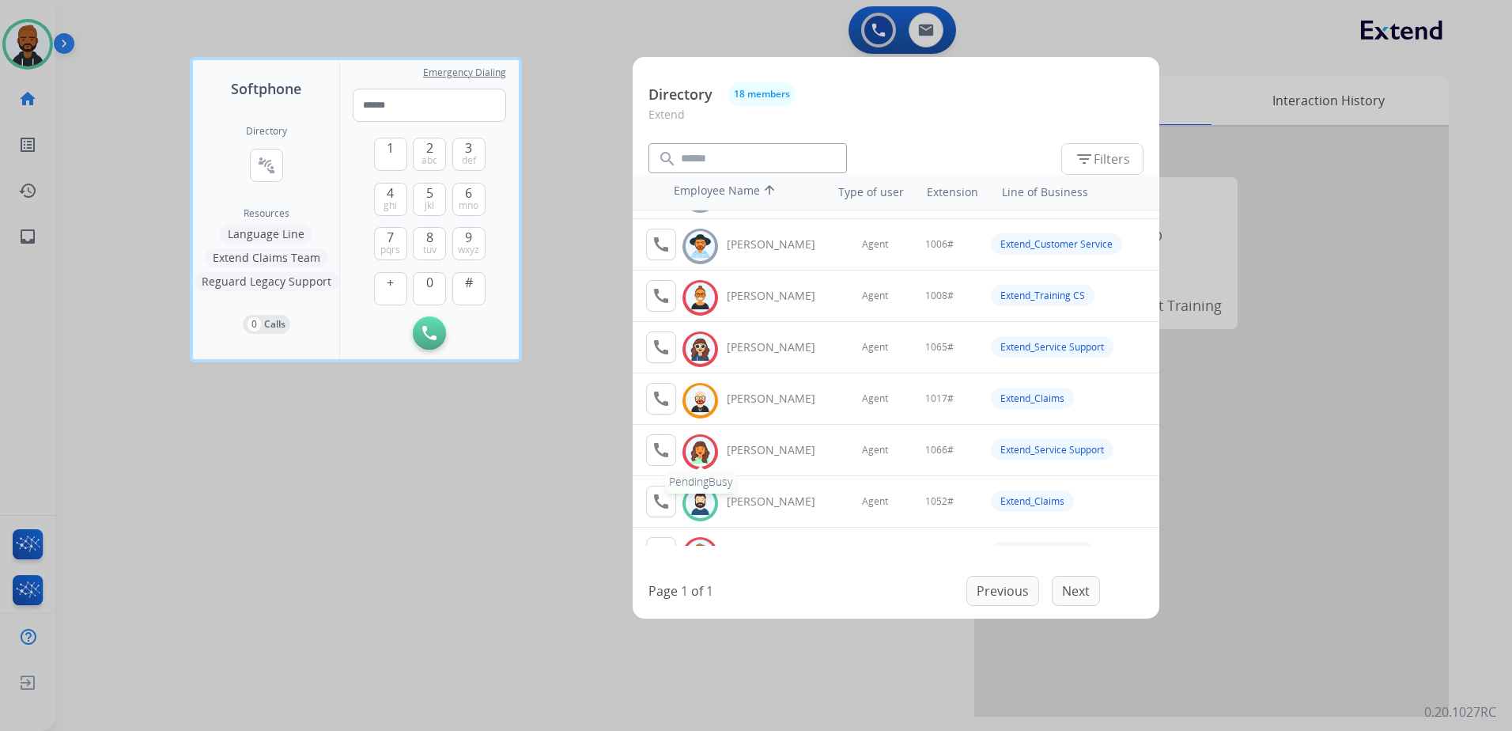
scroll to position [158, 0]
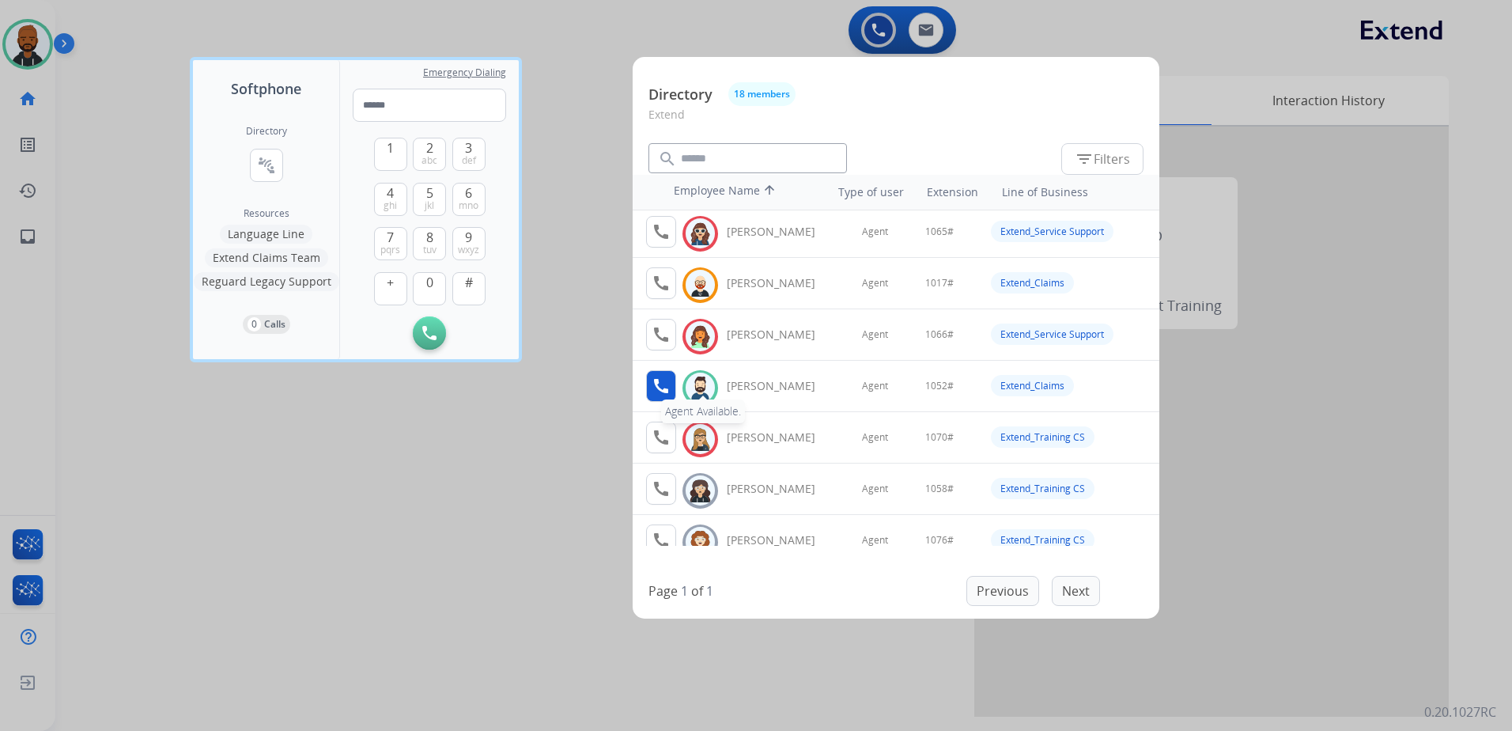
click at [660, 384] on mat-icon "call" at bounding box center [661, 385] width 19 height 19
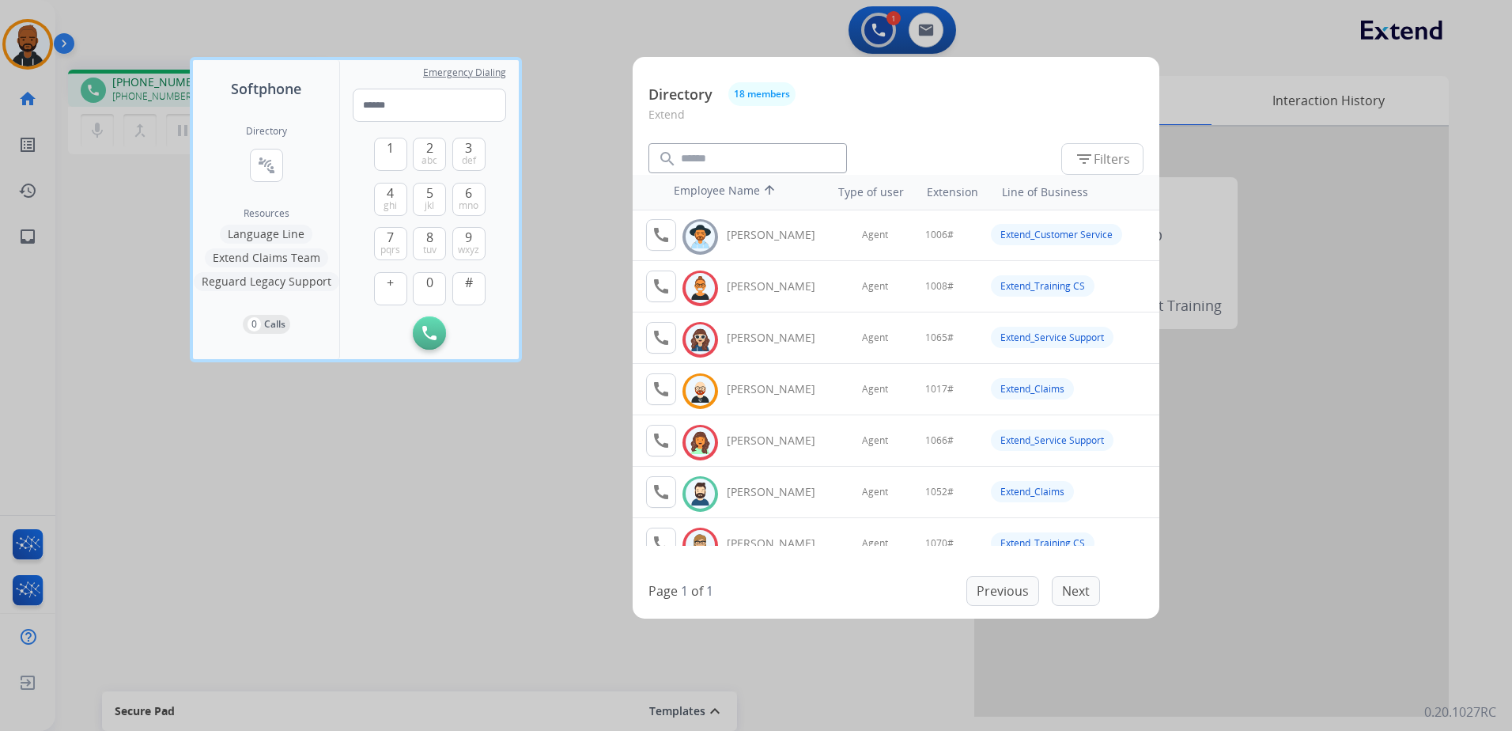
scroll to position [79, 0]
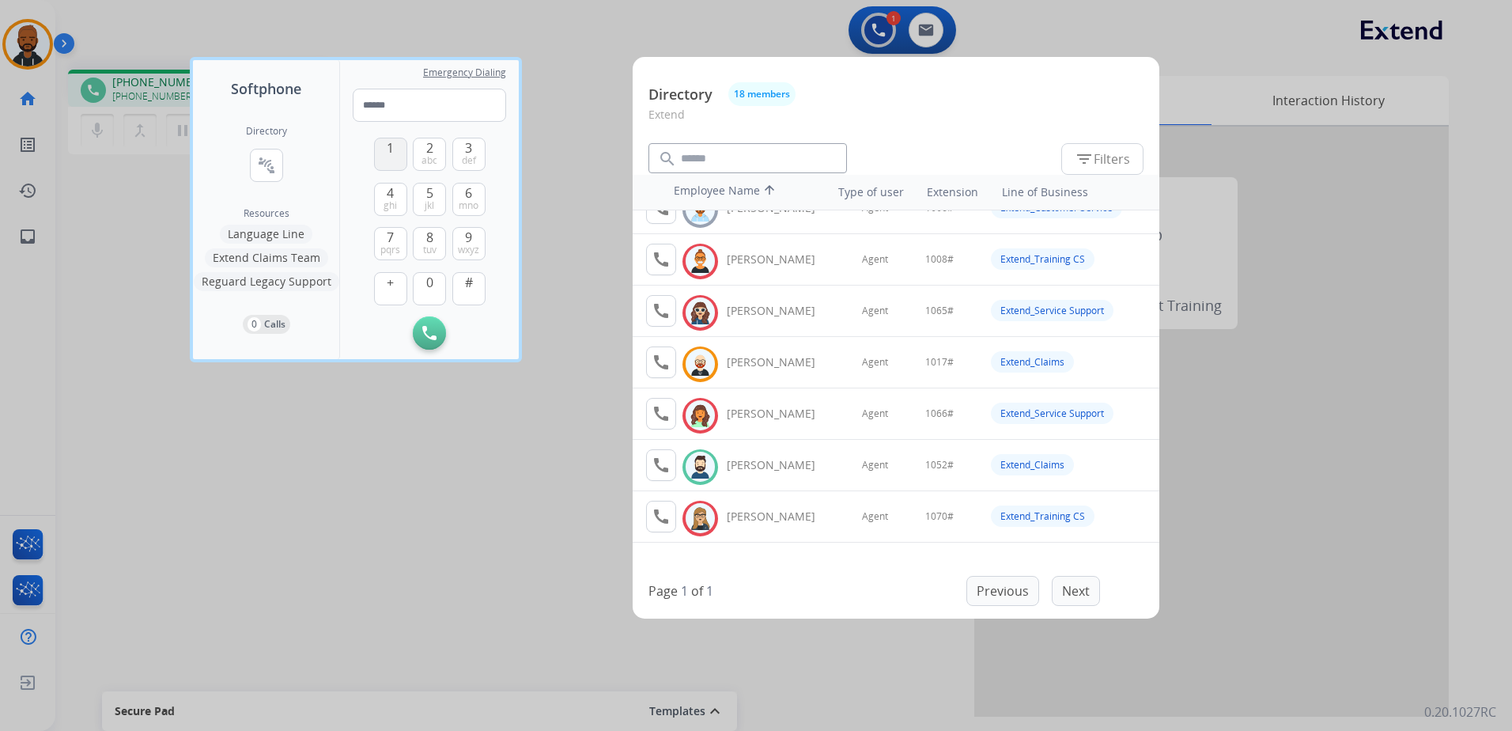
drag, startPoint x: 385, startPoint y: 154, endPoint x: 392, endPoint y: 168, distance: 15.6
click at [384, 154] on button "1" at bounding box center [390, 154] width 33 height 33
click at [433, 280] on span "0" at bounding box center [429, 282] width 7 height 19
click at [434, 196] on button "5 jkl" at bounding box center [429, 199] width 33 height 33
click at [433, 154] on span "abc" at bounding box center [430, 160] width 16 height 13
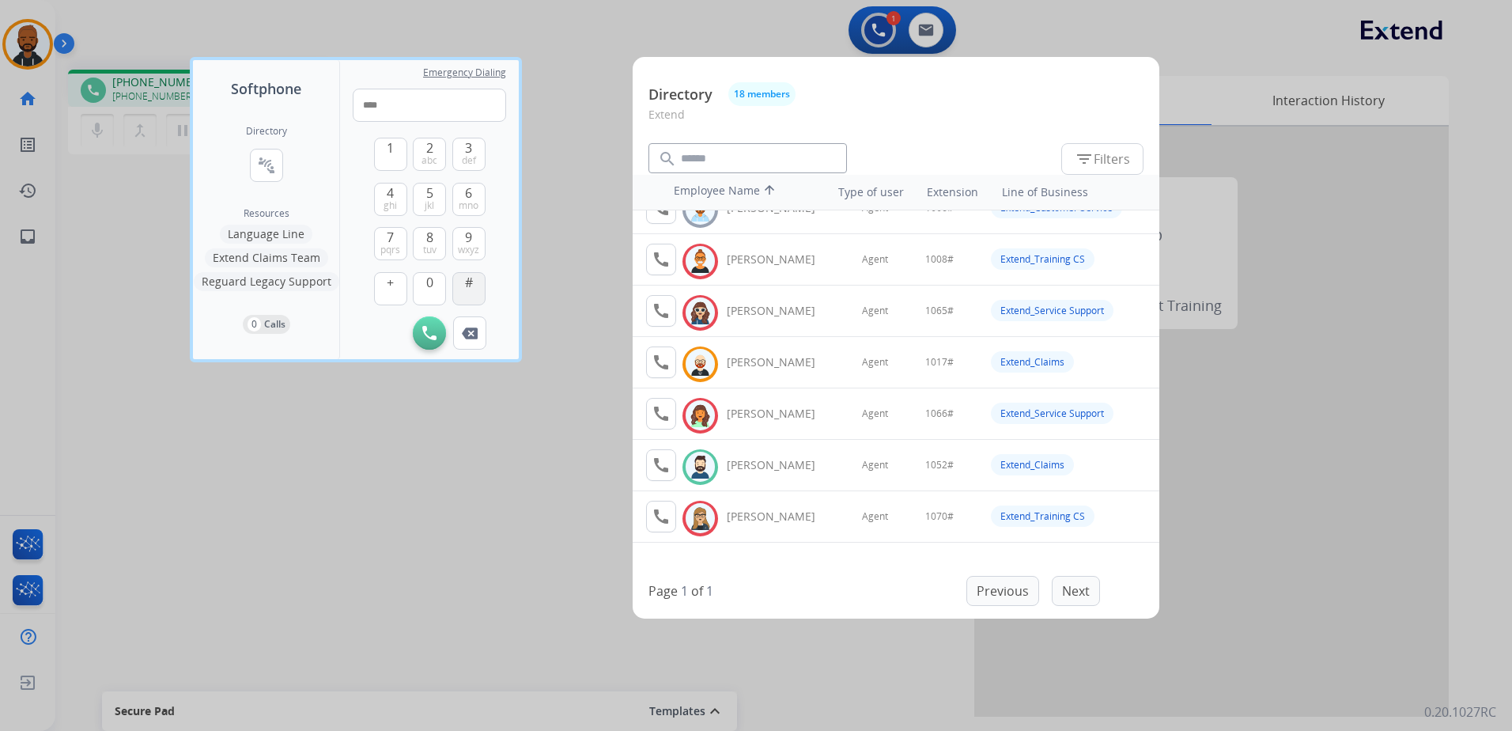
click at [472, 282] on button "#" at bounding box center [468, 288] width 33 height 33
type input "*****"
drag, startPoint x: 528, startPoint y: 47, endPoint x: 551, endPoint y: 45, distance: 23.8
click at [529, 47] on div at bounding box center [756, 365] width 1512 height 731
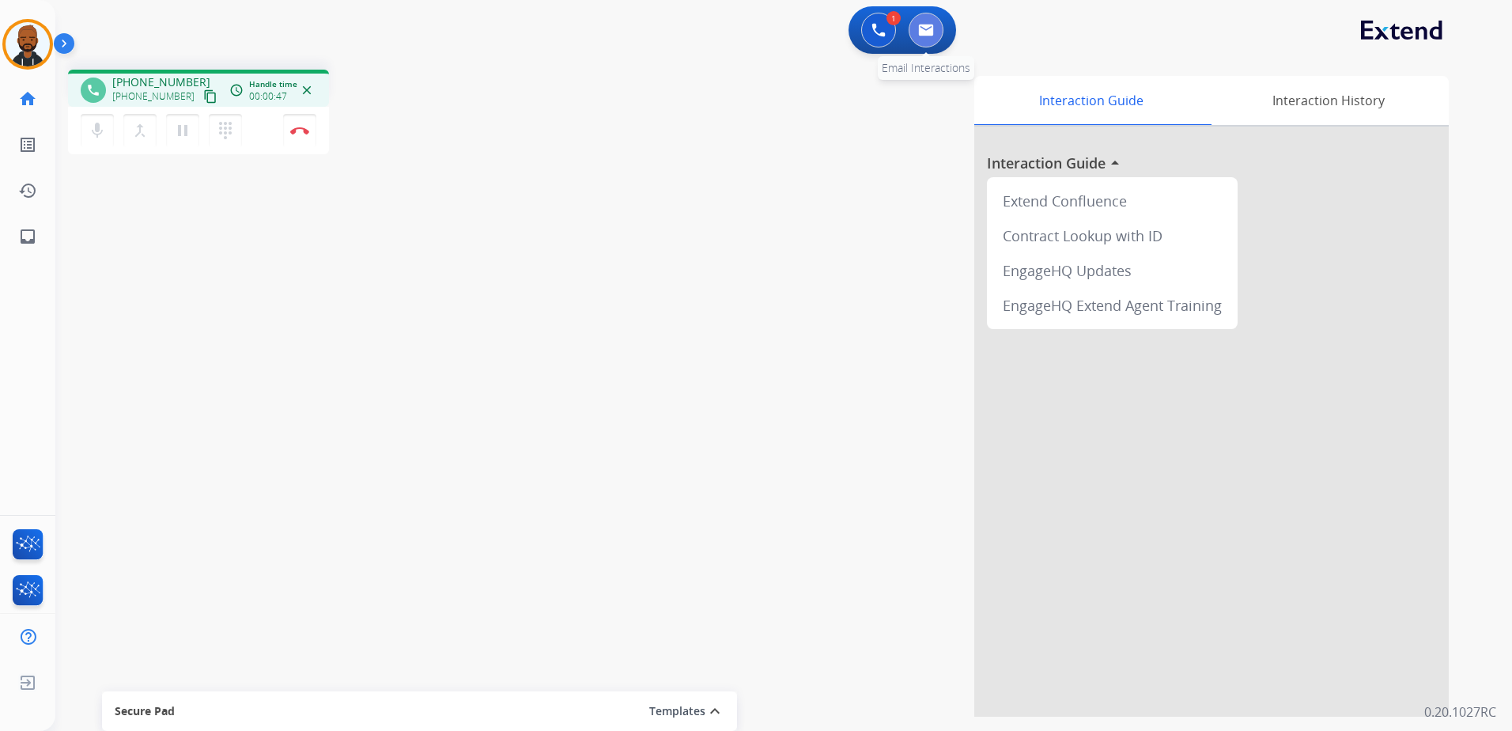
click at [921, 35] on img at bounding box center [926, 30] width 16 height 13
select select "**********"
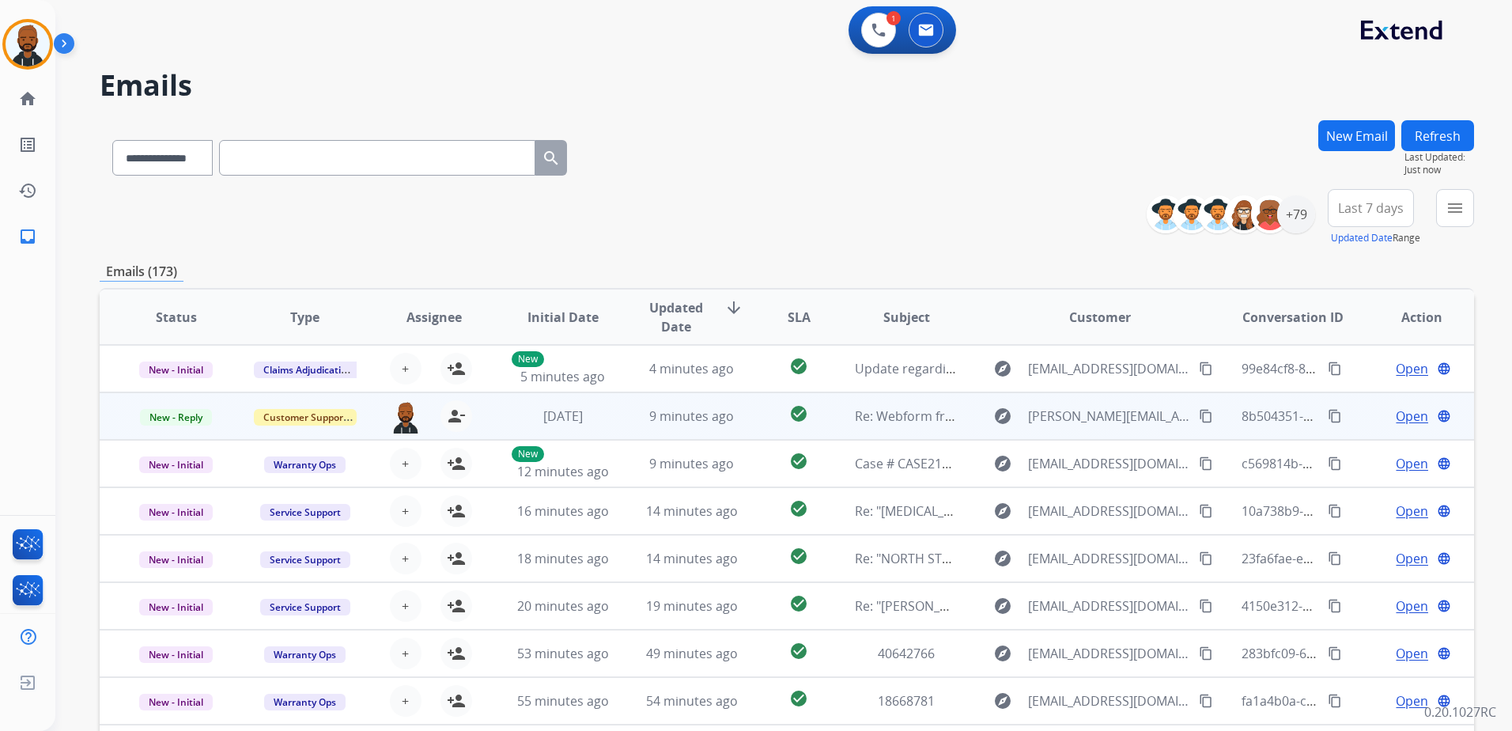
click at [1198, 407] on div "explore michael.j.aaronson@gmail.com content_copy" at bounding box center [1100, 415] width 232 height 25
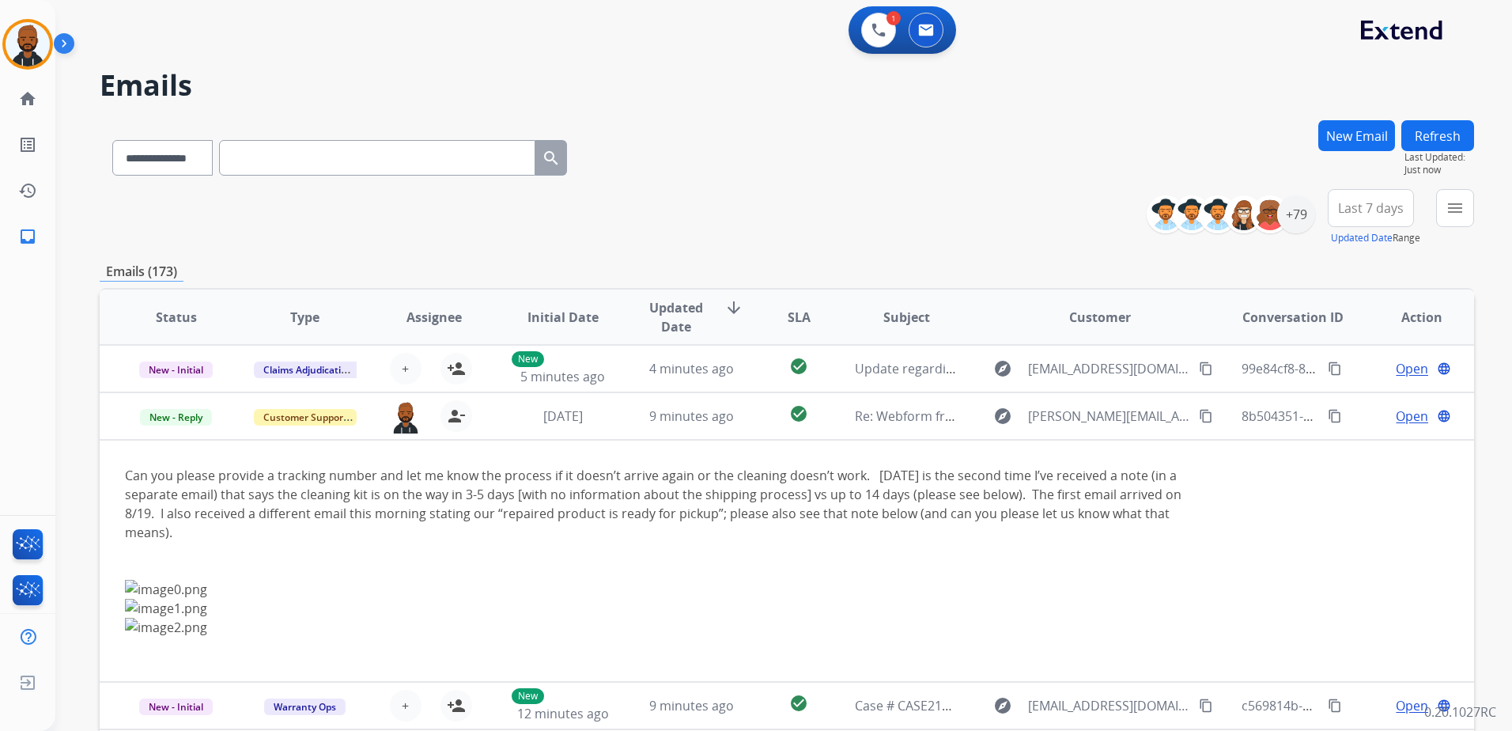
scroll to position [47, 0]
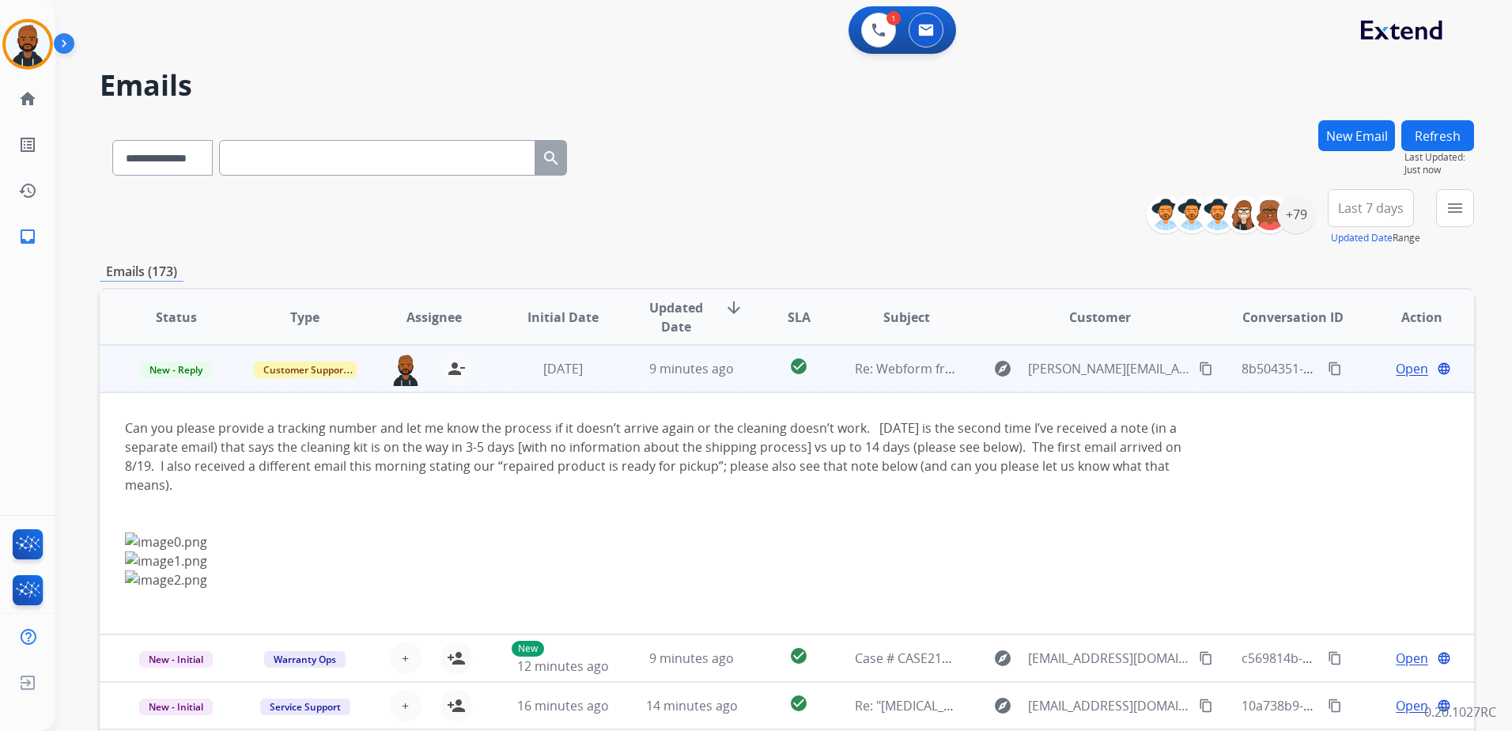
click at [1184, 367] on div "explore michael.j.aaronson@gmail.com content_copy" at bounding box center [1100, 368] width 232 height 25
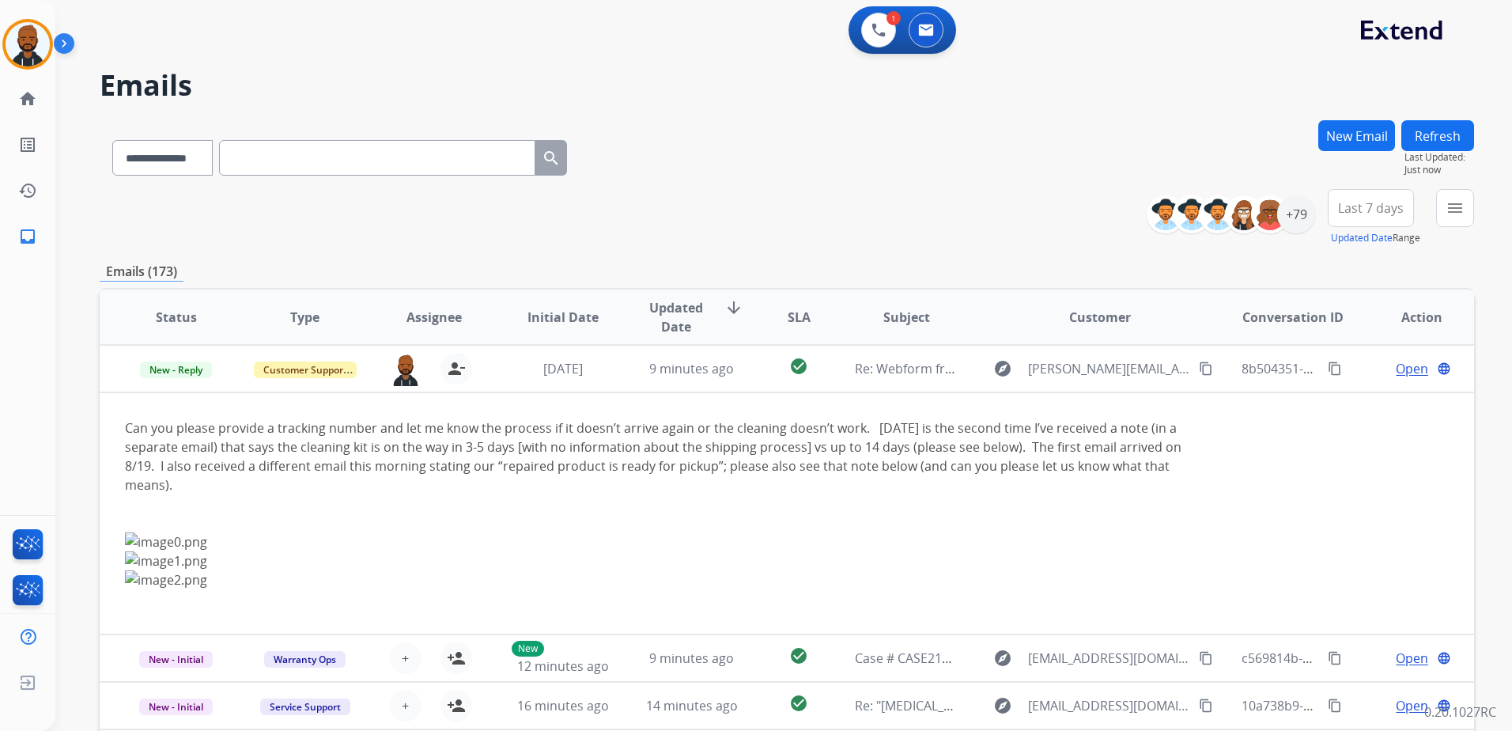
scroll to position [2, 0]
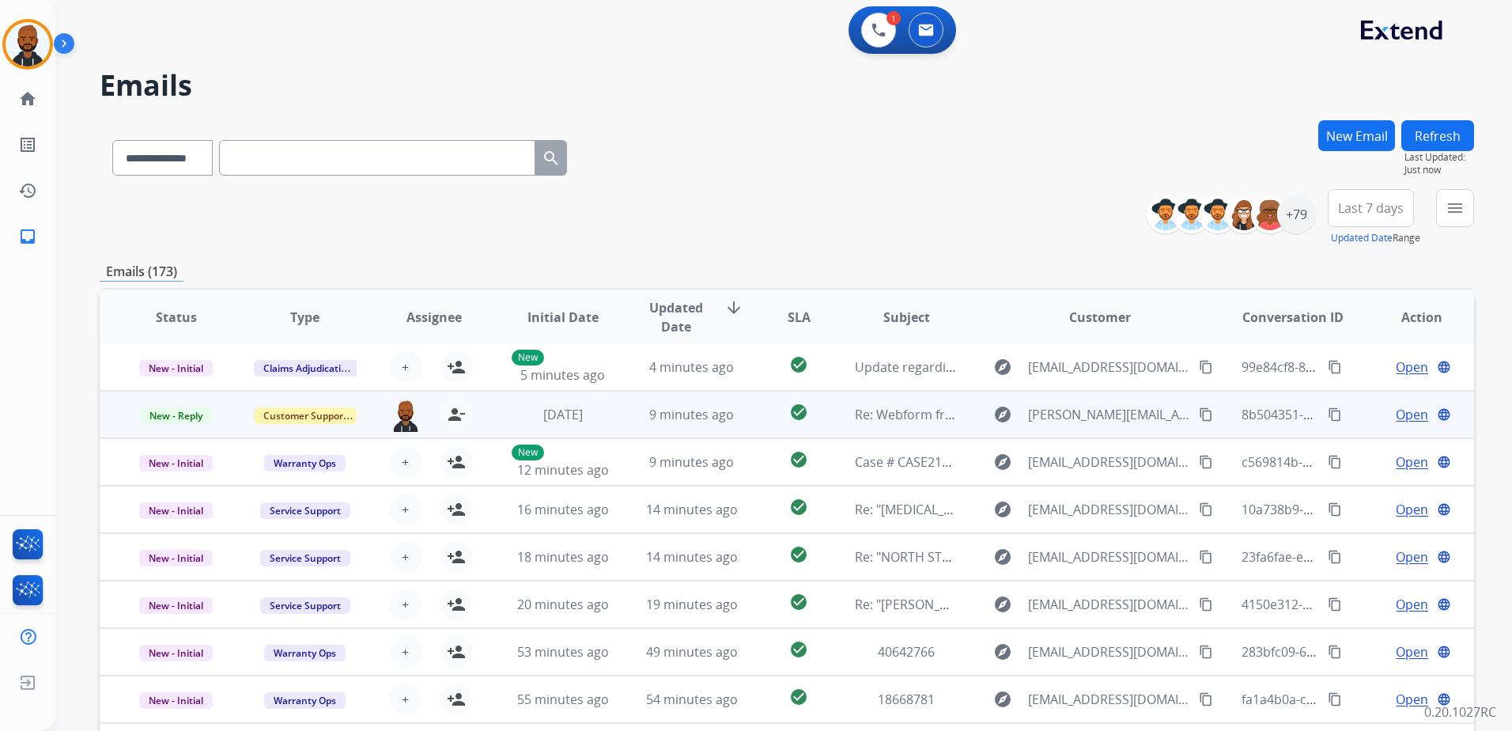
click at [1199, 410] on mat-icon "content_copy" at bounding box center [1206, 414] width 14 height 14
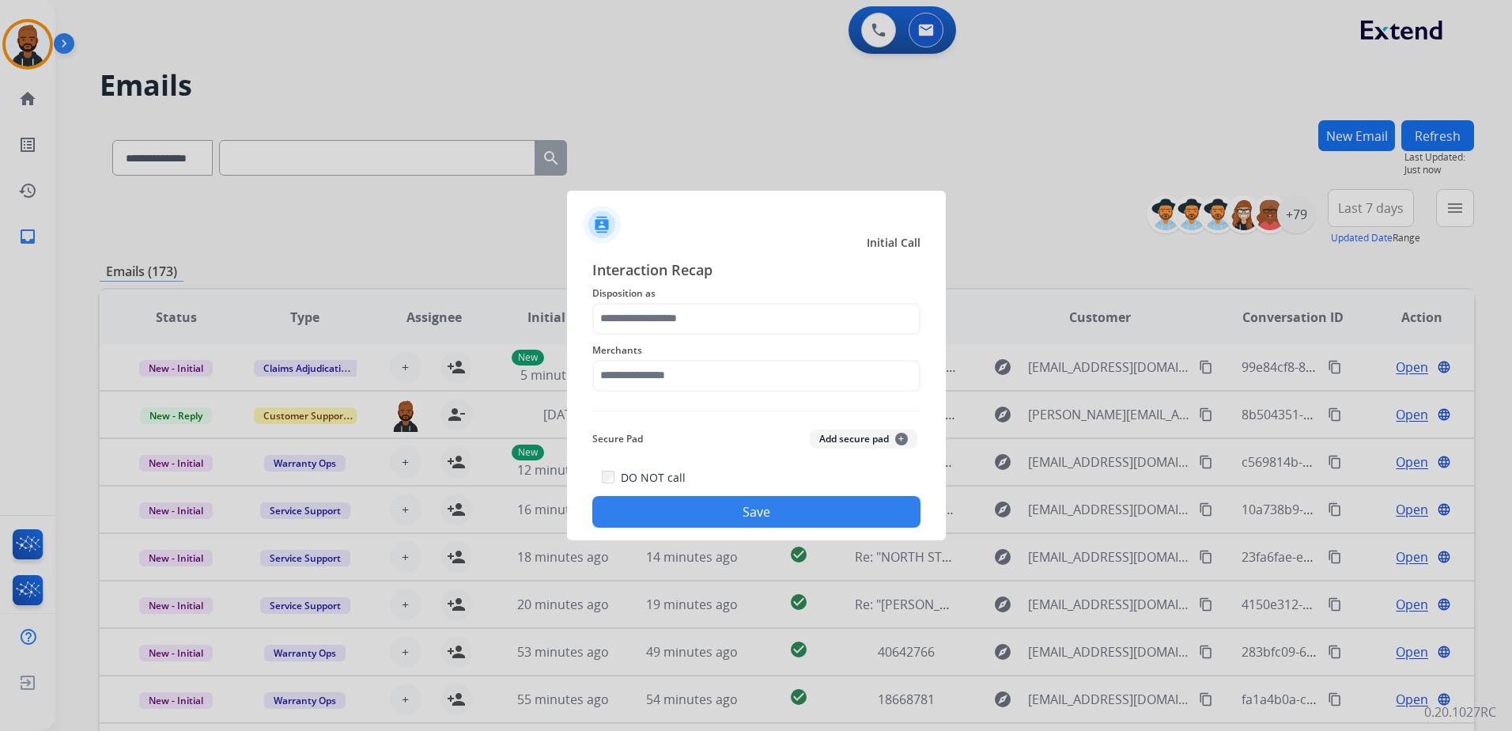
drag, startPoint x: 757, startPoint y: 291, endPoint x: 740, endPoint y: 313, distance: 28.2
click at [756, 291] on span "Disposition as" at bounding box center [756, 293] width 328 height 19
click at [729, 325] on input "text" at bounding box center [756, 319] width 328 height 32
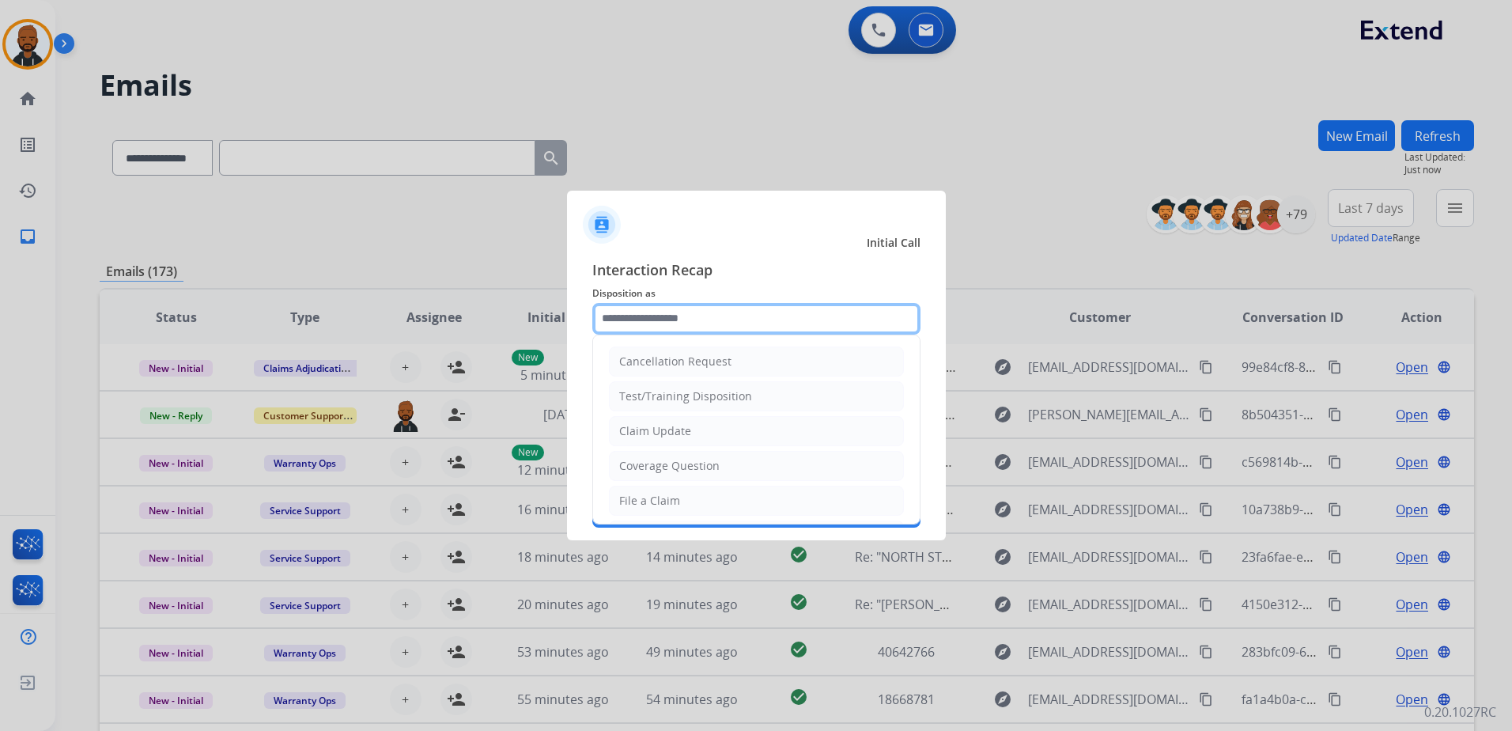
type input "**********"
type input "****"
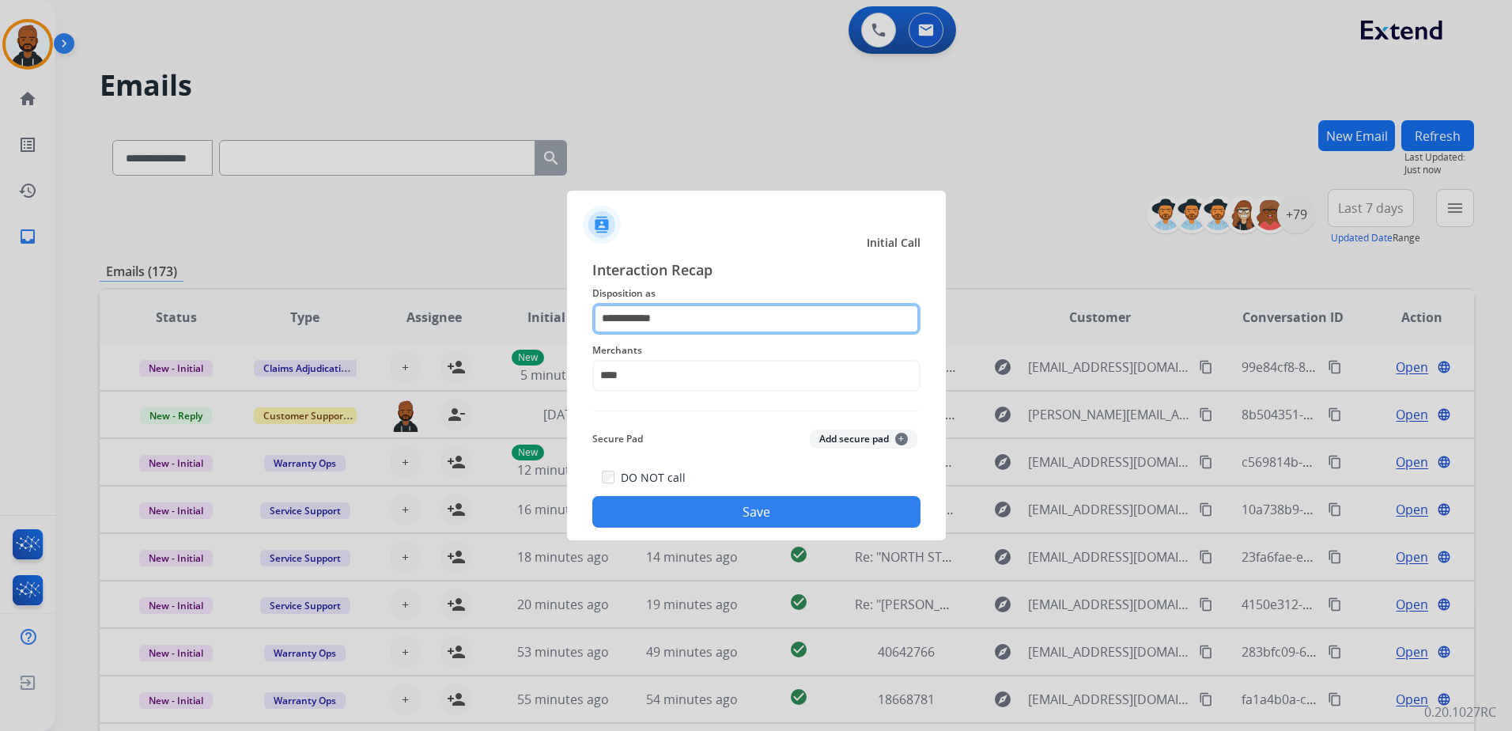
drag, startPoint x: 748, startPoint y: 328, endPoint x: 484, endPoint y: 334, distance: 264.2
click at [0, 334] on app-contact-recap-modal "**********" at bounding box center [0, 365] width 0 height 731
type input "*"
click at [660, 324] on input "text" at bounding box center [756, 319] width 328 height 32
click at [799, 323] on input "text" at bounding box center [756, 319] width 328 height 32
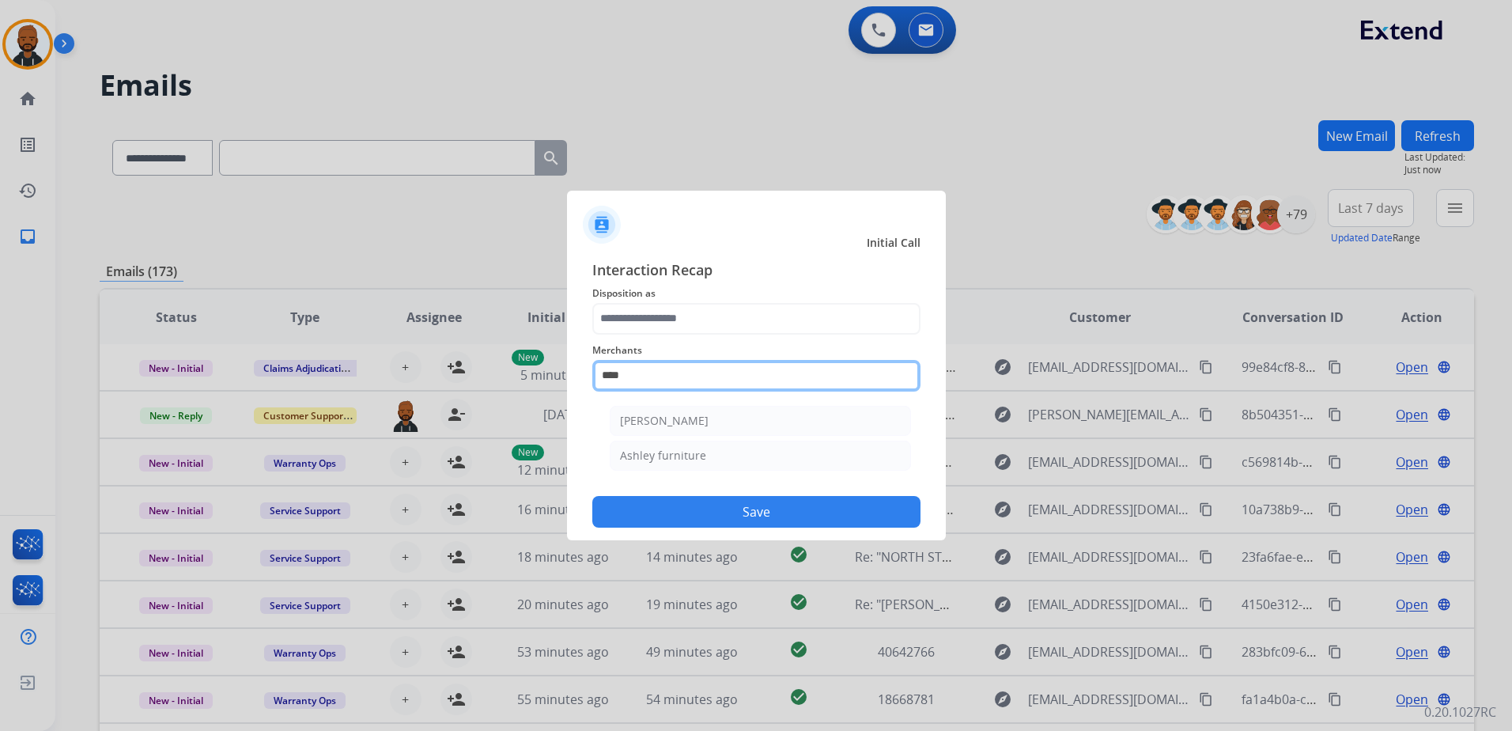
drag, startPoint x: 647, startPoint y: 365, endPoint x: 527, endPoint y: 376, distance: 120.7
click at [0, 376] on app-contact-recap-modal "Initial Call Interaction Recap Disposition as Merchants **** Ashley - Reguard A…" at bounding box center [0, 365] width 0 height 731
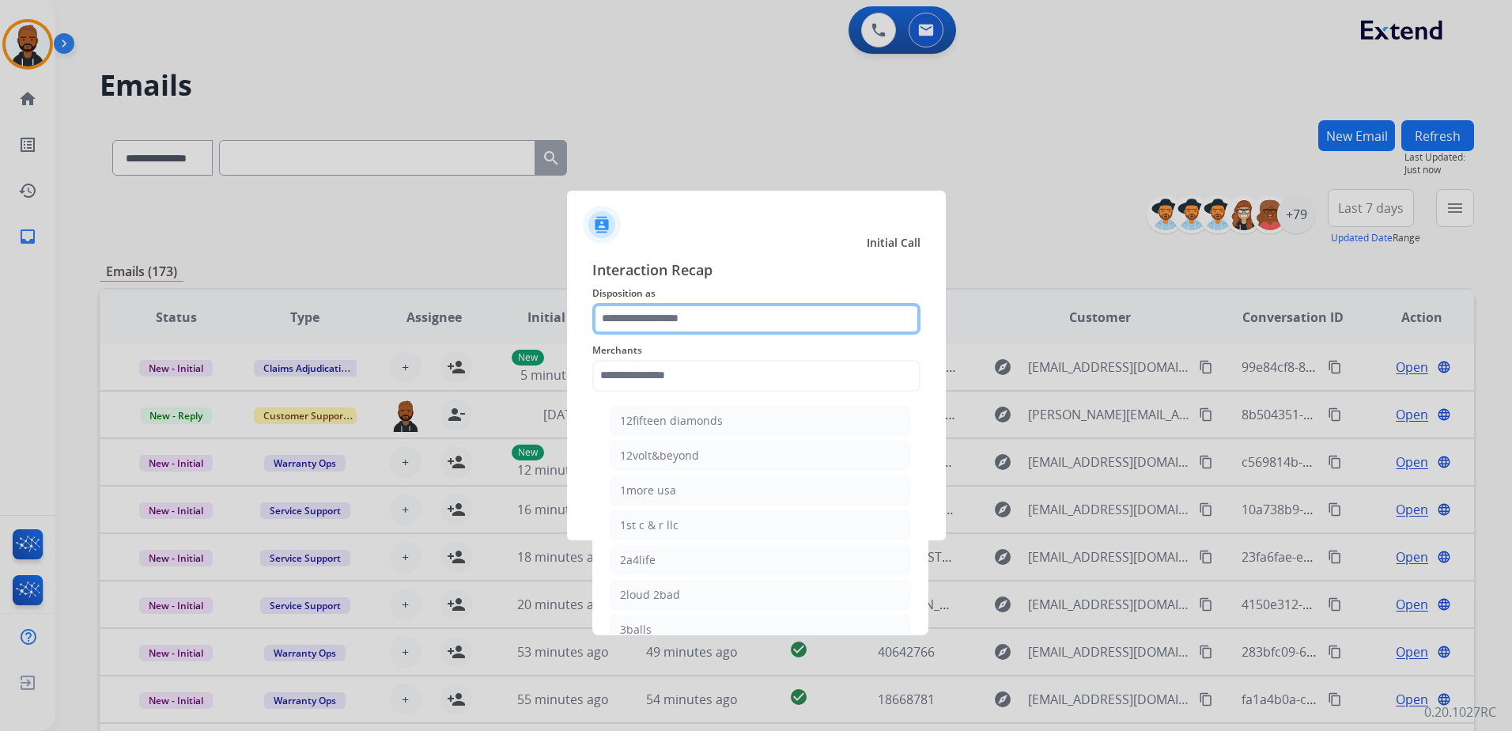
click at [687, 320] on input "text" at bounding box center [756, 319] width 328 height 32
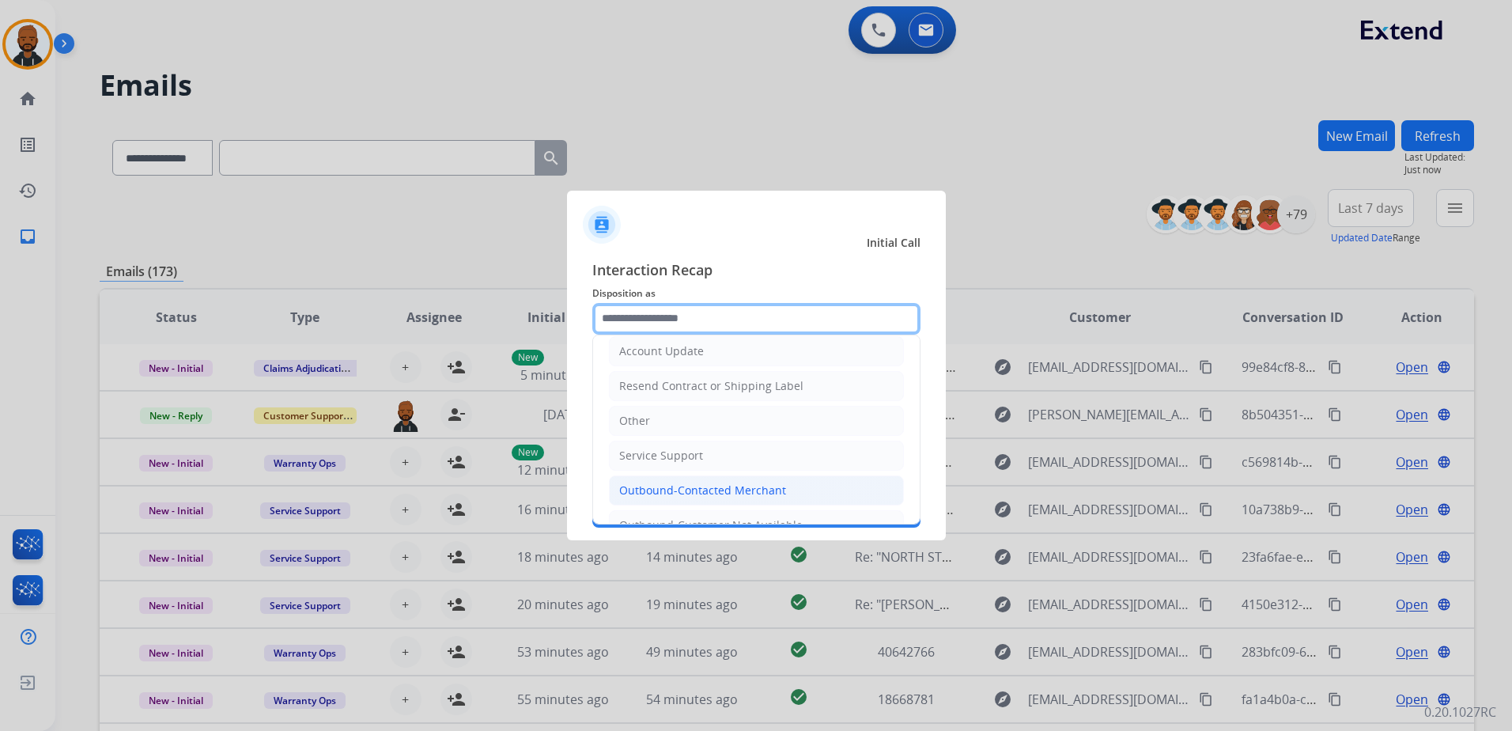
scroll to position [316, 0]
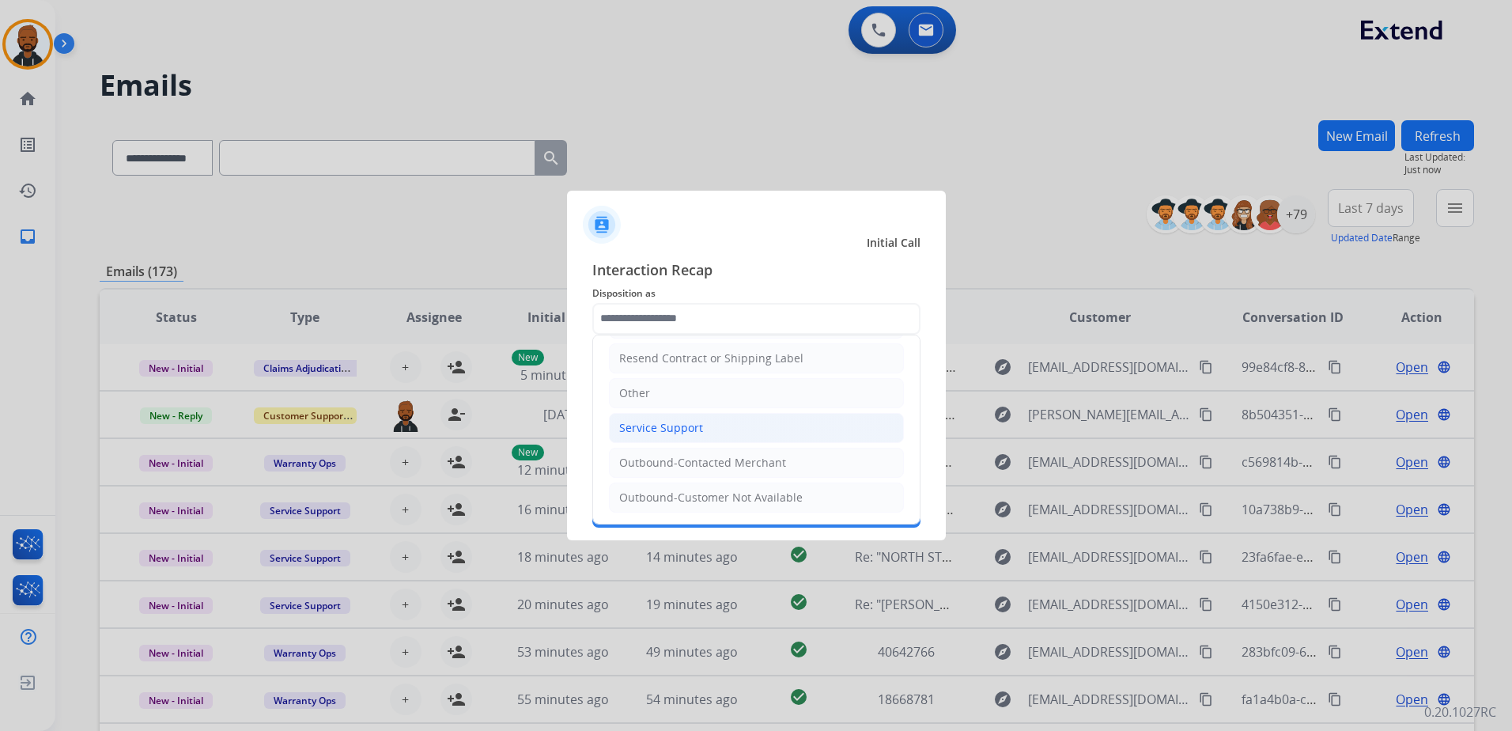
click at [644, 439] on li "Service Support" at bounding box center [756, 428] width 295 height 30
type input "**********"
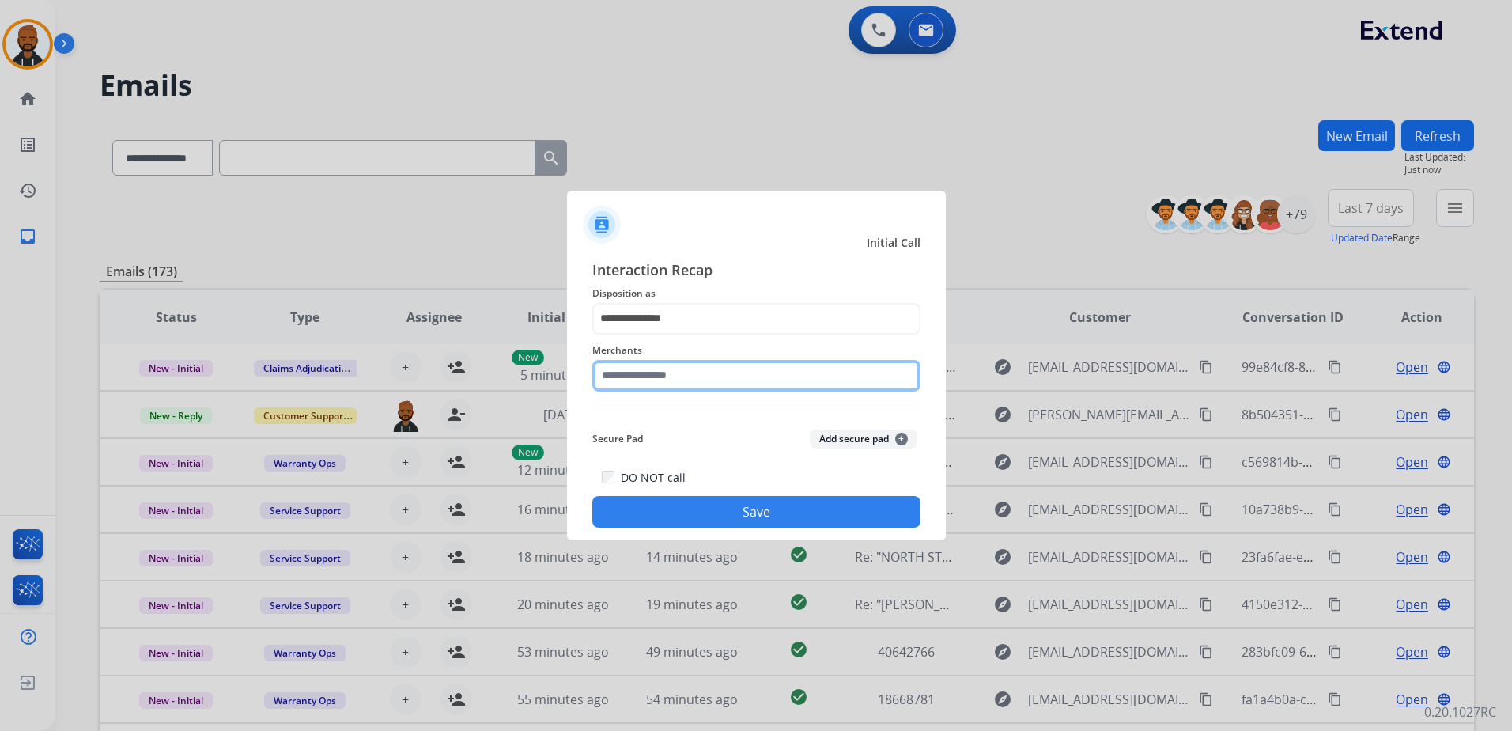
click at [689, 374] on input "text" at bounding box center [756, 376] width 328 height 32
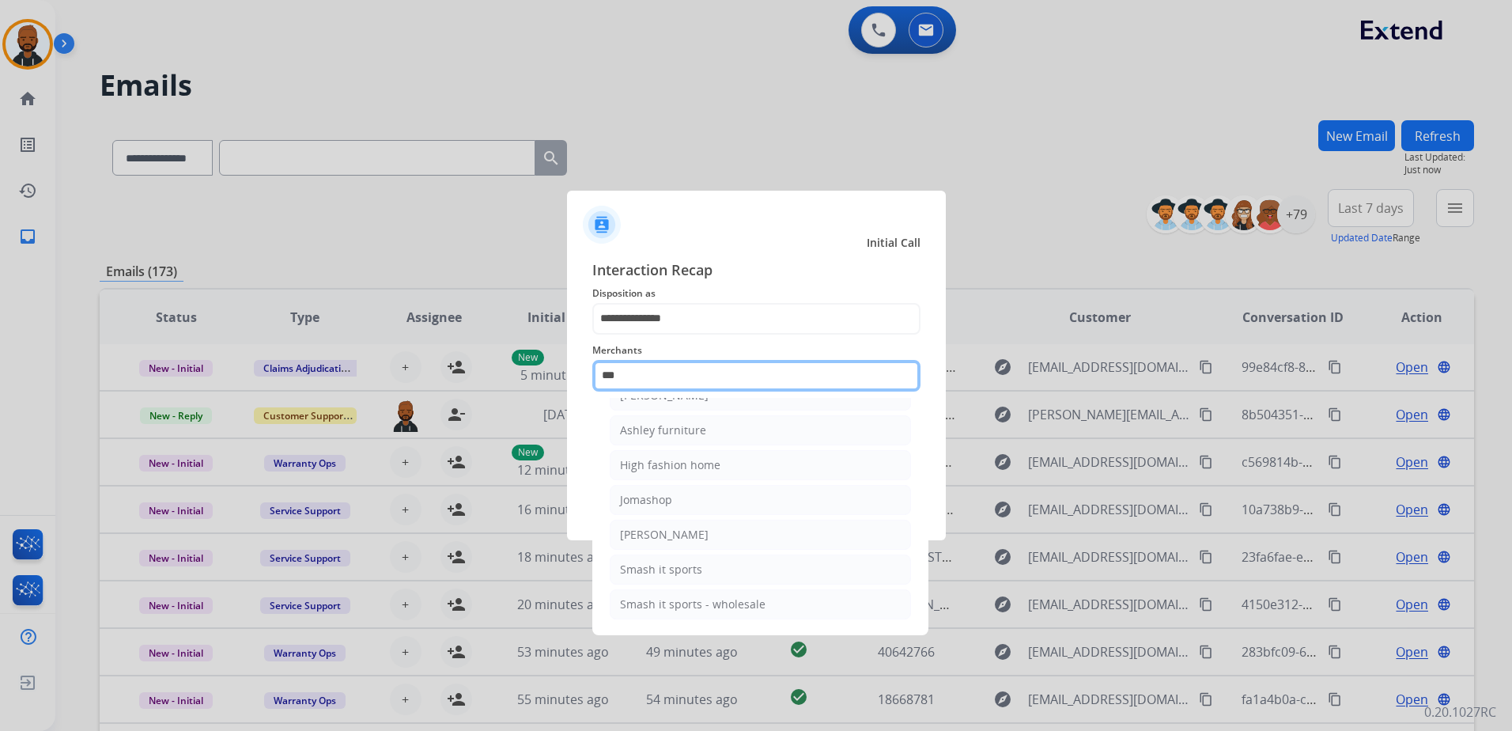
scroll to position [25, 0]
type input "*"
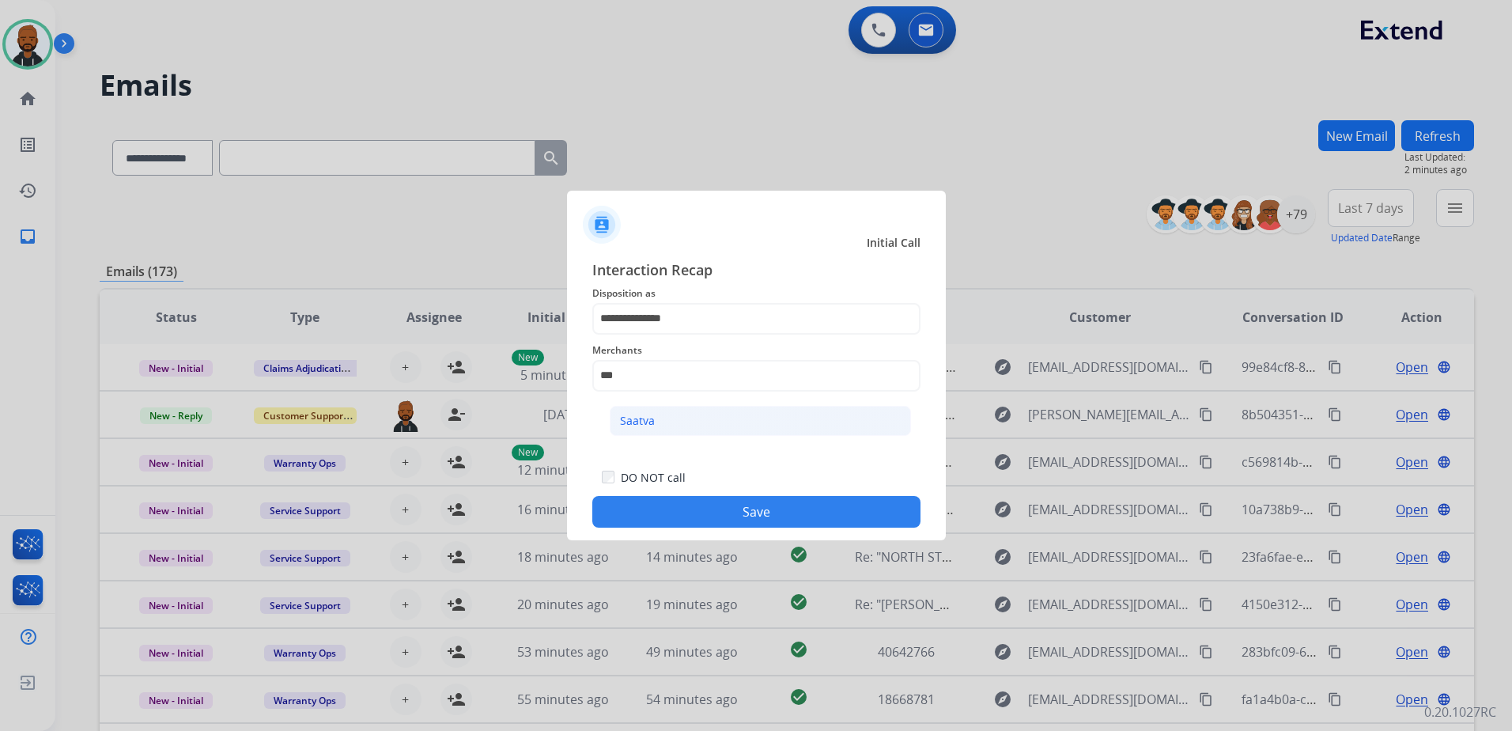
click at [667, 418] on li "Saatva" at bounding box center [760, 421] width 301 height 30
type input "******"
click at [703, 507] on button "Save" at bounding box center [756, 512] width 328 height 32
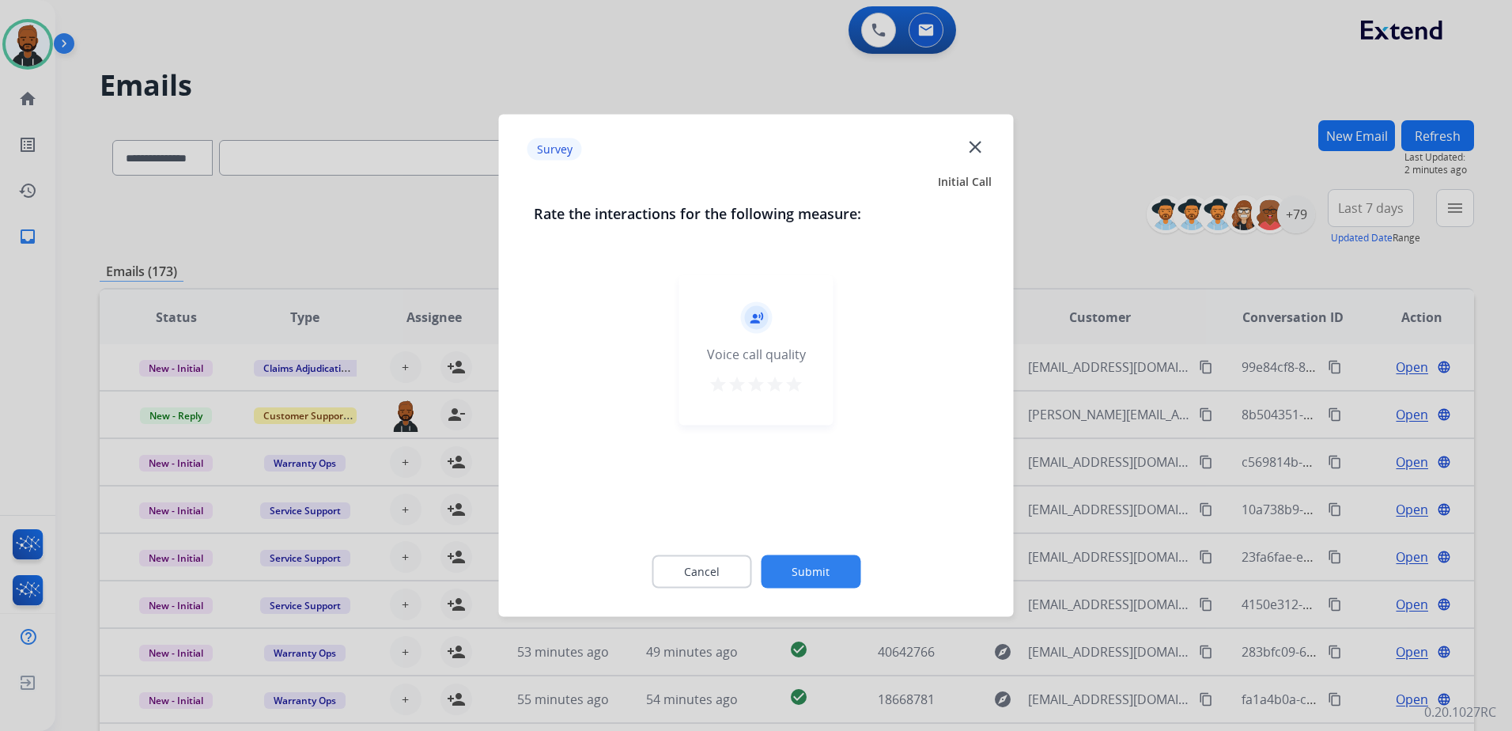
click at [803, 395] on button "star" at bounding box center [794, 387] width 19 height 24
click at [819, 565] on button "Submit" at bounding box center [811, 571] width 100 height 33
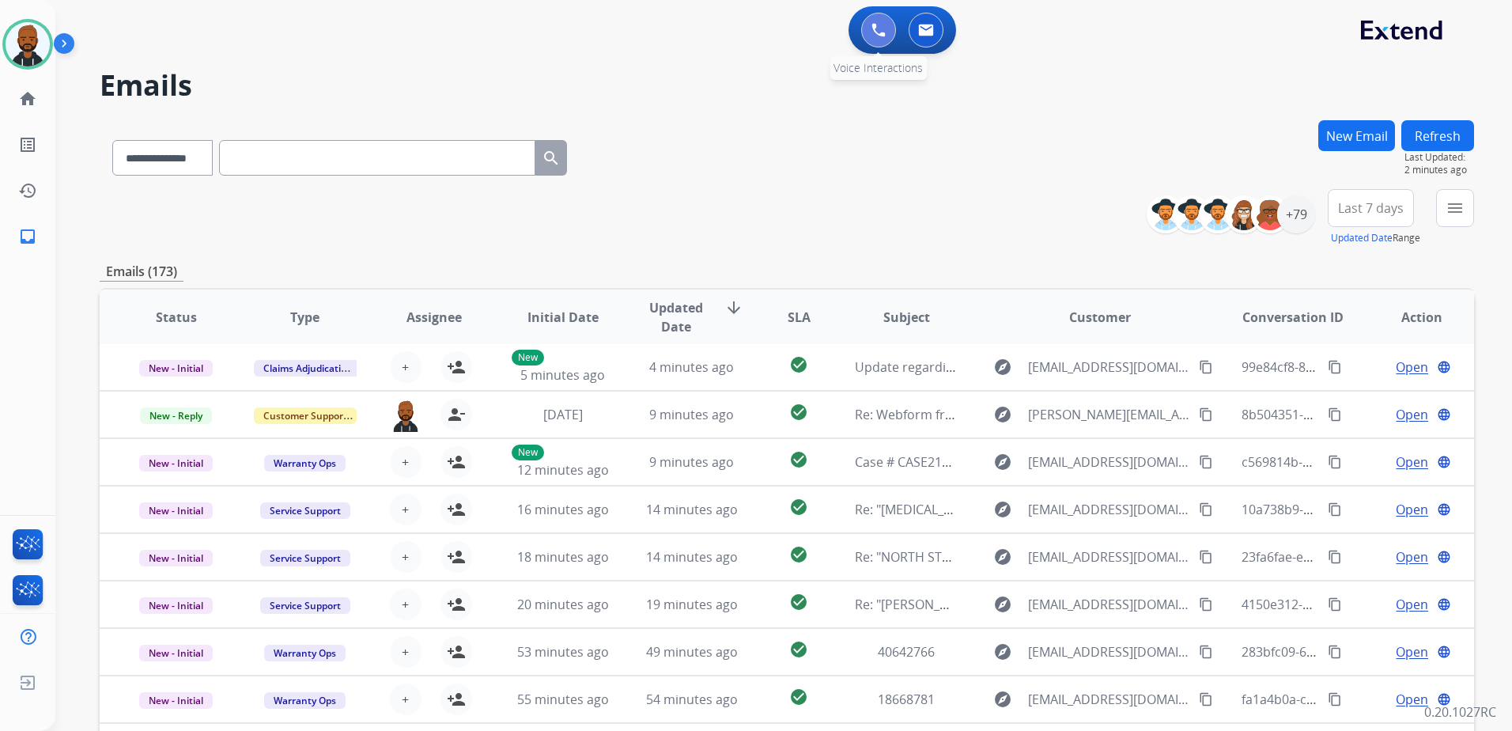
click at [880, 32] on img at bounding box center [879, 30] width 14 height 14
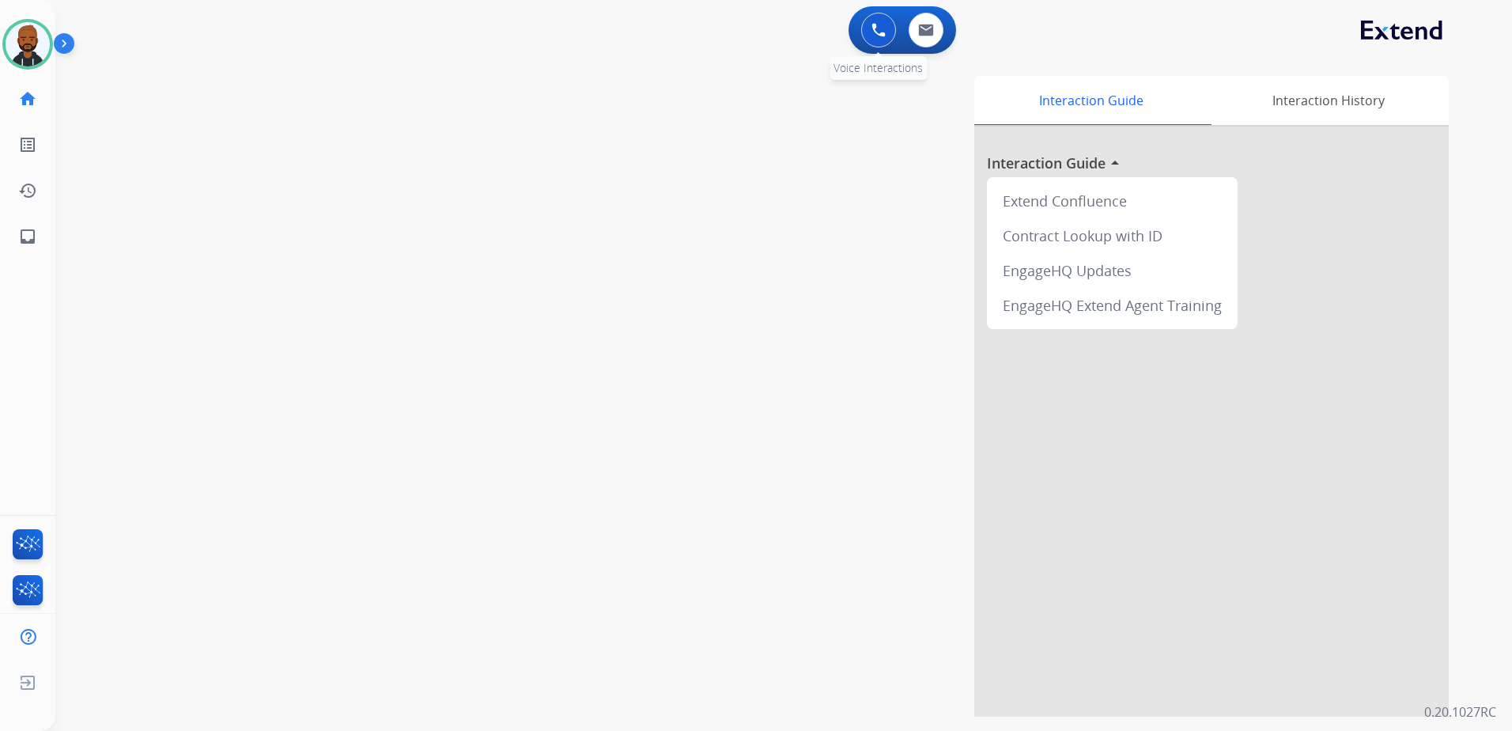
click at [869, 35] on button at bounding box center [878, 30] width 35 height 35
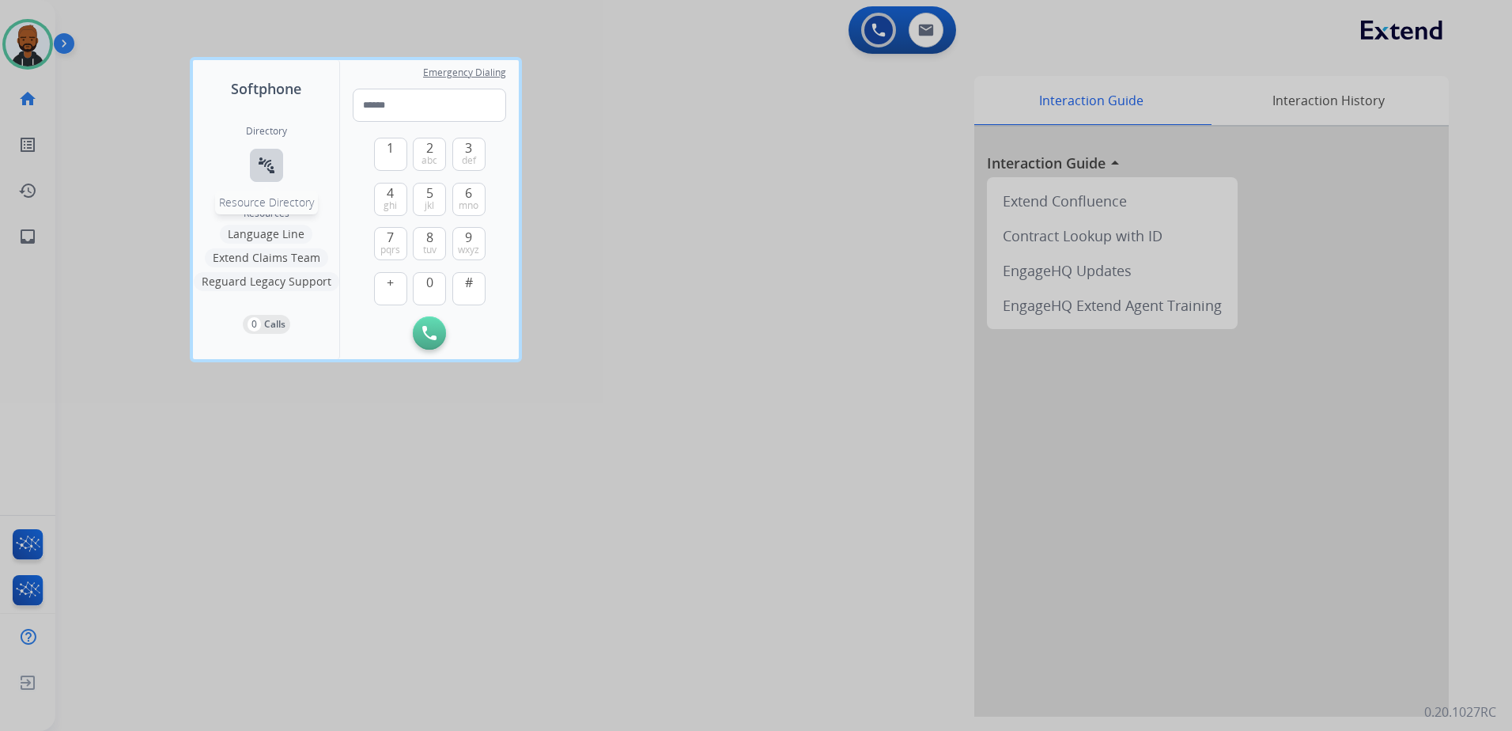
click at [271, 169] on mat-icon "connect_without_contact" at bounding box center [266, 165] width 19 height 19
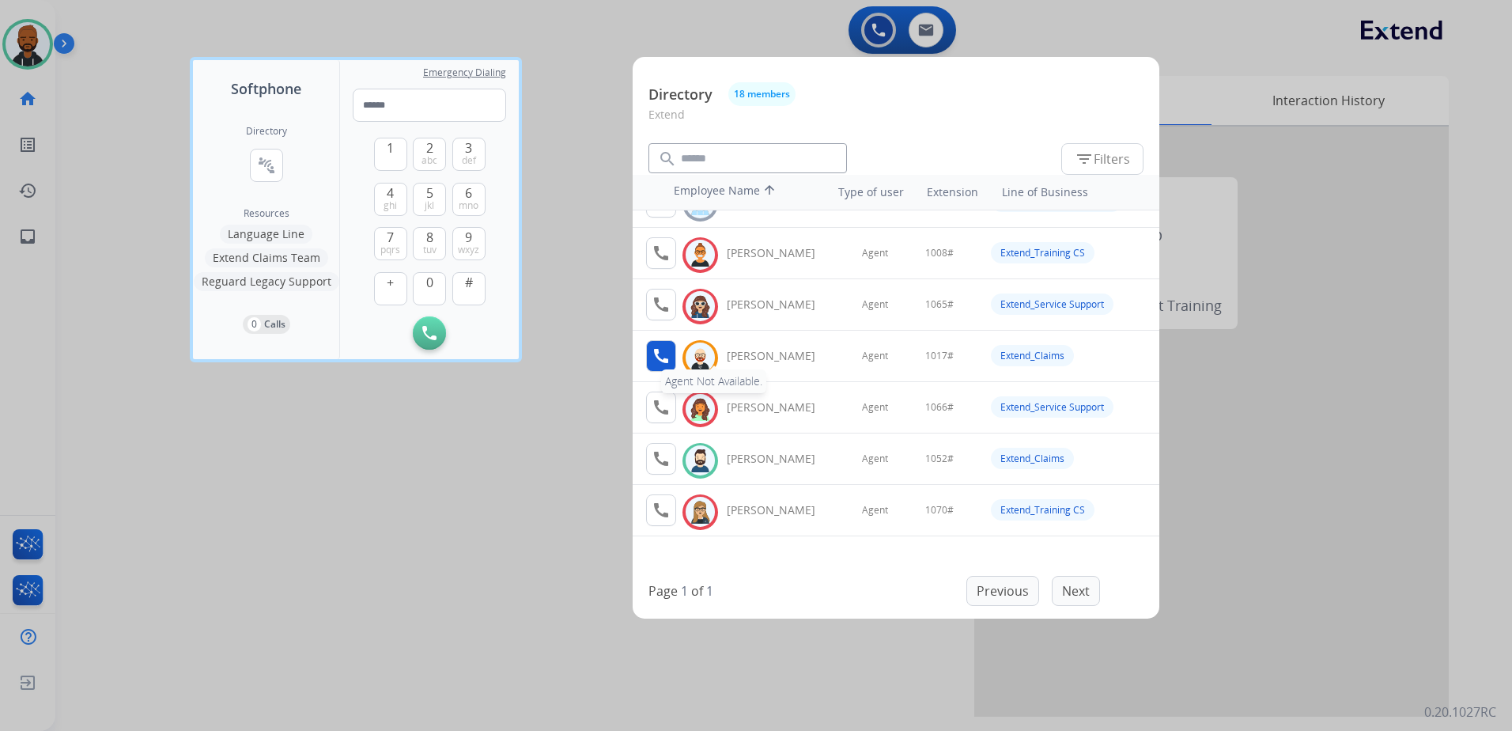
scroll to position [158, 0]
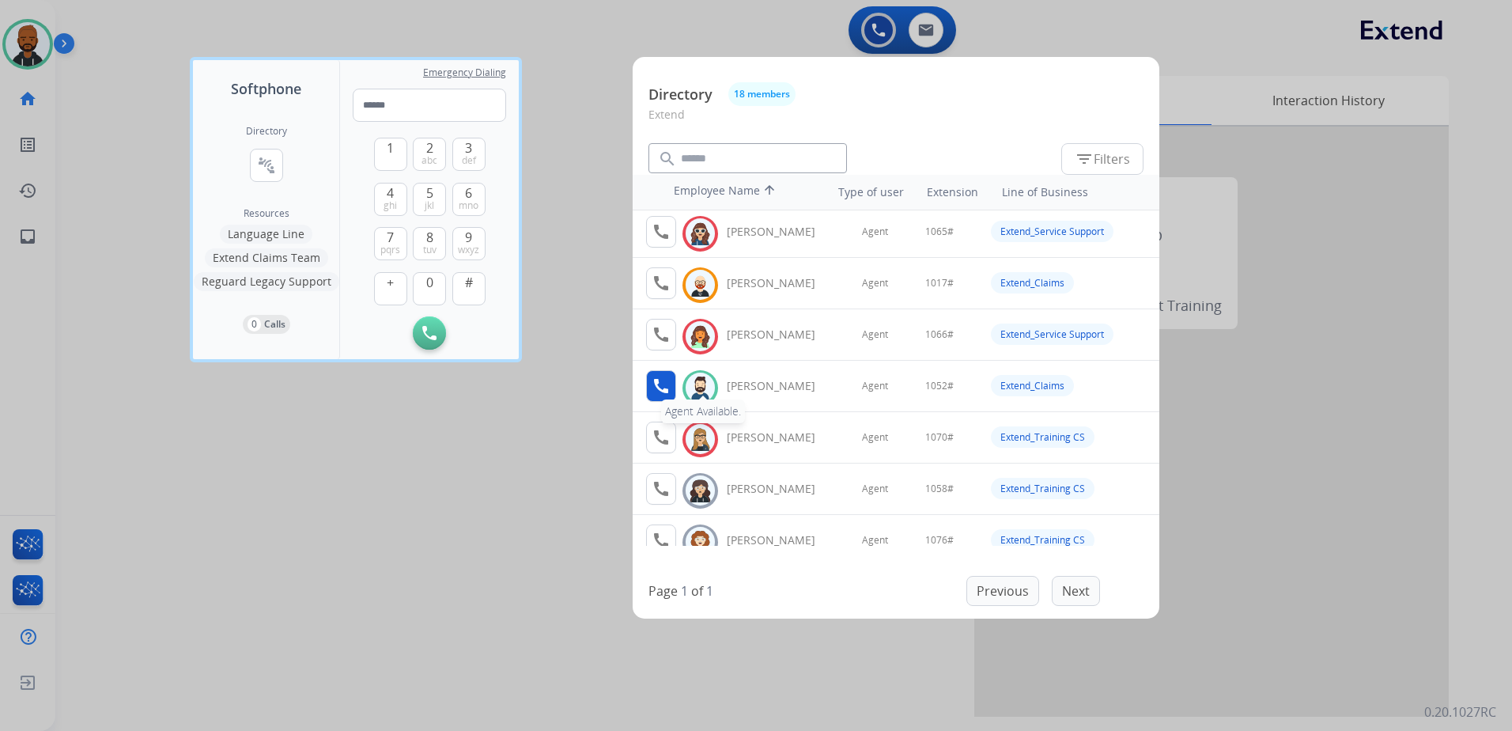
click at [656, 380] on mat-icon "call" at bounding box center [661, 385] width 19 height 19
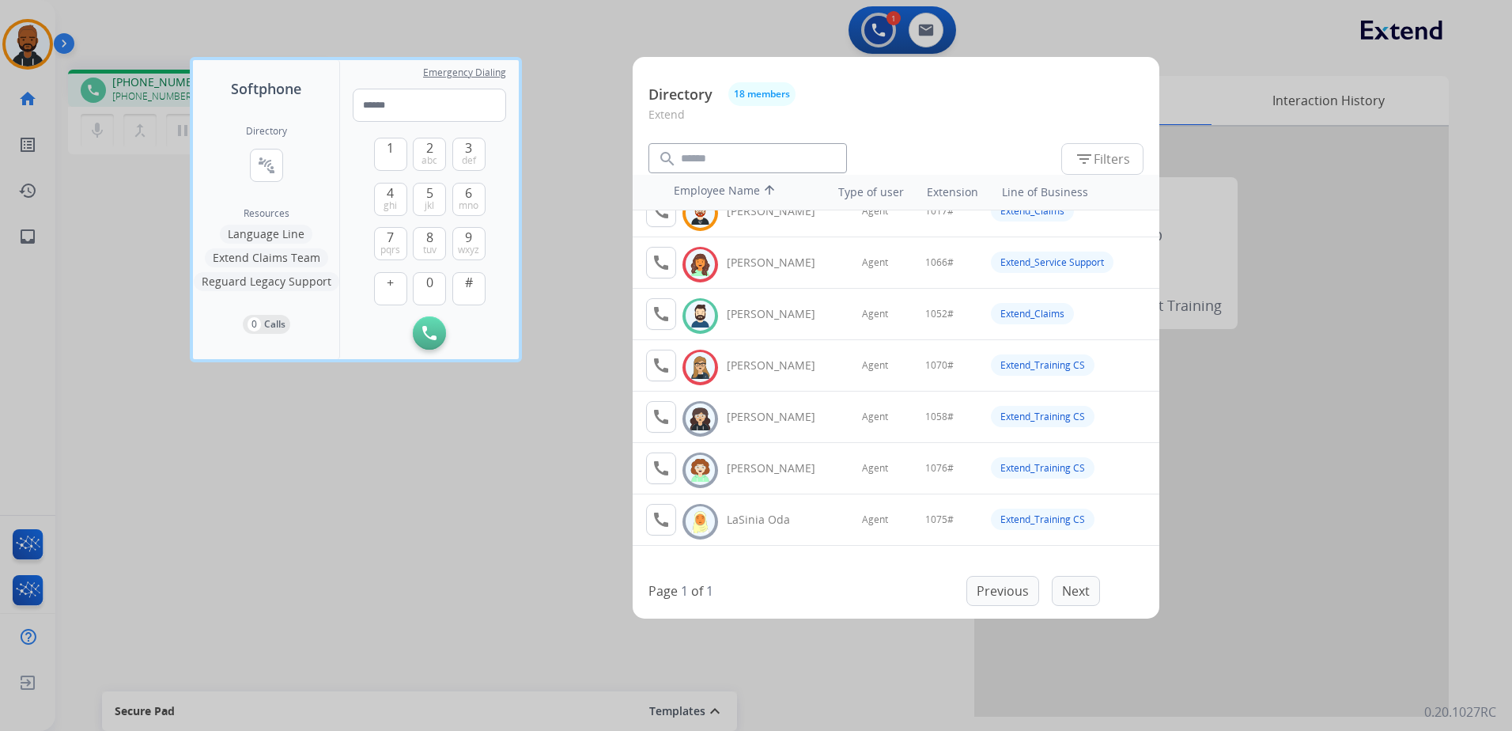
scroll to position [237, 0]
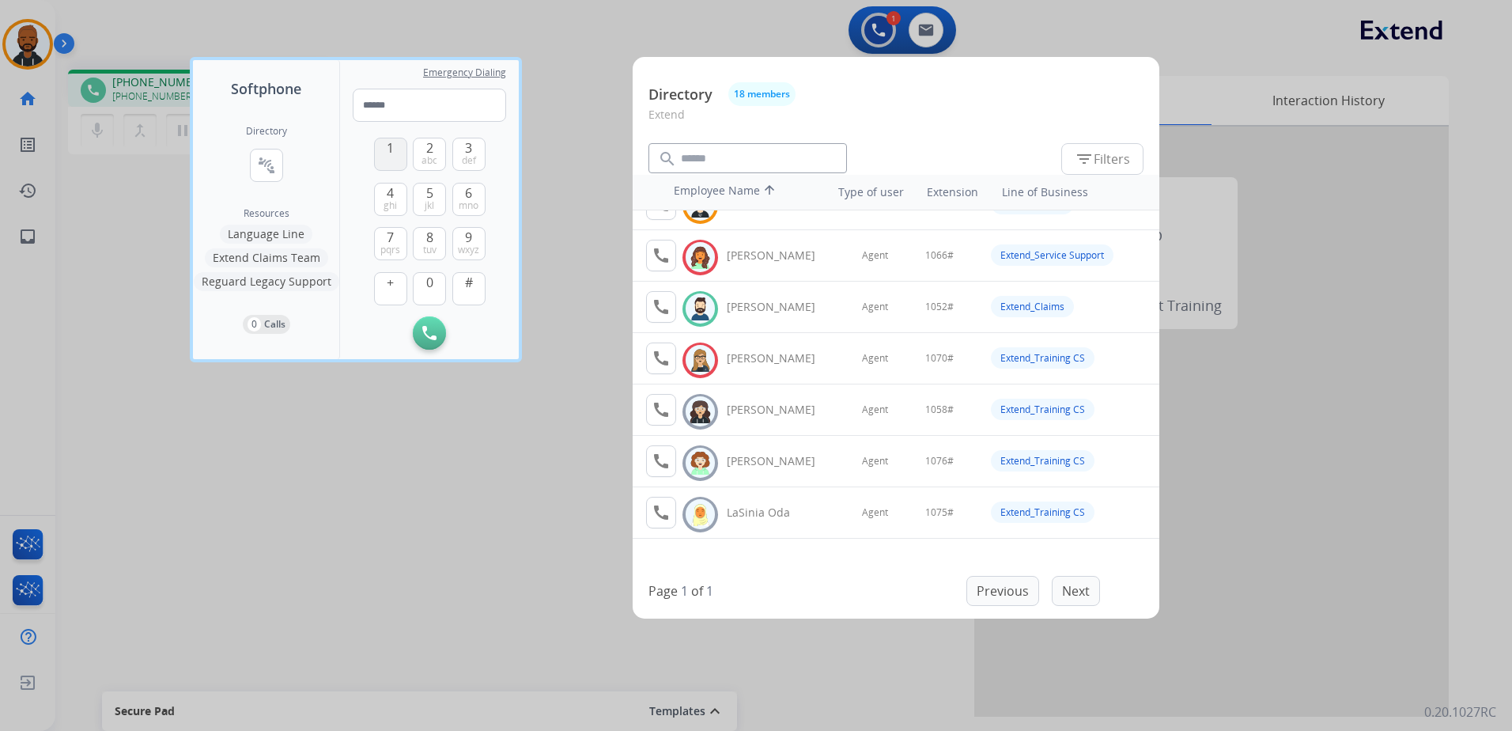
click at [392, 159] on button "1" at bounding box center [390, 154] width 33 height 33
click at [431, 295] on button "0" at bounding box center [429, 288] width 33 height 33
click at [421, 200] on button "5 jkl" at bounding box center [429, 199] width 33 height 33
click at [430, 165] on span "abc" at bounding box center [430, 160] width 16 height 13
click at [469, 276] on span "#" at bounding box center [469, 282] width 8 height 19
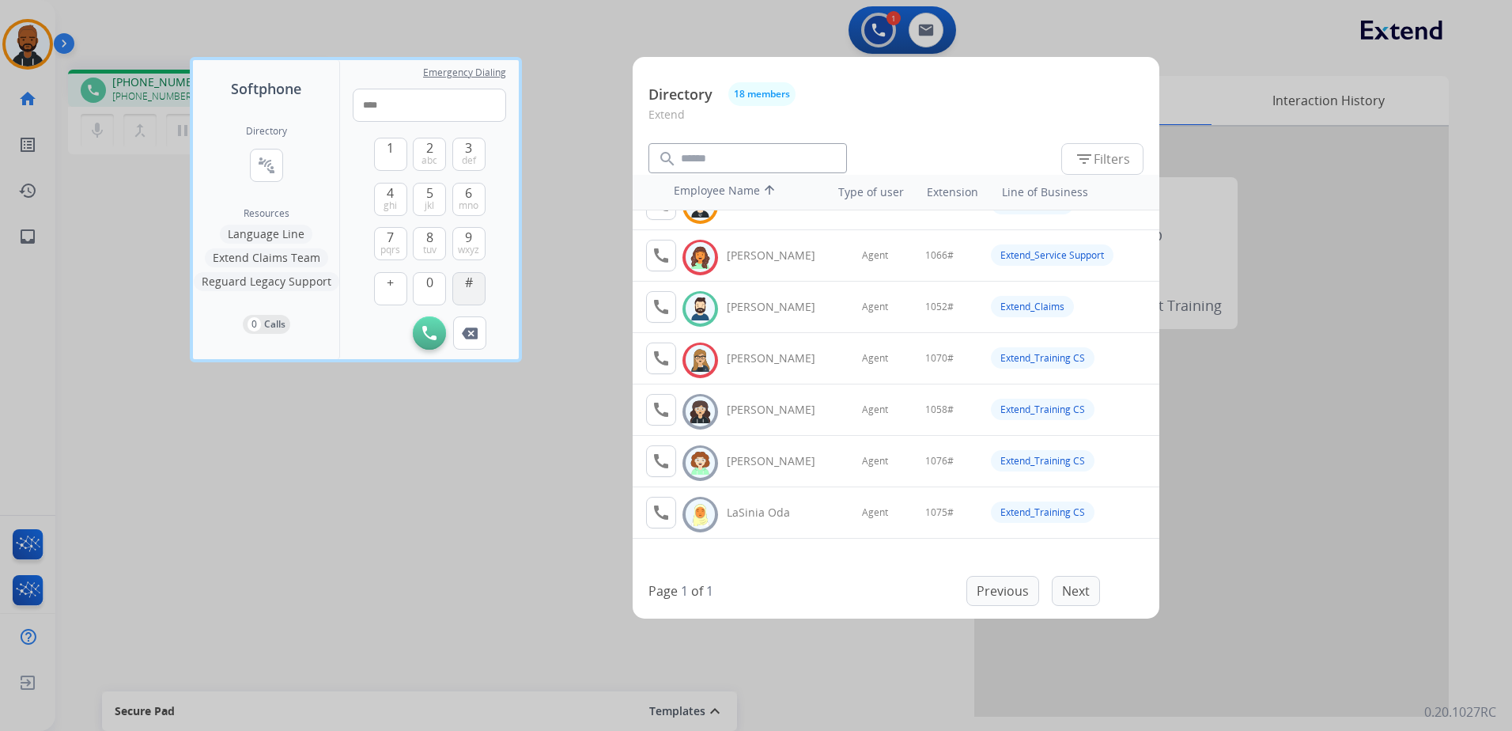
type input "*****"
click at [535, 474] on div at bounding box center [756, 365] width 1512 height 731
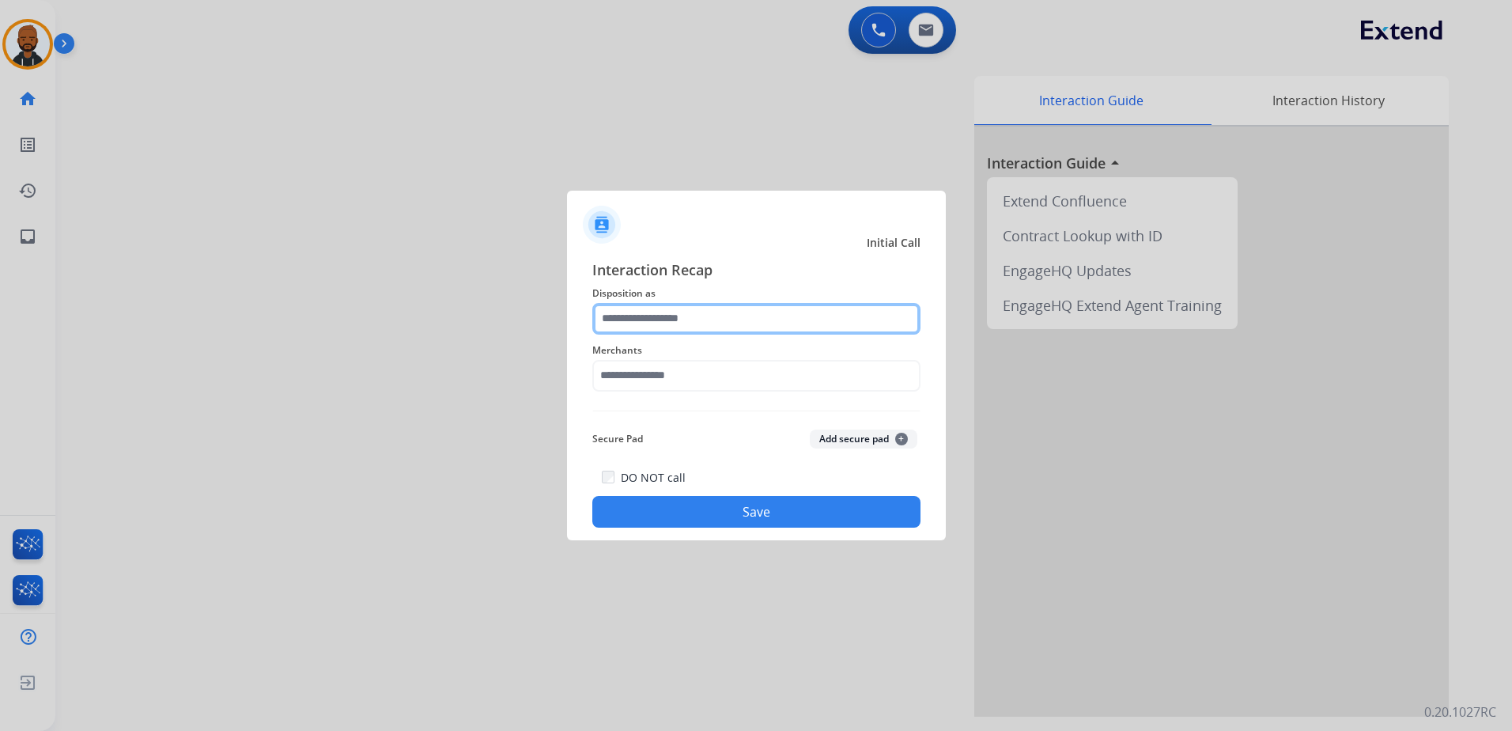
drag, startPoint x: 686, startPoint y: 314, endPoint x: 694, endPoint y: 313, distance: 8.7
click at [687, 313] on input "text" at bounding box center [756, 319] width 328 height 32
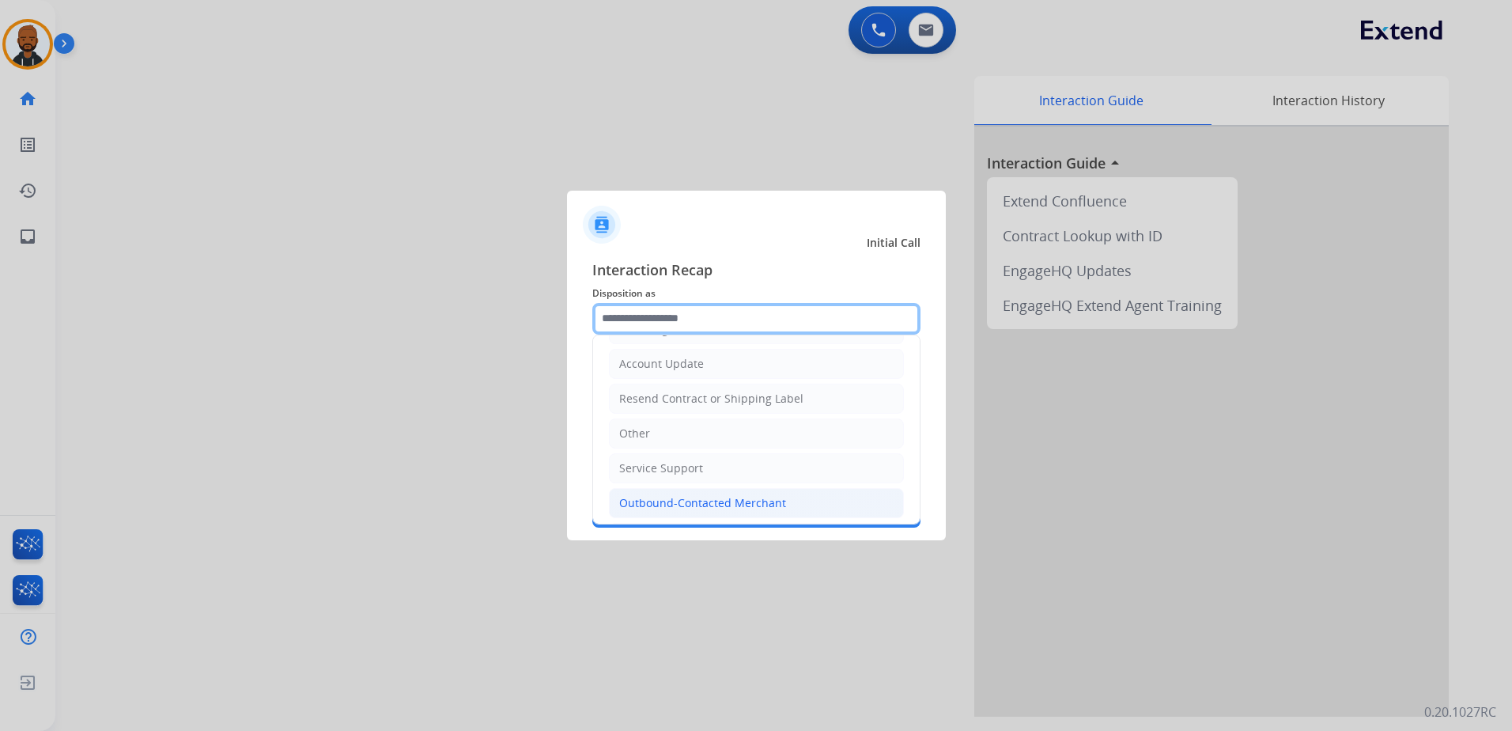
scroll to position [316, 0]
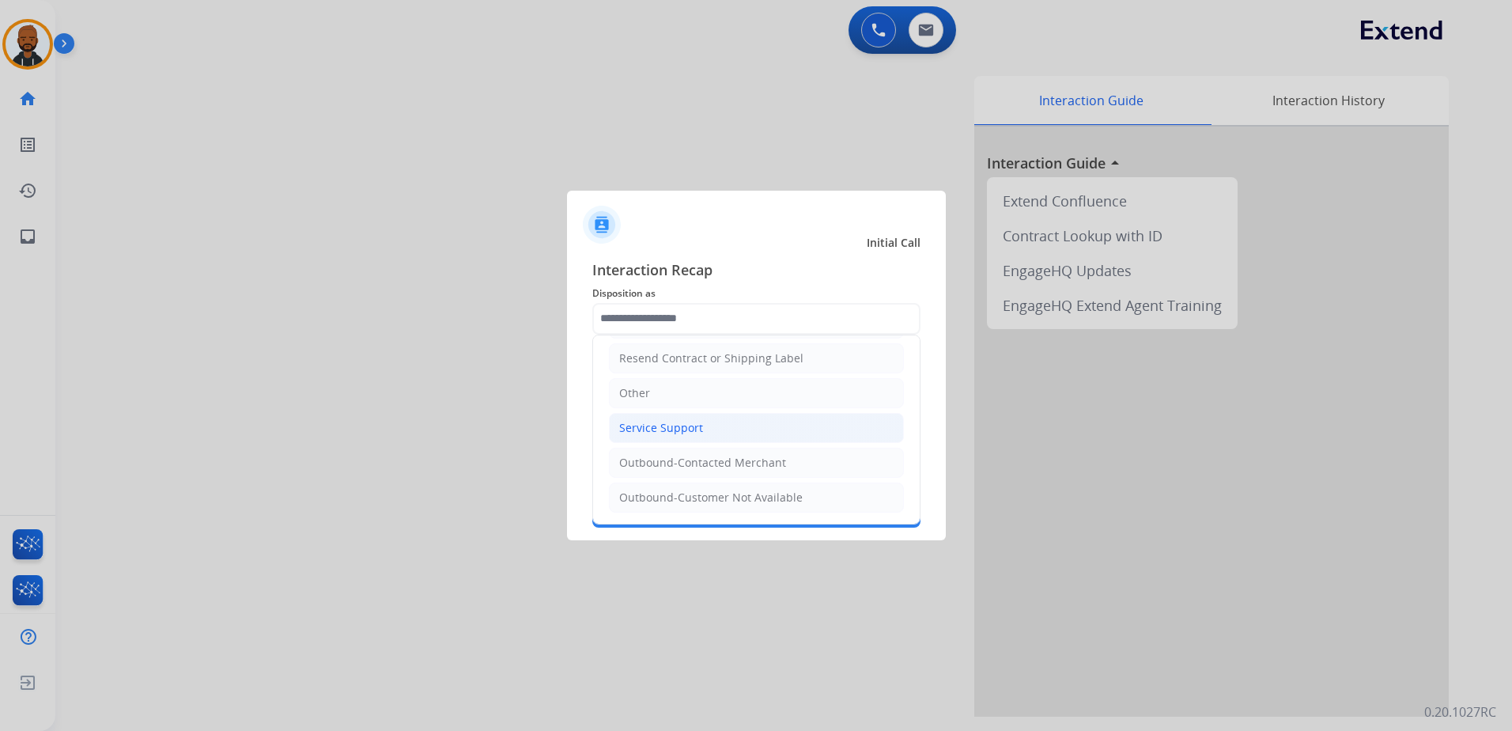
click at [721, 436] on li "Service Support" at bounding box center [756, 428] width 295 height 30
type input "**********"
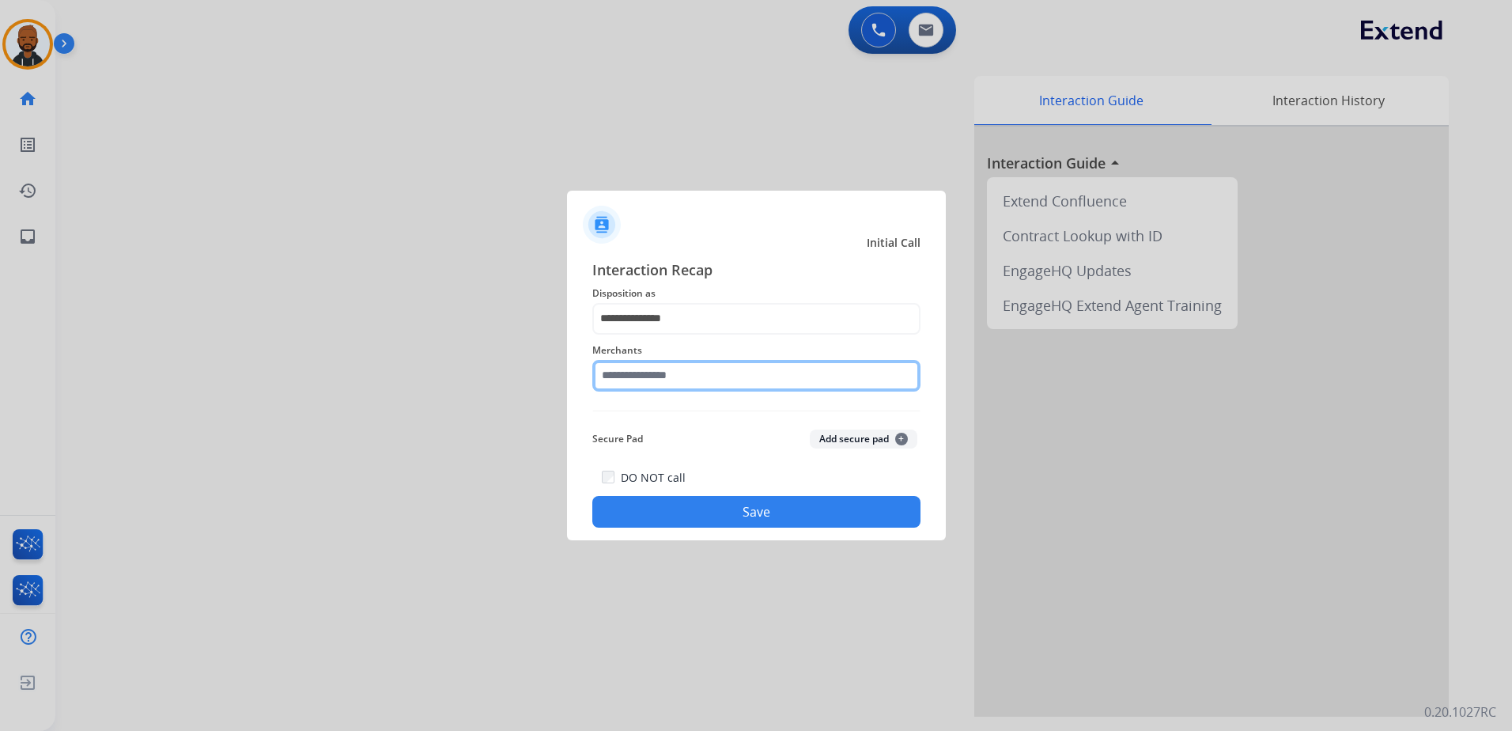
drag, startPoint x: 686, startPoint y: 365, endPoint x: 693, endPoint y: 373, distance: 10.6
click at [687, 368] on input "text" at bounding box center [756, 376] width 328 height 32
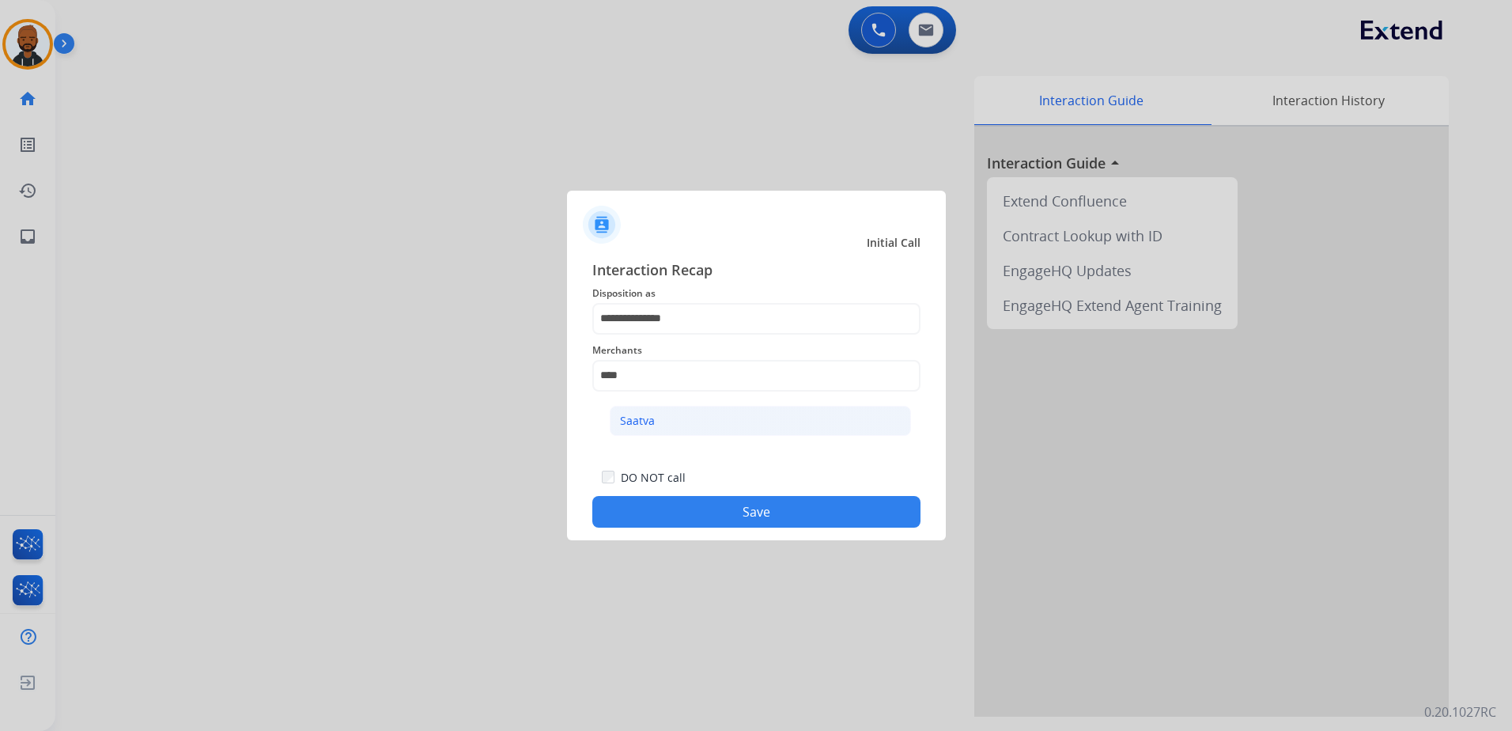
click at [645, 416] on div "Saatva" at bounding box center [637, 421] width 35 height 16
type input "******"
click at [698, 516] on button "Save" at bounding box center [756, 512] width 328 height 32
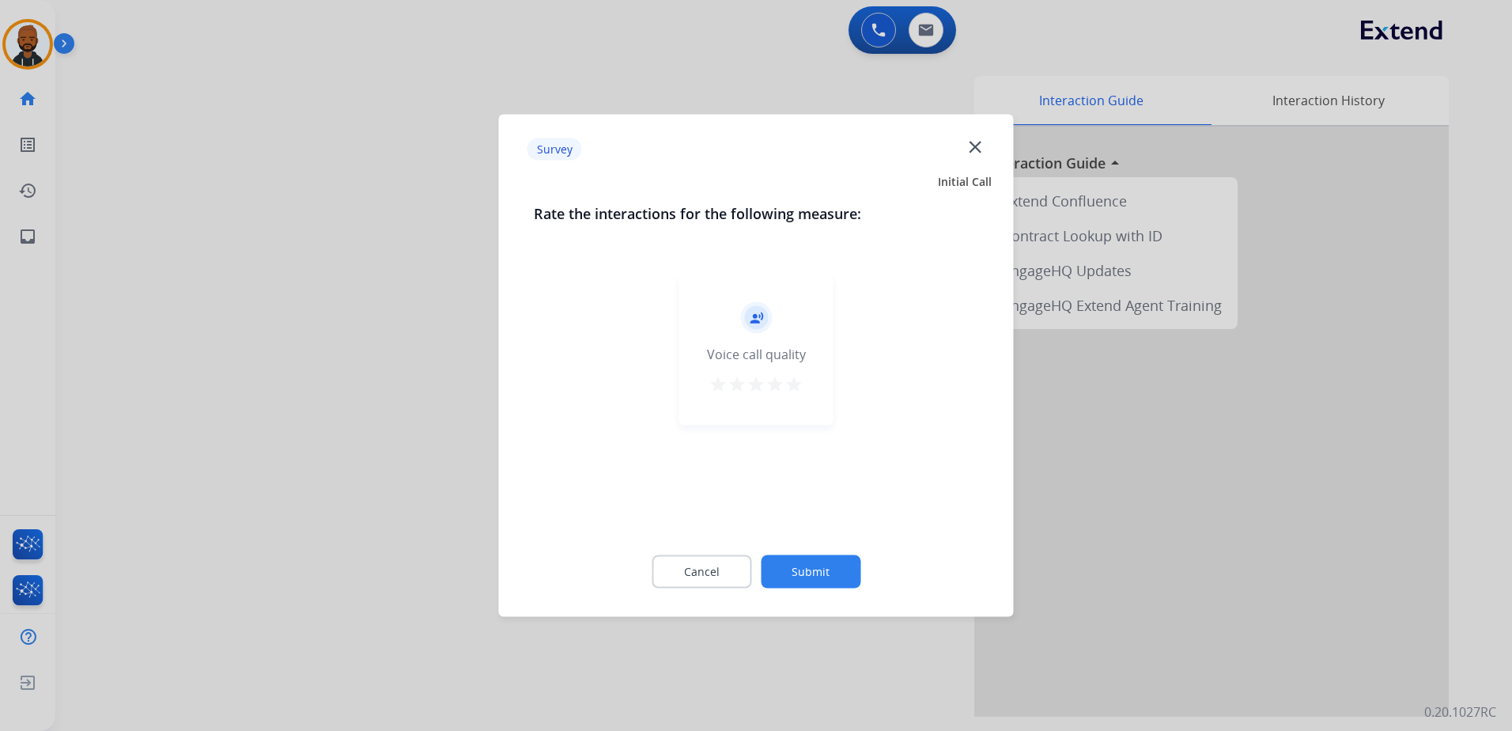
click at [785, 376] on div "star star star star star" at bounding box center [756, 387] width 95 height 24
click at [799, 382] on mat-icon "star" at bounding box center [794, 384] width 19 height 19
click at [816, 562] on button "Submit" at bounding box center [811, 571] width 100 height 33
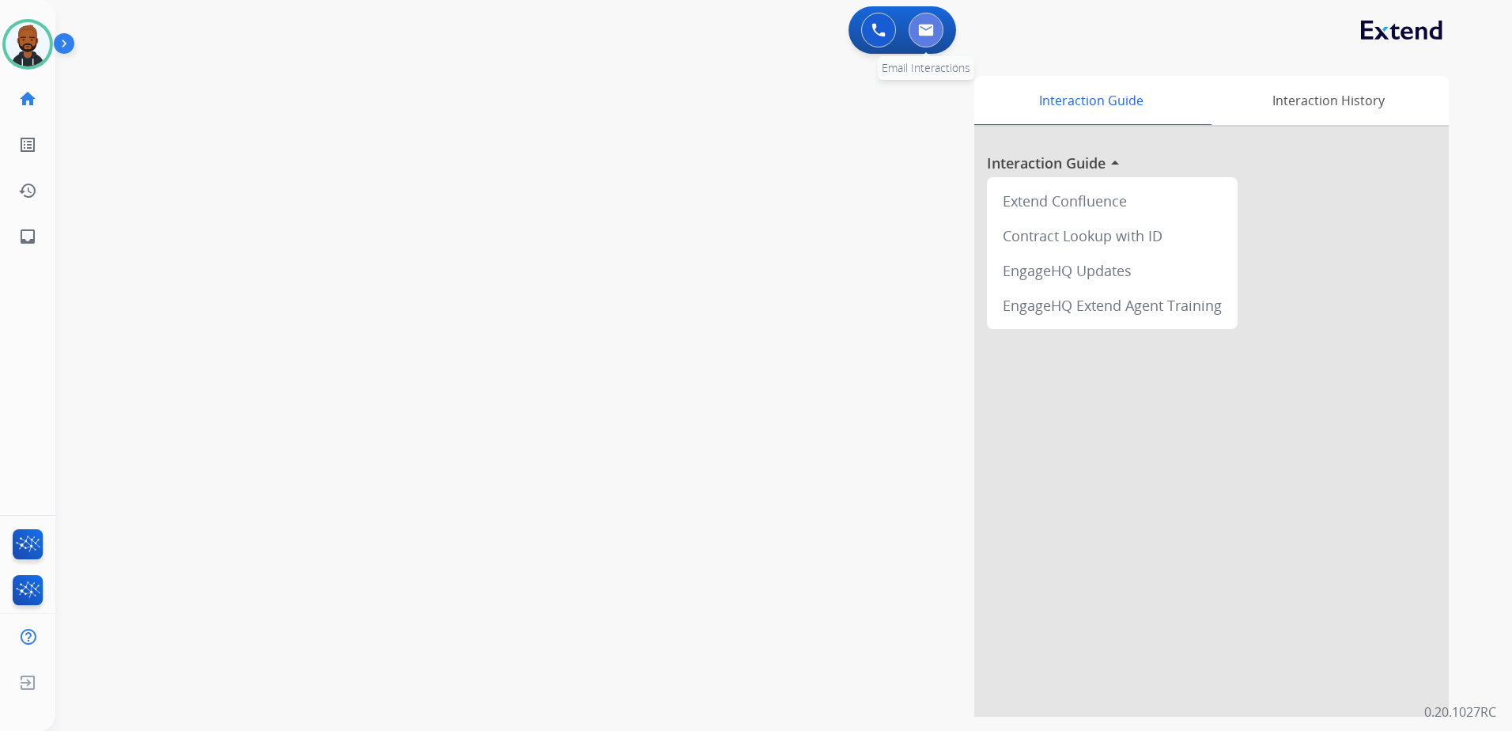
click at [915, 29] on button at bounding box center [926, 30] width 35 height 35
select select "**********"
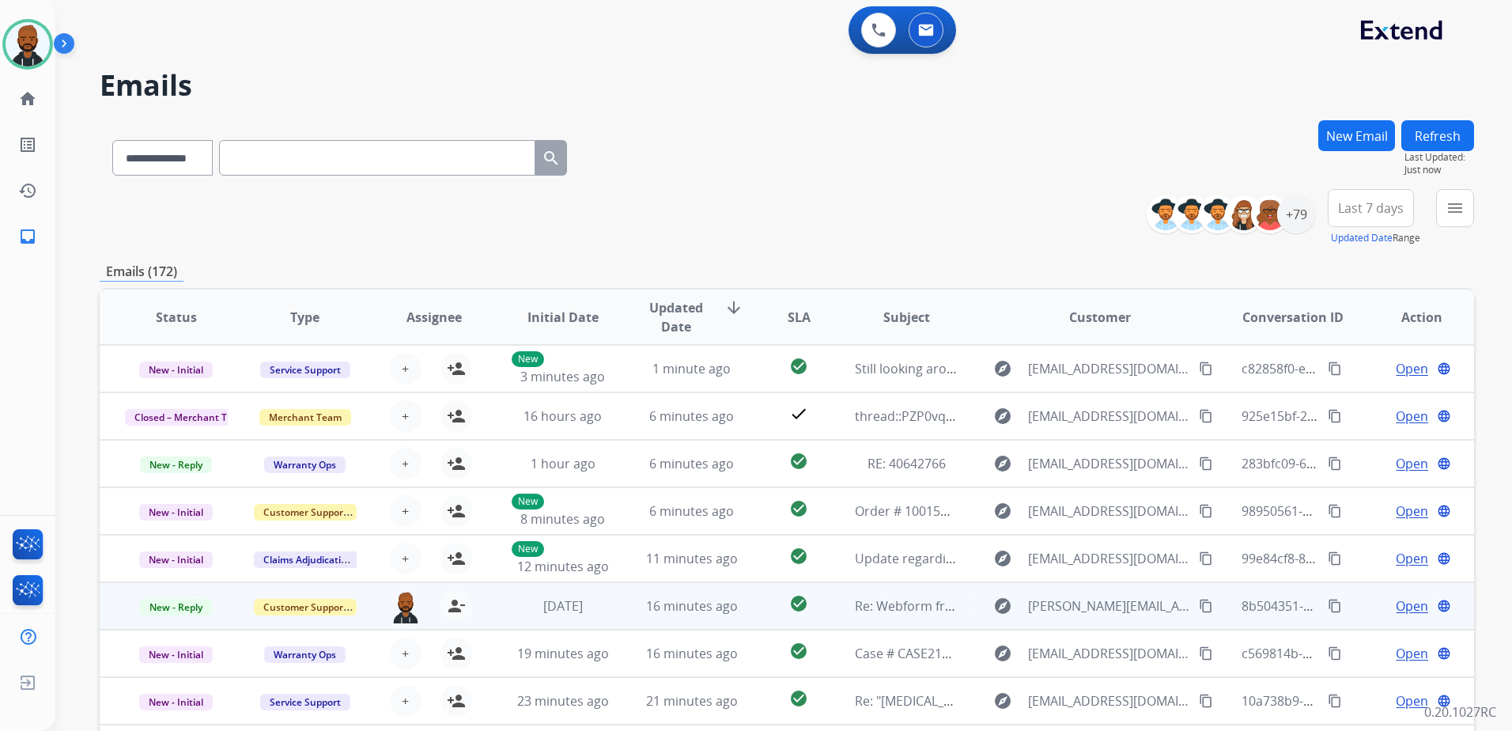
click at [1396, 597] on span "Open" at bounding box center [1412, 605] width 32 height 19
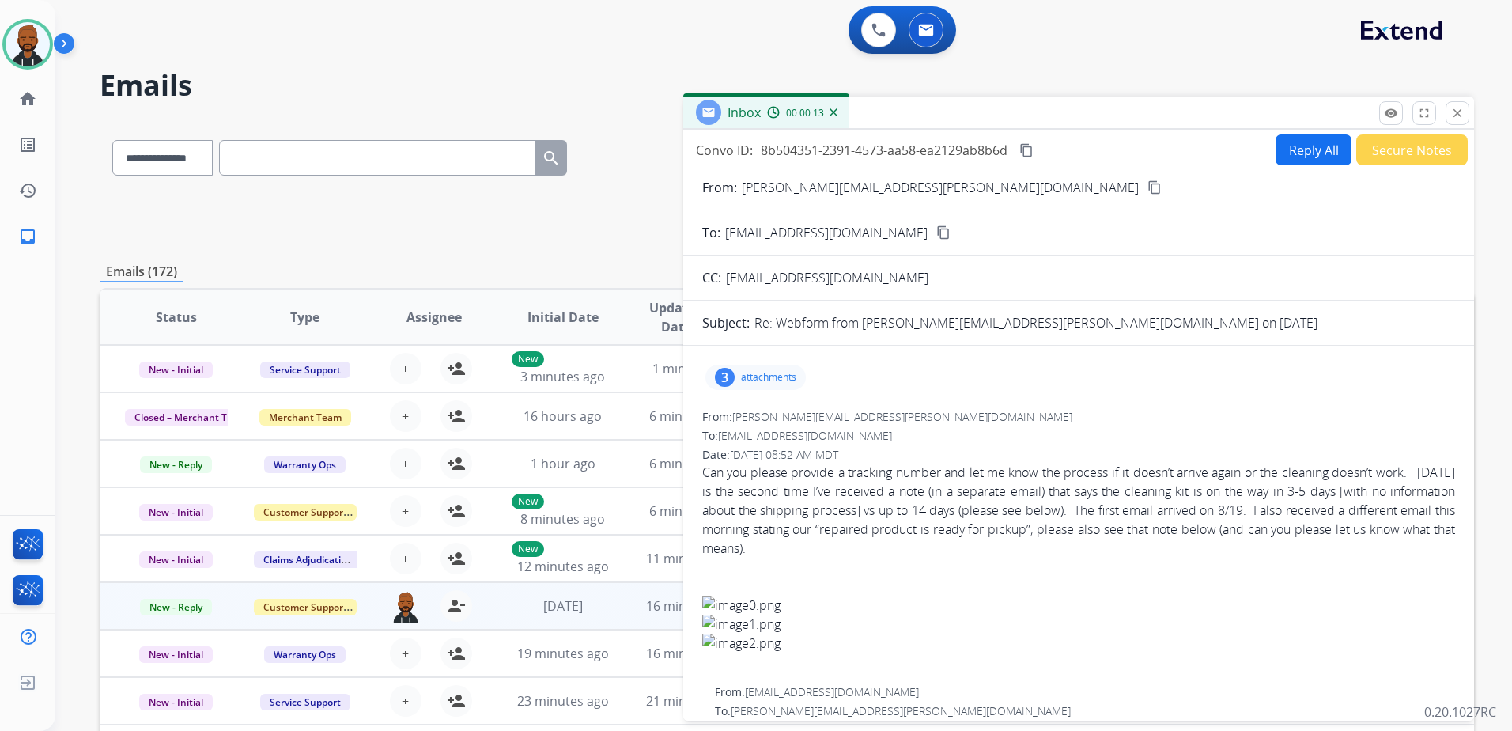
click at [1308, 152] on button "Reply All" at bounding box center [1314, 149] width 76 height 31
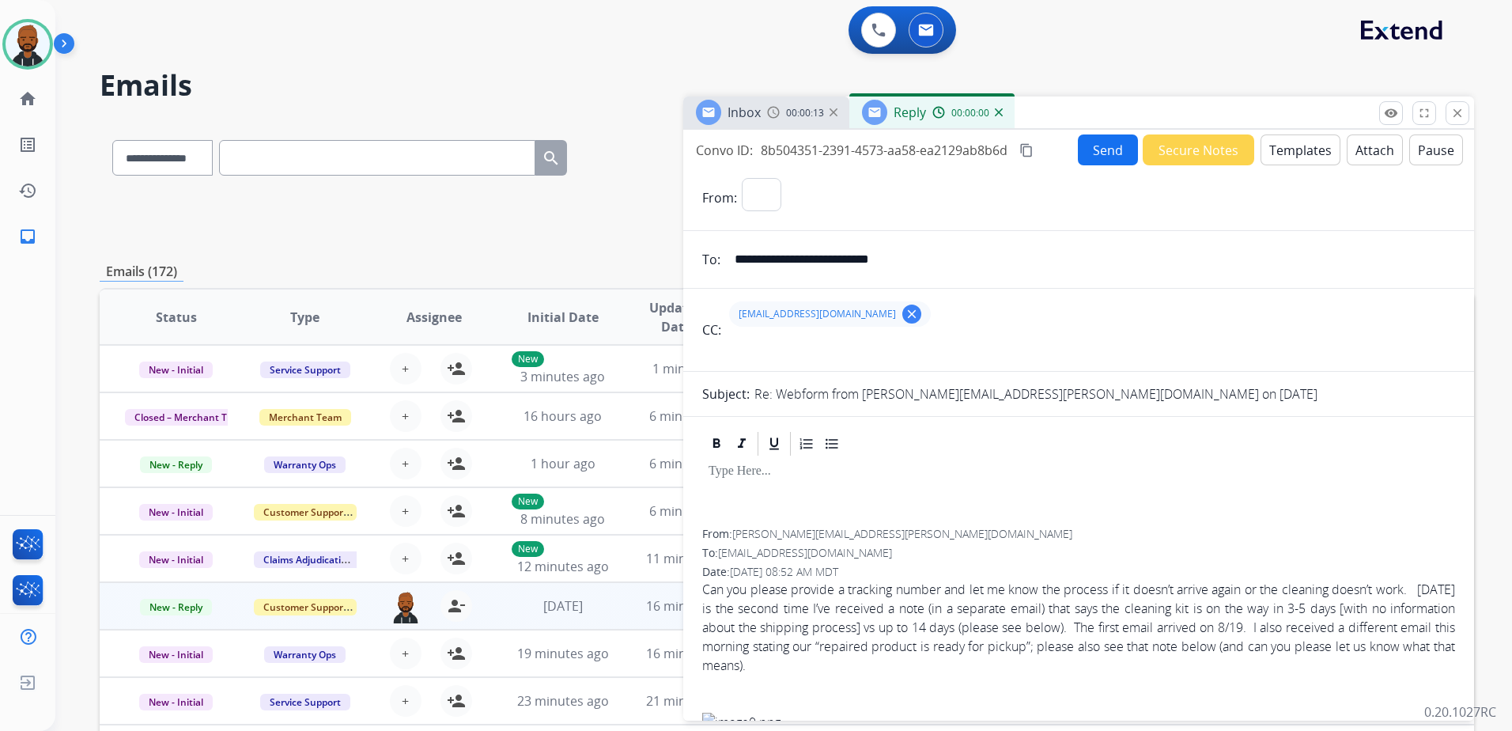
select select "**********"
click at [1313, 145] on button "Templates" at bounding box center [1301, 149] width 80 height 31
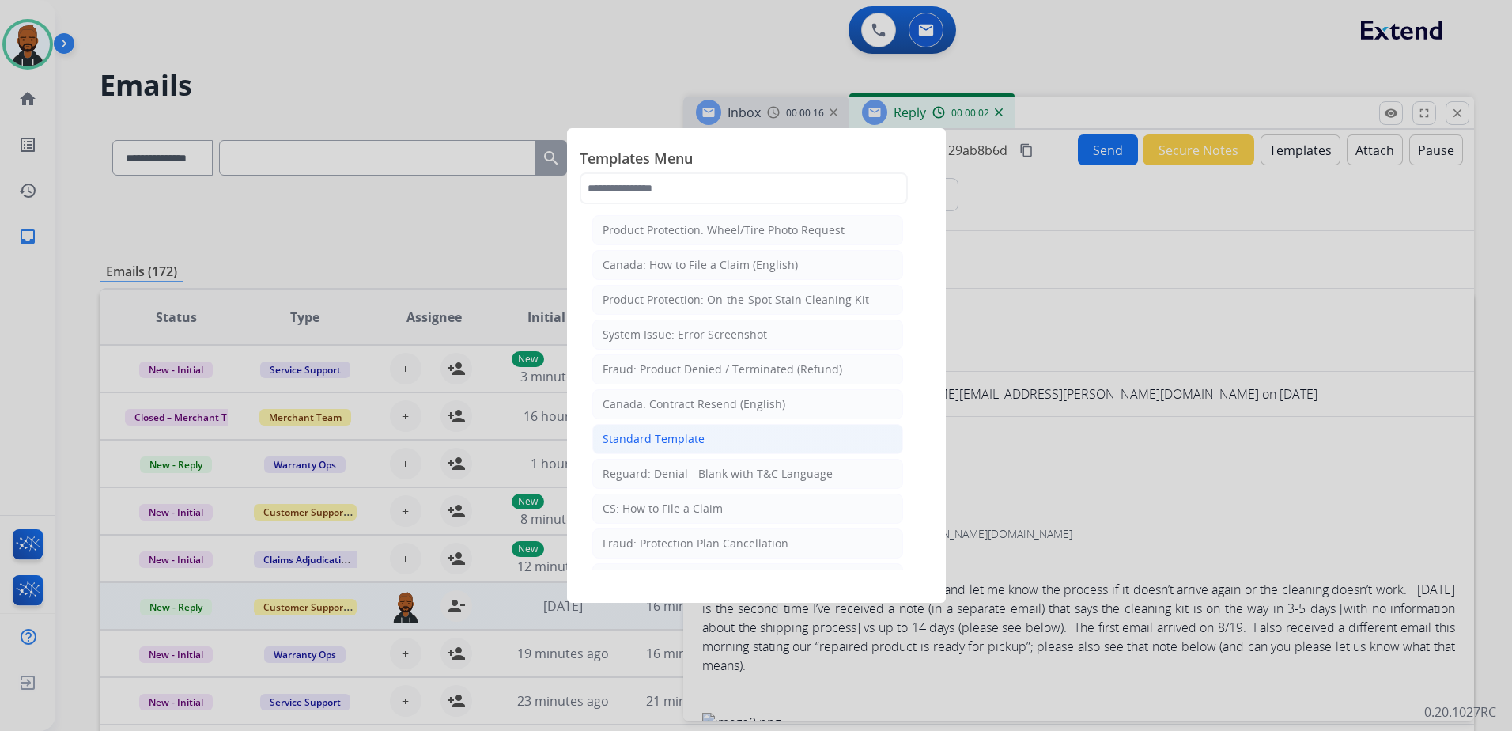
click at [687, 431] on div "Standard Template" at bounding box center [654, 439] width 102 height 16
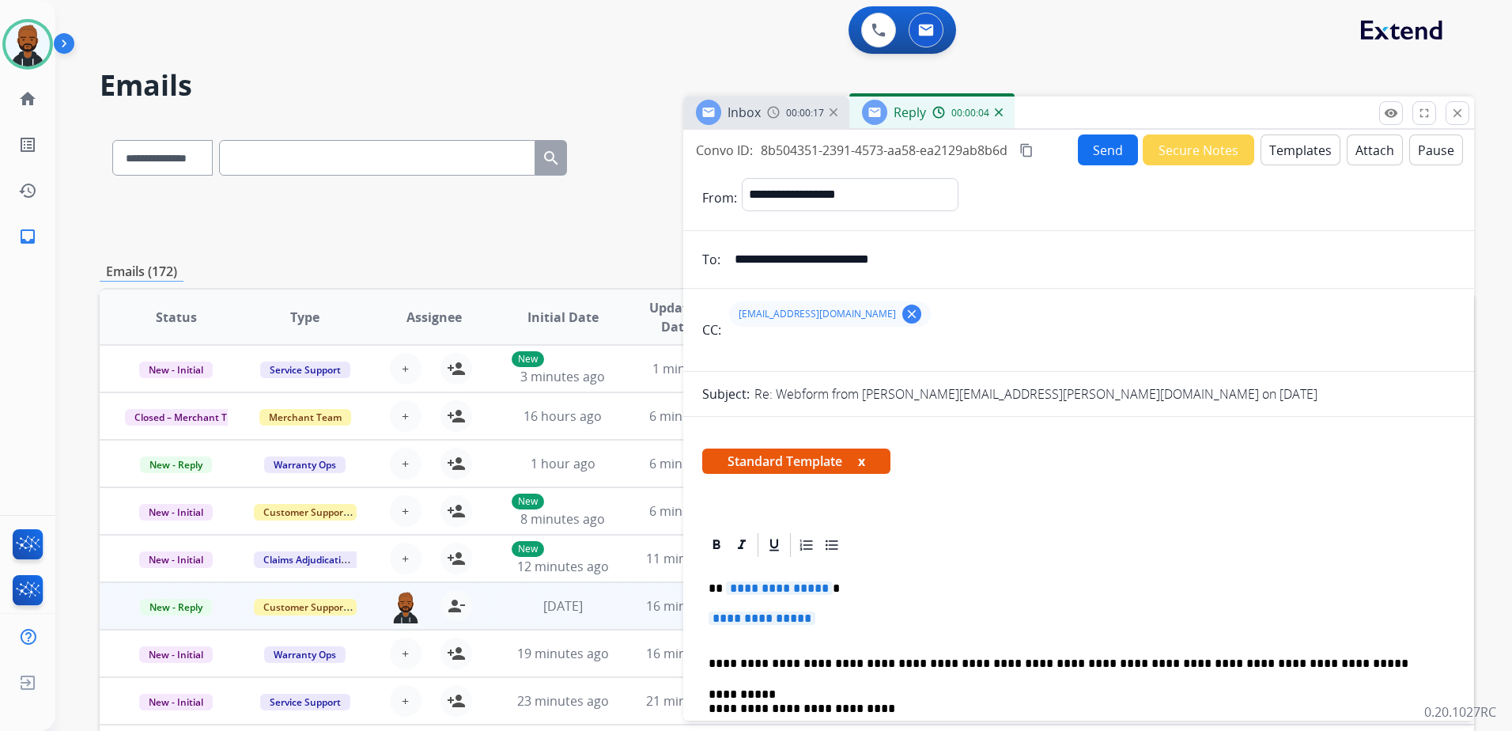
click at [777, 591] on span "**********" at bounding box center [779, 587] width 107 height 13
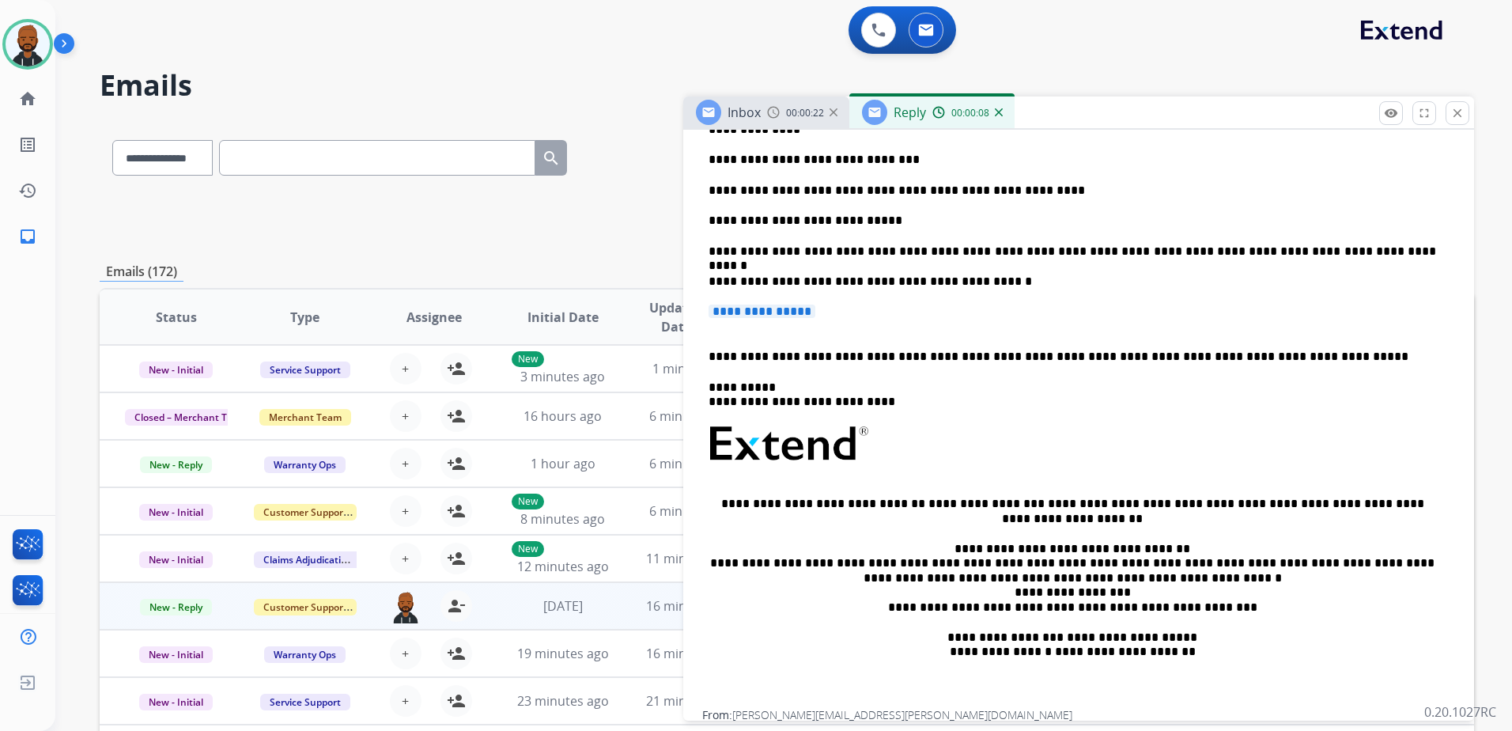
scroll to position [395, 0]
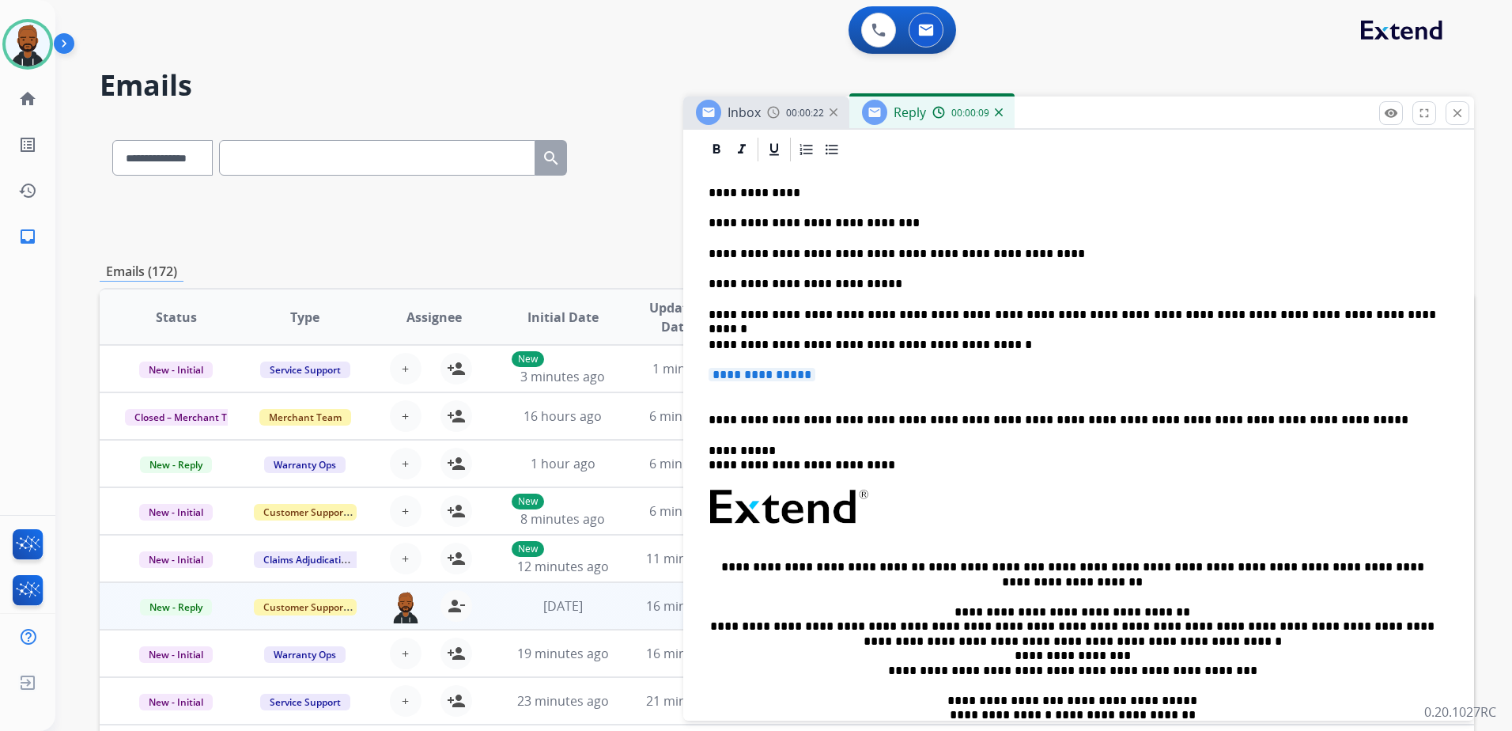
click at [811, 386] on p "**********" at bounding box center [1079, 382] width 740 height 29
click at [807, 374] on span "**********" at bounding box center [762, 374] width 107 height 13
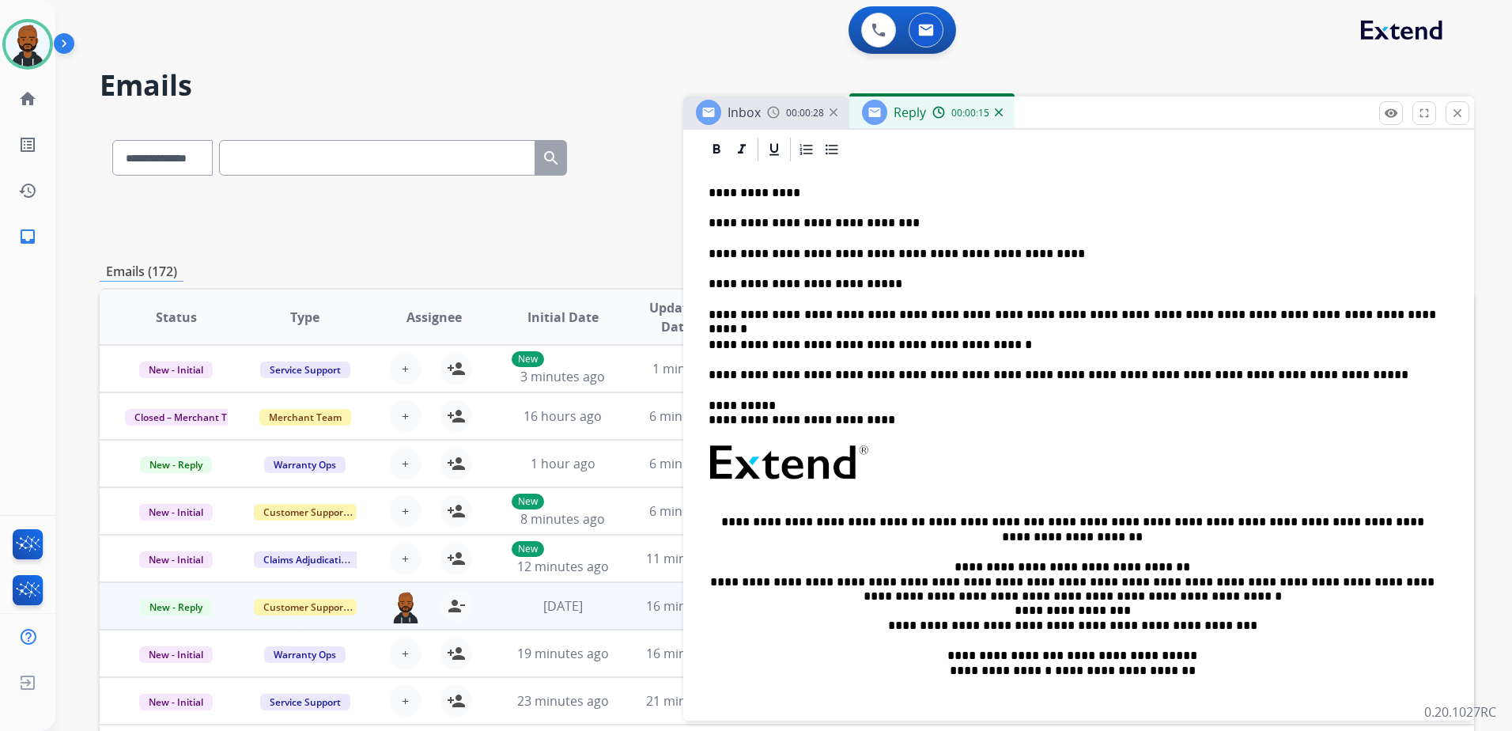
click at [963, 345] on p "**********" at bounding box center [1073, 345] width 728 height 14
click at [905, 318] on p "**********" at bounding box center [1073, 315] width 728 height 14
click at [1087, 347] on p "**********" at bounding box center [1073, 345] width 728 height 14
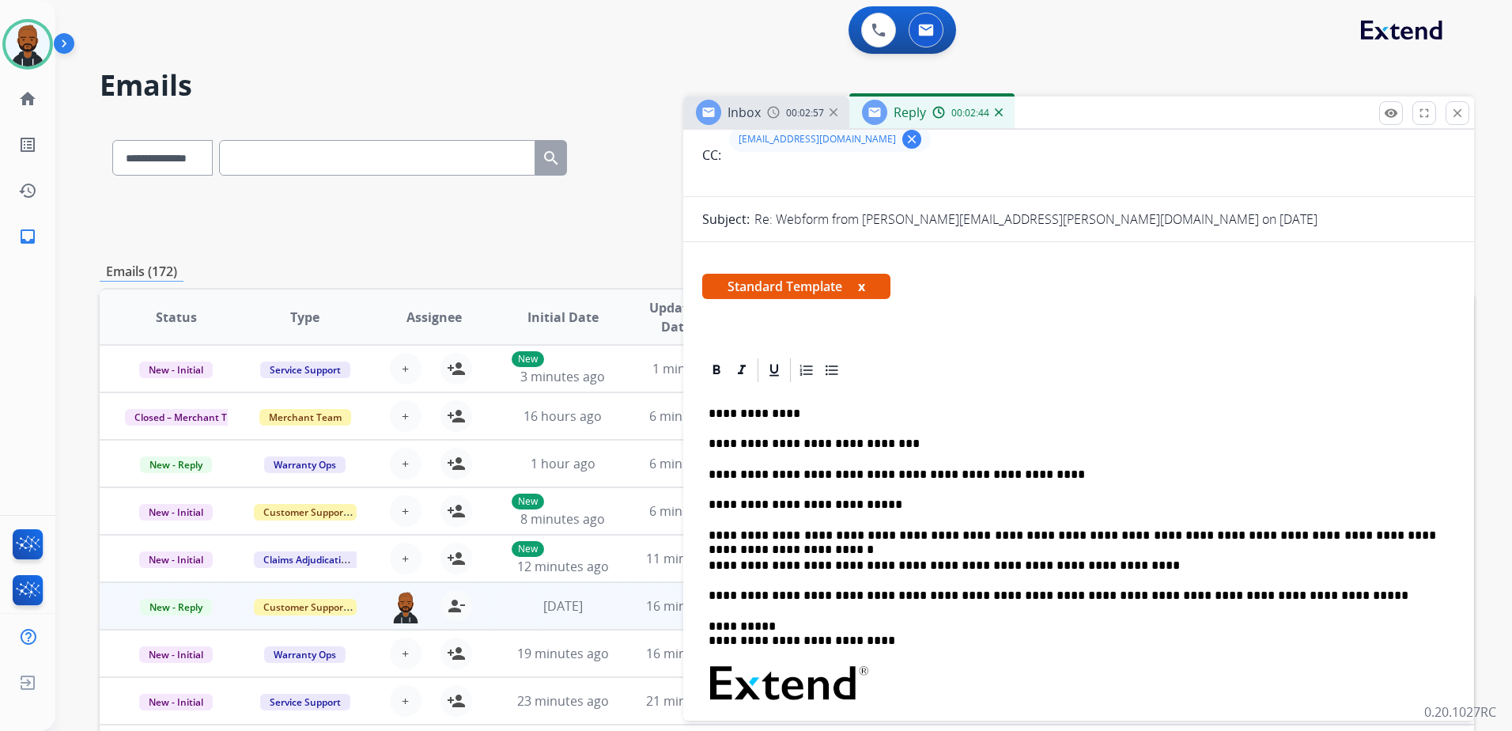
scroll to position [0, 0]
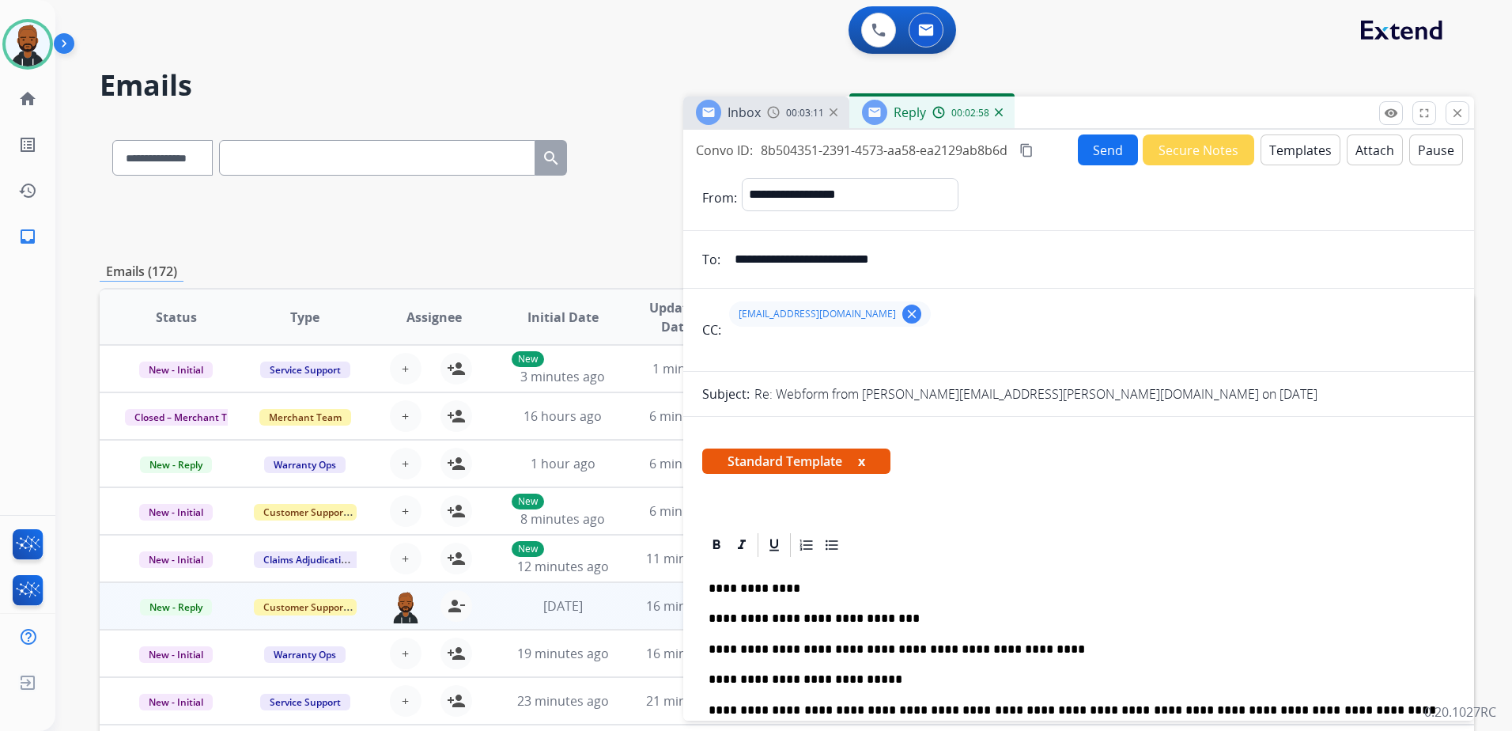
click at [1028, 153] on mat-icon "content_copy" at bounding box center [1026, 150] width 14 height 14
click at [1080, 146] on button "Send" at bounding box center [1108, 149] width 60 height 31
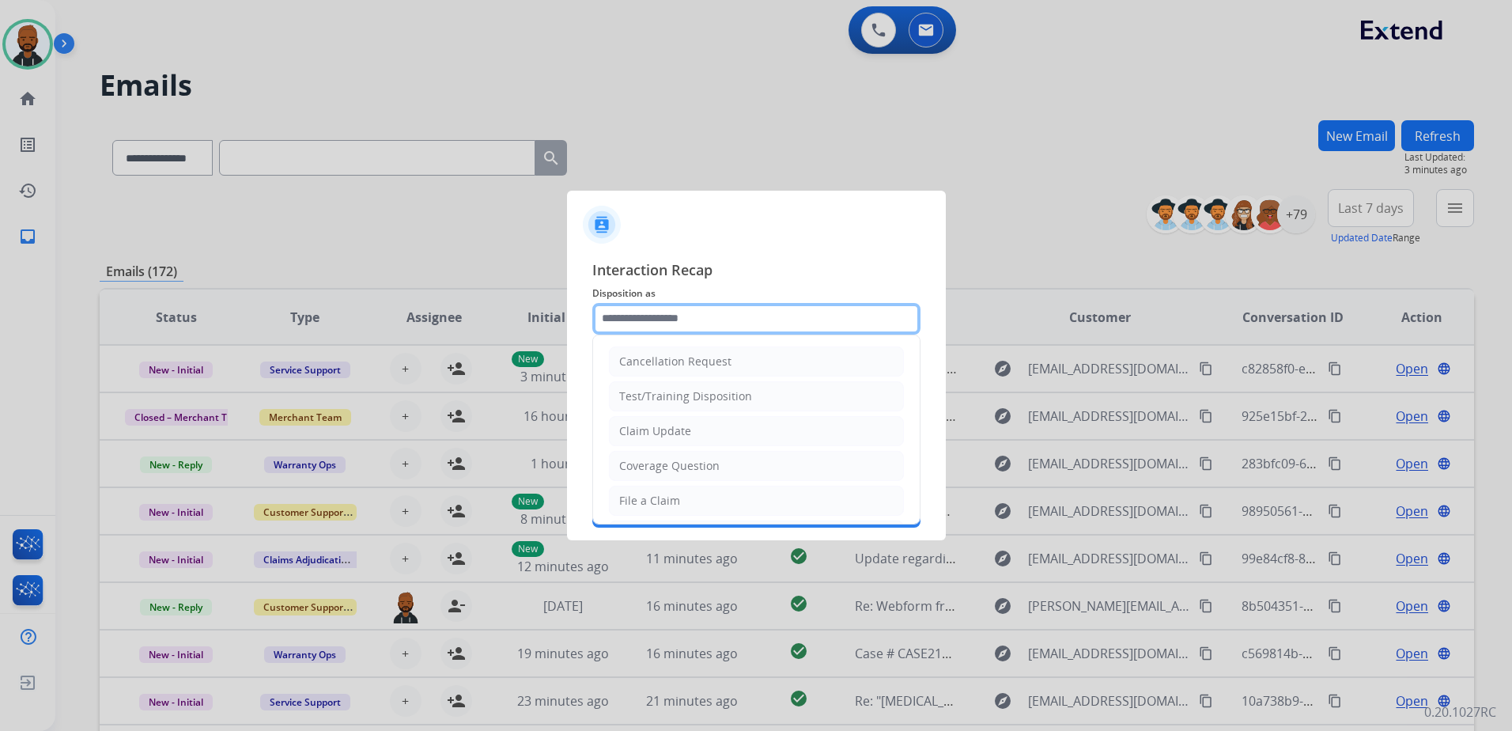
click at [743, 327] on input "text" at bounding box center [756, 319] width 328 height 32
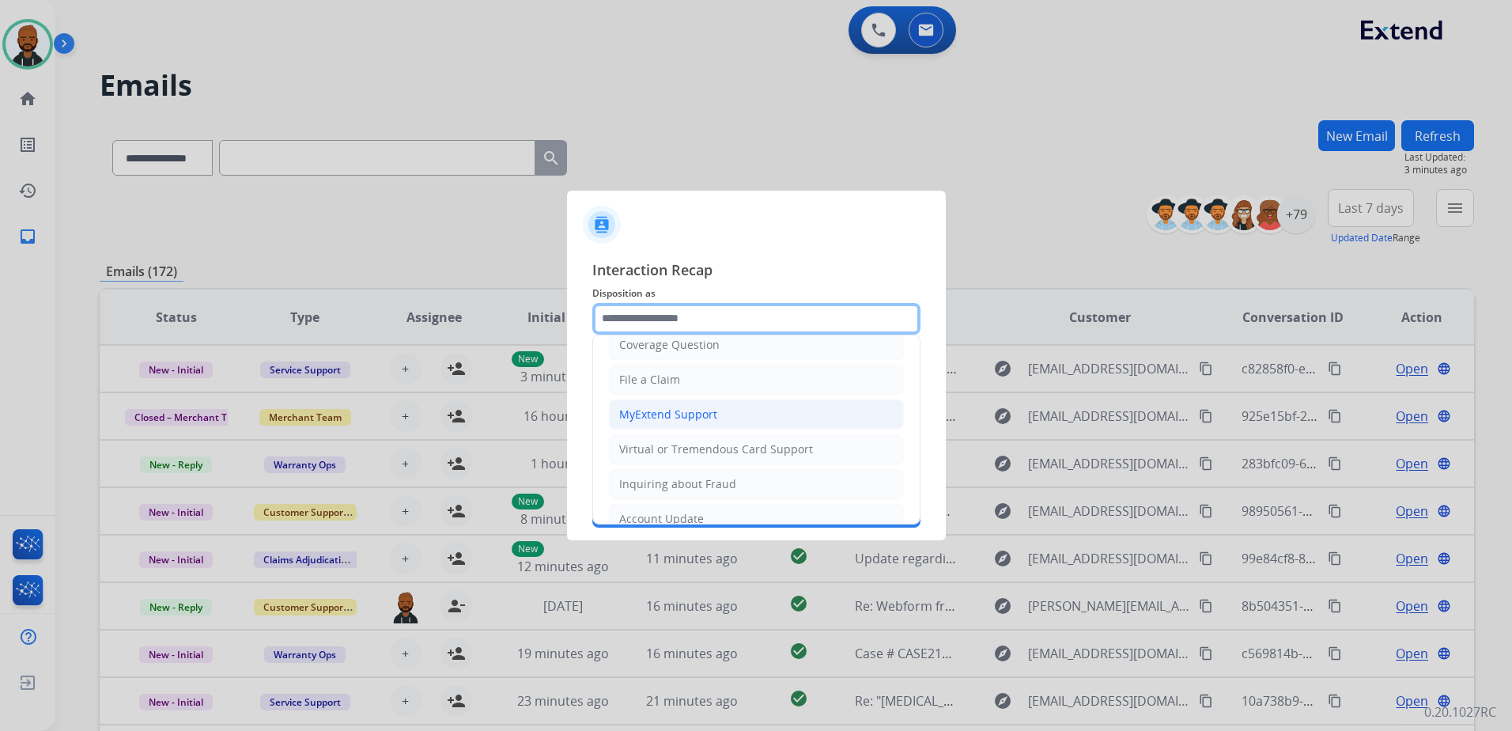
scroll to position [158, 0]
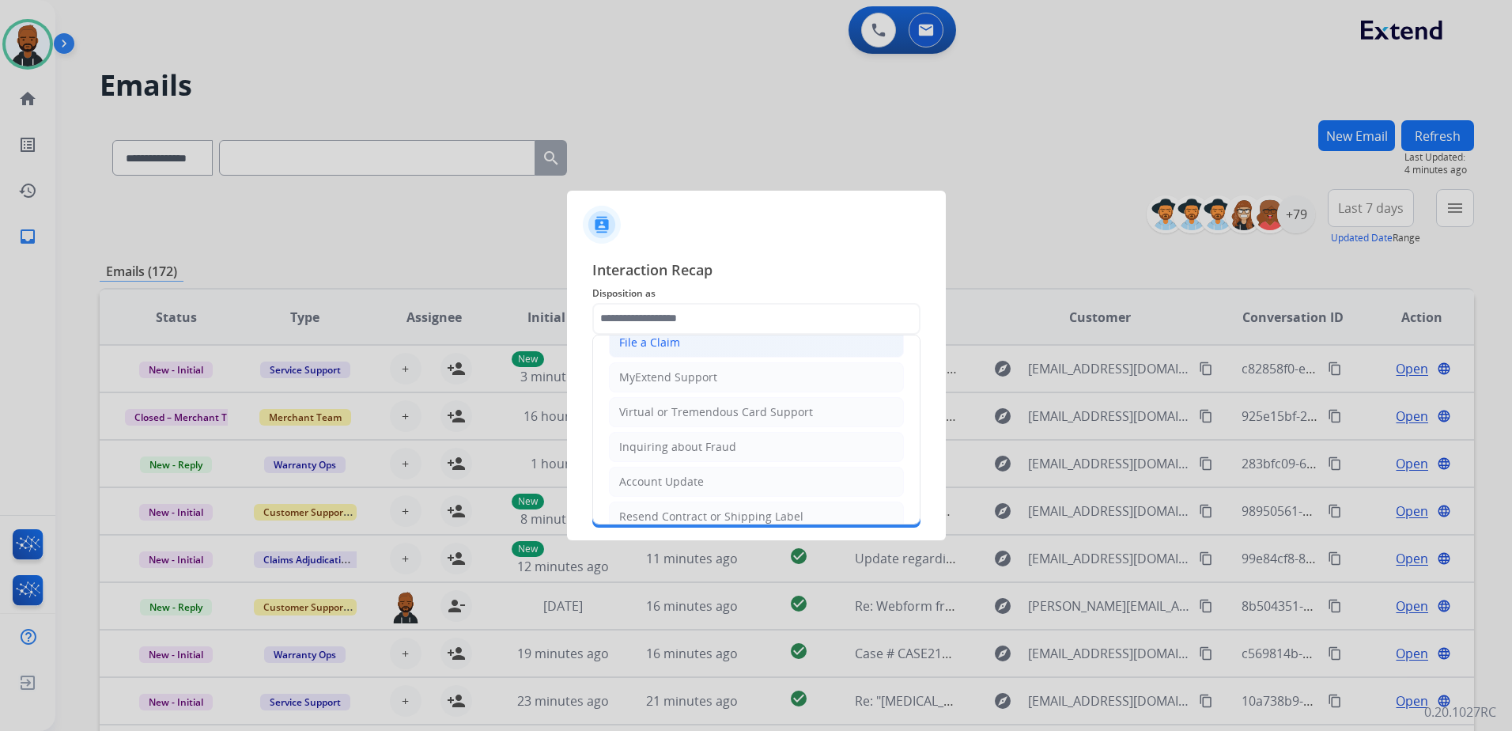
click at [674, 344] on div "File a Claim" at bounding box center [649, 343] width 61 height 16
type input "**********"
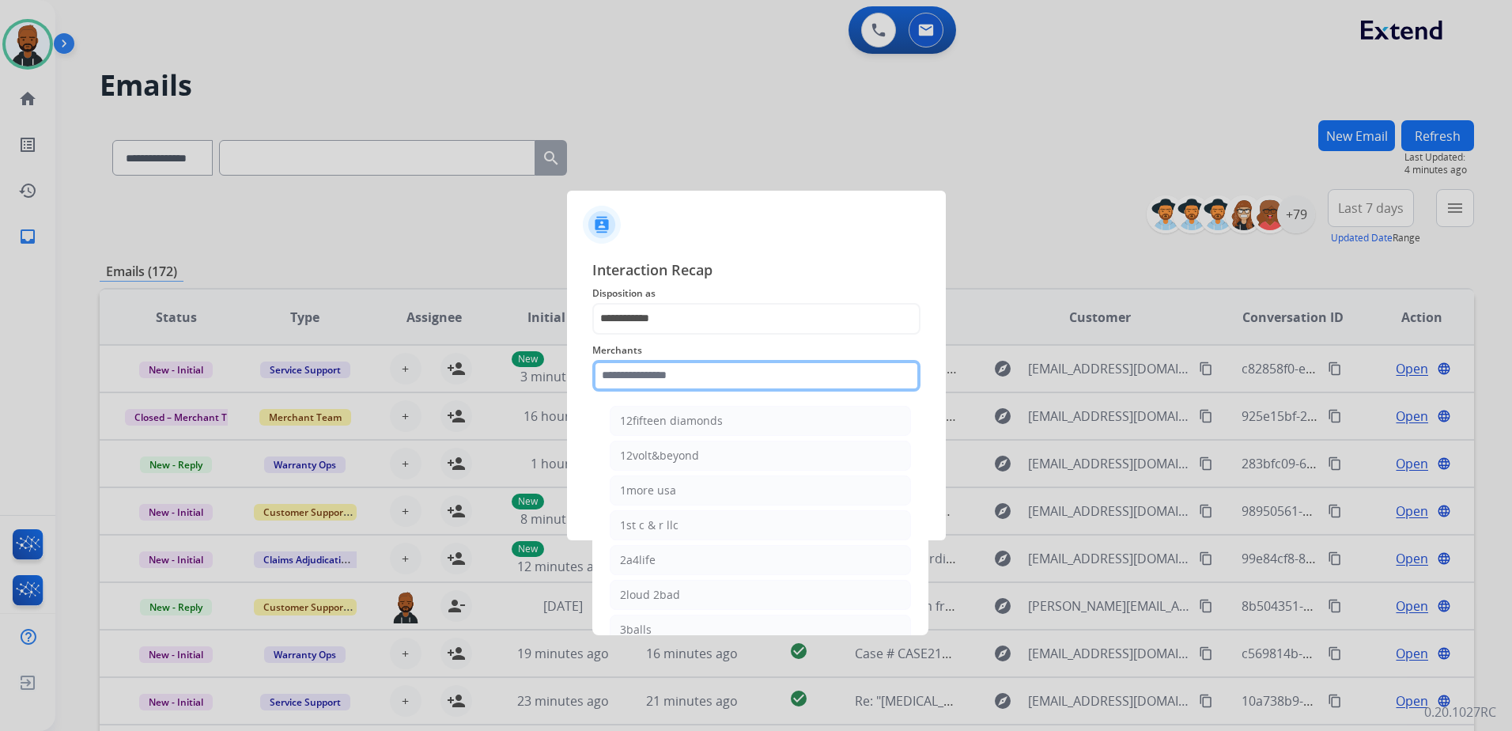
click at [685, 383] on input "text" at bounding box center [756, 376] width 328 height 32
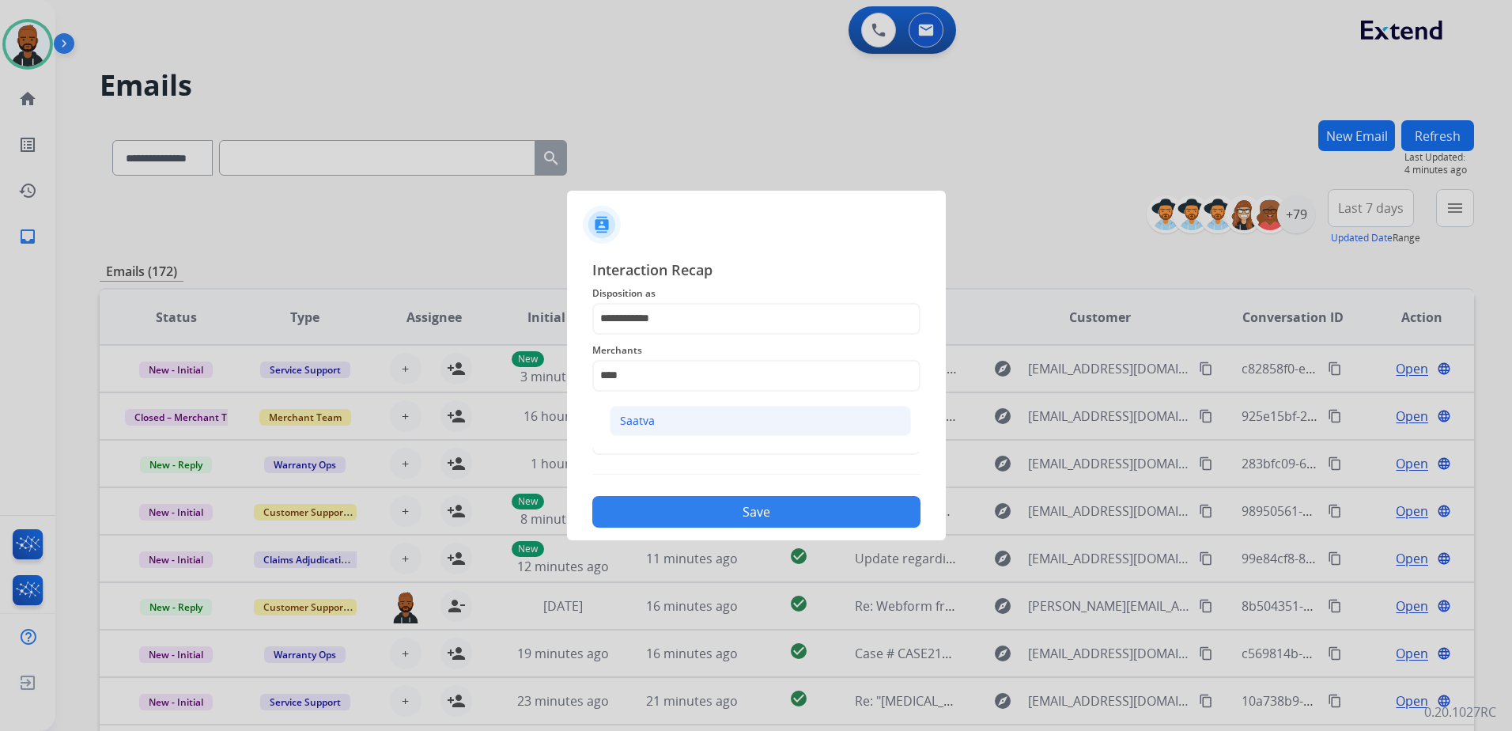
click at [690, 414] on li "Saatva" at bounding box center [760, 421] width 301 height 30
type input "******"
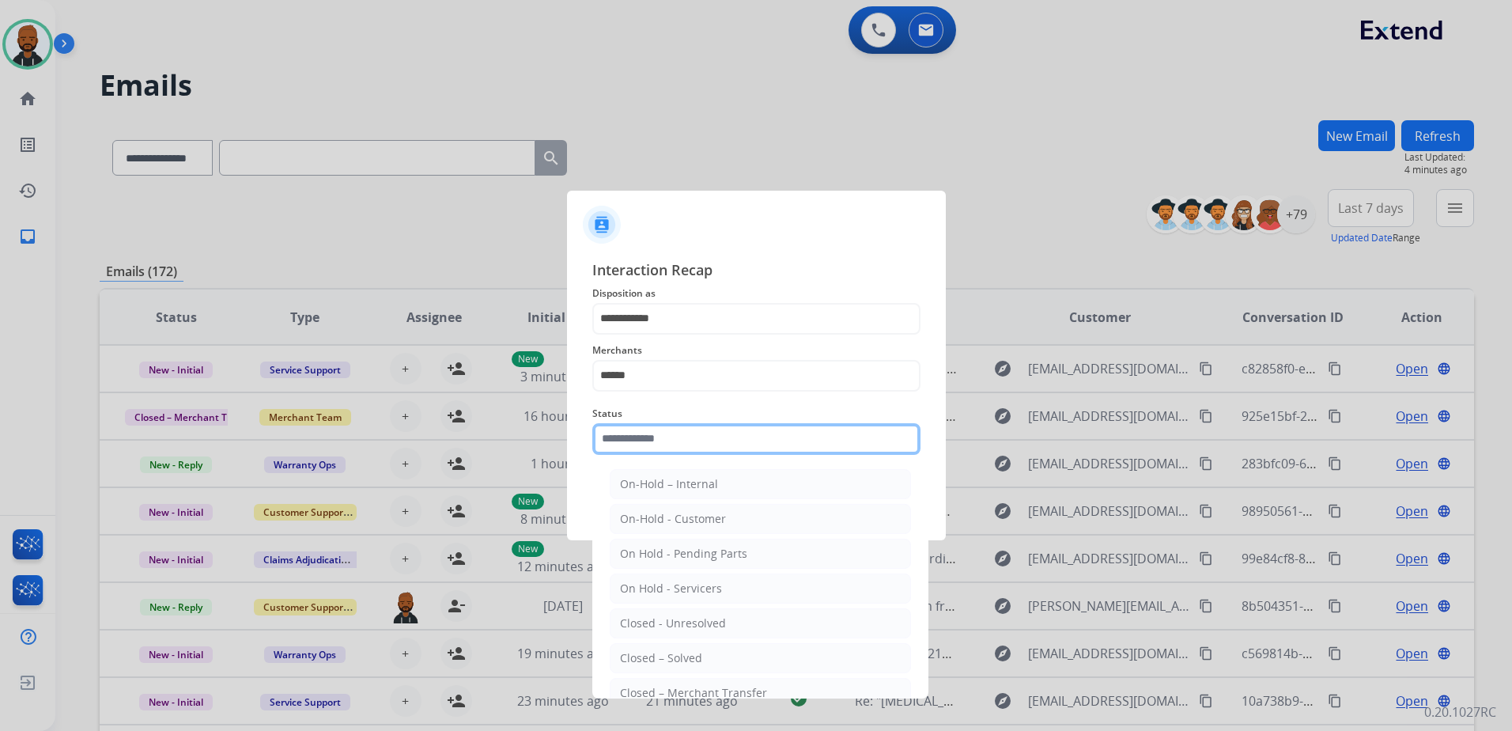
click at [698, 437] on input "text" at bounding box center [756, 439] width 328 height 32
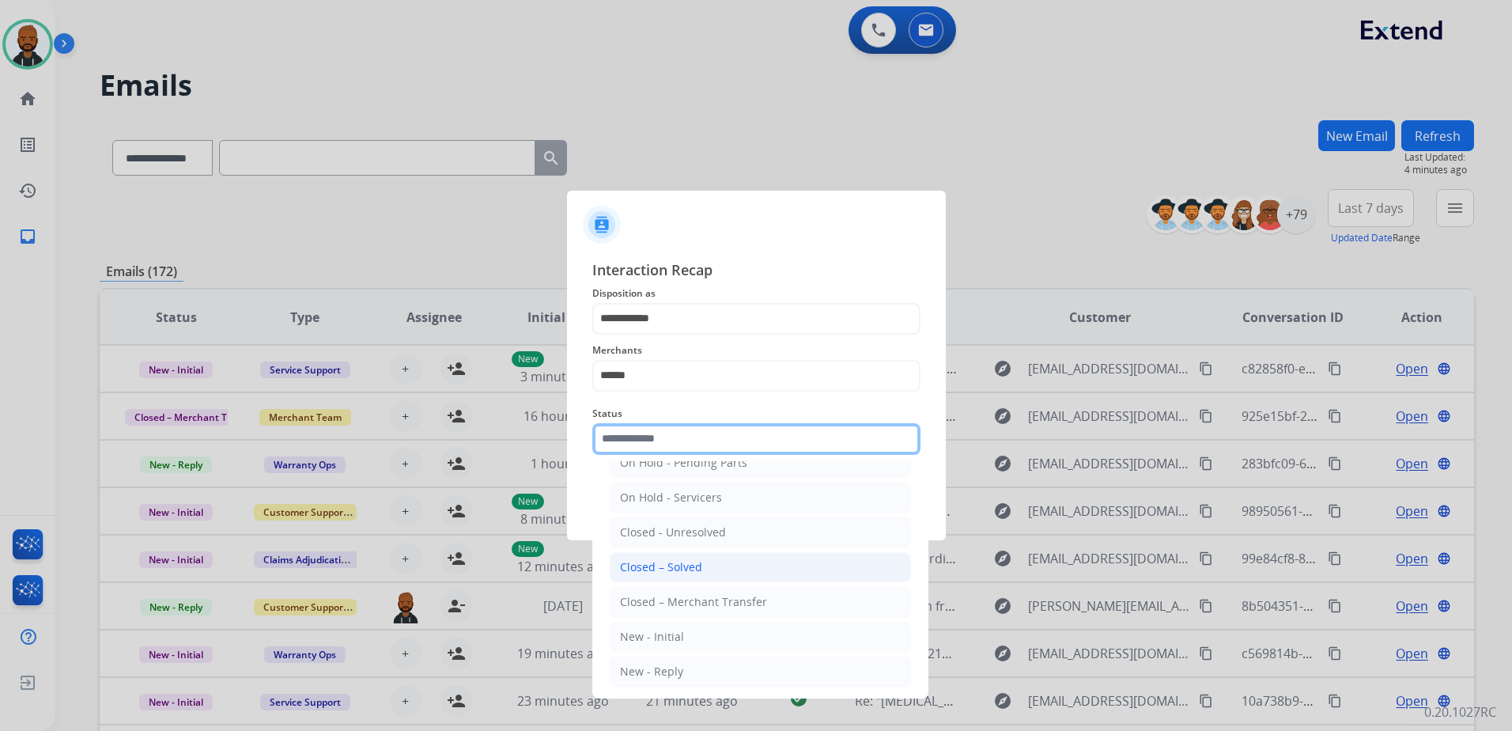
scroll to position [95, 0]
click at [740, 562] on li "Closed – Solved" at bounding box center [760, 563] width 301 height 30
type input "**********"
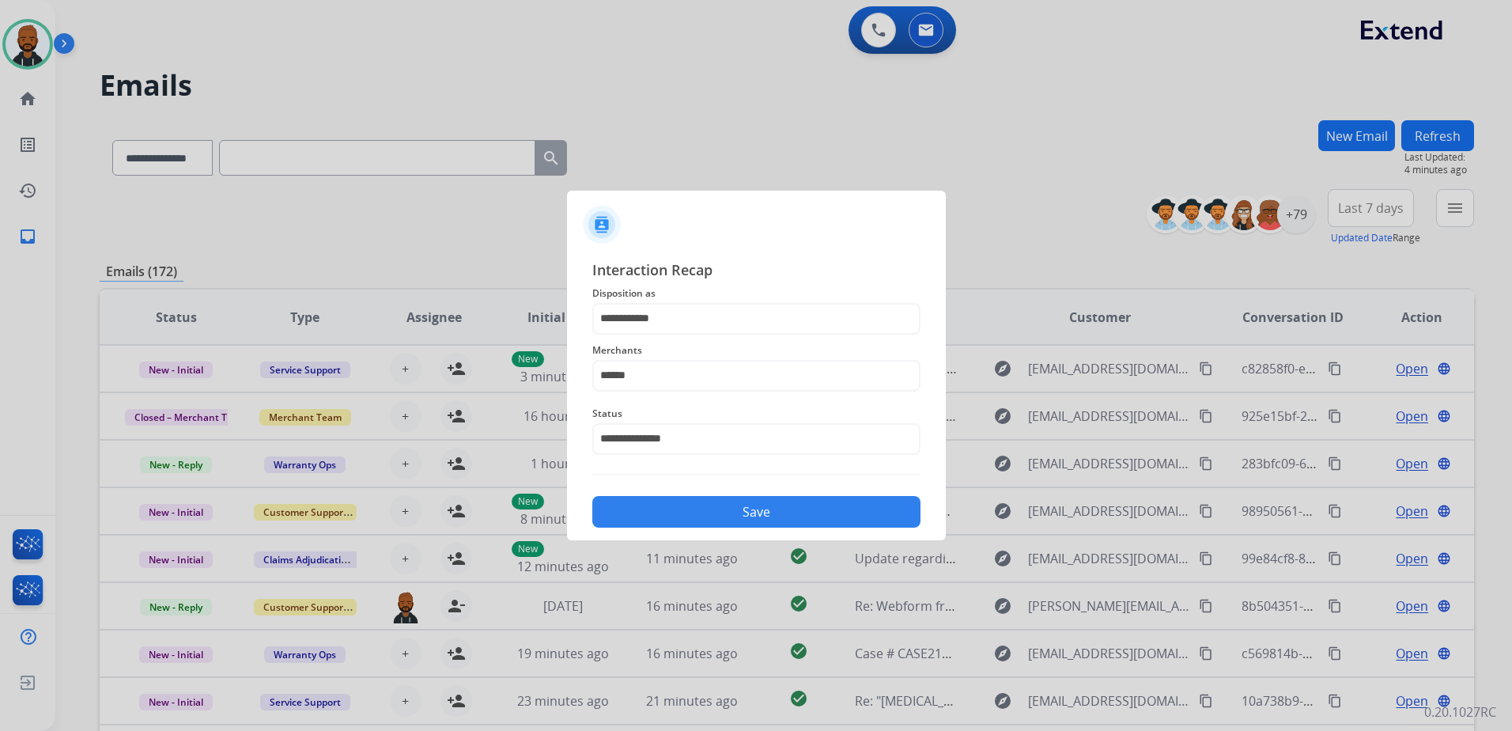
click at [824, 513] on button "Save" at bounding box center [756, 512] width 328 height 32
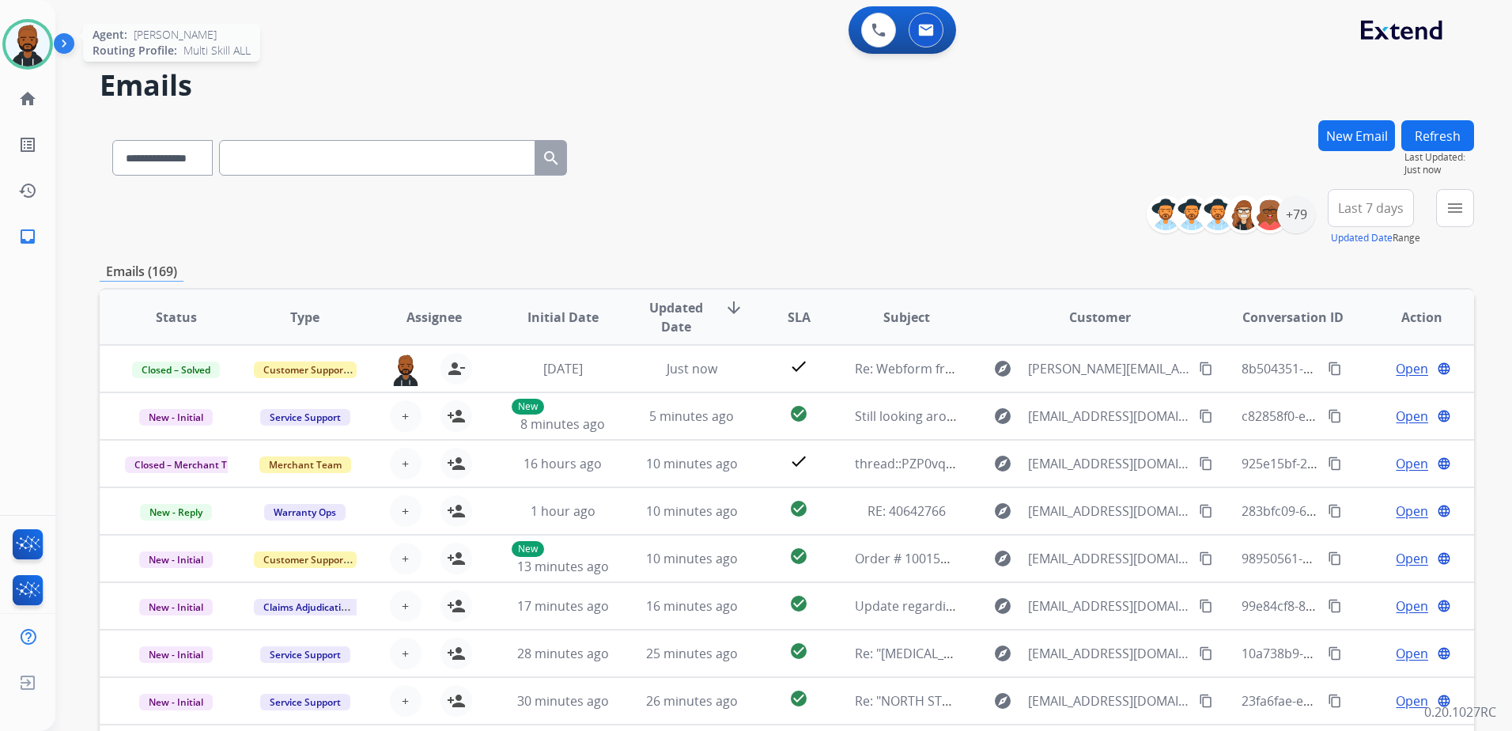
click at [36, 53] on img at bounding box center [28, 44] width 44 height 44
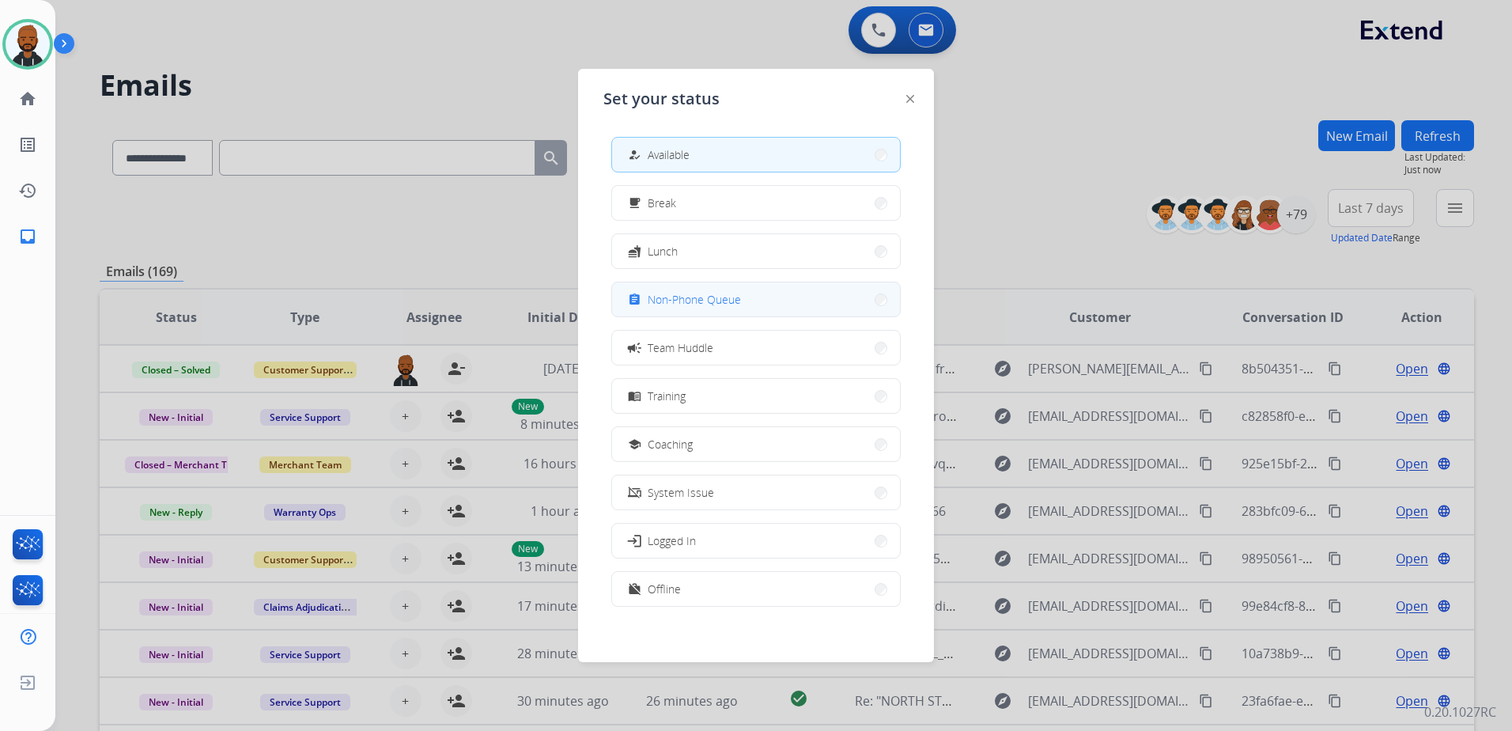
click at [703, 288] on button "assignment Non-Phone Queue" at bounding box center [756, 299] width 288 height 34
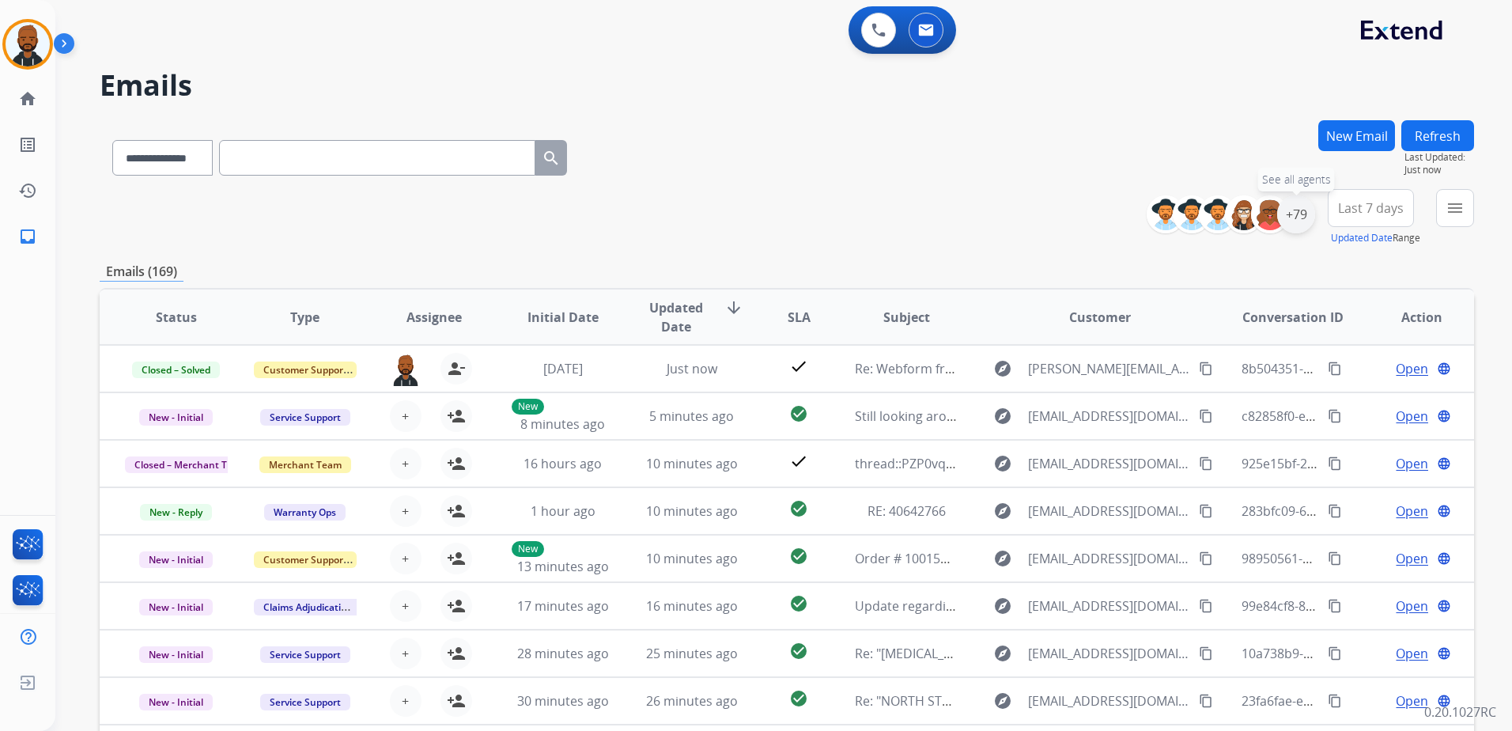
click at [1291, 218] on div "+79" at bounding box center [1296, 214] width 38 height 38
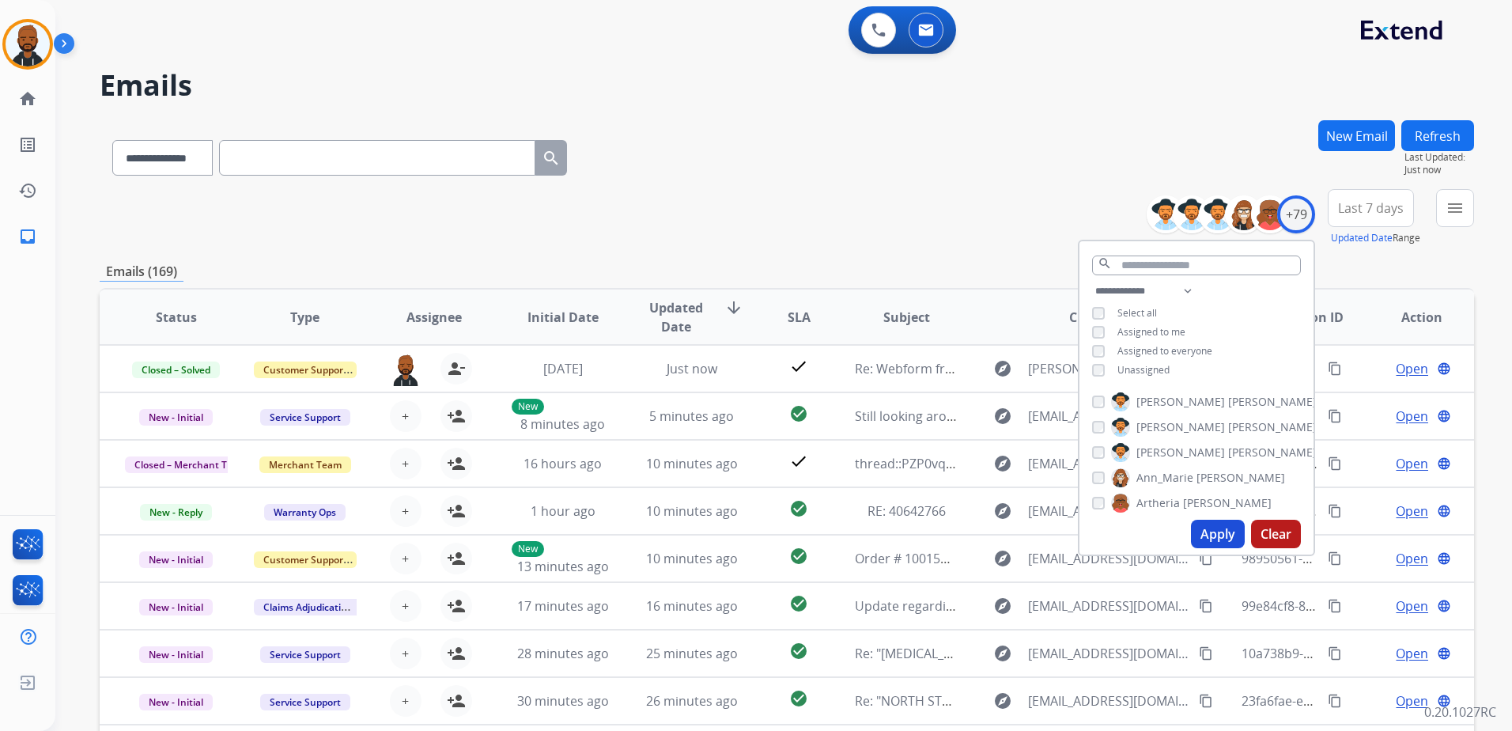
click at [1220, 538] on button "Apply" at bounding box center [1218, 534] width 54 height 28
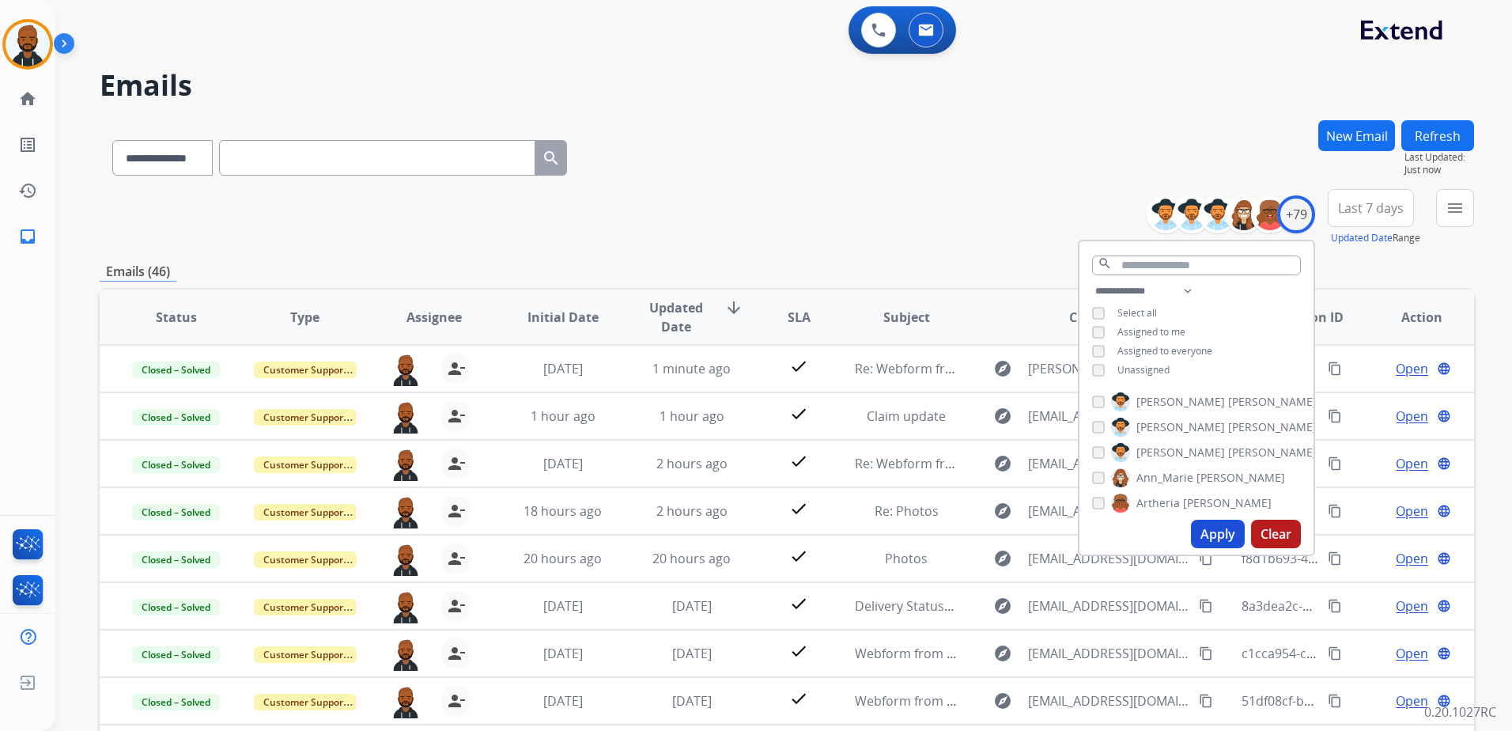
click at [834, 234] on div "**********" at bounding box center [787, 217] width 1375 height 57
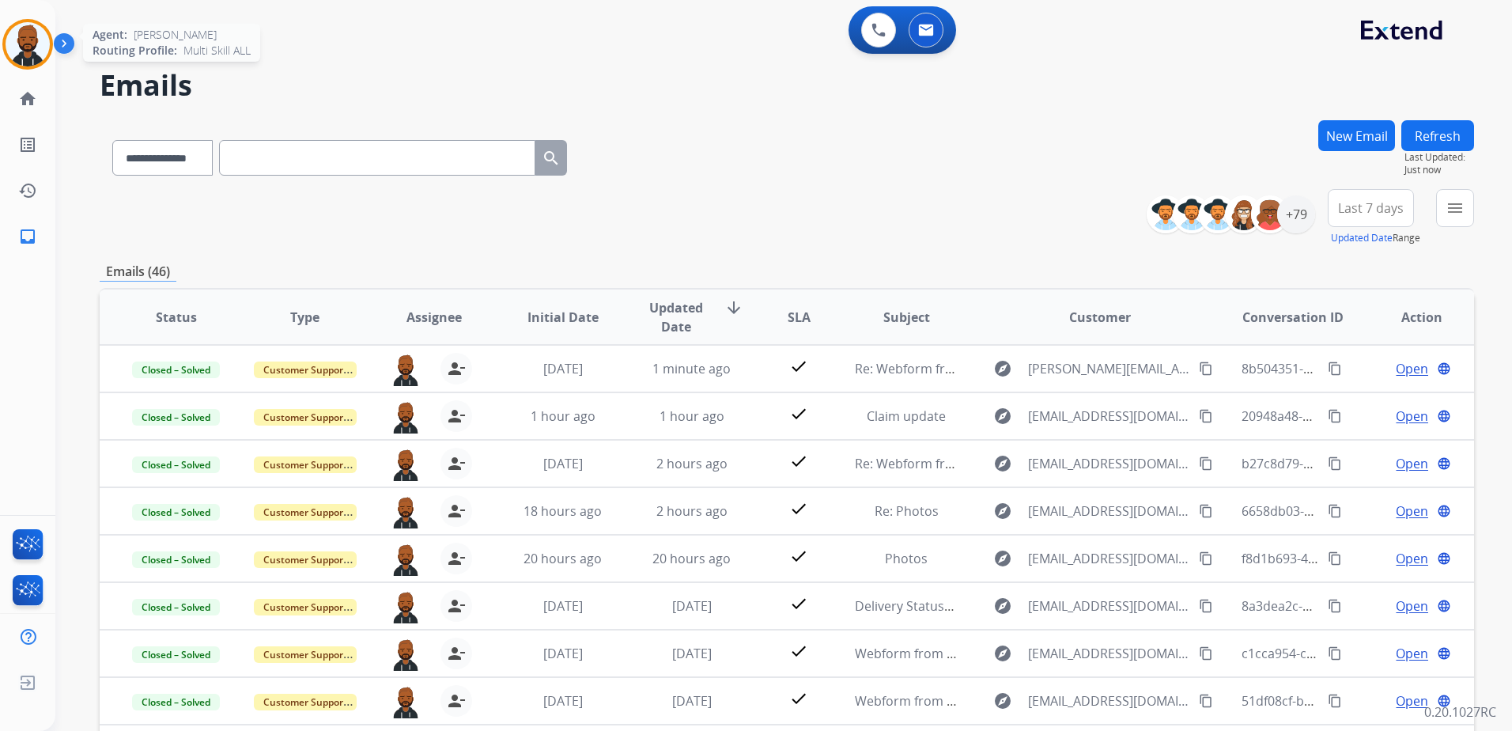
click at [36, 46] on img at bounding box center [28, 44] width 44 height 44
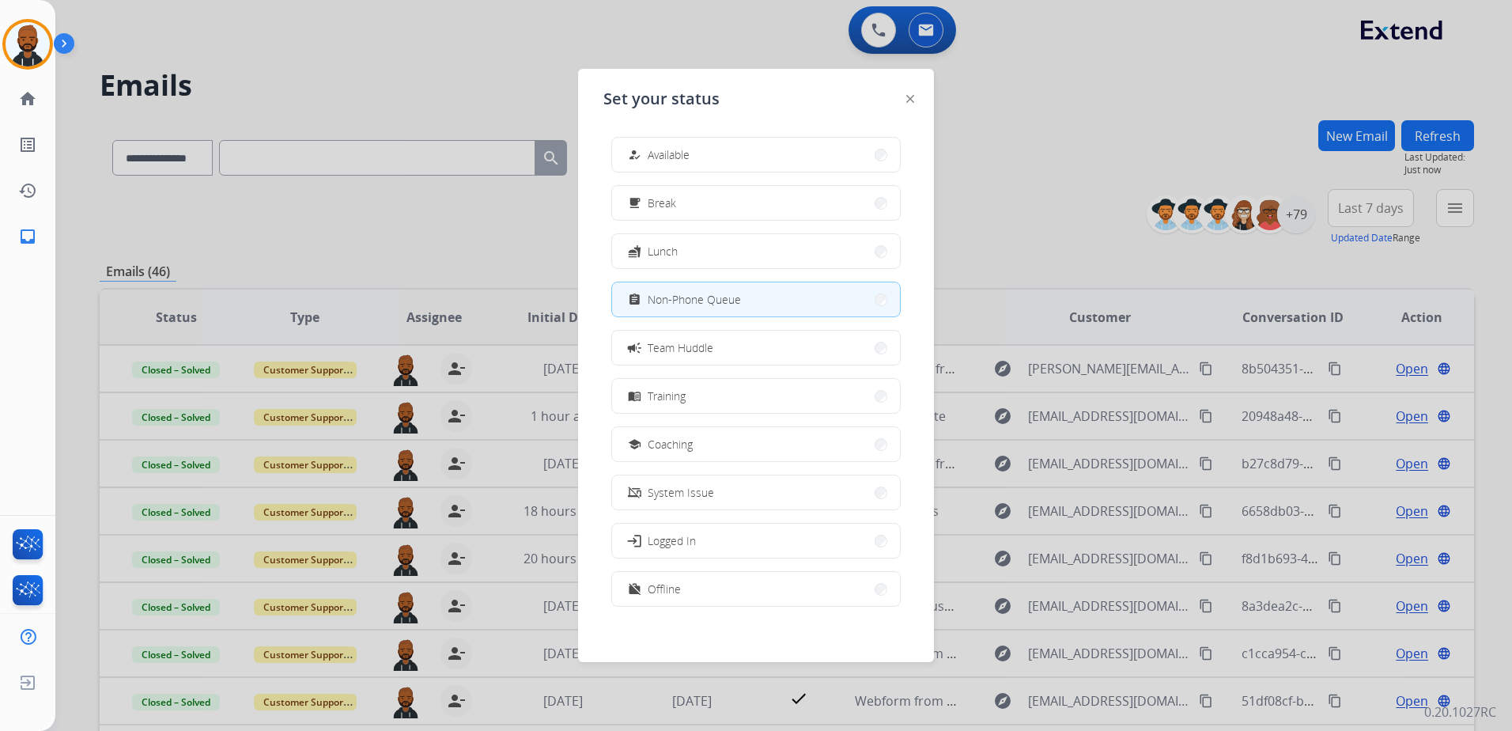
click at [656, 153] on span "Available" at bounding box center [669, 154] width 42 height 17
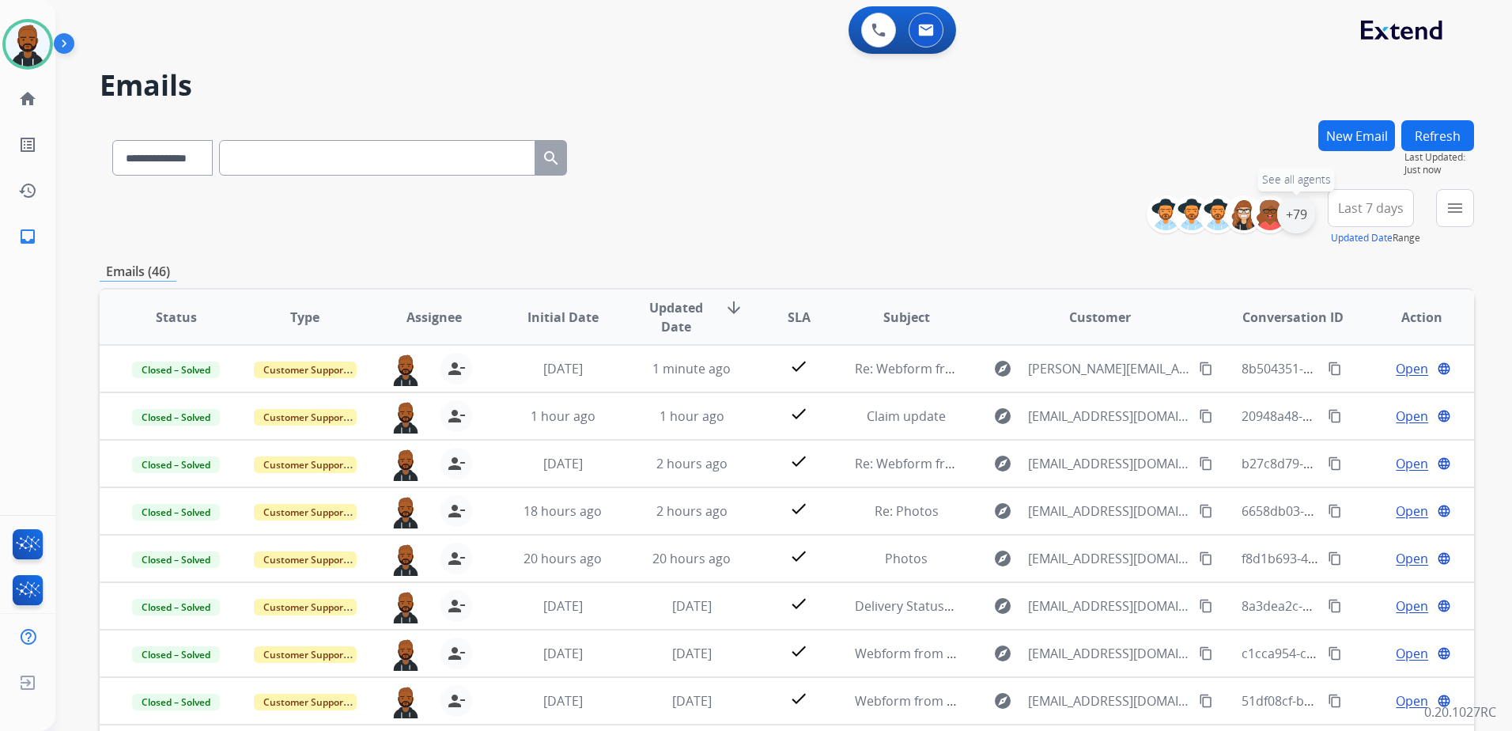
drag, startPoint x: 1293, startPoint y: 218, endPoint x: 1310, endPoint y: 247, distance: 33.0
click at [1294, 218] on div "+79" at bounding box center [1296, 214] width 38 height 38
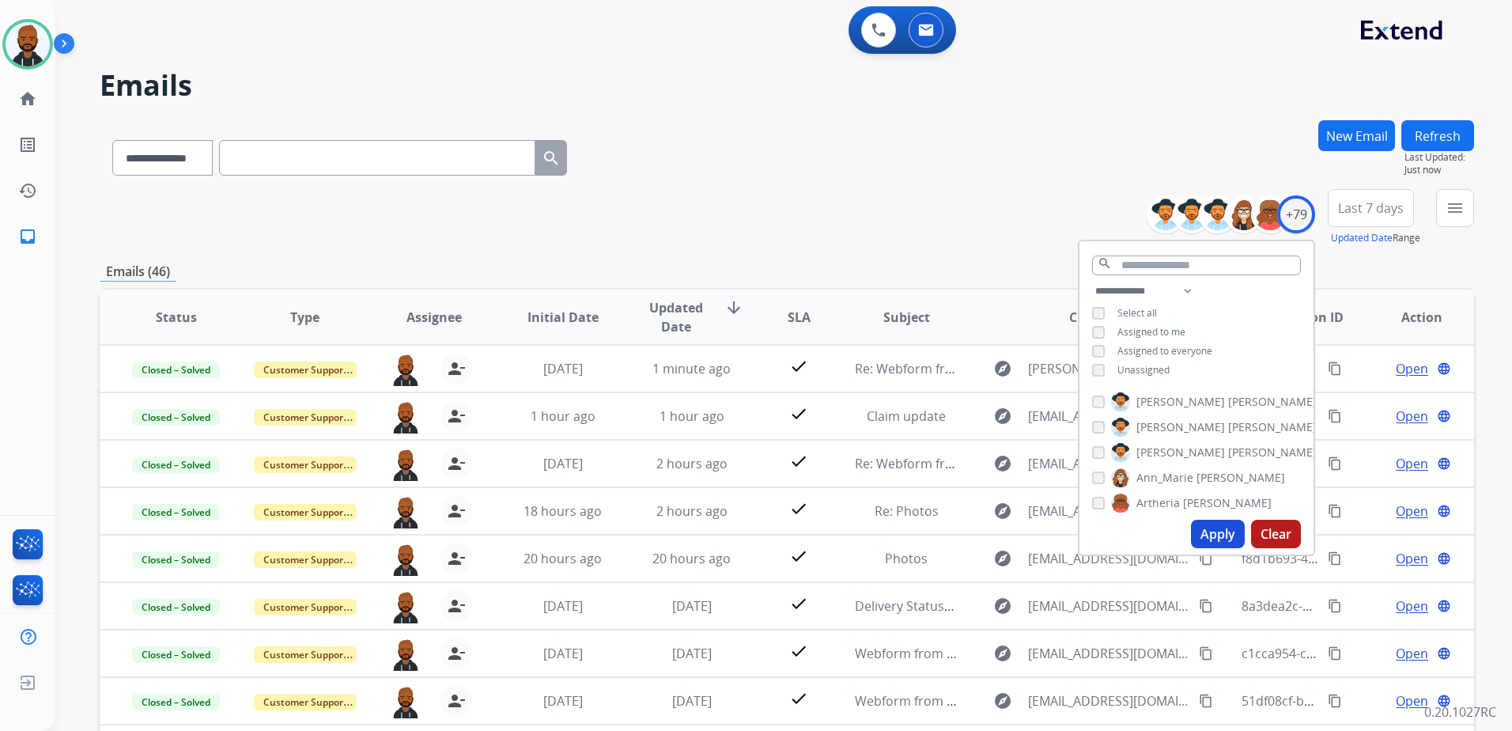
click at [1091, 150] on div "**********" at bounding box center [787, 154] width 1375 height 69
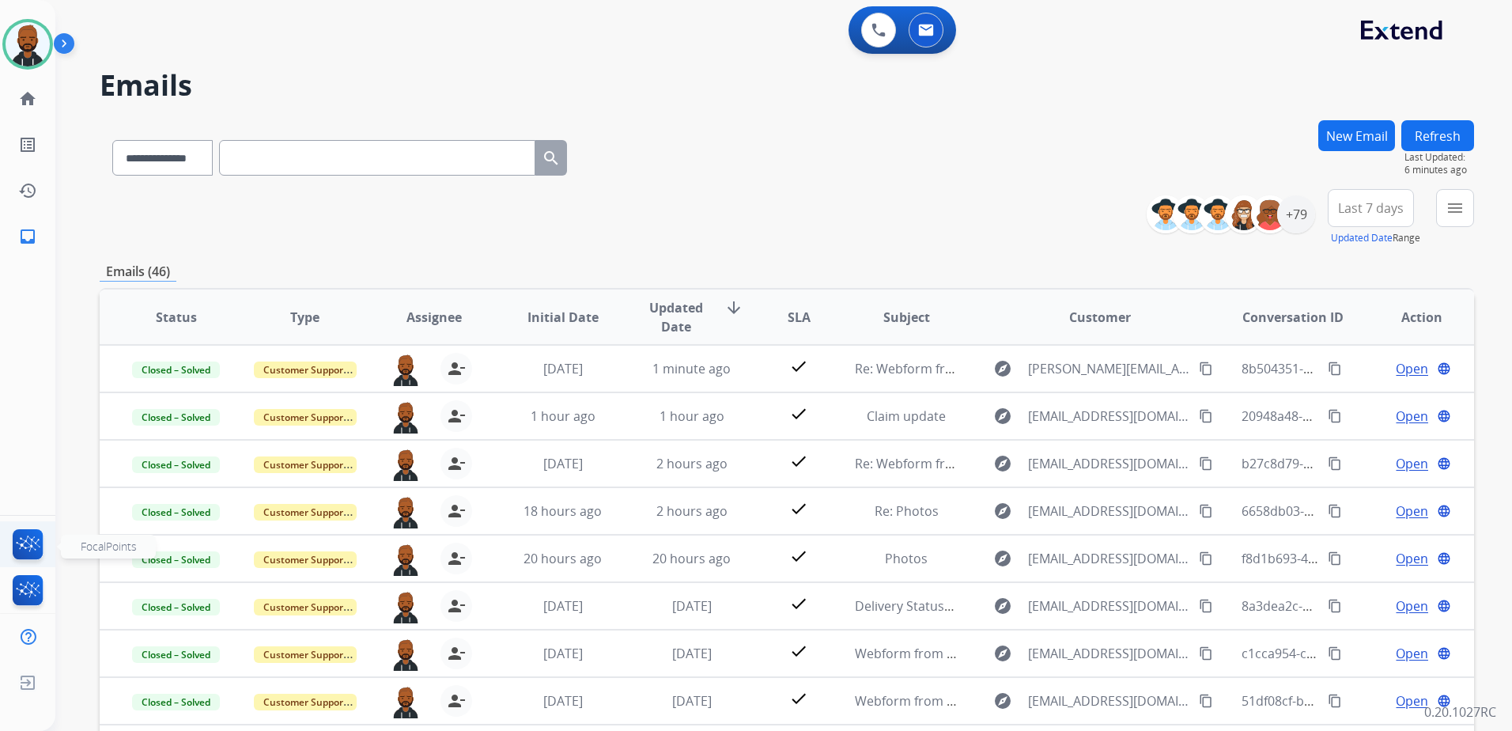
click at [24, 545] on img at bounding box center [27, 547] width 37 height 36
click at [20, 44] on img at bounding box center [28, 44] width 44 height 44
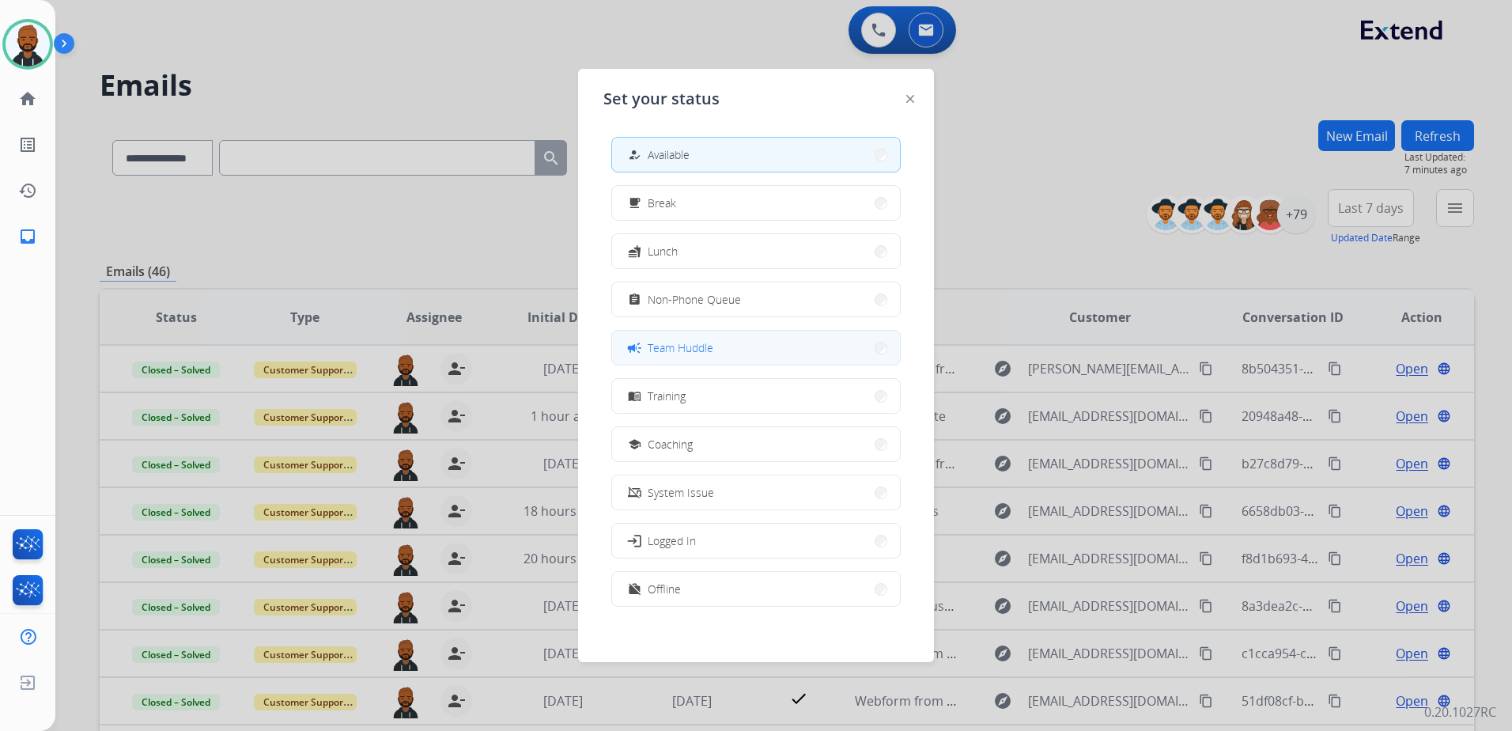
click at [700, 354] on span "Team Huddle" at bounding box center [681, 347] width 66 height 17
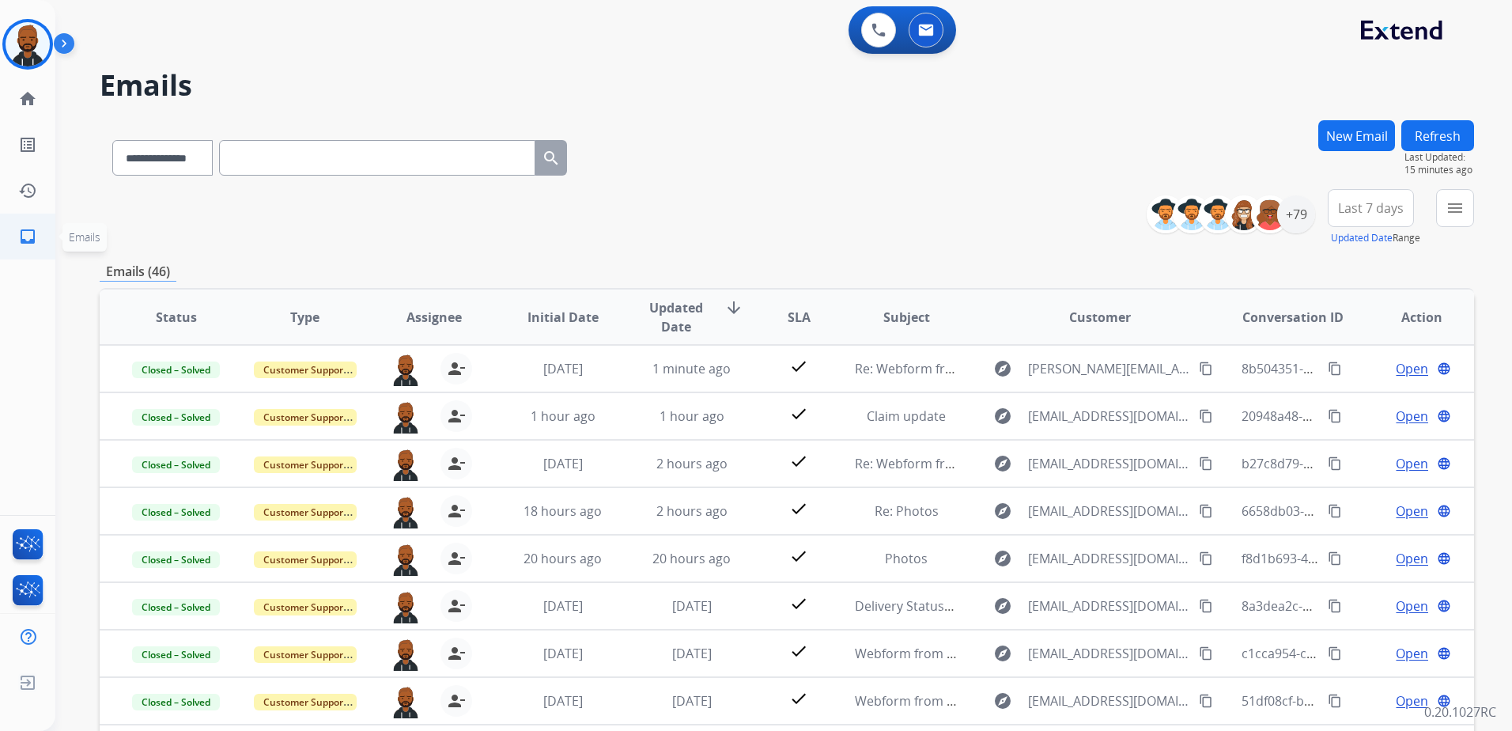
click at [23, 231] on mat-icon "inbox" at bounding box center [27, 236] width 19 height 19
click at [30, 550] on img at bounding box center [27, 547] width 37 height 36
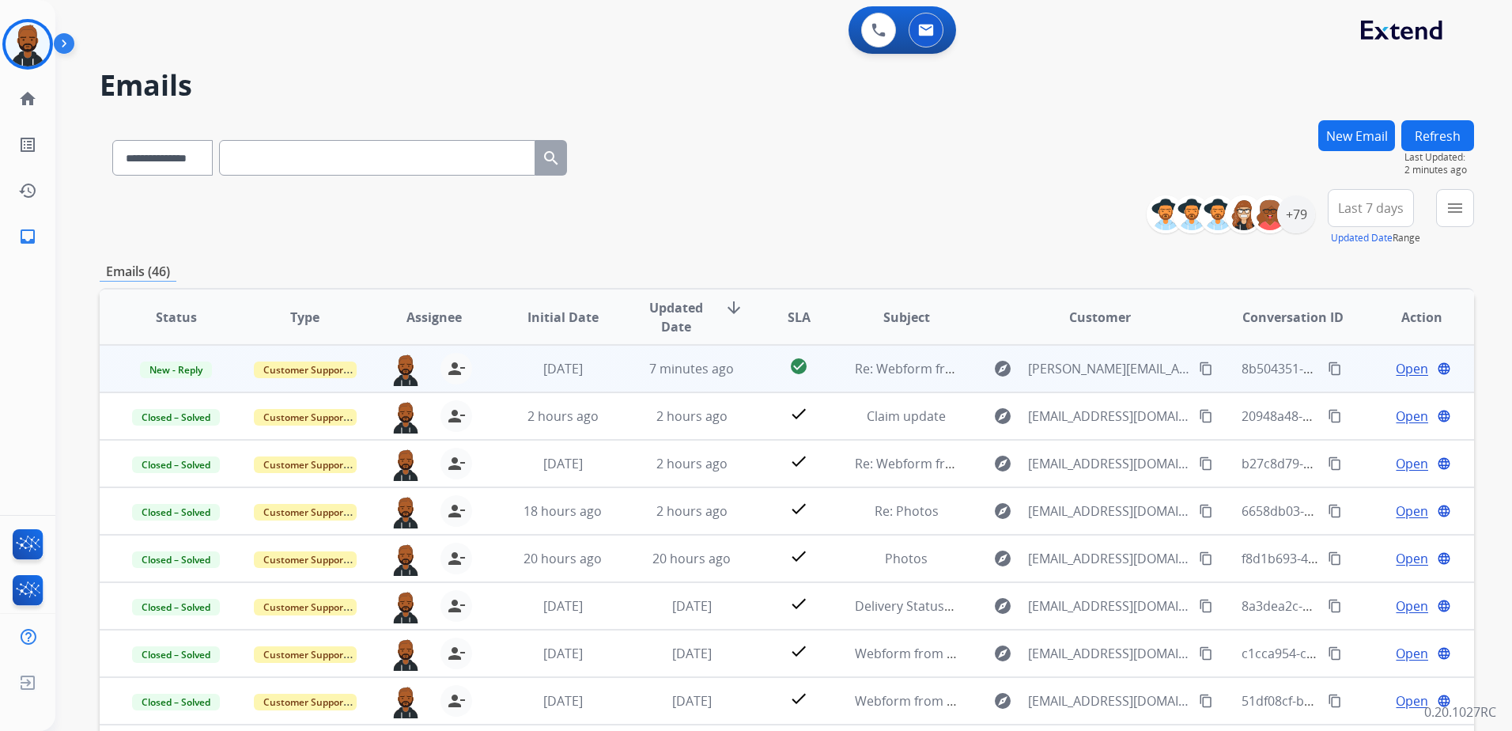
click at [1382, 365] on div "Open language" at bounding box center [1422, 368] width 103 height 19
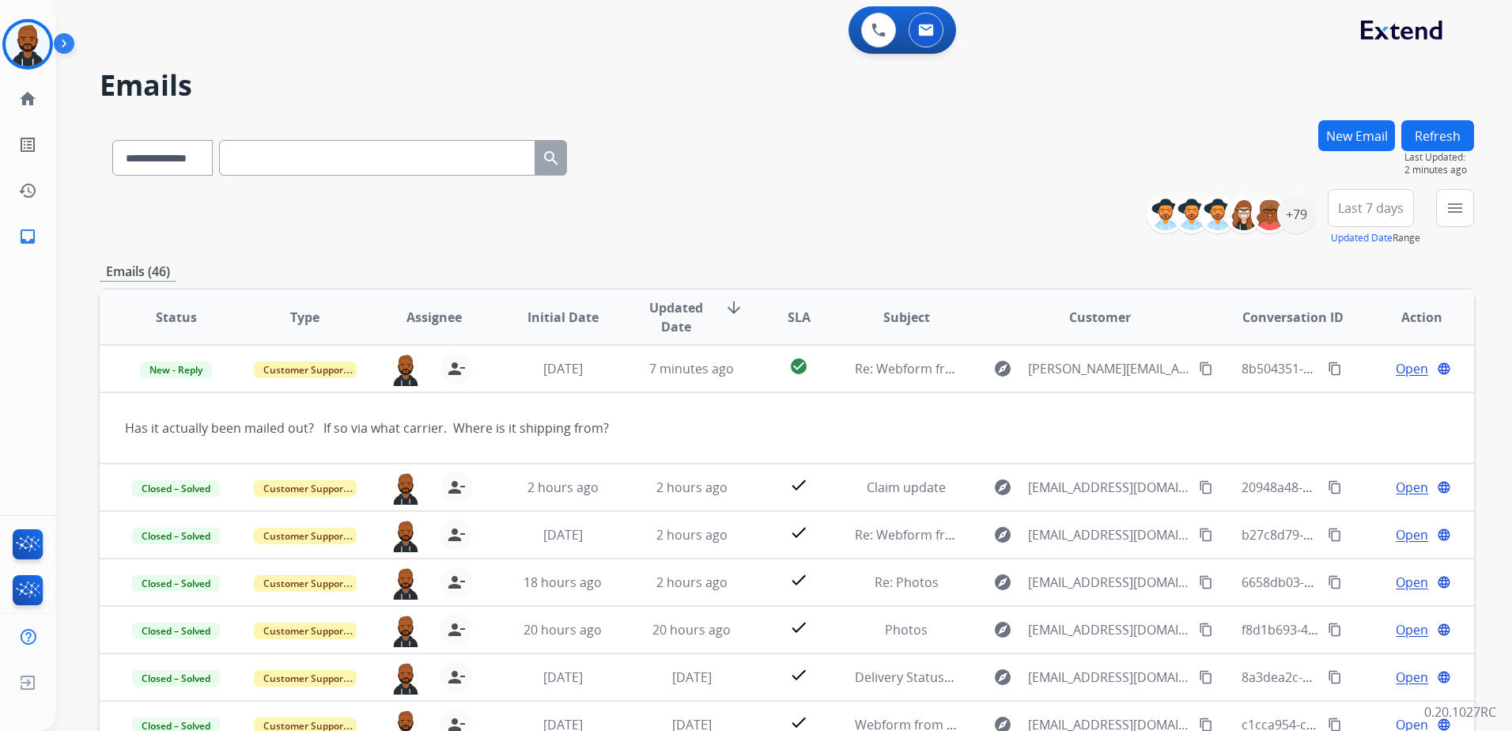
select select "**********"
